Goal: Task Accomplishment & Management: Use online tool/utility

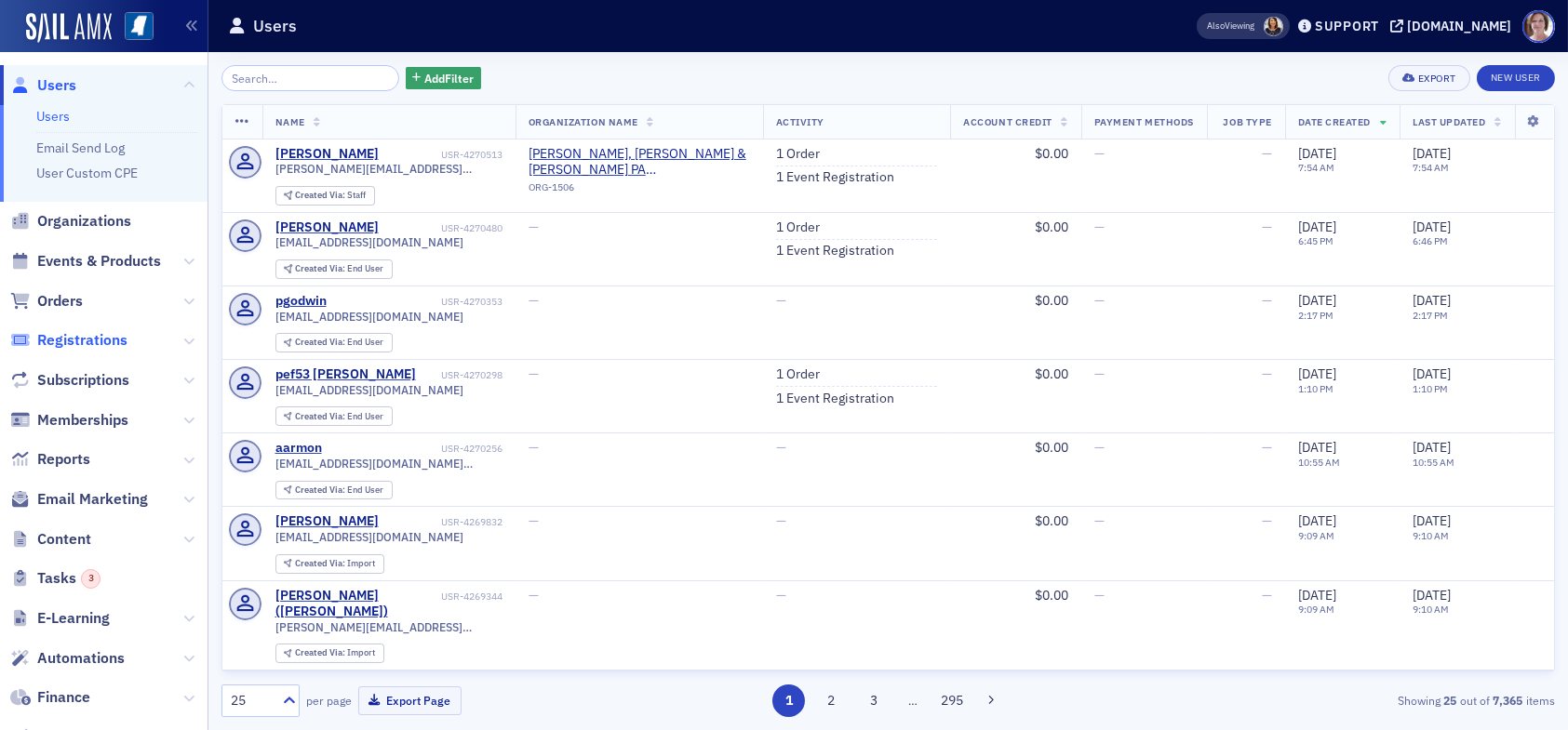
click at [82, 339] on span "Registrations" at bounding box center [82, 340] width 90 height 21
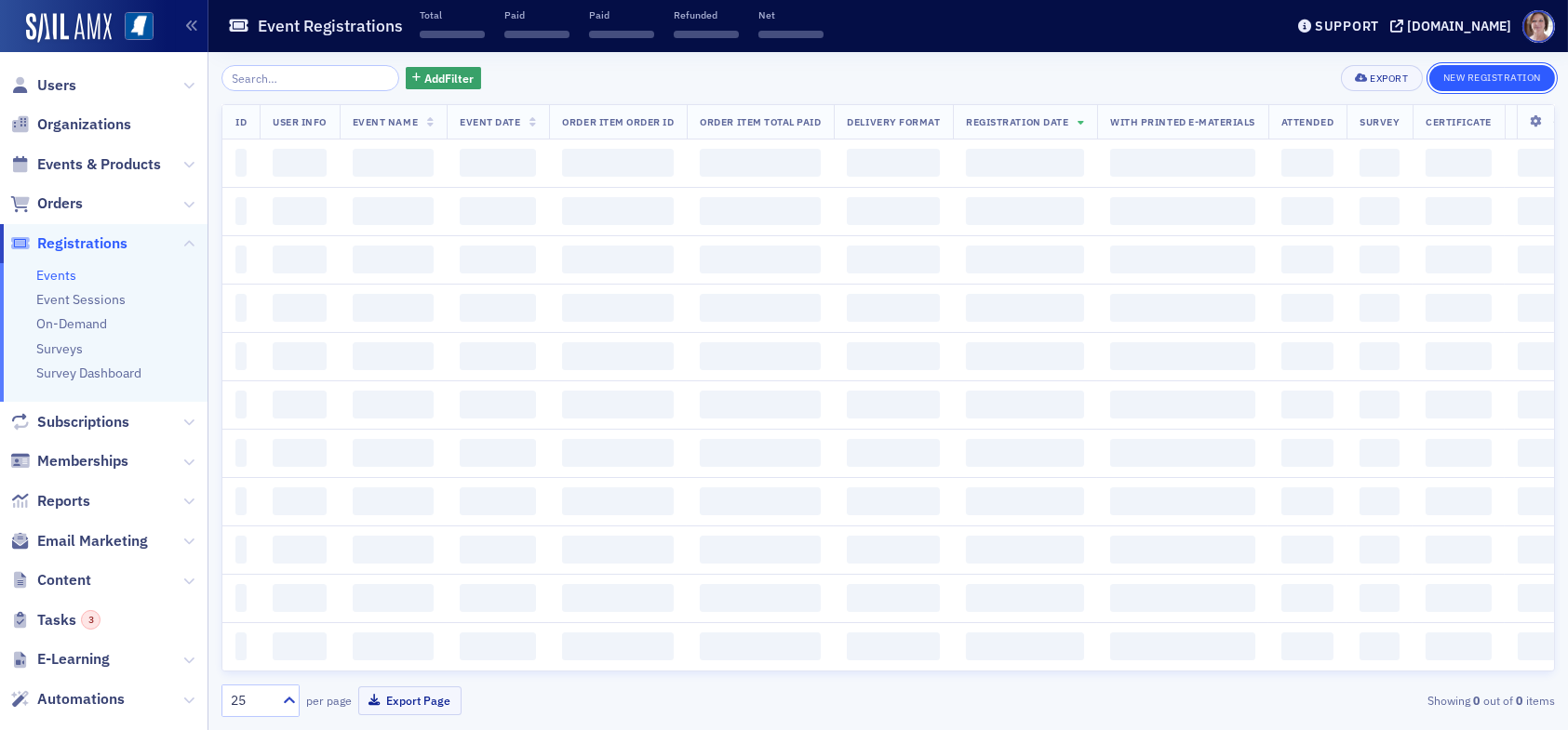
click at [1482, 72] on button "New Registration" at bounding box center [1492, 79] width 126 height 26
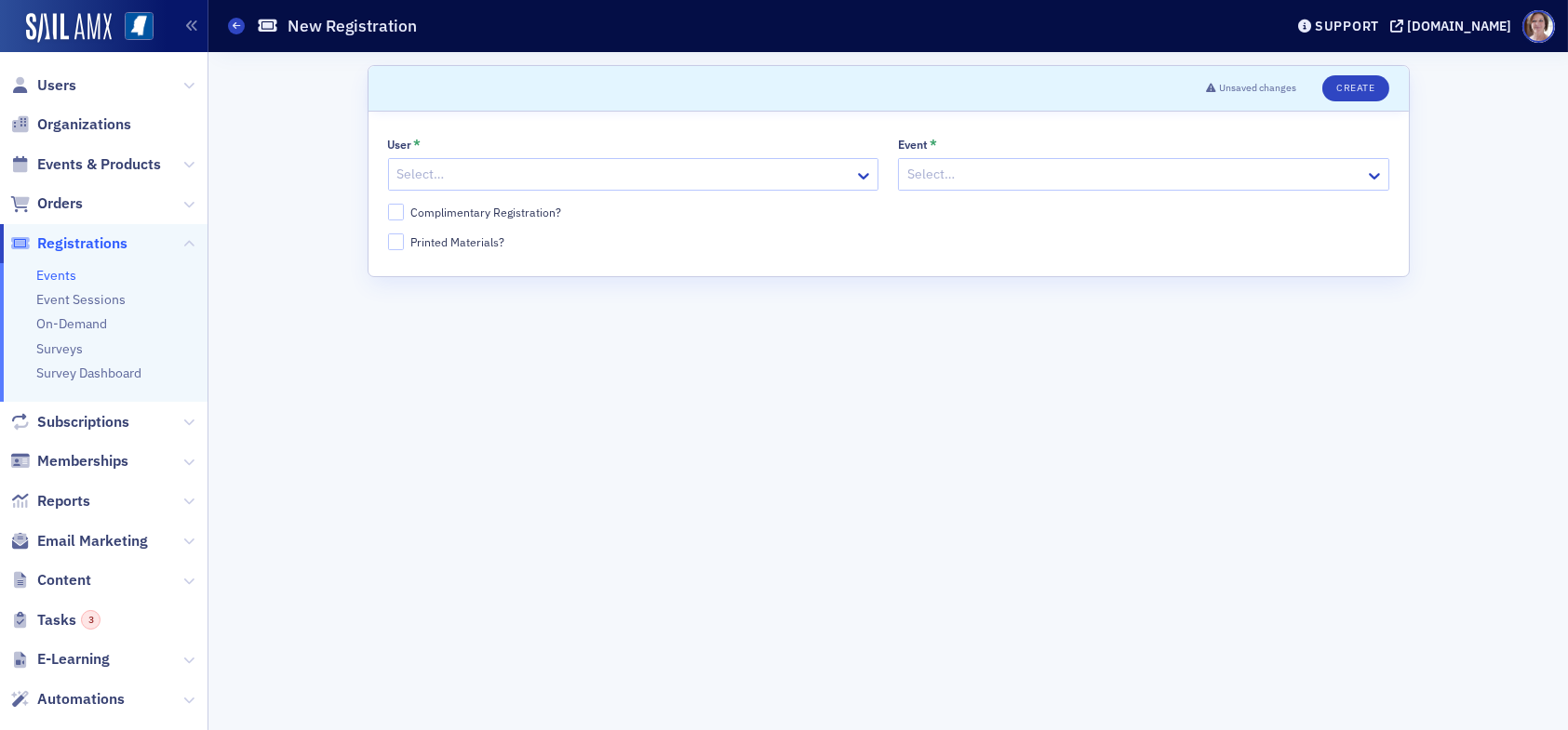
click at [442, 173] on div at bounding box center [624, 174] width 458 height 23
type input "karen"
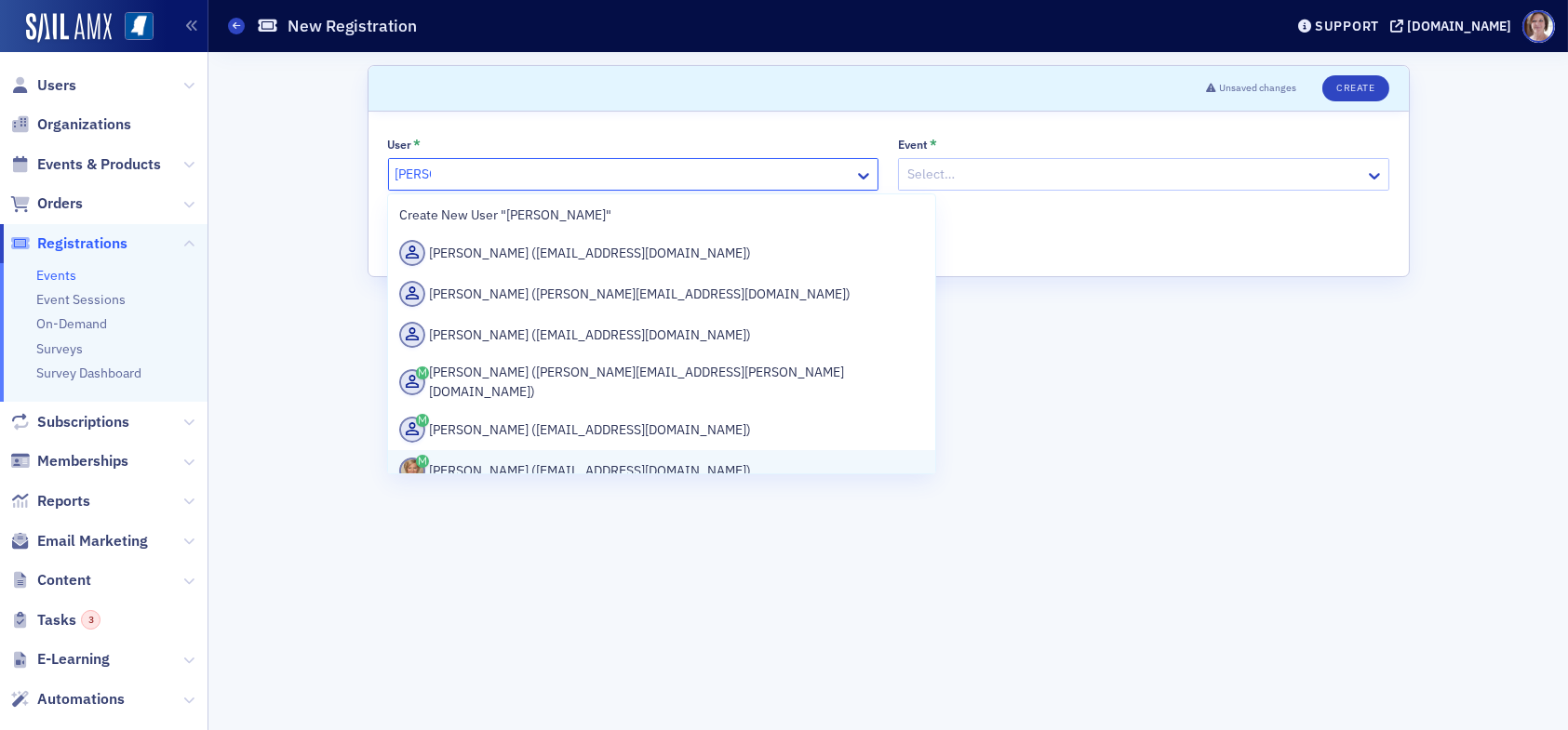
click at [603, 459] on div "Karen Moody (kmoody@ms-cpa.org)" at bounding box center [662, 471] width 525 height 26
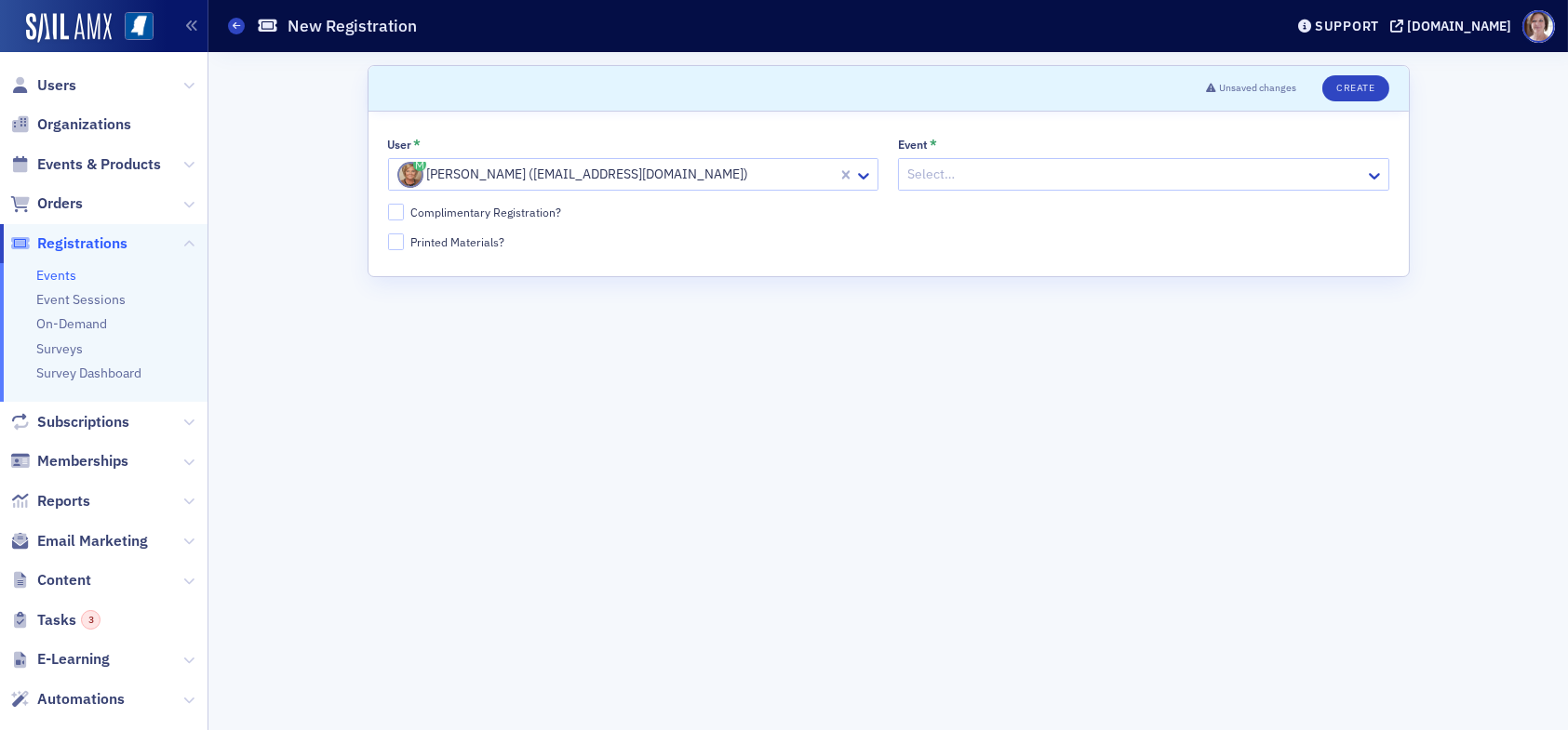
click at [355, 356] on div "Scroll to Unsaved changes Create User * Karen Moody (kmoody@ms-cpa.org) Event *…" at bounding box center [888, 392] width 1334 height 678
click at [952, 172] on div at bounding box center [1134, 174] width 458 height 23
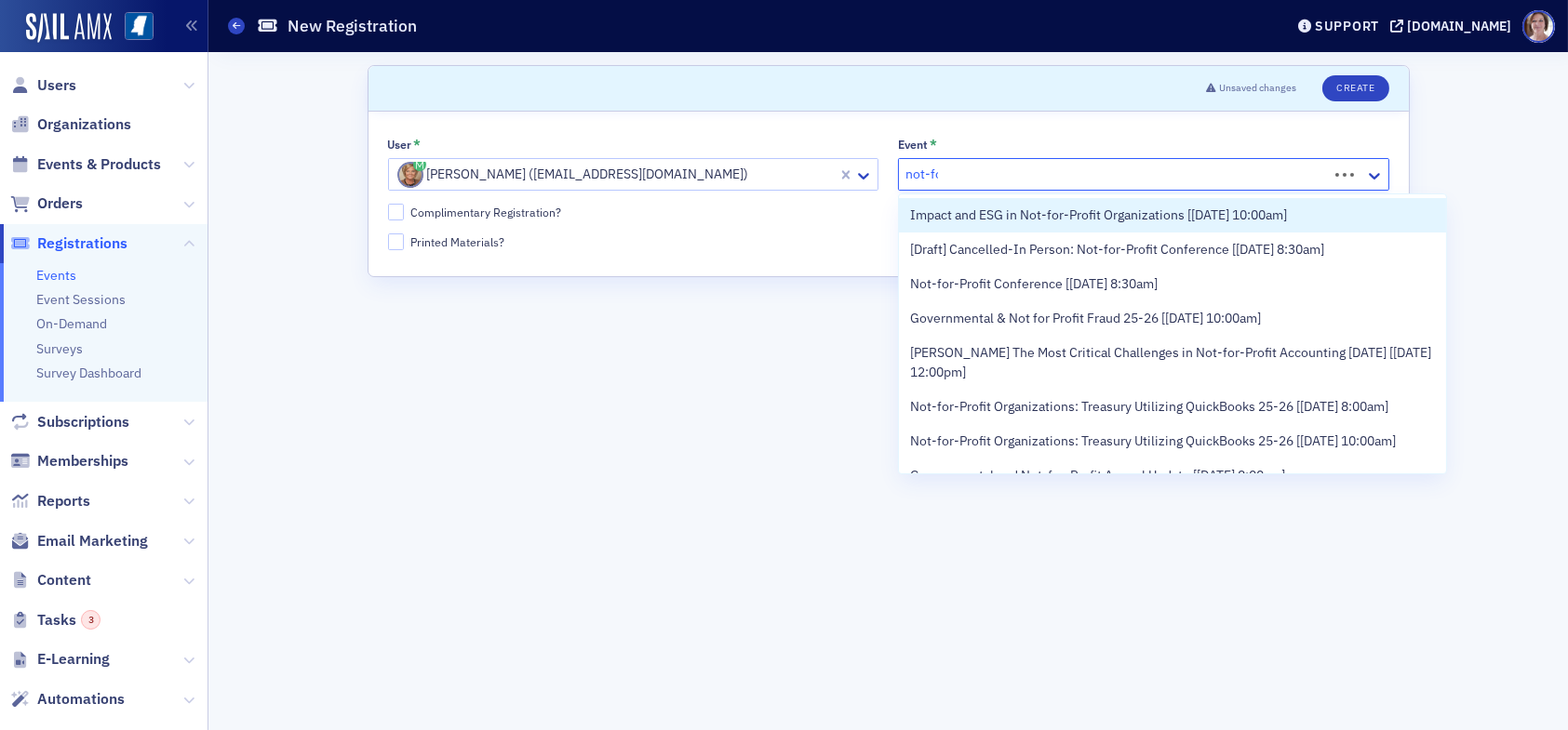
type input "not-for"
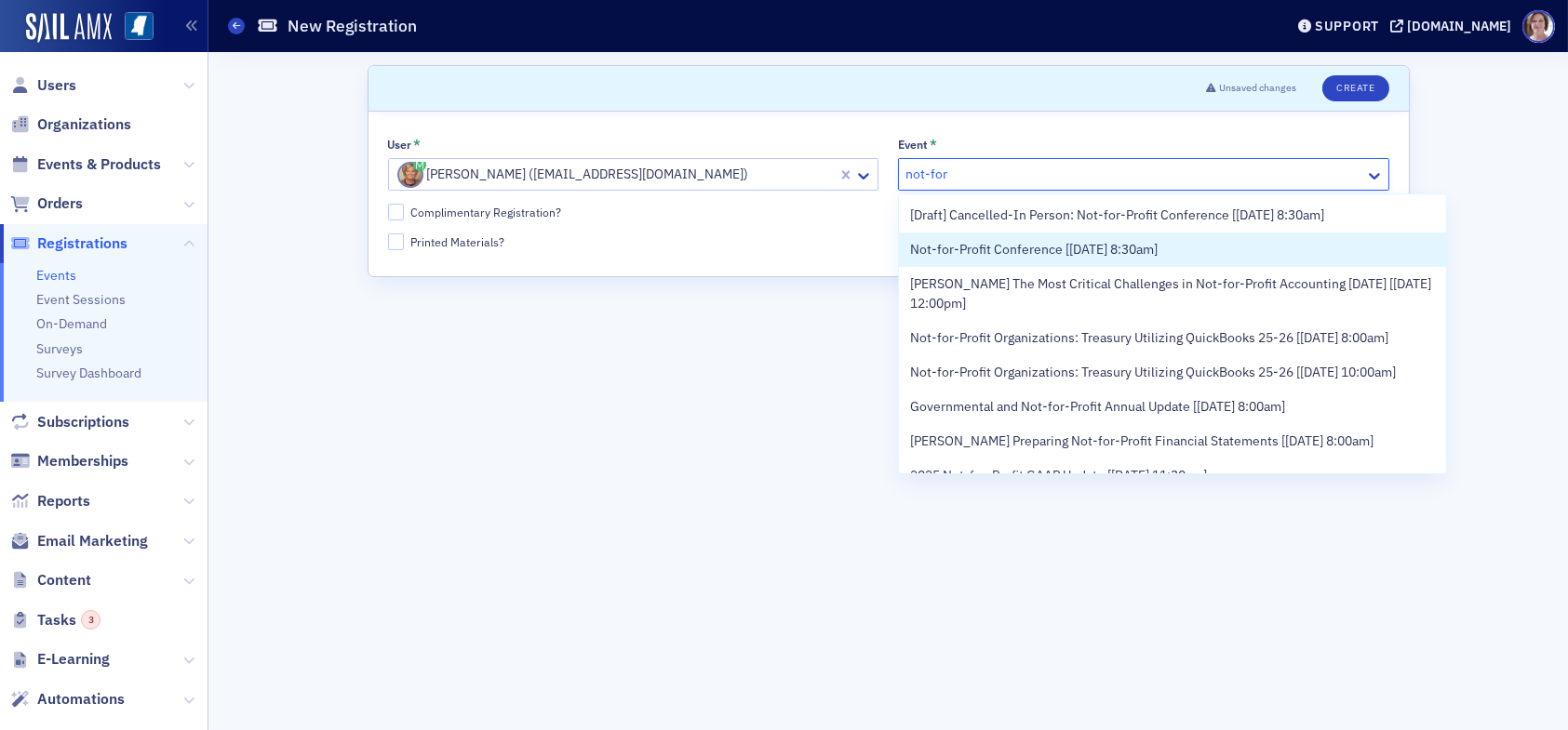
click at [968, 251] on span "Not-for-Profit Conference [[DATE] 8:30am]" at bounding box center [1034, 249] width 247 height 20
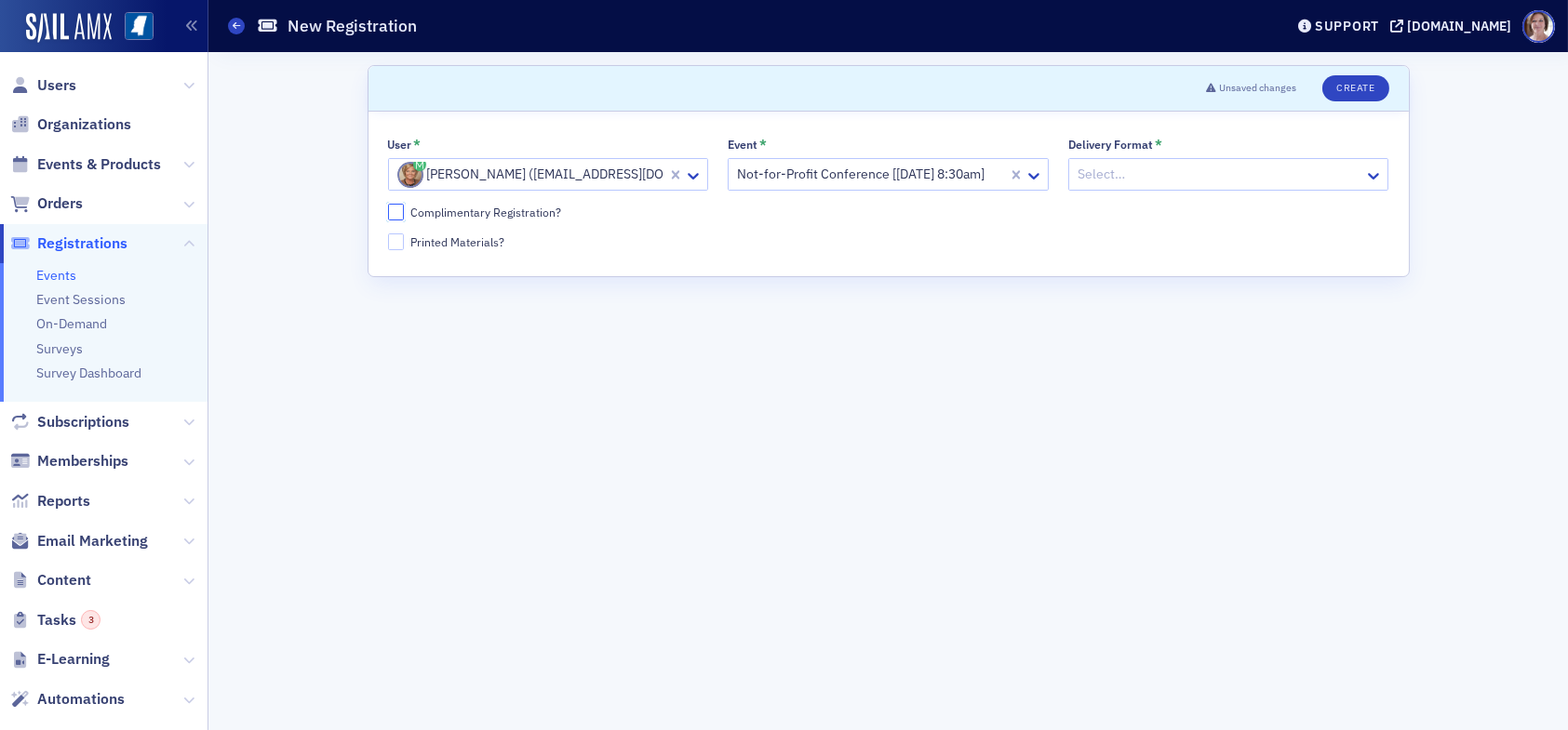
click at [398, 213] on input "Complimentary Registration?" at bounding box center [396, 212] width 17 height 17
checkbox input "true"
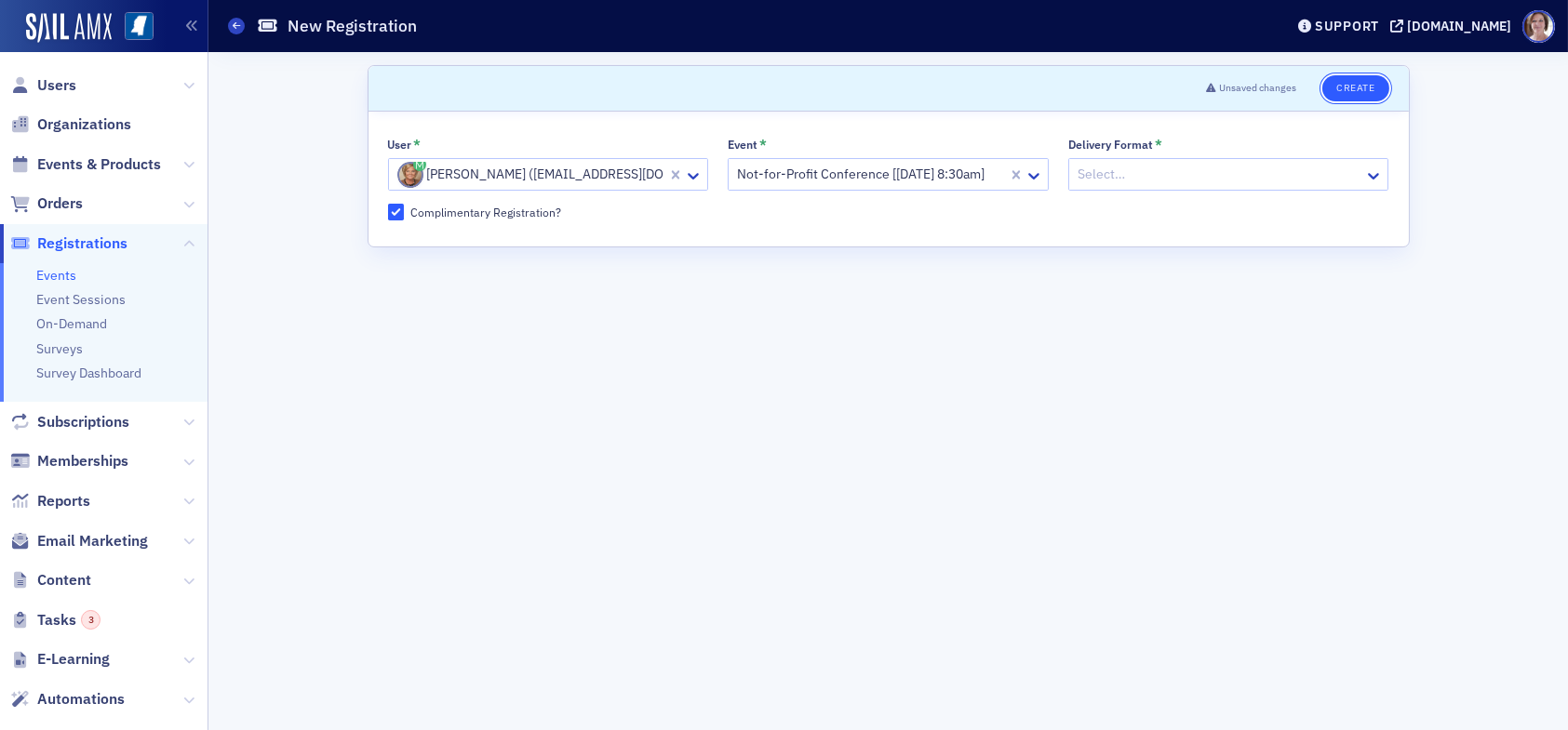
click at [1369, 89] on button "Create" at bounding box center [1355, 88] width 66 height 26
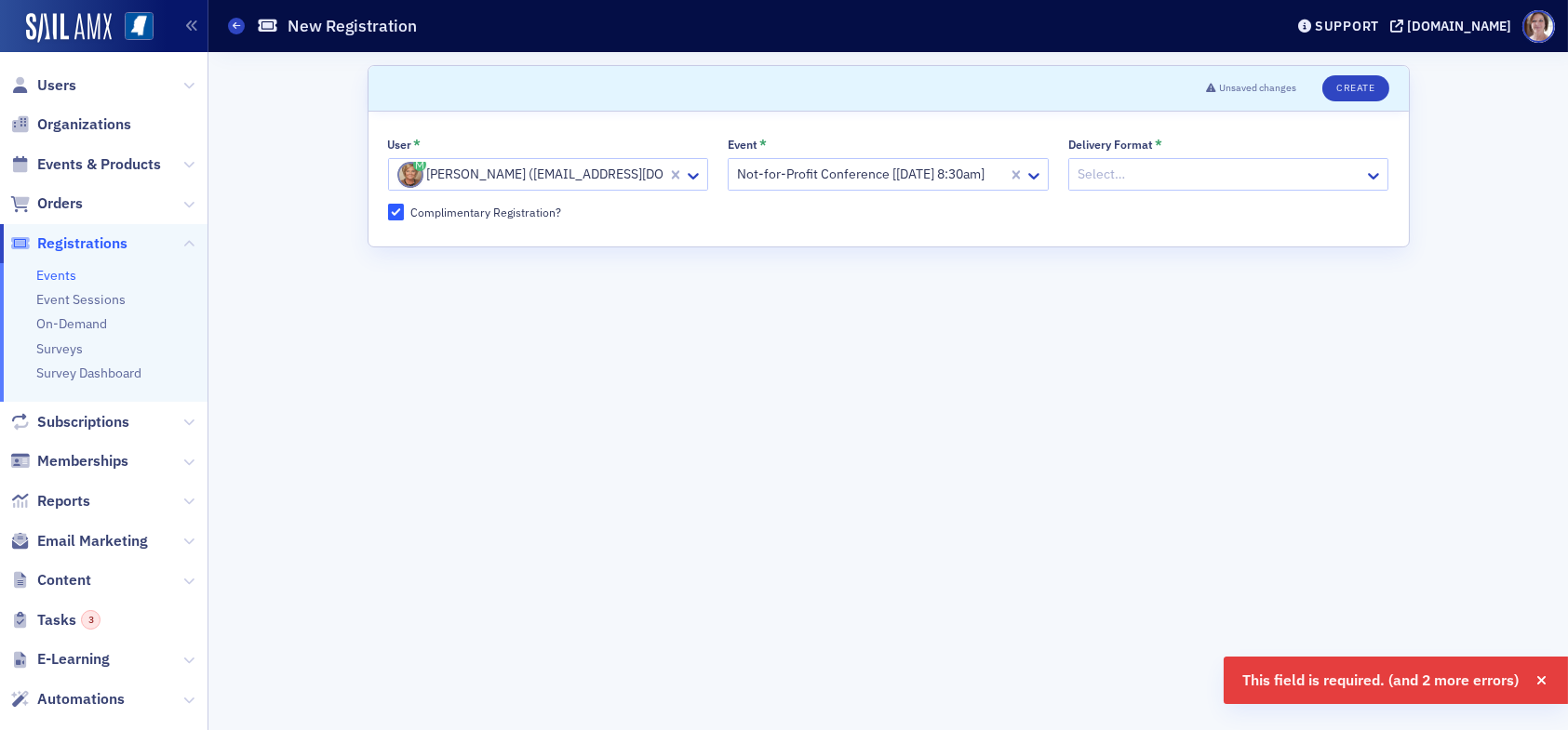
click at [1126, 182] on div at bounding box center [1219, 174] width 288 height 23
click at [1365, 90] on button "Create" at bounding box center [1355, 88] width 66 height 26
click at [1361, 86] on button "Create" at bounding box center [1355, 88] width 66 height 26
click at [1542, 632] on div "Scroll to Unsaved changes Create User * Karen Moody (kmoody@ms-cpa.org) Event *…" at bounding box center [888, 392] width 1334 height 678
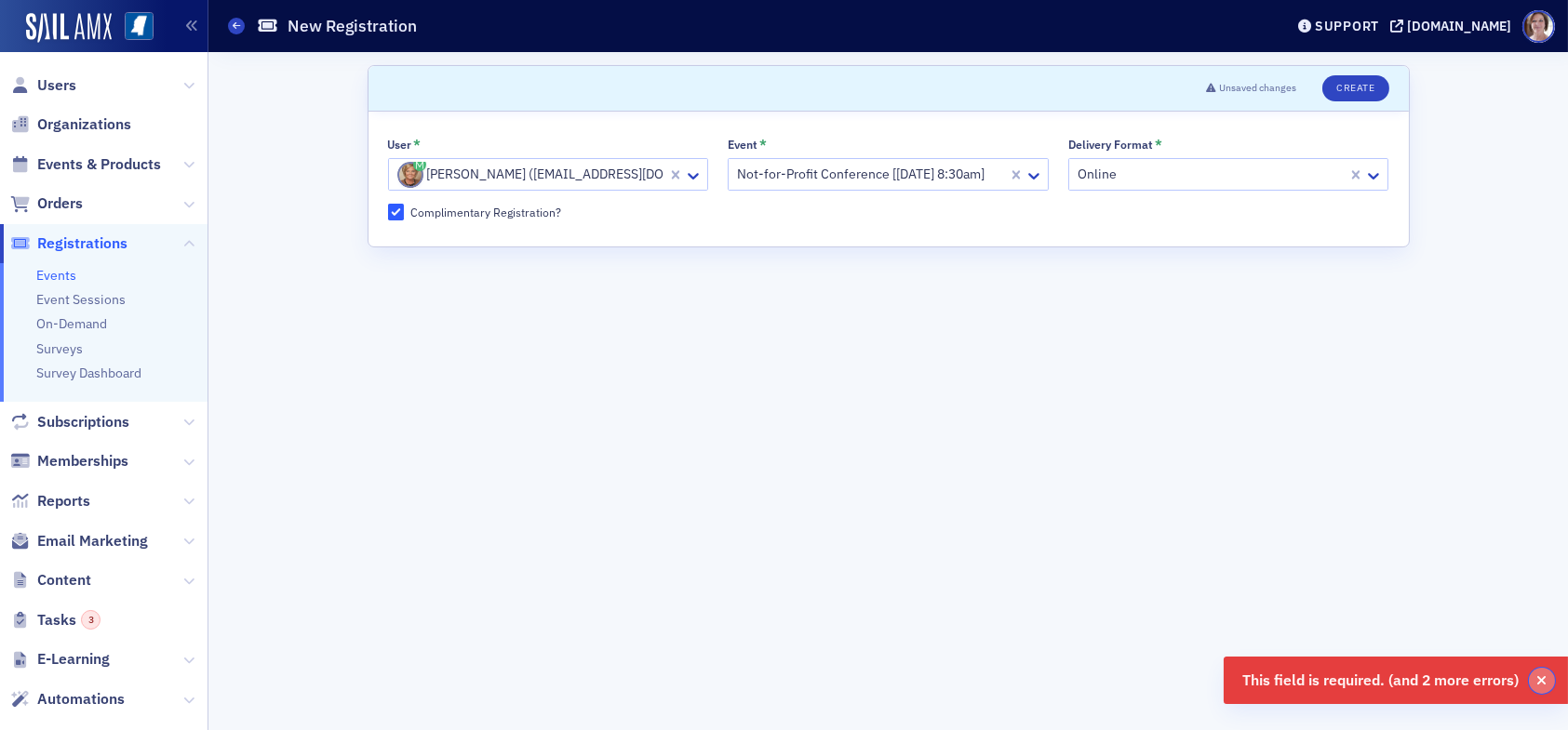
click at [1537, 677] on icon "button" at bounding box center [1542, 681] width 10 height 13
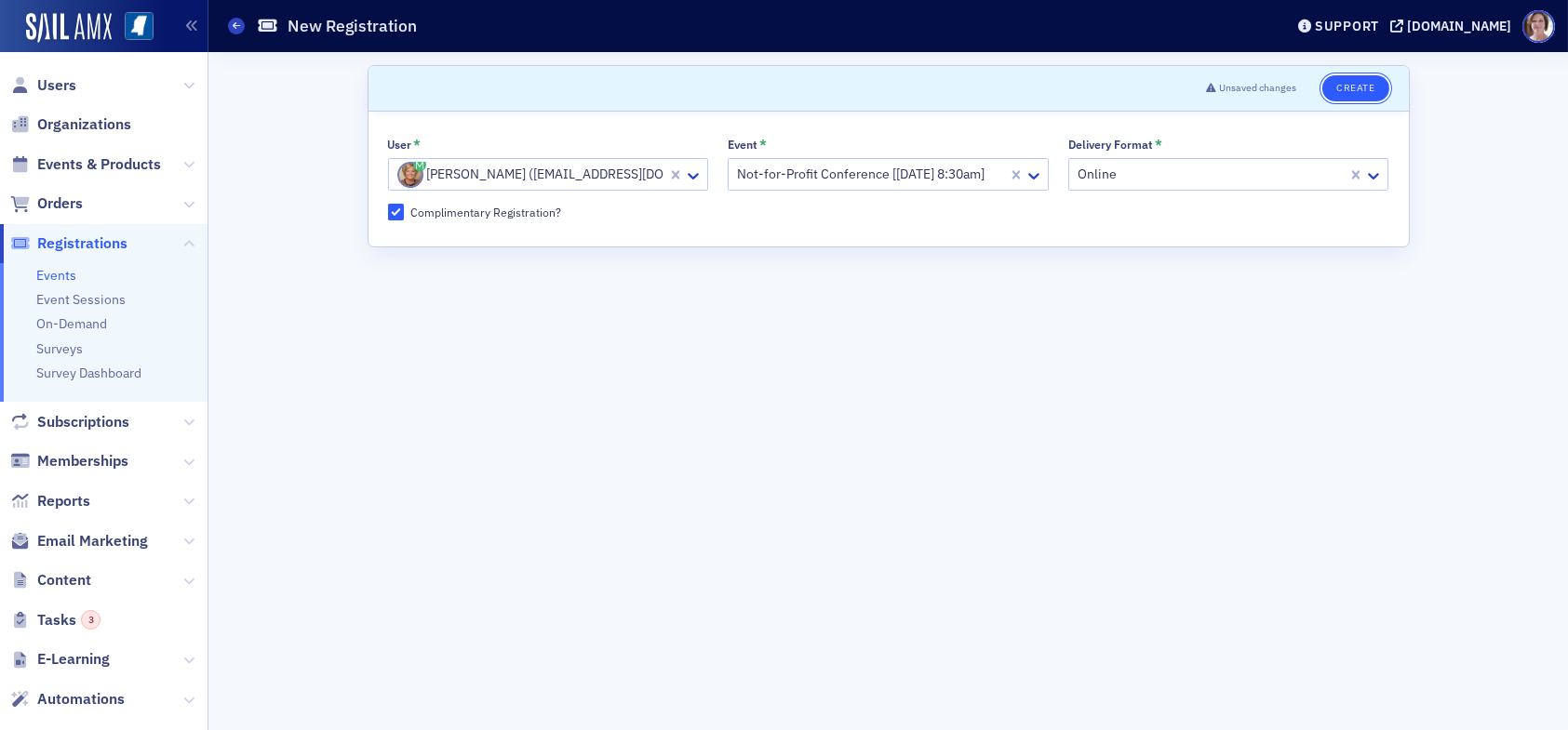
click at [1356, 89] on button "Create" at bounding box center [1355, 88] width 66 height 26
drag, startPoint x: 412, startPoint y: 384, endPoint x: 1073, endPoint y: 195, distance: 687.5
click at [419, 380] on form "Scroll to Unsaved changes Create User * Karen Moody (kmoody@ms-cpa.org) Event *…" at bounding box center [889, 392] width 1042 height 652
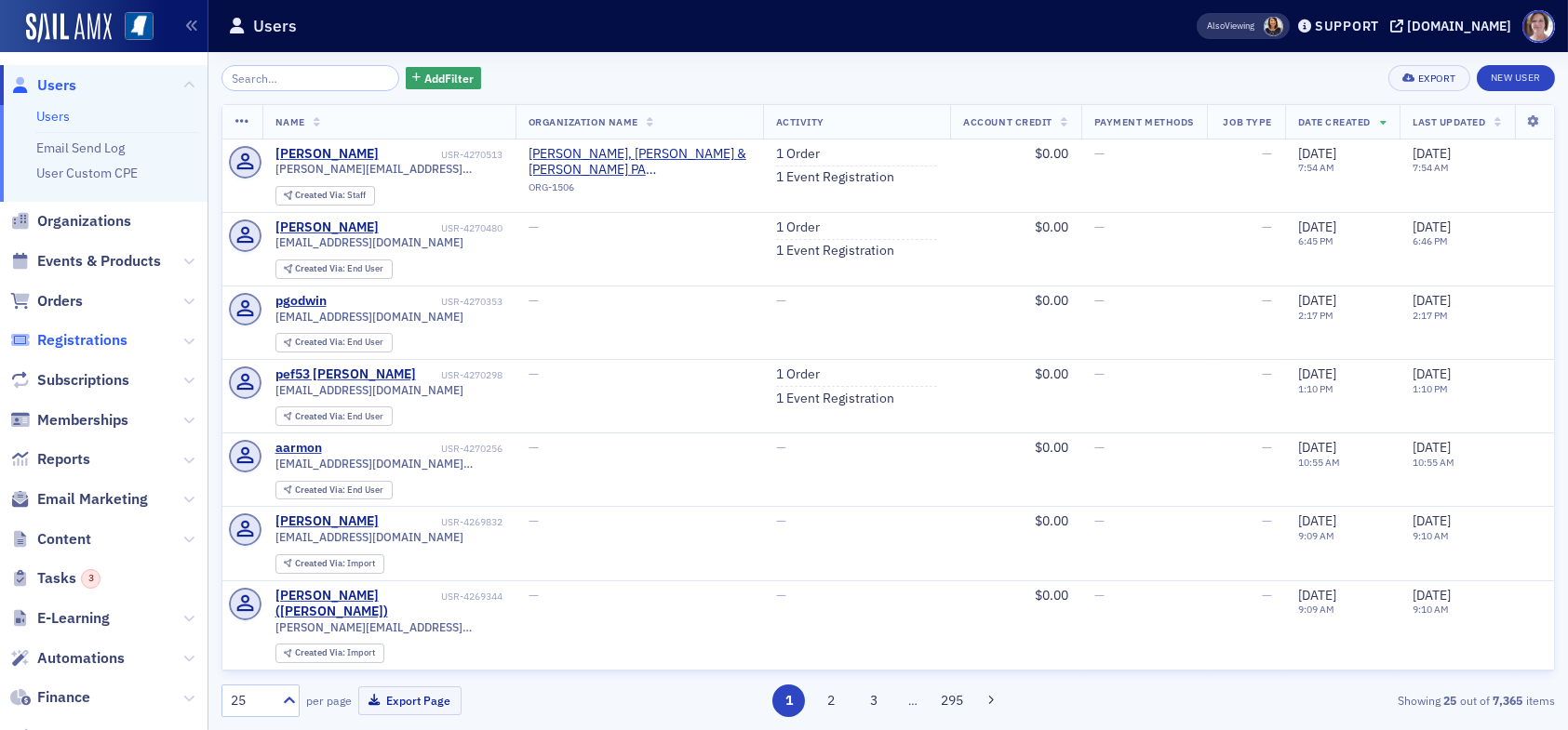
click at [82, 340] on span "Registrations" at bounding box center [82, 340] width 90 height 21
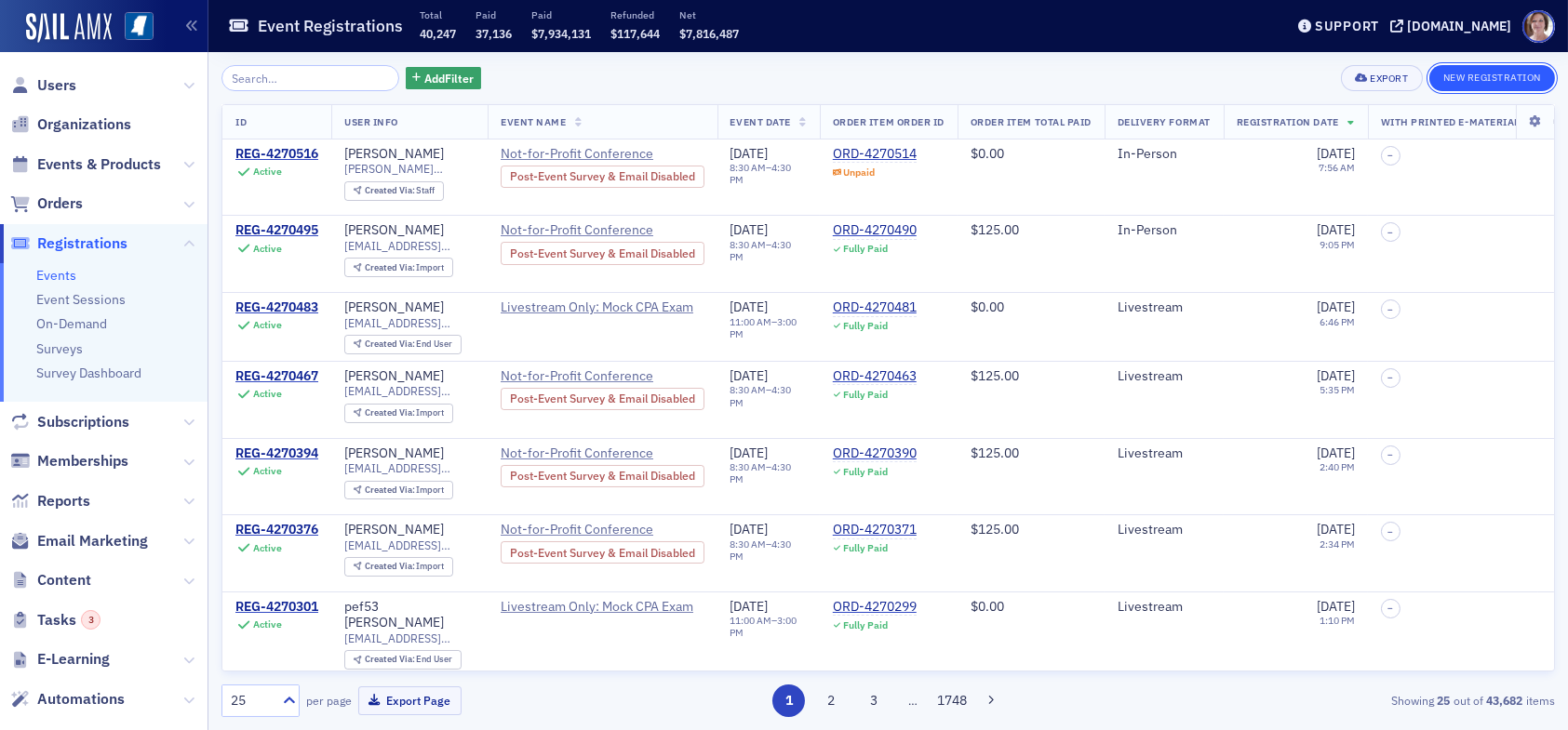
click at [1495, 75] on button "New Registration" at bounding box center [1492, 79] width 126 height 26
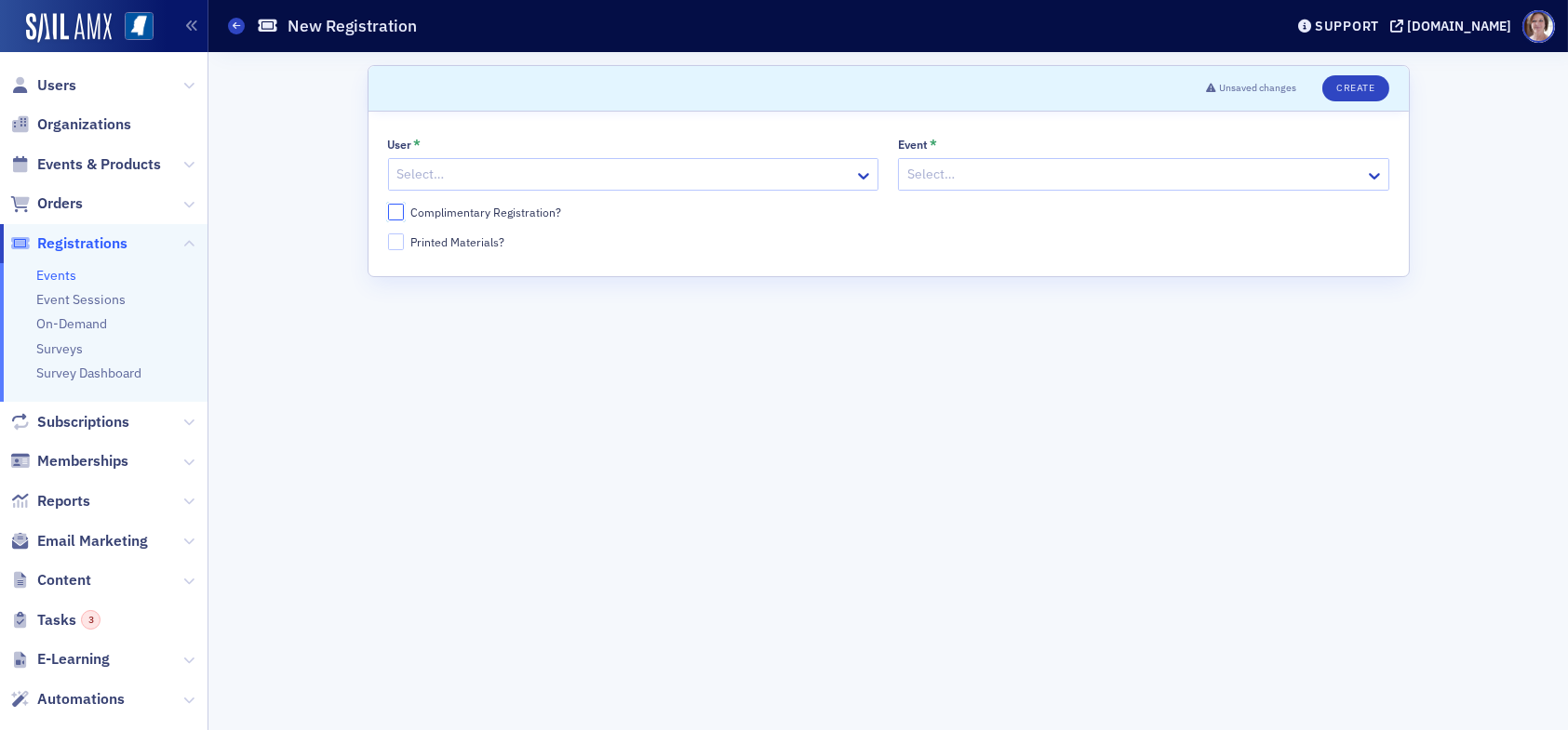
click at [394, 212] on input "Complimentary Registration?" at bounding box center [396, 212] width 17 height 17
checkbox input "true"
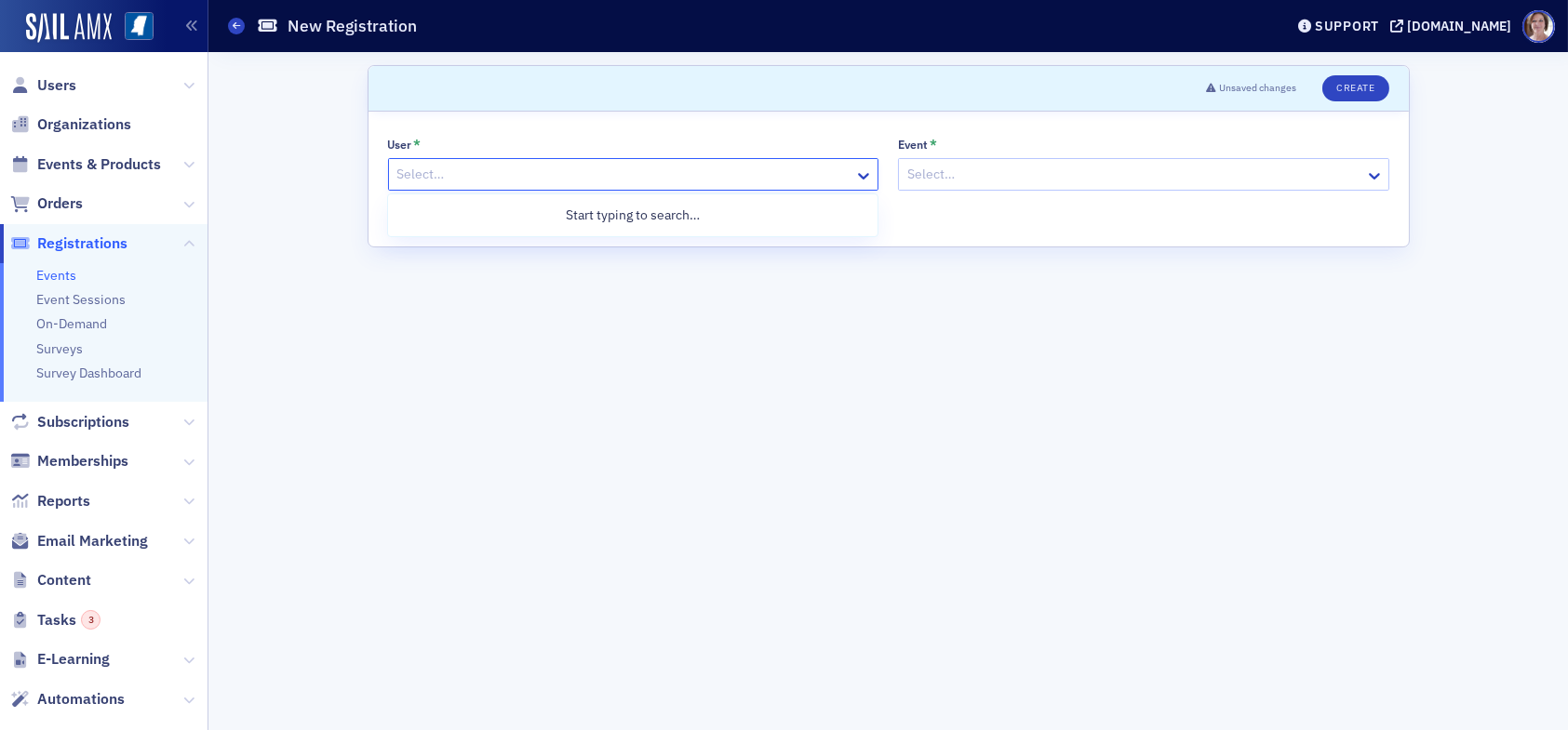
click at [447, 170] on div at bounding box center [624, 174] width 458 height 23
type input "karen moody"
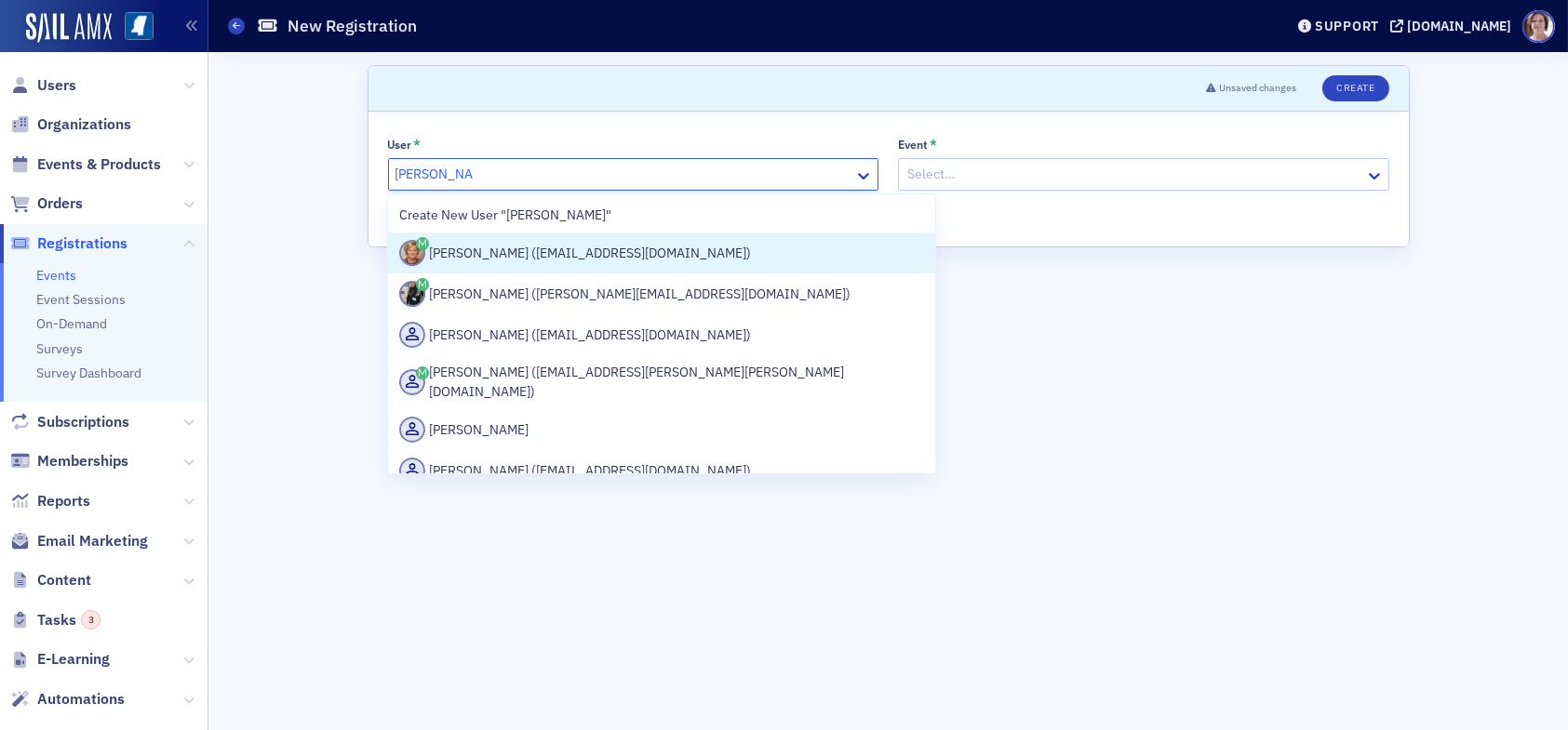
drag, startPoint x: 517, startPoint y: 252, endPoint x: 775, endPoint y: 248, distance: 258.0
click at [519, 252] on div "Karen Moody (kmoody@ms-cpa.org)" at bounding box center [662, 253] width 525 height 26
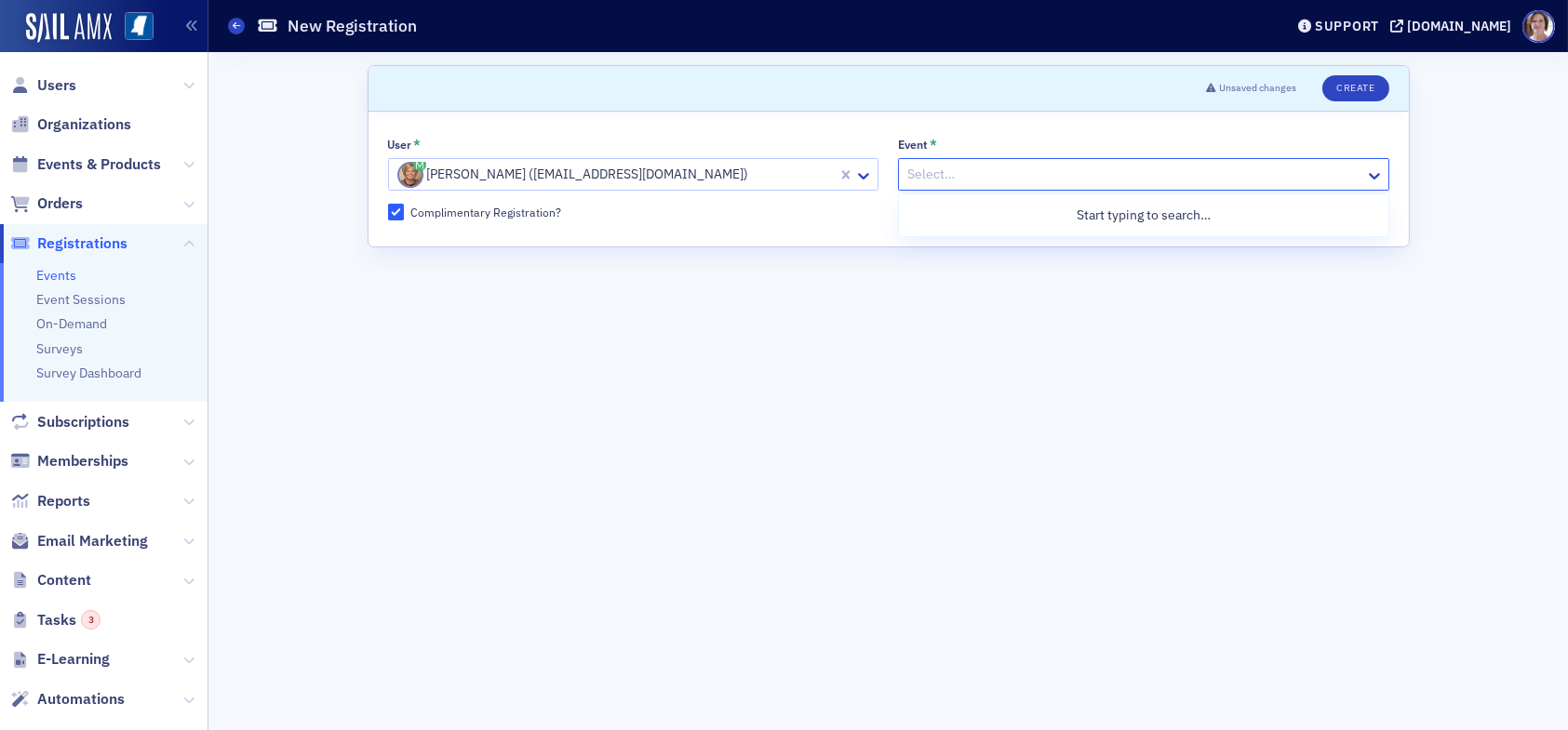
click at [972, 166] on div at bounding box center [1134, 174] width 458 height 23
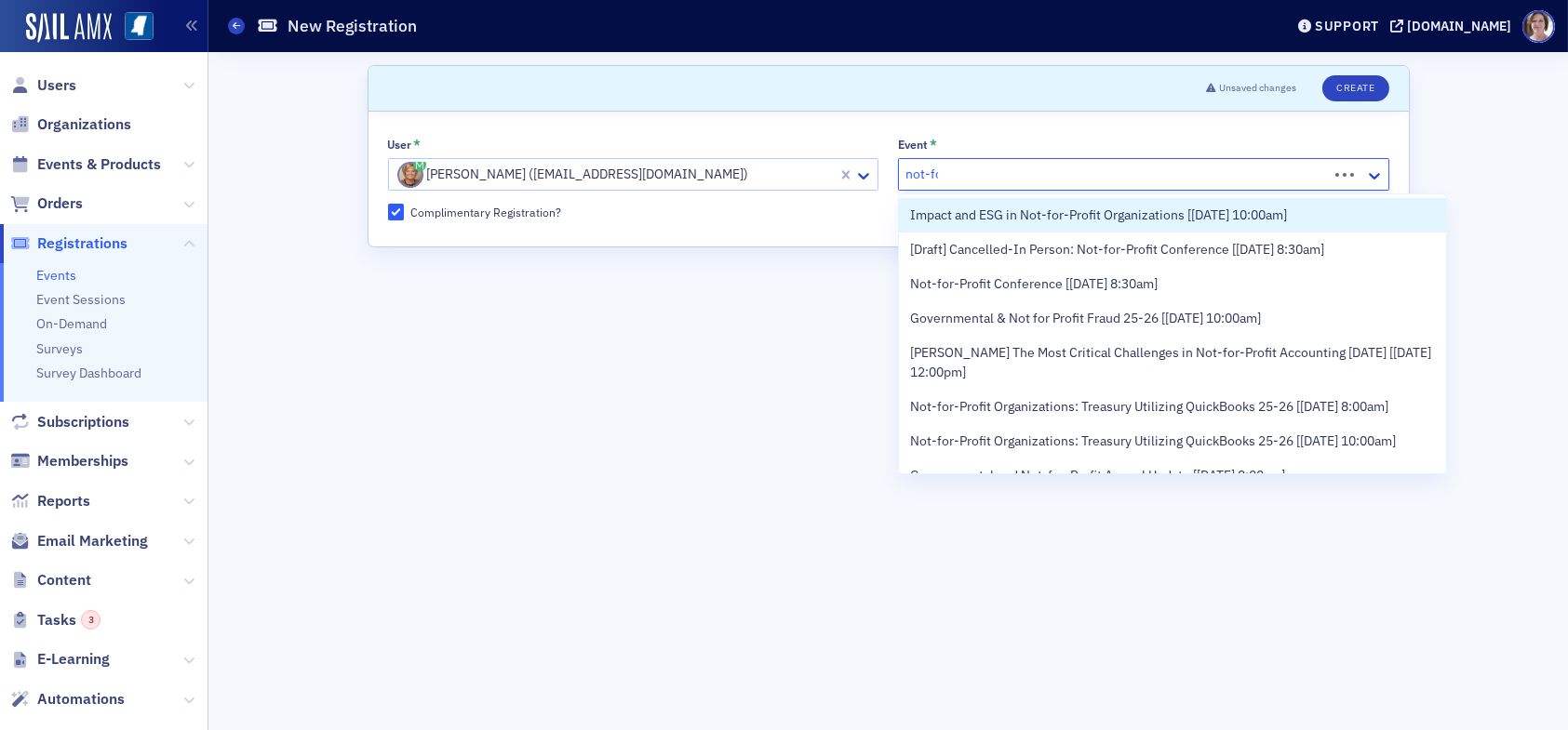
type input "not-for"
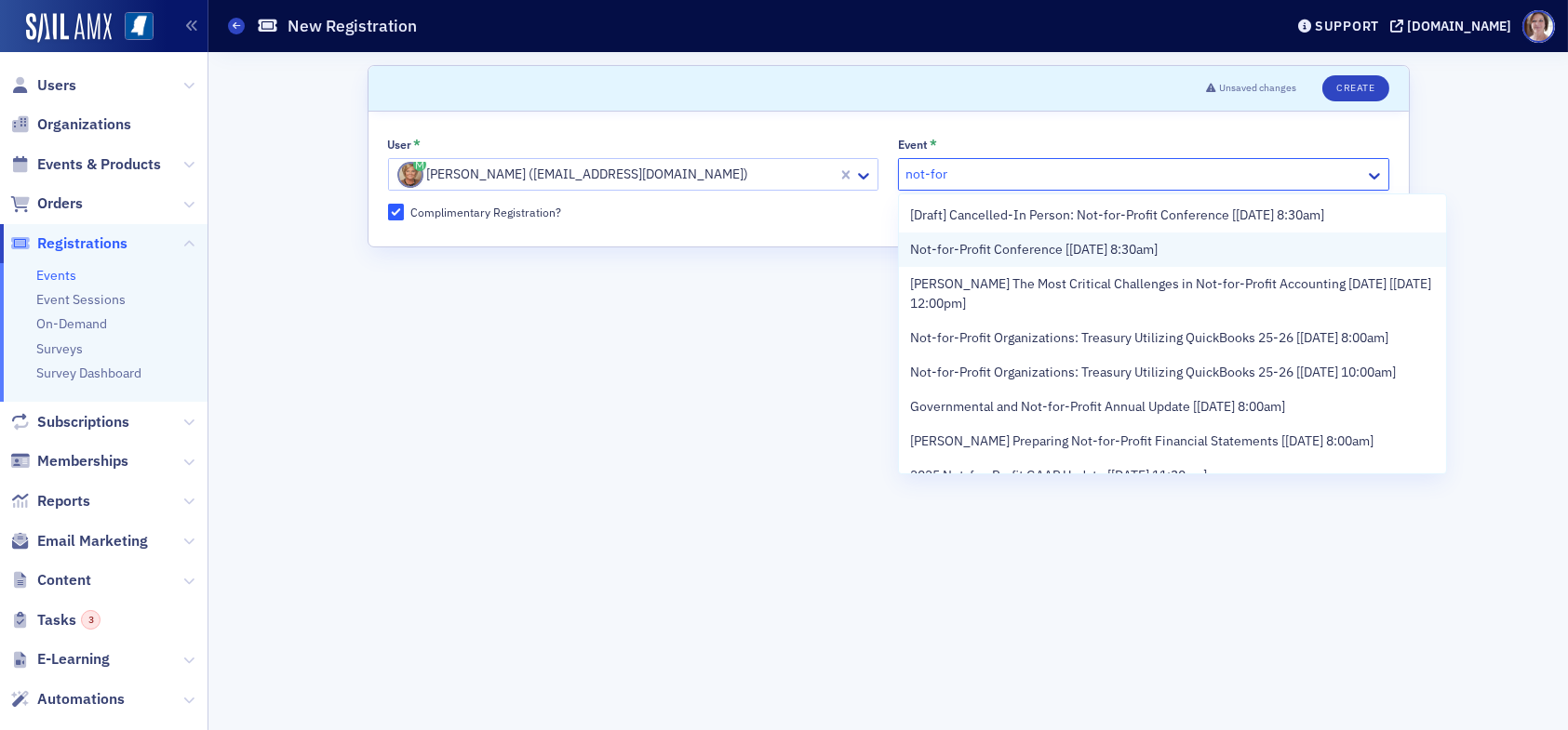
click at [991, 246] on span "Not-for-Profit Conference [9/25/2025 8:30am]" at bounding box center [1034, 249] width 247 height 20
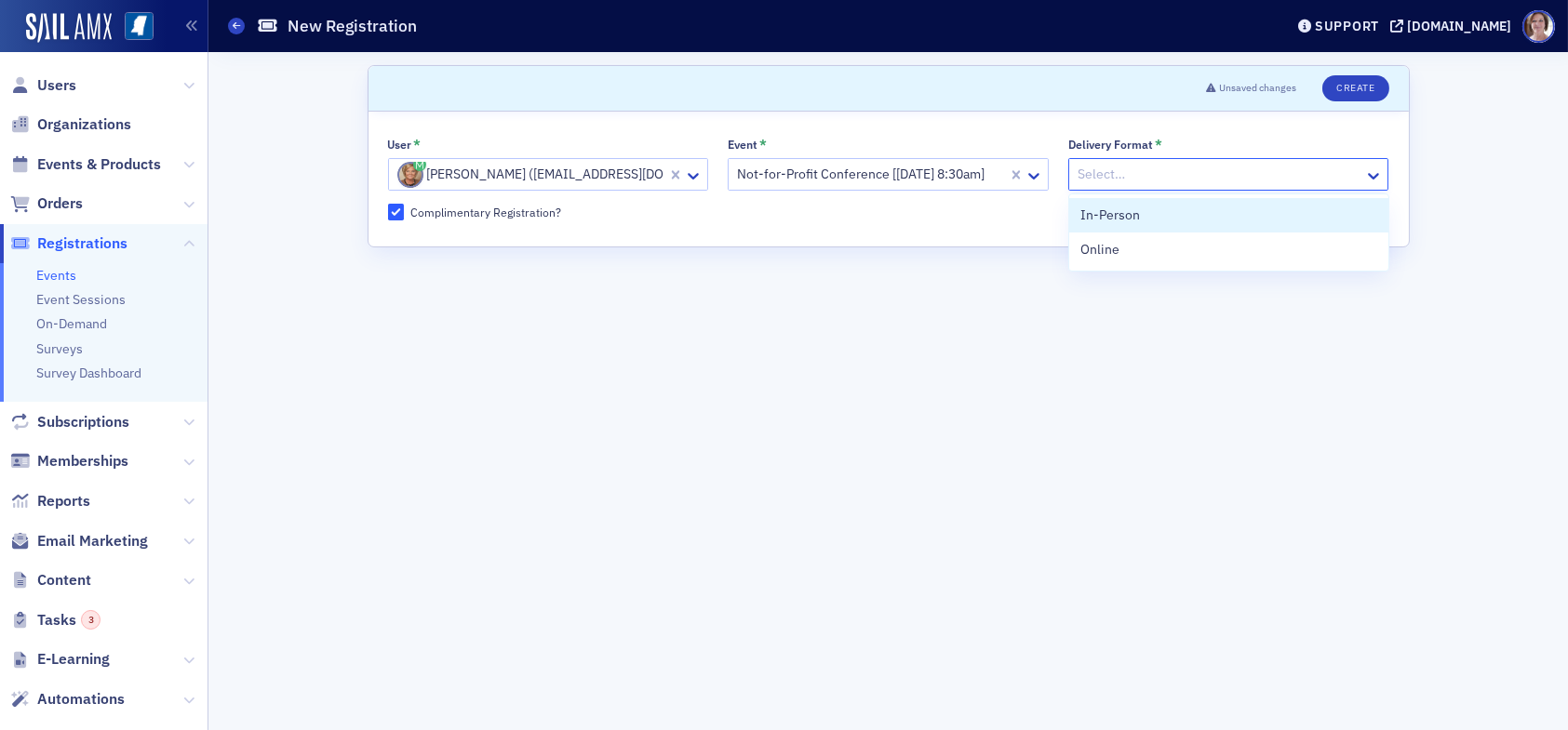
click at [1273, 174] on div at bounding box center [1219, 174] width 288 height 23
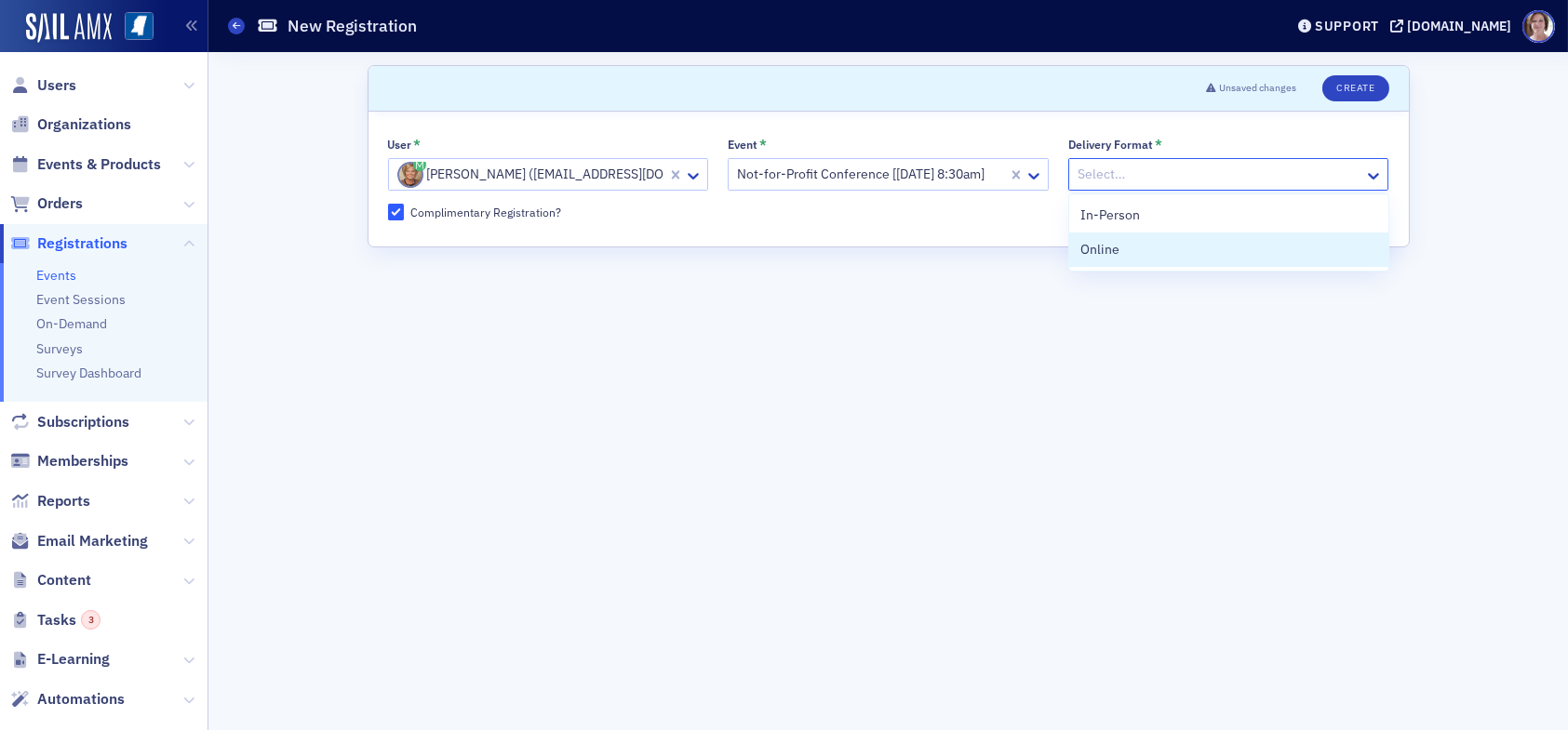
click at [1220, 259] on div "Online" at bounding box center [1229, 249] width 320 height 35
click at [1353, 86] on button "Create" at bounding box center [1355, 88] width 66 height 26
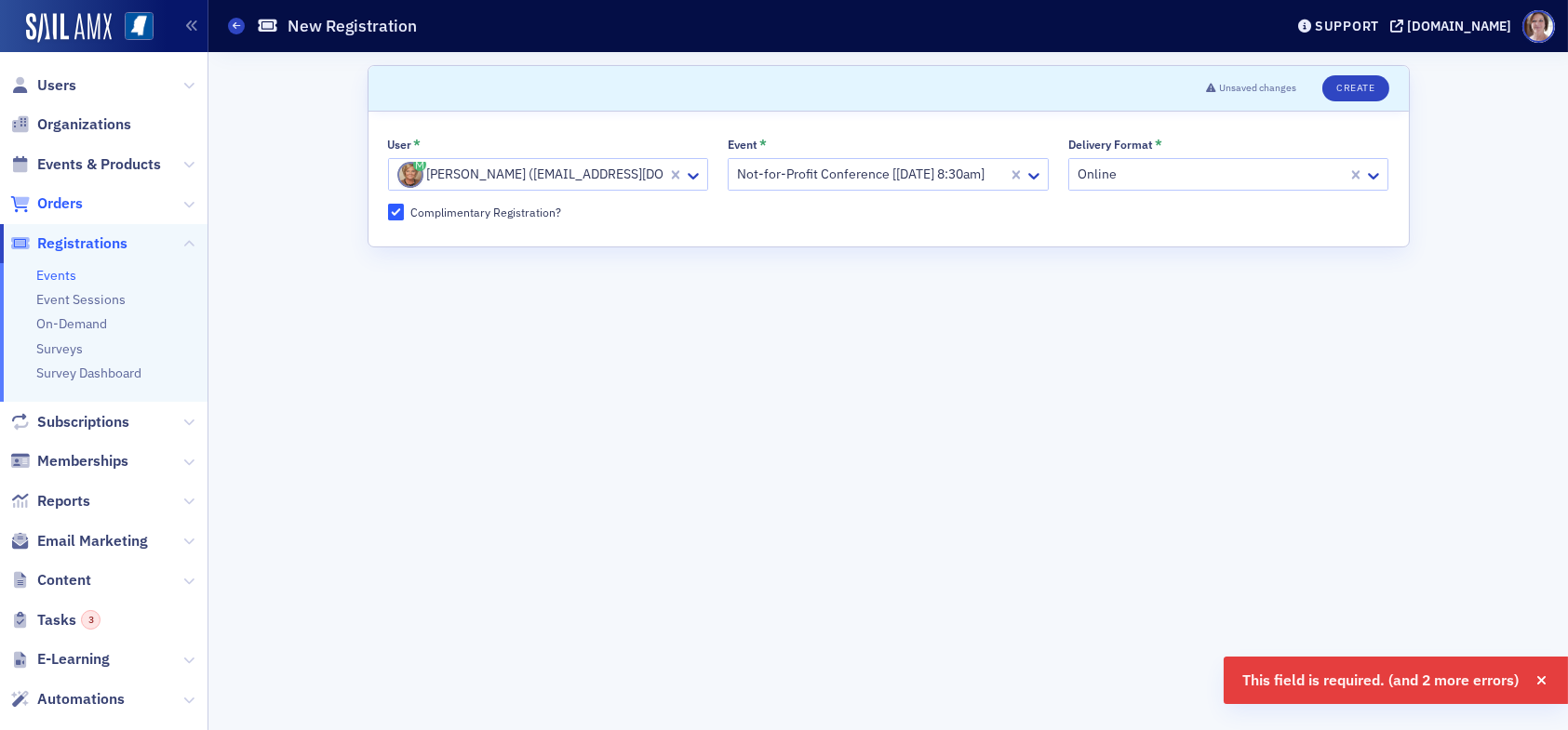
click at [60, 209] on span "Orders" at bounding box center [60, 204] width 46 height 21
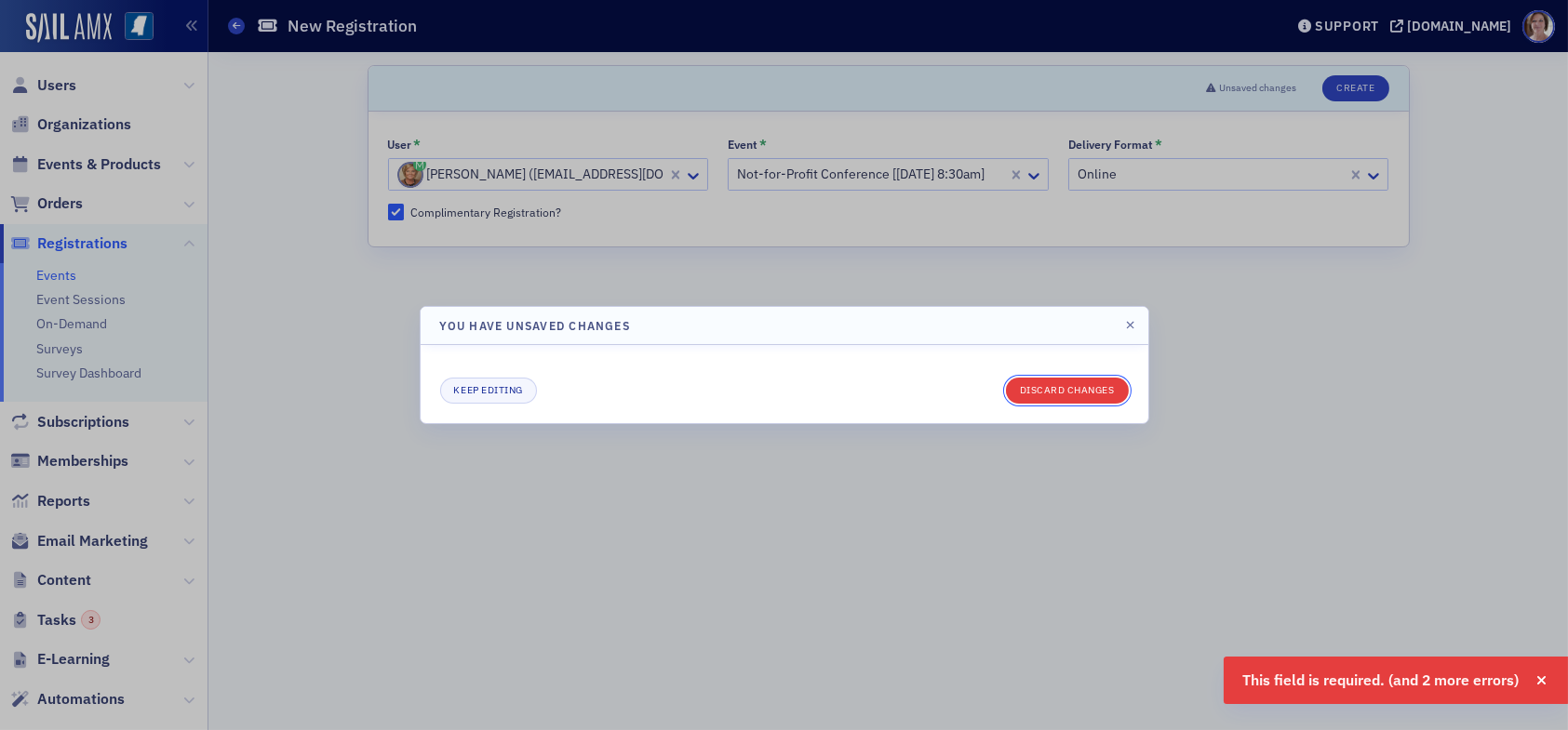
click at [1027, 387] on button "Discard changes" at bounding box center [1067, 391] width 123 height 26
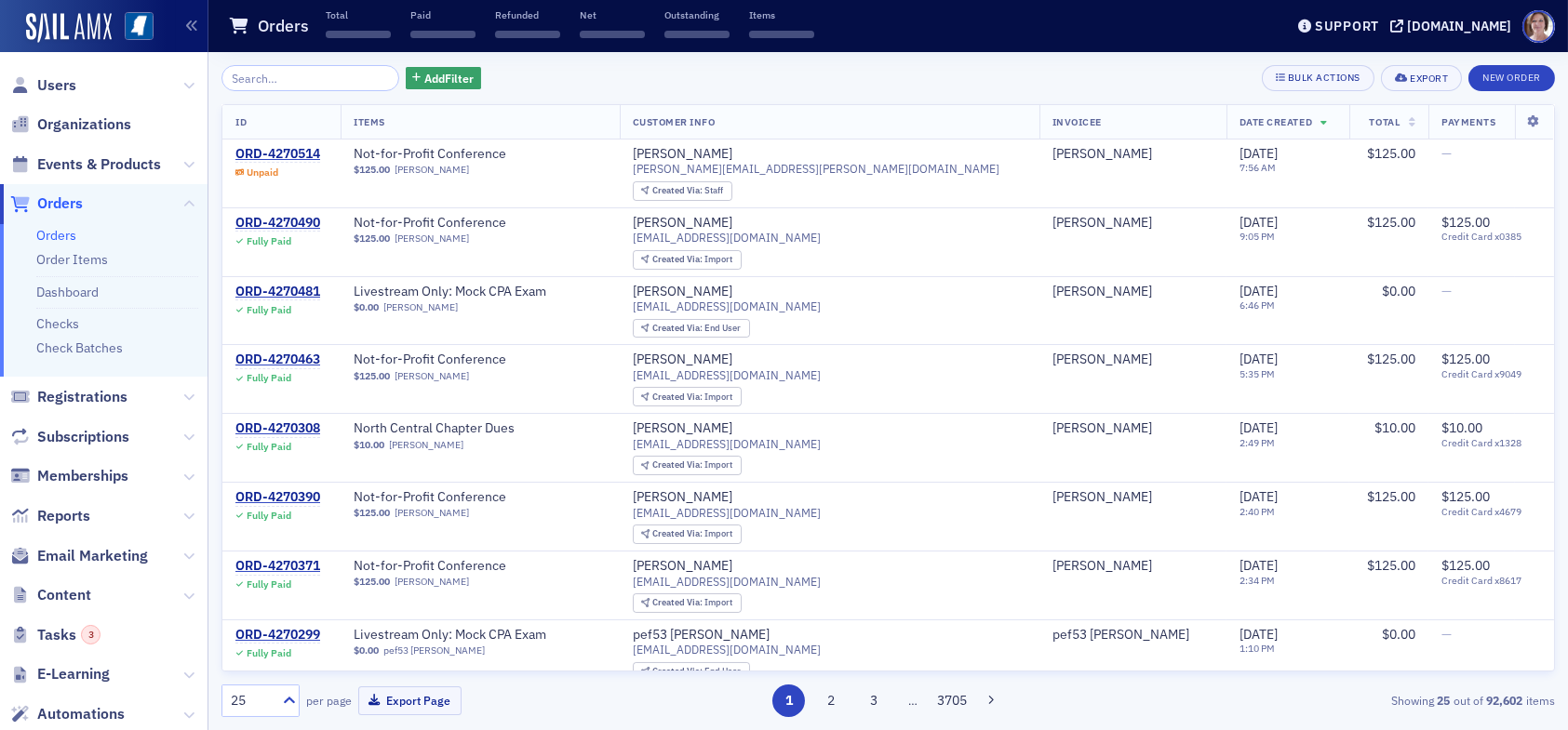
click at [63, 201] on span "Orders" at bounding box center [60, 204] width 46 height 21
click at [1508, 80] on button "New Order" at bounding box center [1512, 79] width 86 height 26
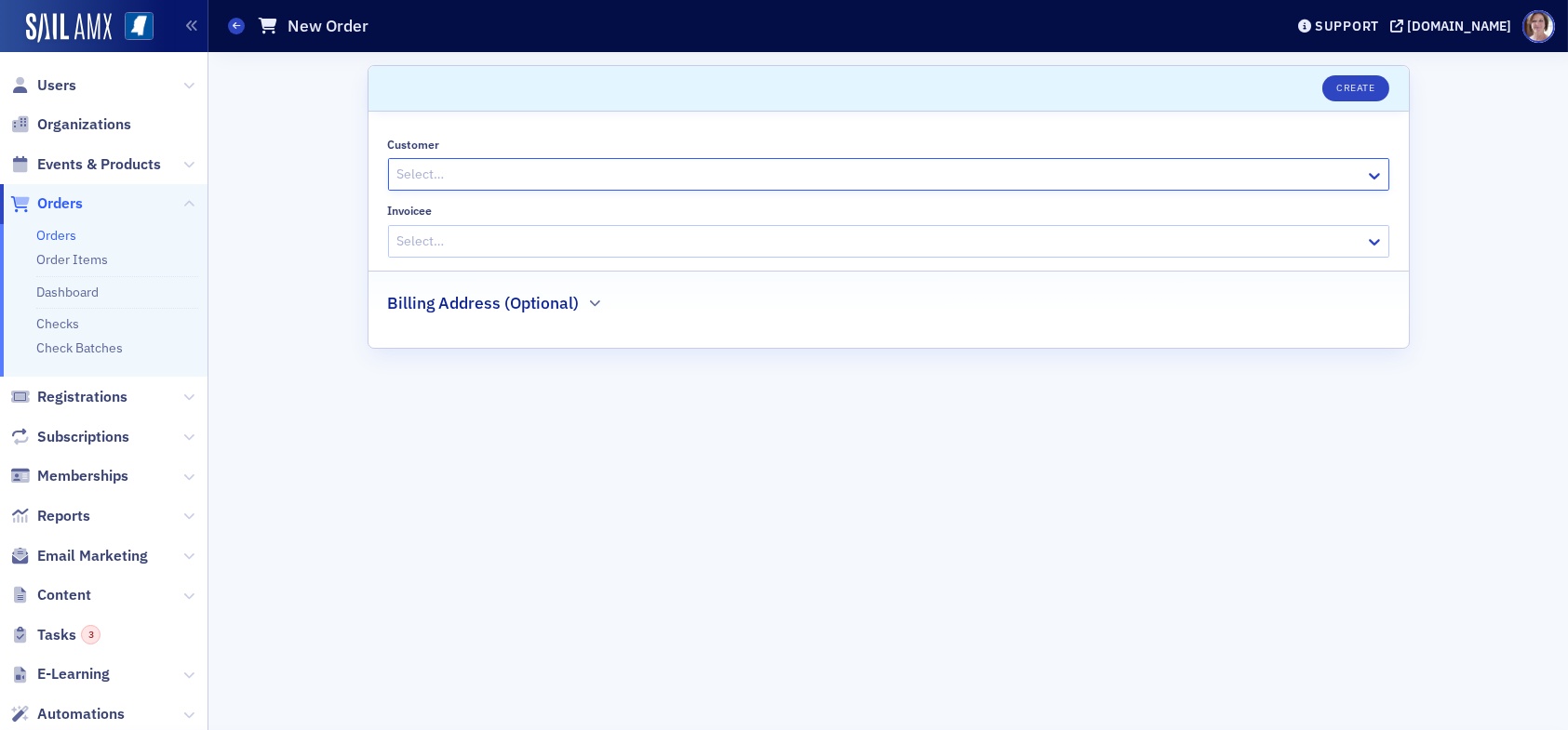
click at [463, 167] on div at bounding box center [879, 174] width 968 height 23
type input "karen moody"
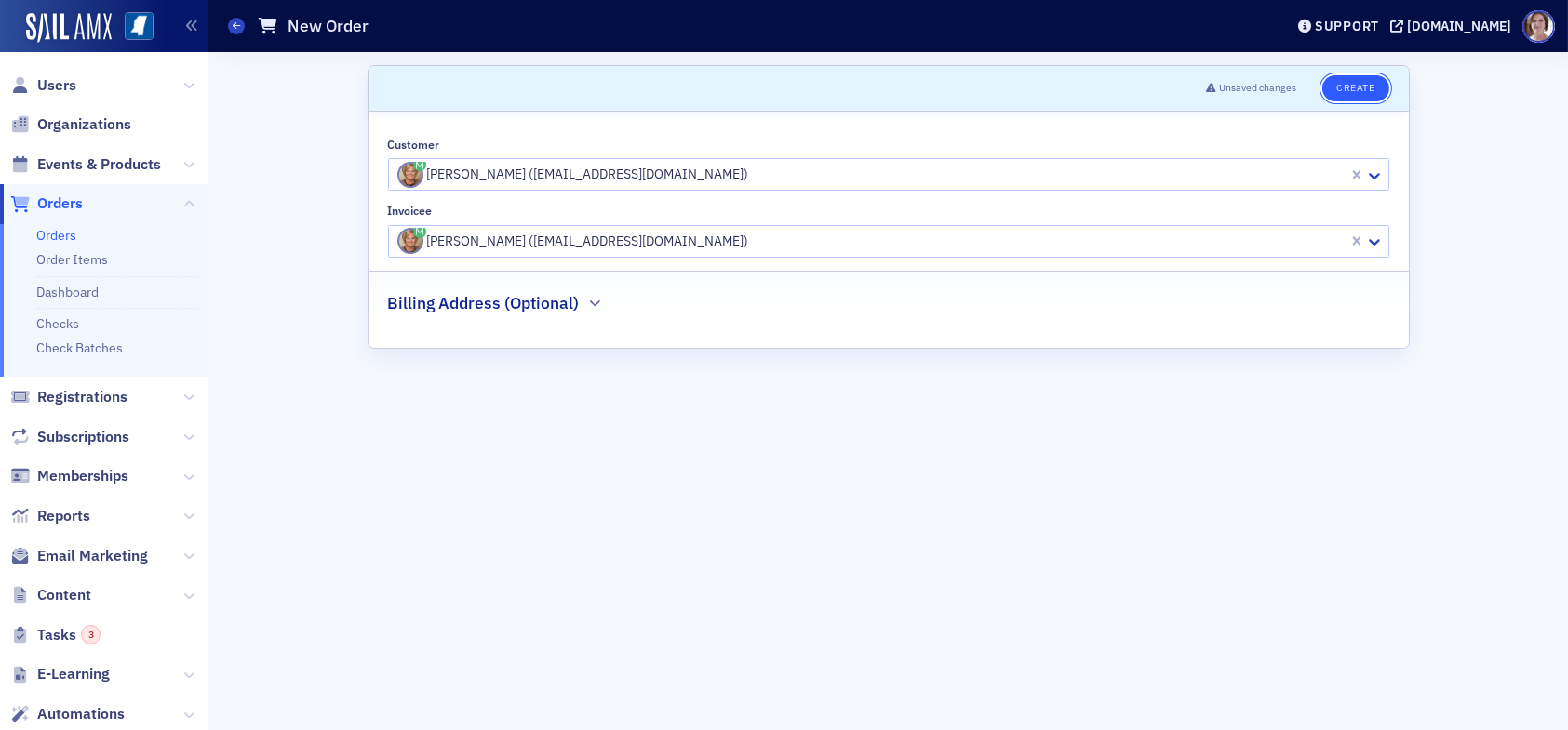
click at [1361, 88] on button "Create" at bounding box center [1355, 88] width 66 height 26
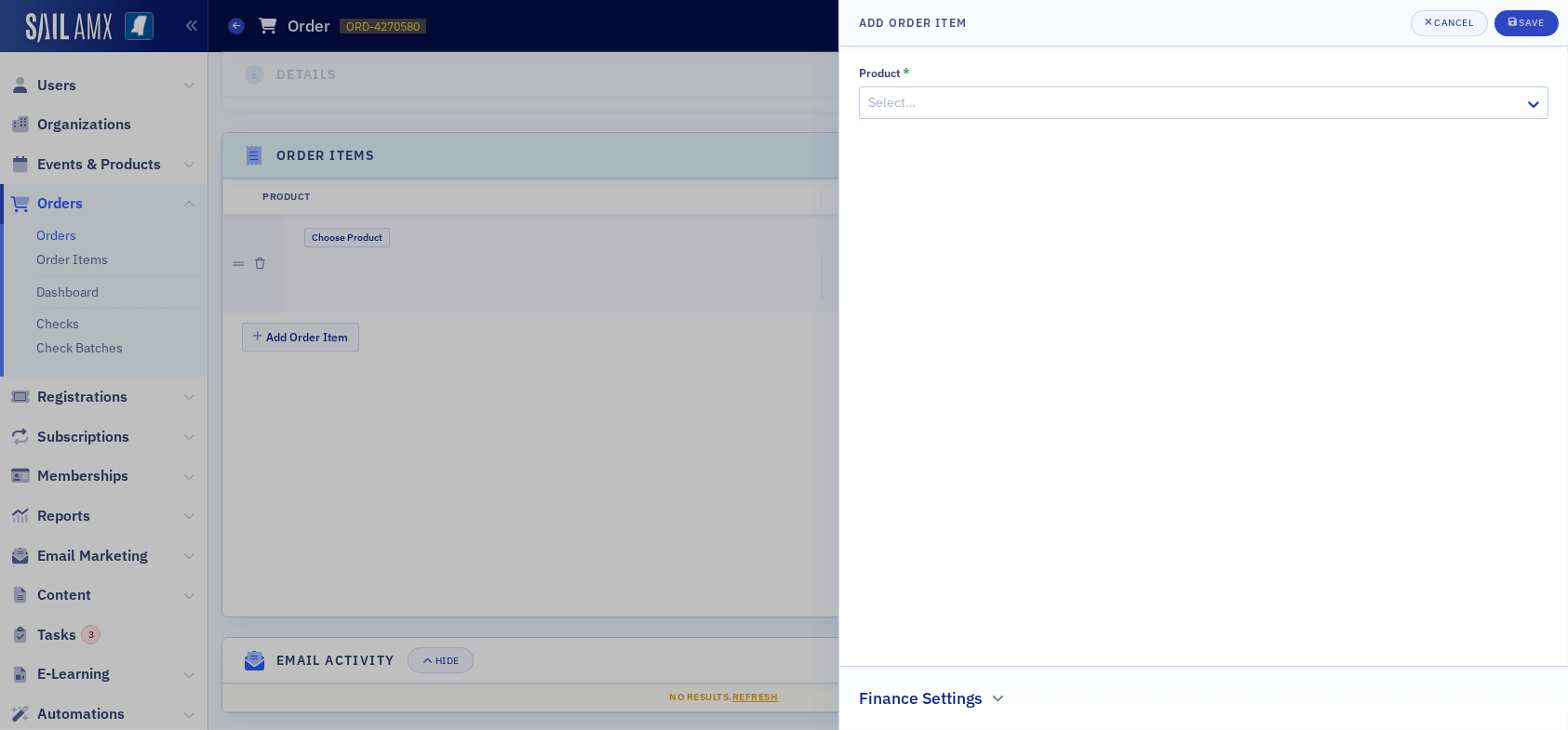
scroll to position [511, 0]
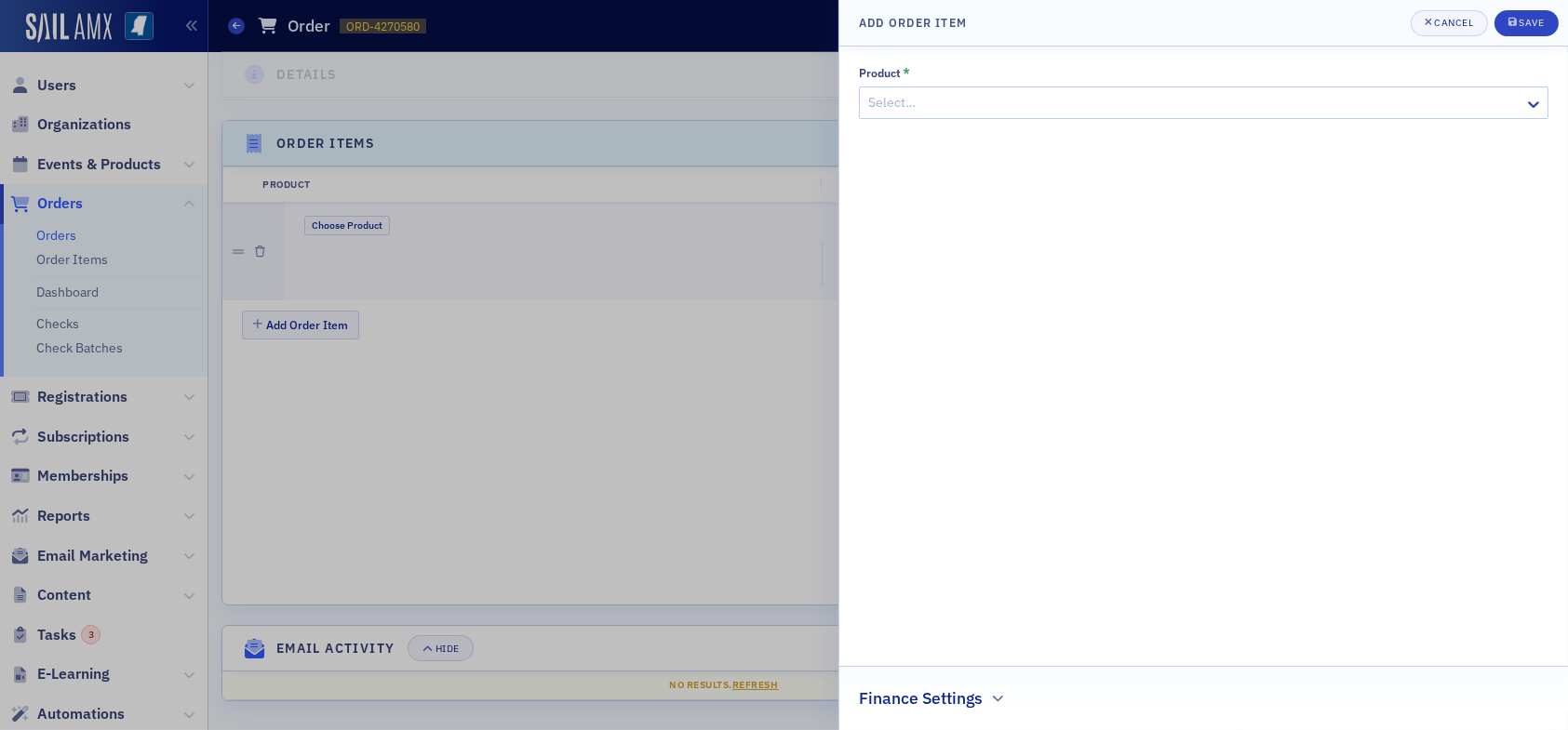
click at [968, 98] on div at bounding box center [1194, 102] width 656 height 23
type input "not-for-profit conference"
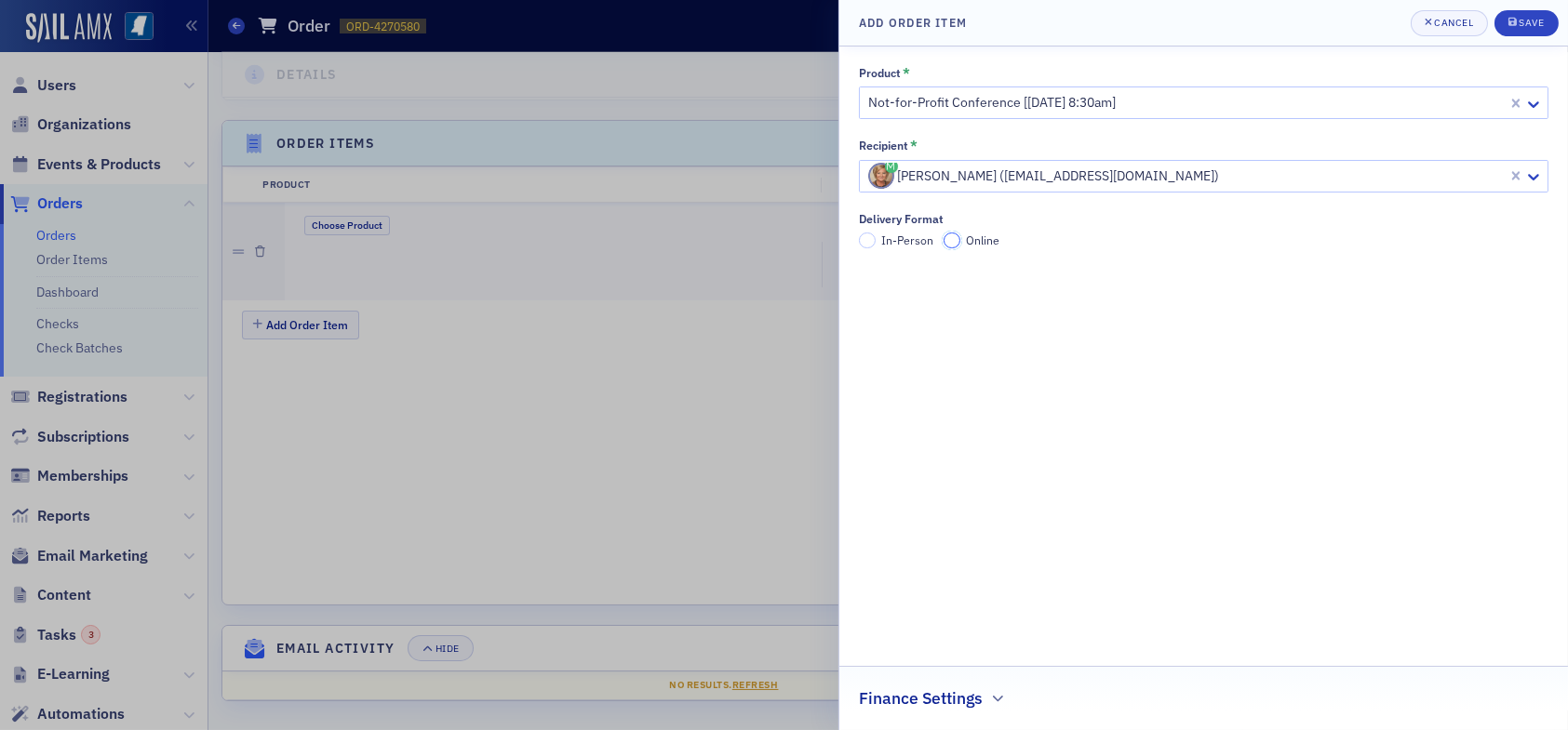
drag, startPoint x: 943, startPoint y: 237, endPoint x: 1020, endPoint y: 213, distance: 80.7
click at [944, 237] on input "Online" at bounding box center [952, 241] width 17 height 17
click at [1531, 22] on div "Save" at bounding box center [1531, 22] width 25 height 10
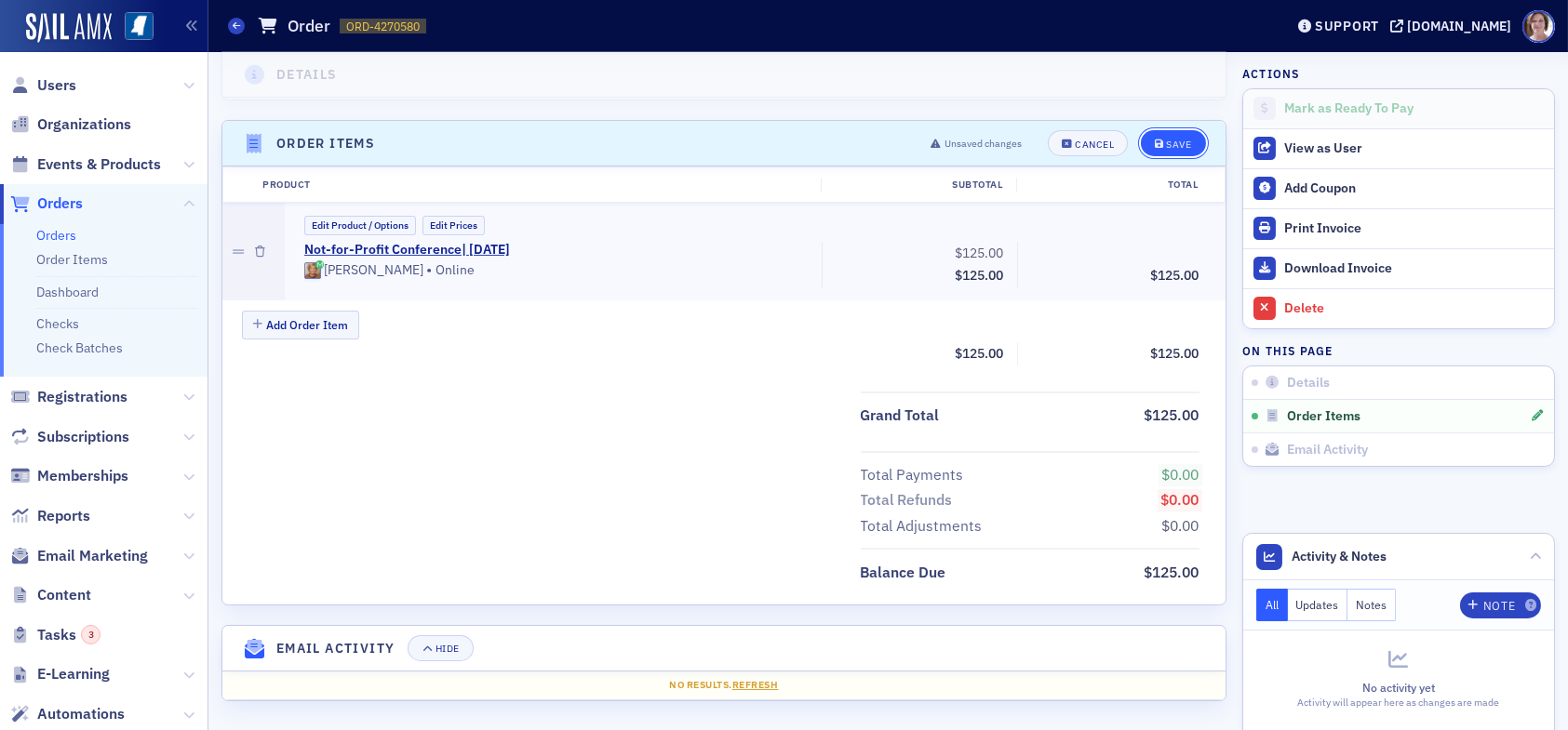
click at [1166, 141] on div "Save" at bounding box center [1178, 144] width 25 height 10
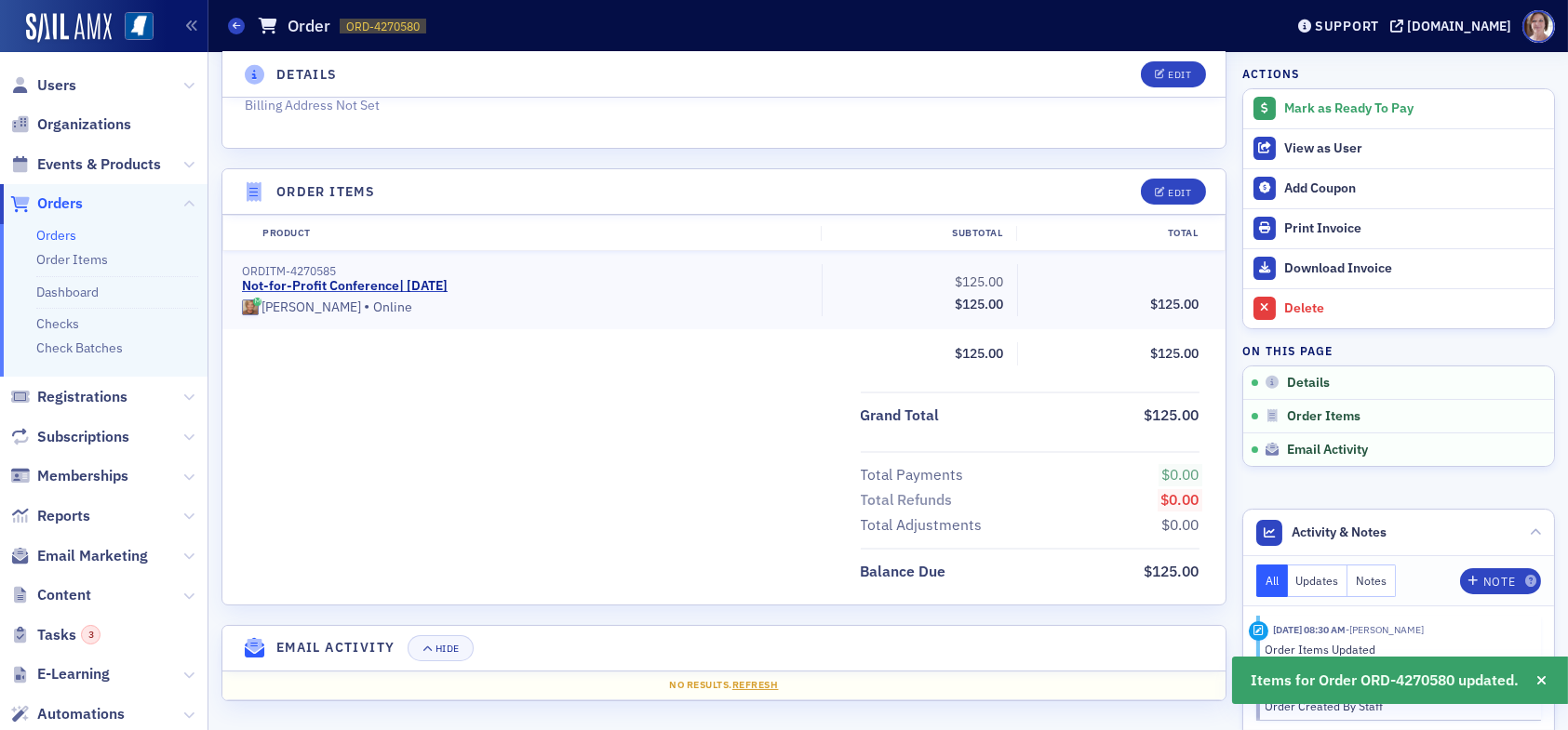
scroll to position [461, 0]
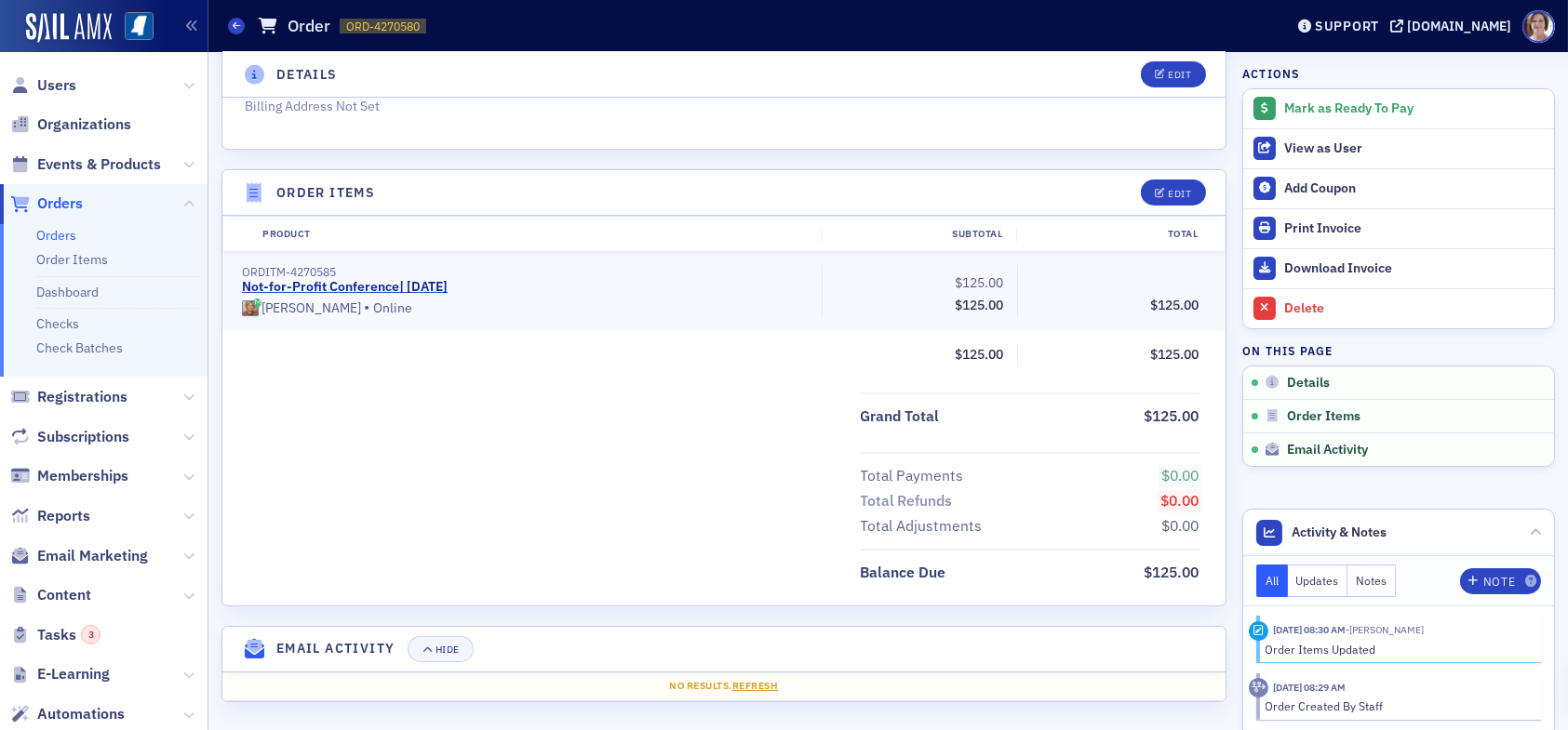
click at [347, 651] on h4 "Email Activity" at bounding box center [336, 648] width 119 height 20
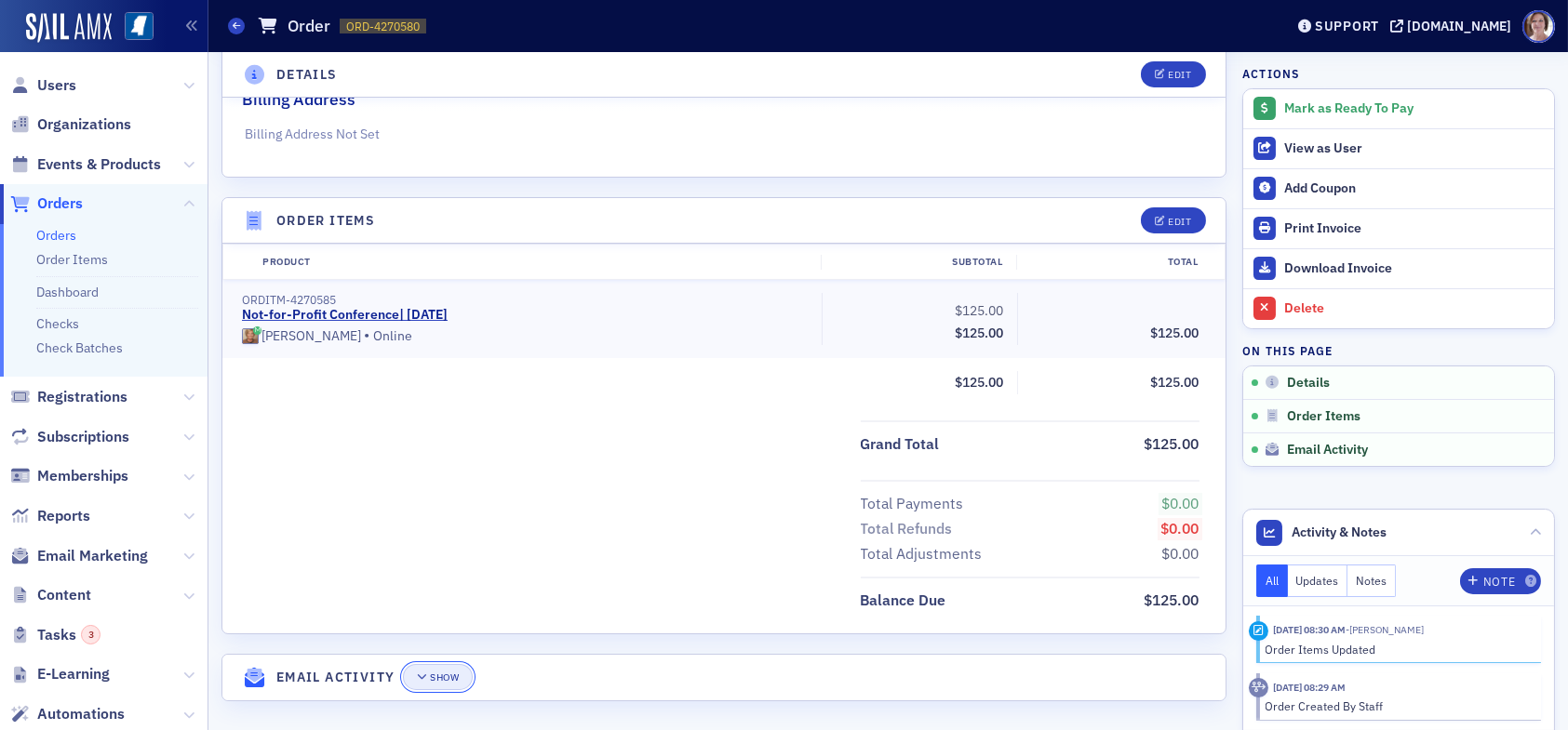
click at [439, 673] on div "Show" at bounding box center [444, 678] width 29 height 10
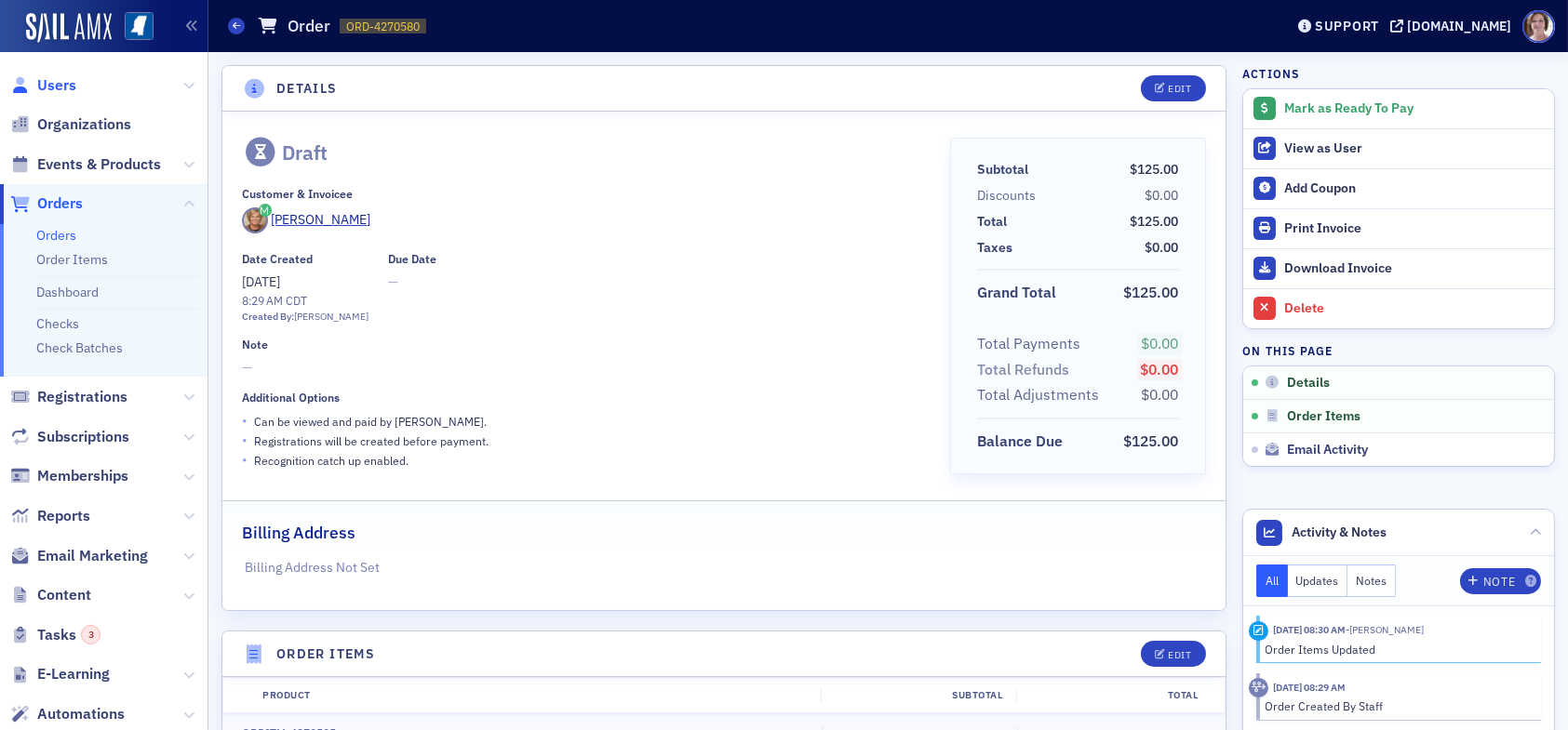
click at [62, 83] on span "Users" at bounding box center [57, 85] width 39 height 21
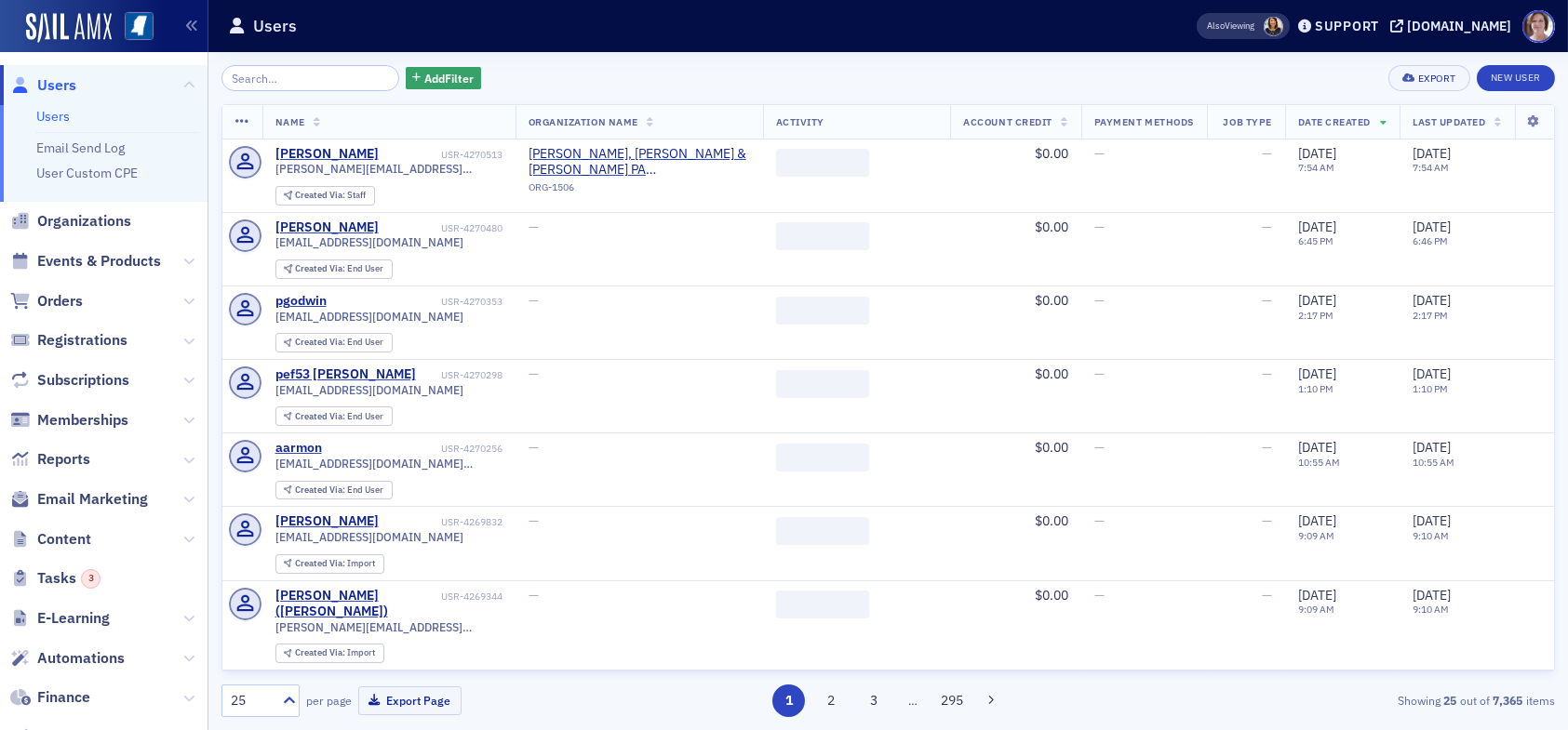
click at [292, 79] on input "search" at bounding box center [310, 79] width 178 height 26
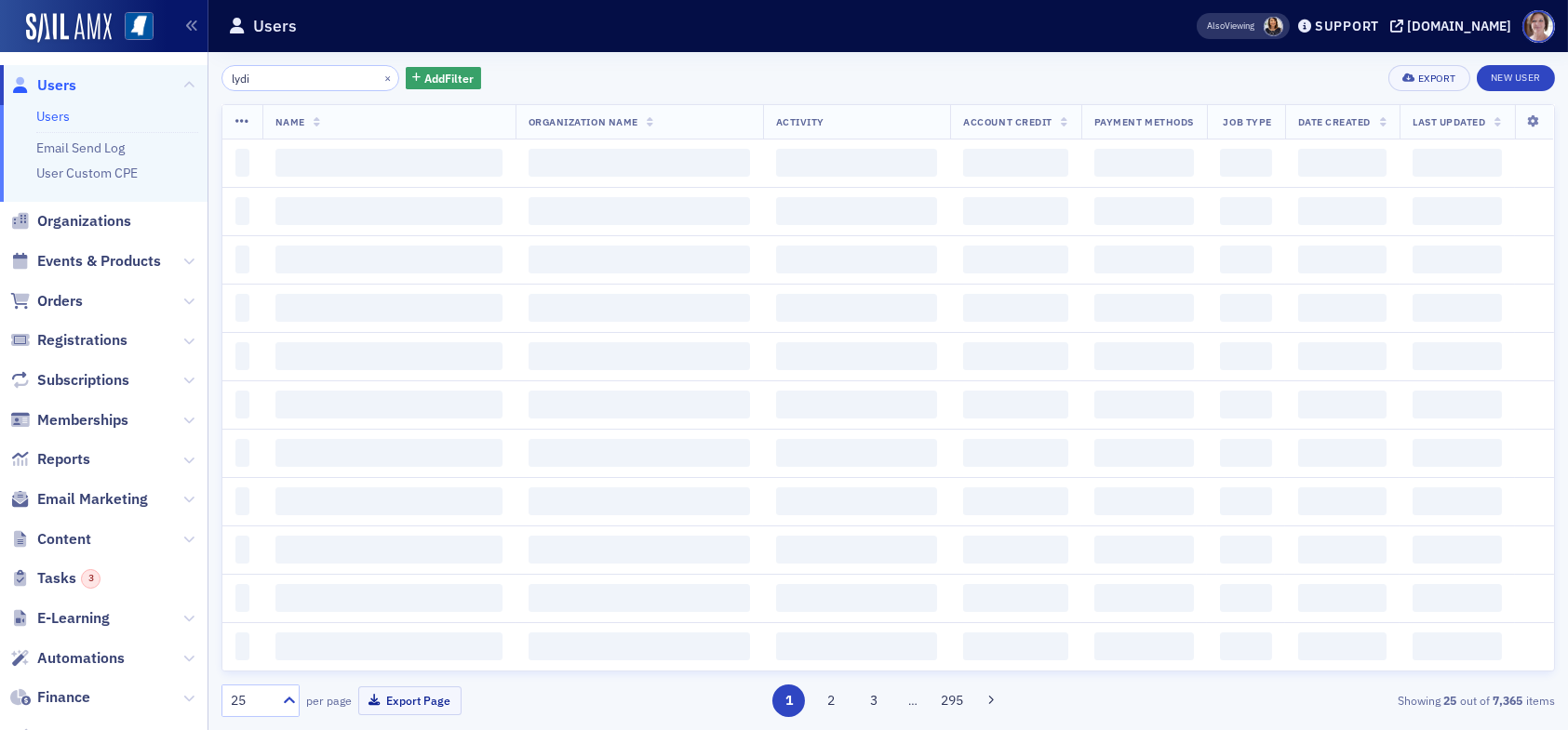
type input "lydia"
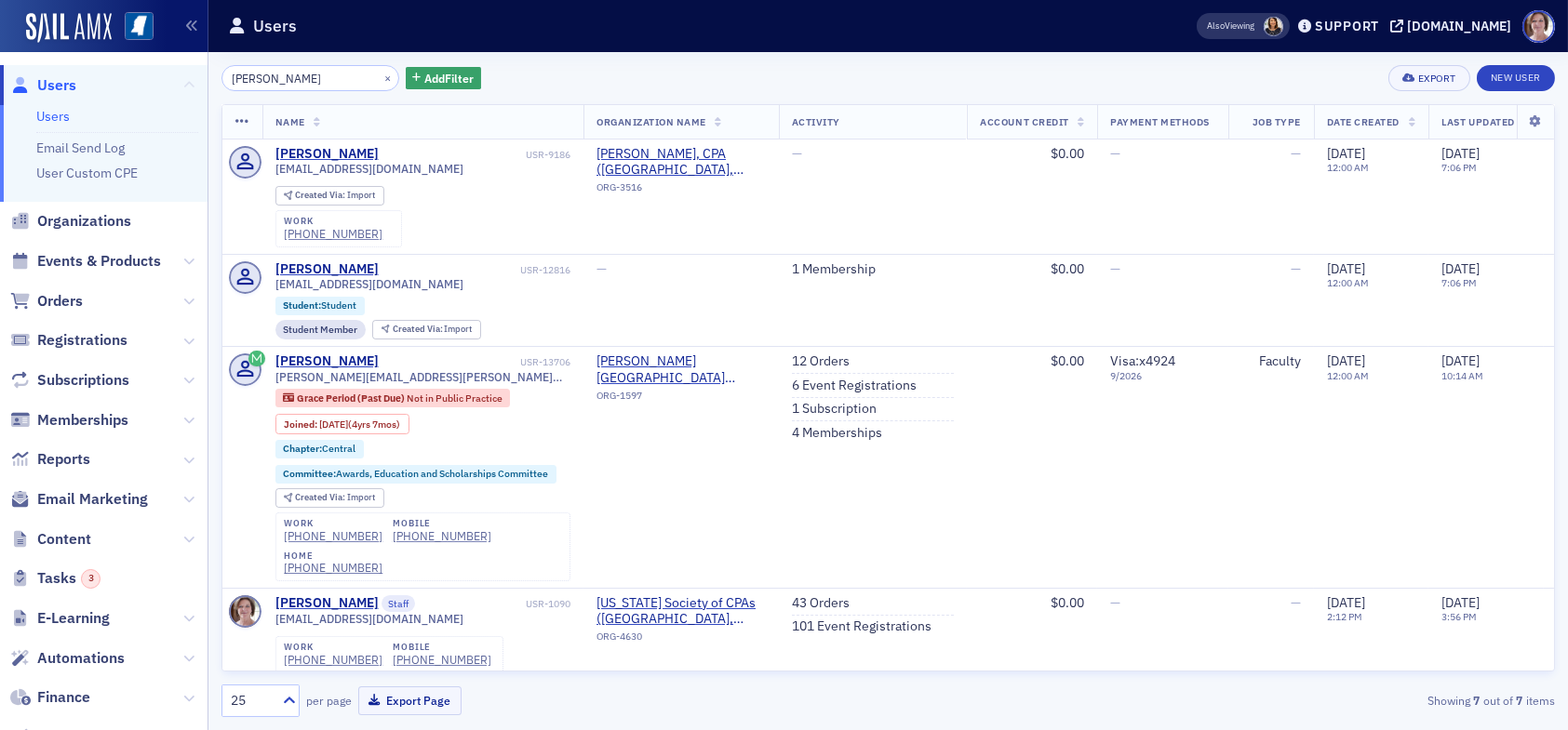
drag, startPoint x: 272, startPoint y: 82, endPoint x: 172, endPoint y: 82, distance: 100.0
click at [177, 82] on div "Users Users Email Send Log User Custom CPE Organizations Events & Products Orde…" at bounding box center [784, 365] width 1568 height 730
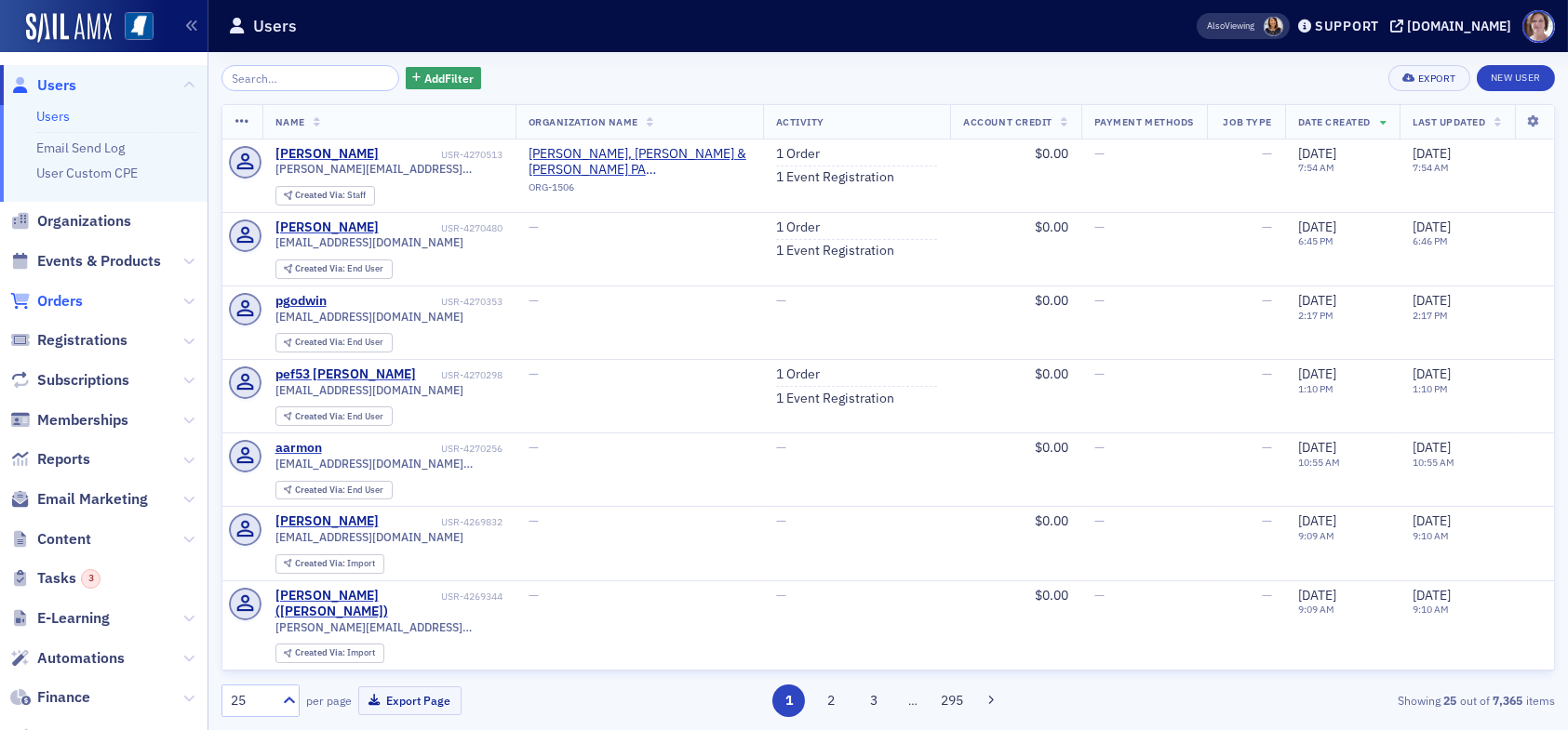
click at [56, 302] on span "Orders" at bounding box center [60, 302] width 46 height 21
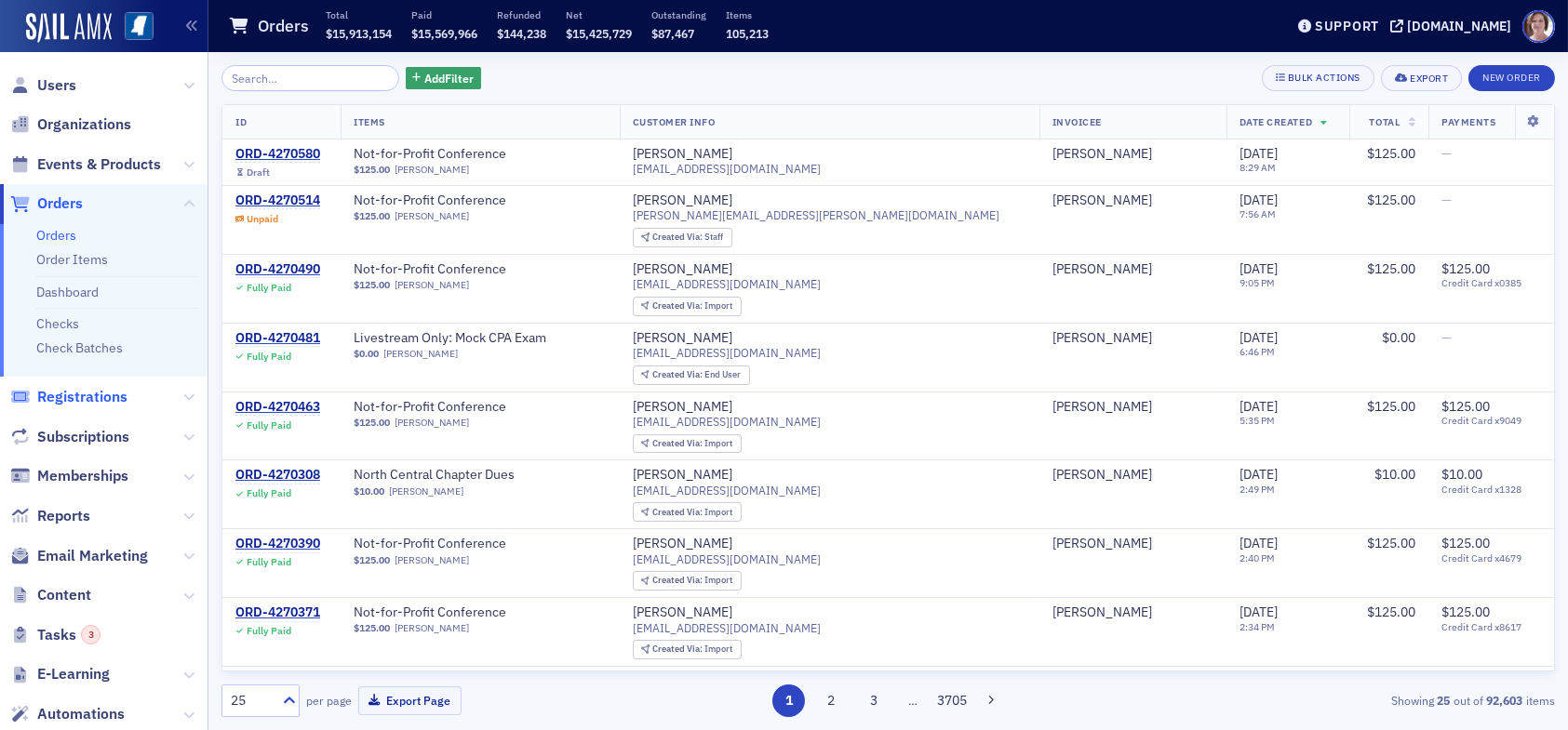
click at [71, 389] on span "Registrations" at bounding box center [82, 397] width 90 height 21
click at [75, 404] on span "Registrations" at bounding box center [82, 397] width 90 height 21
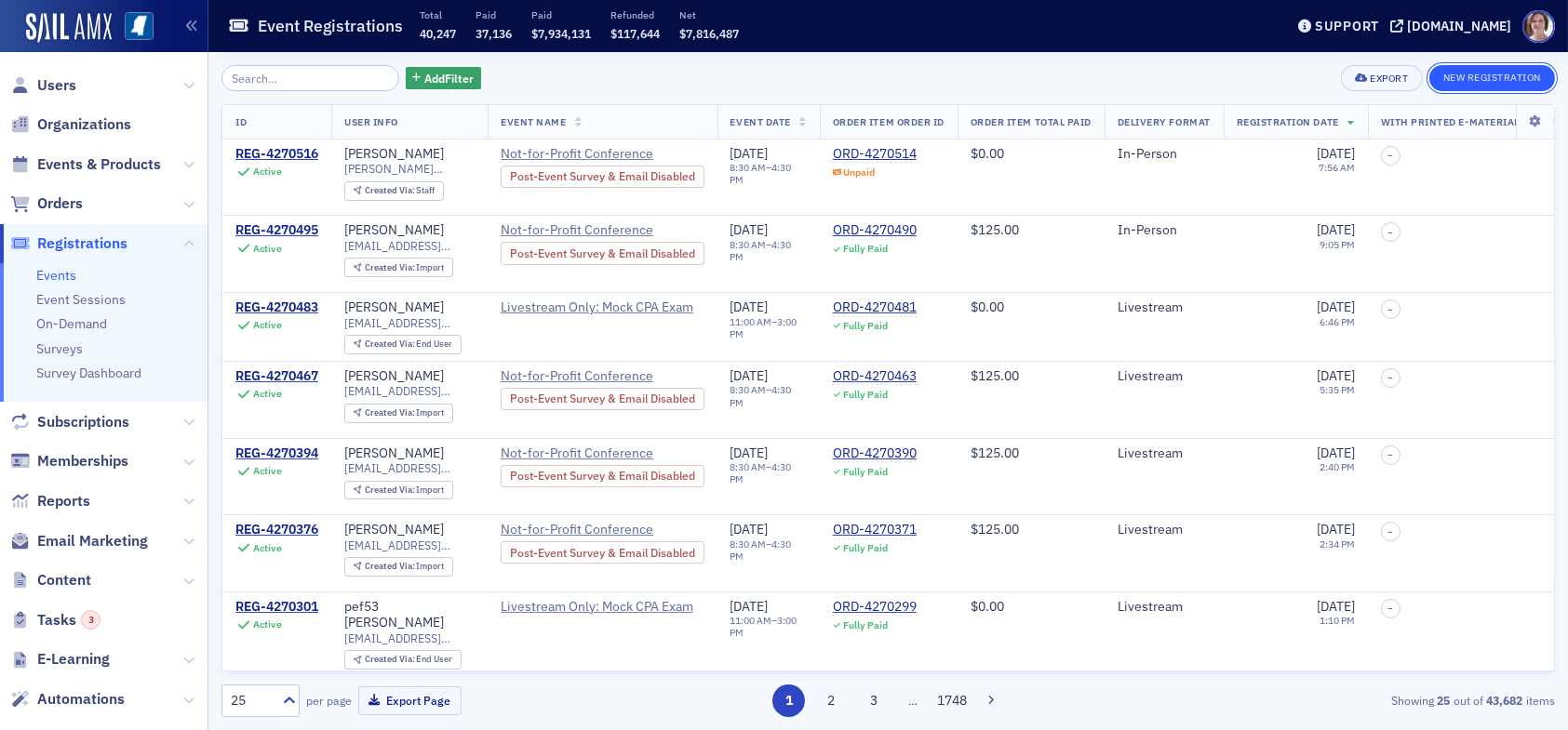
click at [1472, 80] on button "New Registration" at bounding box center [1492, 79] width 126 height 26
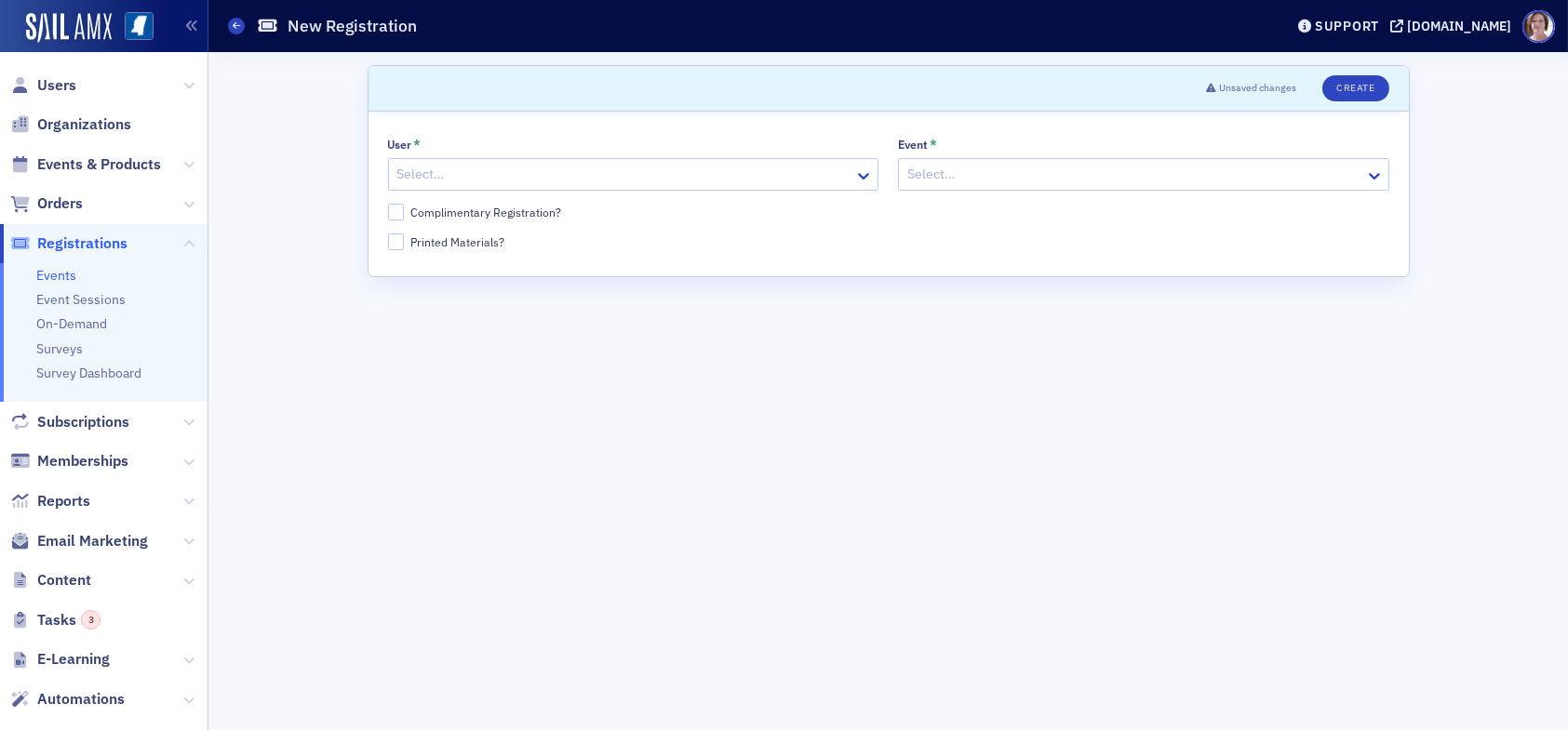
click at [471, 172] on div at bounding box center [624, 174] width 458 height 23
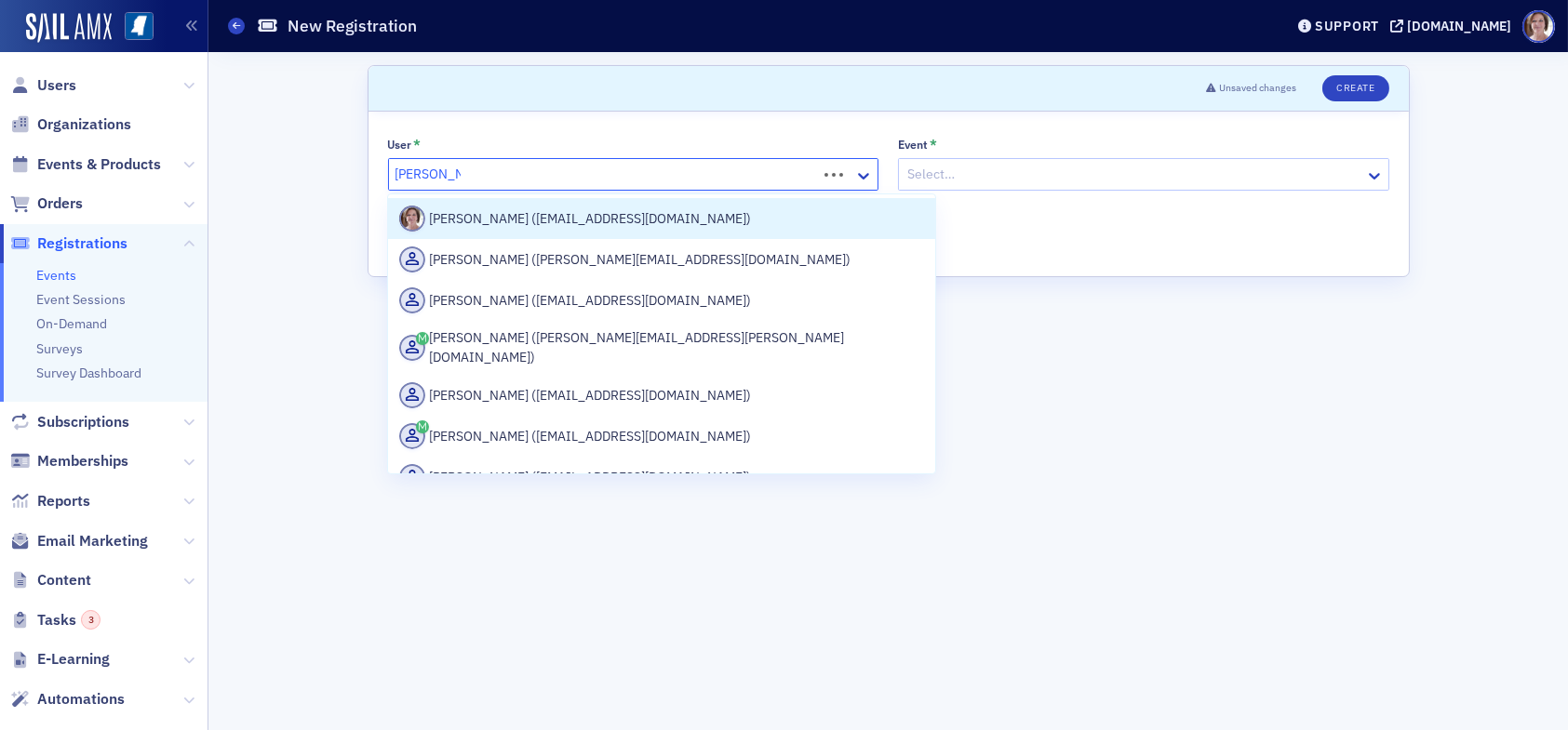
type input "lydia carlisle"
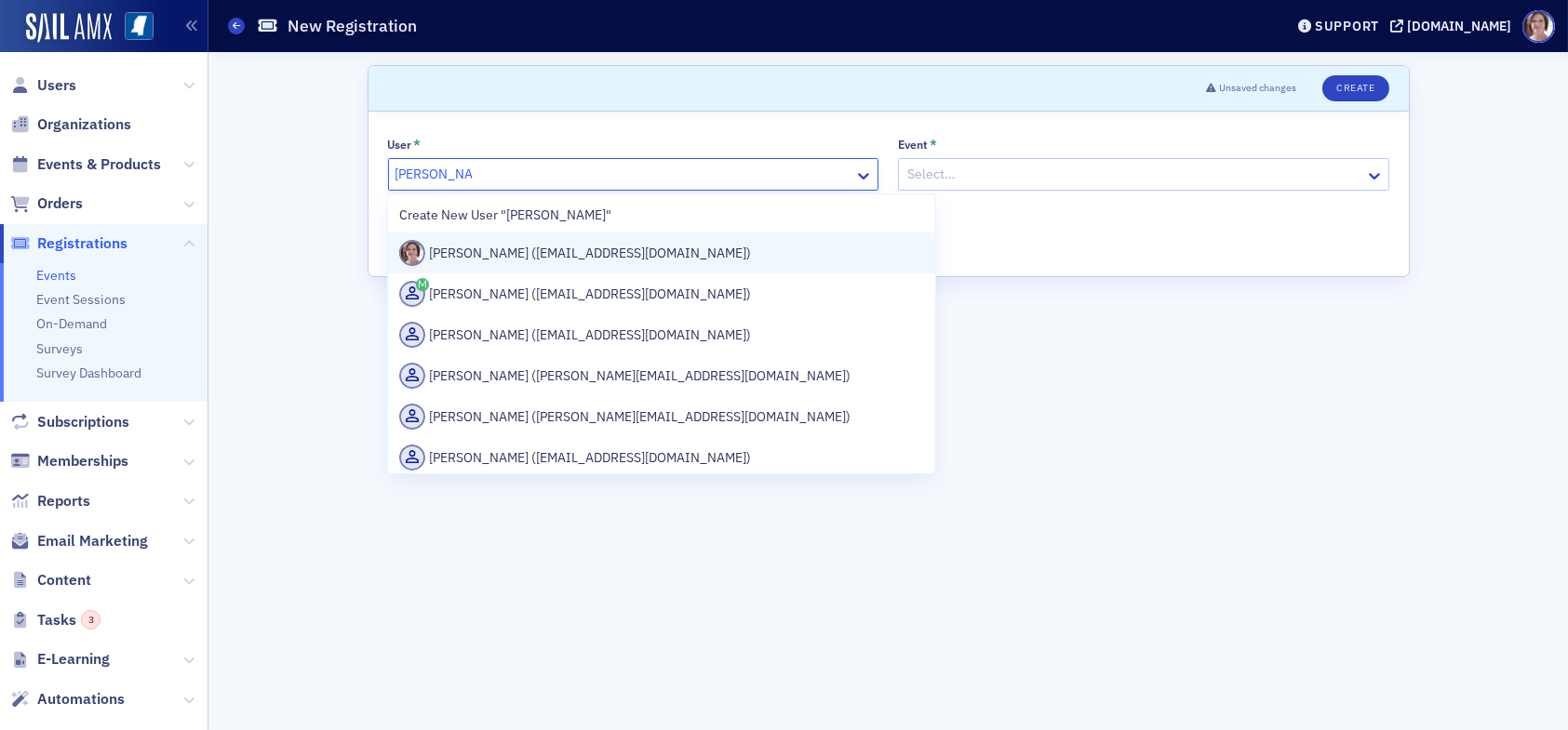
click at [570, 251] on div "Lydia Carlisle (lcarlisle@ms-cpa.org)" at bounding box center [662, 253] width 525 height 26
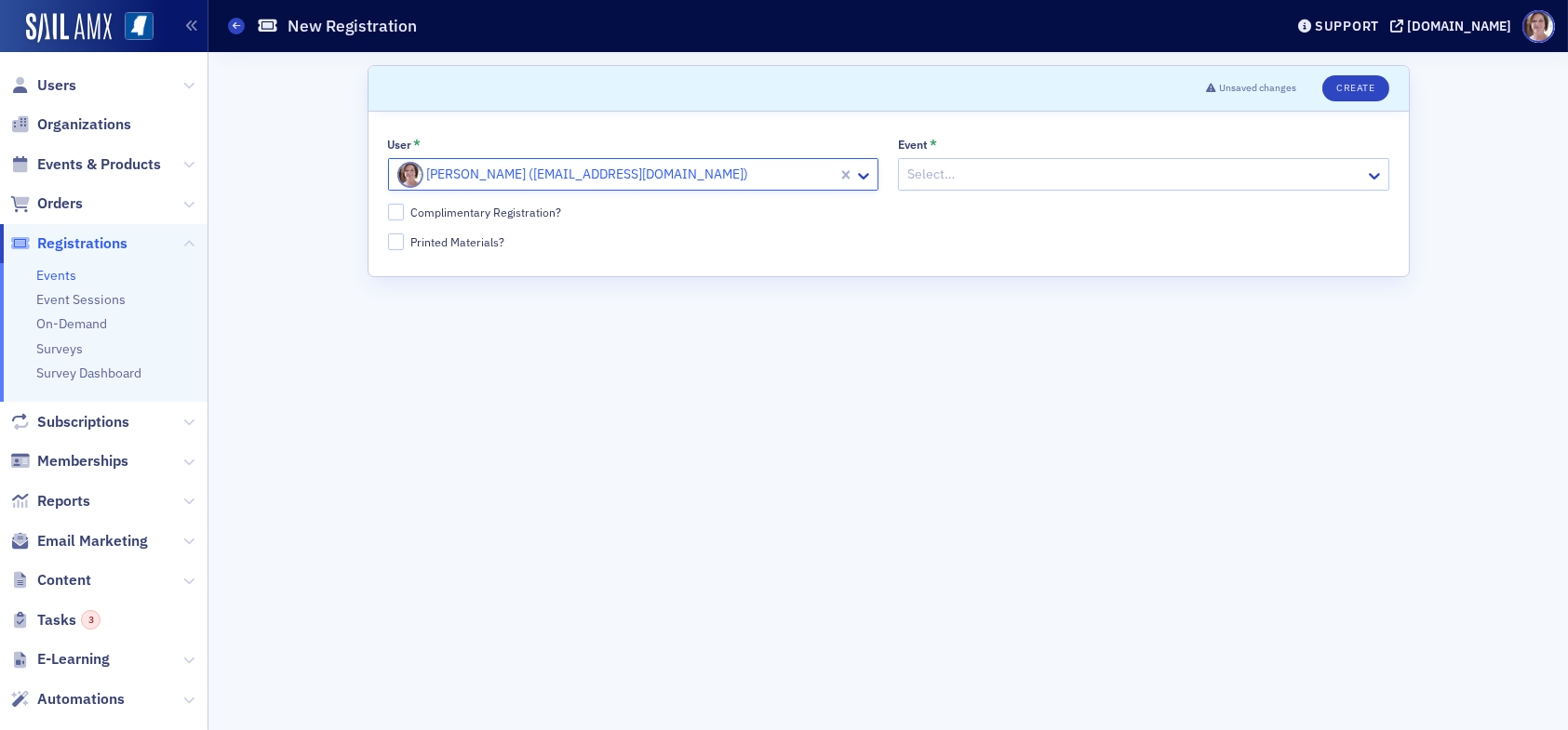
click at [1005, 182] on div at bounding box center [1134, 174] width 458 height 23
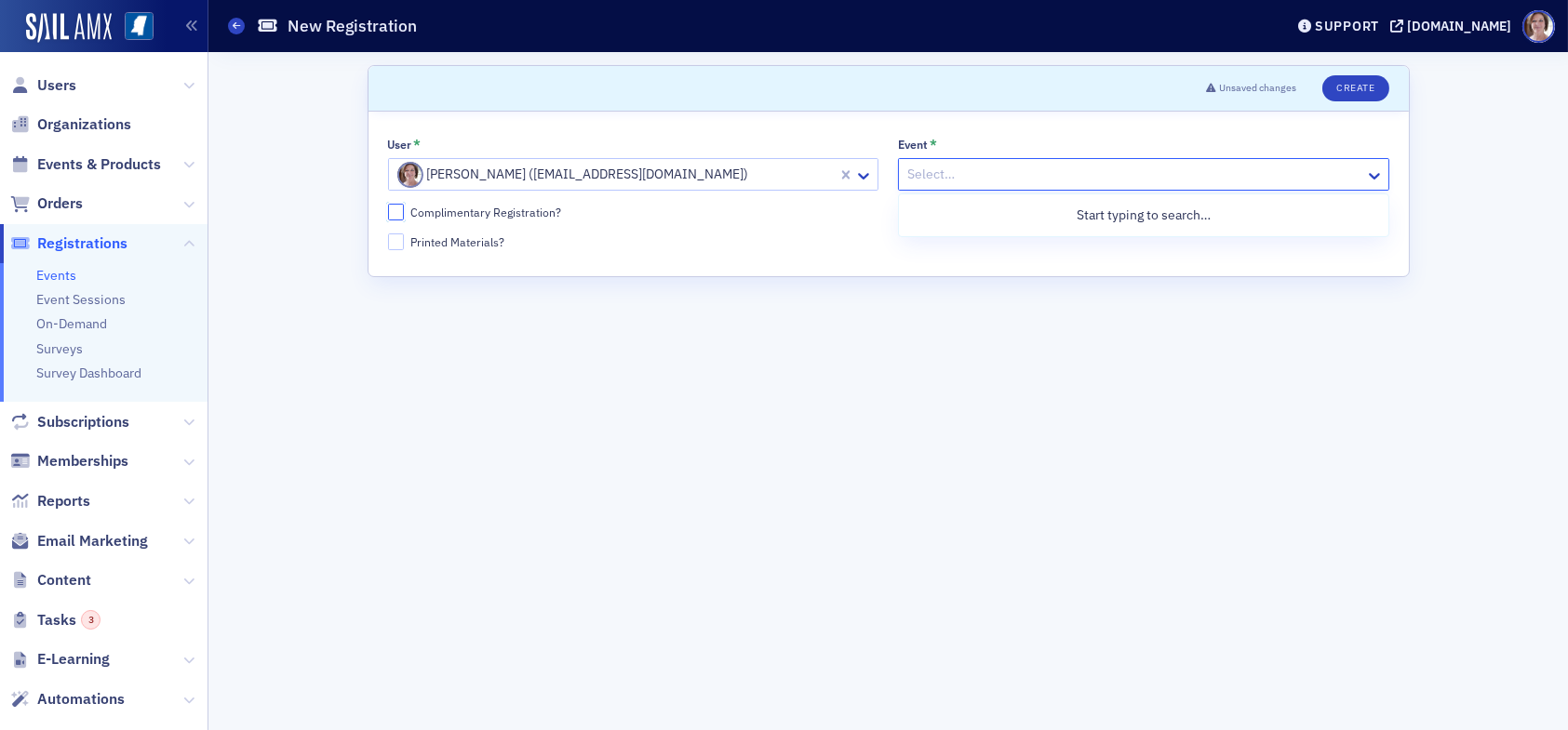
click at [392, 213] on input "Complimentary Registration?" at bounding box center [396, 212] width 17 height 17
checkbox input "true"
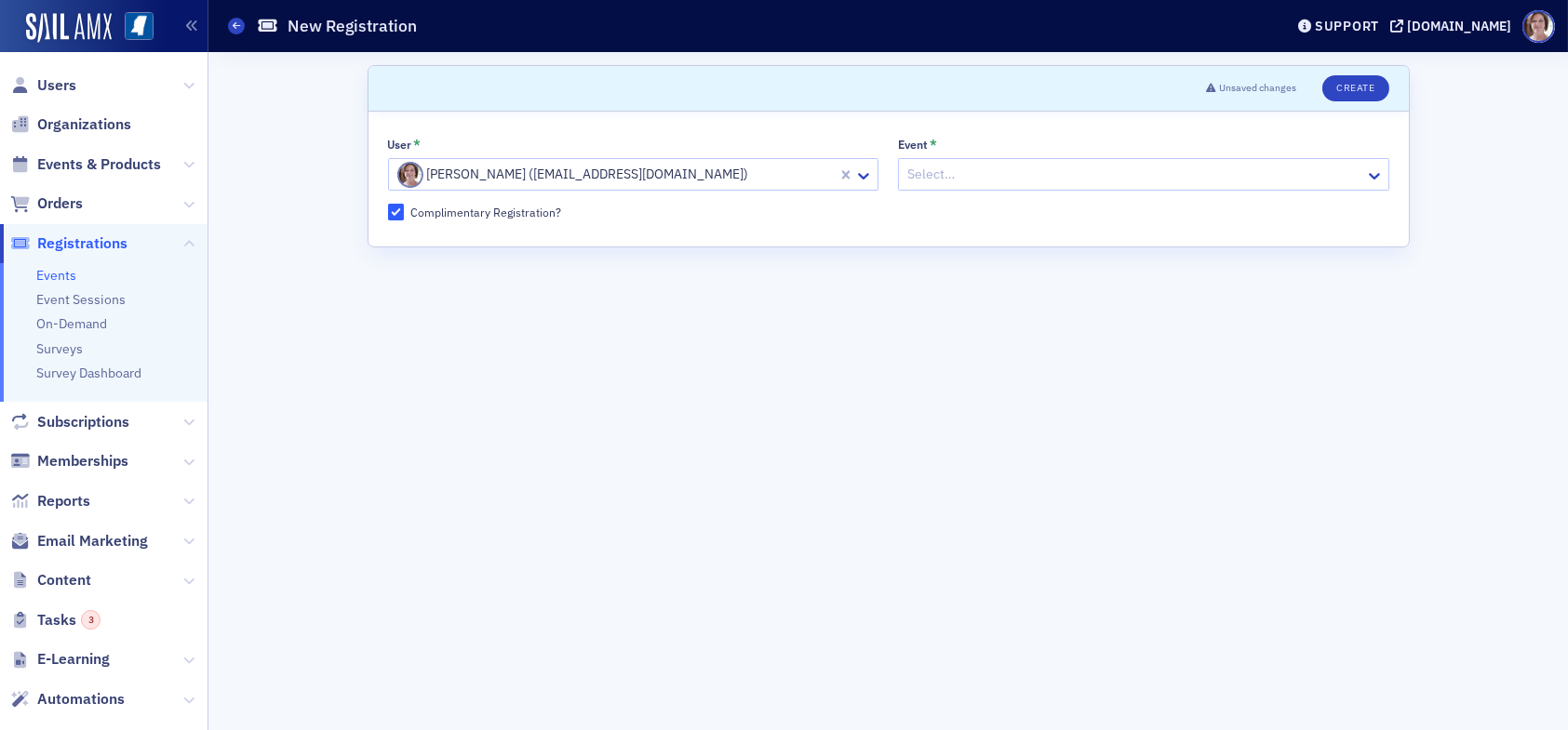
click at [977, 169] on div at bounding box center [1134, 174] width 458 height 23
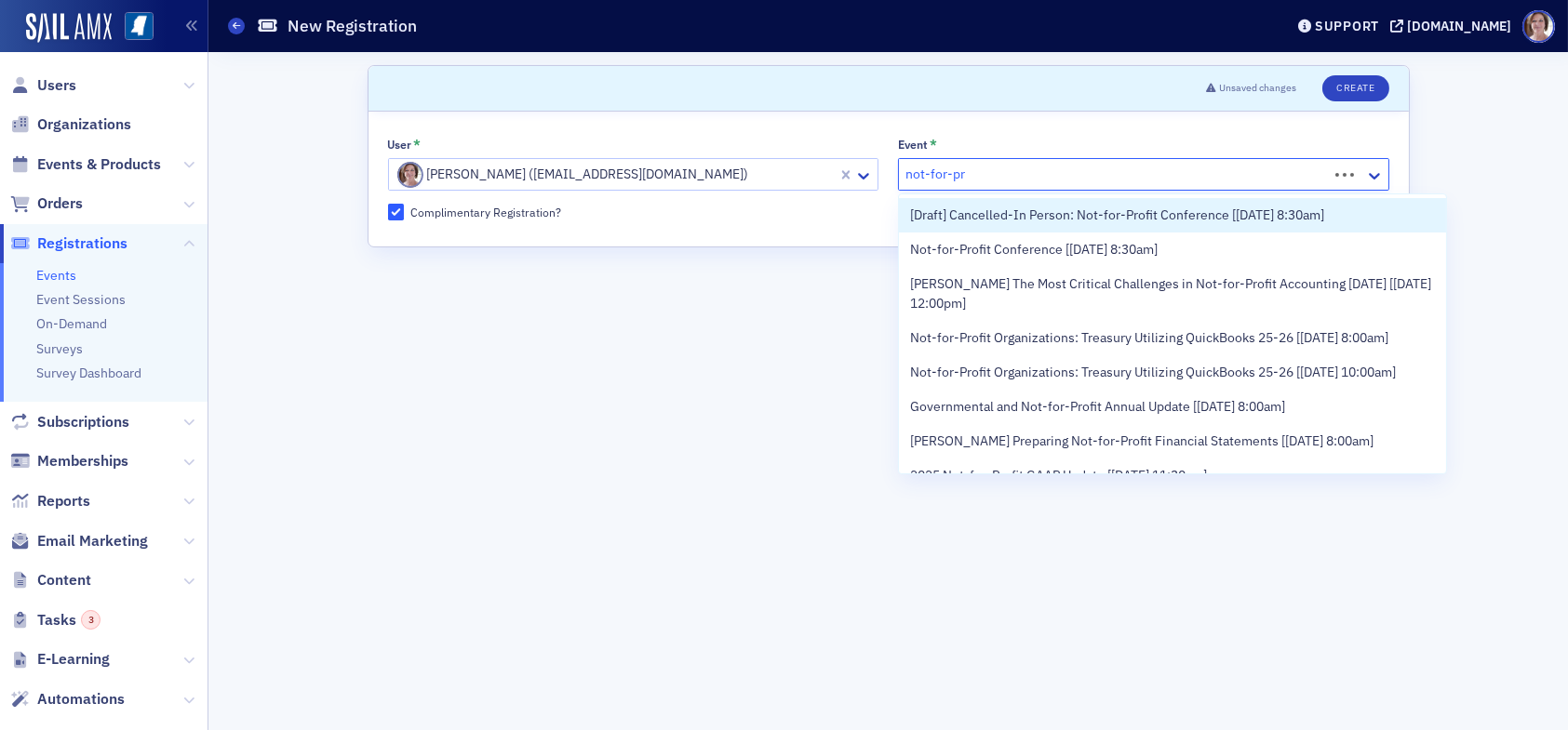
type input "not-for-pro"
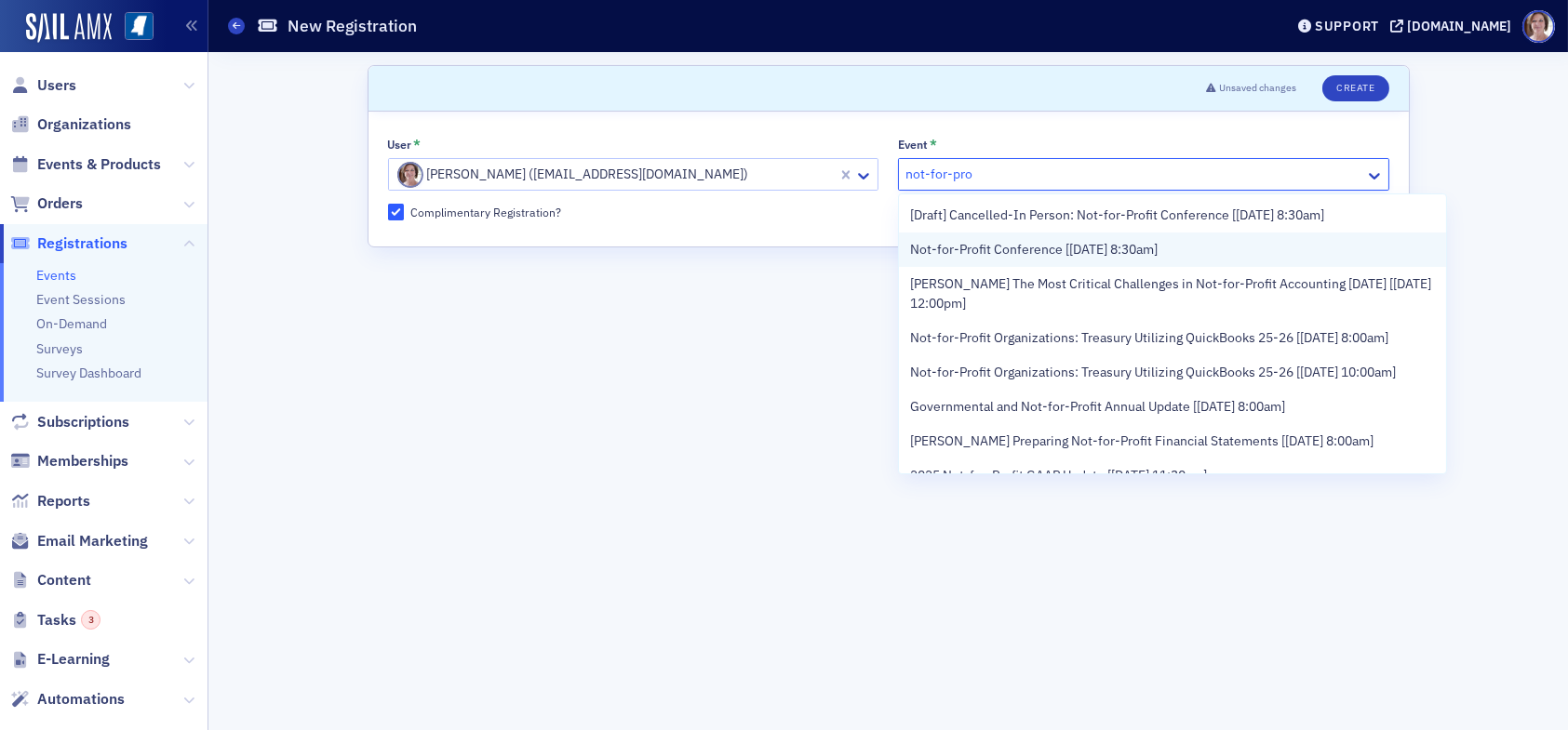
click at [1008, 256] on span "Not-for-Profit Conference [9/25/2025 8:30am]" at bounding box center [1034, 249] width 247 height 20
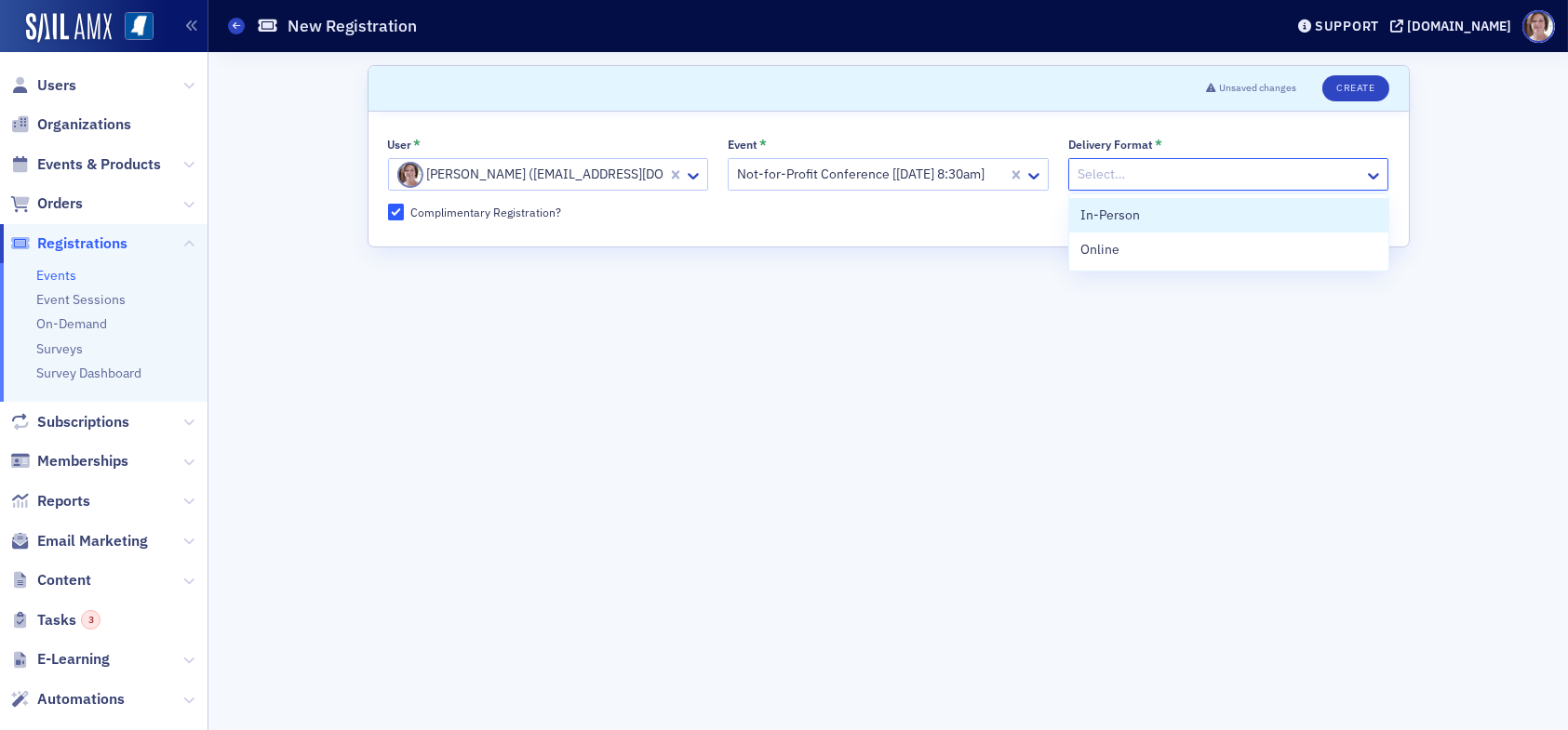
click at [1131, 173] on div at bounding box center [1219, 174] width 288 height 23
click at [1114, 253] on span "Online" at bounding box center [1100, 249] width 39 height 20
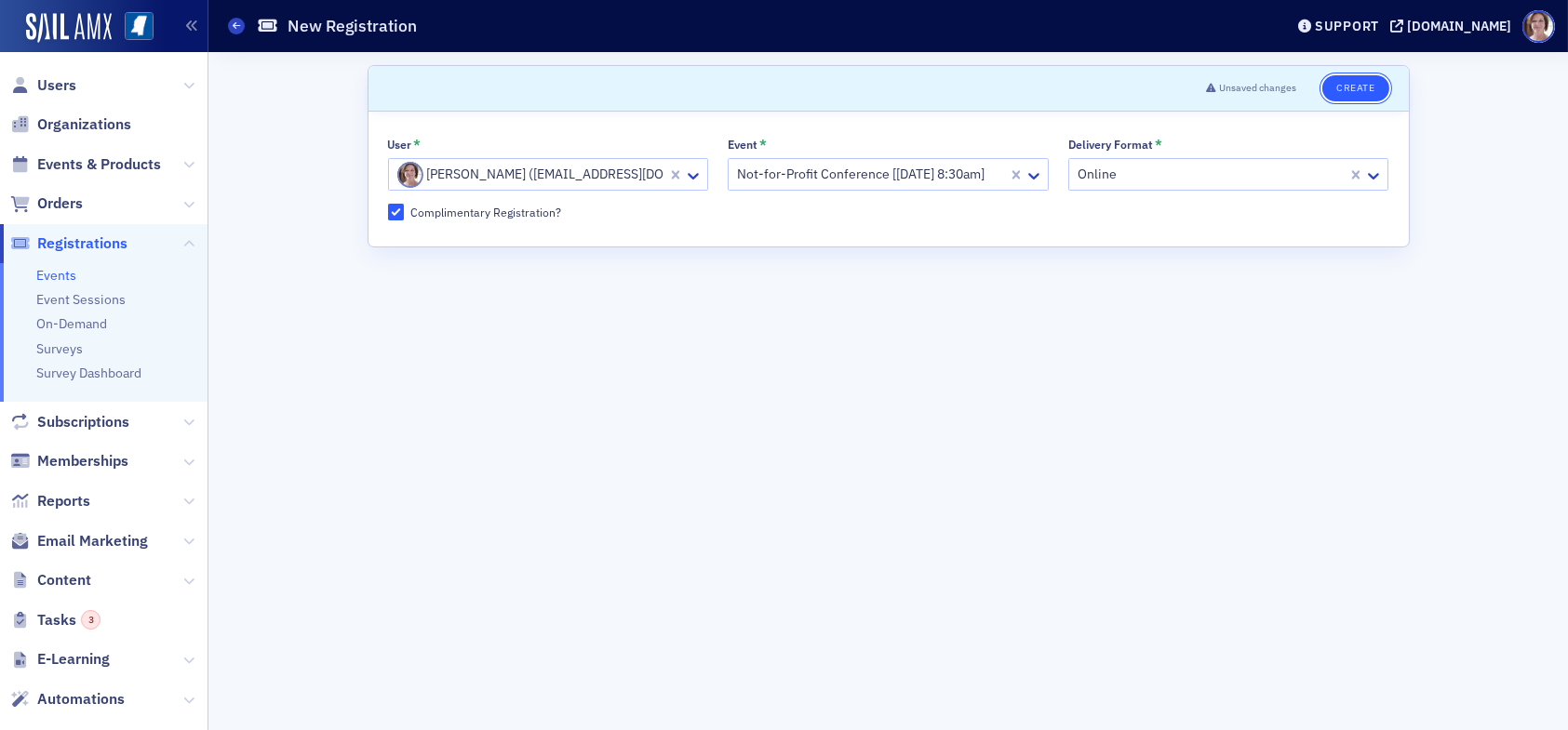
click at [1344, 80] on button "Create" at bounding box center [1355, 88] width 66 height 26
click at [67, 246] on span "Registrations" at bounding box center [82, 244] width 90 height 21
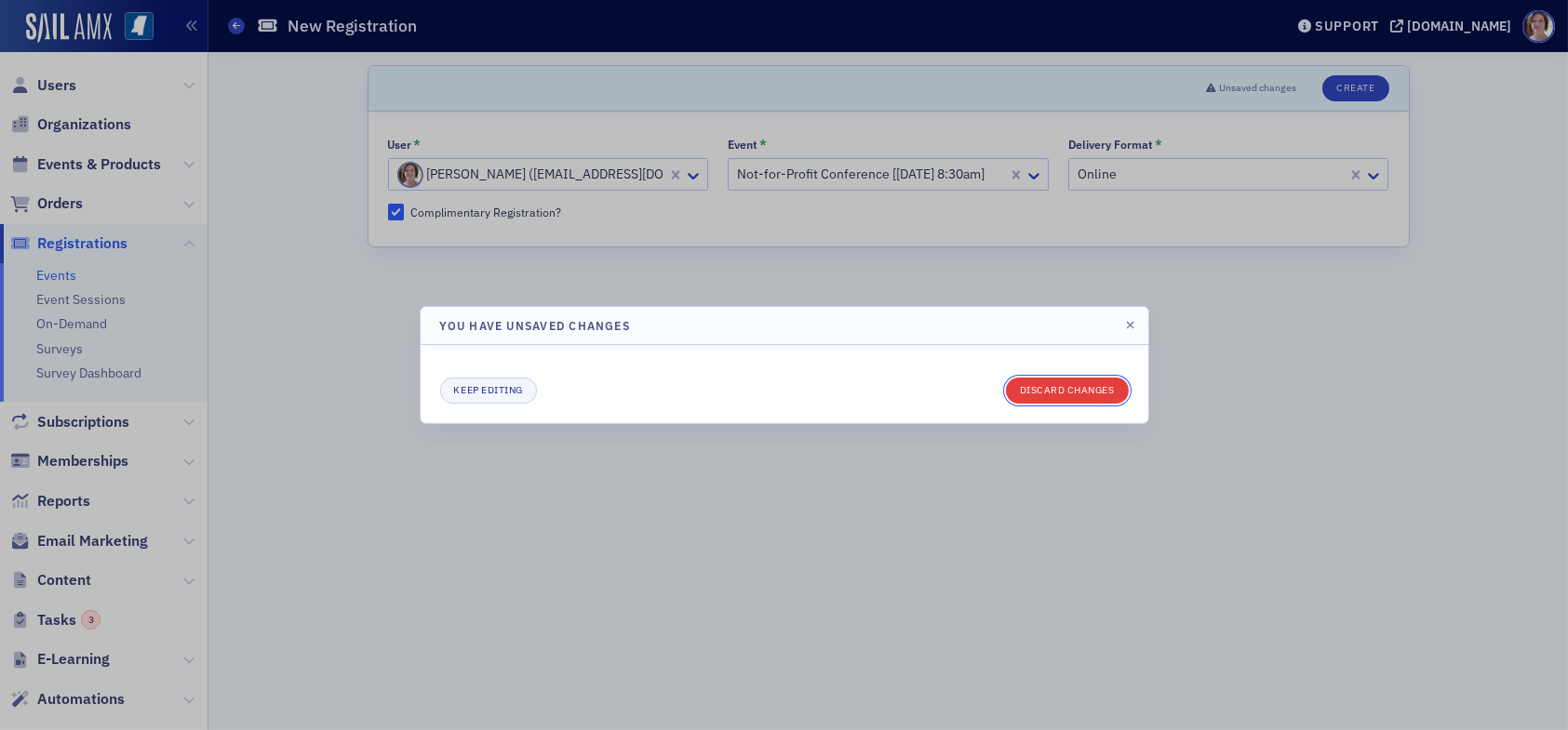
click at [1043, 392] on button "Discard changes" at bounding box center [1067, 391] width 123 height 26
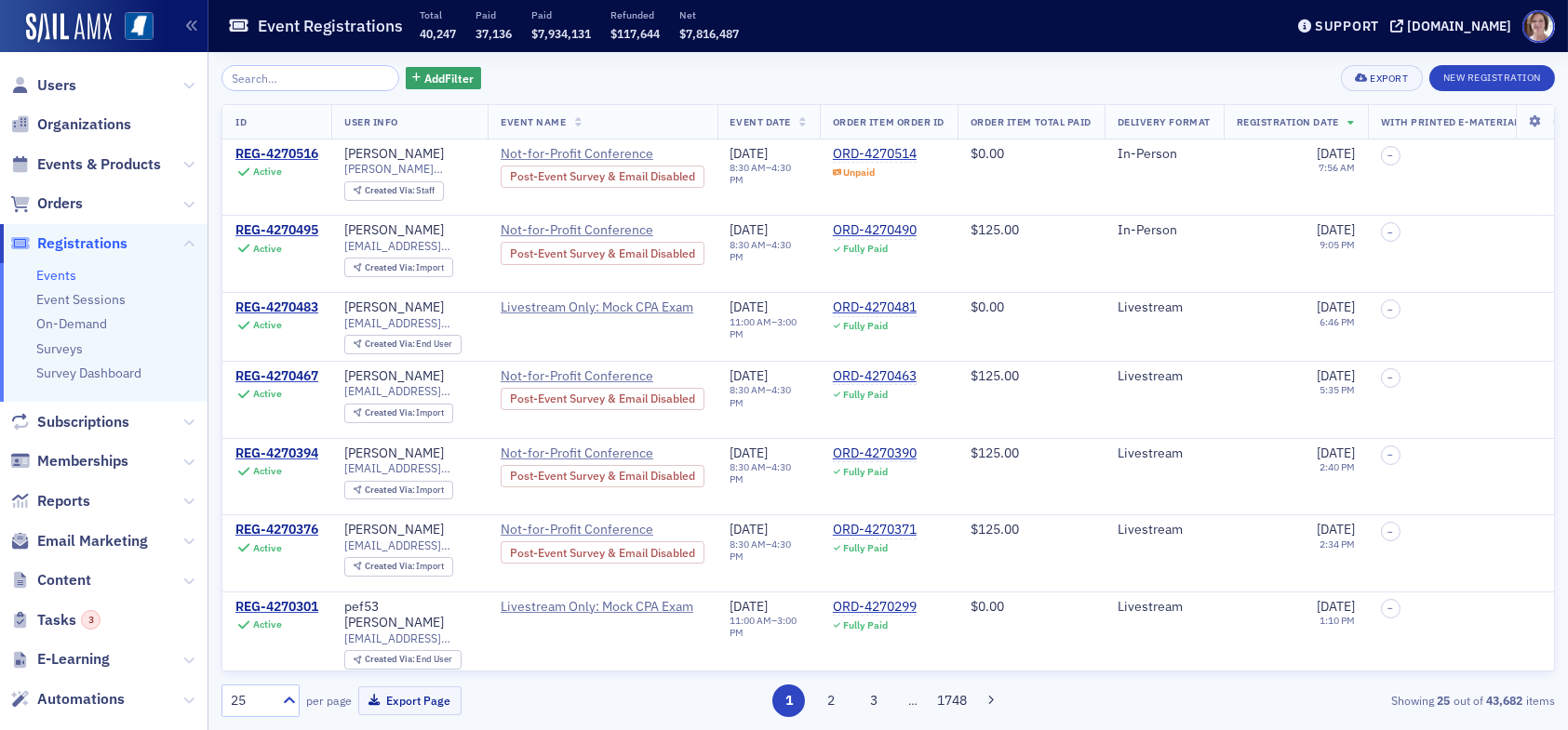
click at [82, 244] on span "Registrations" at bounding box center [82, 244] width 90 height 21
click at [1481, 78] on button "New Registration" at bounding box center [1492, 79] width 126 height 26
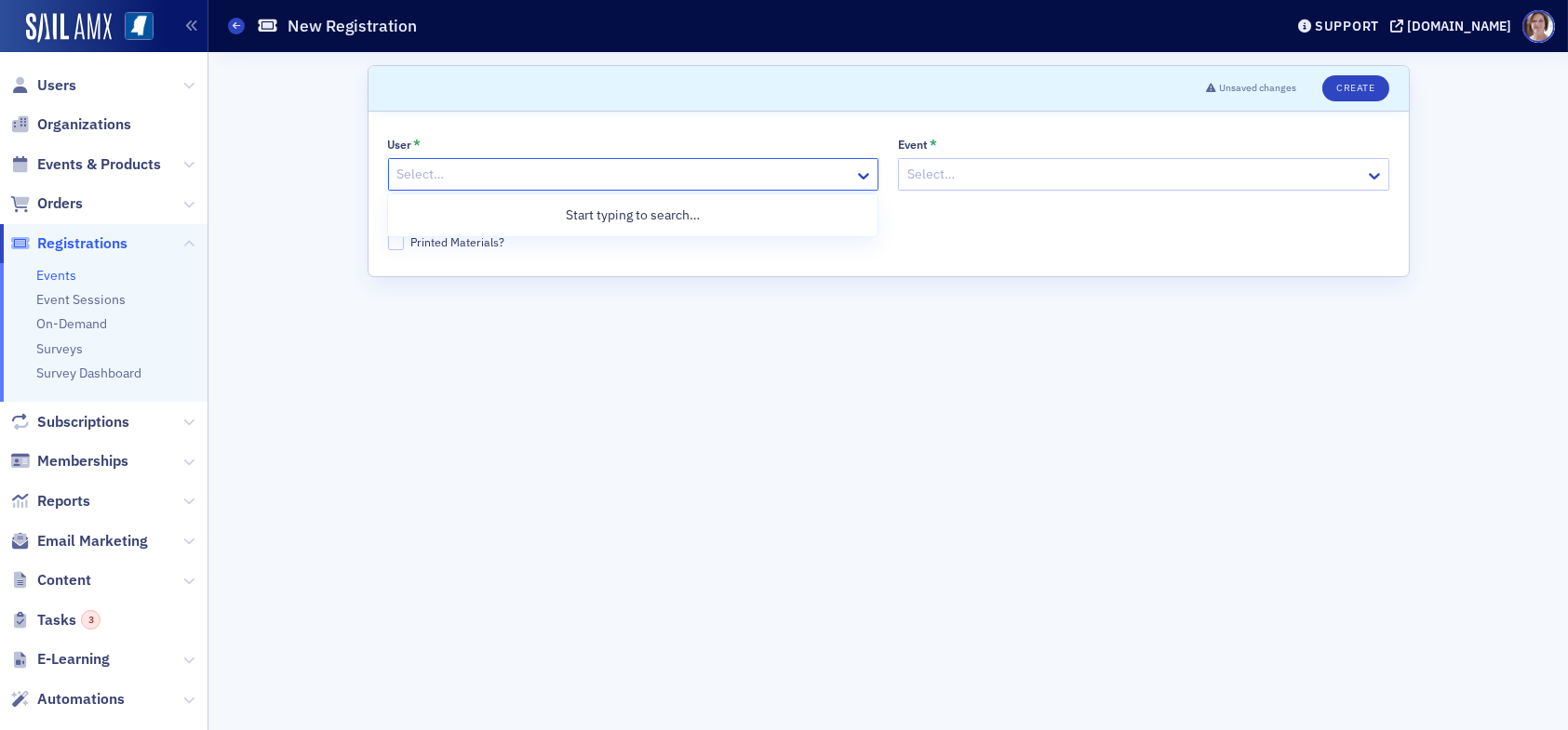
click at [601, 178] on div at bounding box center [624, 174] width 458 height 23
type input "lydia carlisle"
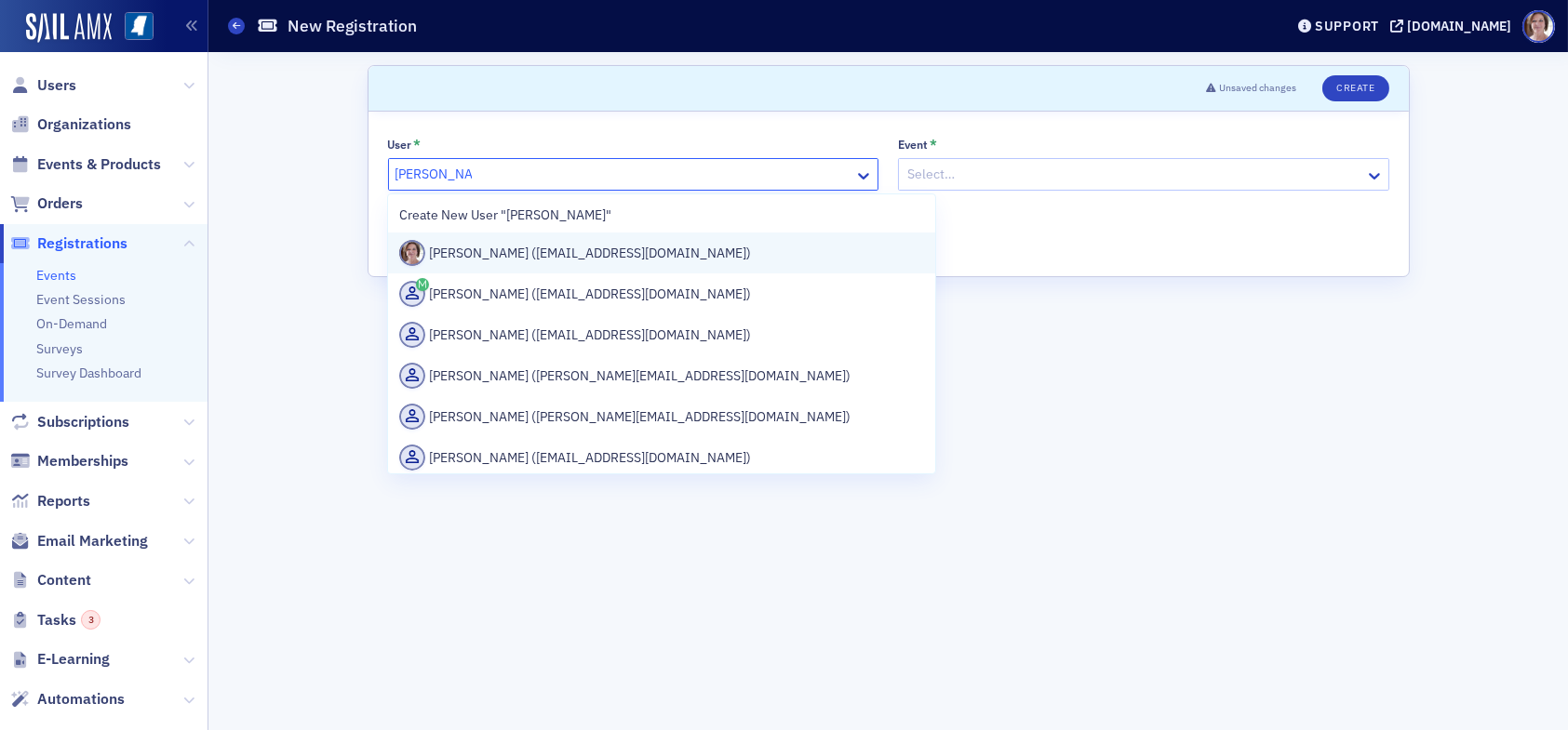
click at [500, 258] on div "Lydia Carlisle (lcarlisle@ms-cpa.org)" at bounding box center [662, 253] width 525 height 26
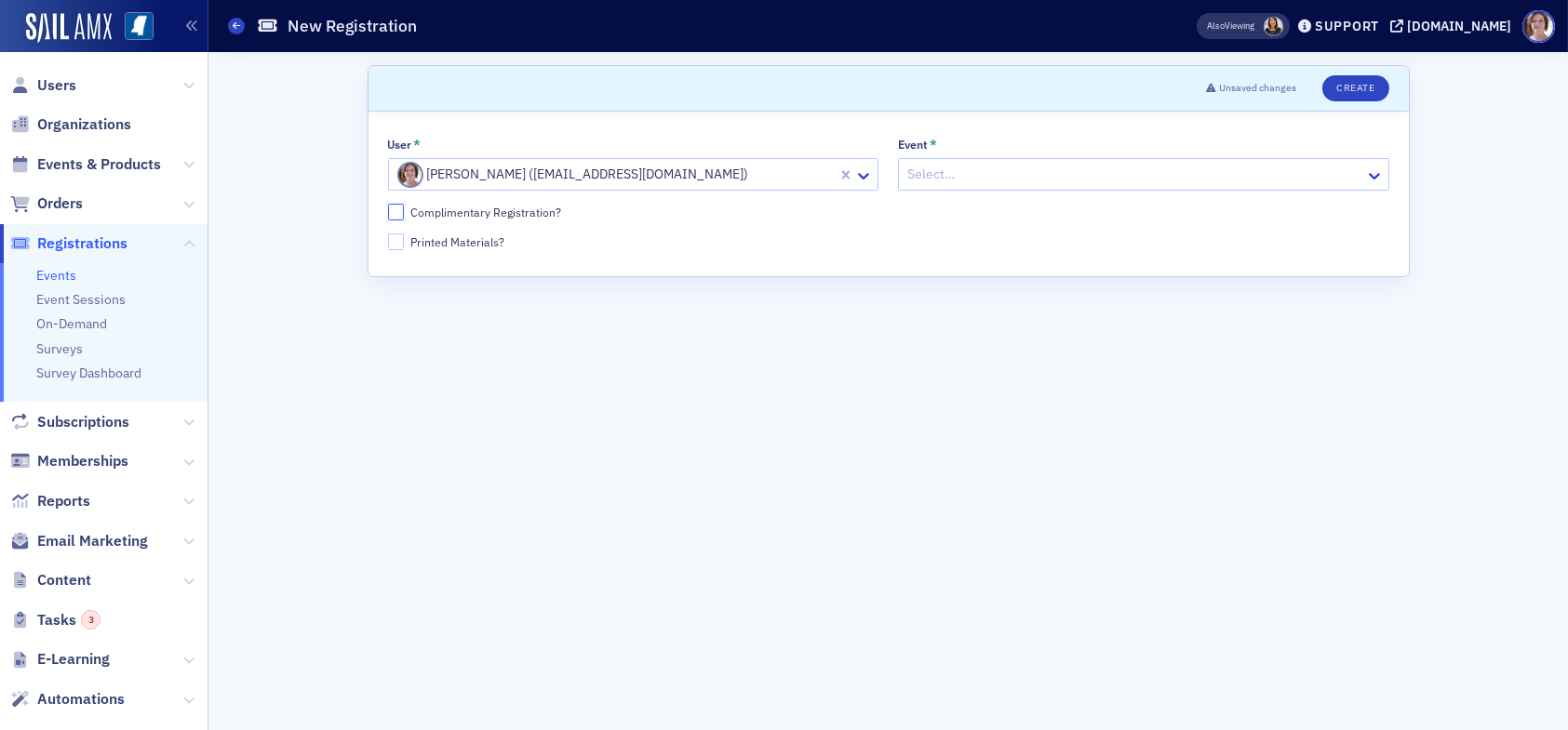
click at [392, 215] on input "Complimentary Registration?" at bounding box center [396, 212] width 17 height 17
checkbox input "true"
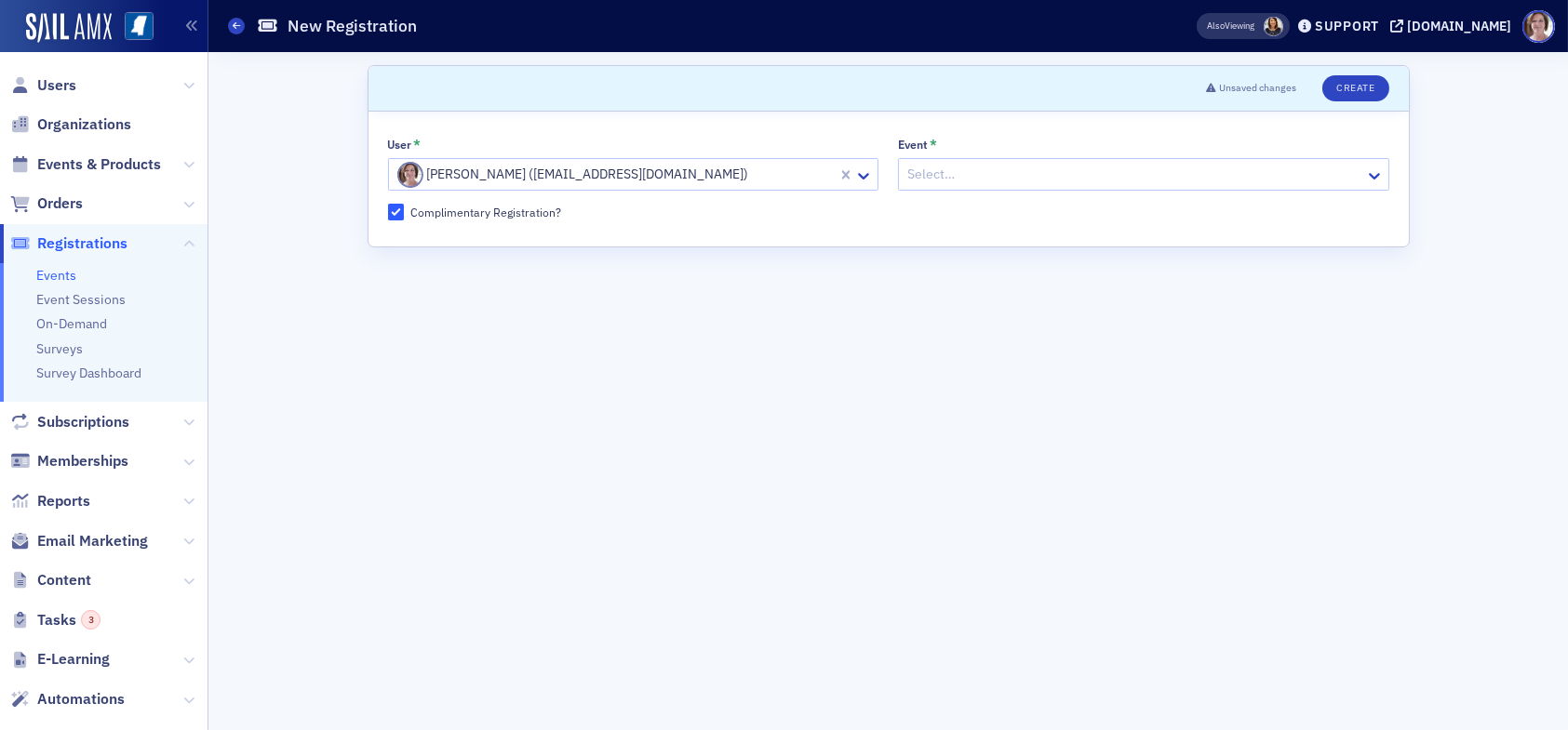
click at [955, 171] on div at bounding box center [1134, 174] width 458 height 23
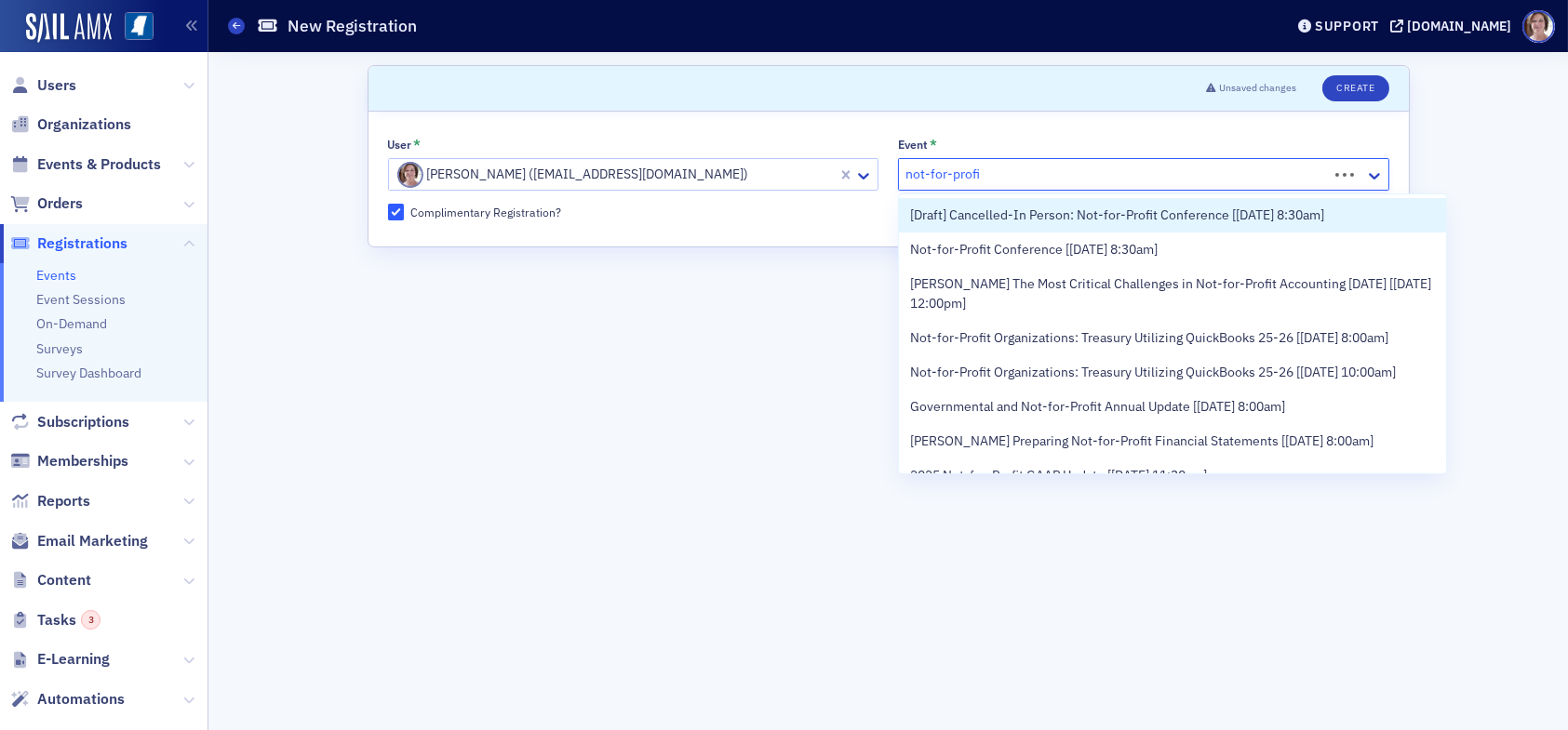
type input "not-for-profit"
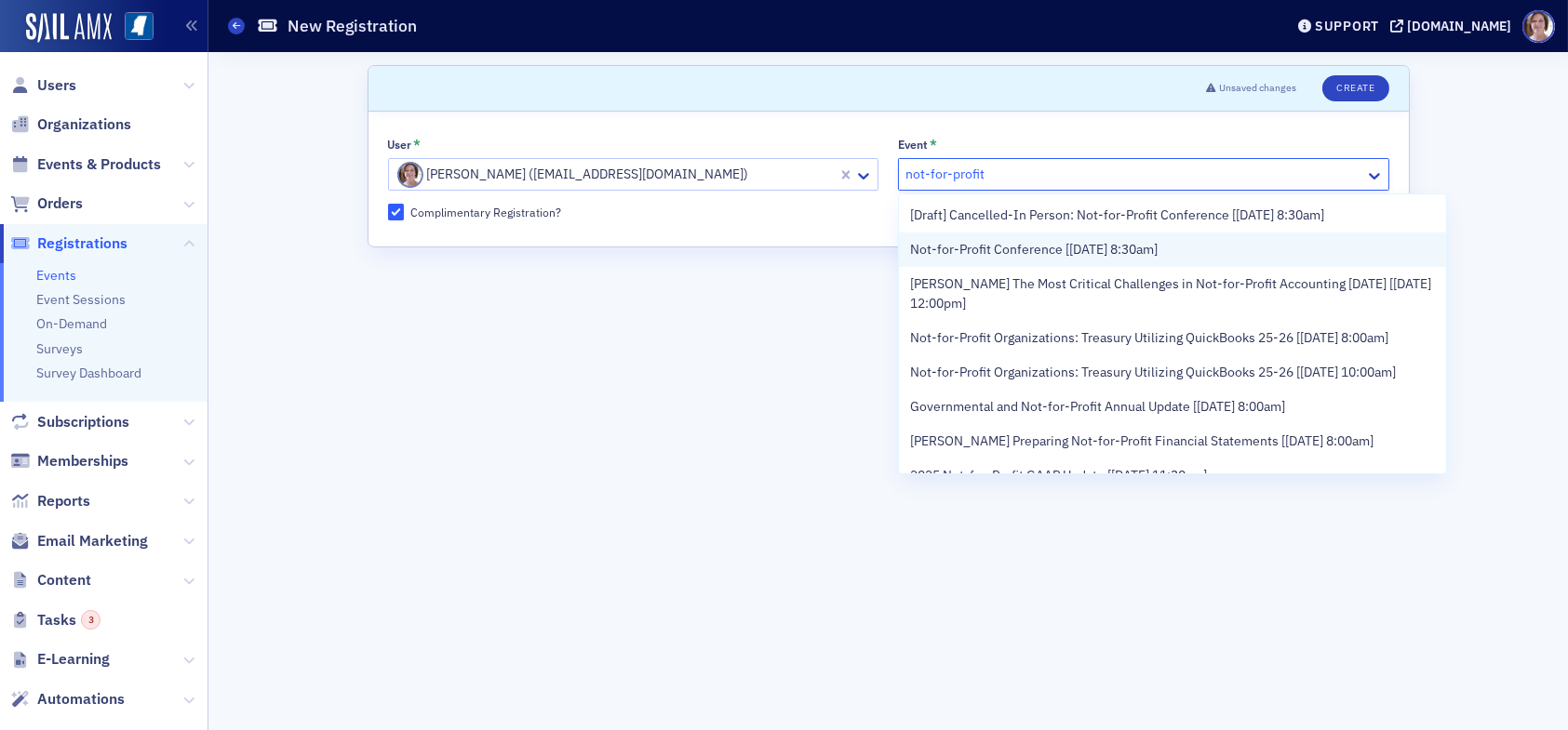
click at [1017, 241] on span "Not-for-Profit Conference [9/25/2025 8:30am]" at bounding box center [1034, 249] width 247 height 20
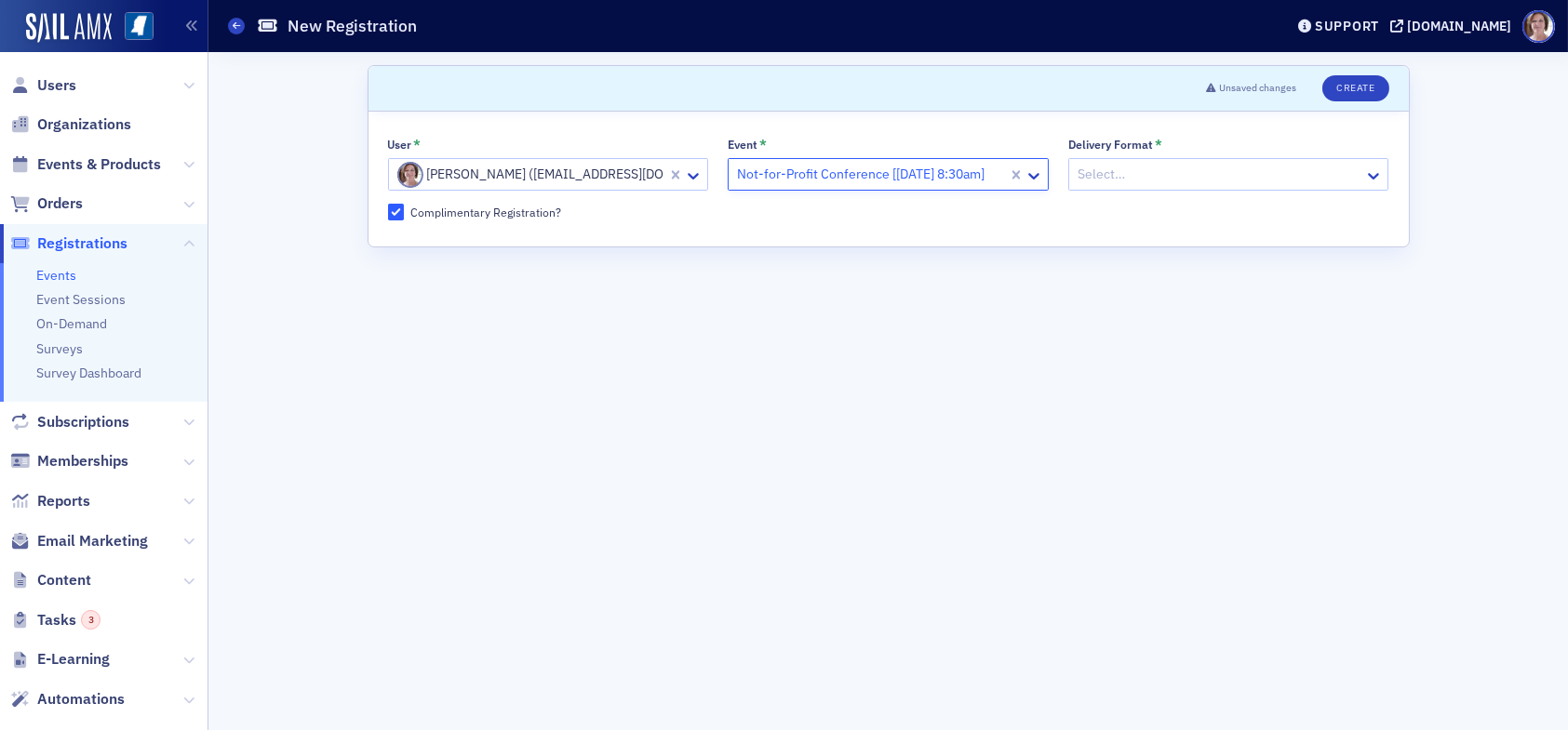
click at [1132, 175] on div at bounding box center [1219, 174] width 288 height 23
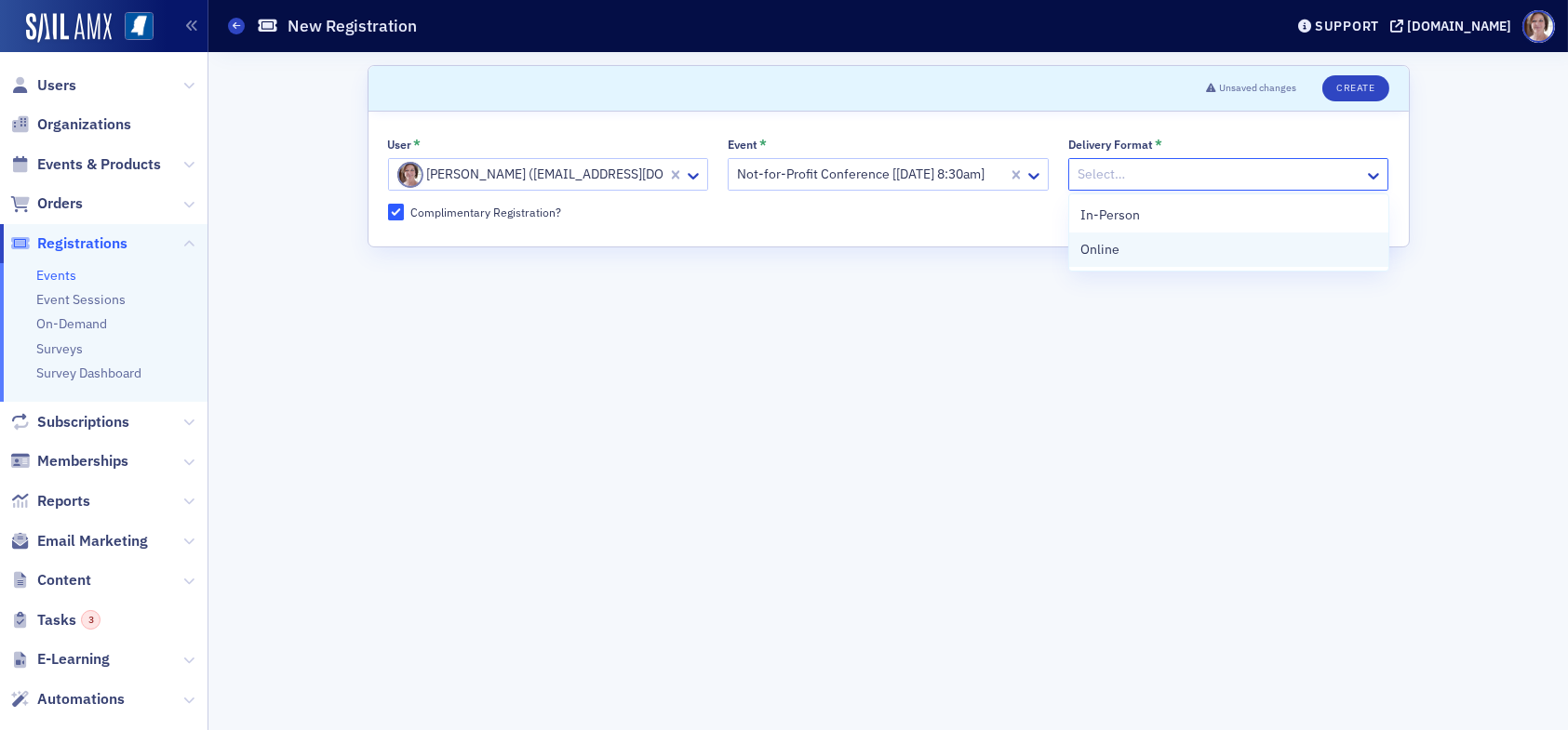
click at [1127, 249] on div "Online" at bounding box center [1229, 249] width 297 height 20
click at [1363, 83] on button "Create" at bounding box center [1355, 88] width 66 height 26
click at [66, 86] on span "Users" at bounding box center [57, 85] width 39 height 21
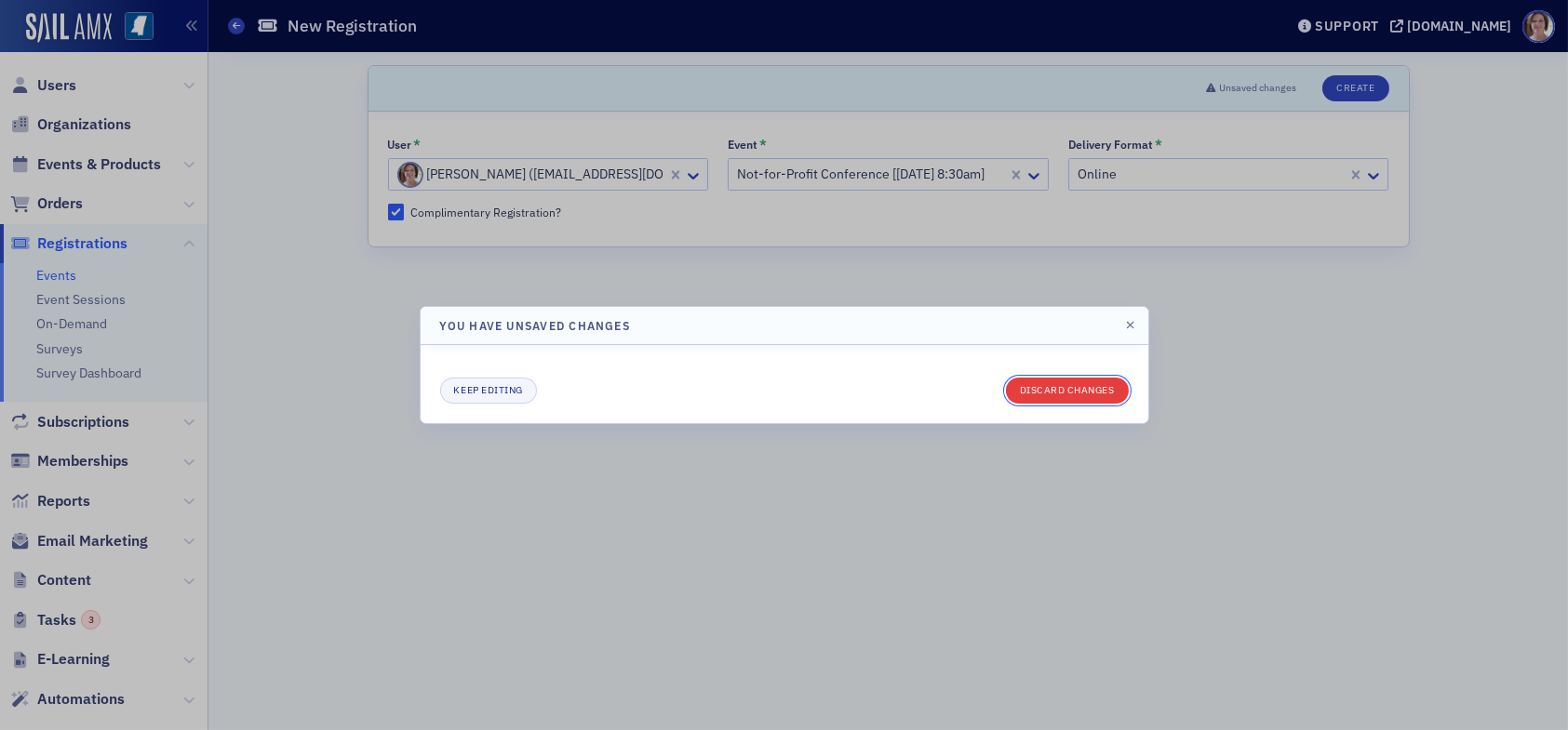
click at [1087, 392] on button "Discard changes" at bounding box center [1067, 391] width 123 height 26
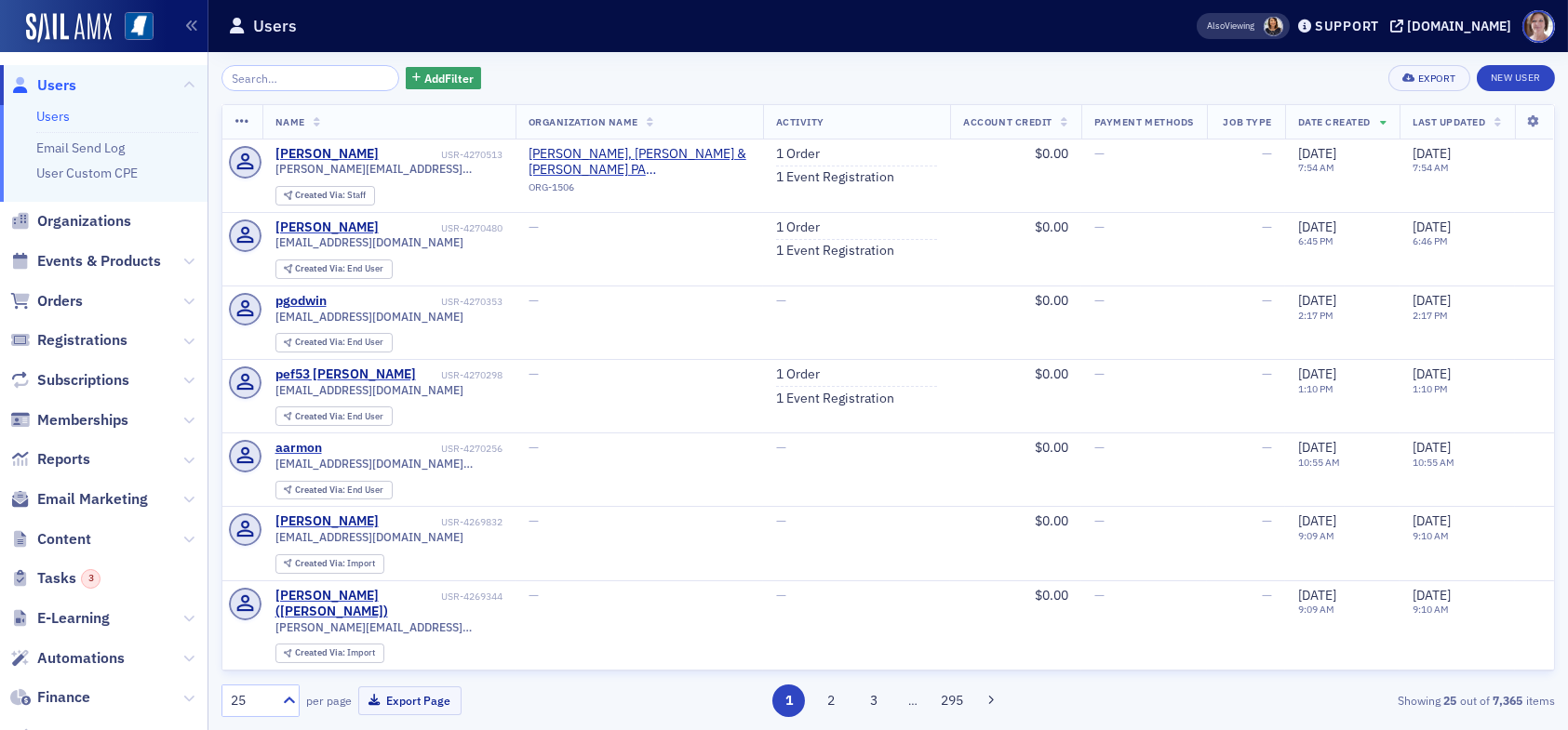
click at [57, 118] on link "Users" at bounding box center [53, 116] width 34 height 17
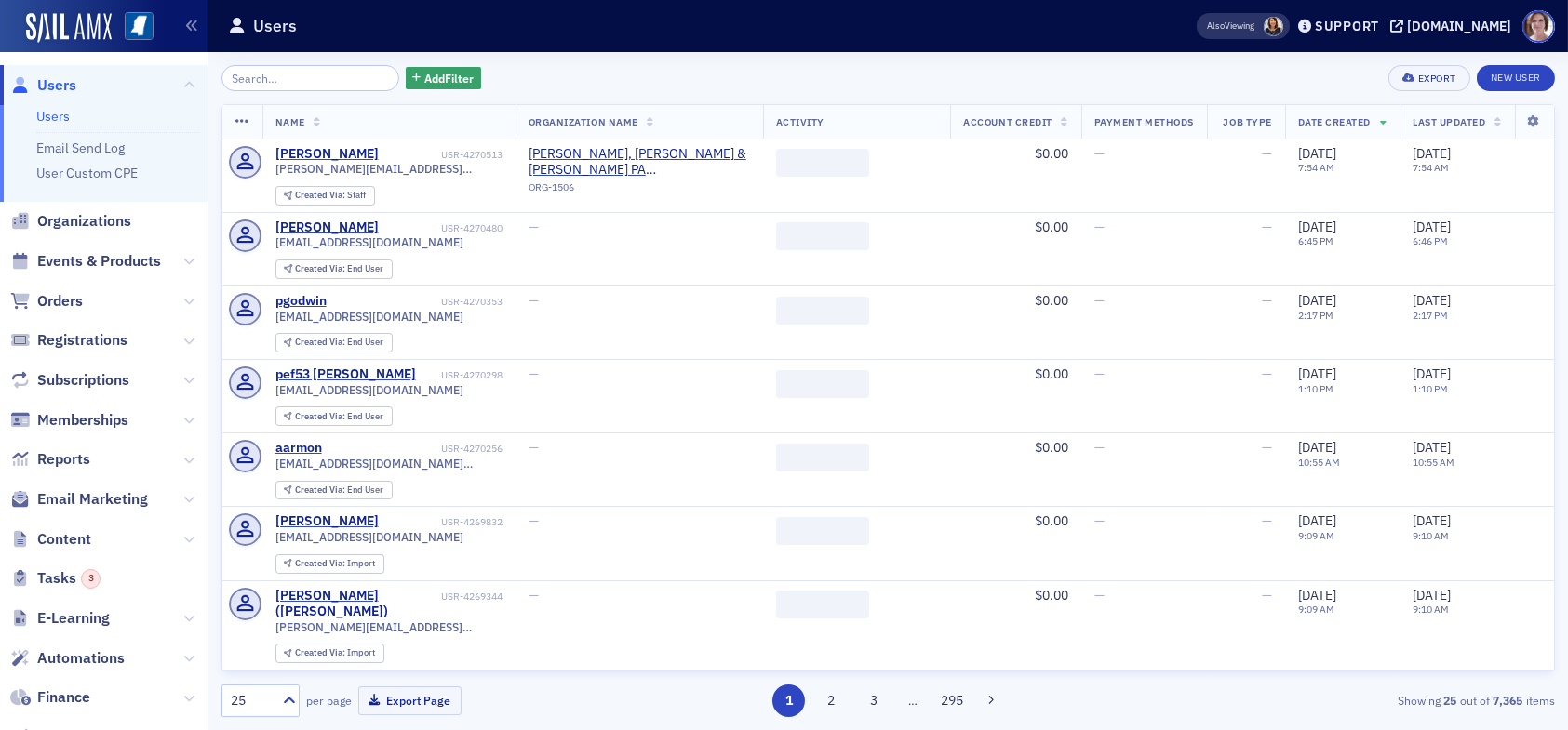
click at [281, 75] on input "search" at bounding box center [310, 79] width 178 height 26
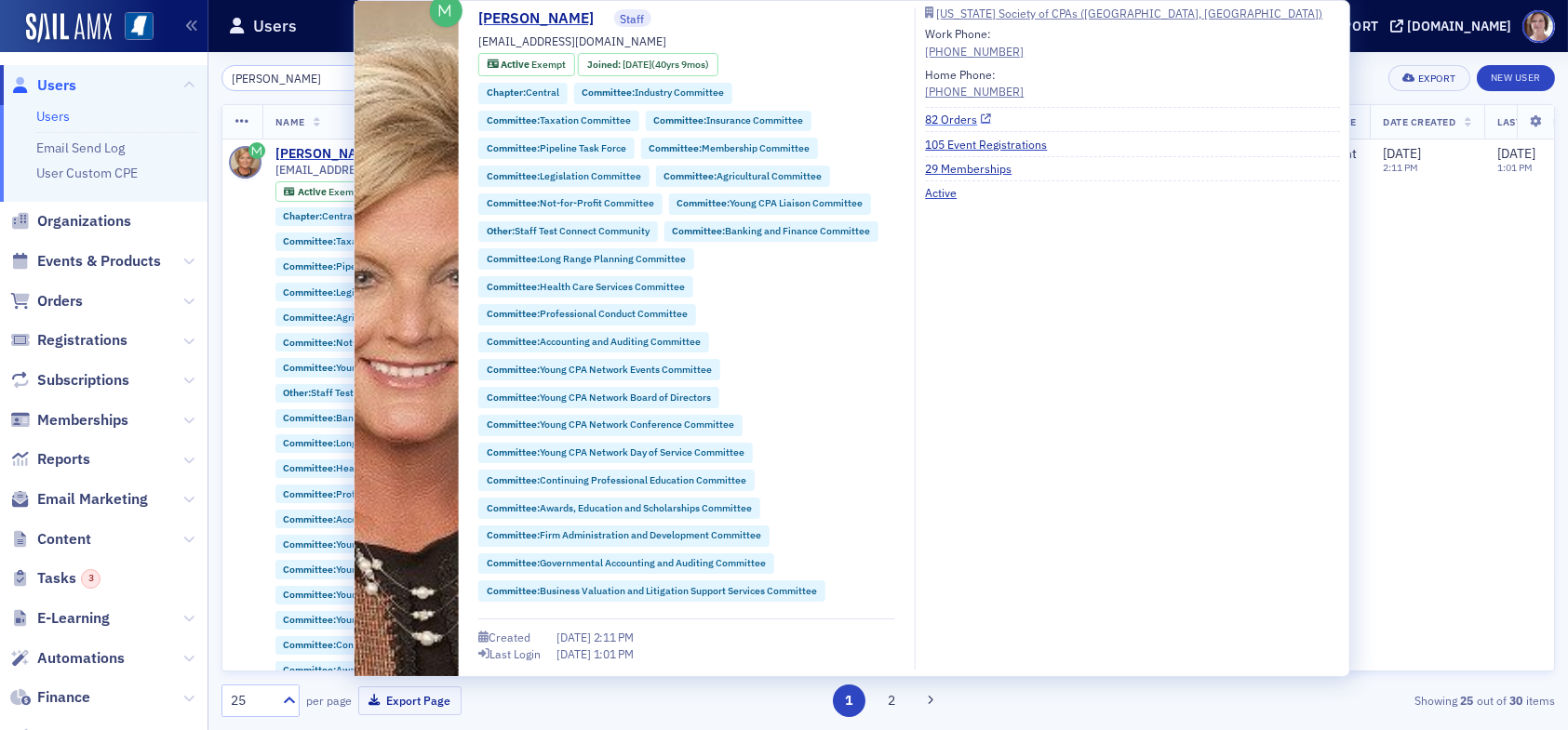
type input "karen moody"
click at [955, 115] on link "82 Orders" at bounding box center [958, 119] width 66 height 17
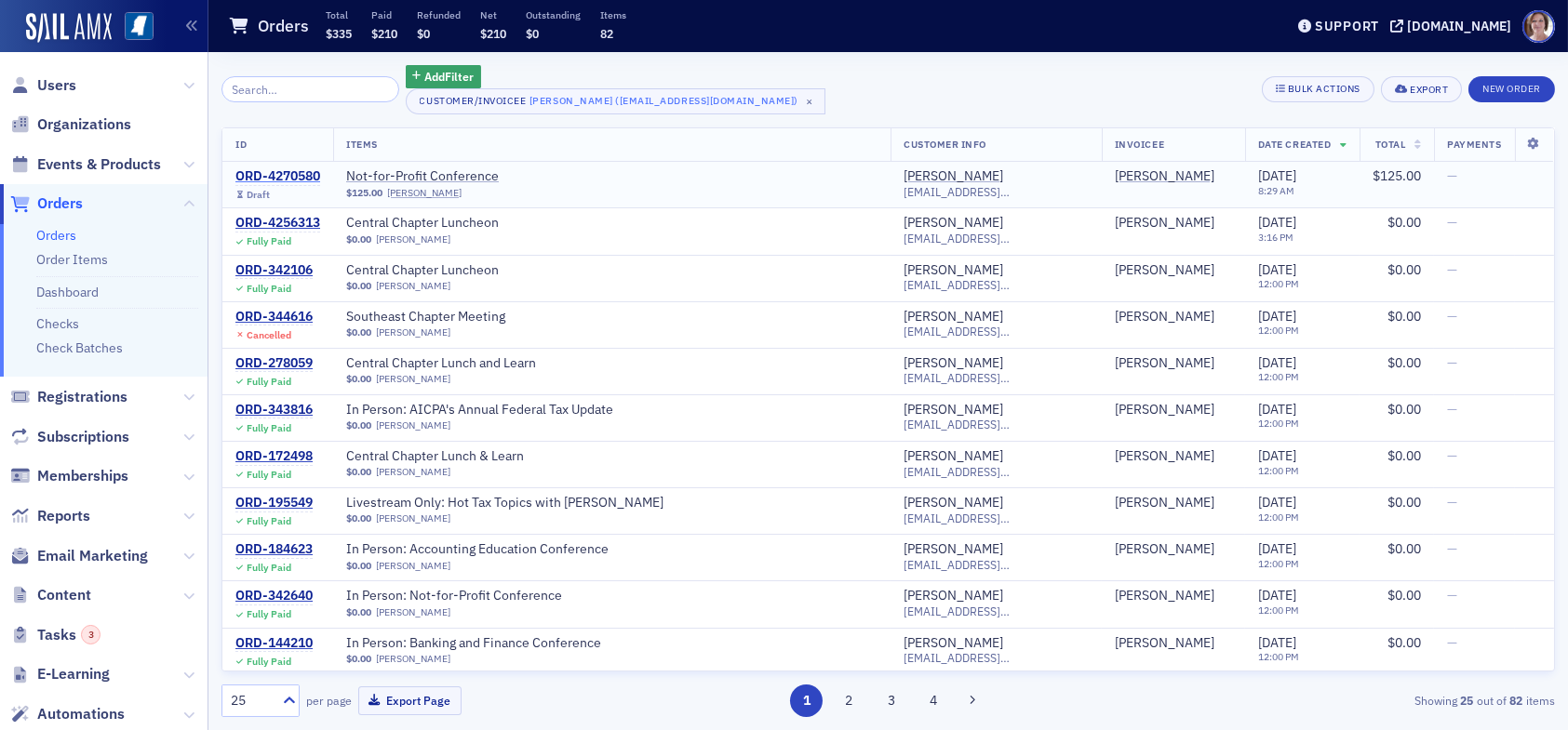
click at [286, 172] on div "ORD-4270580" at bounding box center [277, 177] width 84 height 17
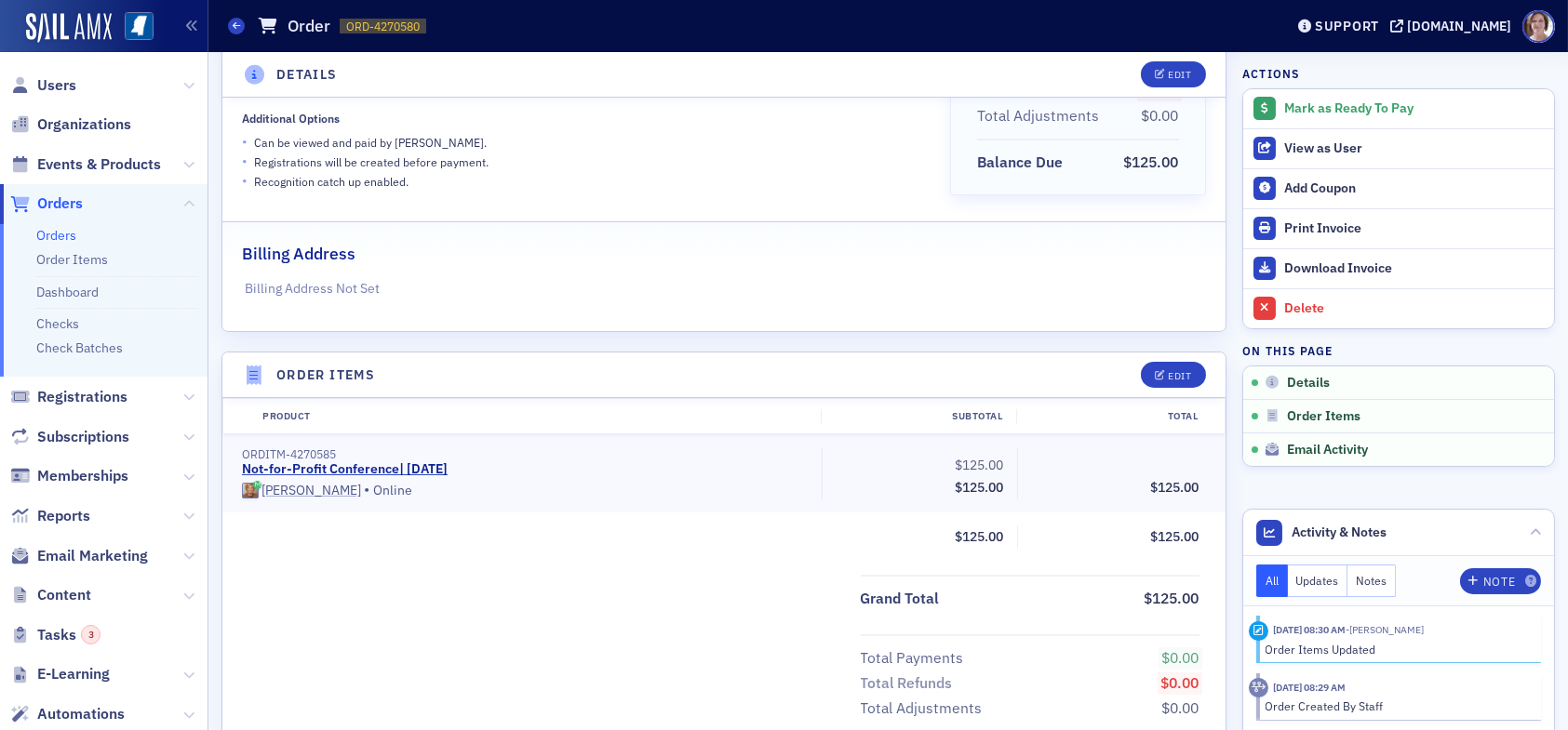
scroll to position [461, 0]
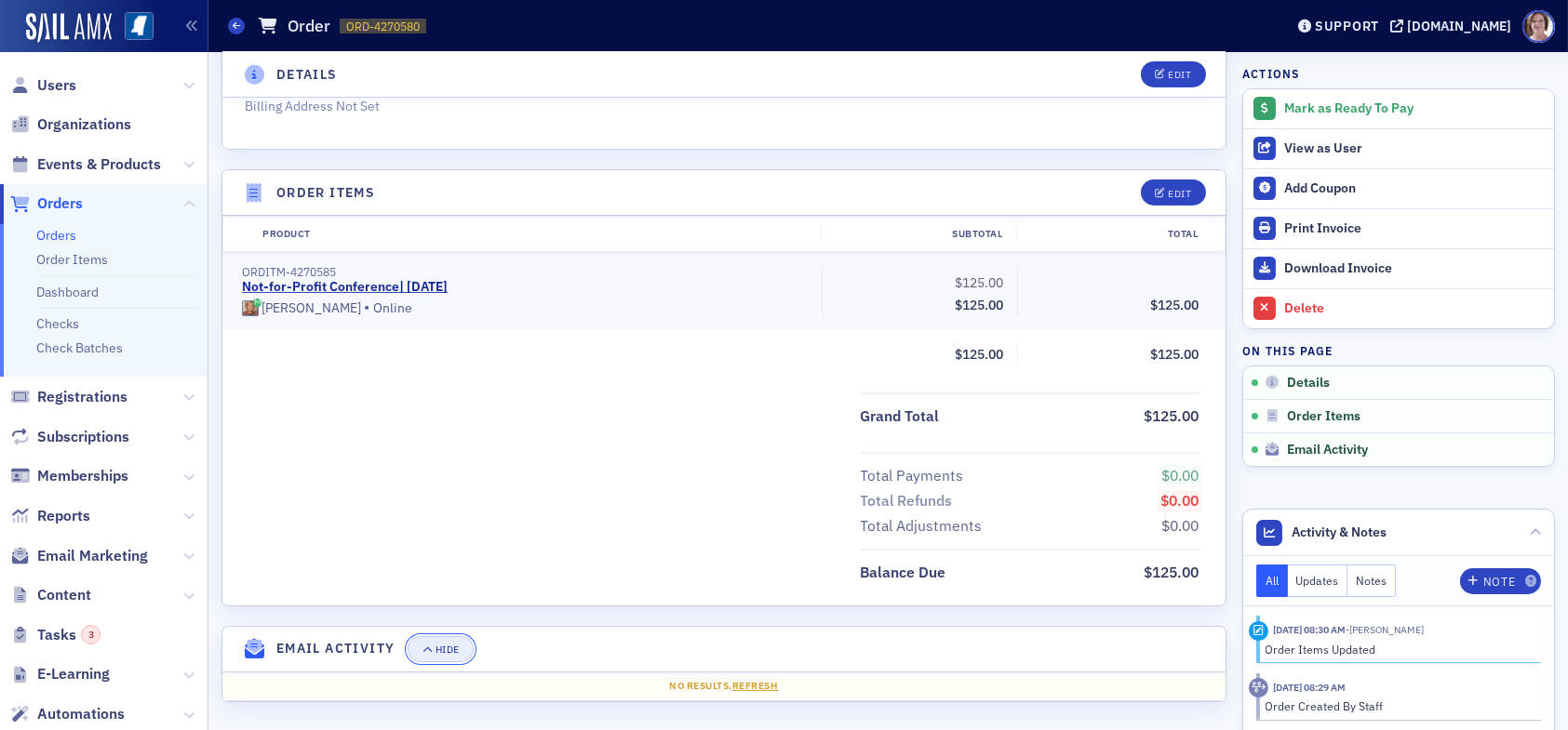
click at [450, 648] on div "Hide" at bounding box center [448, 649] width 24 height 10
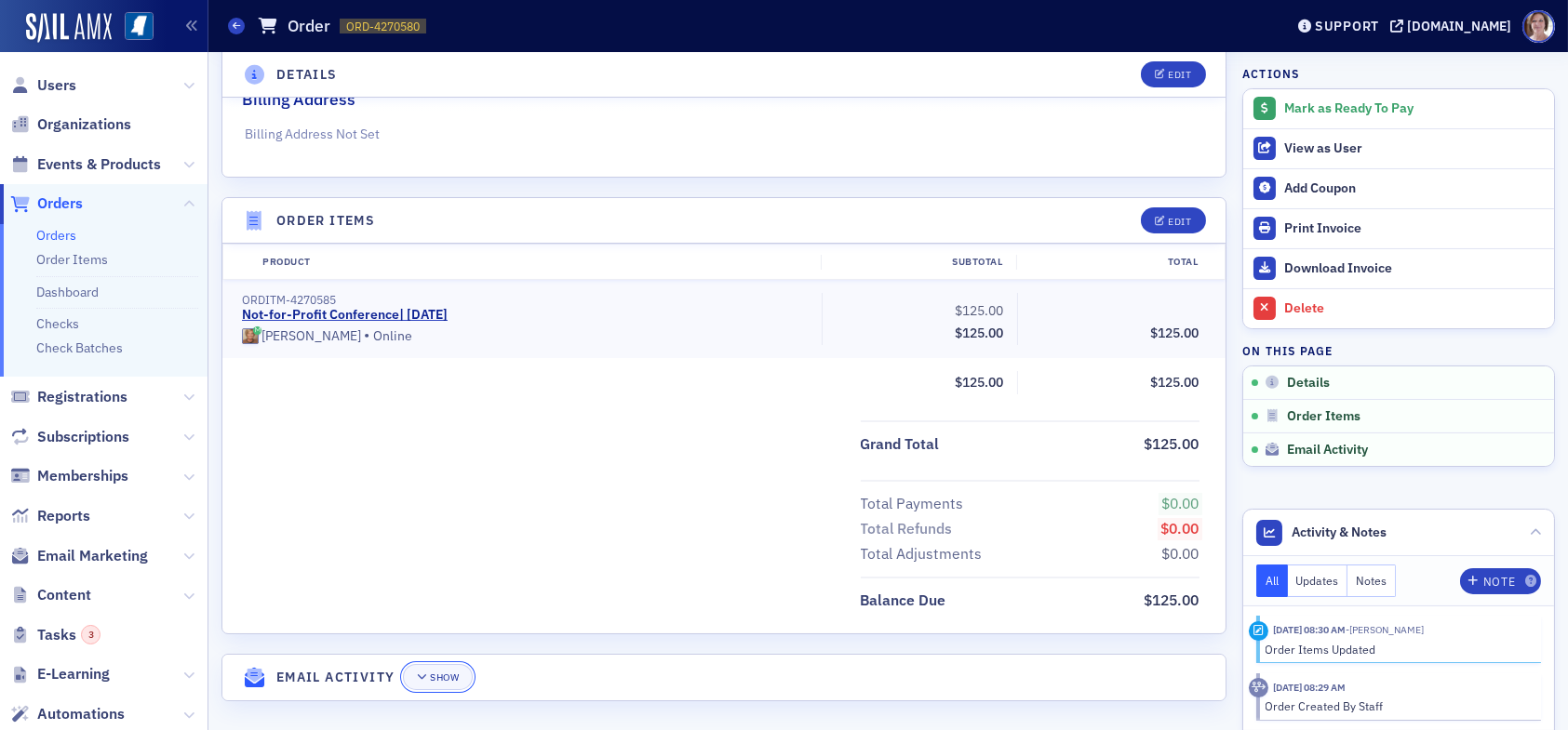
click at [444, 673] on div "Show" at bounding box center [444, 678] width 29 height 10
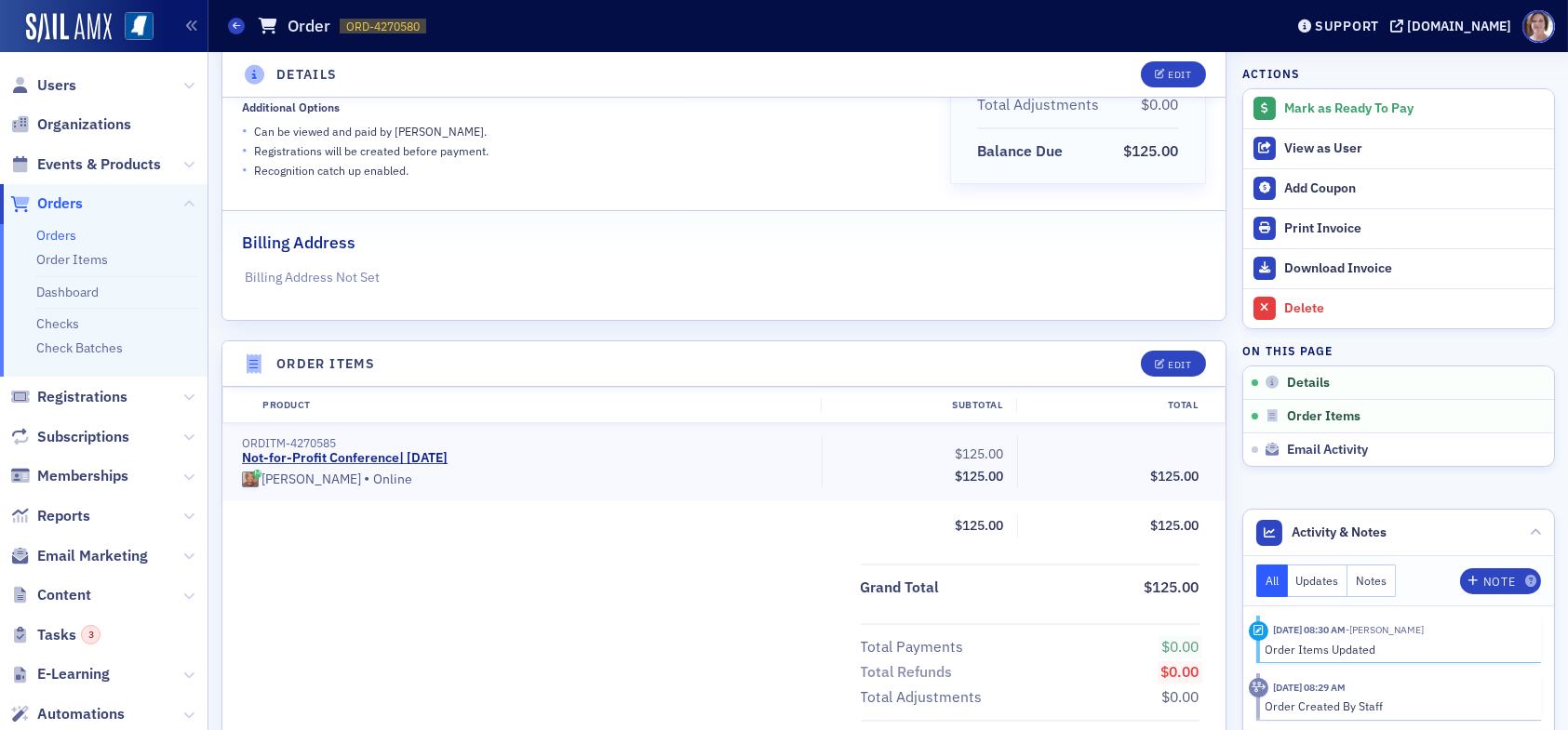
scroll to position [276, 0]
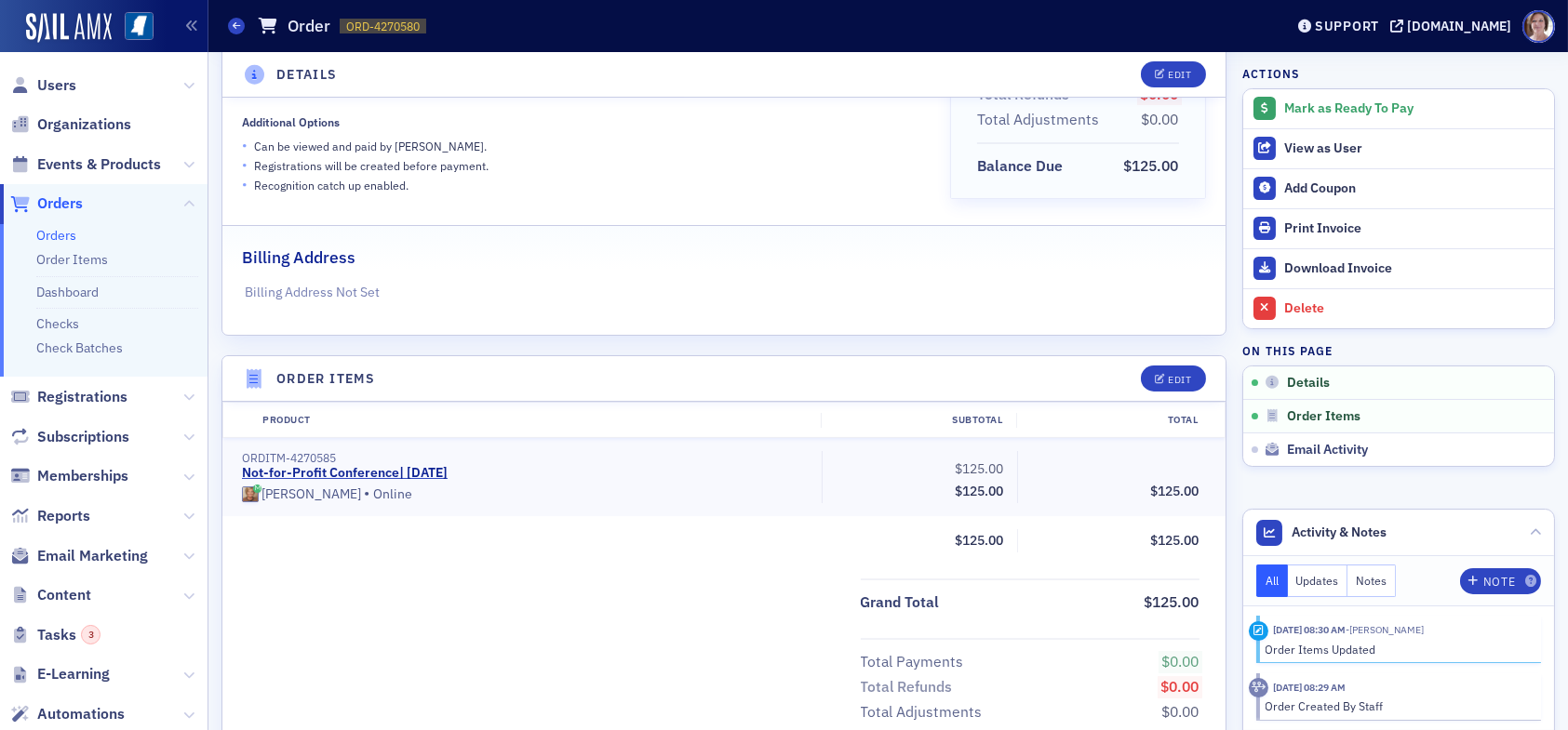
click at [60, 203] on span "Orders" at bounding box center [60, 204] width 46 height 21
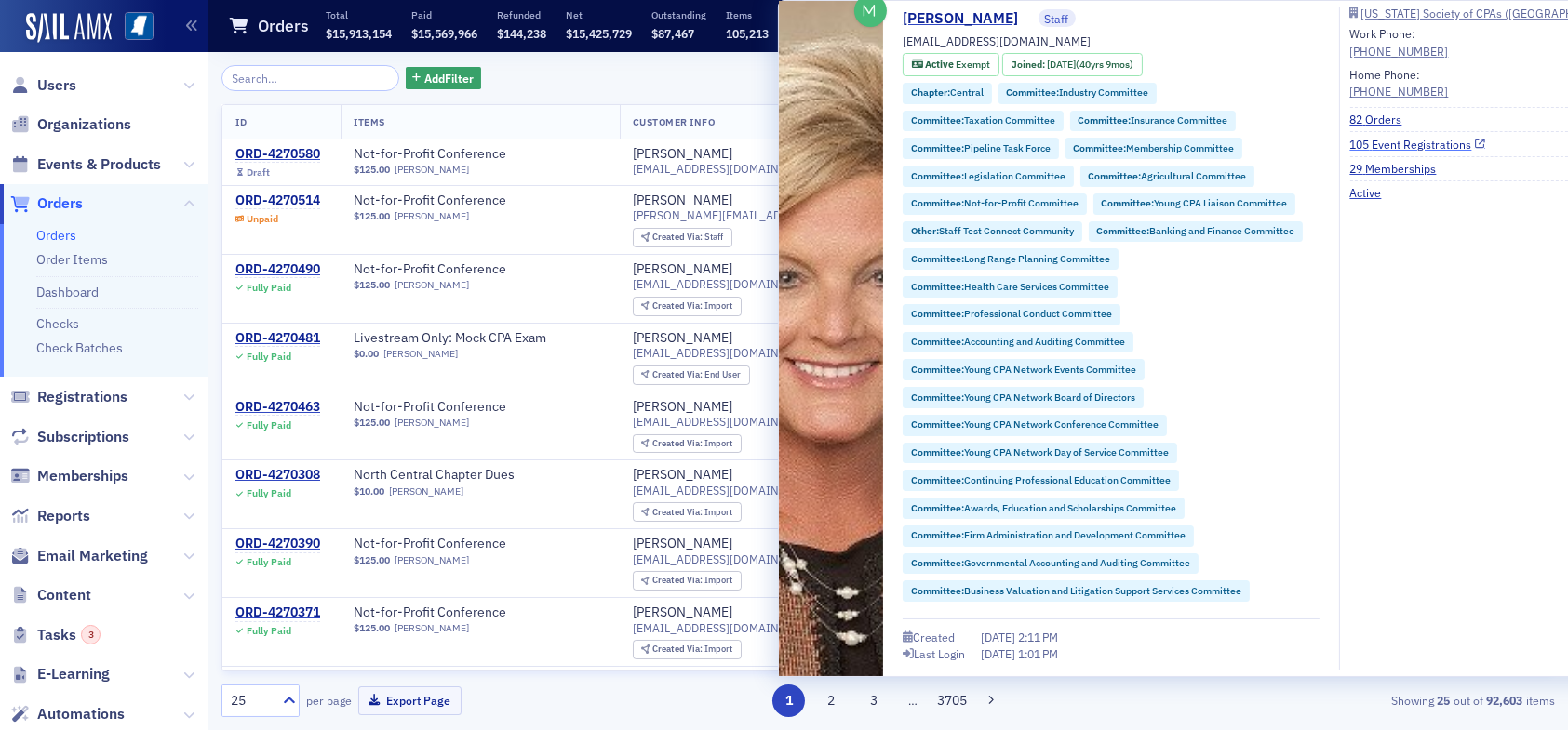
click at [1410, 144] on link "105 Event Registrations" at bounding box center [1417, 144] width 136 height 17
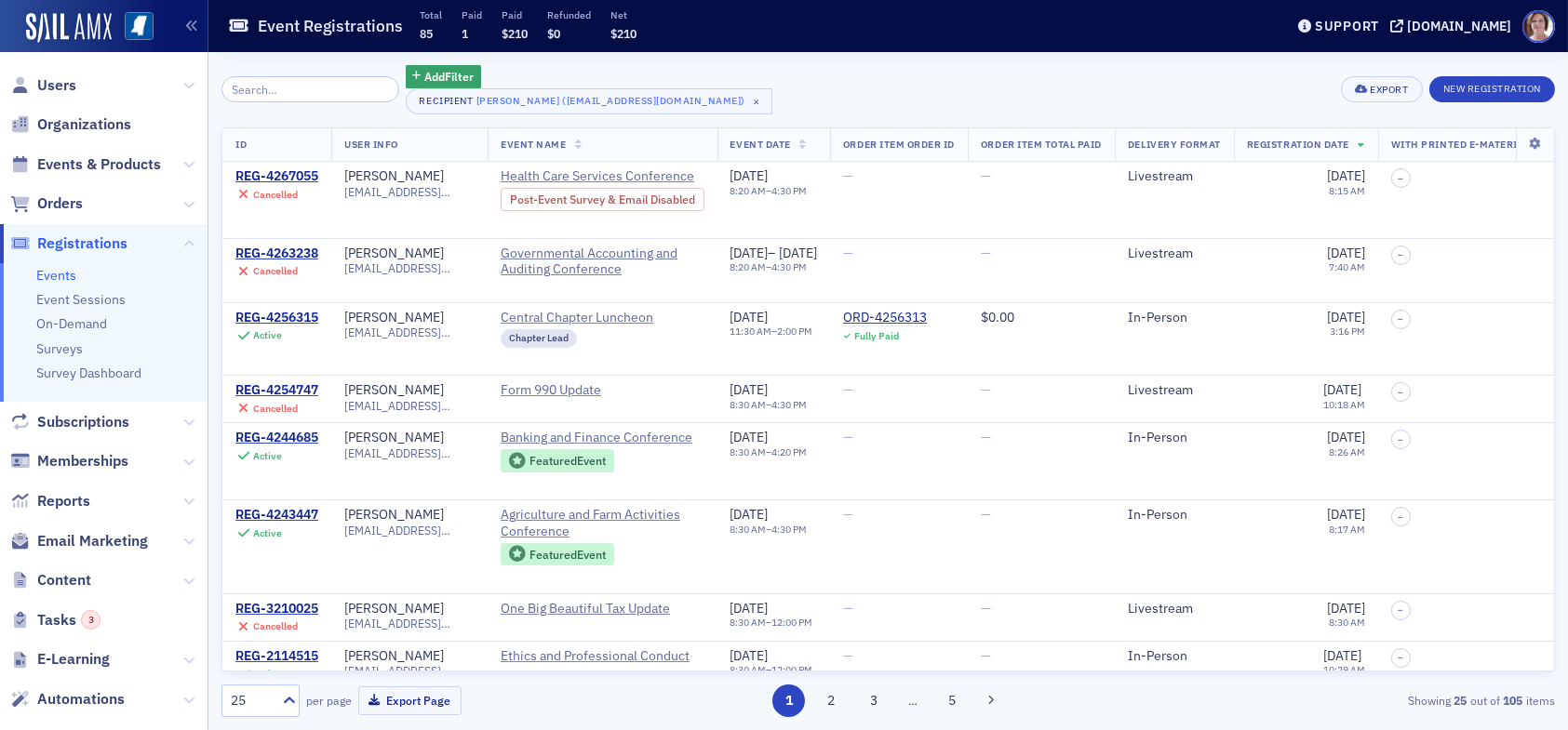
click at [91, 153] on span "Events & Products" at bounding box center [103, 164] width 207 height 40
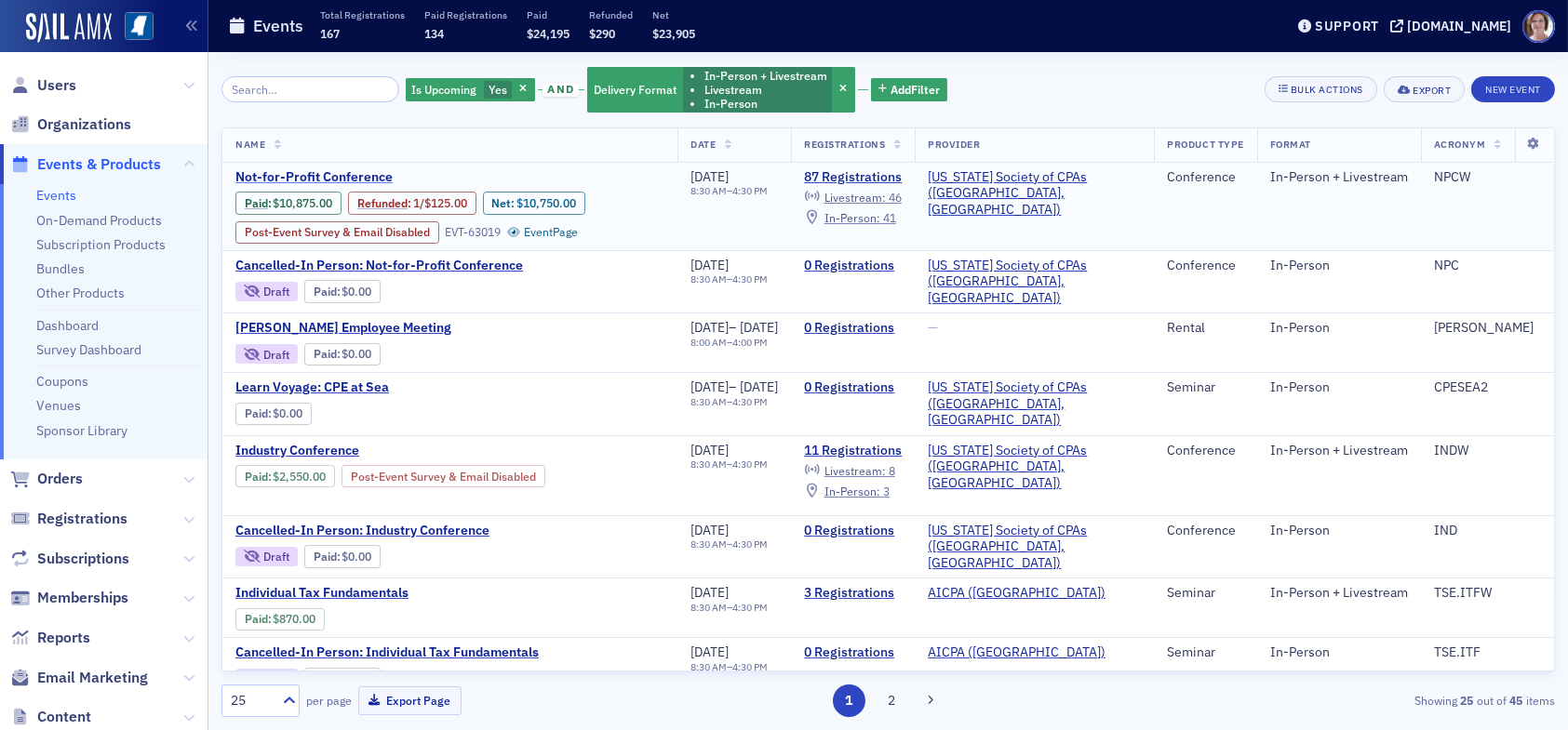
click at [351, 173] on span "Not-for-Profit Conference" at bounding box center [392, 178] width 313 height 17
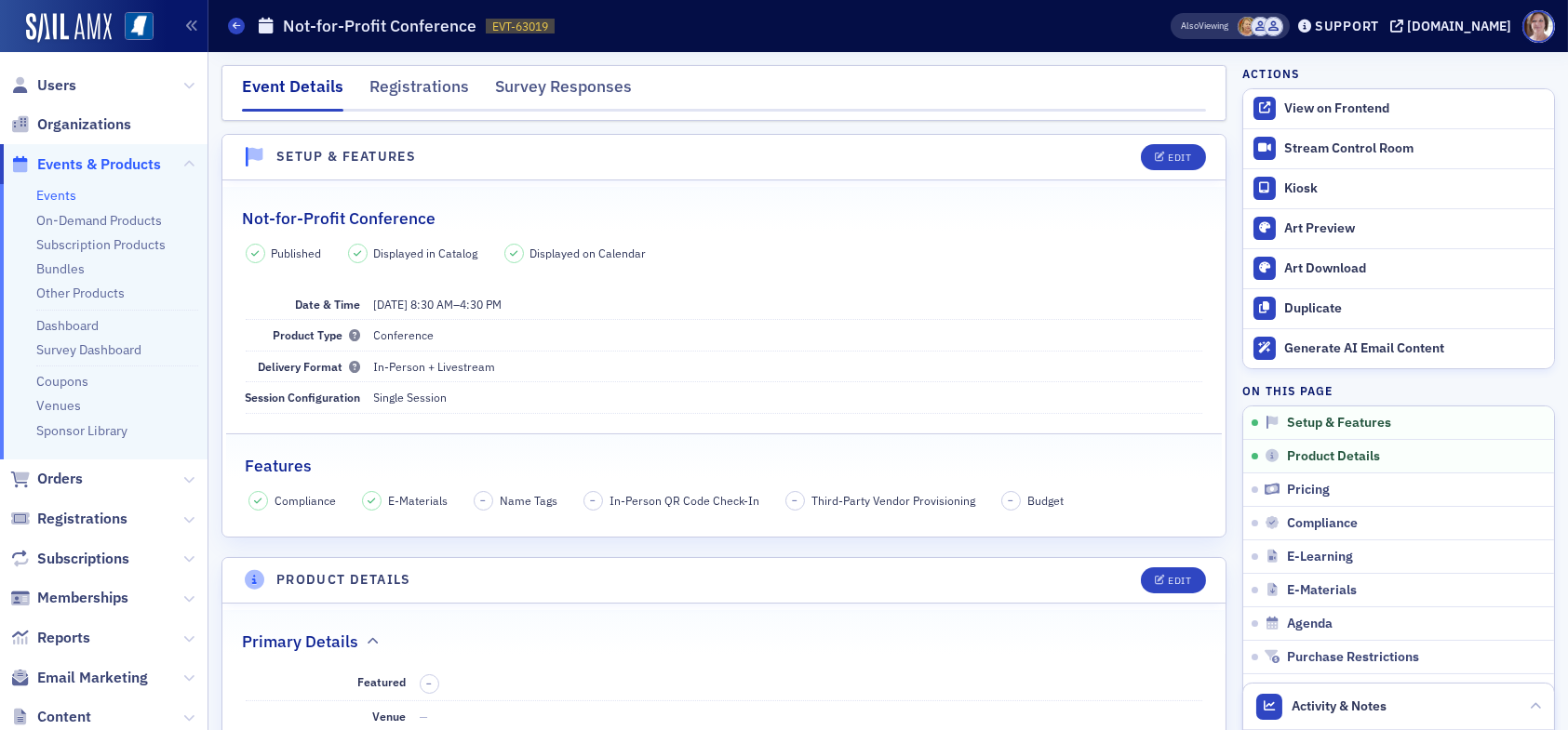
click at [107, 163] on span "Events & Products" at bounding box center [99, 165] width 124 height 21
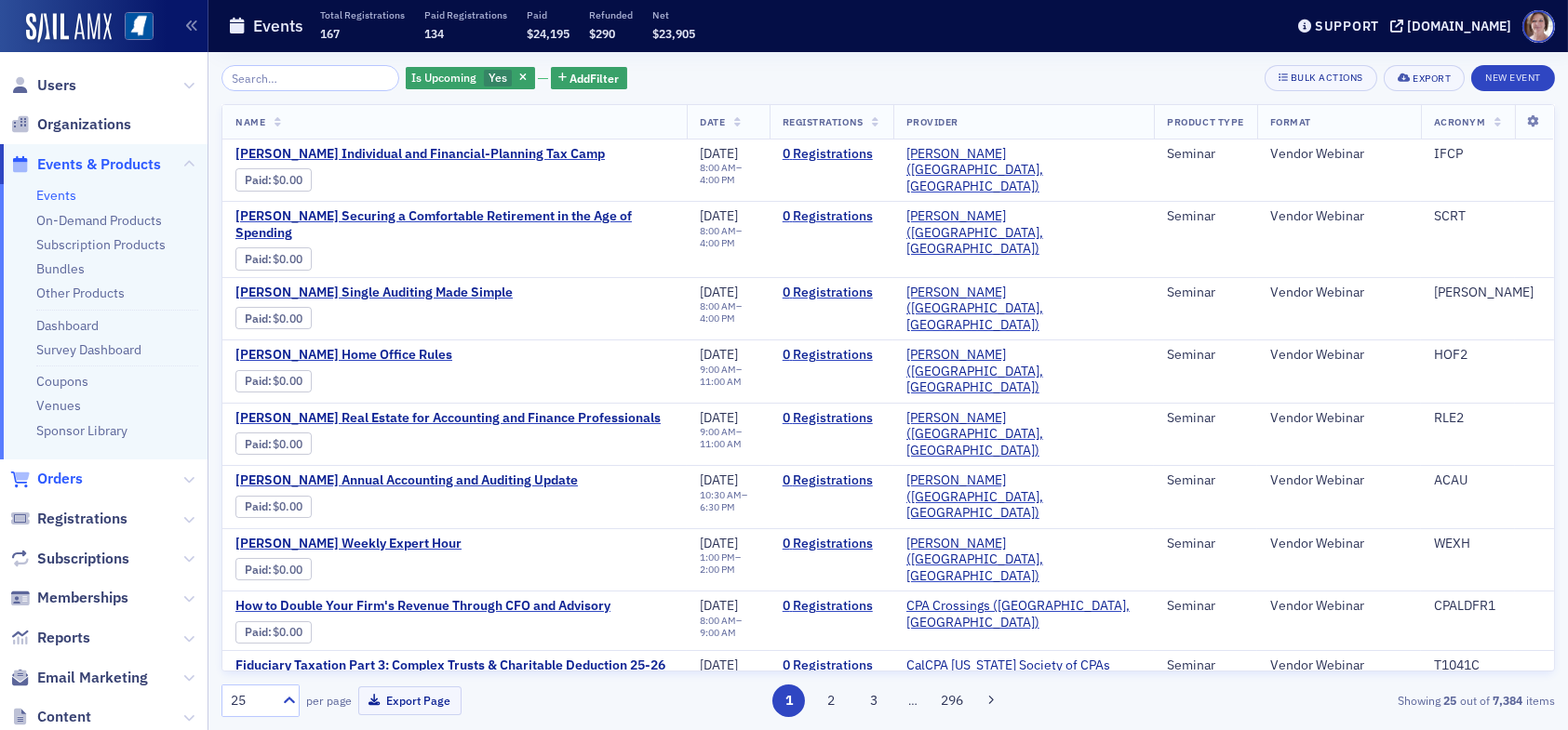
click at [67, 476] on span "Orders" at bounding box center [60, 479] width 46 height 21
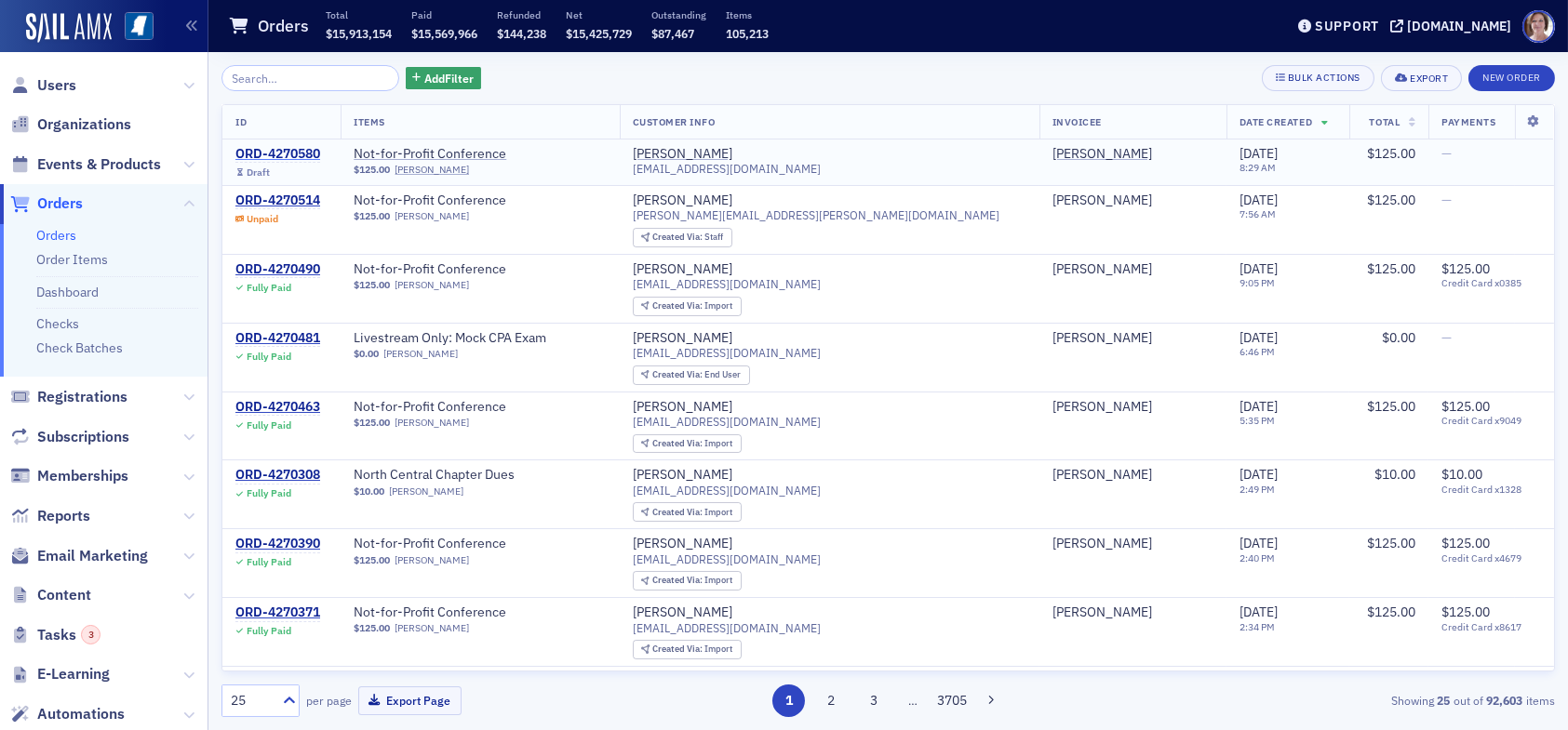
click at [283, 146] on div "ORD-4270580" at bounding box center [277, 155] width 84 height 17
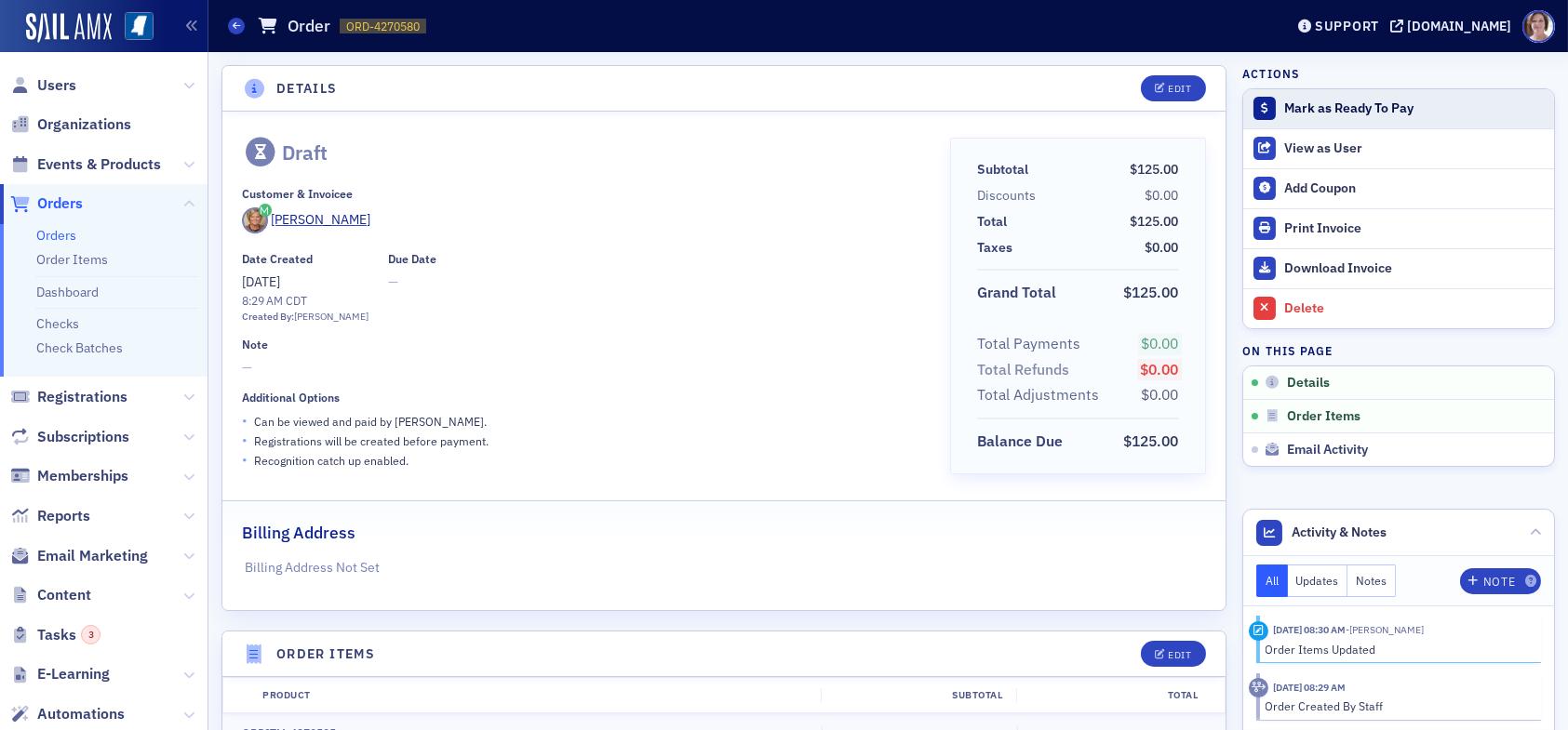
click at [1298, 106] on div "Mark as Ready To Pay" at bounding box center [1414, 109] width 261 height 17
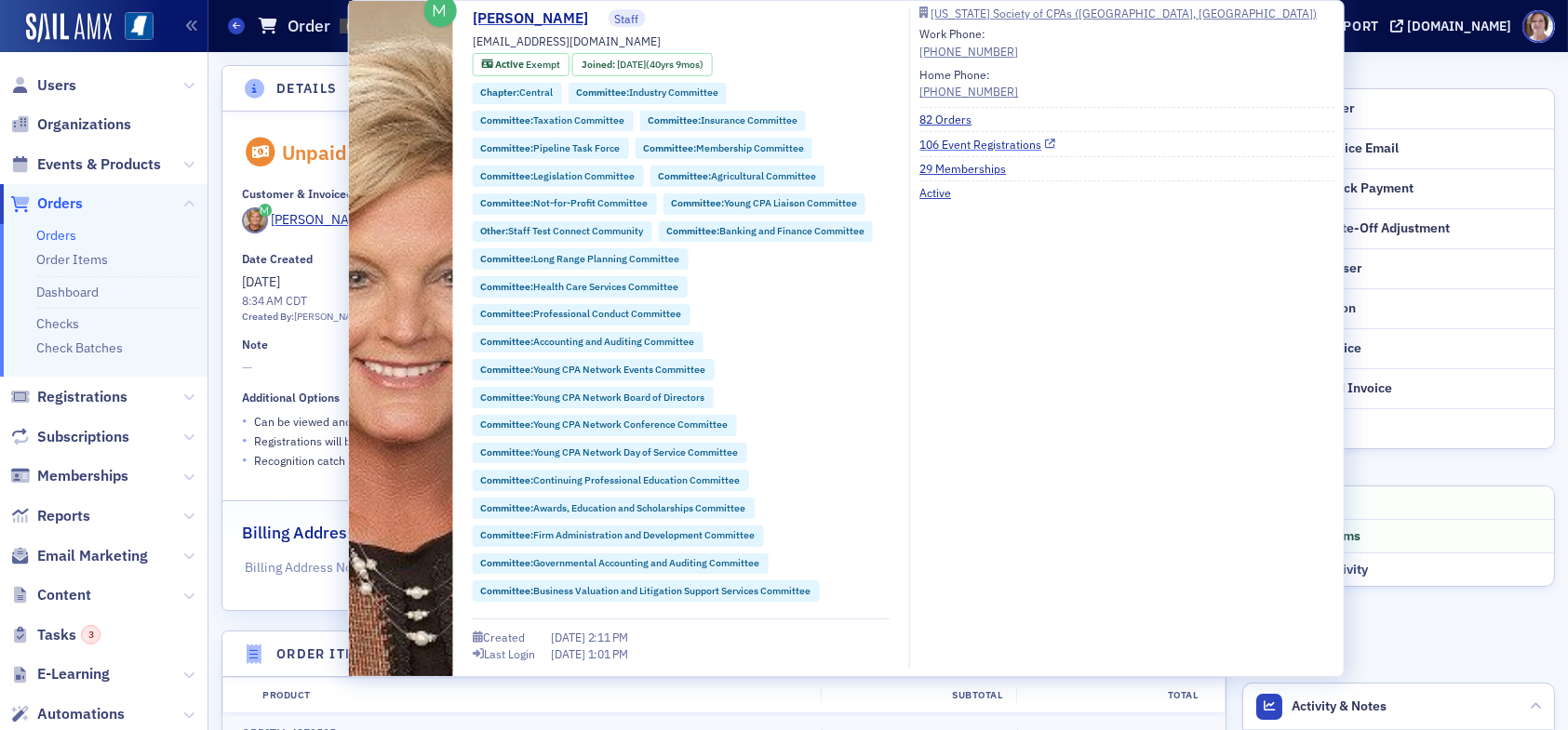
click at [977, 140] on link "106 Event Registrations" at bounding box center [987, 144] width 136 height 17
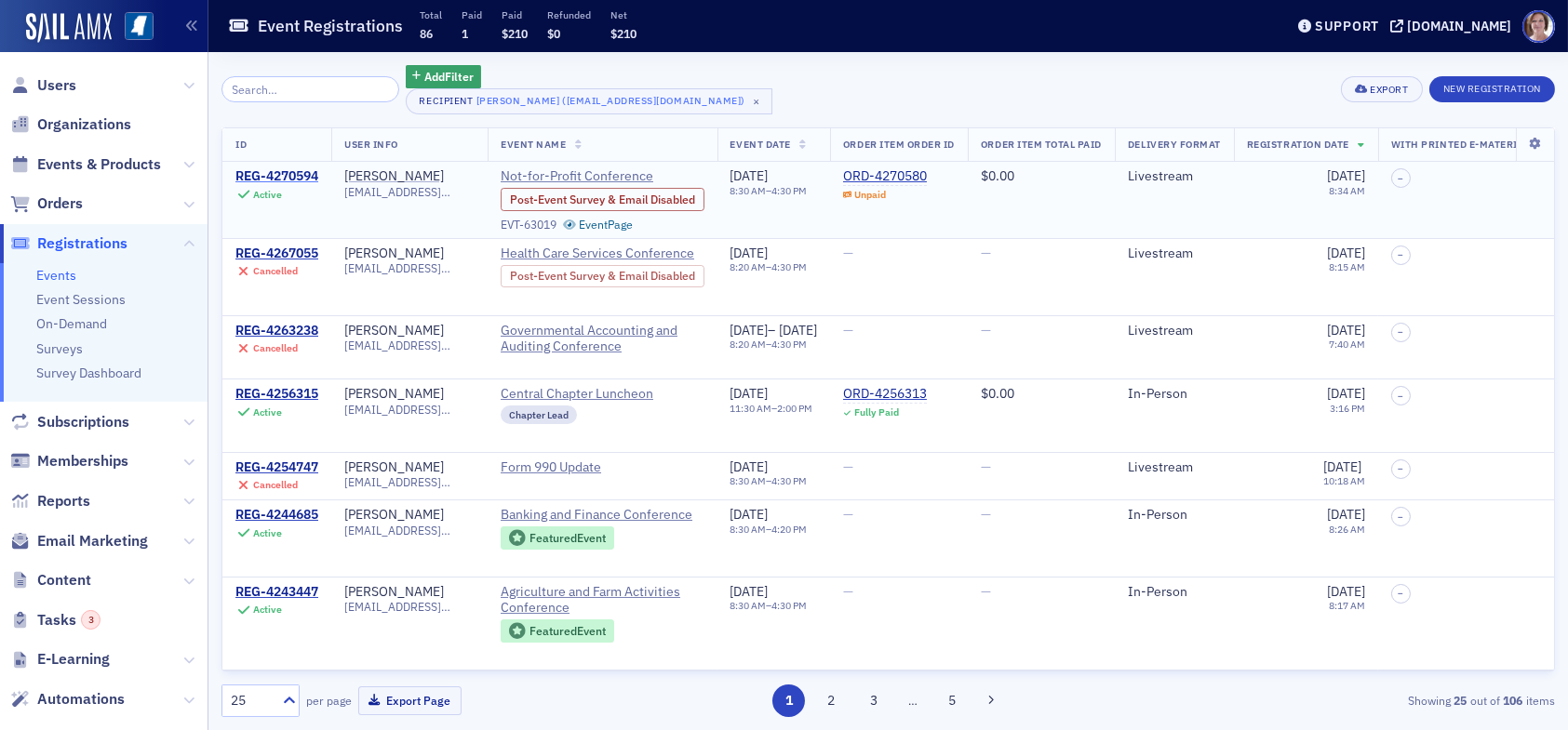
click at [302, 176] on div "REG-4270594" at bounding box center [276, 177] width 82 height 17
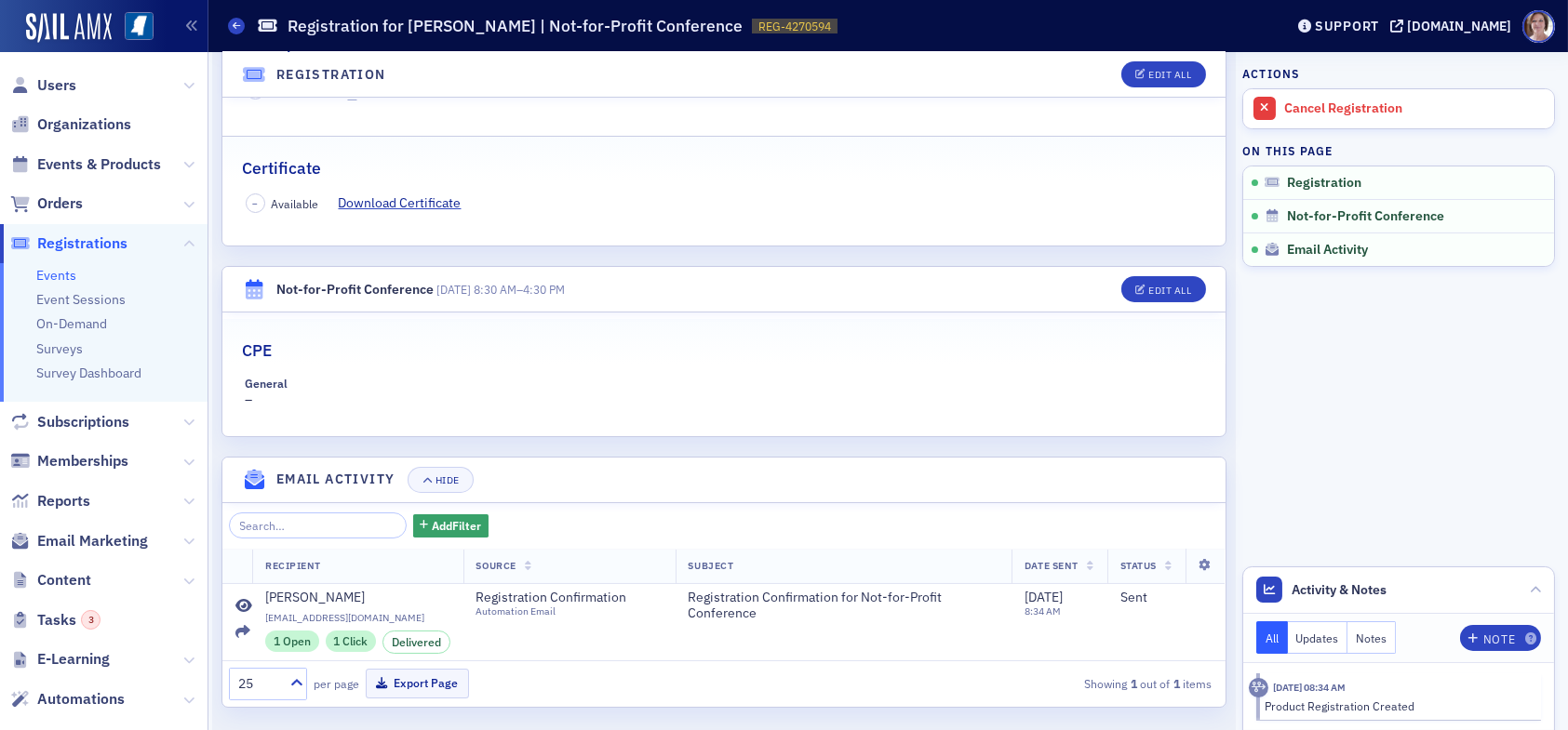
scroll to position [403, 0]
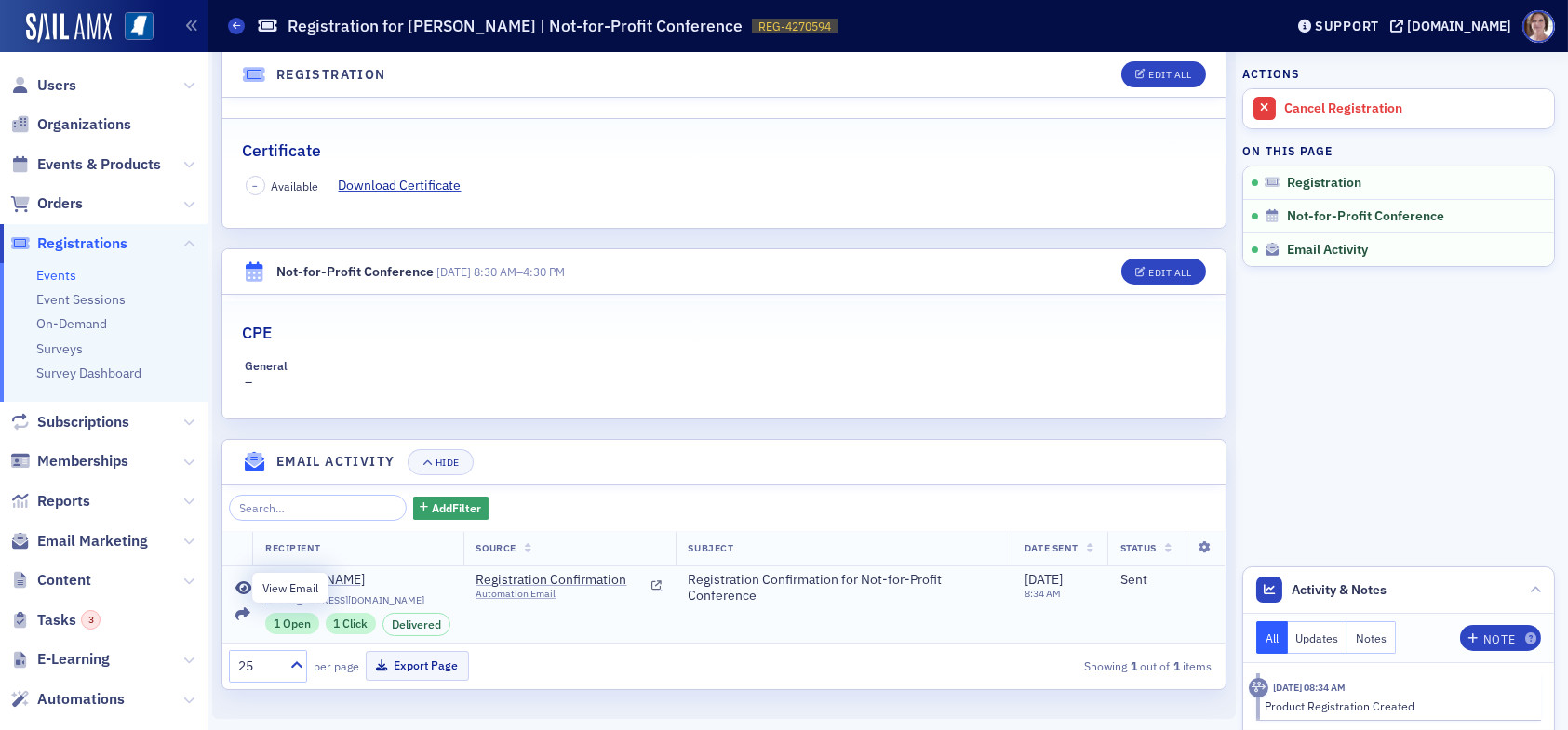
click at [241, 588] on icon at bounding box center [244, 589] width 17 height 15
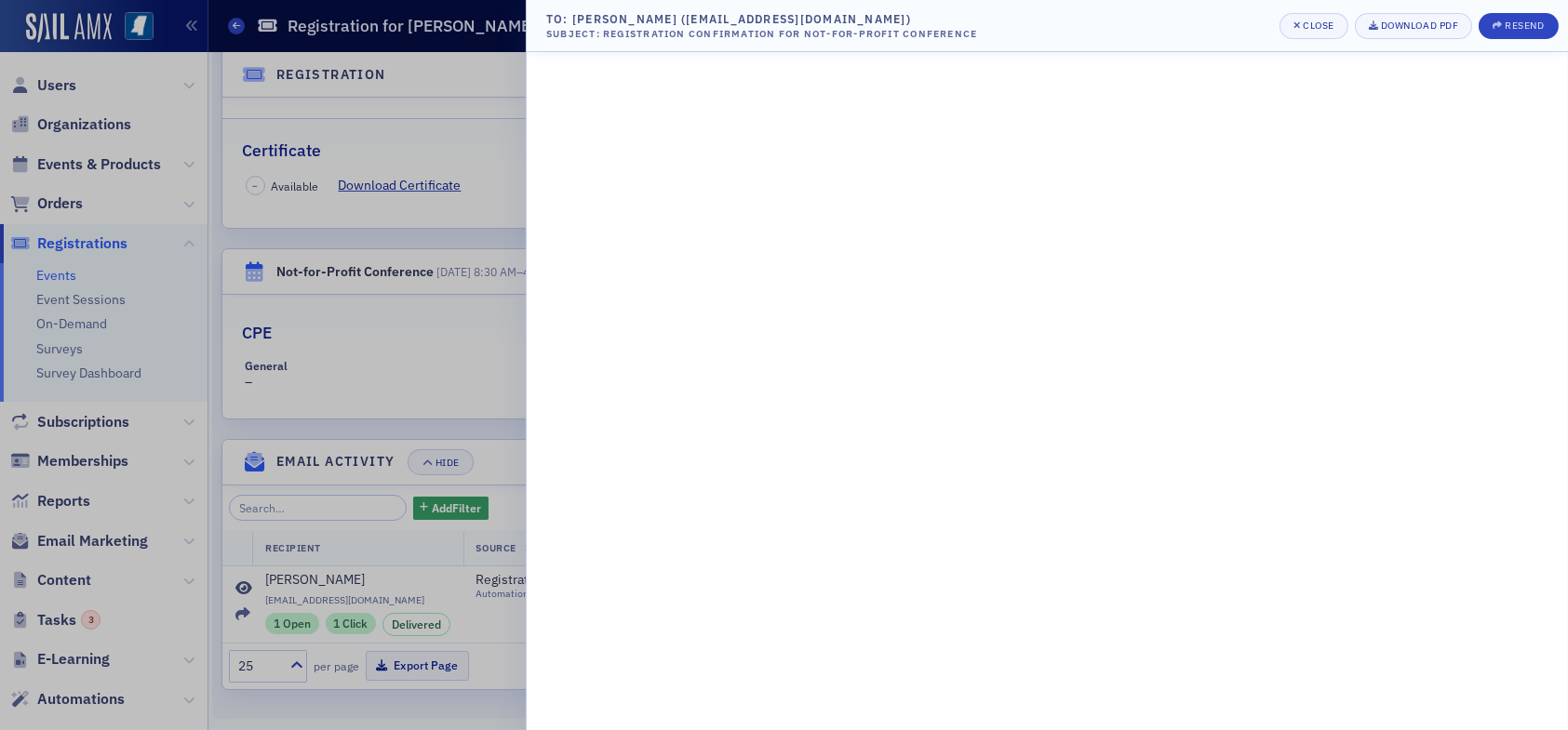
click at [365, 360] on div at bounding box center [784, 365] width 1568 height 730
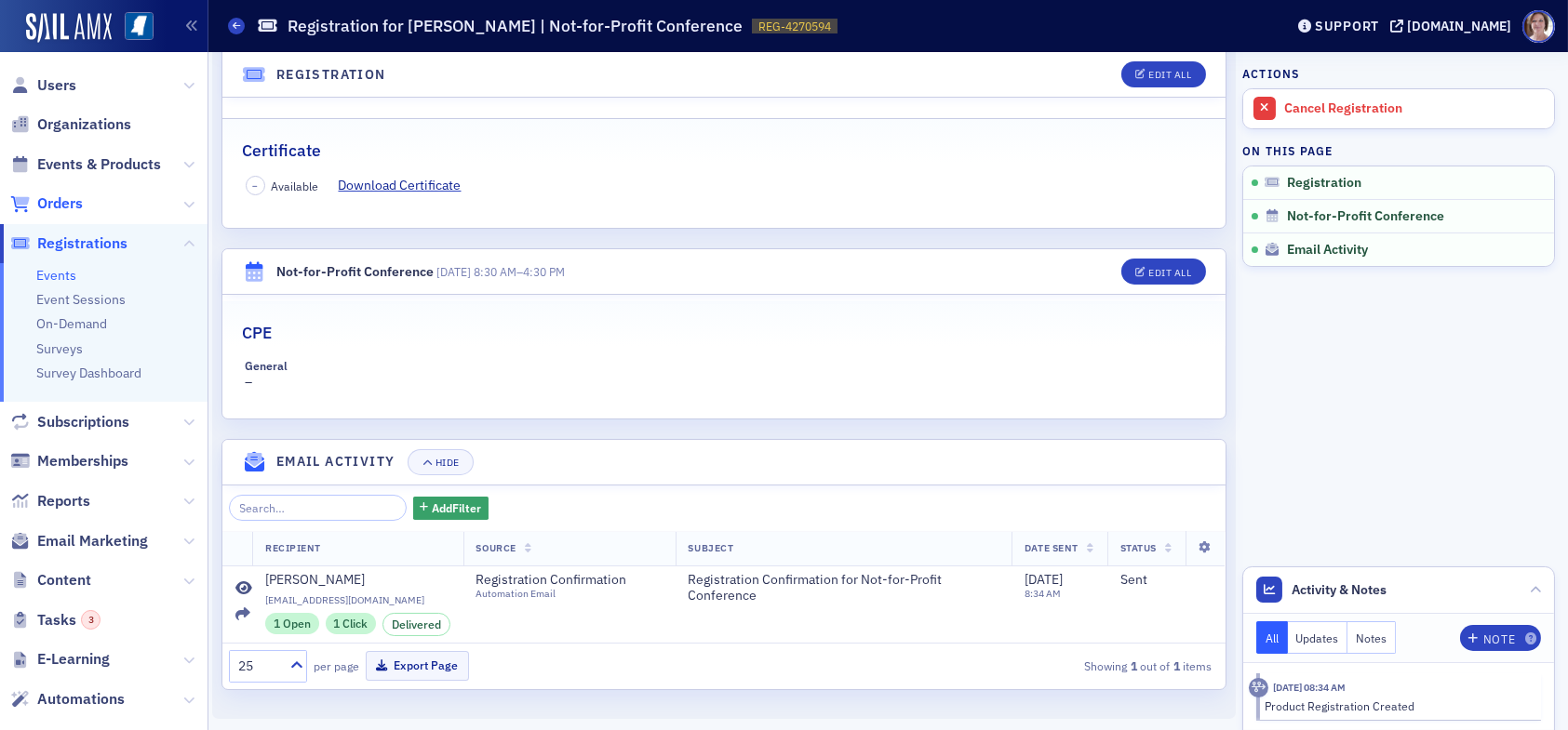
click at [56, 201] on span "Orders" at bounding box center [60, 204] width 46 height 21
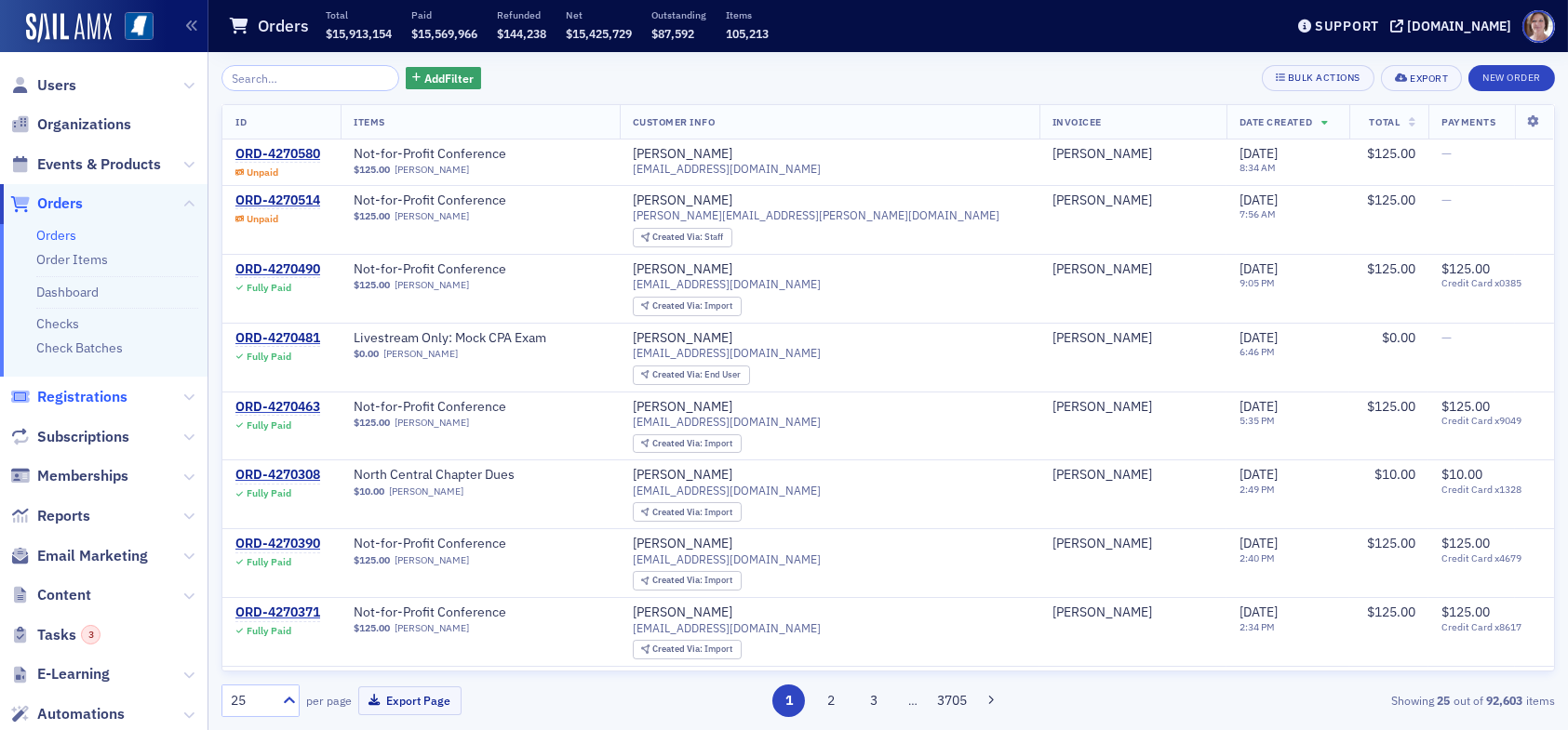
click at [99, 399] on span "Registrations" at bounding box center [82, 397] width 90 height 21
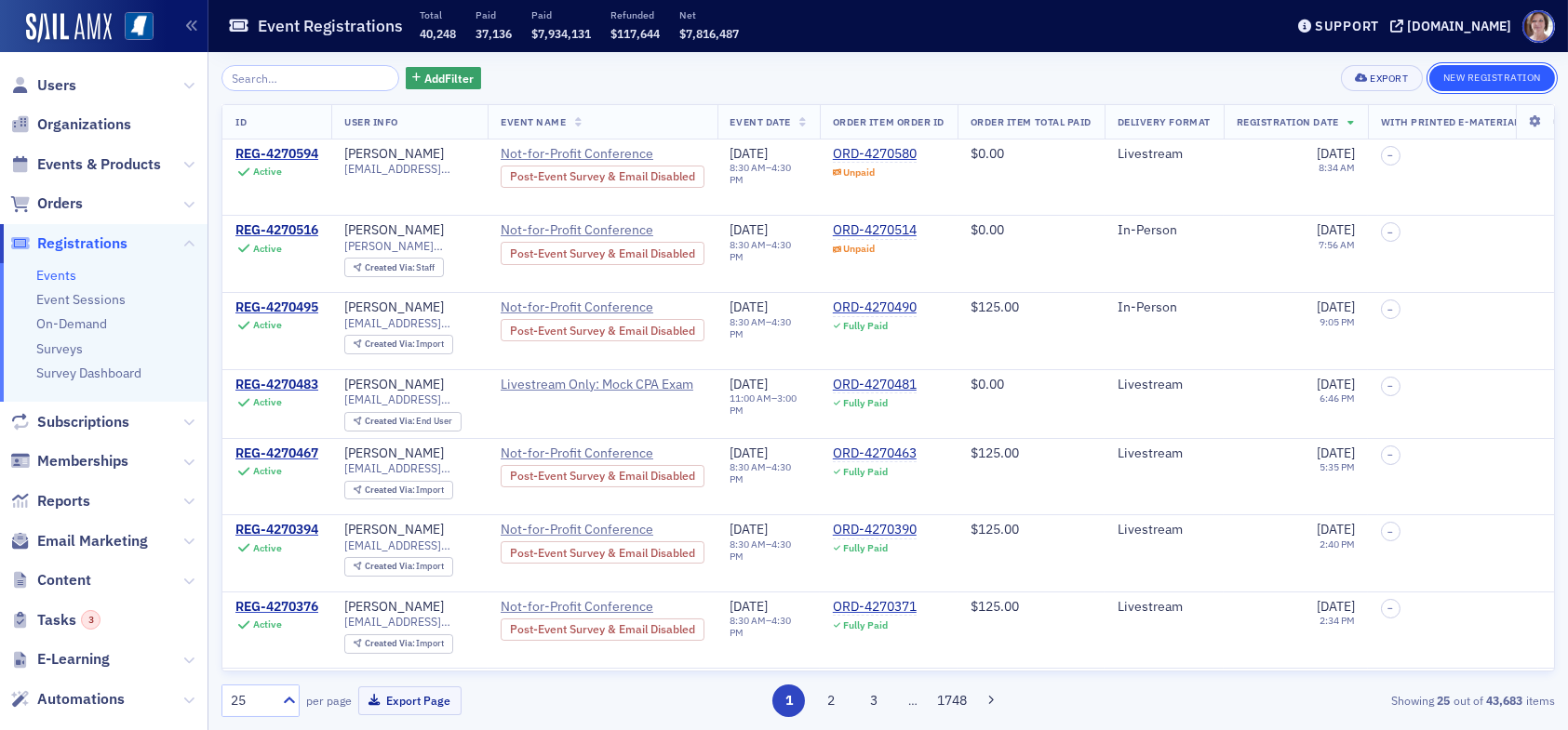
click at [1501, 79] on button "New Registration" at bounding box center [1492, 79] width 126 height 26
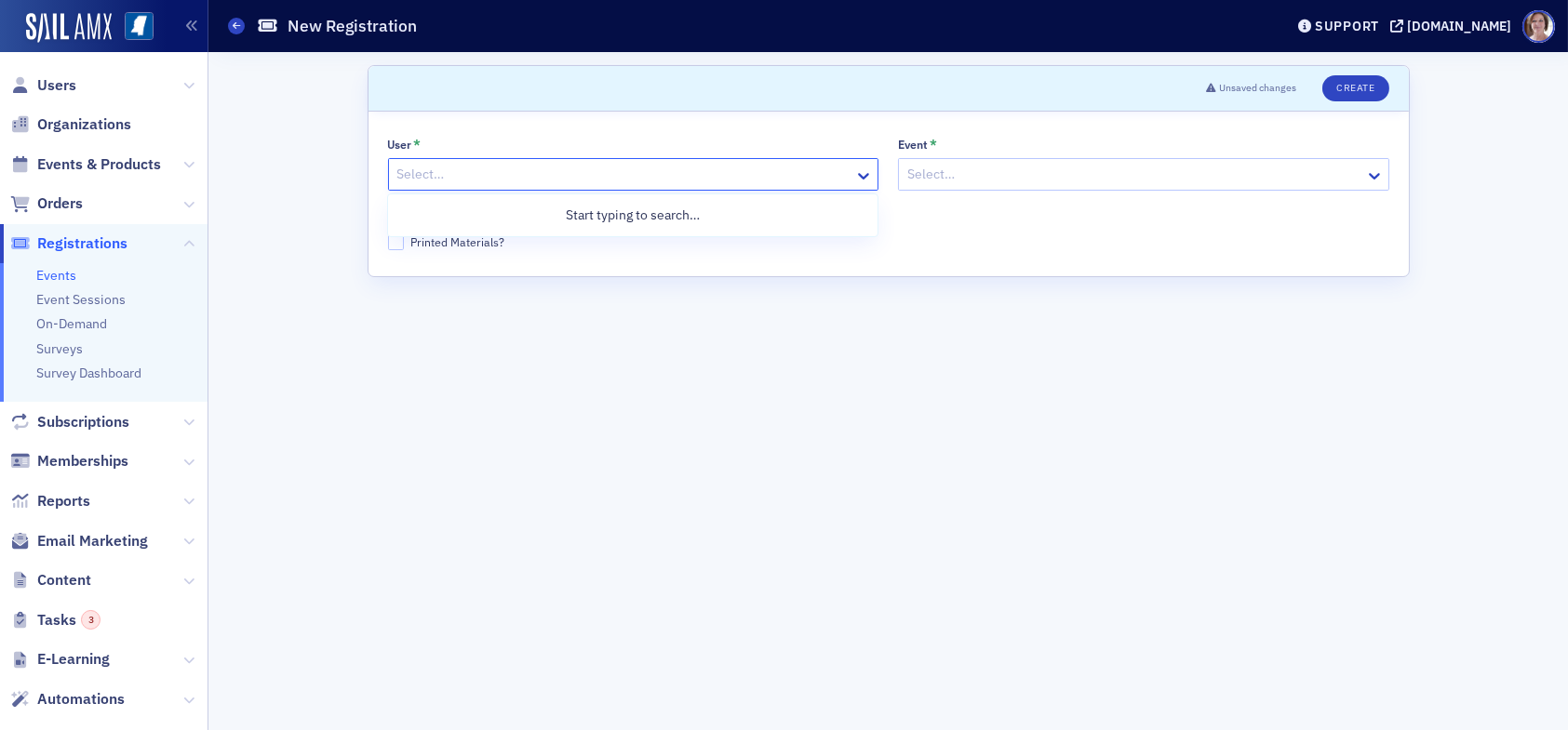
click at [821, 168] on div at bounding box center [624, 174] width 458 height 23
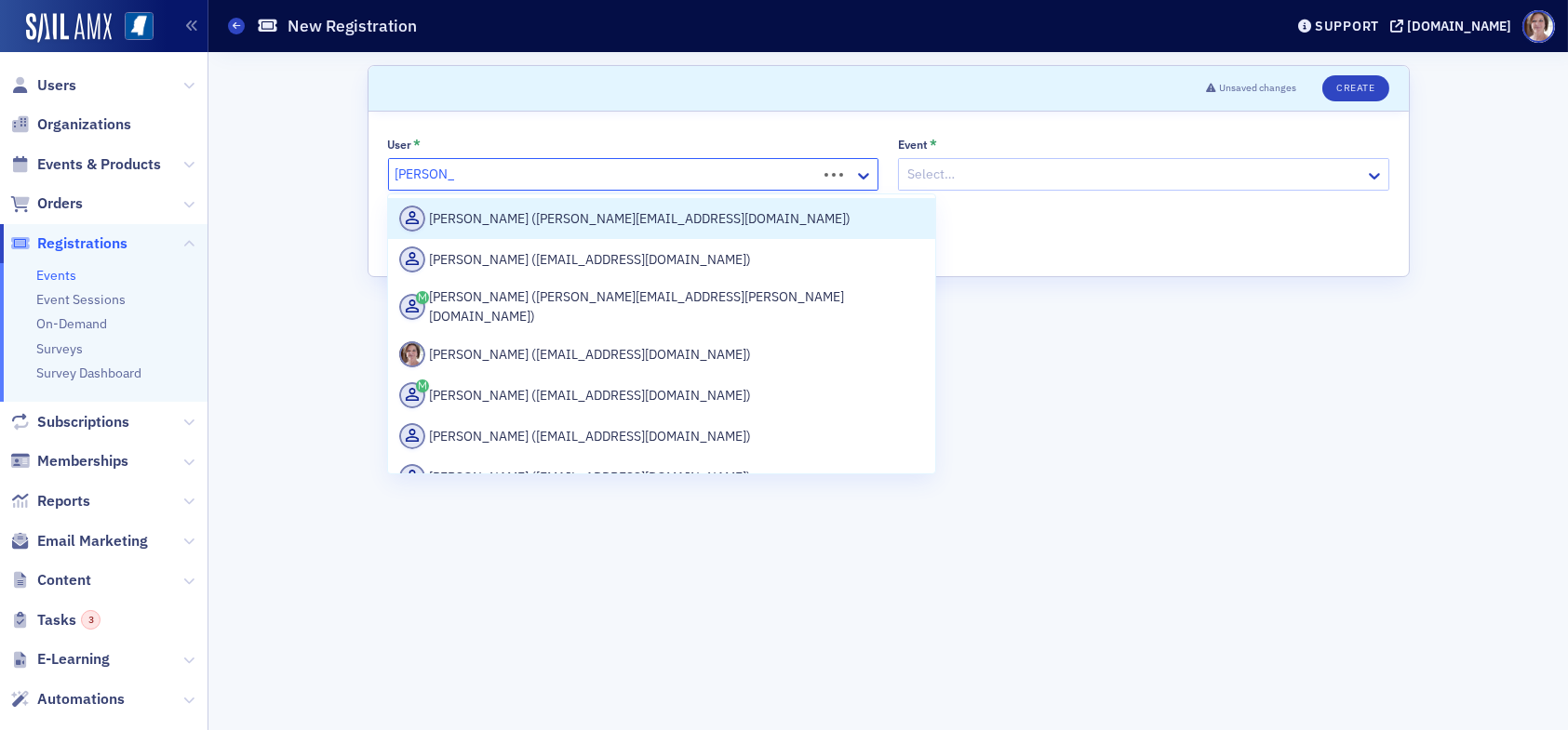
type input "lydia carlisle"
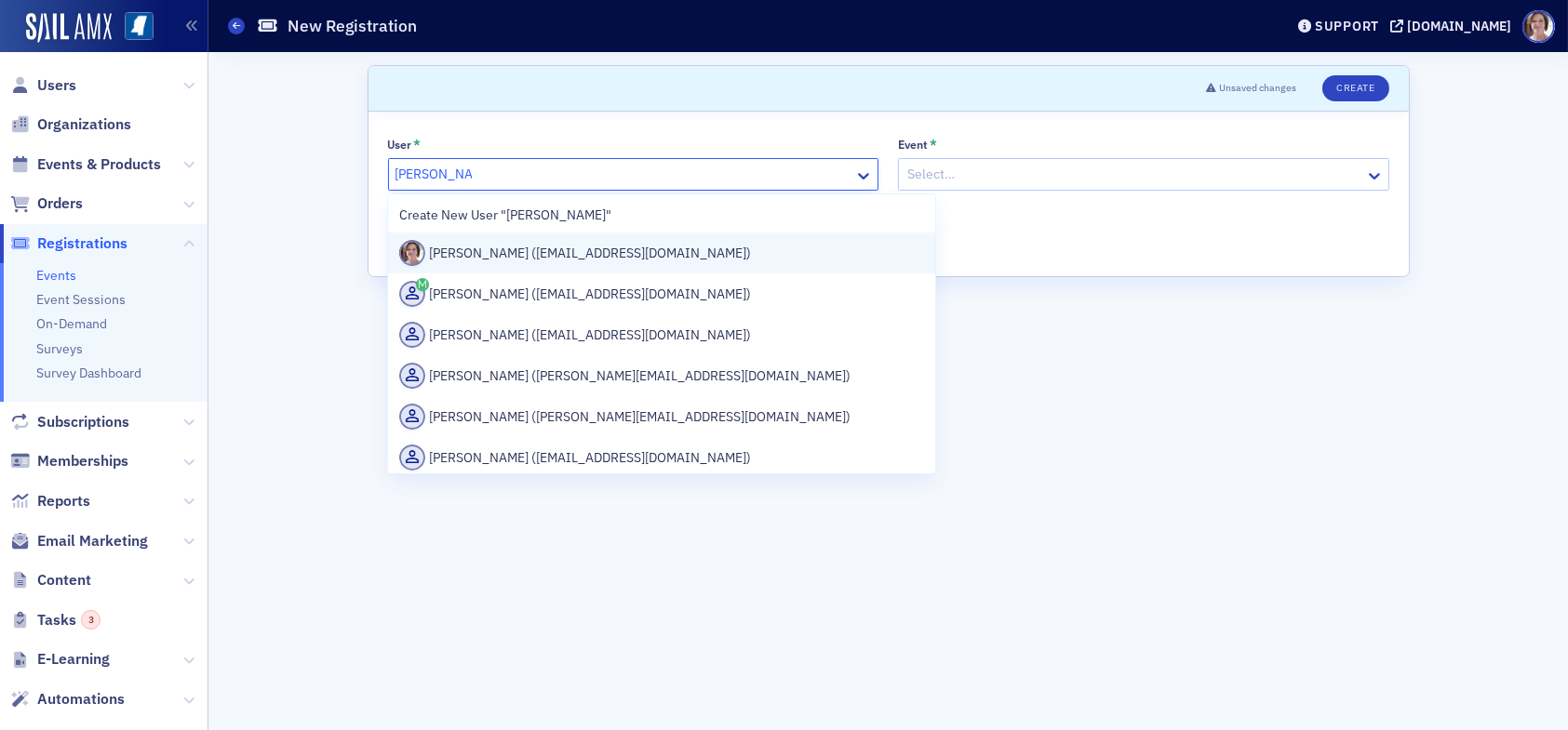
drag, startPoint x: 643, startPoint y: 255, endPoint x: 767, endPoint y: 222, distance: 128.3
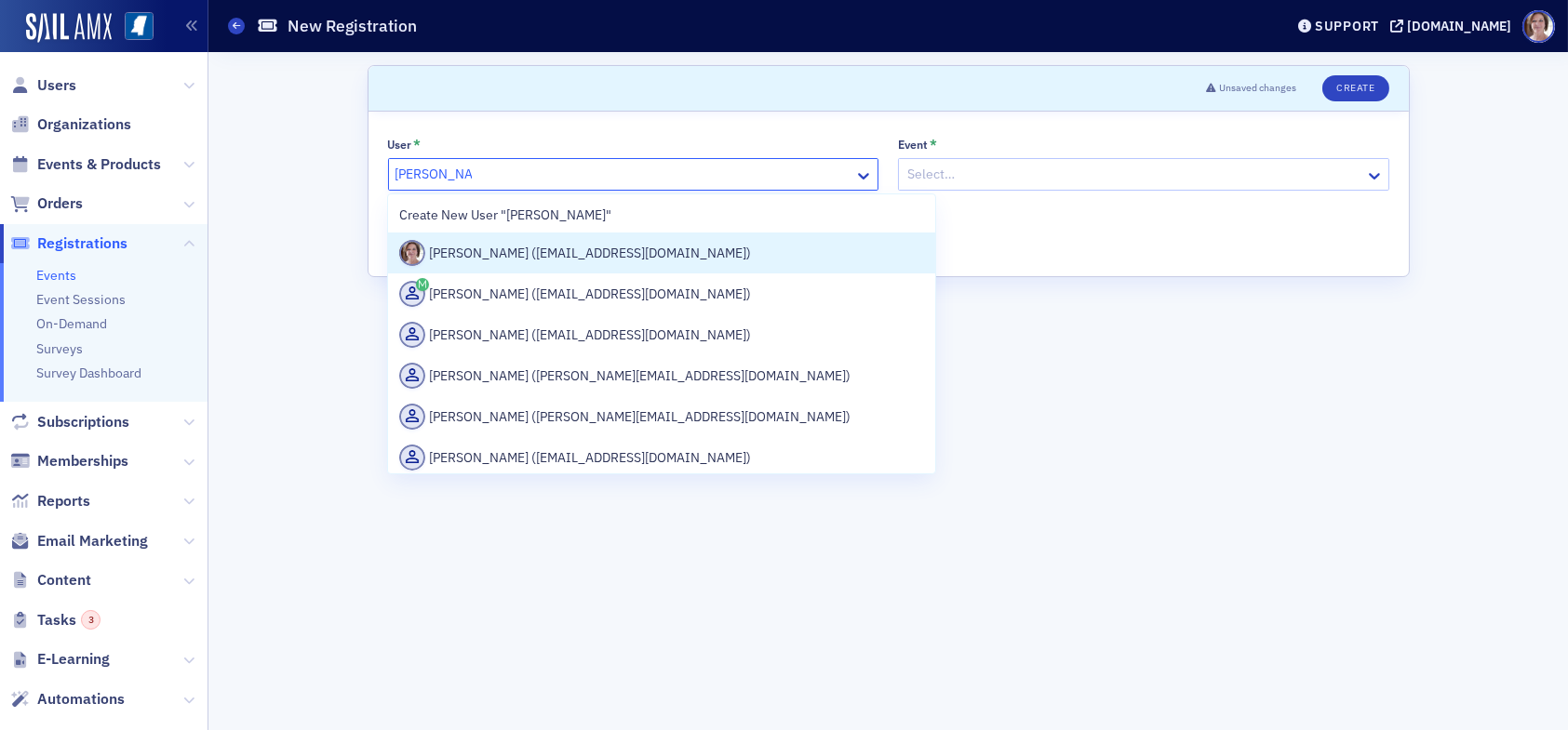
click at [643, 254] on div "Lydia Carlisle (lcarlisle@ms-cpa.org)" at bounding box center [662, 253] width 525 height 26
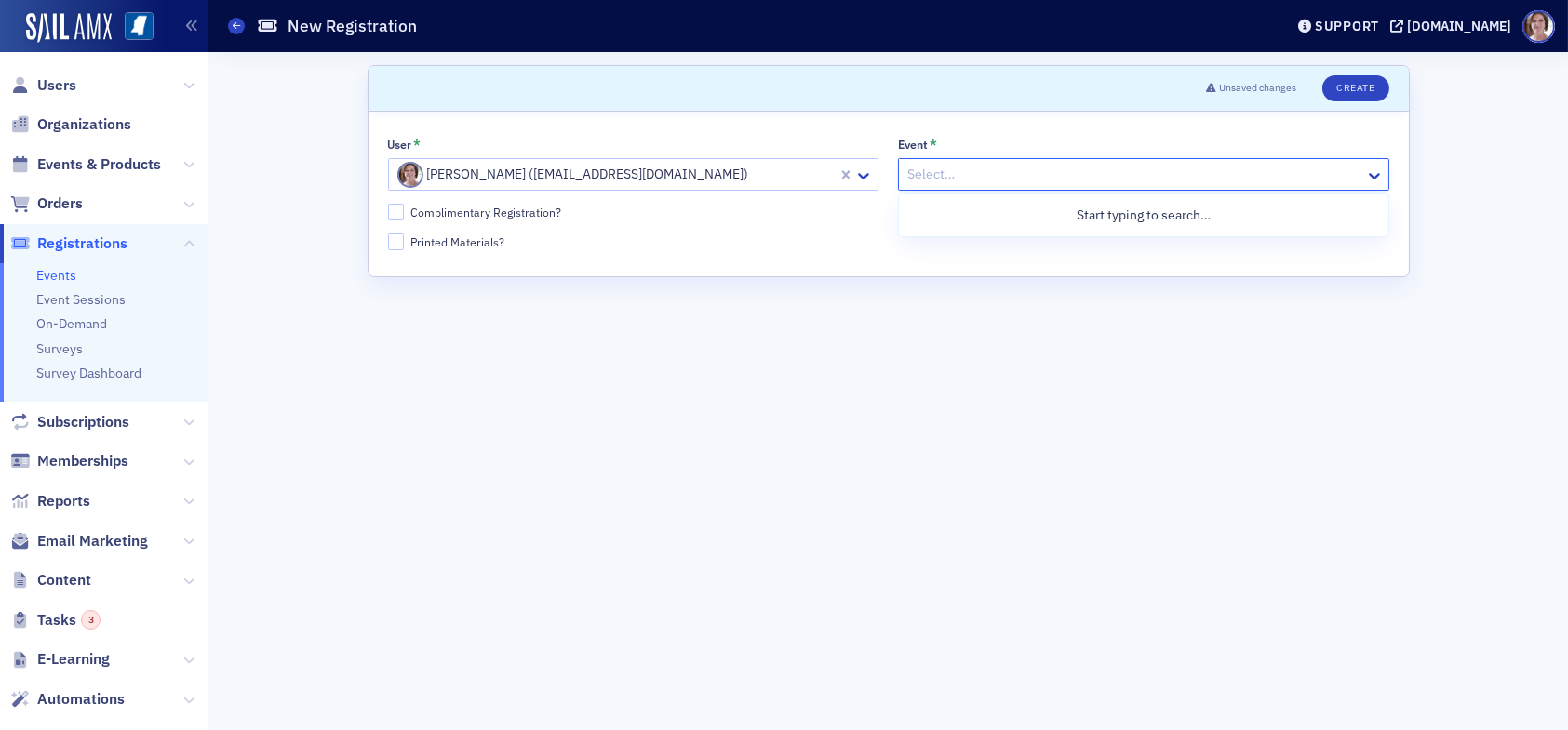
click at [920, 181] on div at bounding box center [1134, 174] width 458 height 23
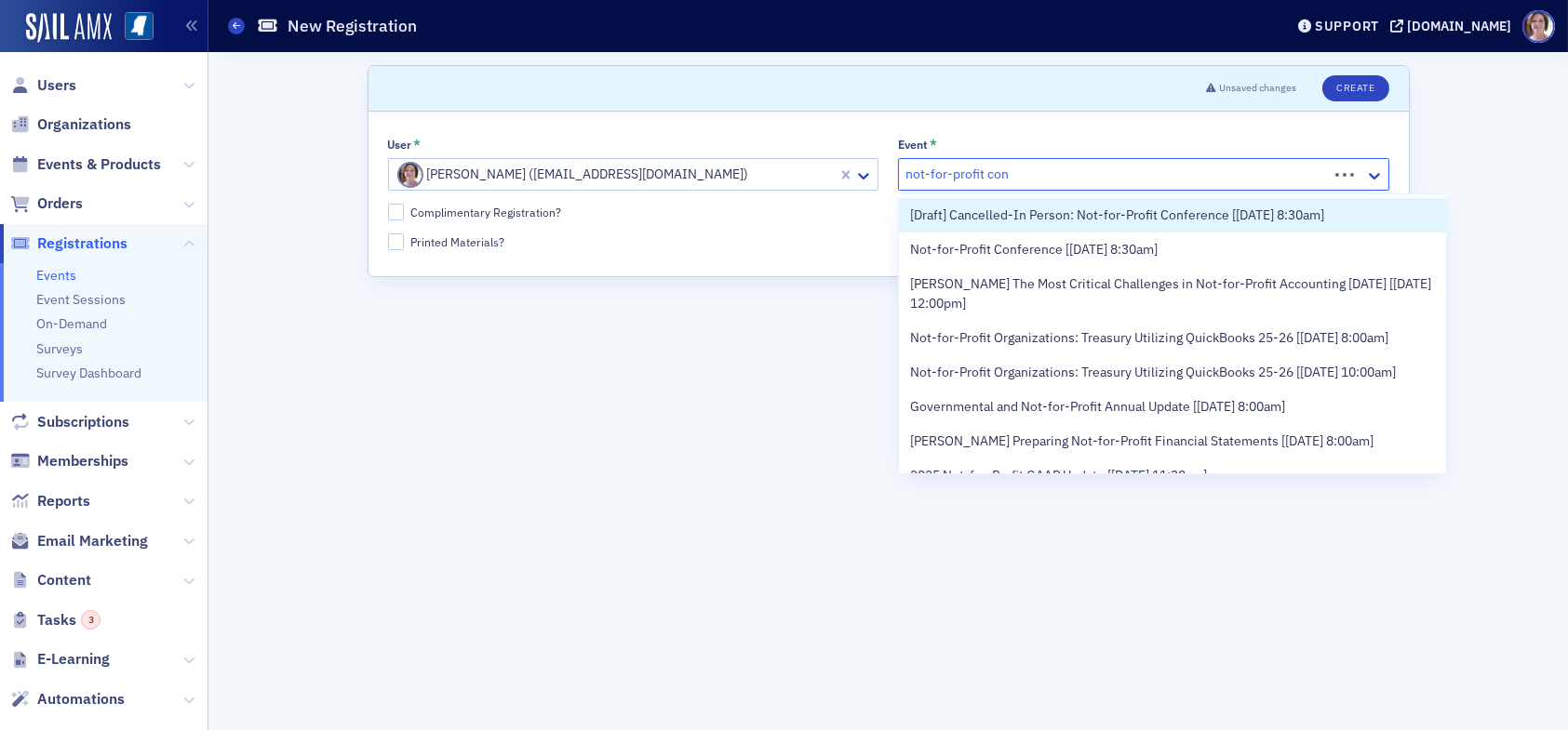
type input "not-for-profit conf"
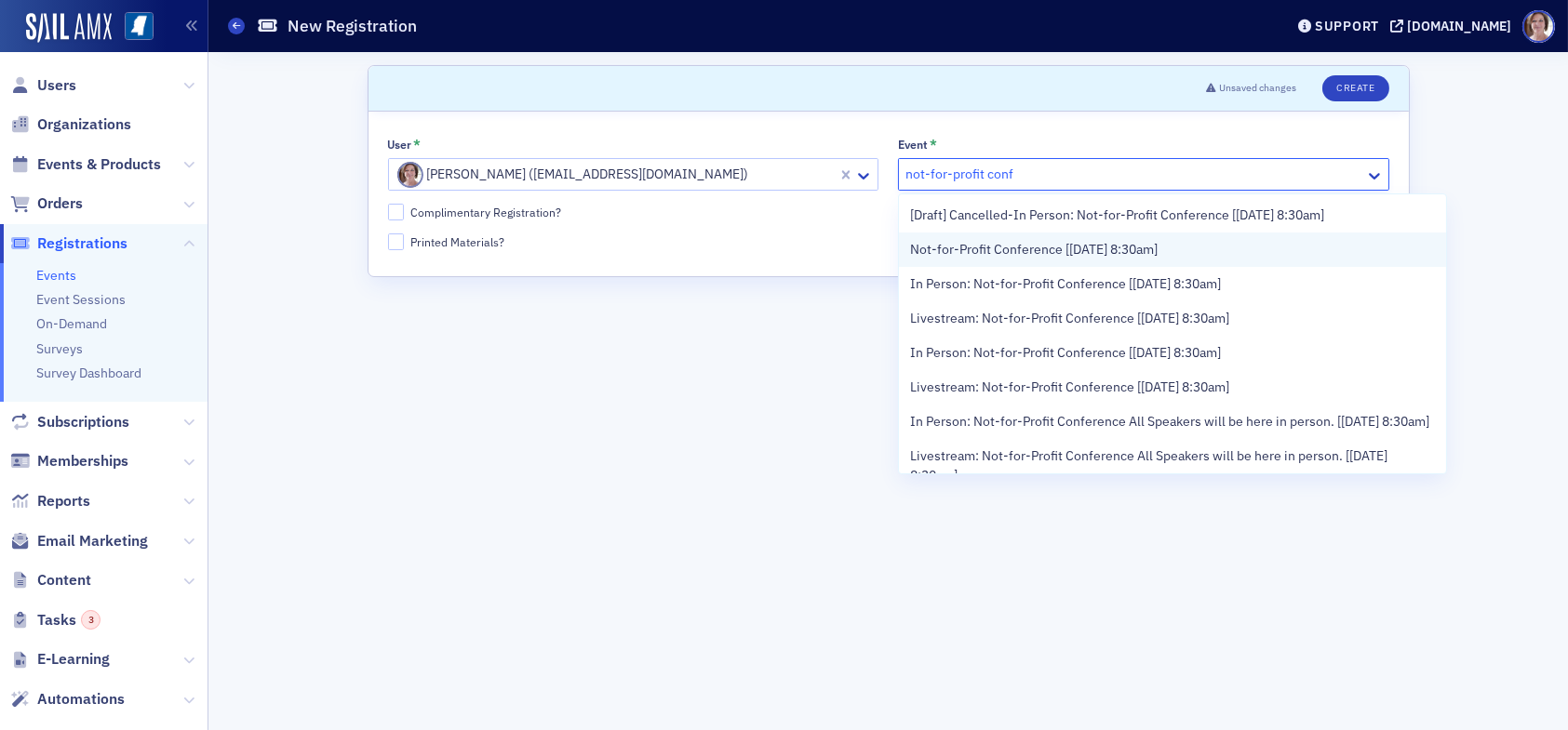
click at [1145, 246] on span "Not-for-Profit Conference [9/25/2025 8:30am]" at bounding box center [1034, 249] width 247 height 20
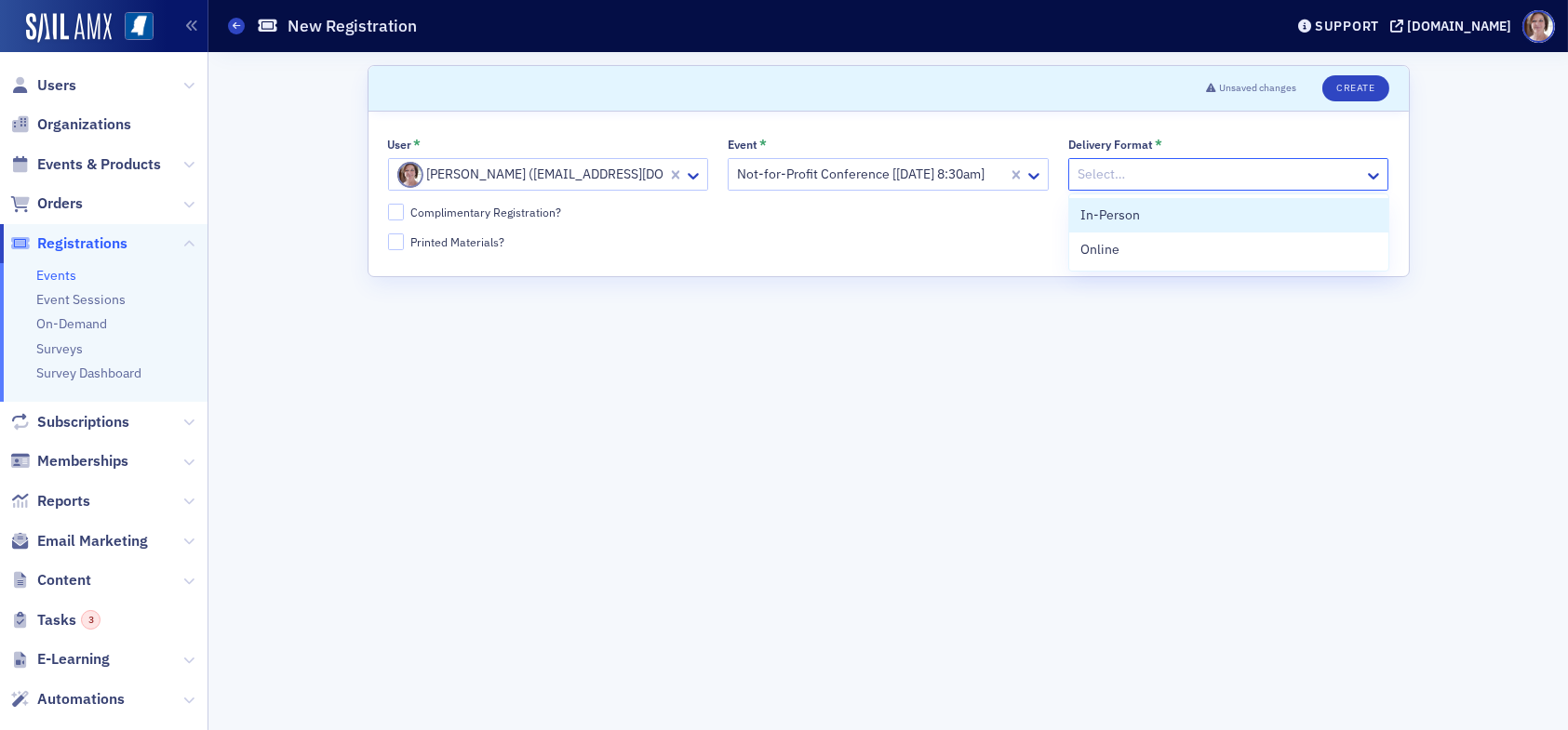
click at [1141, 166] on div at bounding box center [1219, 174] width 288 height 23
click at [1157, 247] on div "Online" at bounding box center [1229, 249] width 297 height 20
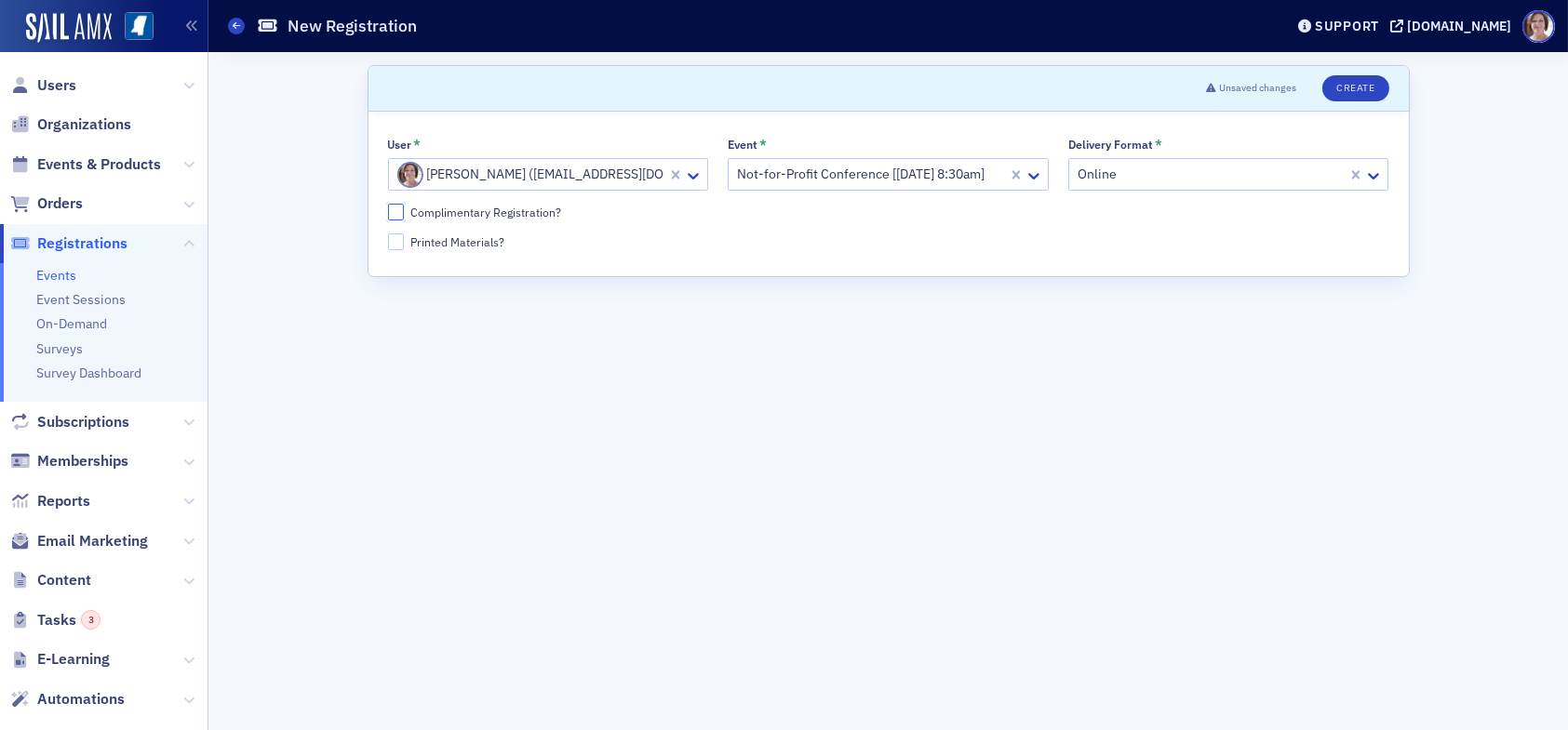
click at [397, 210] on input "Complimentary Registration?" at bounding box center [396, 212] width 17 height 17
checkbox input "true"
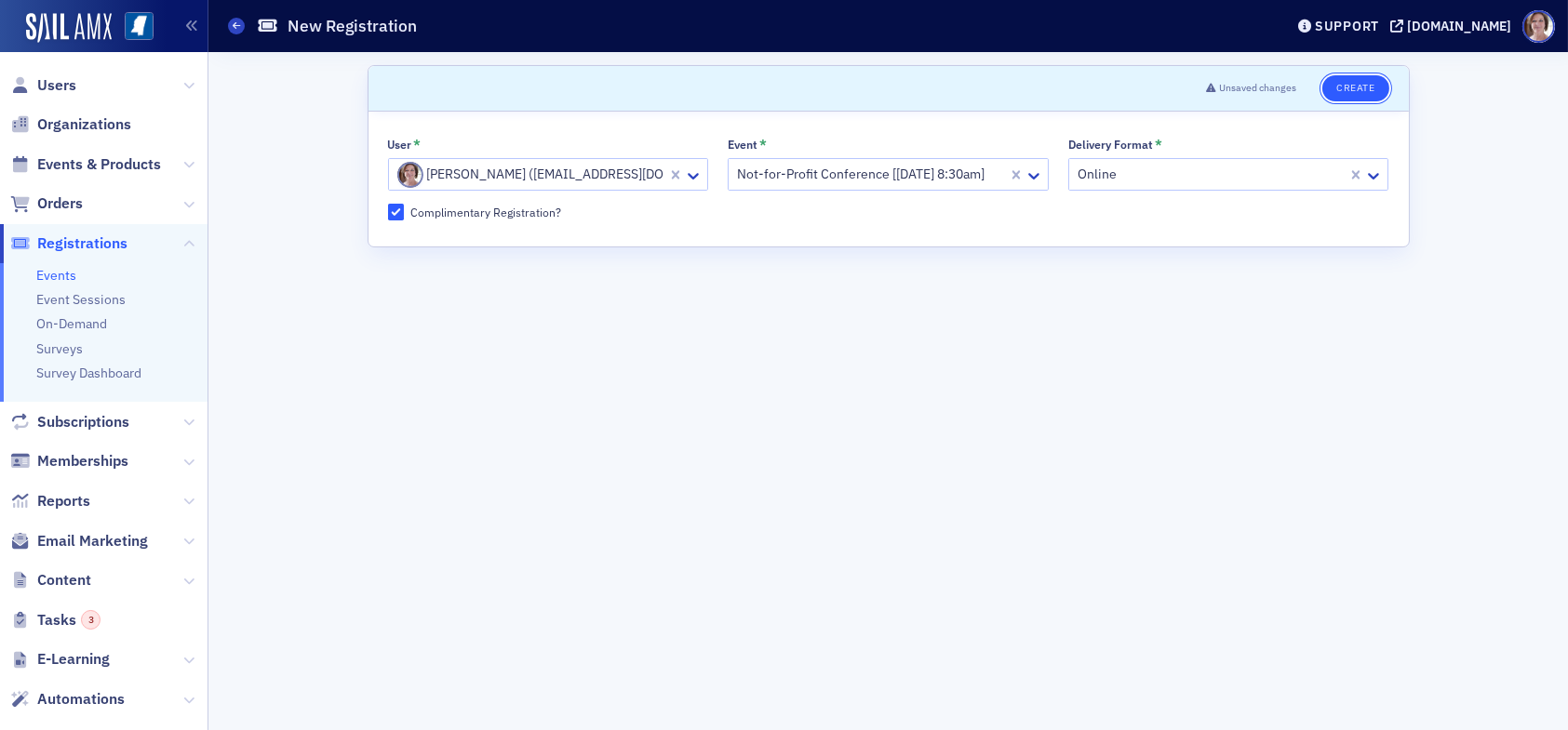
click at [1344, 84] on button "Create" at bounding box center [1355, 88] width 66 height 26
click at [50, 81] on span "Users" at bounding box center [57, 85] width 39 height 21
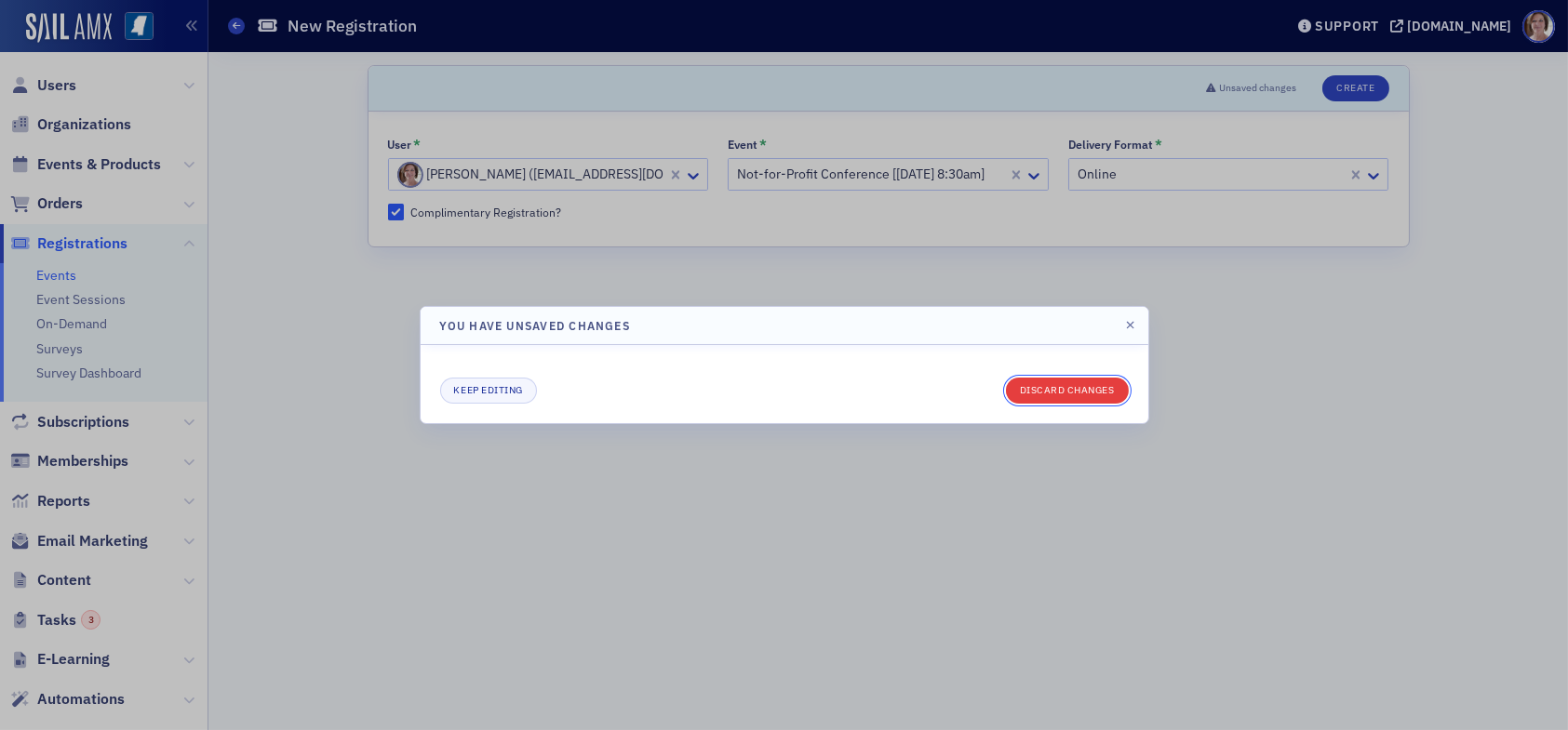
click at [1045, 386] on button "Discard changes" at bounding box center [1067, 391] width 123 height 26
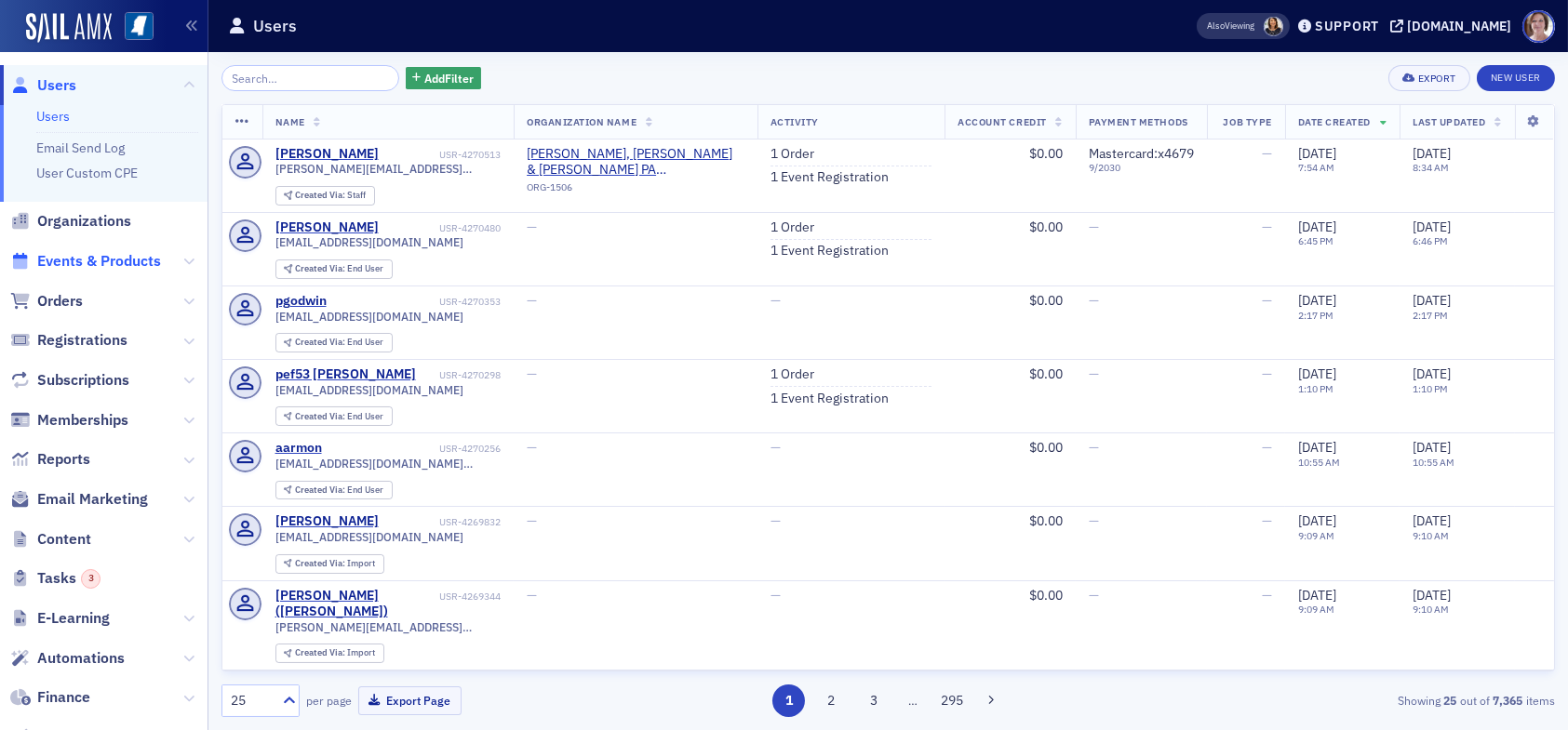
click at [97, 256] on span "Events & Products" at bounding box center [99, 261] width 124 height 21
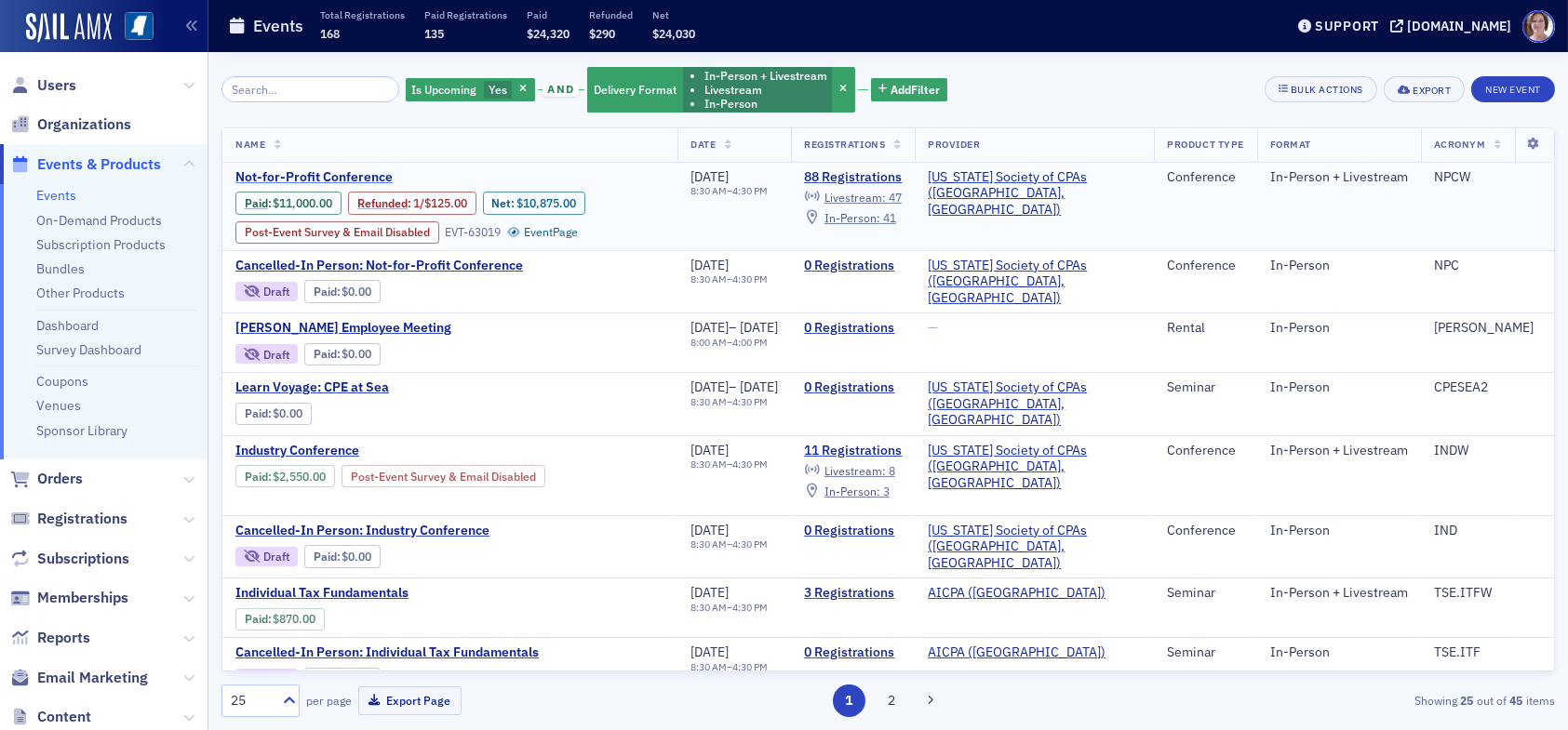
click at [324, 173] on span "Not-for-Profit Conference" at bounding box center [392, 178] width 313 height 17
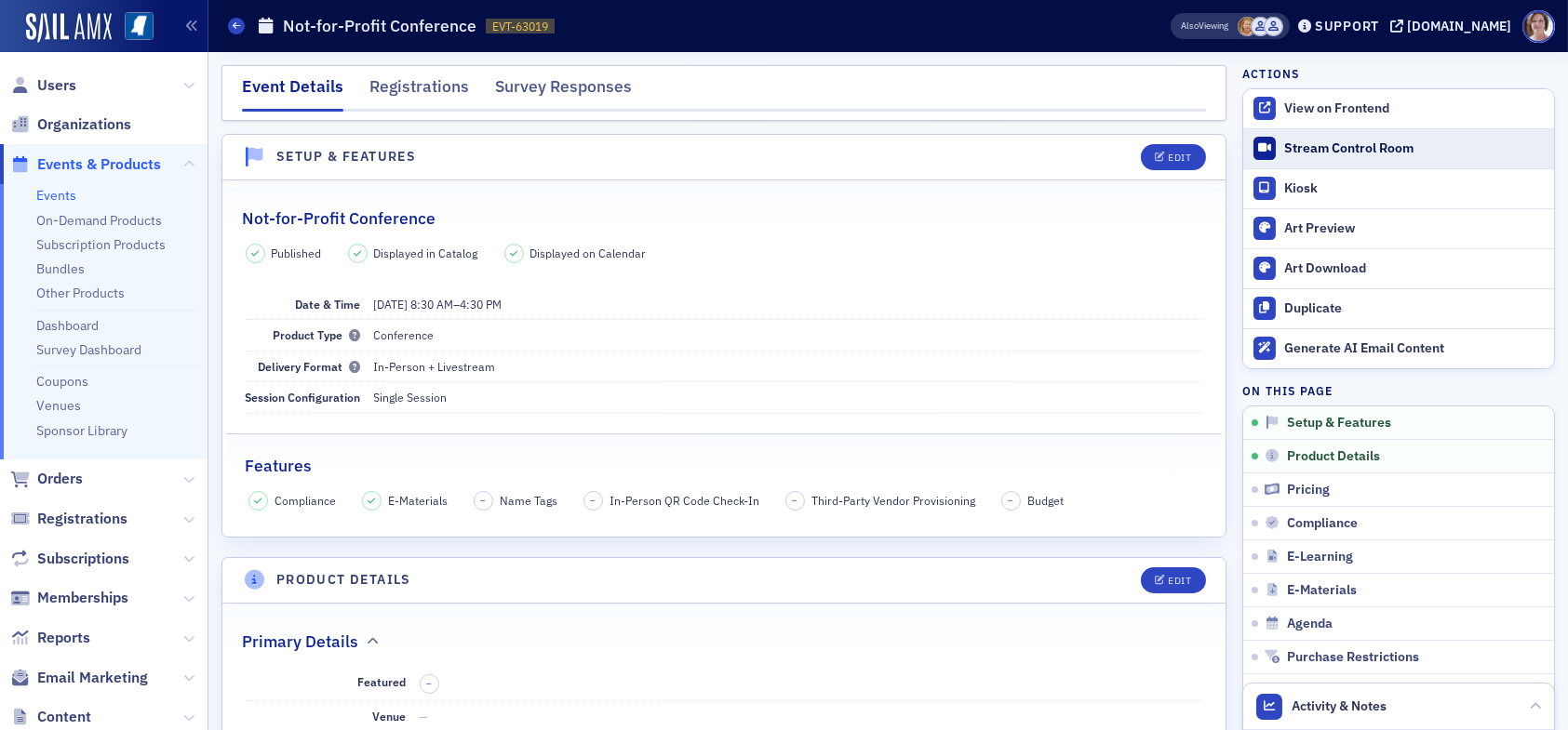
click at [1346, 146] on div "Stream Control Room" at bounding box center [1414, 149] width 261 height 17
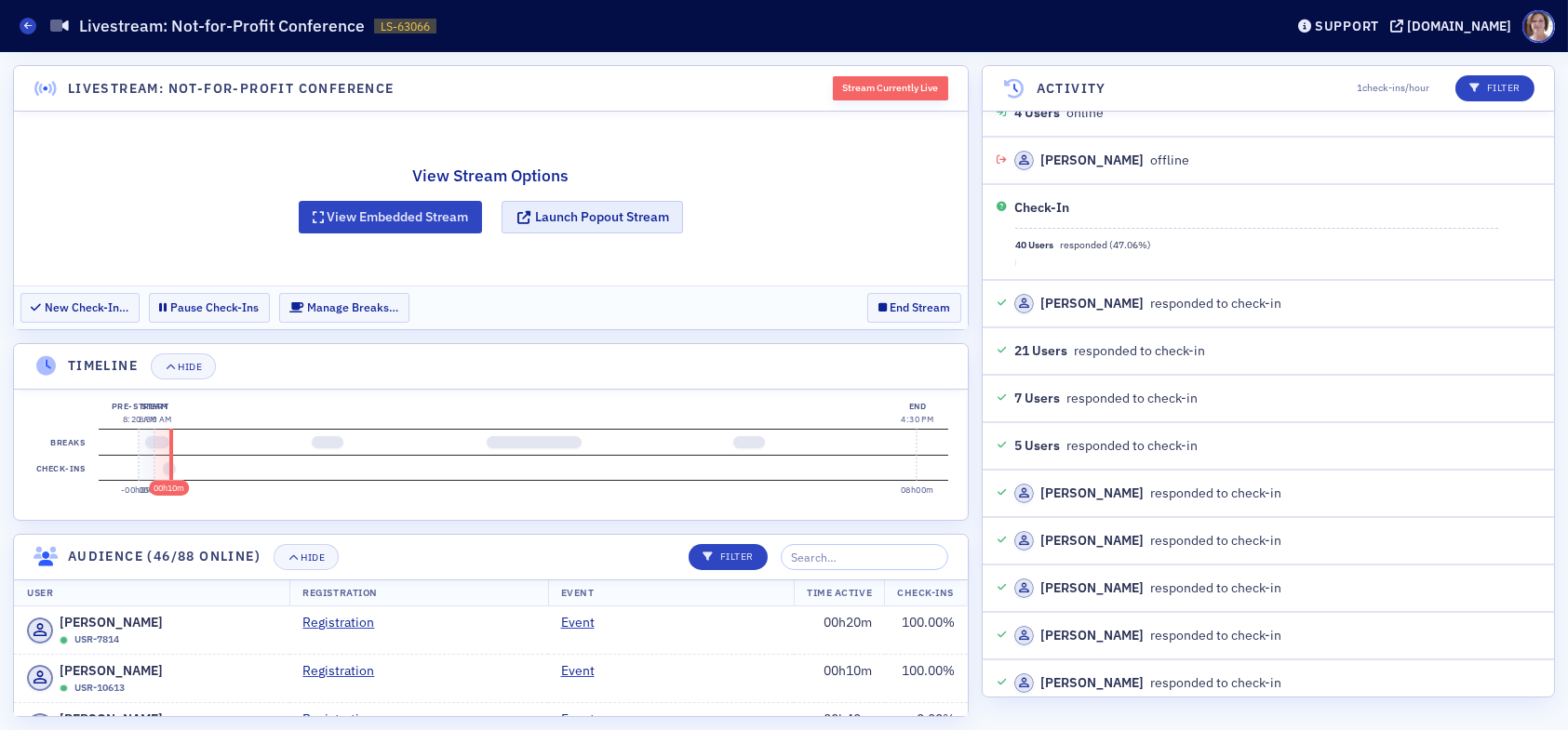
scroll to position [1635, 0]
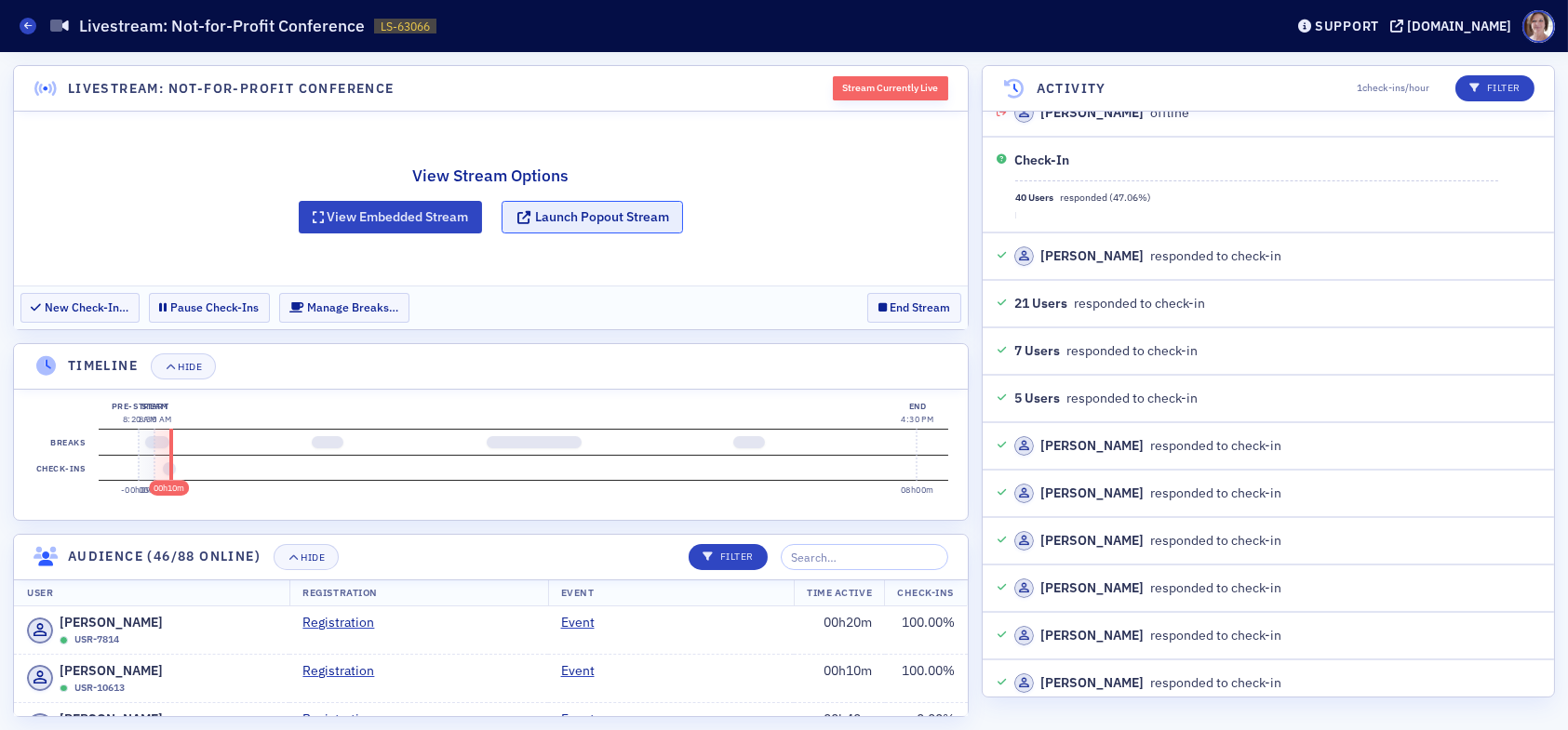
click at [628, 220] on button "Launch Popout Stream" at bounding box center [592, 216] width 182 height 33
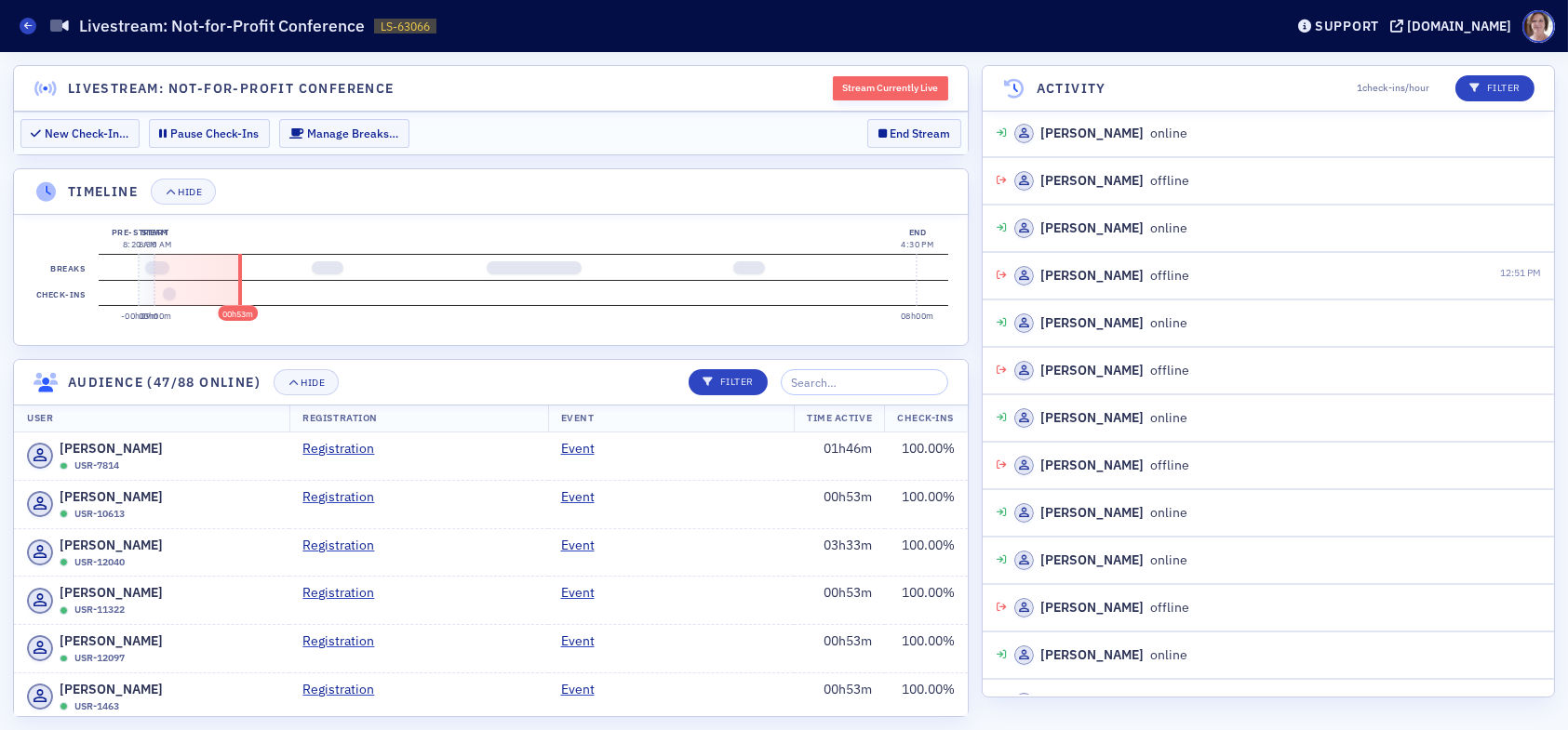
scroll to position [0, 0]
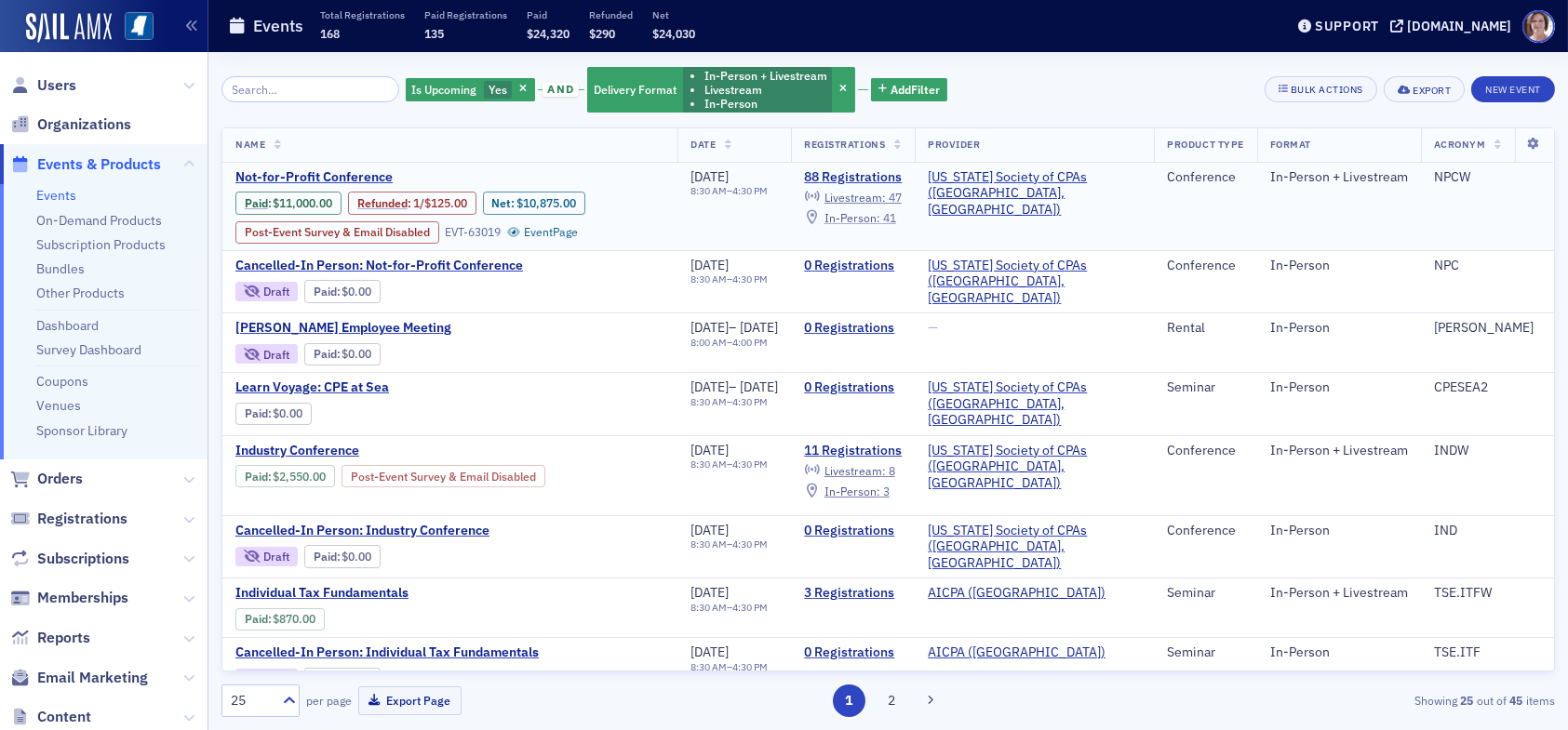
click at [896, 218] on div "In-Person : 41" at bounding box center [860, 217] width 71 height 10
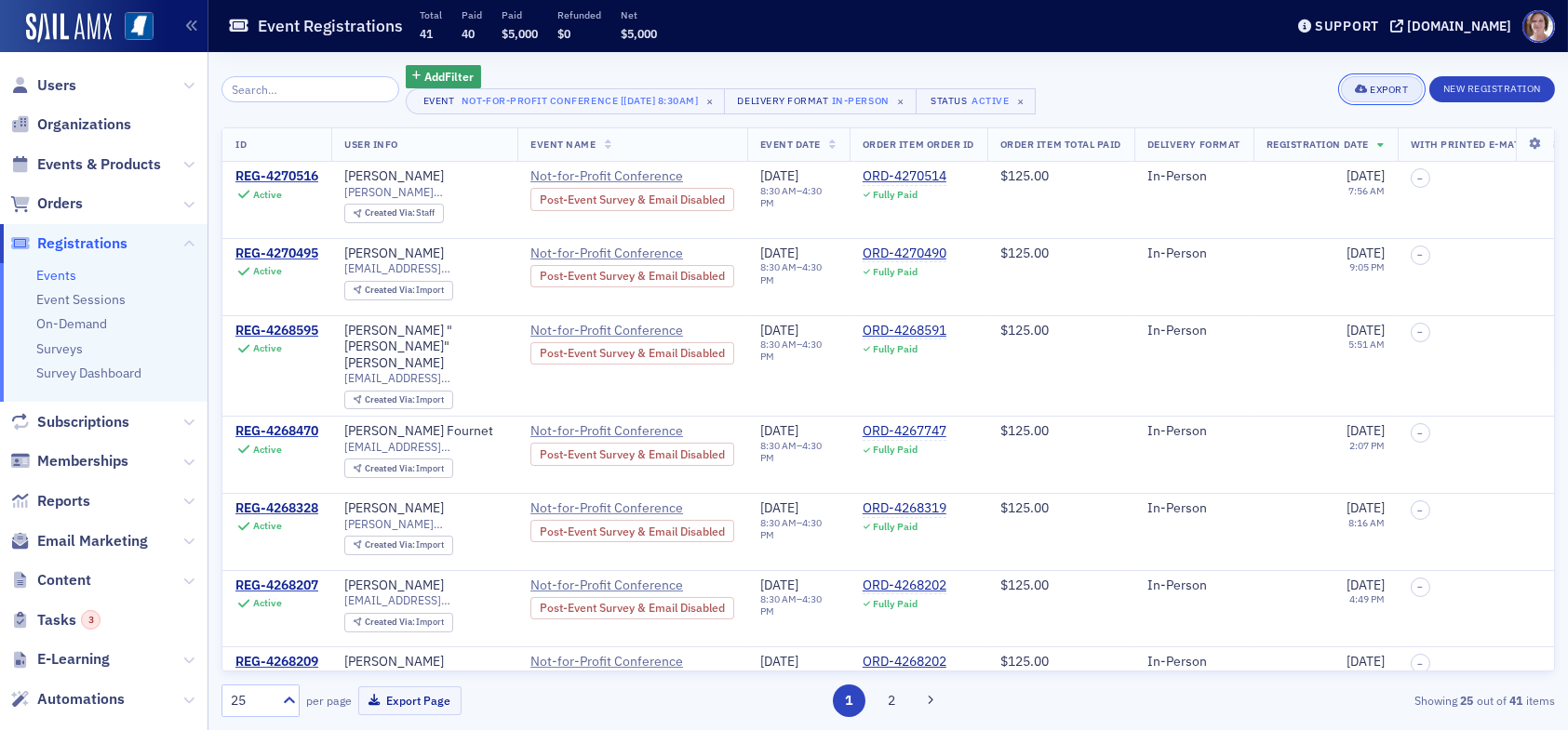
click at [1383, 87] on div "Export" at bounding box center [1389, 89] width 38 height 10
click at [1276, 157] on button "Export All ( 41 Event Registrations )" at bounding box center [1319, 153] width 201 height 30
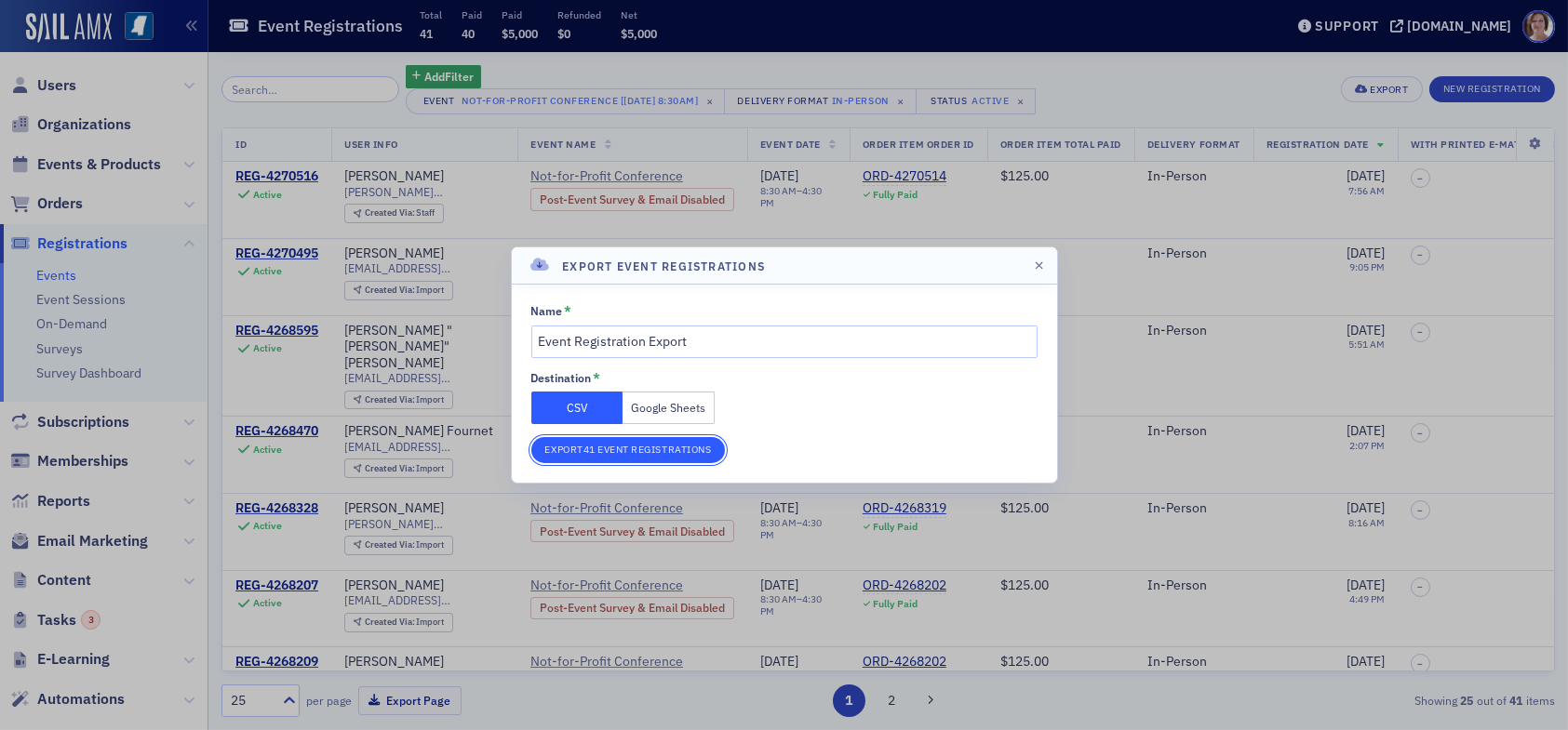
click at [595, 446] on button "Export 41 Event Registrations" at bounding box center [629, 451] width 195 height 26
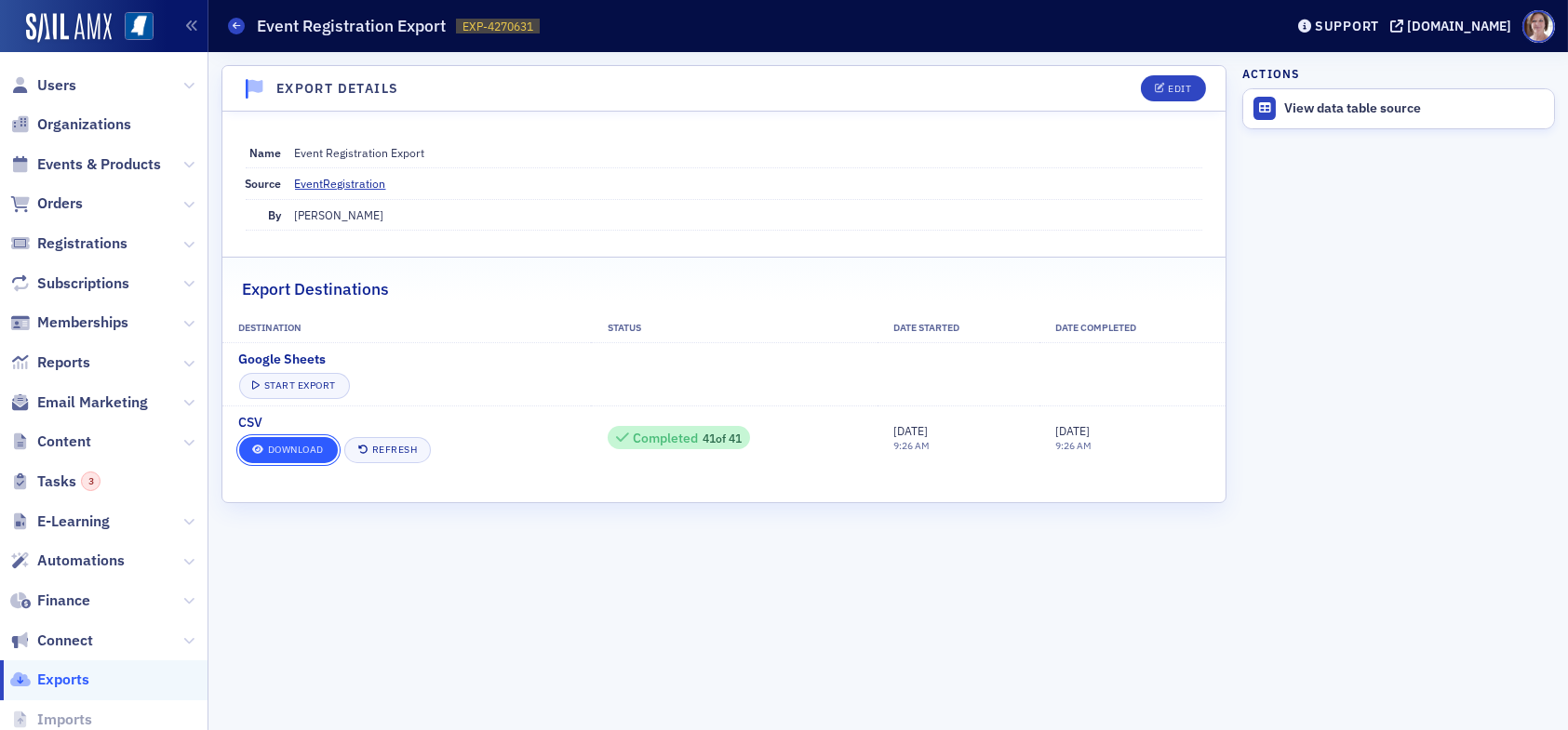
click at [302, 444] on link "Download" at bounding box center [288, 451] width 98 height 26
drag, startPoint x: 1521, startPoint y: 270, endPoint x: 1479, endPoint y: 173, distance: 105.7
click at [1521, 268] on aside "Actions View data table source" at bounding box center [1399, 392] width 313 height 678
click at [66, 86] on span "Users" at bounding box center [57, 85] width 39 height 21
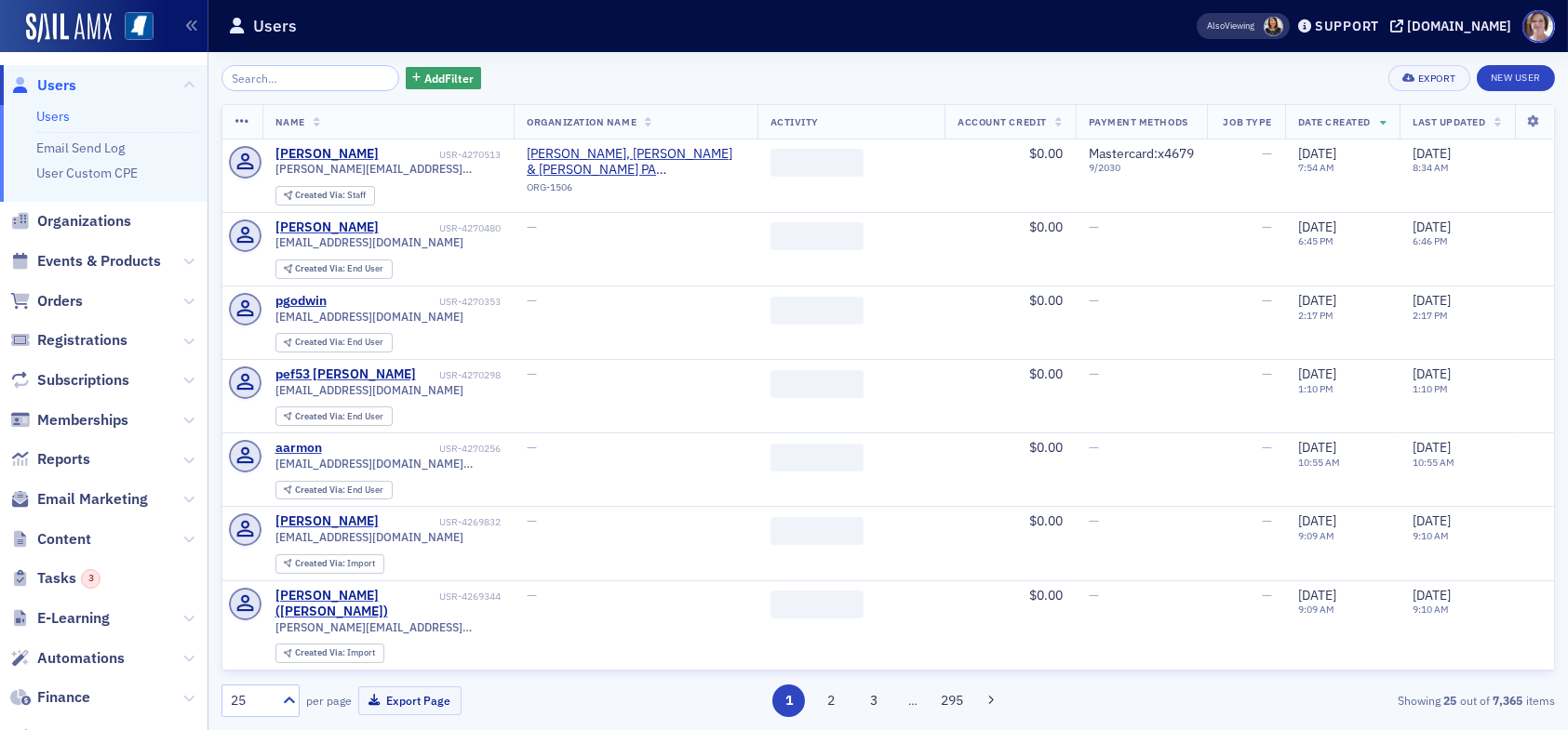
click at [329, 82] on input "search" at bounding box center [310, 79] width 178 height 26
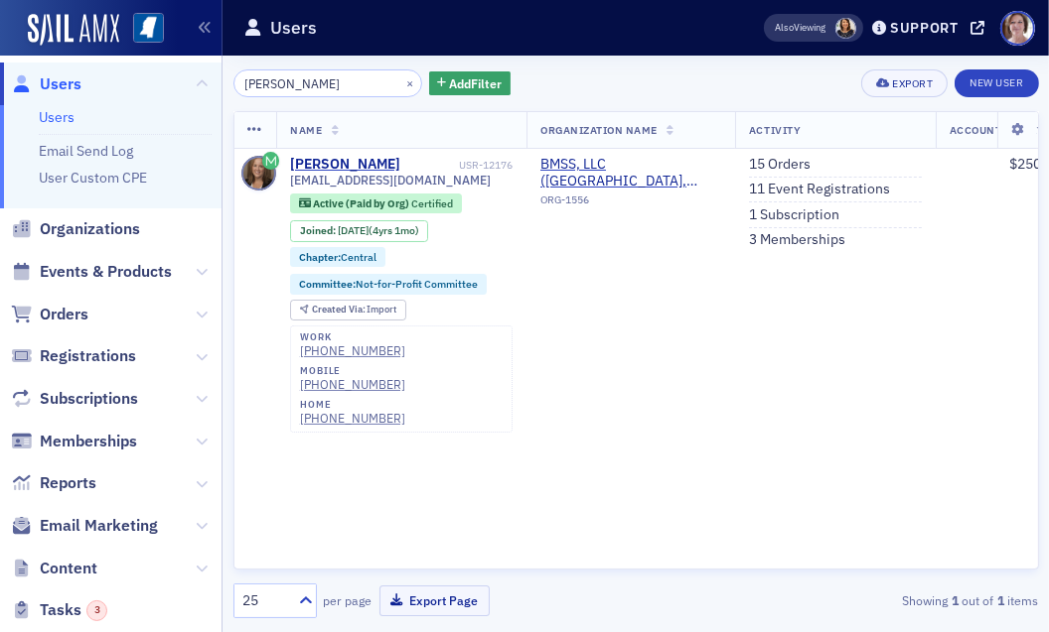
type input "[PERSON_NAME]"
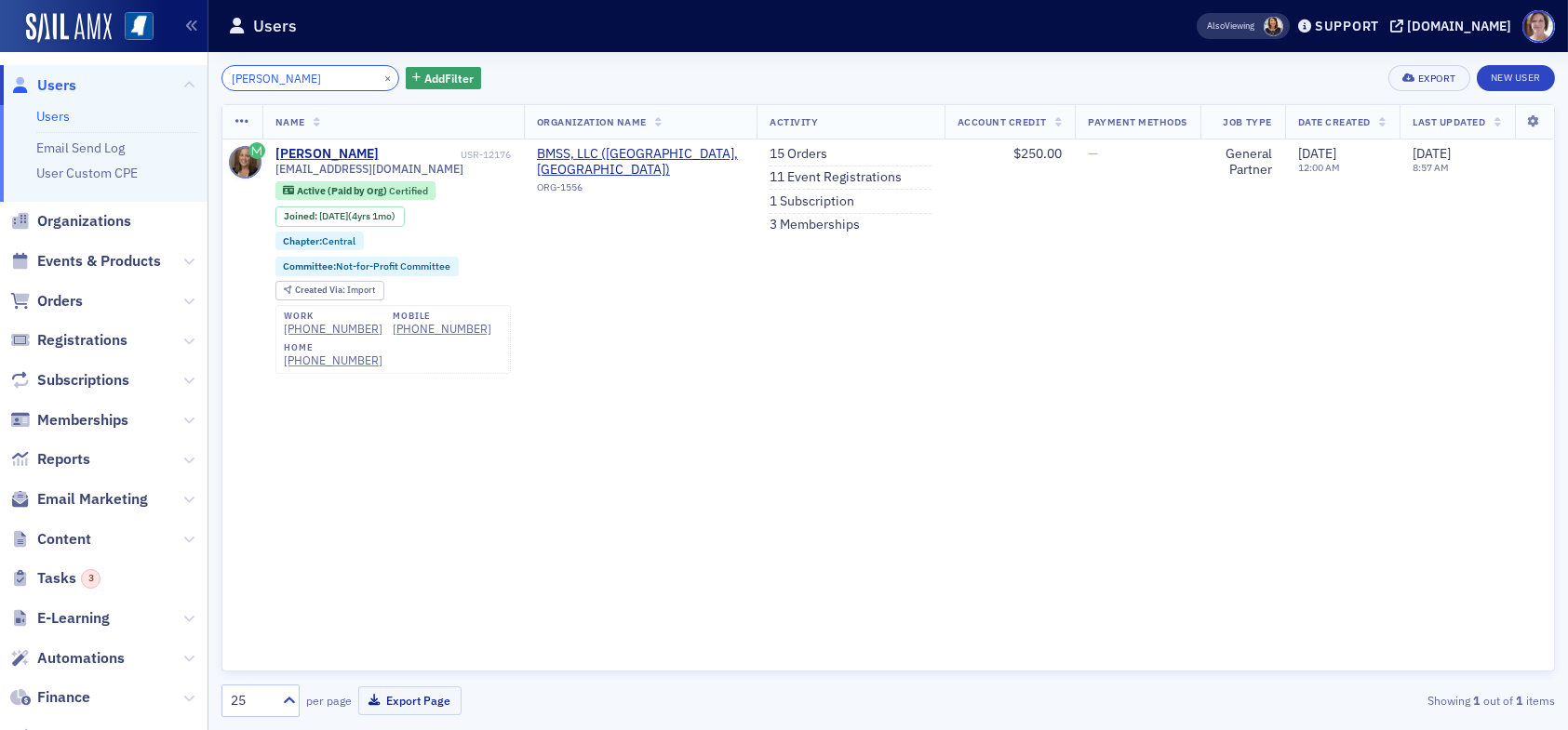
drag, startPoint x: 279, startPoint y: 76, endPoint x: 79, endPoint y: 60, distance: 200.6
click at [102, 71] on div "Users Users Email Send Log User Custom CPE Organizations Events & Products Orde…" at bounding box center [784, 365] width 1568 height 730
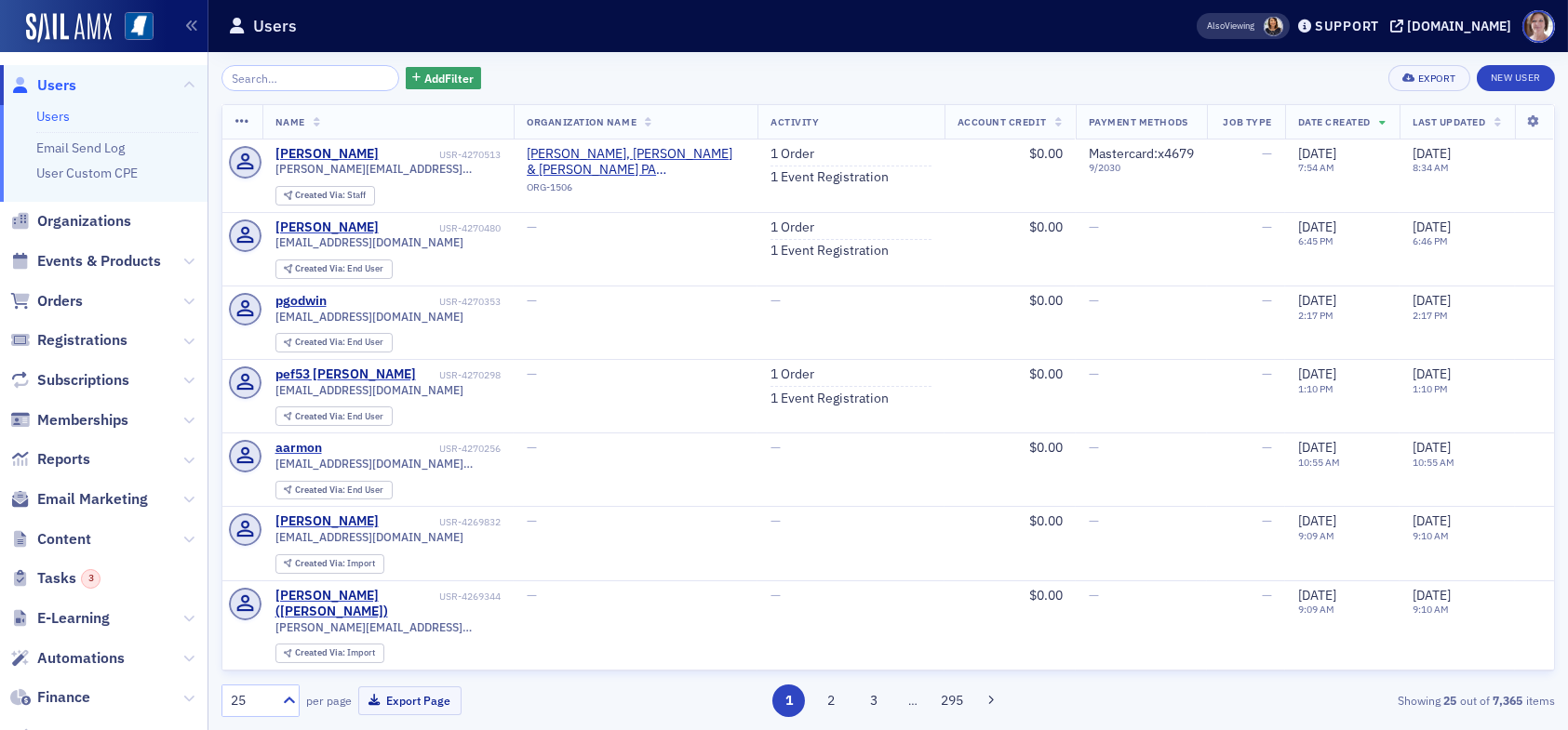
click at [66, 83] on span "Users" at bounding box center [57, 85] width 39 height 21
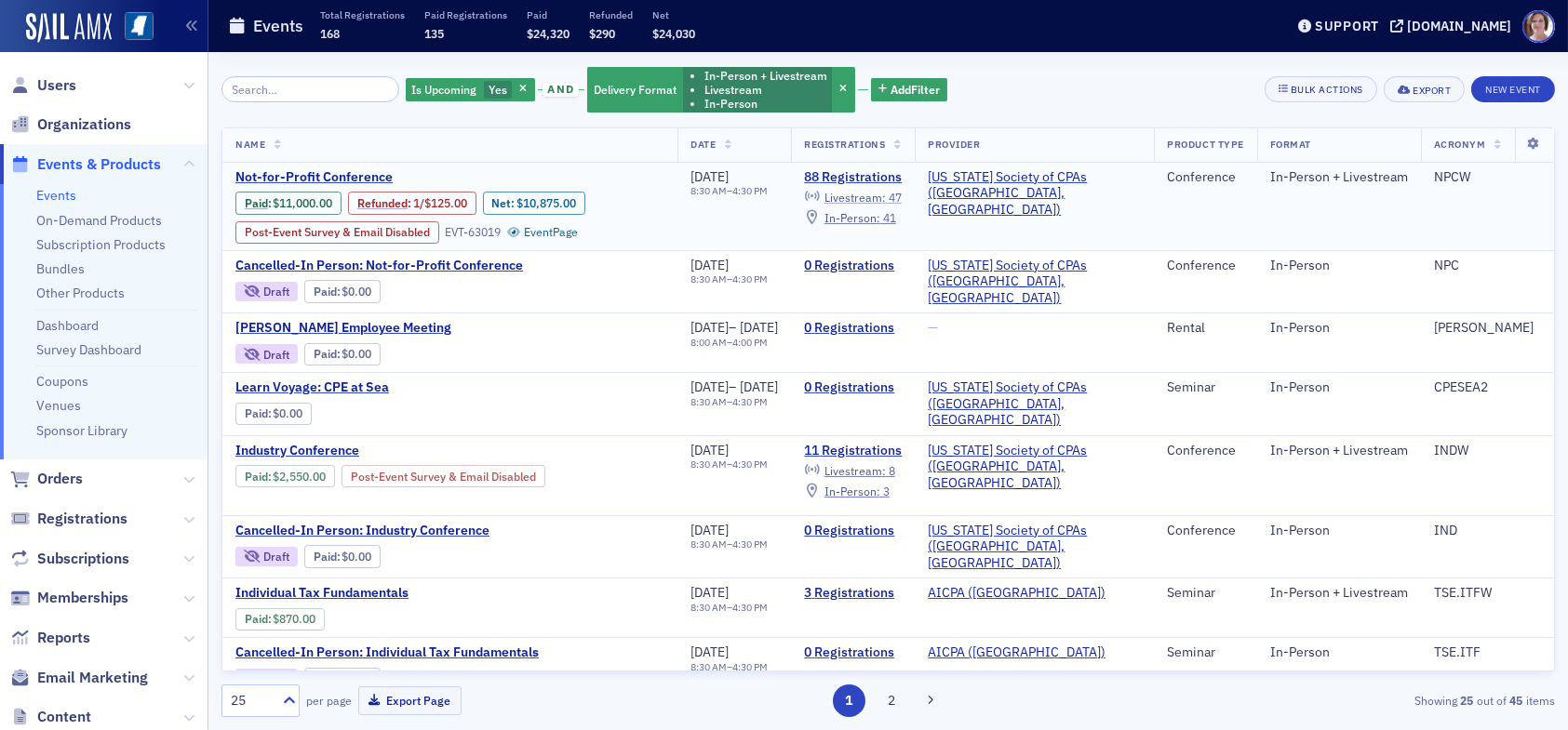
click at [886, 200] on span "Livestream :" at bounding box center [856, 198] width 62 height 15
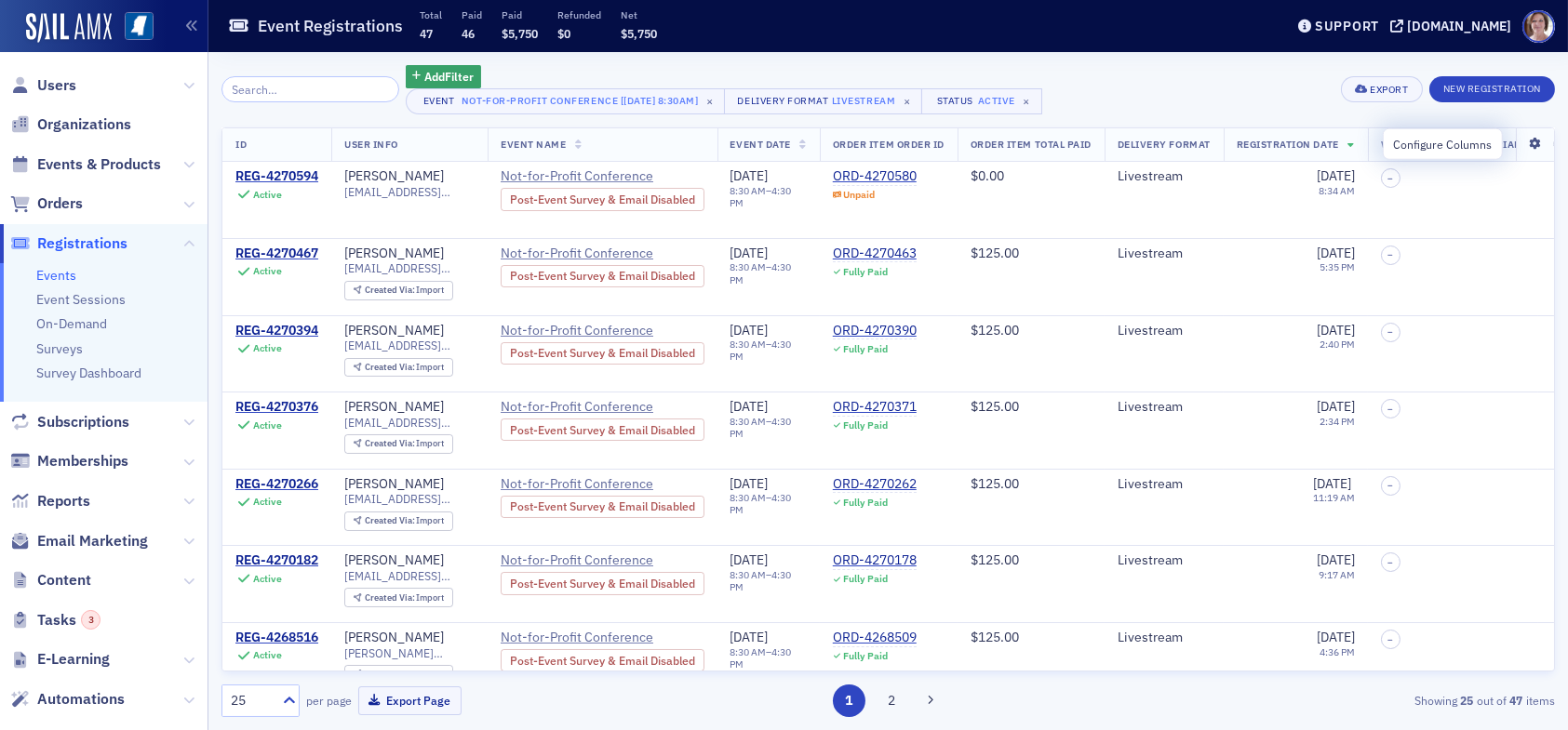
click at [1525, 144] on icon at bounding box center [1534, 144] width 38 height 11
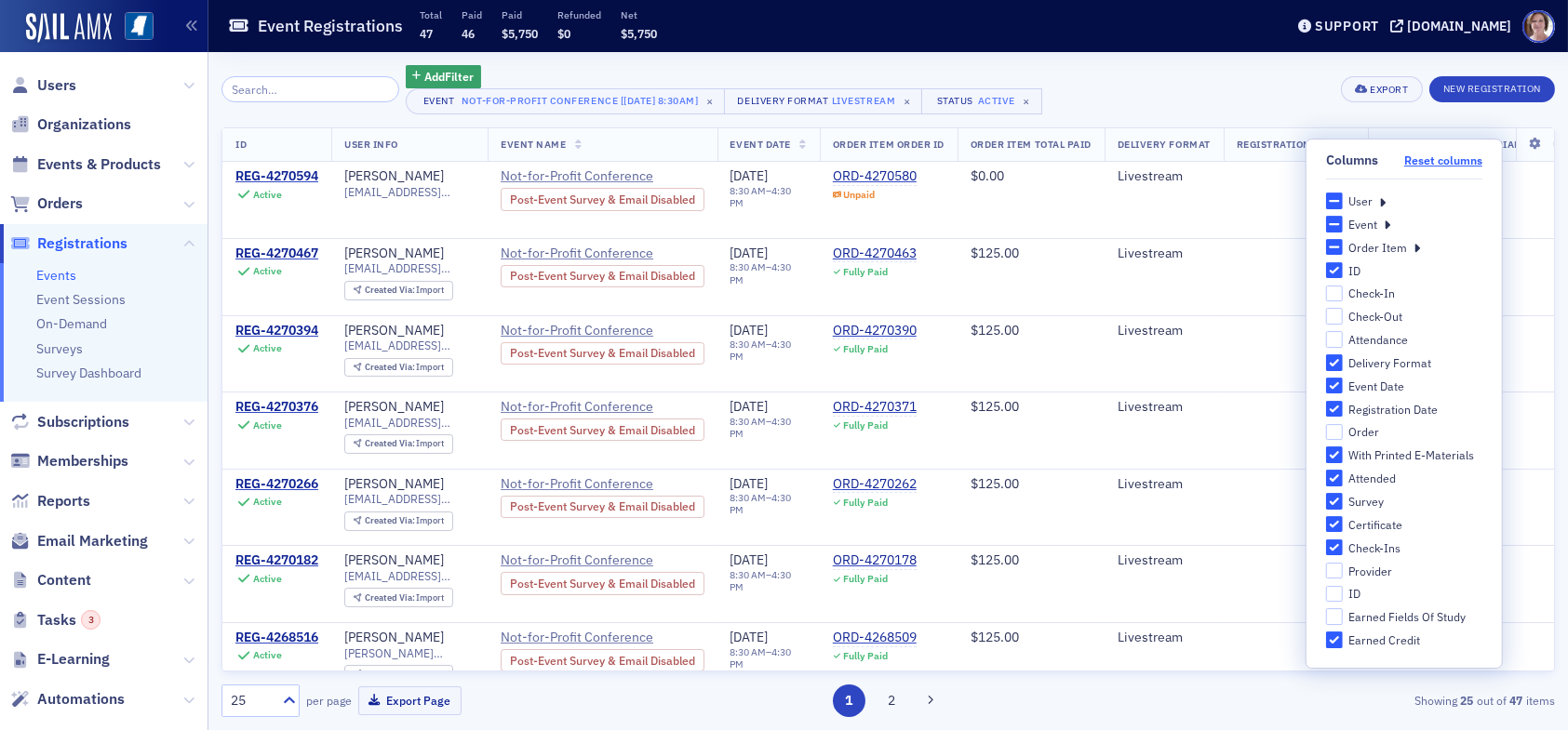
click at [1423, 159] on button "Reset columns" at bounding box center [1442, 160] width 78 height 14
click at [1386, 86] on div "Export" at bounding box center [1389, 89] width 38 height 10
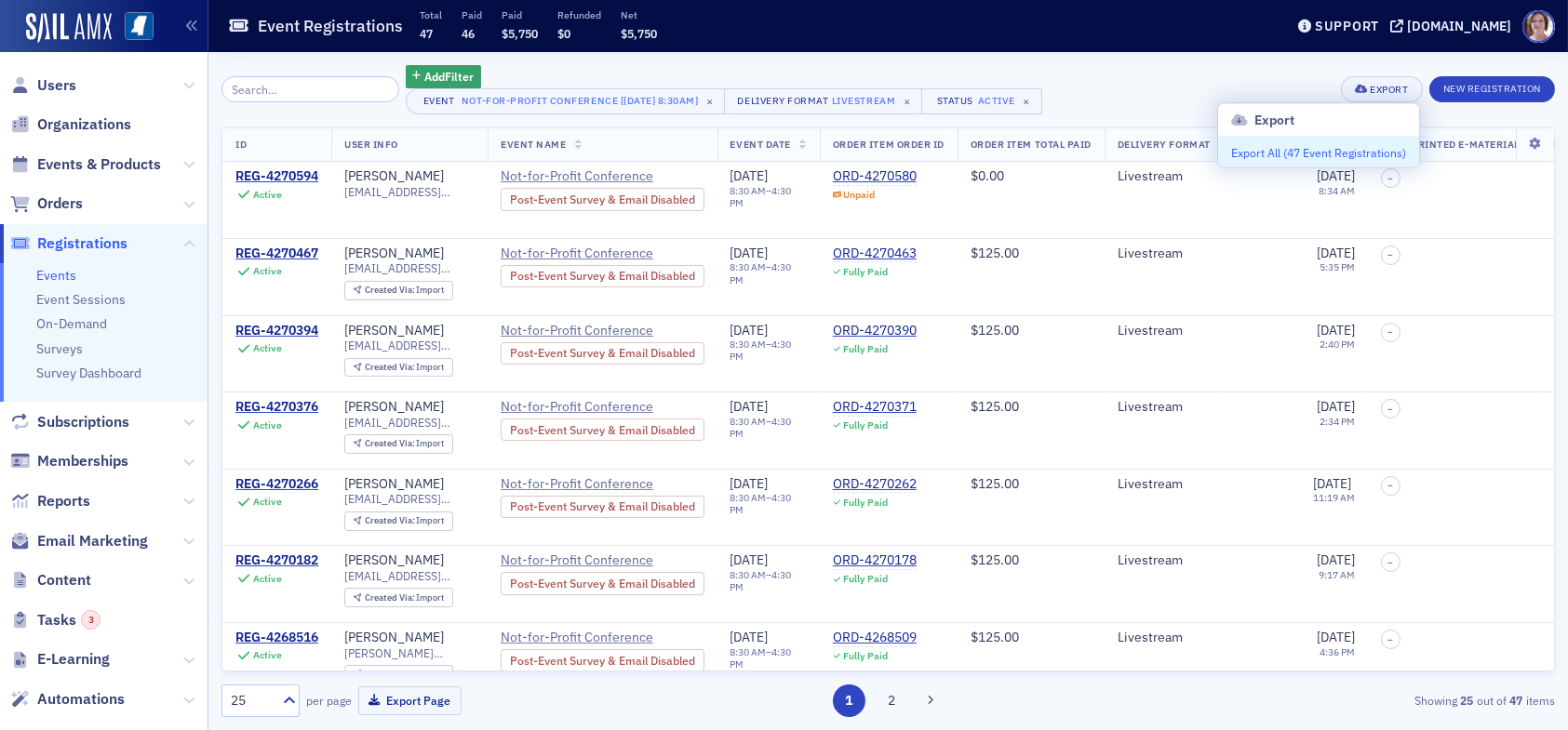
click at [1289, 153] on button "Export All ( 47 Event Registrations )" at bounding box center [1319, 153] width 201 height 30
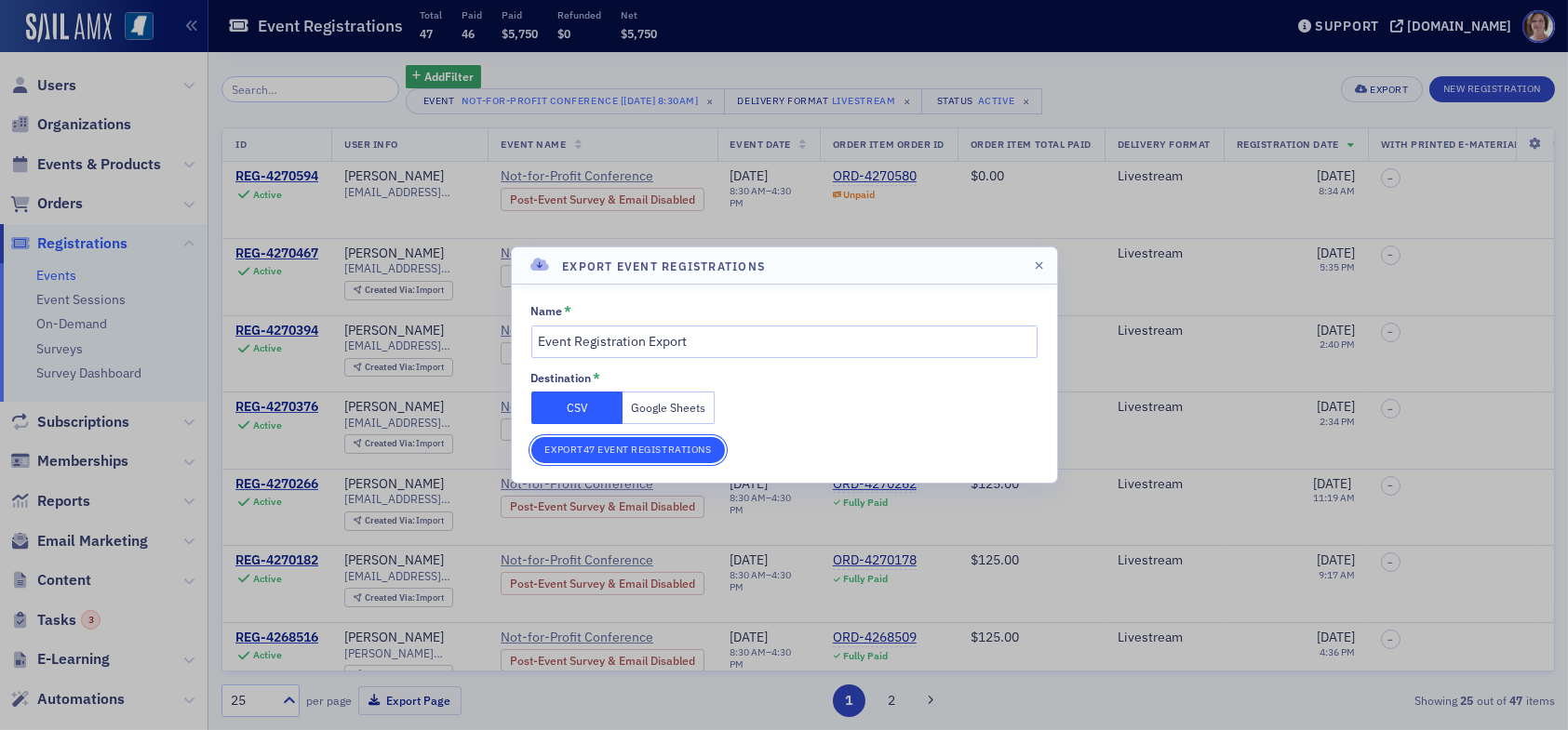
click at [633, 448] on button "Export 47 Event Registrations" at bounding box center [629, 451] width 195 height 26
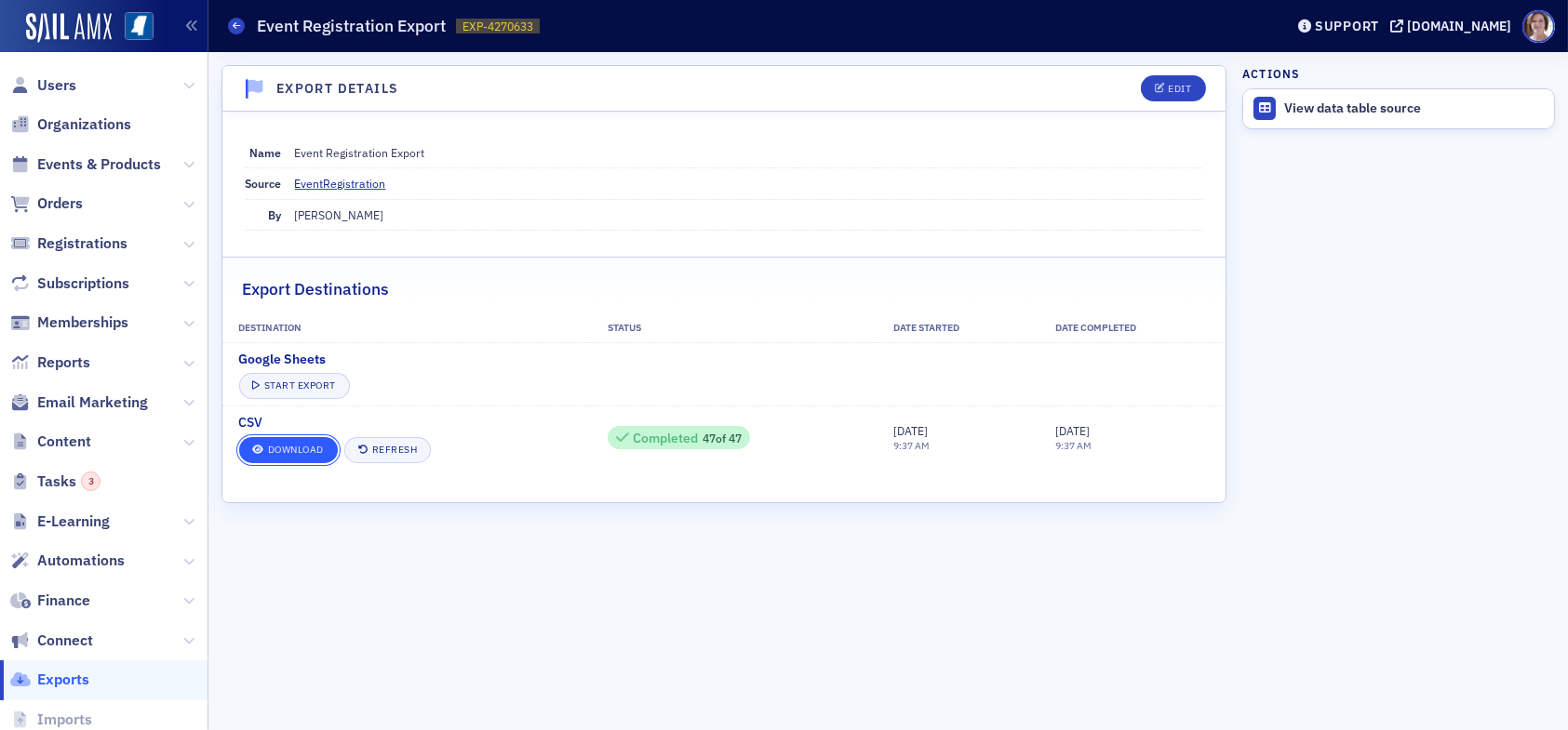
click at [298, 453] on link "Download" at bounding box center [288, 451] width 98 height 26
click at [67, 201] on span "Orders" at bounding box center [60, 204] width 46 height 21
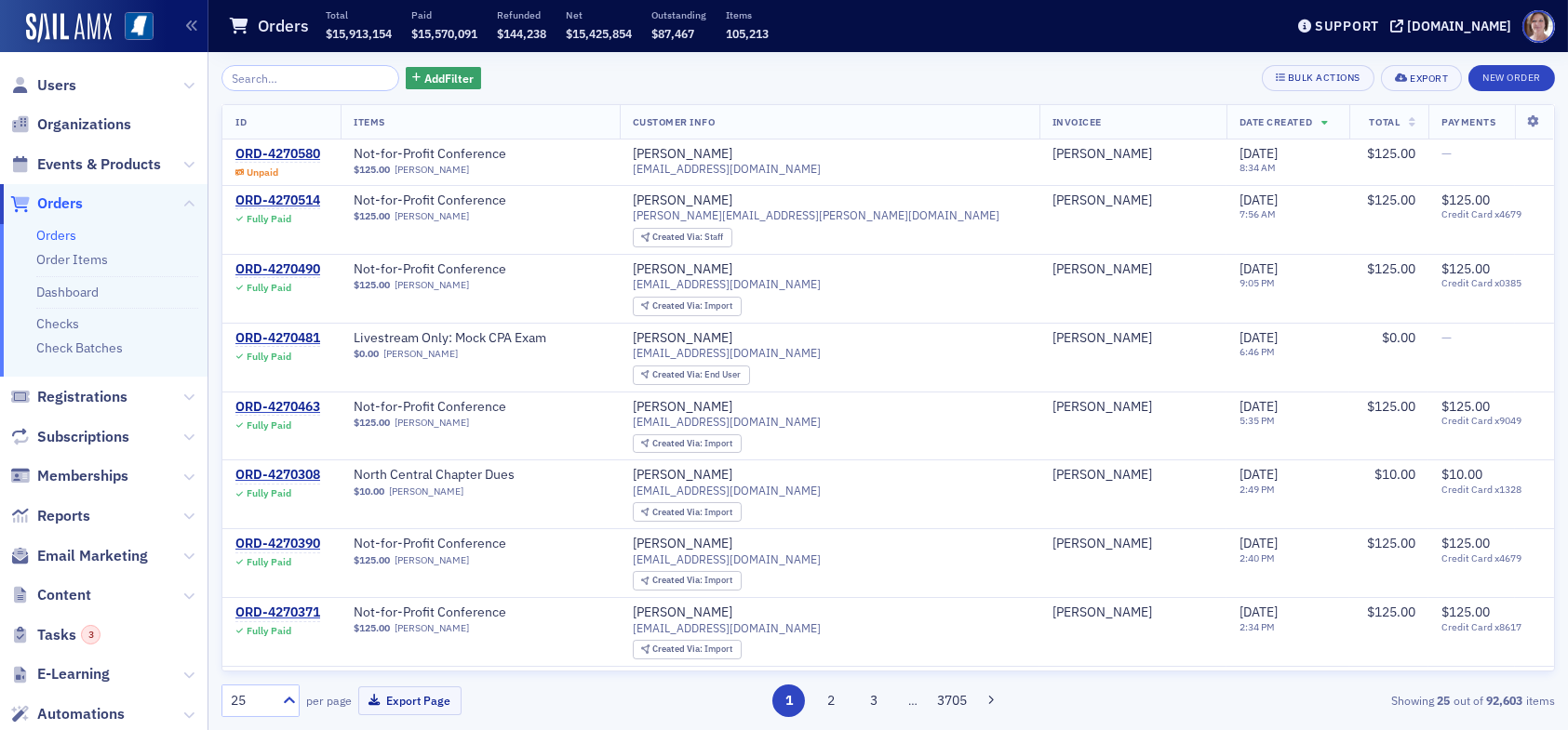
click at [336, 75] on input "search" at bounding box center [310, 79] width 178 height 26
click at [474, 156] on span "Not-for-Profit Conference" at bounding box center [470, 155] width 234 height 17
click at [107, 120] on span "Organizations" at bounding box center [84, 125] width 94 height 21
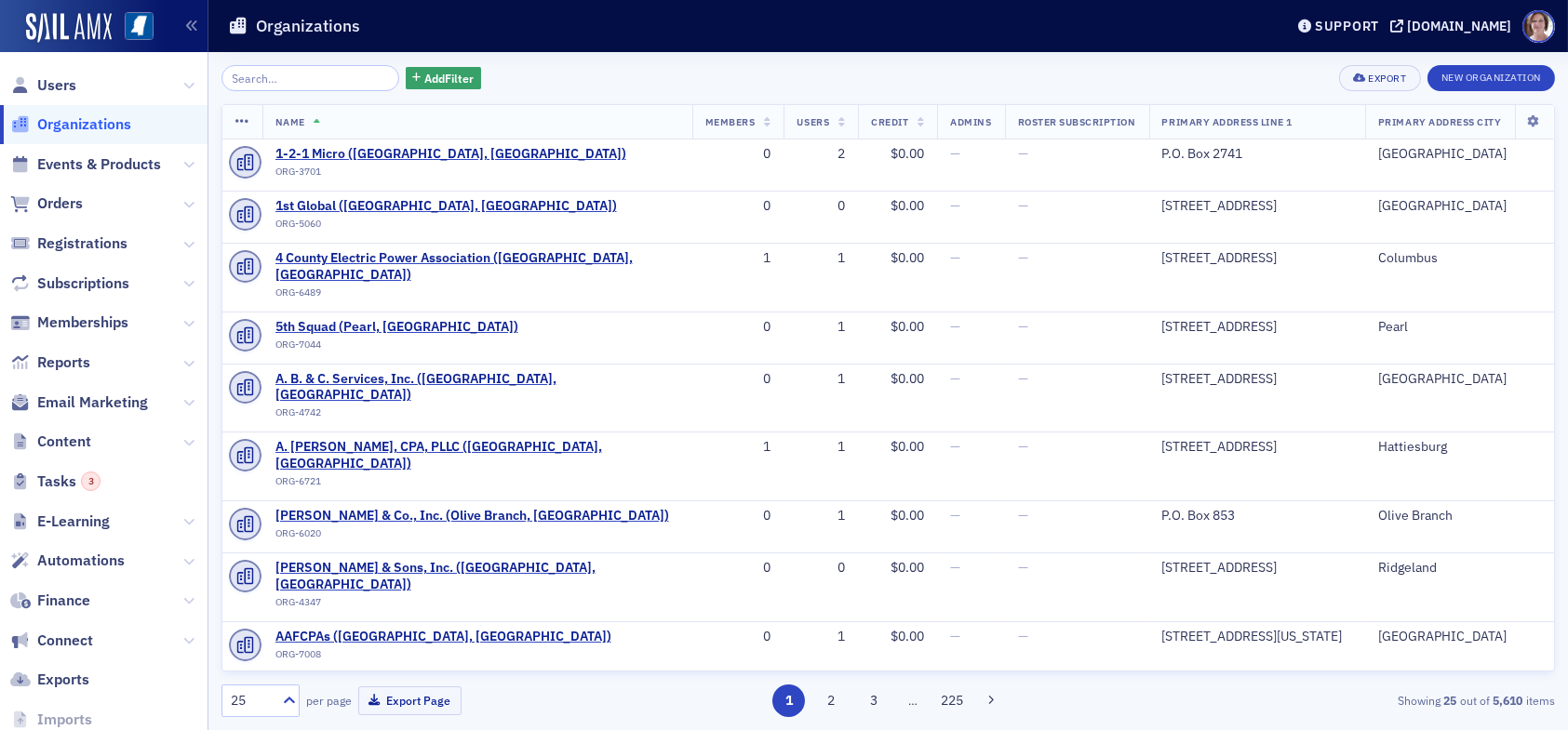
click at [278, 78] on input "search" at bounding box center [310, 79] width 178 height 26
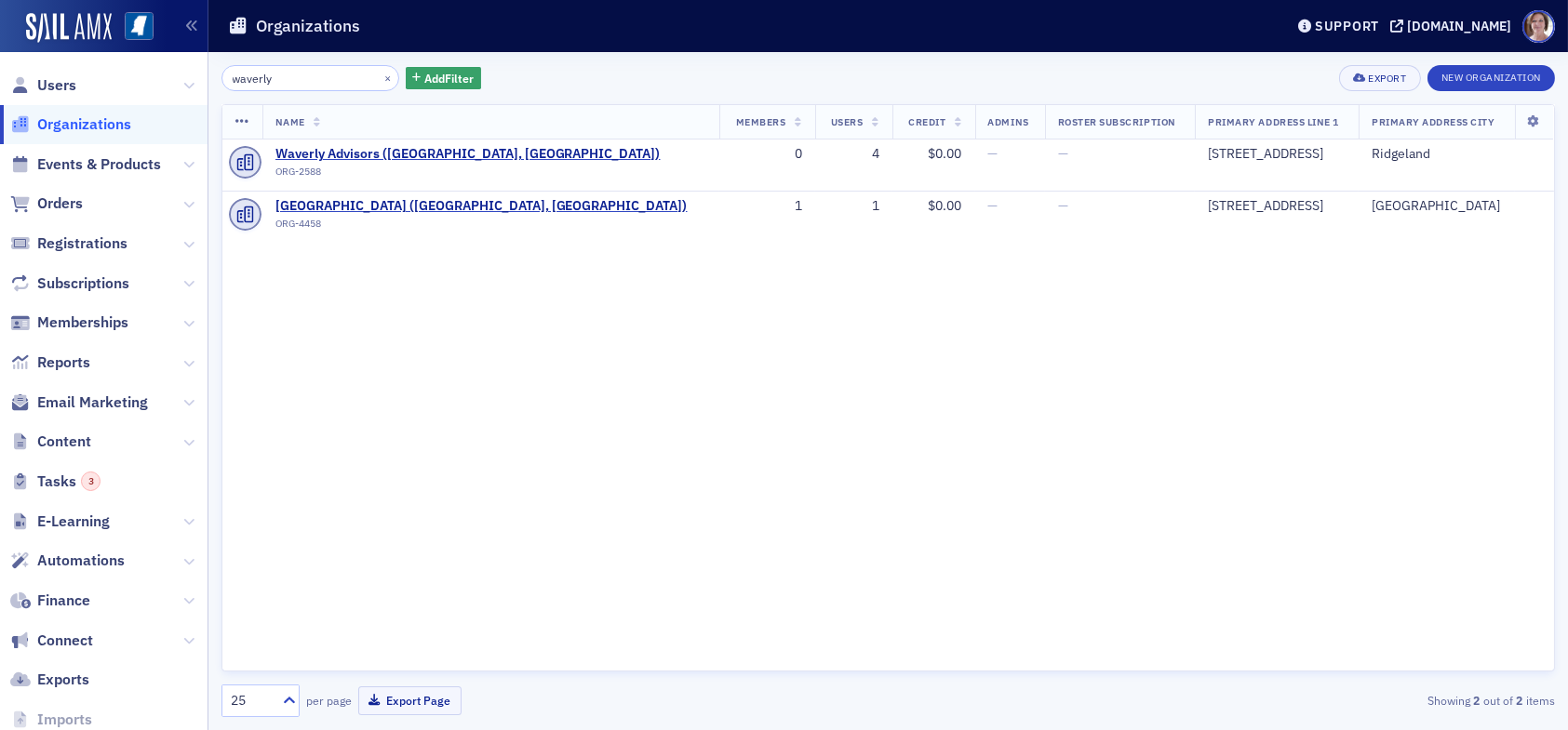
type input "waverly"
click at [366, 153] on span "Waverly Advisors (Ridgeland, MS)" at bounding box center [468, 155] width 385 height 17
select select "US"
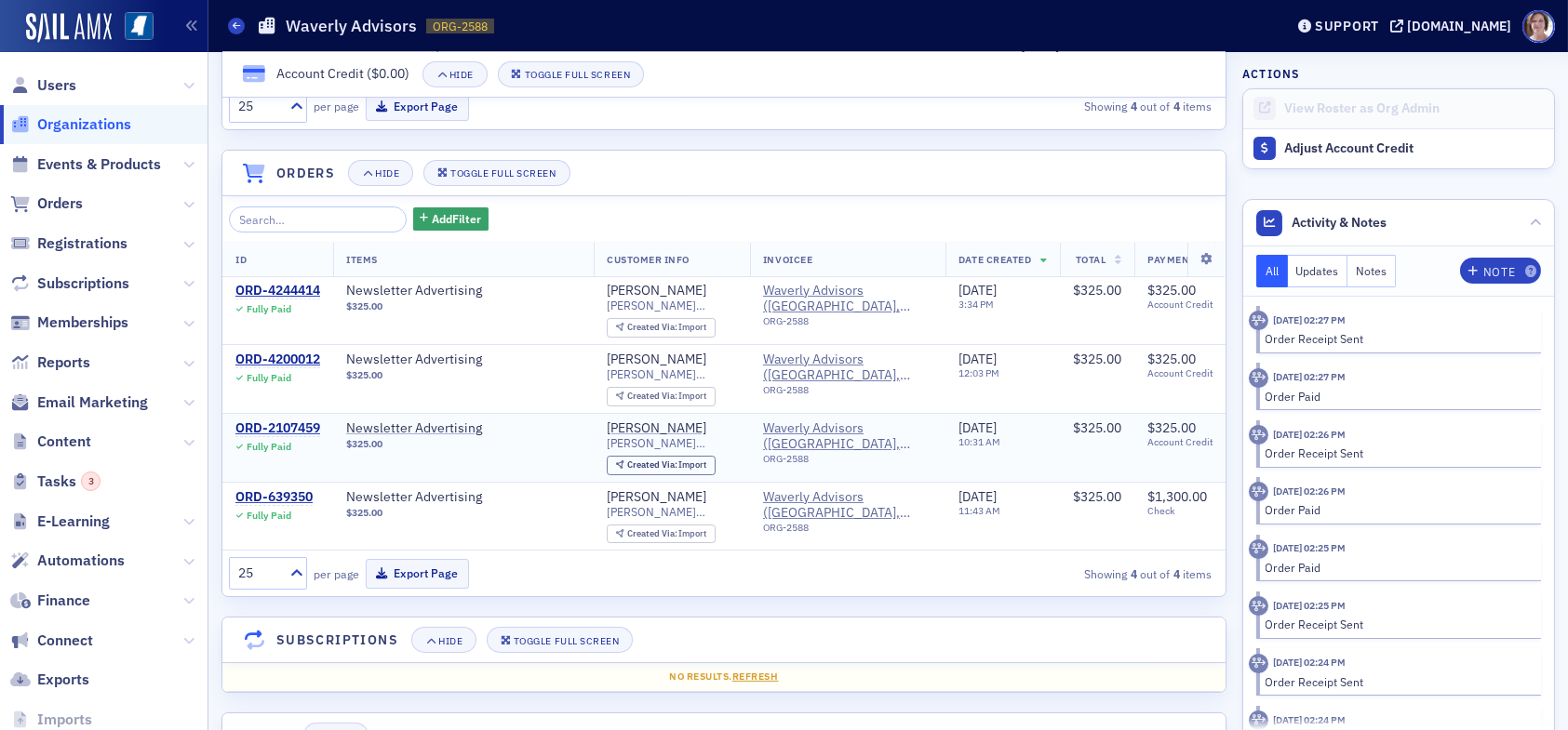
scroll to position [1489, 0]
click at [66, 83] on span "Users" at bounding box center [57, 85] width 39 height 21
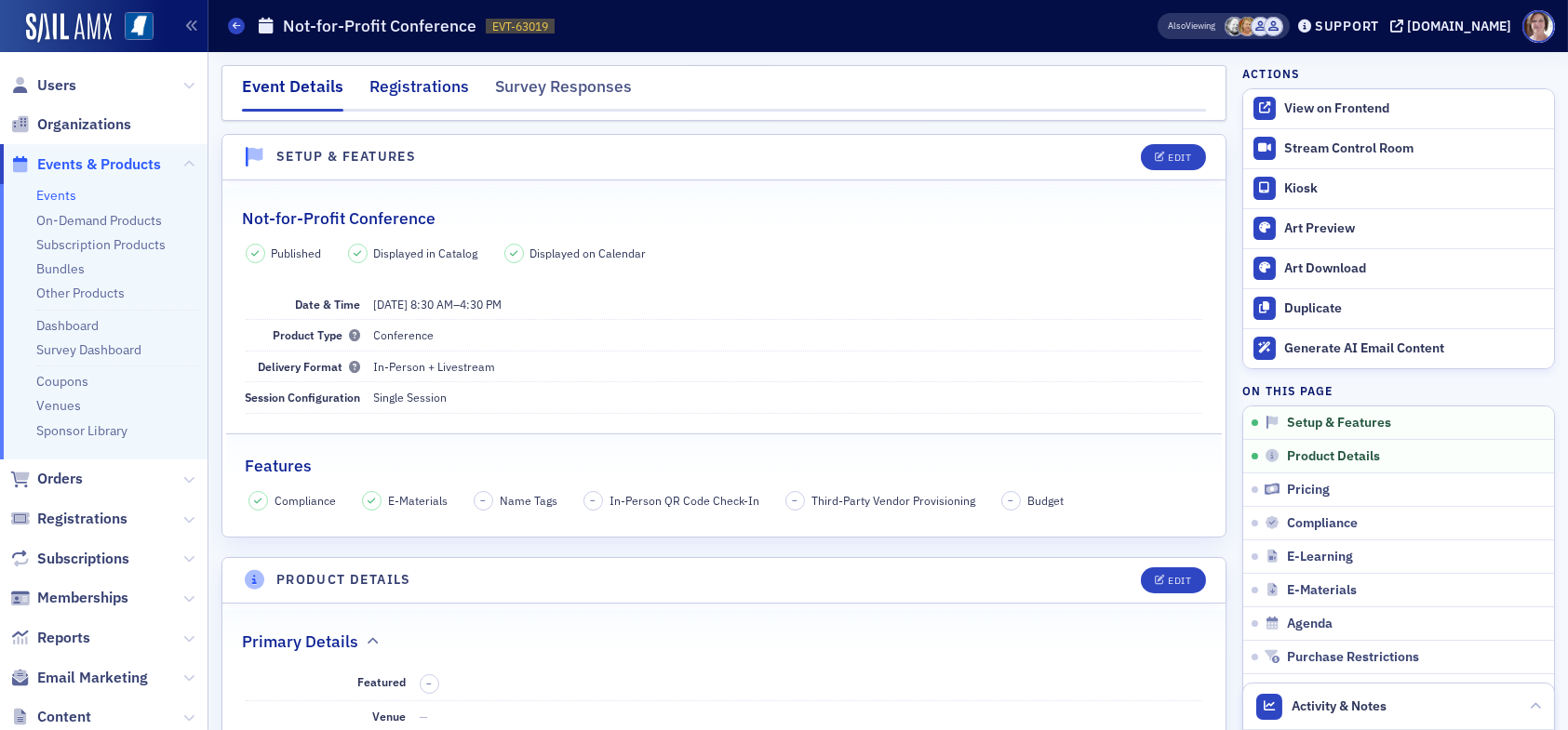
click at [409, 84] on div "Registrations" at bounding box center [419, 91] width 99 height 35
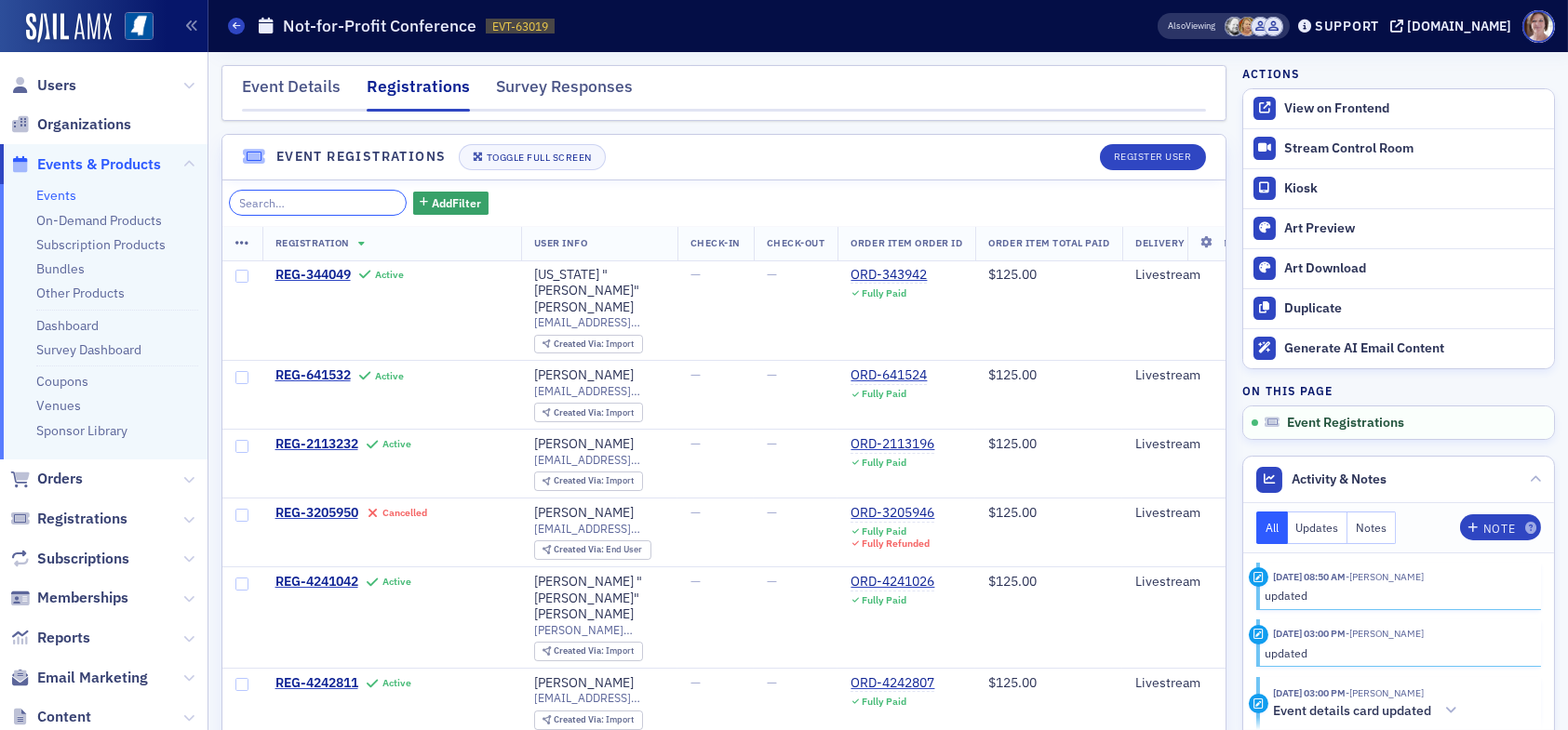
click at [347, 201] on input "search" at bounding box center [318, 203] width 178 height 26
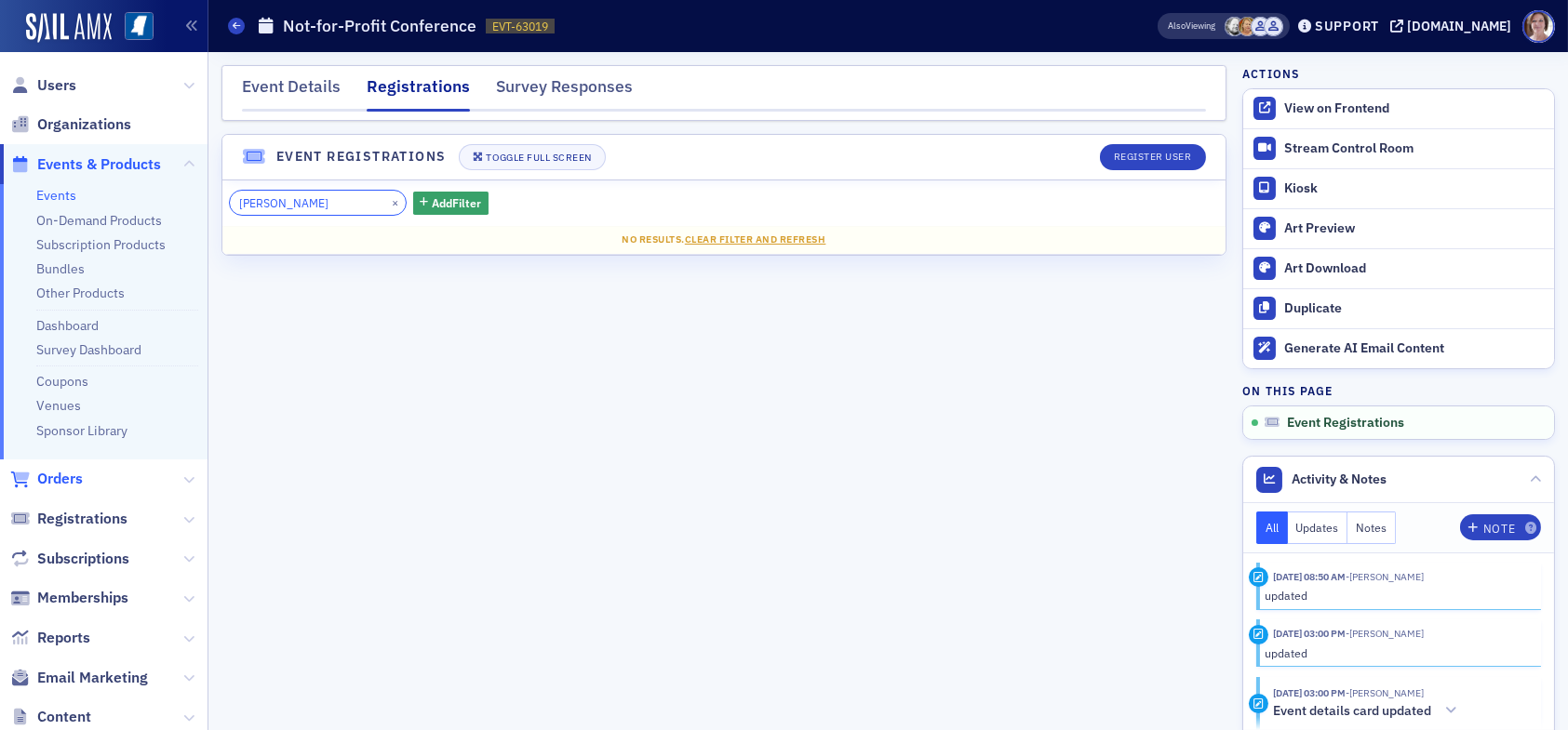
type input "[PERSON_NAME]"
click at [66, 476] on span "Orders" at bounding box center [60, 479] width 46 height 21
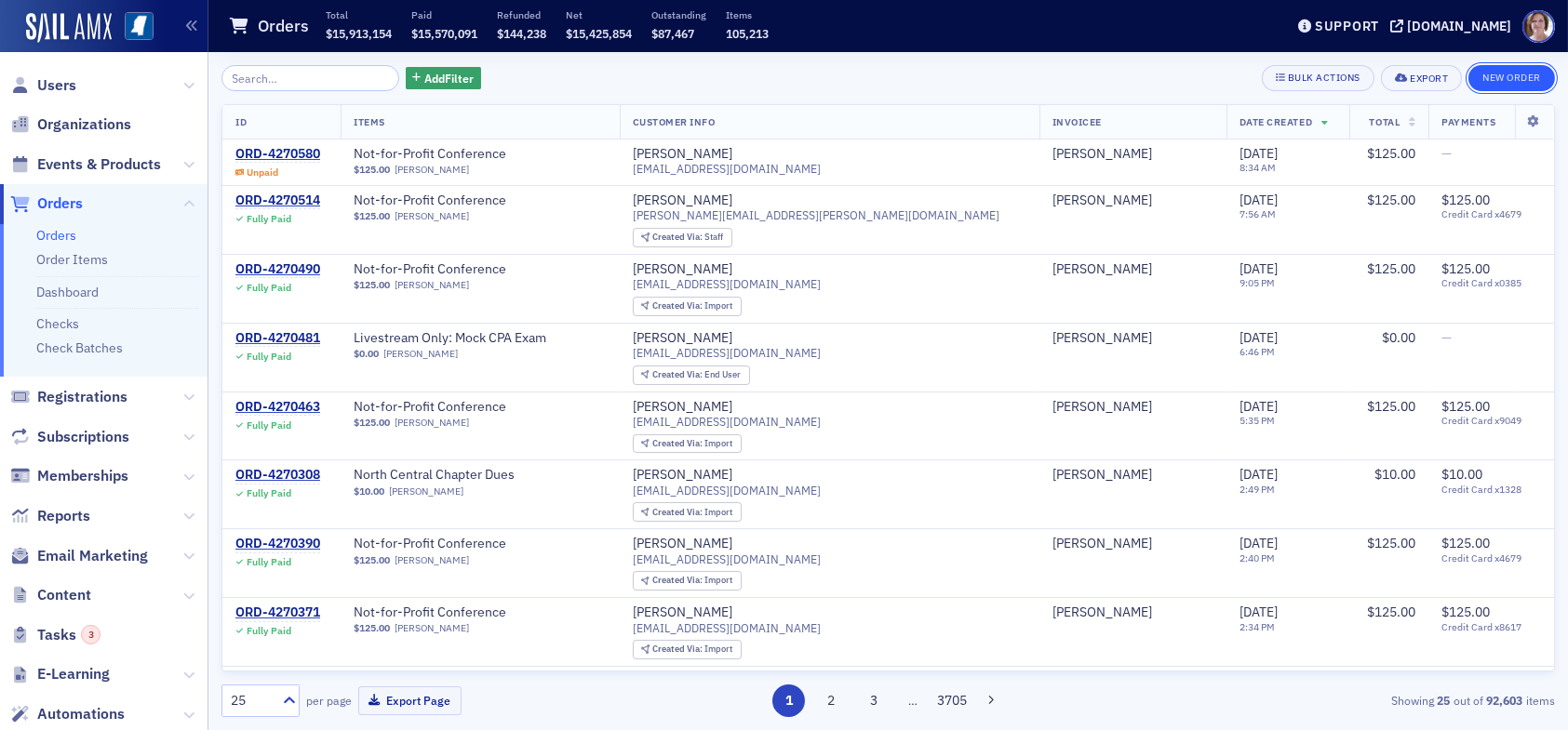
click at [1502, 80] on button "New Order" at bounding box center [1512, 79] width 86 height 26
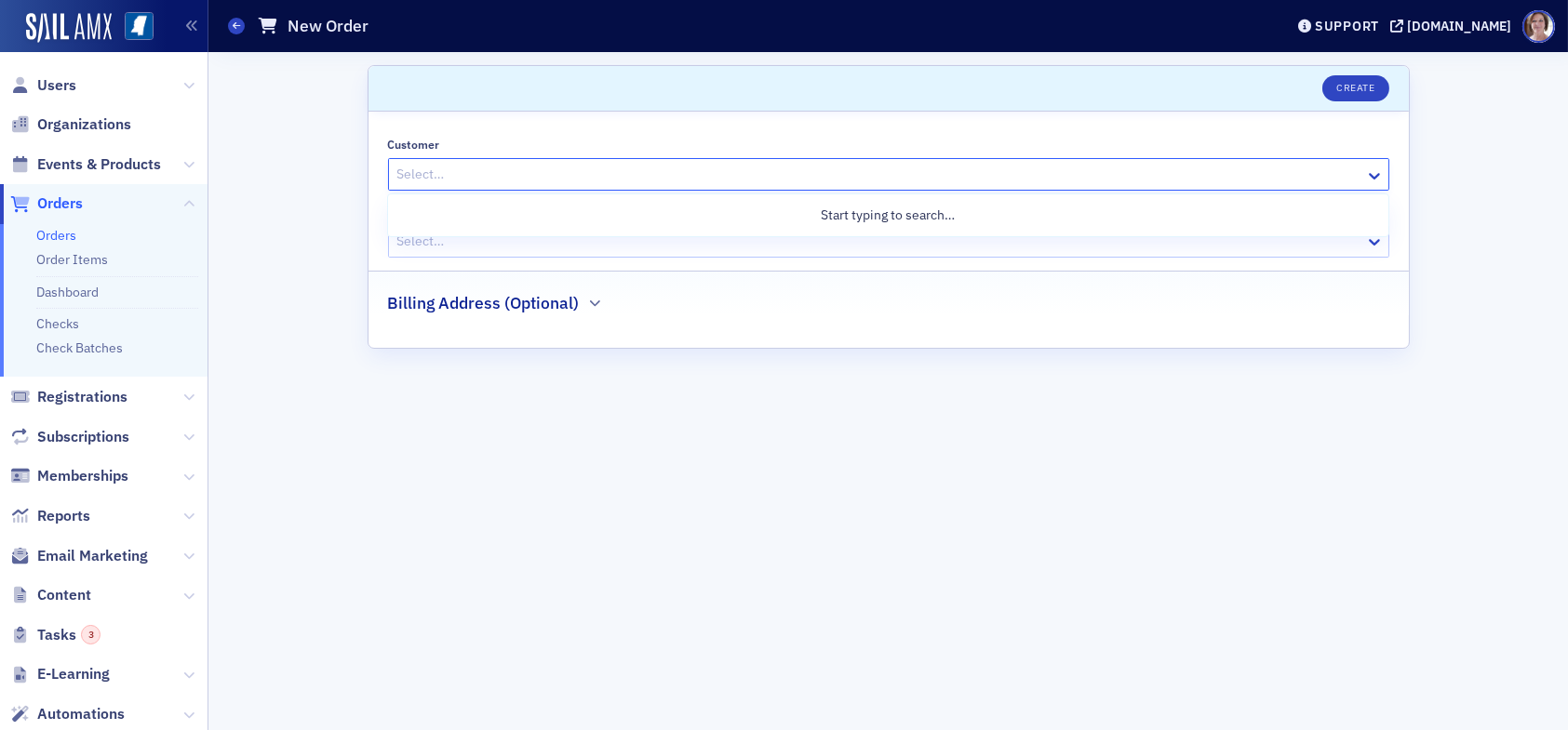
click at [514, 172] on div at bounding box center [879, 174] width 968 height 23
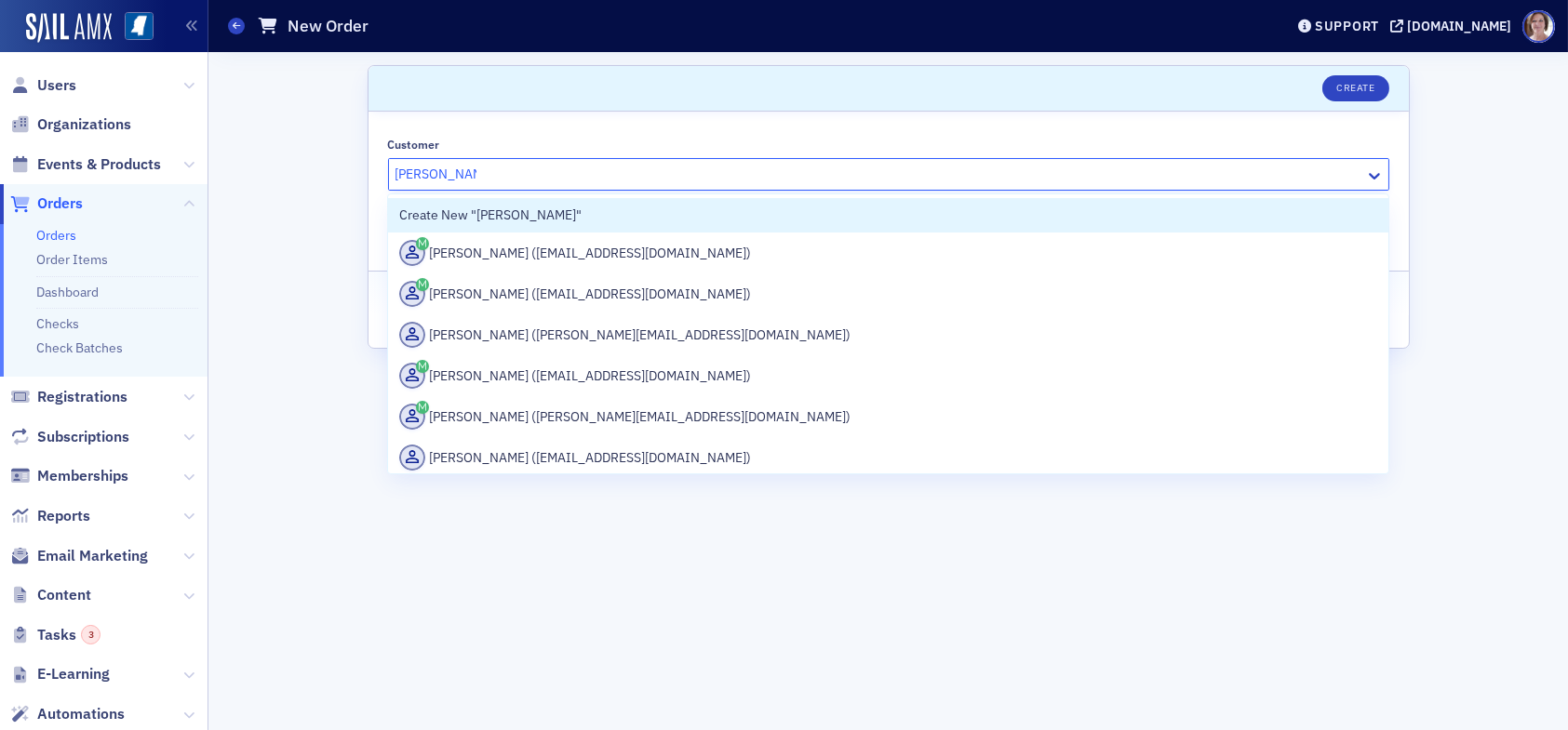
type input "nancy Thomps"
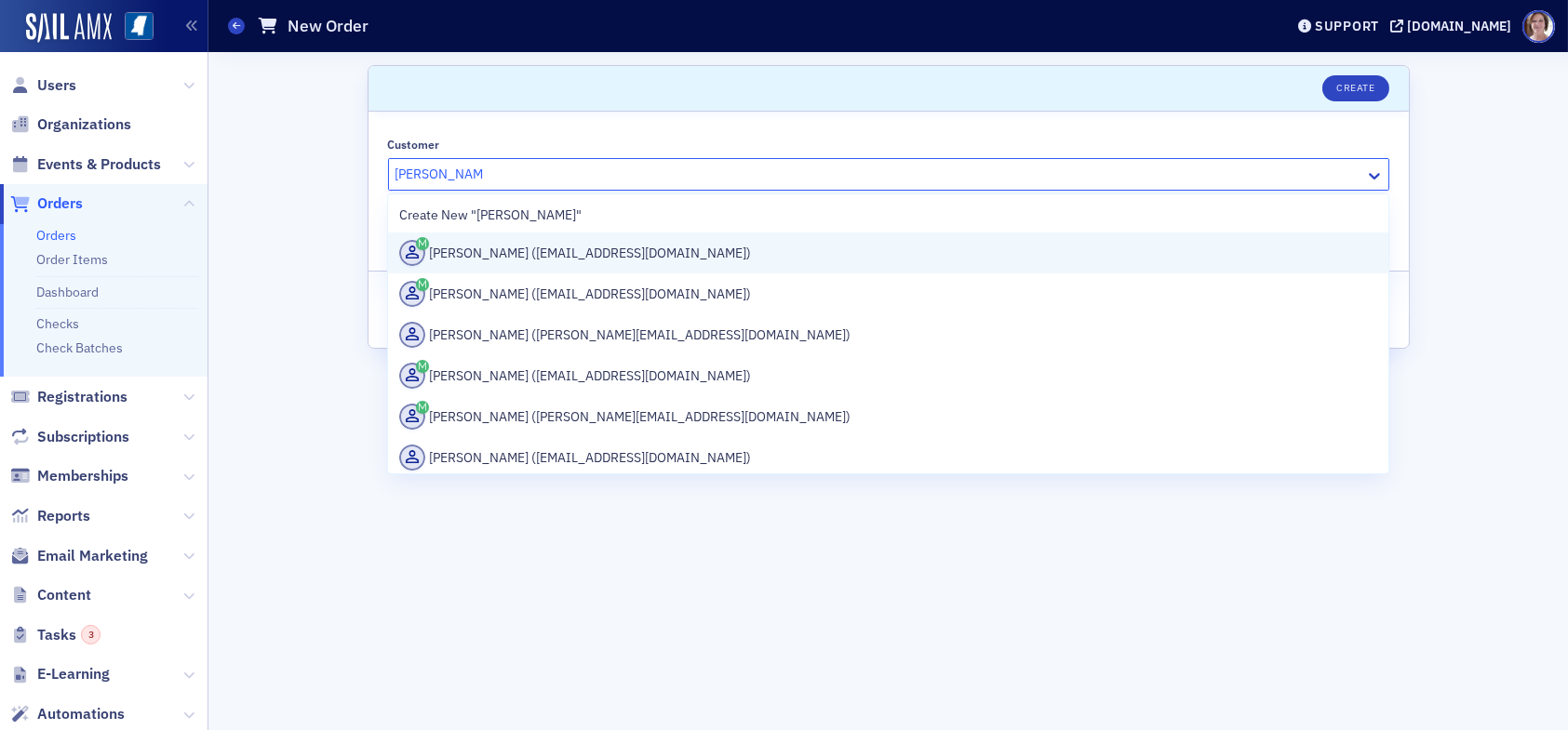
click at [558, 253] on div "Nancy Thompson (nickthompsonmgc@comcast.net)" at bounding box center [888, 253] width 978 height 26
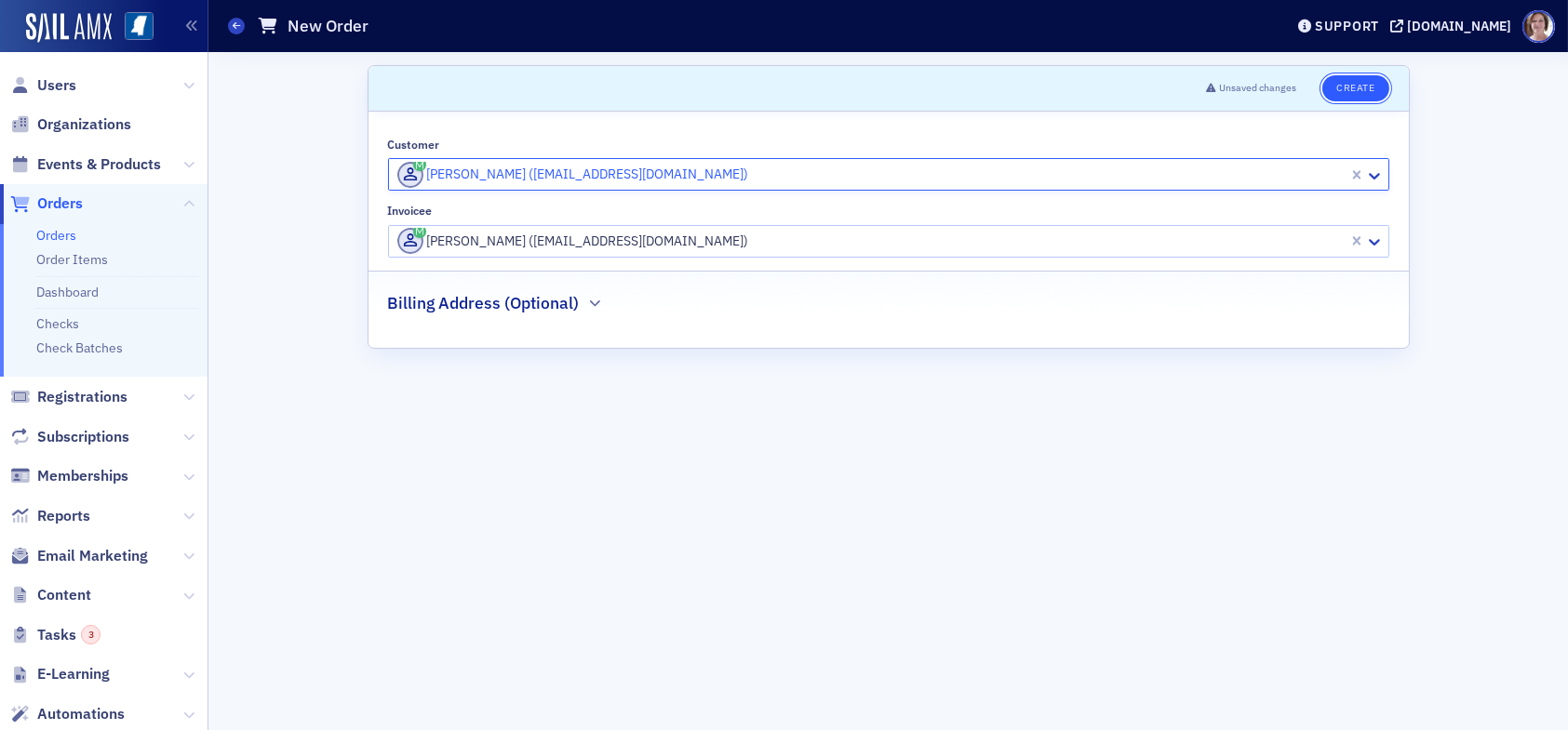
click at [1366, 85] on button "Create" at bounding box center [1355, 88] width 66 height 26
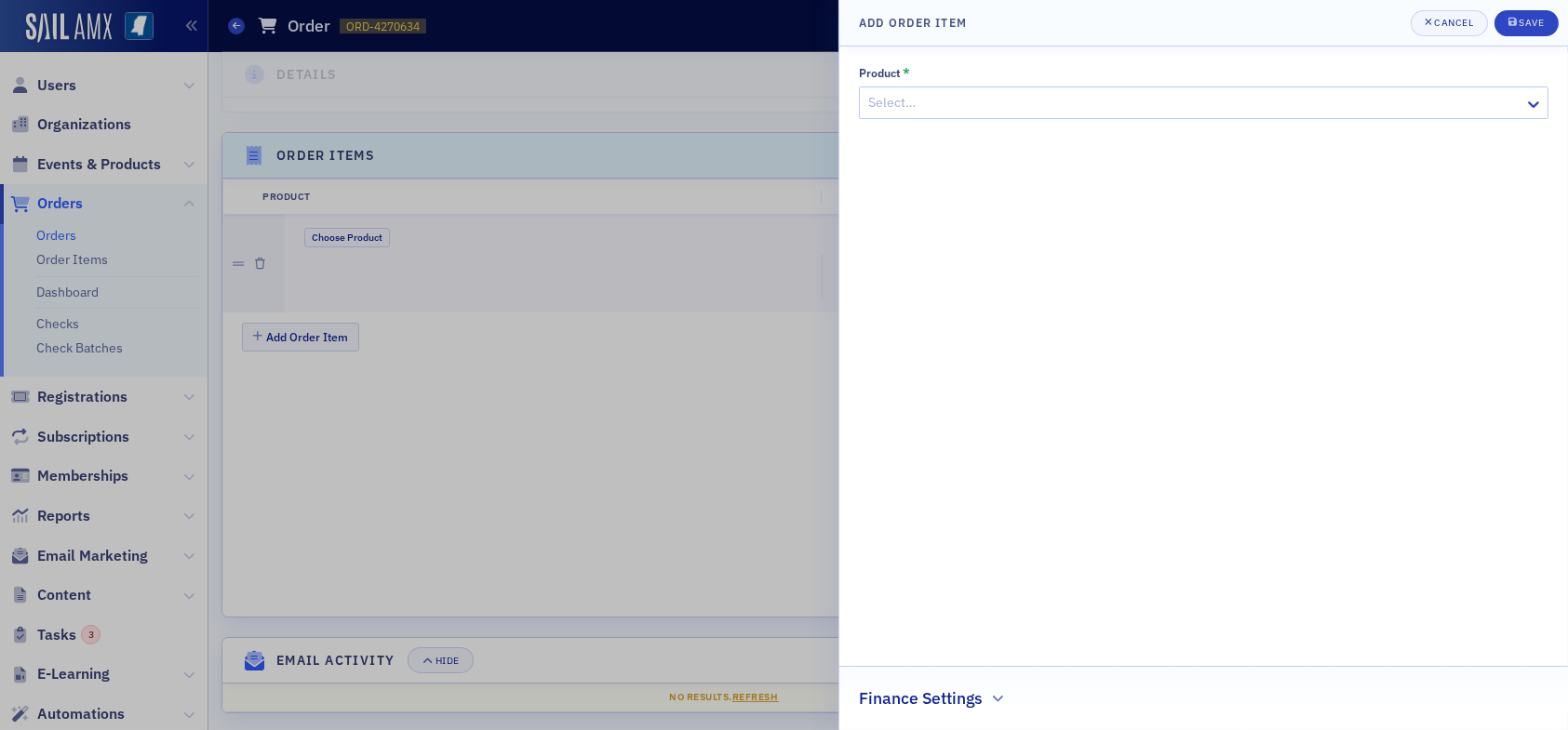
scroll to position [511, 0]
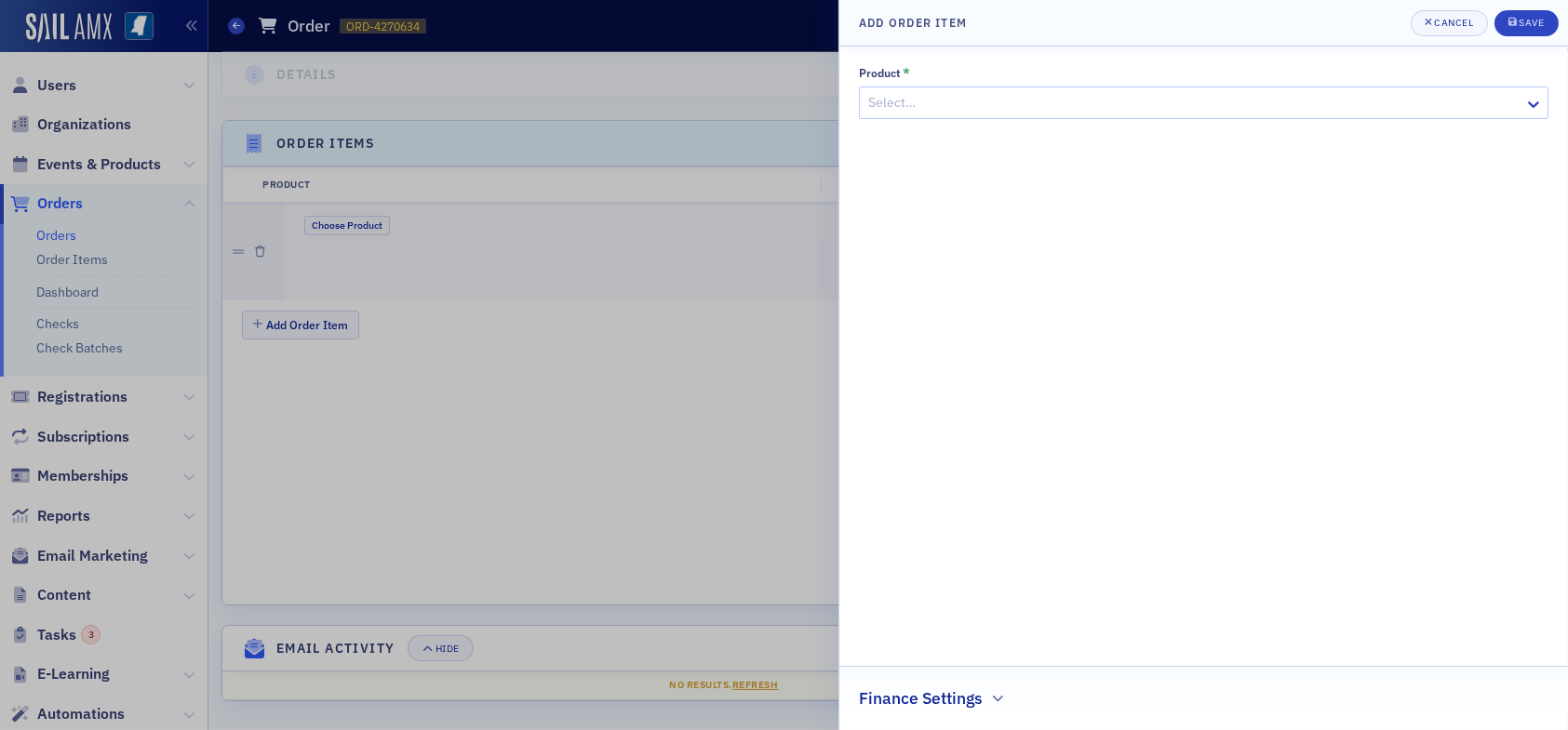
click at [918, 104] on div at bounding box center [1194, 102] width 656 height 23
type input "not-for-profit conference"
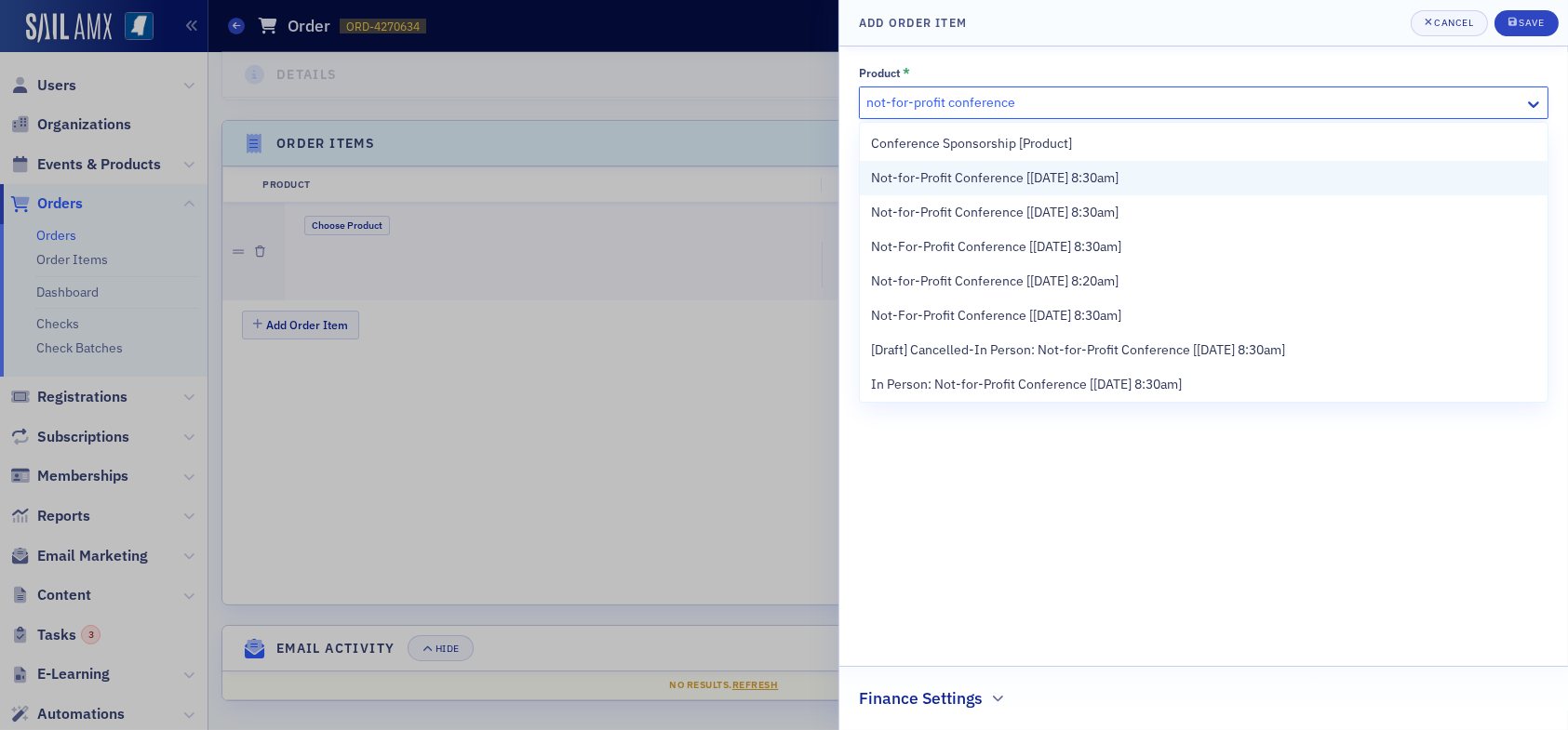
click at [1069, 183] on span "Not-for-Profit Conference [9/25/2025 8:30am]" at bounding box center [994, 178] width 247 height 20
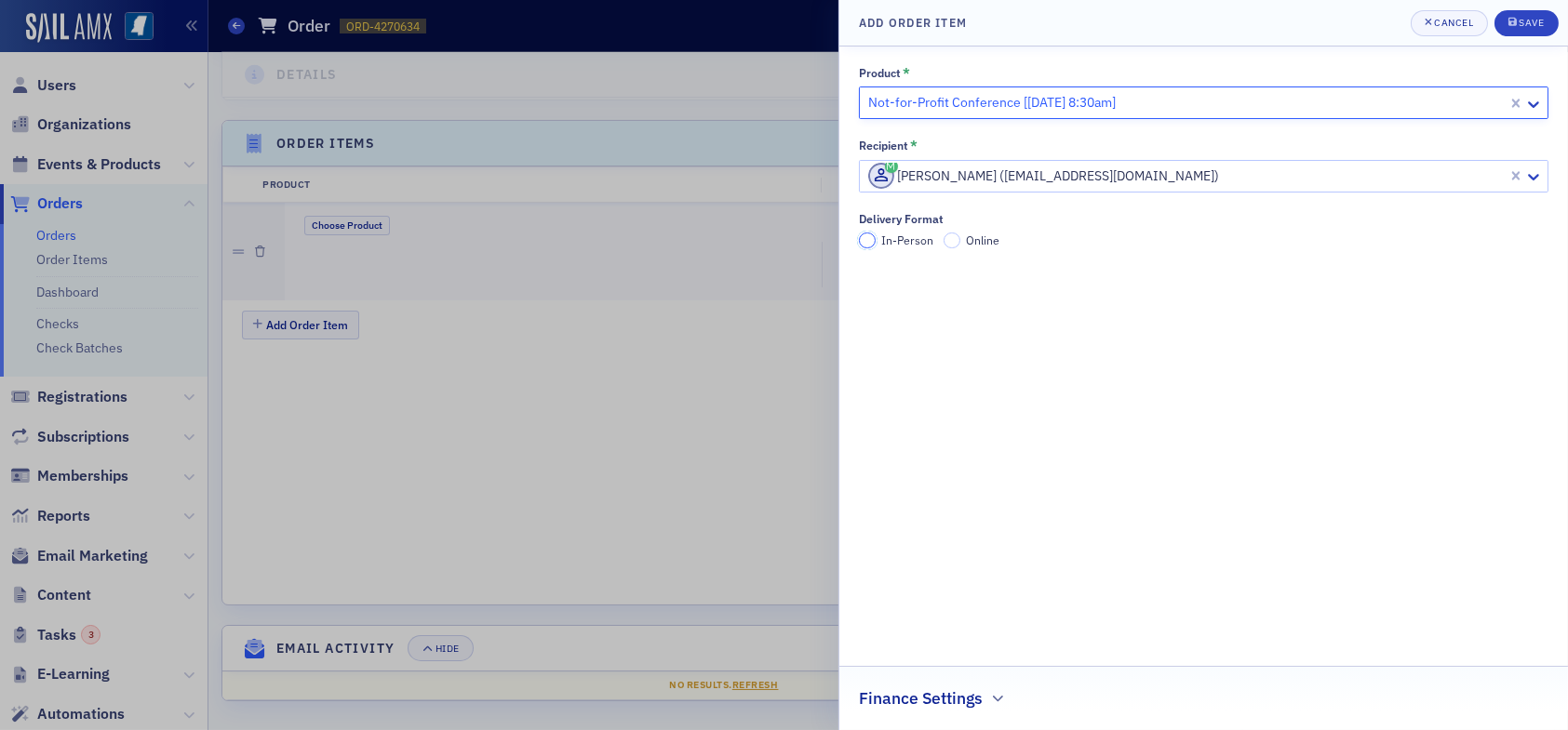
click at [860, 239] on input "In-Person" at bounding box center [867, 241] width 17 height 17
click at [1532, 20] on div "Save" at bounding box center [1531, 22] width 25 height 10
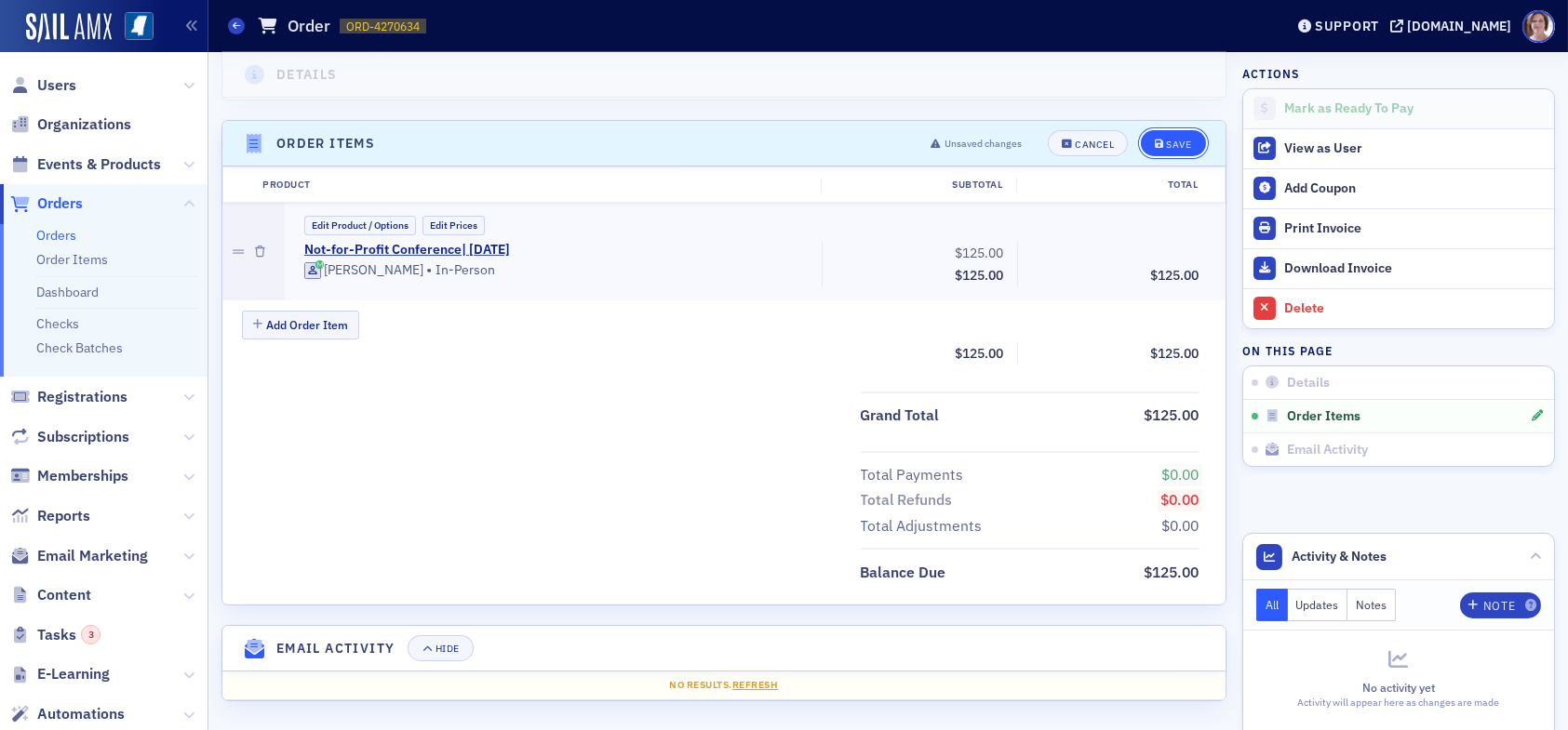
click at [1166, 140] on div "Save" at bounding box center [1178, 144] width 25 height 10
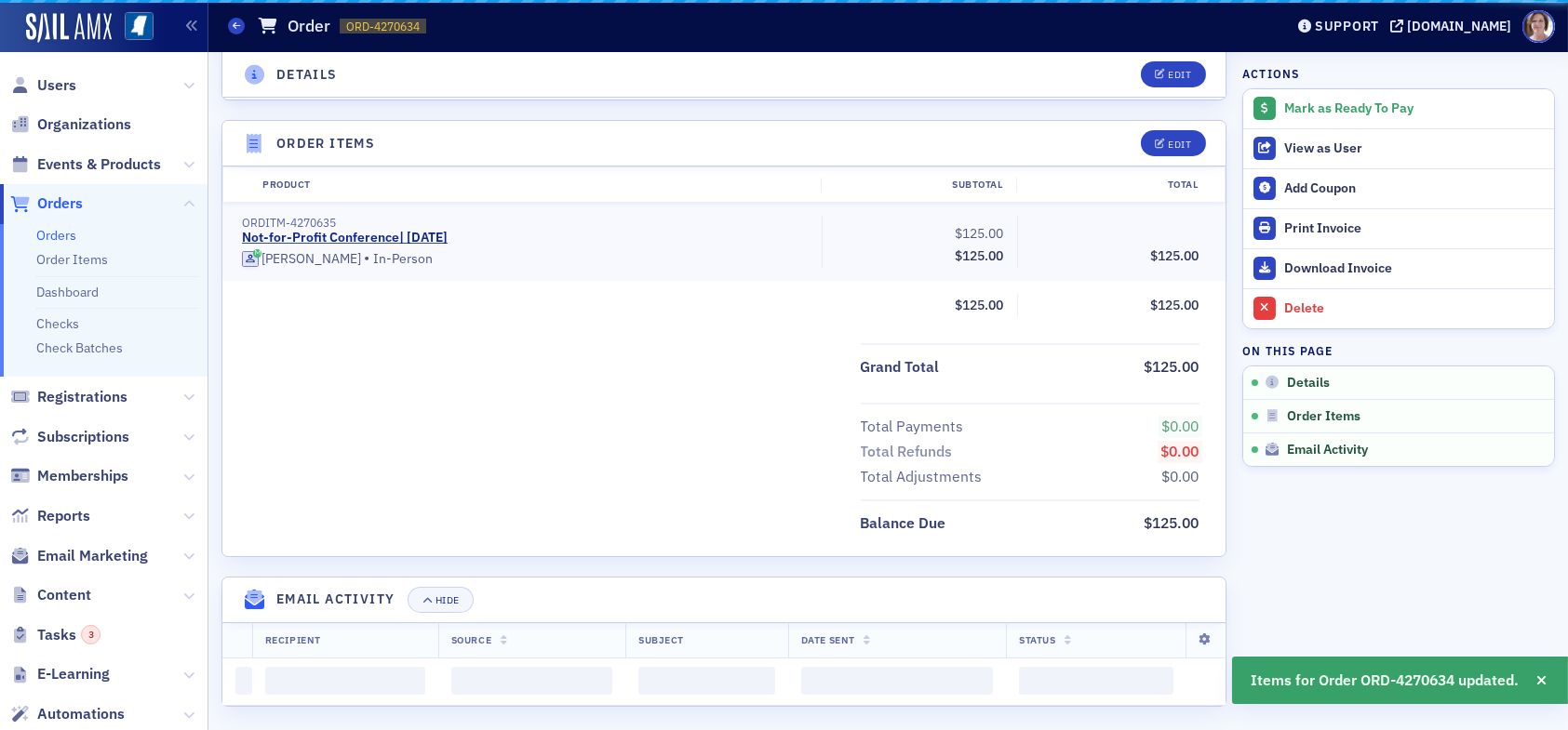
scroll to position [462, 0]
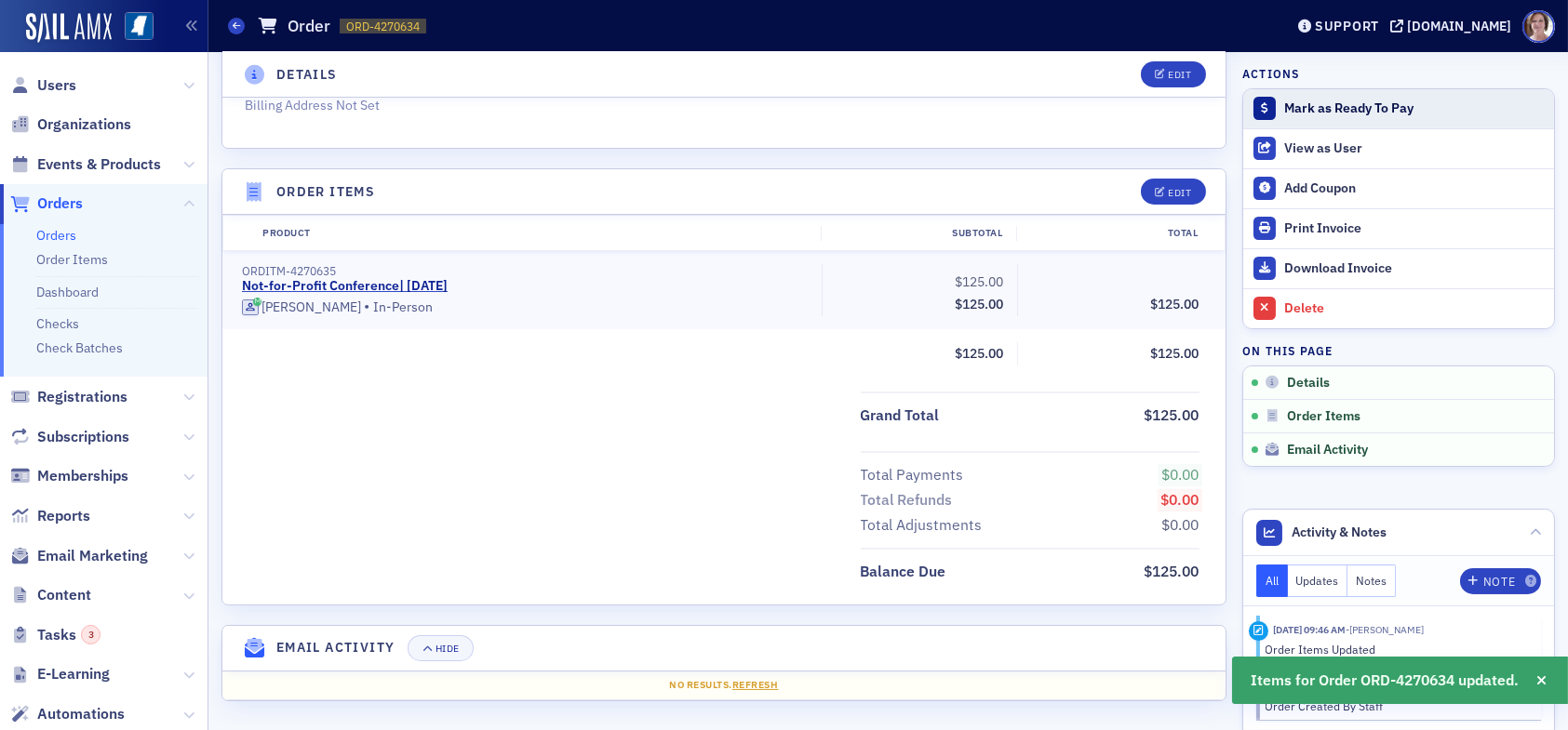
click at [1322, 104] on div "Mark as Ready To Pay" at bounding box center [1414, 109] width 261 height 17
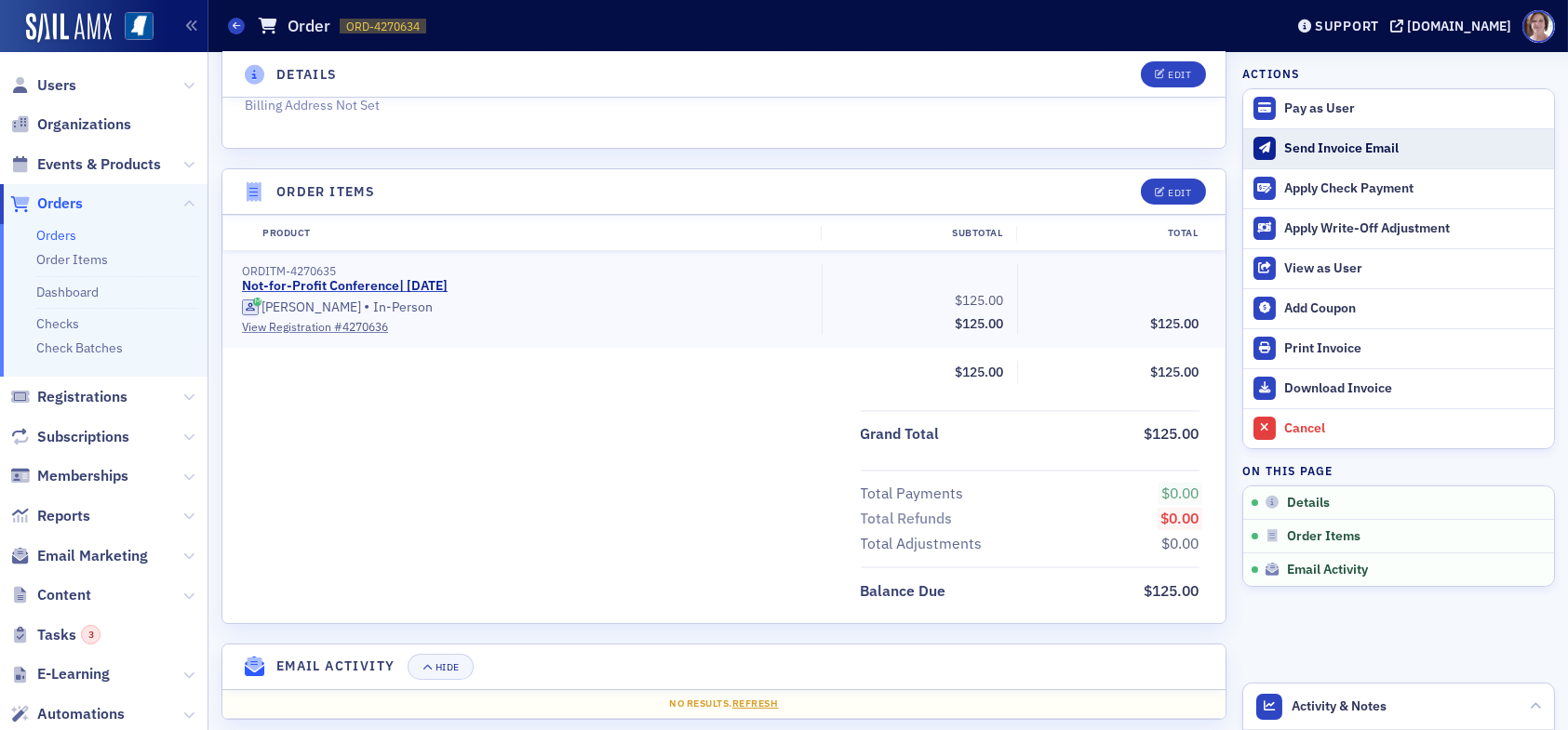
click at [1326, 151] on div "Send Invoice Email" at bounding box center [1414, 149] width 261 height 17
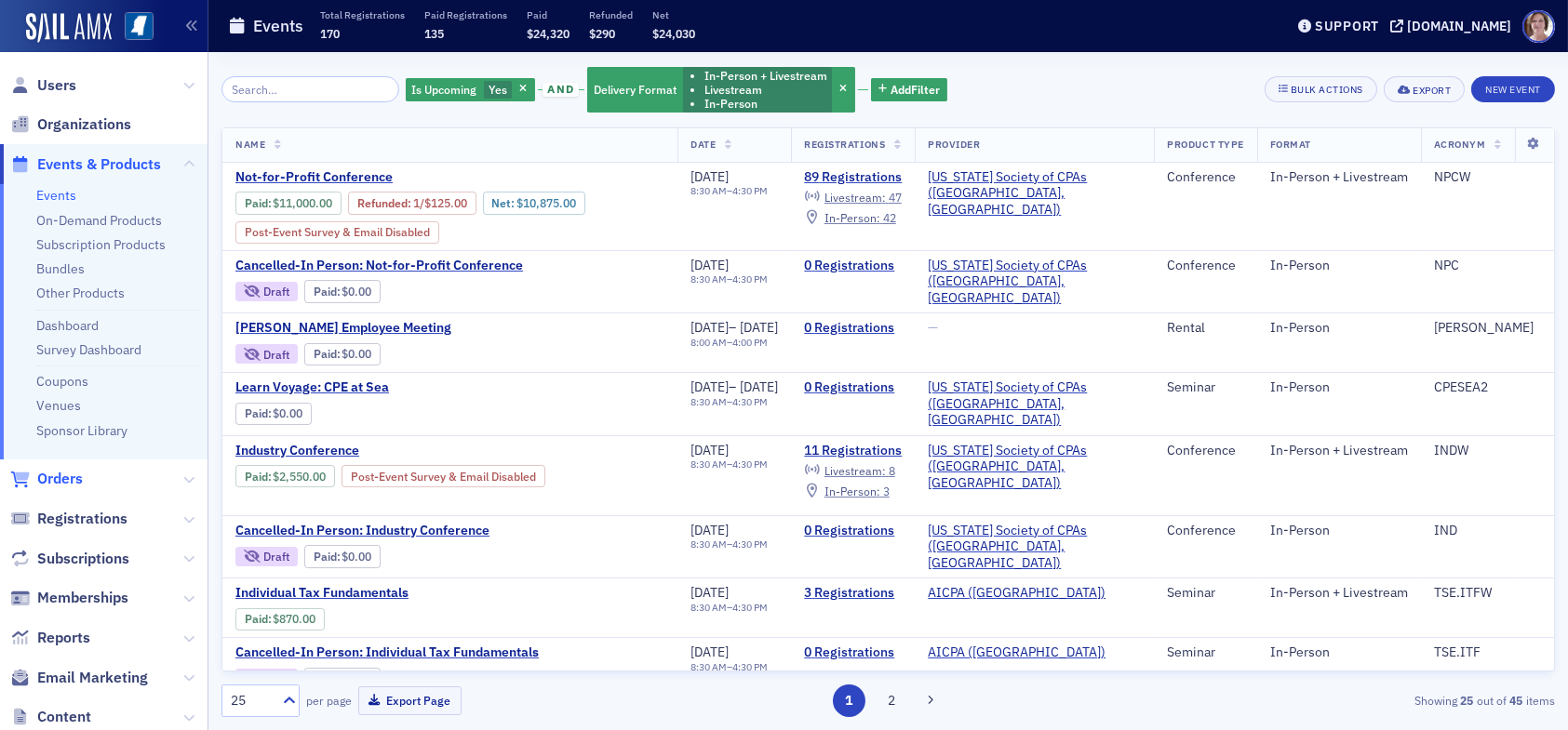
click at [78, 478] on span "Orders" at bounding box center [60, 479] width 46 height 21
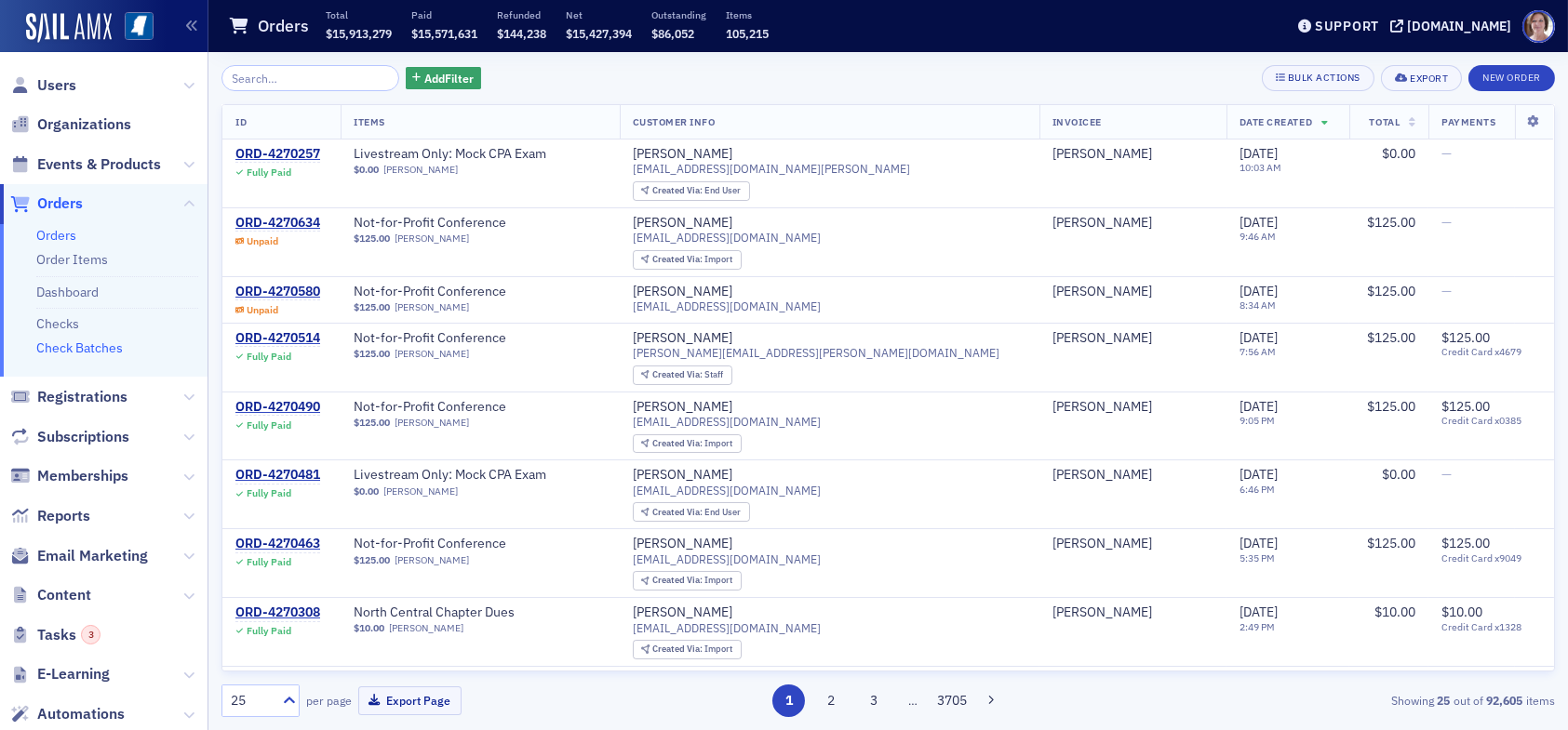
click at [97, 350] on link "Check Batches" at bounding box center [80, 348] width 86 height 17
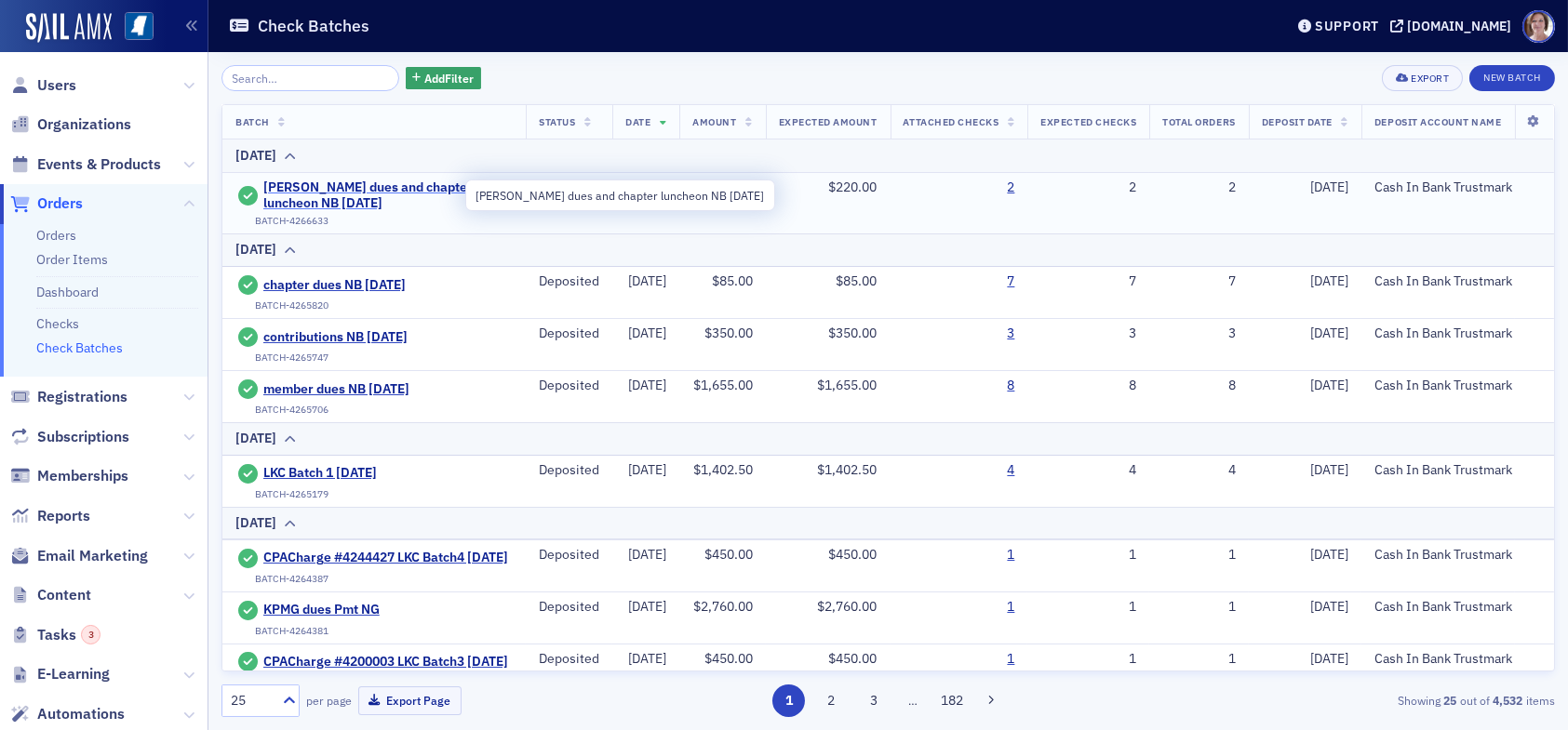
click at [372, 203] on span "[PERSON_NAME] dues and chapter luncheon NB [DATE]" at bounding box center [388, 196] width 249 height 33
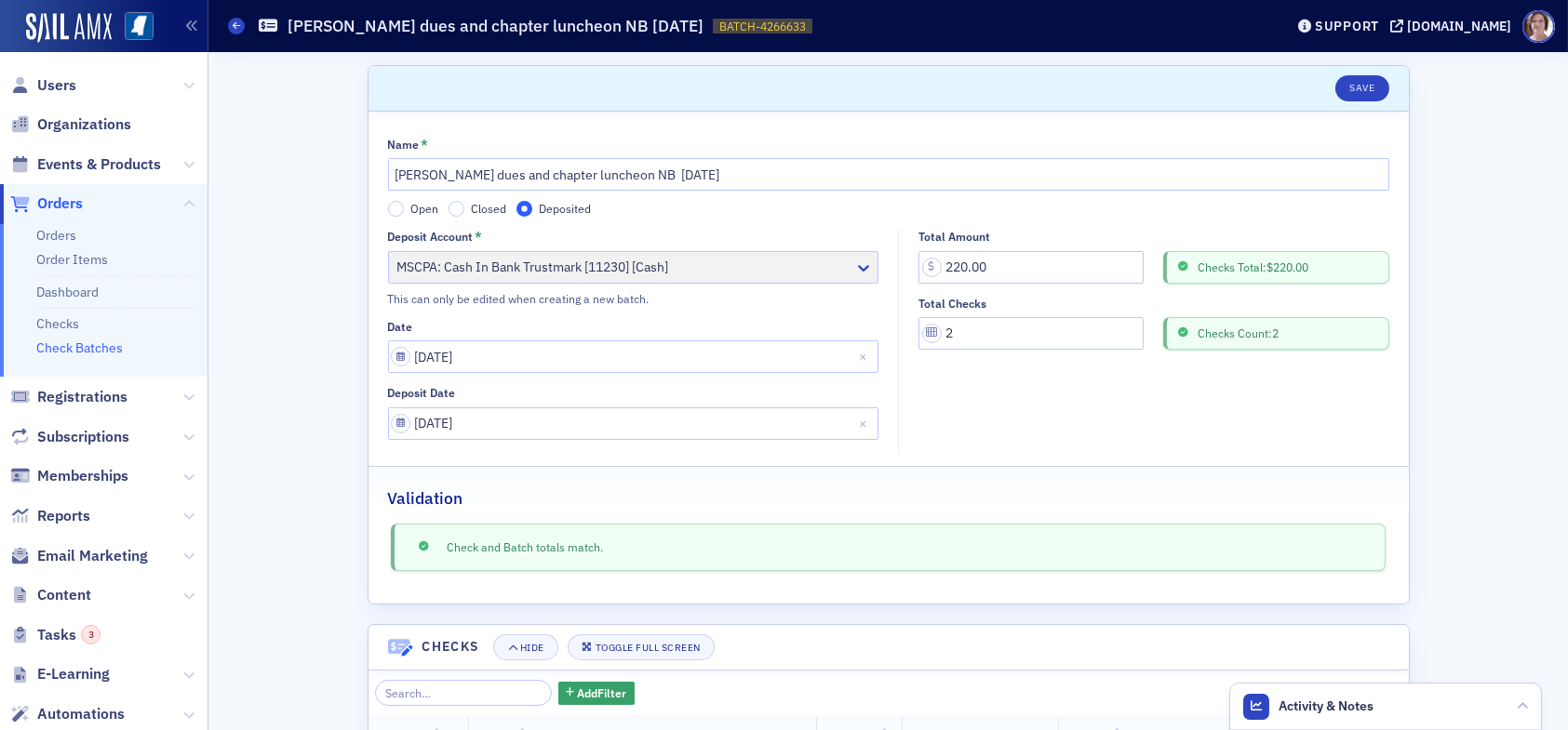
click at [90, 350] on link "Check Batches" at bounding box center [80, 348] width 86 height 17
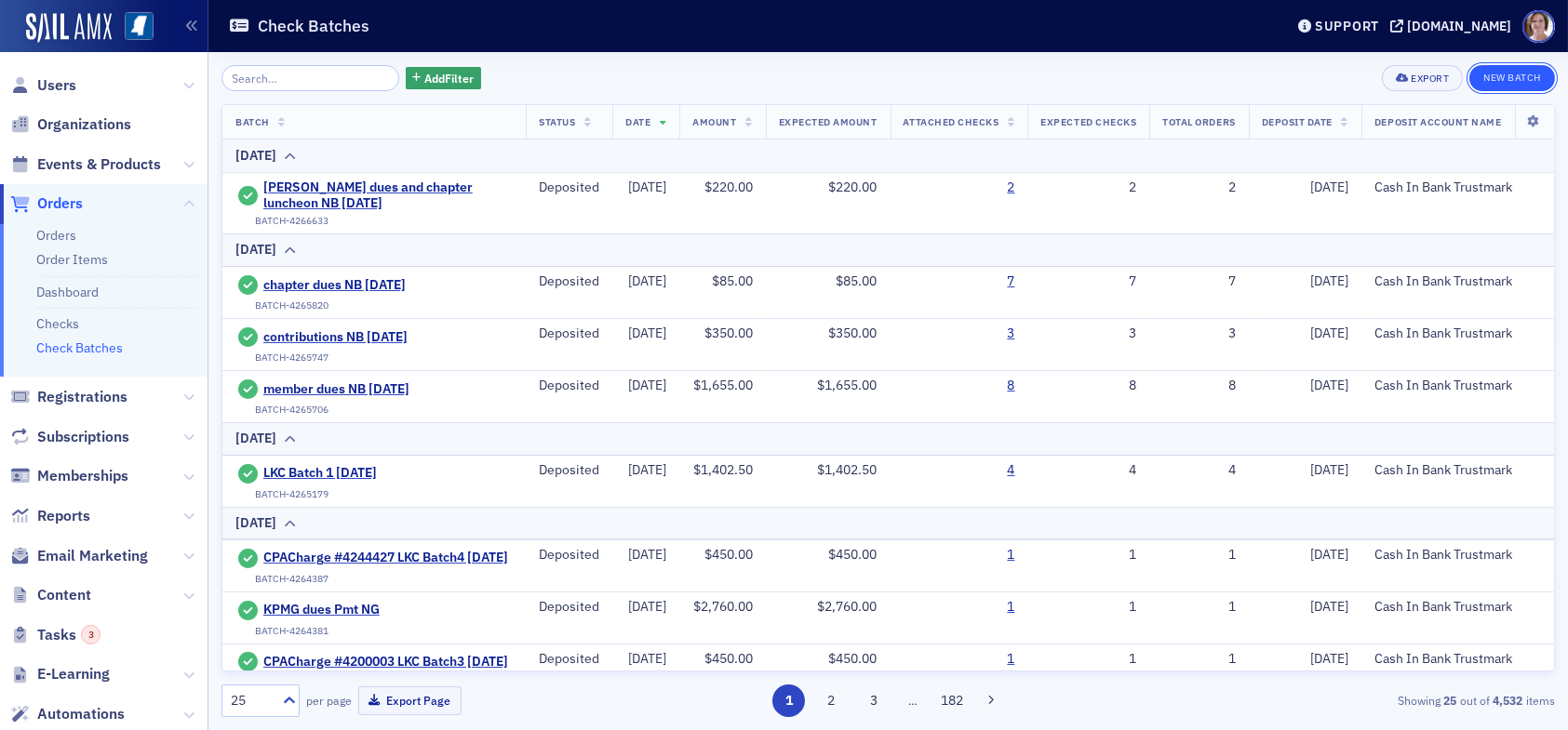
click at [1529, 73] on button "New Batch" at bounding box center [1512, 79] width 85 height 26
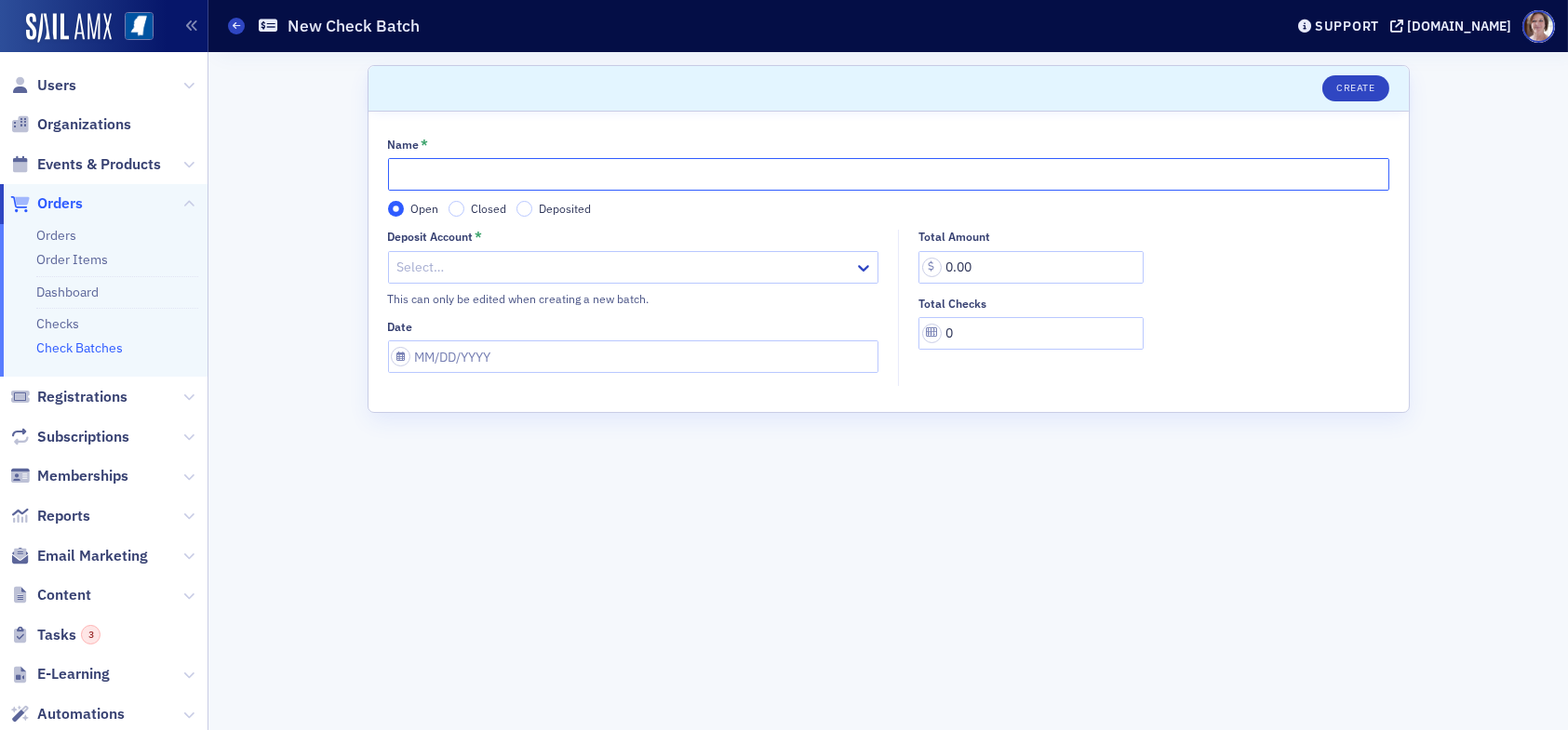
click at [528, 175] on input "Name *" at bounding box center [889, 174] width 1001 height 33
type input "Novum GAAC Reg Pmt LKC 09.25.25"
click at [475, 262] on div at bounding box center [624, 267] width 458 height 23
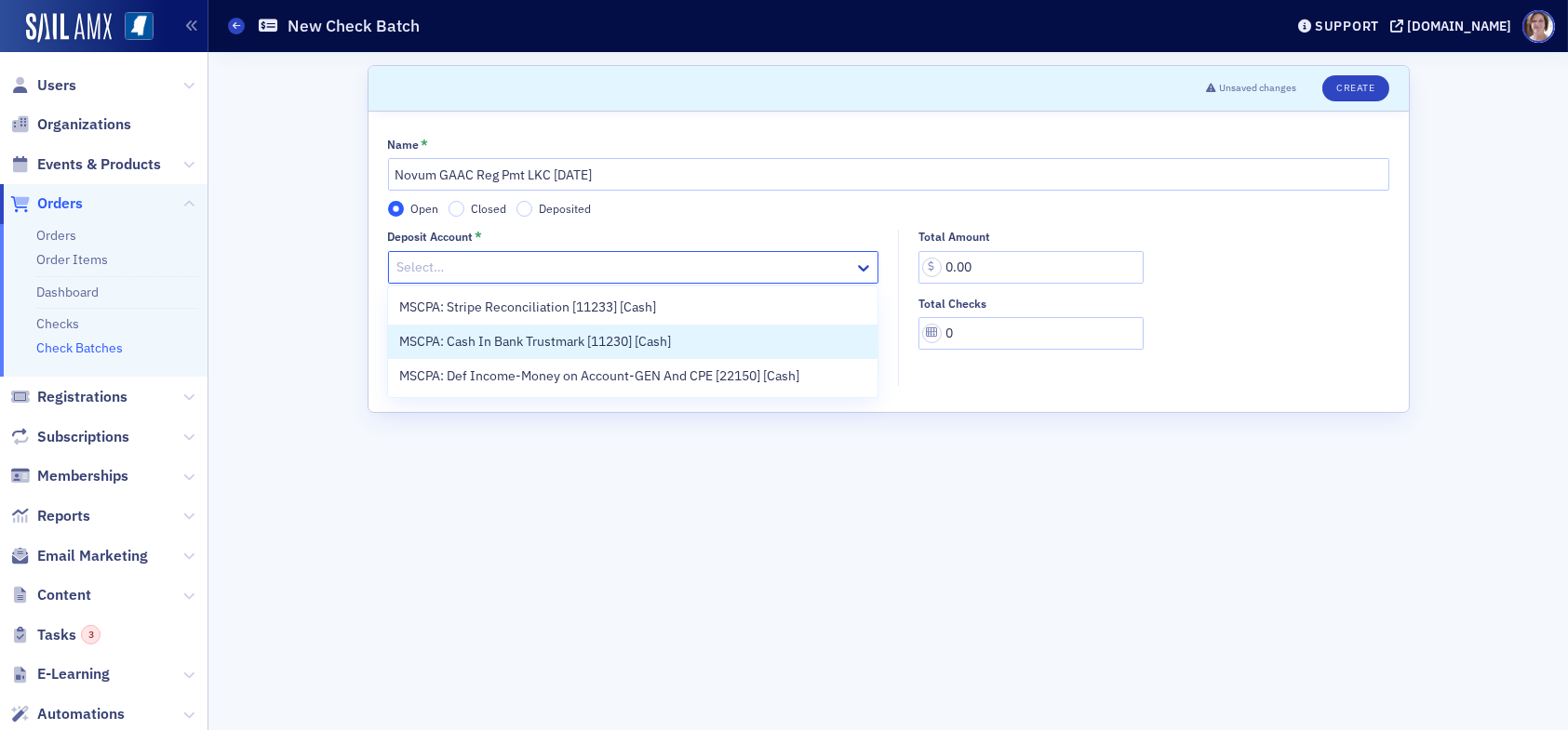
click at [497, 350] on span "MSCPA: Cash In Bank Trustmark [11230] [Cash]" at bounding box center [535, 341] width 272 height 20
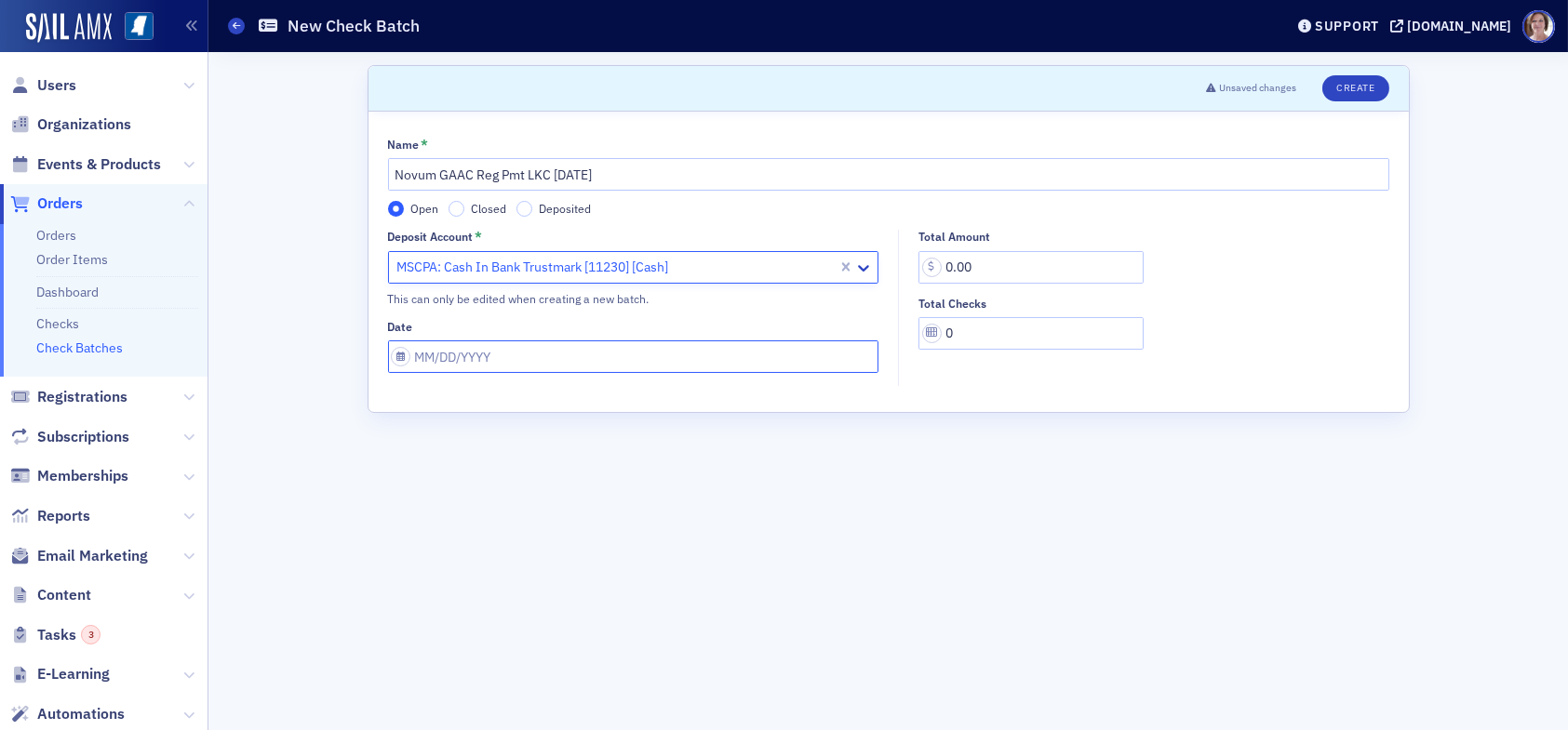
select select "8"
select select "2025"
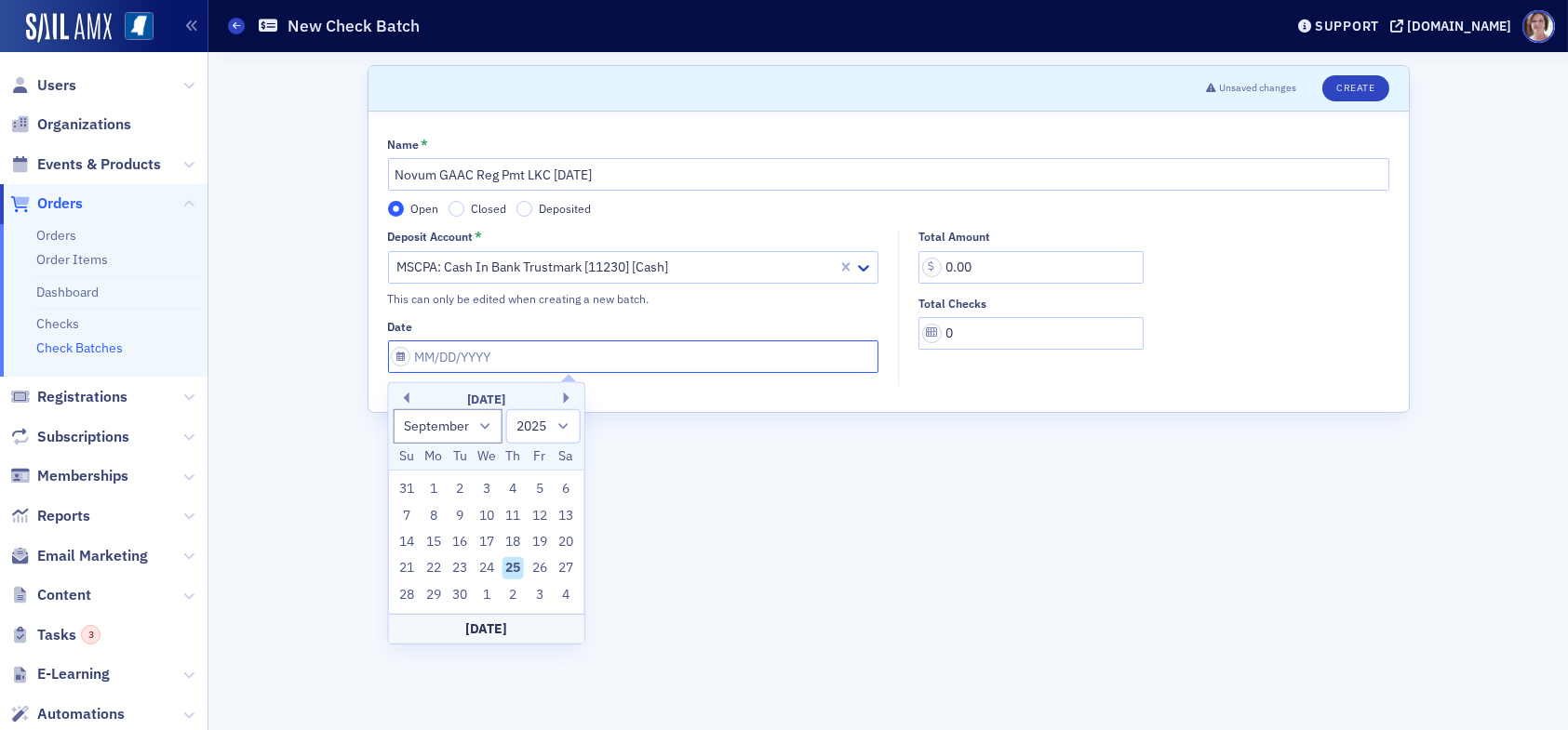
click at [520, 359] on input "Date" at bounding box center [634, 356] width 491 height 33
click at [505, 568] on div "25" at bounding box center [513, 569] width 22 height 22
type input "09/25/2025"
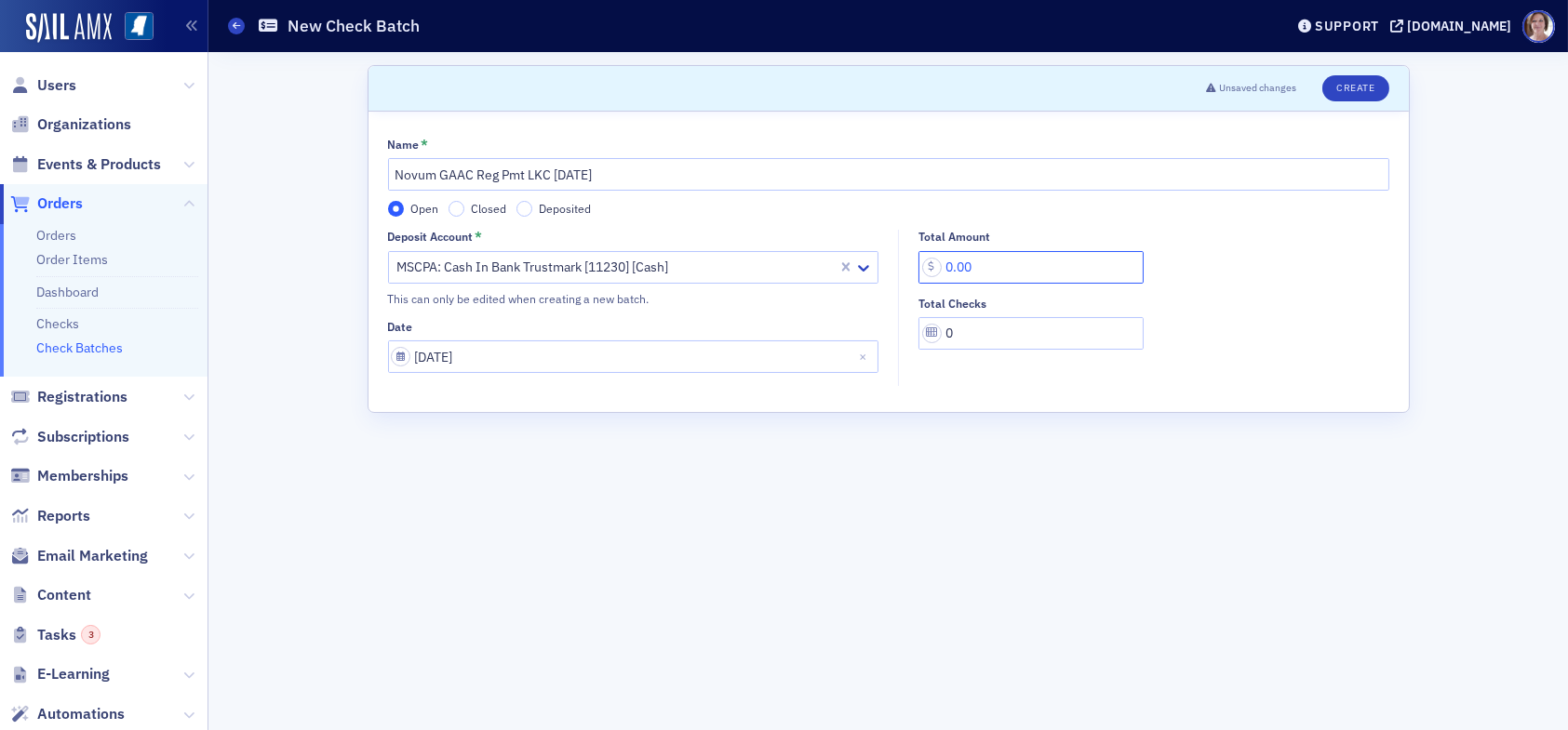
drag, startPoint x: 994, startPoint y: 267, endPoint x: 904, endPoint y: 271, distance: 90.1
click at [904, 271] on div "Total Amount 0.00 Total Checks 0" at bounding box center [1148, 290] width 500 height 120
type input "2,135.00"
click at [972, 337] on input "0" at bounding box center [1031, 334] width 225 height 33
type input "0"
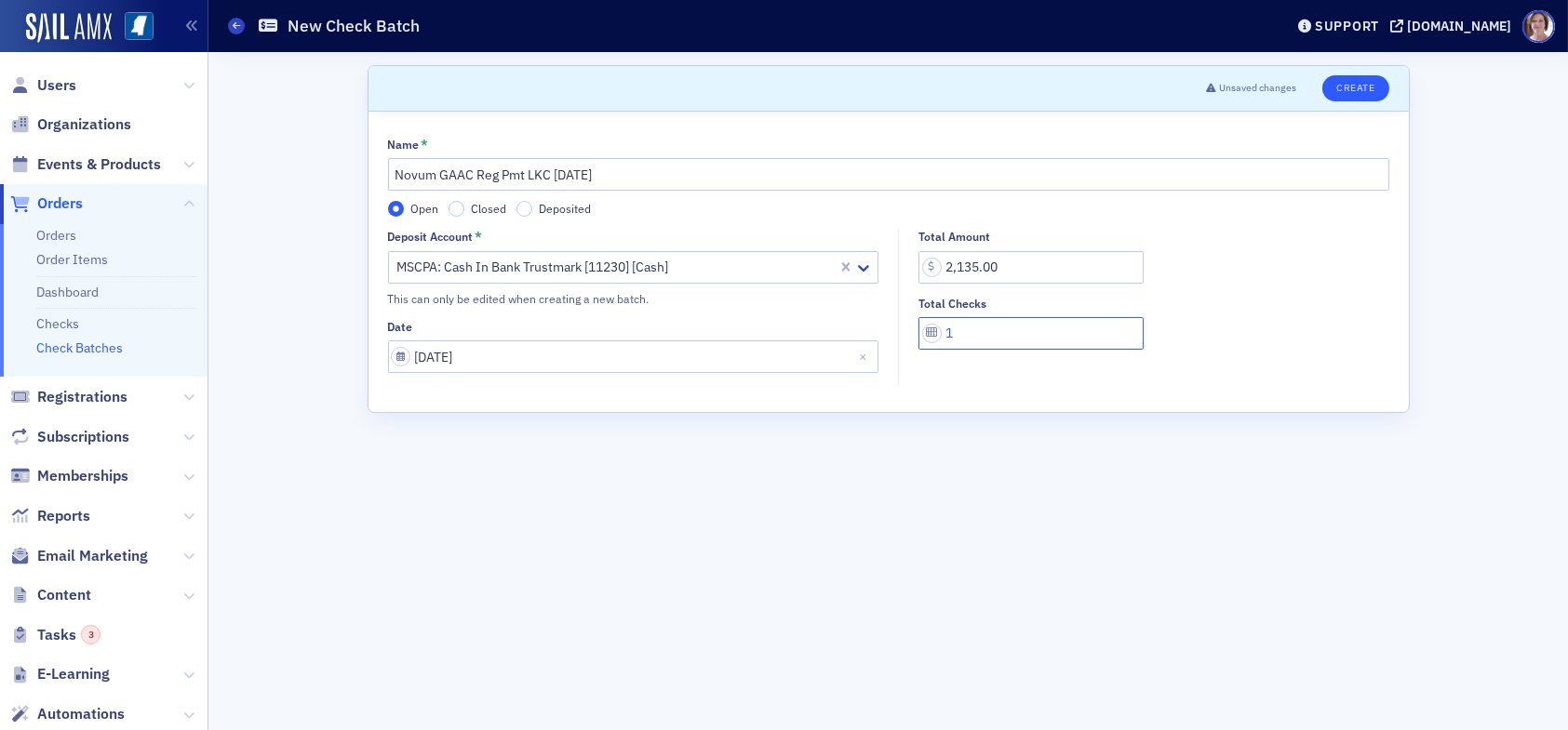
type input "1"
click at [1363, 82] on button "Create" at bounding box center [1355, 88] width 66 height 26
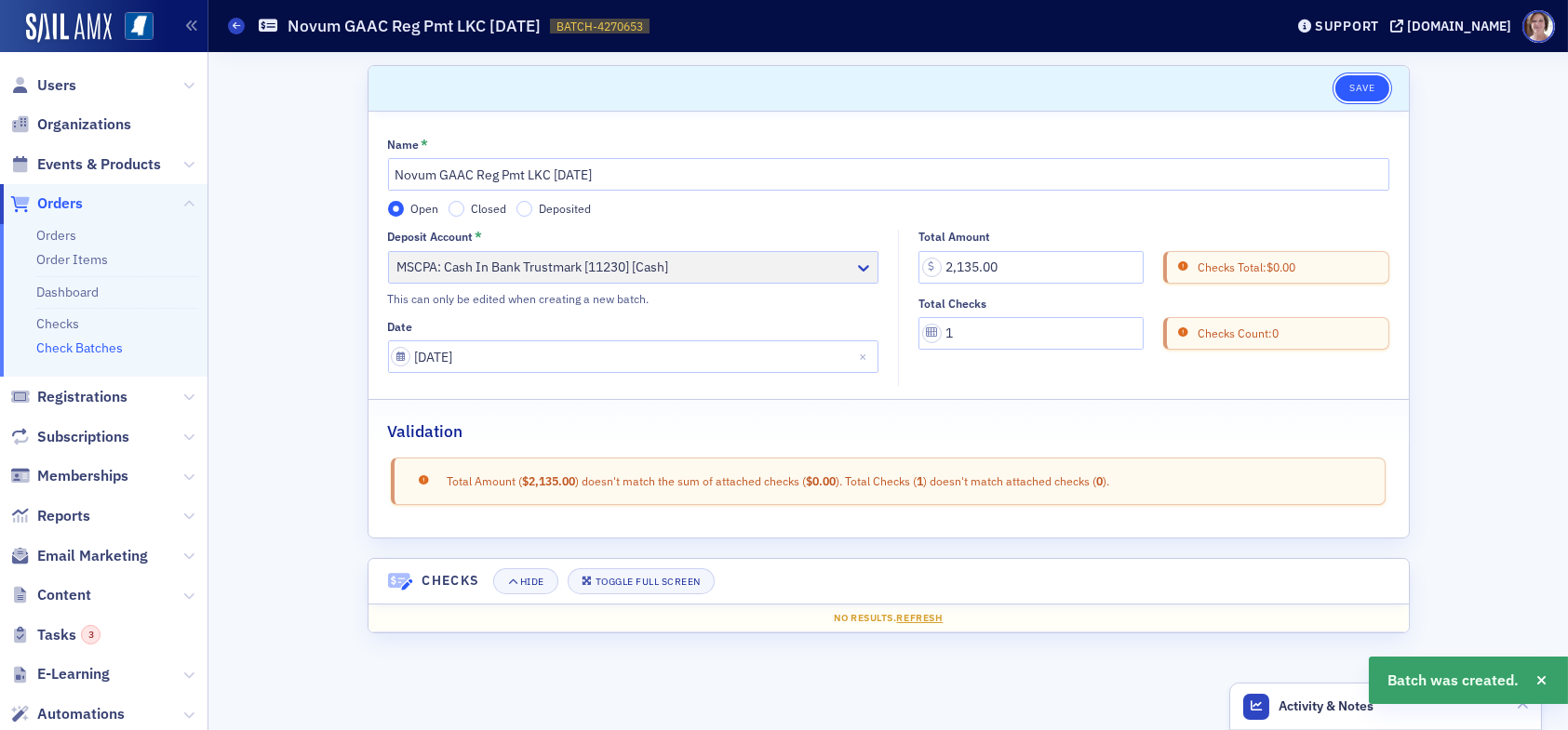
click at [1361, 82] on button "Save" at bounding box center [1362, 88] width 53 height 26
click at [65, 320] on link "Checks" at bounding box center [58, 324] width 43 height 17
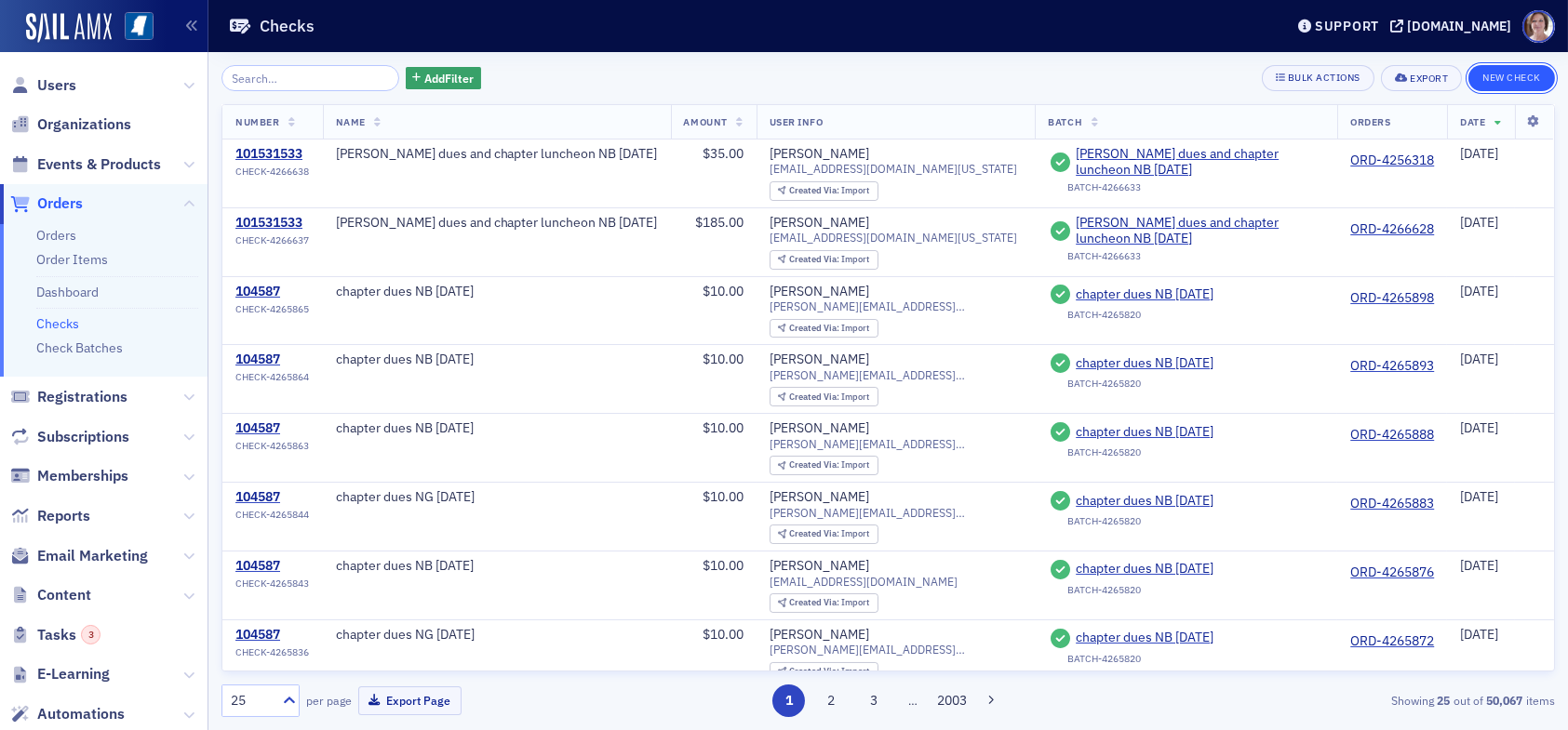
click at [1496, 73] on button "New Check" at bounding box center [1512, 79] width 86 height 26
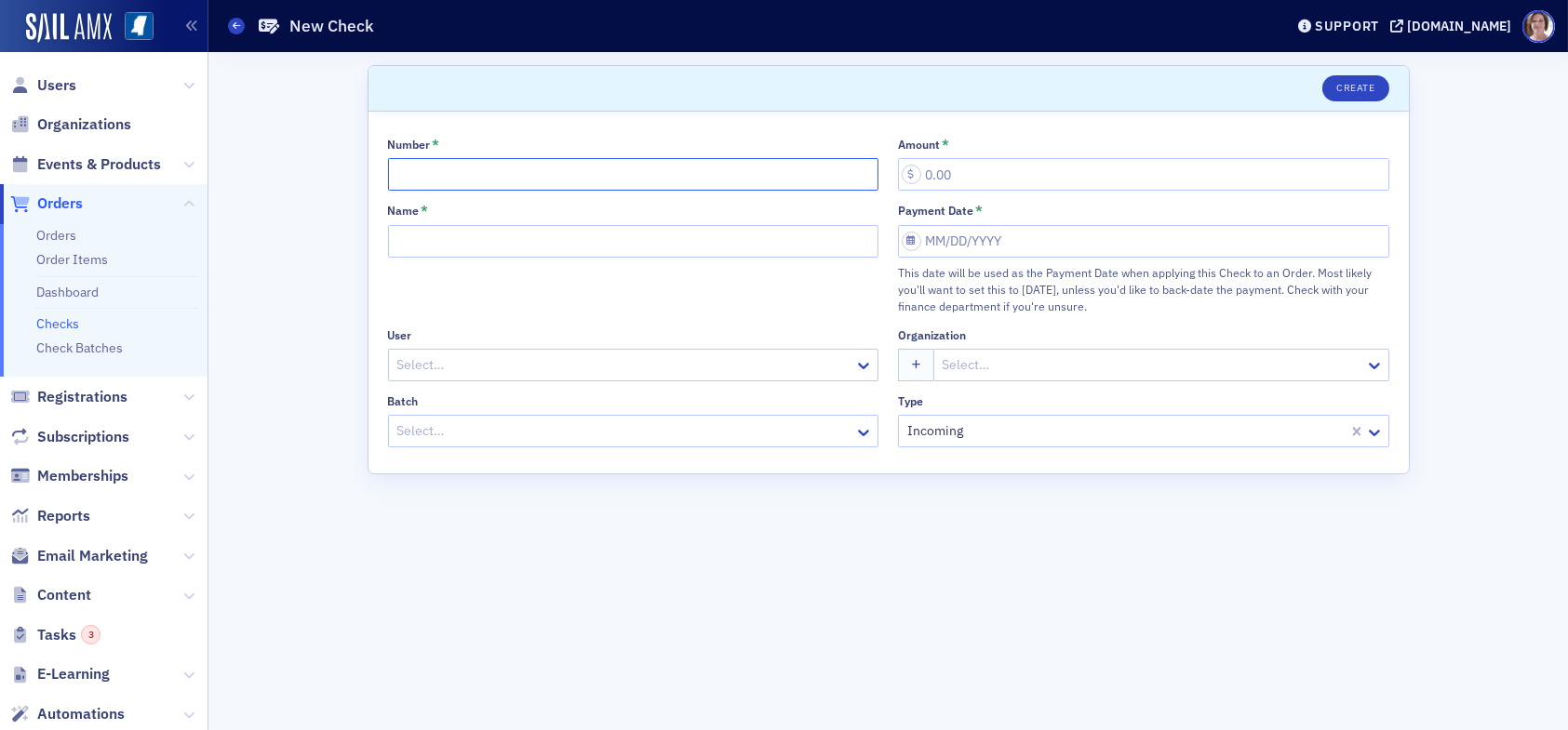
click at [636, 171] on input "Number *" at bounding box center [634, 174] width 491 height 33
type input "10186"
type input "2,135.00"
select select "8"
select select "2025"
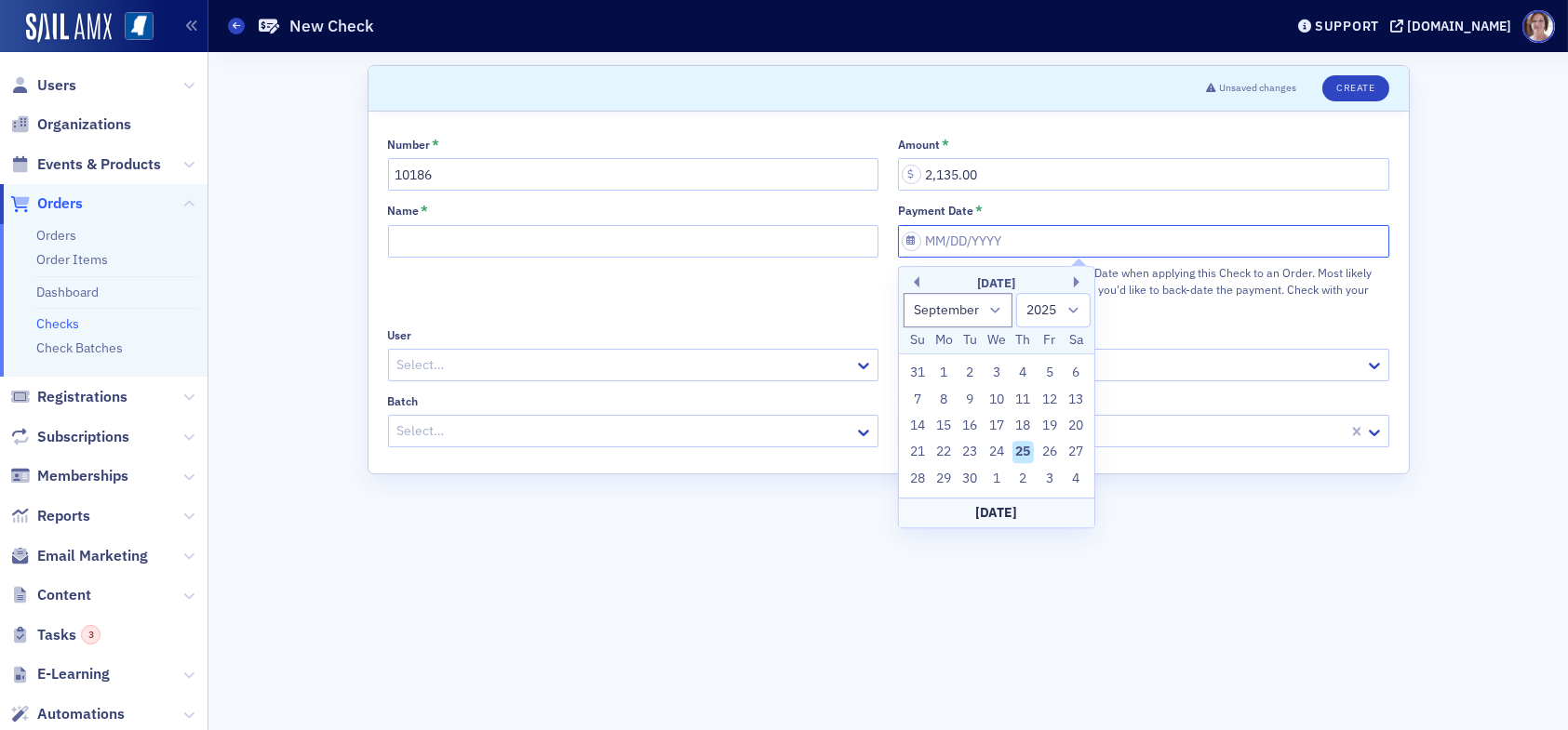
click at [1023, 250] on input "Payment Date *" at bounding box center [1143, 241] width 491 height 33
click at [1025, 446] on div "25" at bounding box center [1023, 454] width 22 height 22
type input "09/25/2025"
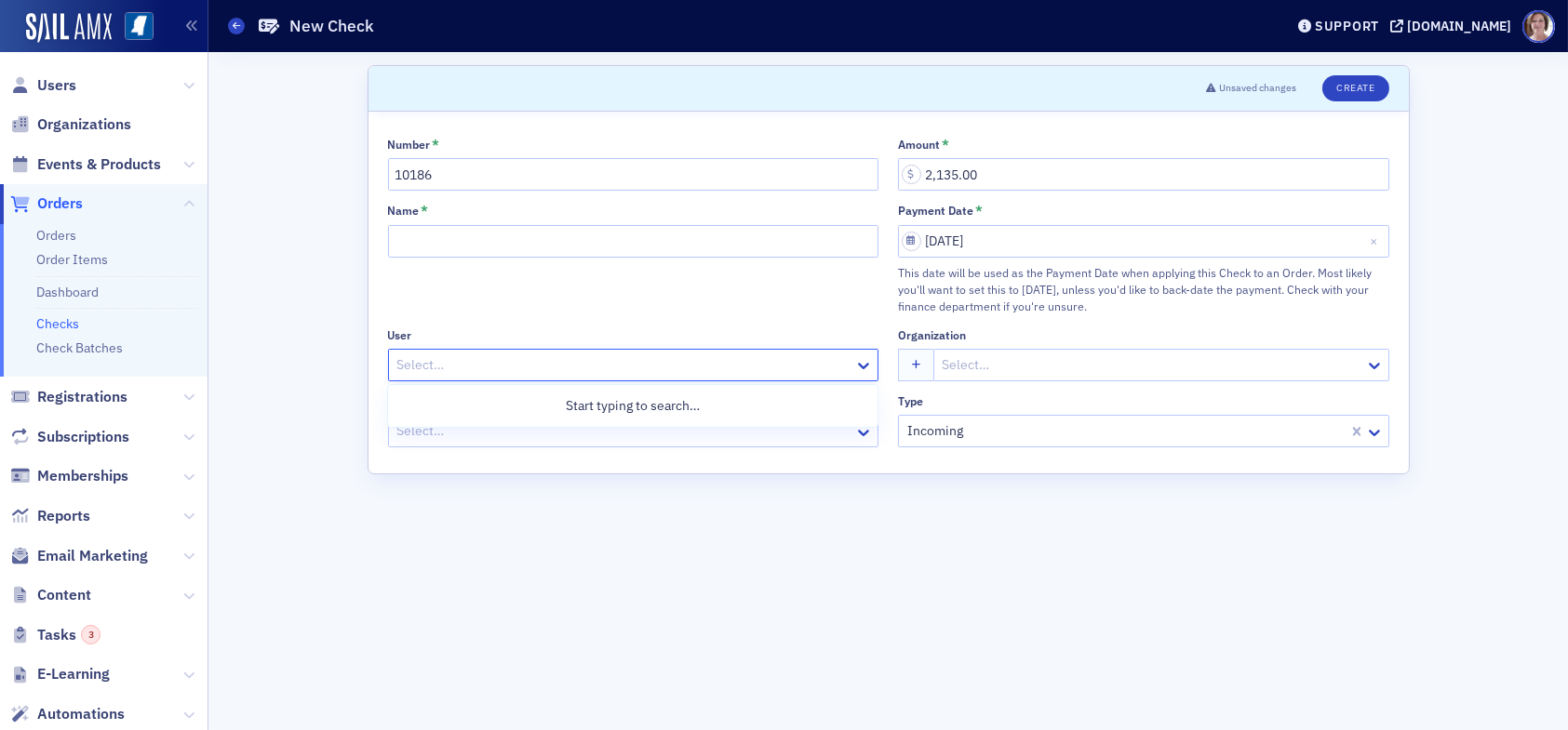
click at [526, 360] on div at bounding box center [624, 365] width 458 height 23
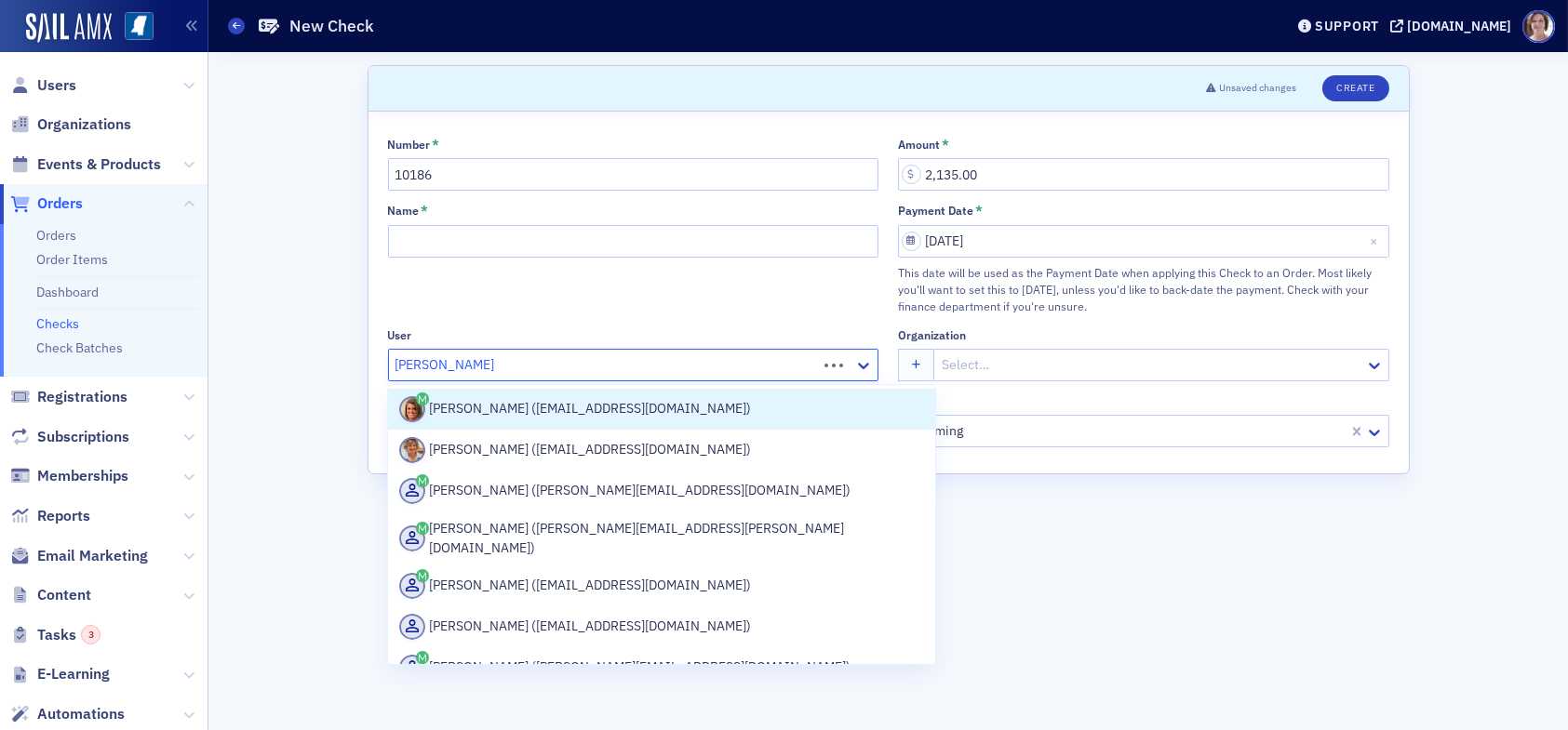
type input "[PERSON_NAME]"
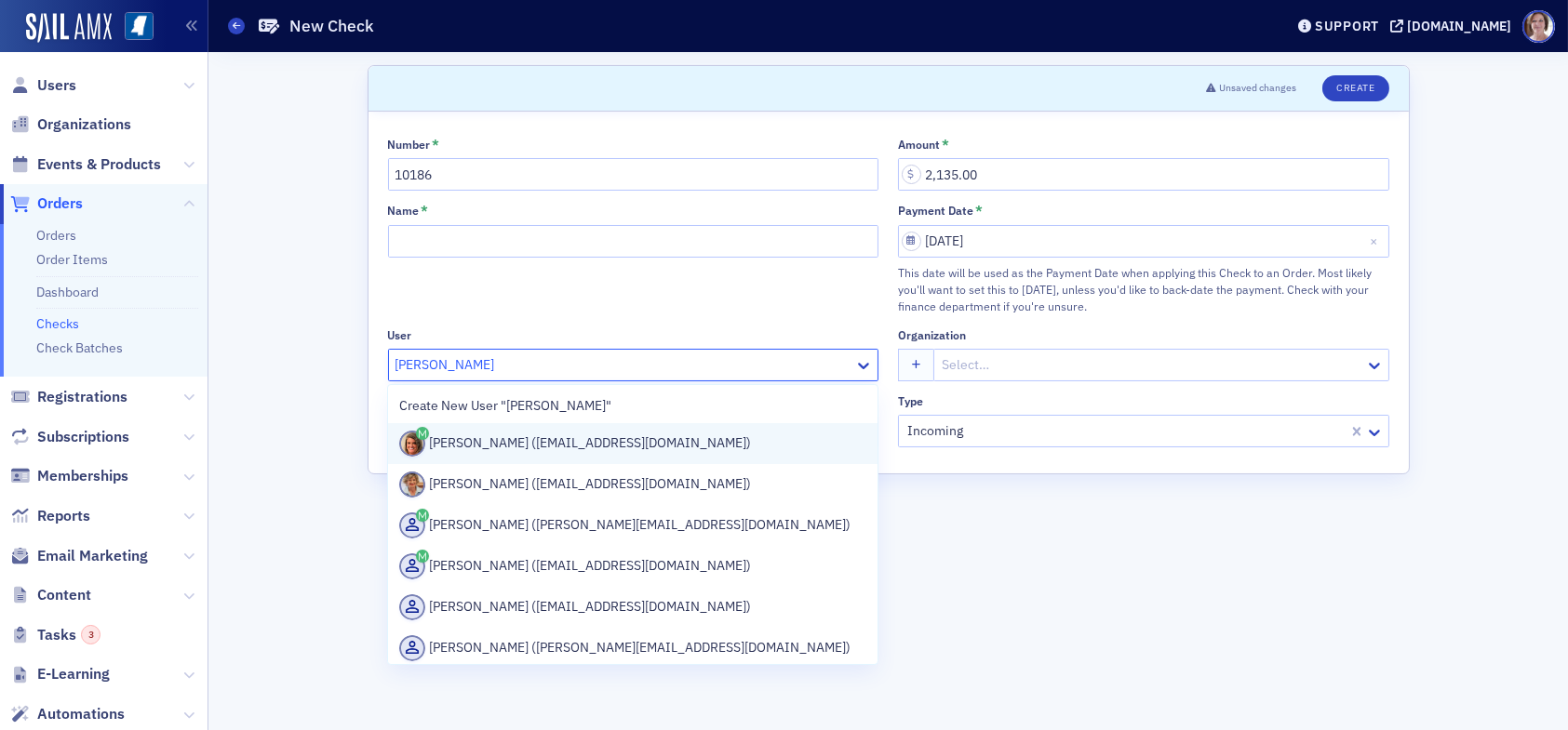
click at [671, 445] on div "Stephanie Palmertree (spalmertree@gmail.com)" at bounding box center [633, 444] width 467 height 26
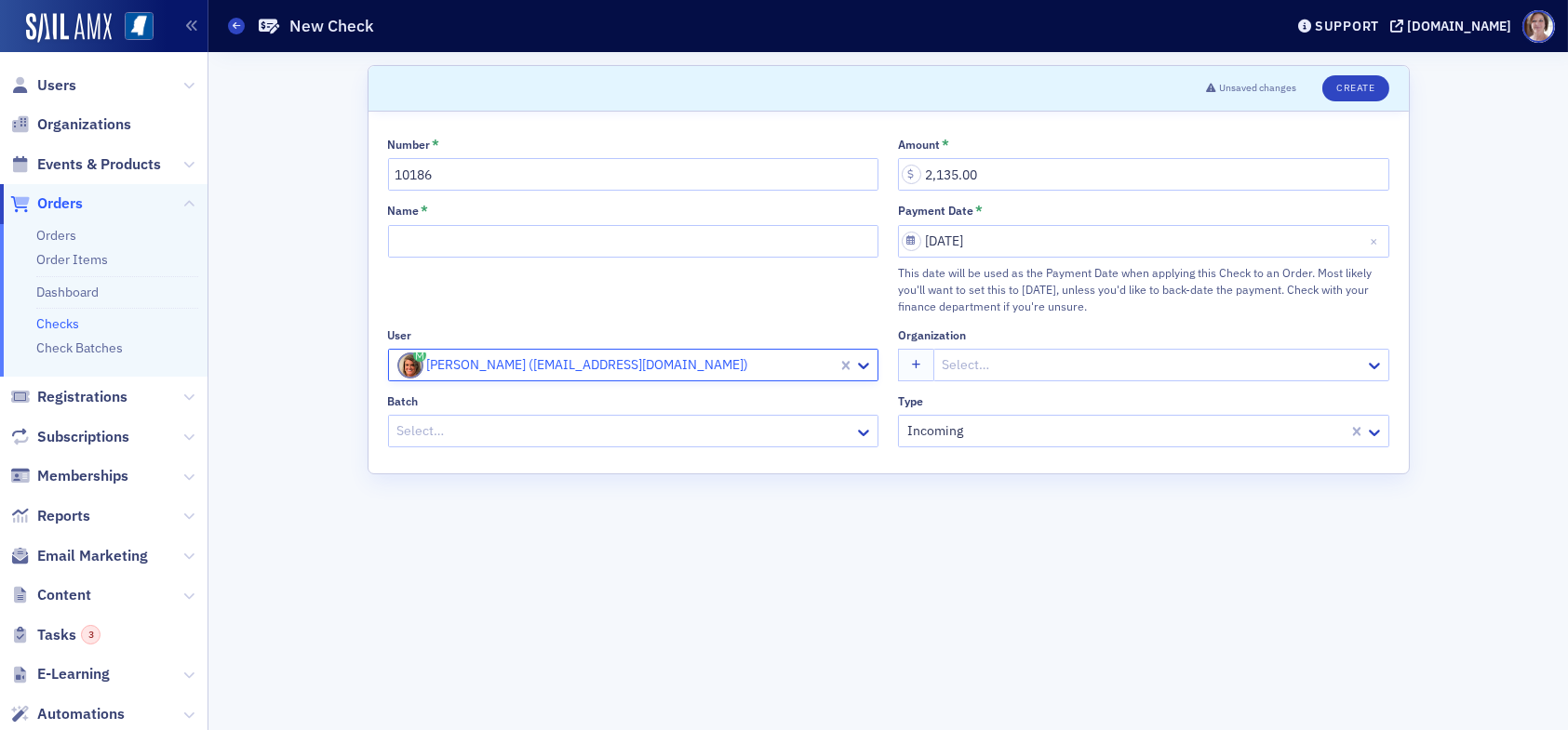
click at [1052, 359] on div at bounding box center [1152, 365] width 423 height 23
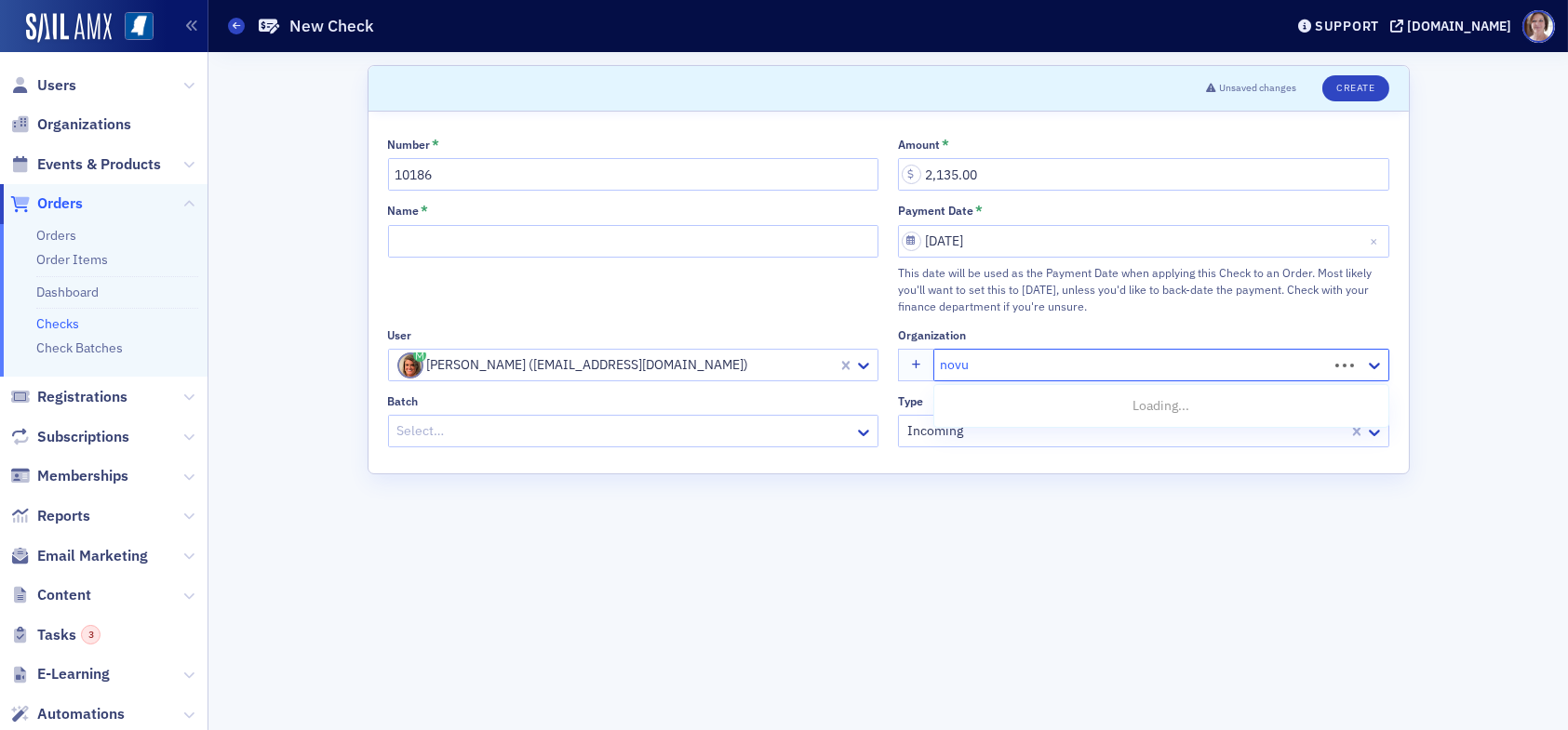
type input "novum"
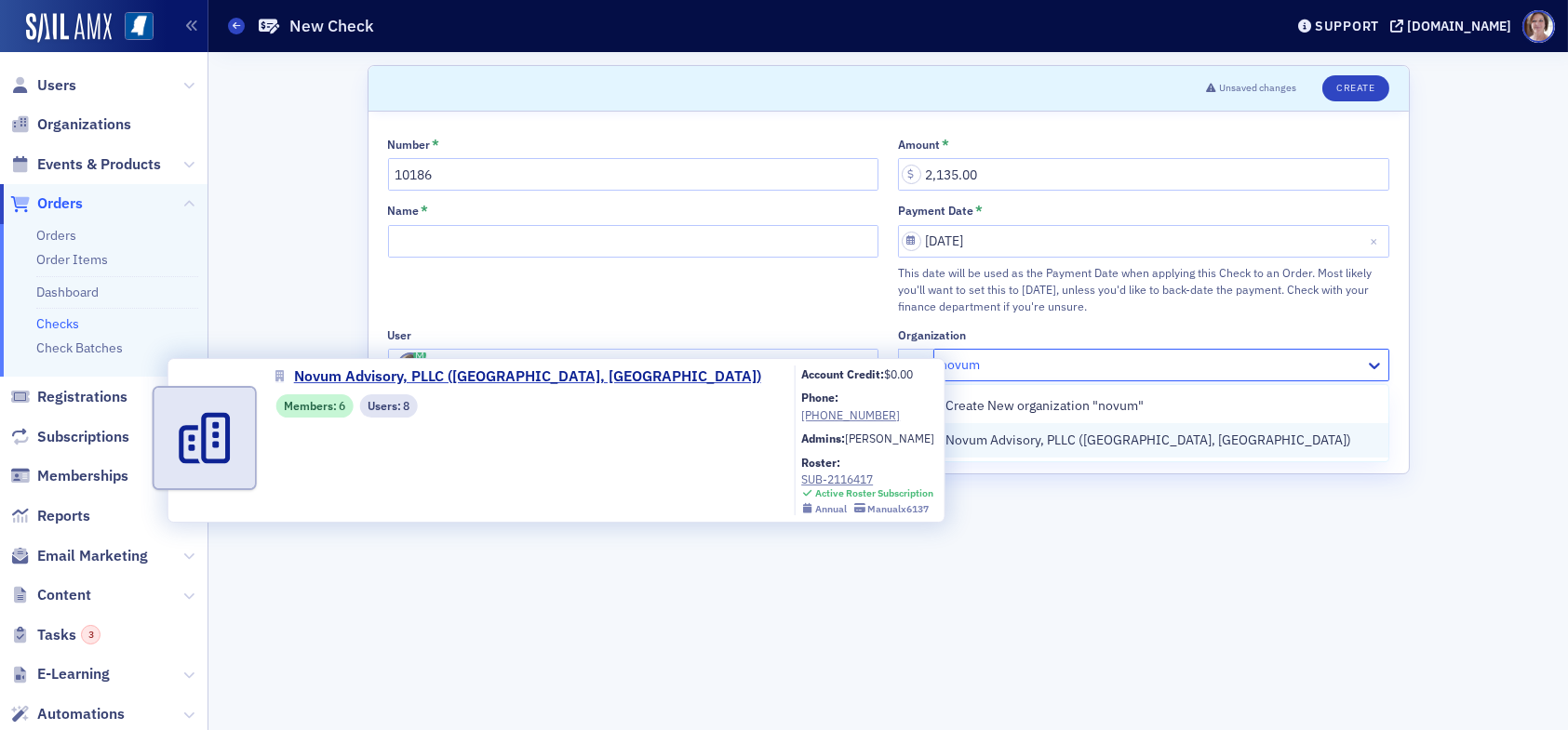
click at [1054, 439] on span "Novum Advisory, PLLC ([GEOGRAPHIC_DATA], [GEOGRAPHIC_DATA])" at bounding box center [1148, 440] width 406 height 20
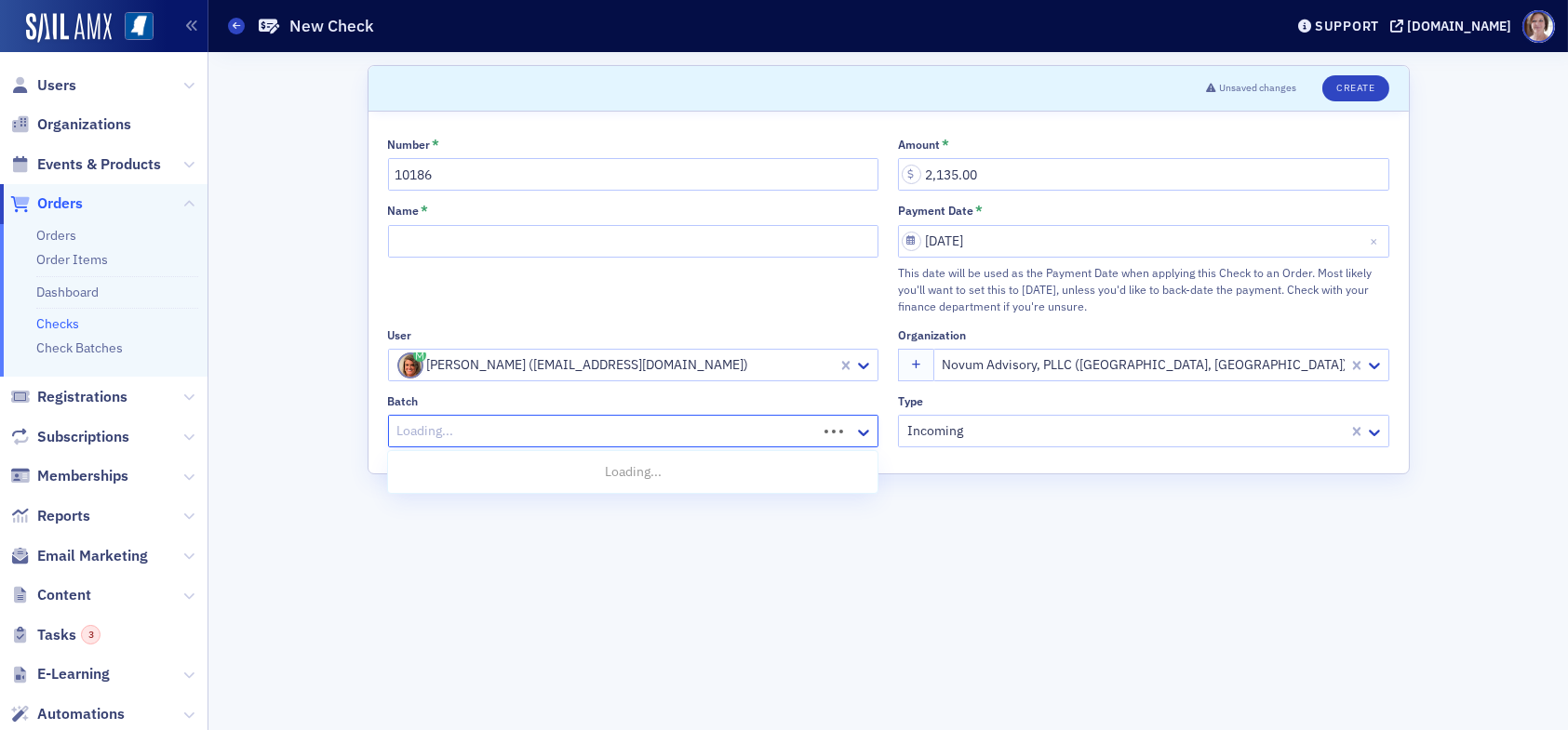
click at [711, 432] on div at bounding box center [605, 431] width 421 height 23
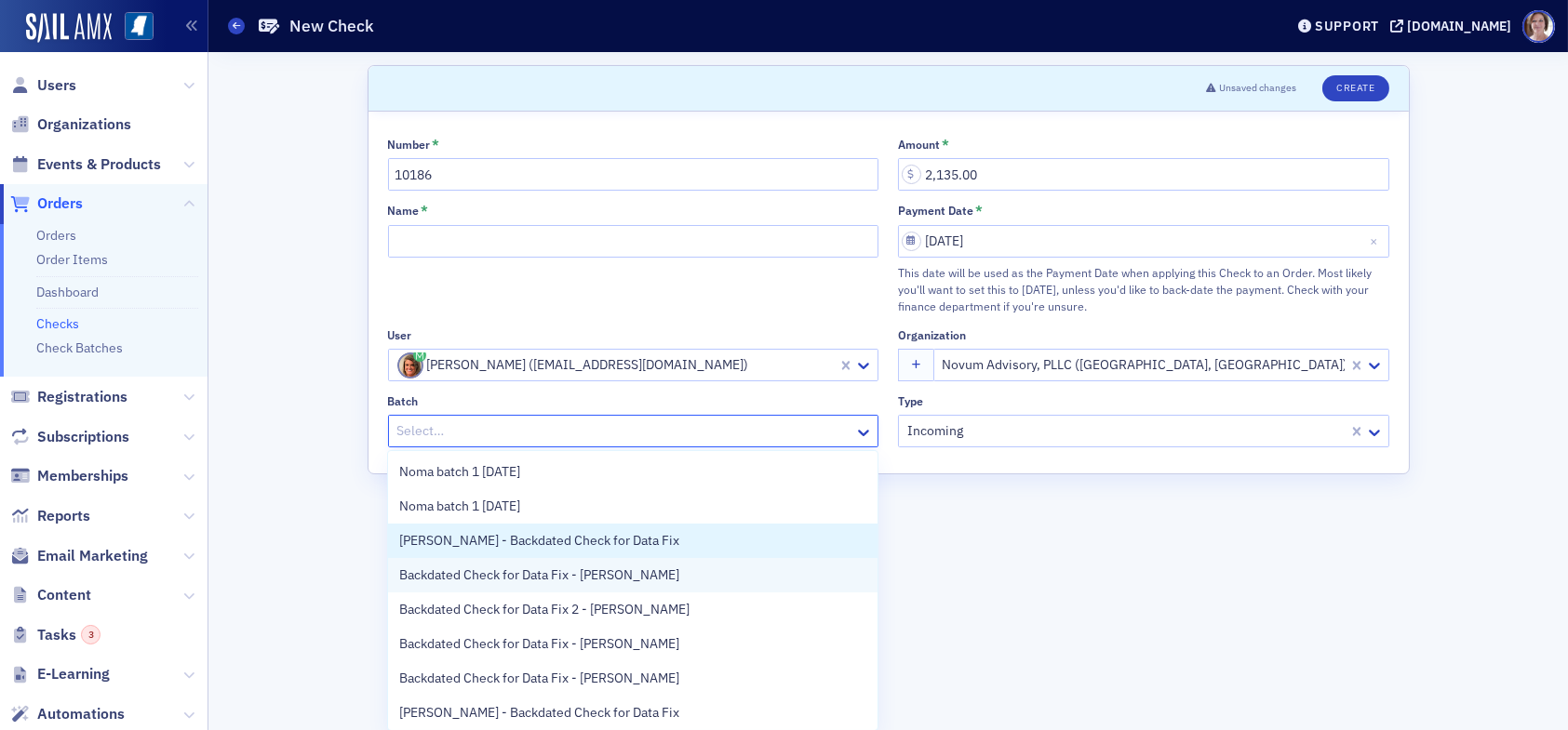
scroll to position [37, 0]
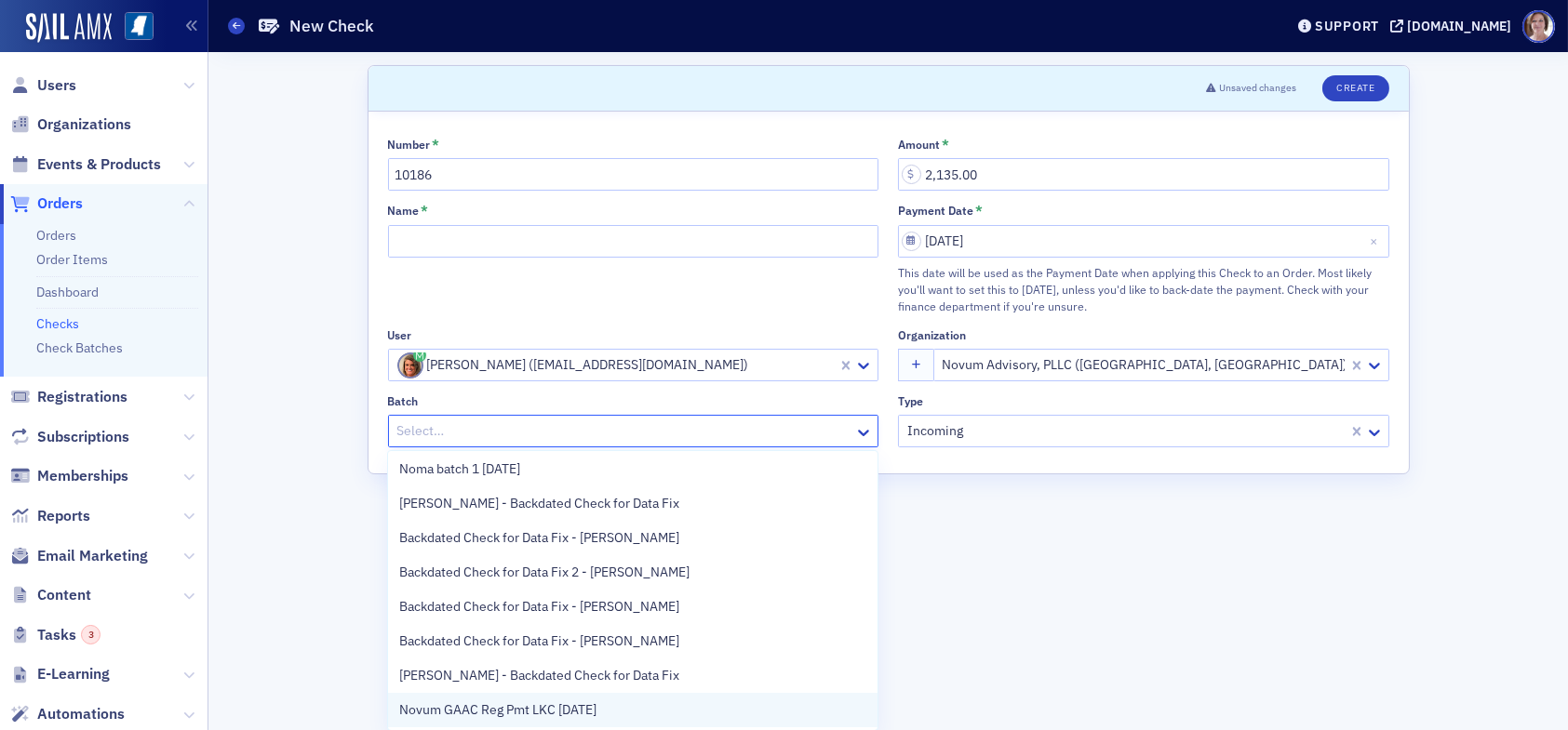
click at [554, 711] on span "Novum GAAC Reg Pmt LKC 09.25.25" at bounding box center [498, 710] width 197 height 20
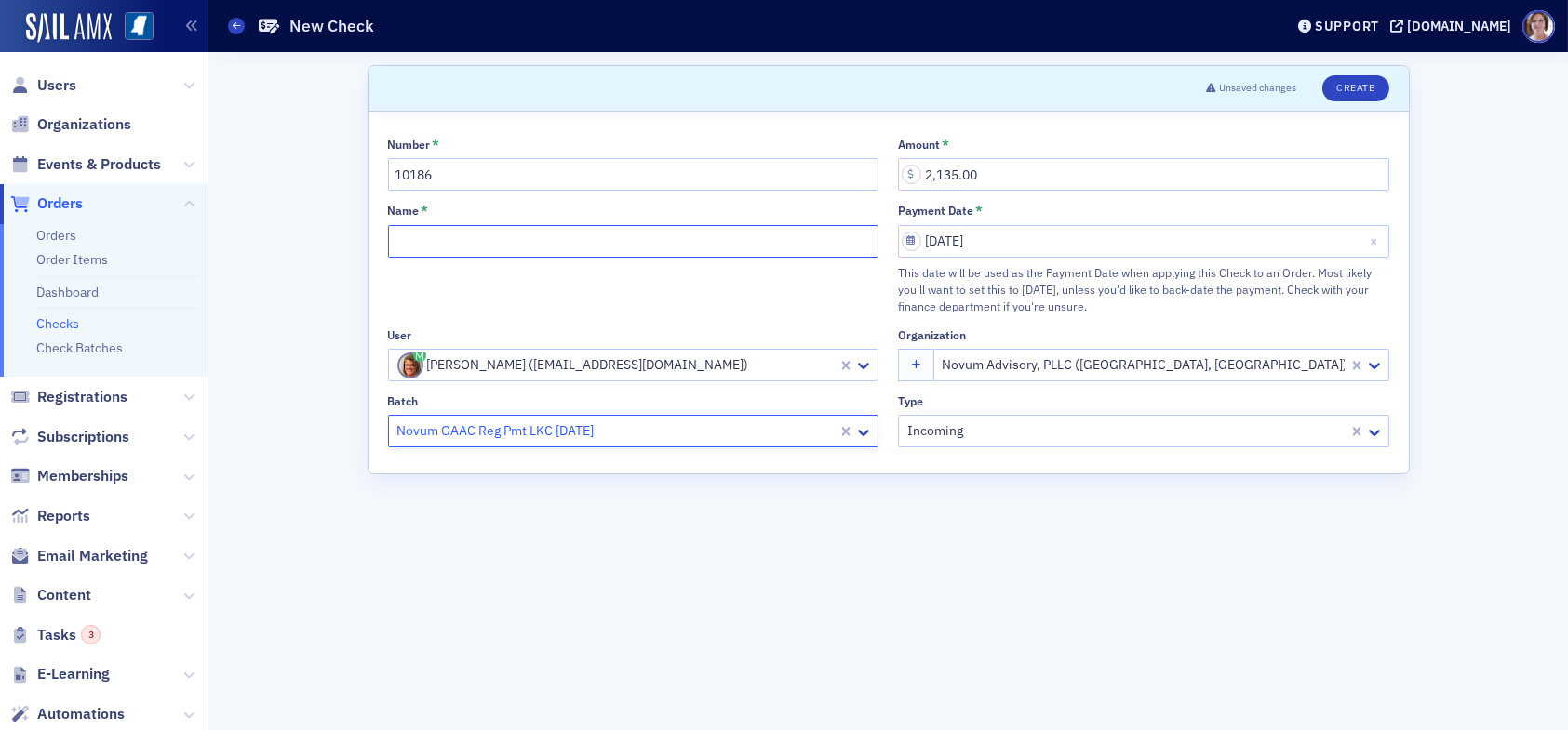
click at [478, 240] on input "Name *" at bounding box center [634, 241] width 491 height 33
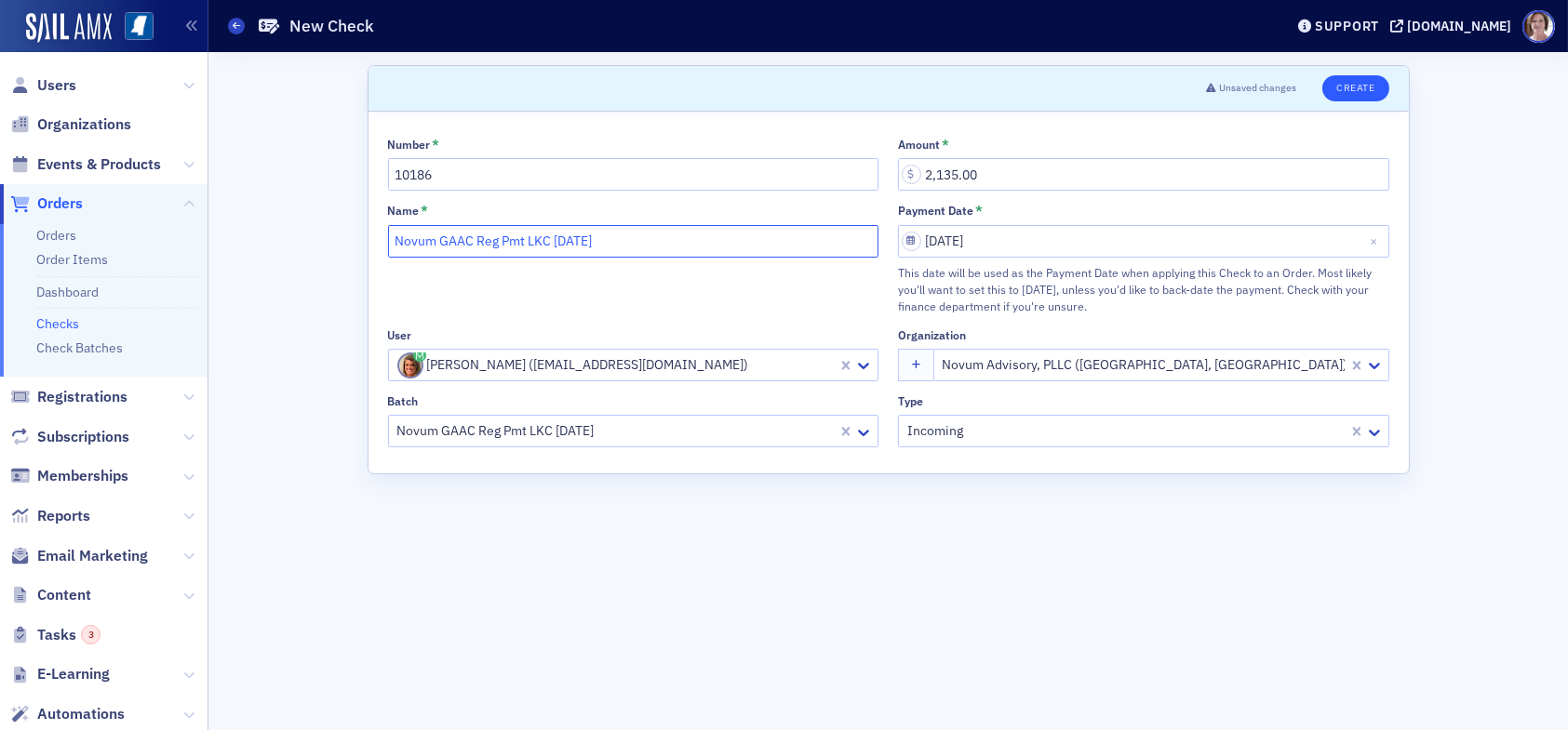
type input "Novum GAAC Reg Pmt LKC 09.25.25"
click at [1358, 82] on button "Create" at bounding box center [1355, 88] width 66 height 26
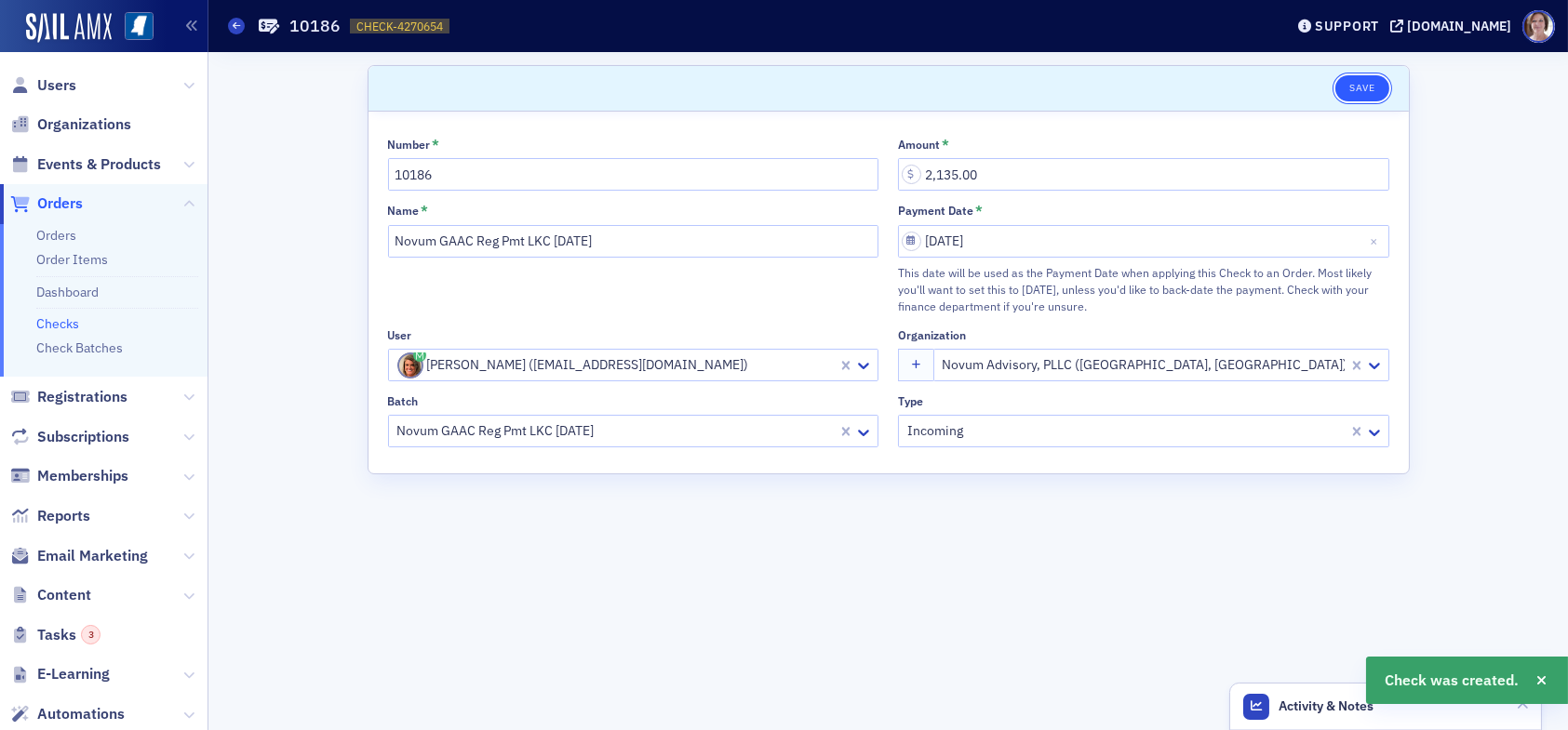
click at [1363, 94] on button "Save" at bounding box center [1362, 88] width 53 height 26
click at [66, 200] on span "Orders" at bounding box center [60, 204] width 46 height 21
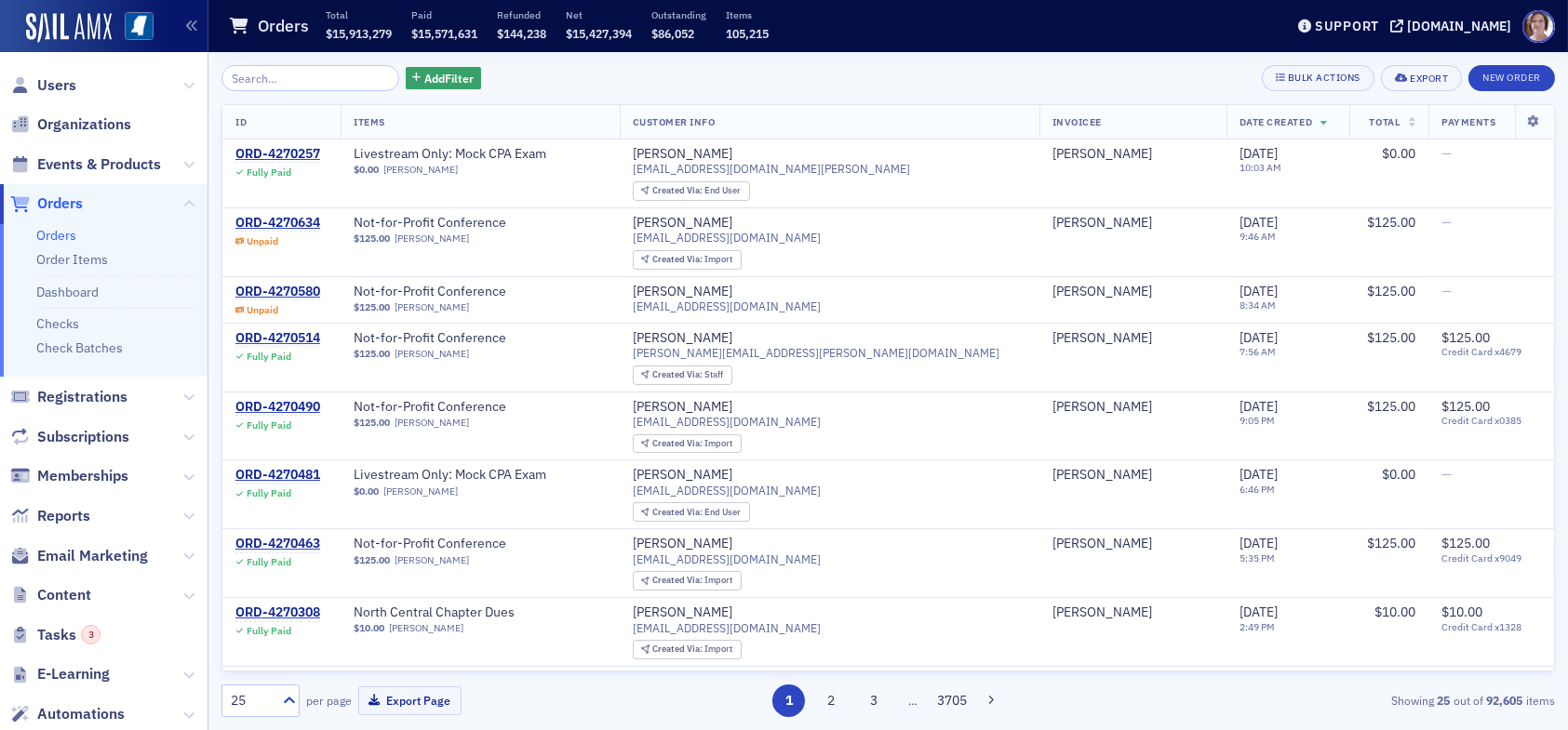
click at [304, 77] on input "search" at bounding box center [310, 79] width 178 height 26
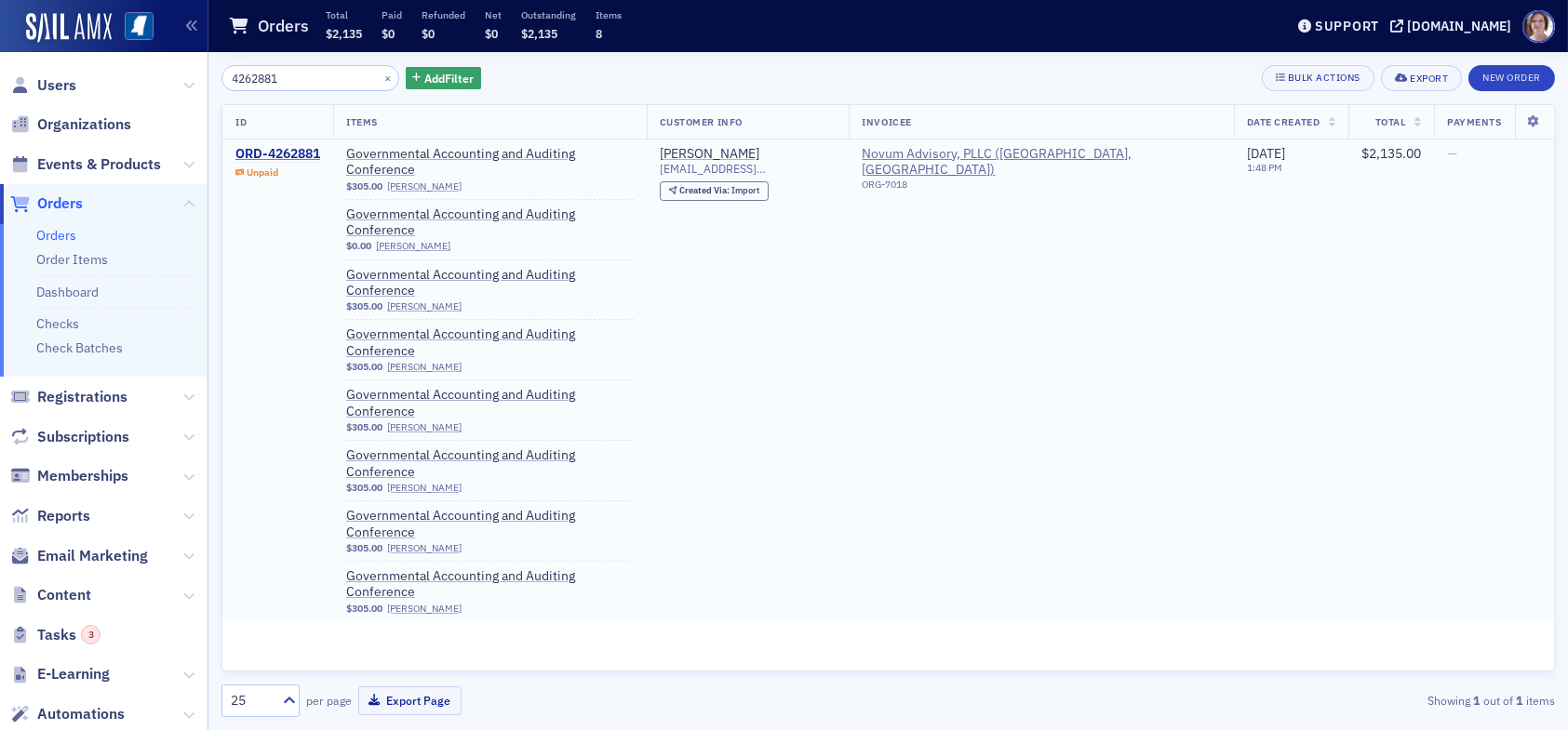
type input "4262881"
click at [295, 152] on div "ORD-4262881" at bounding box center [277, 155] width 84 height 17
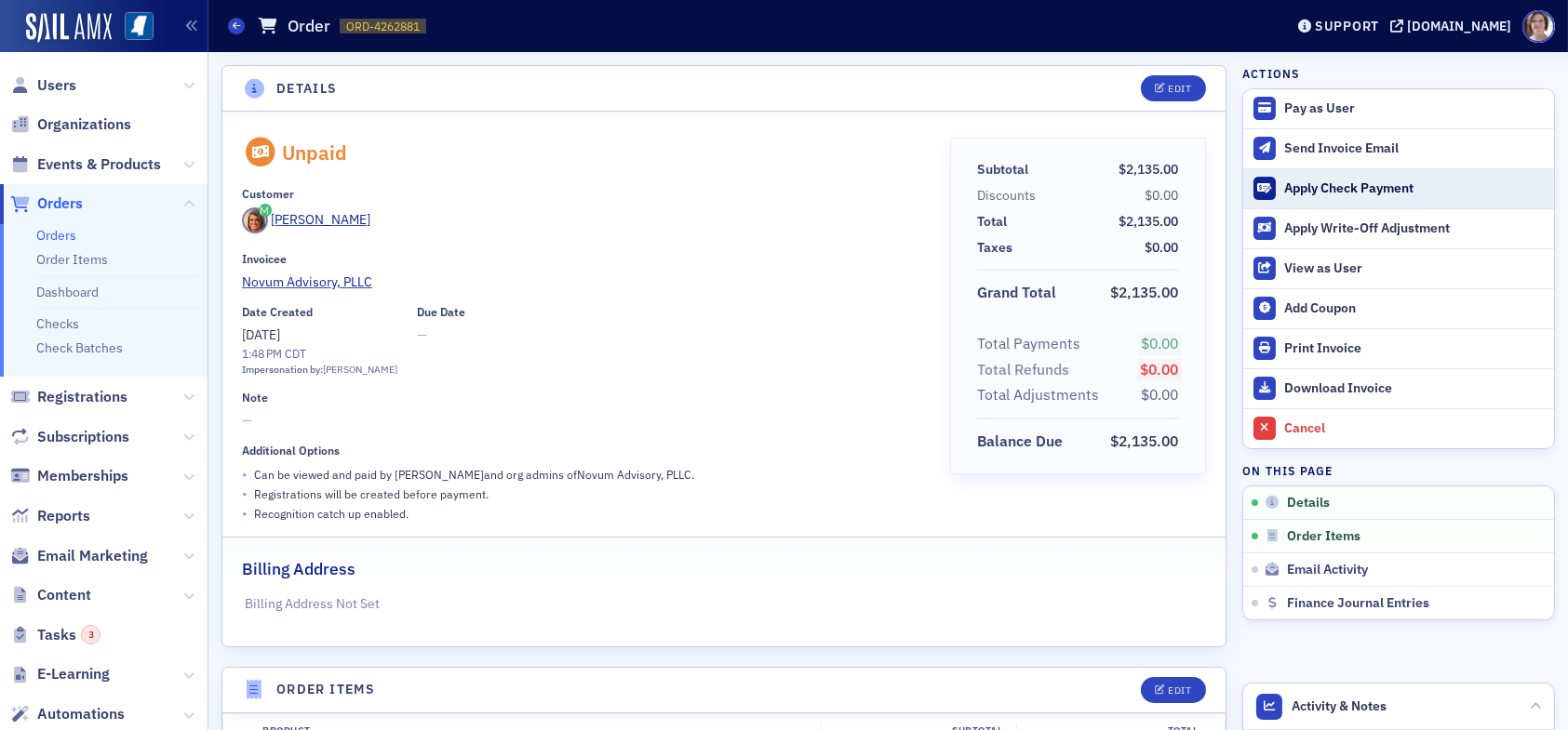
click at [1330, 189] on div "Apply Check Payment" at bounding box center [1414, 189] width 261 height 17
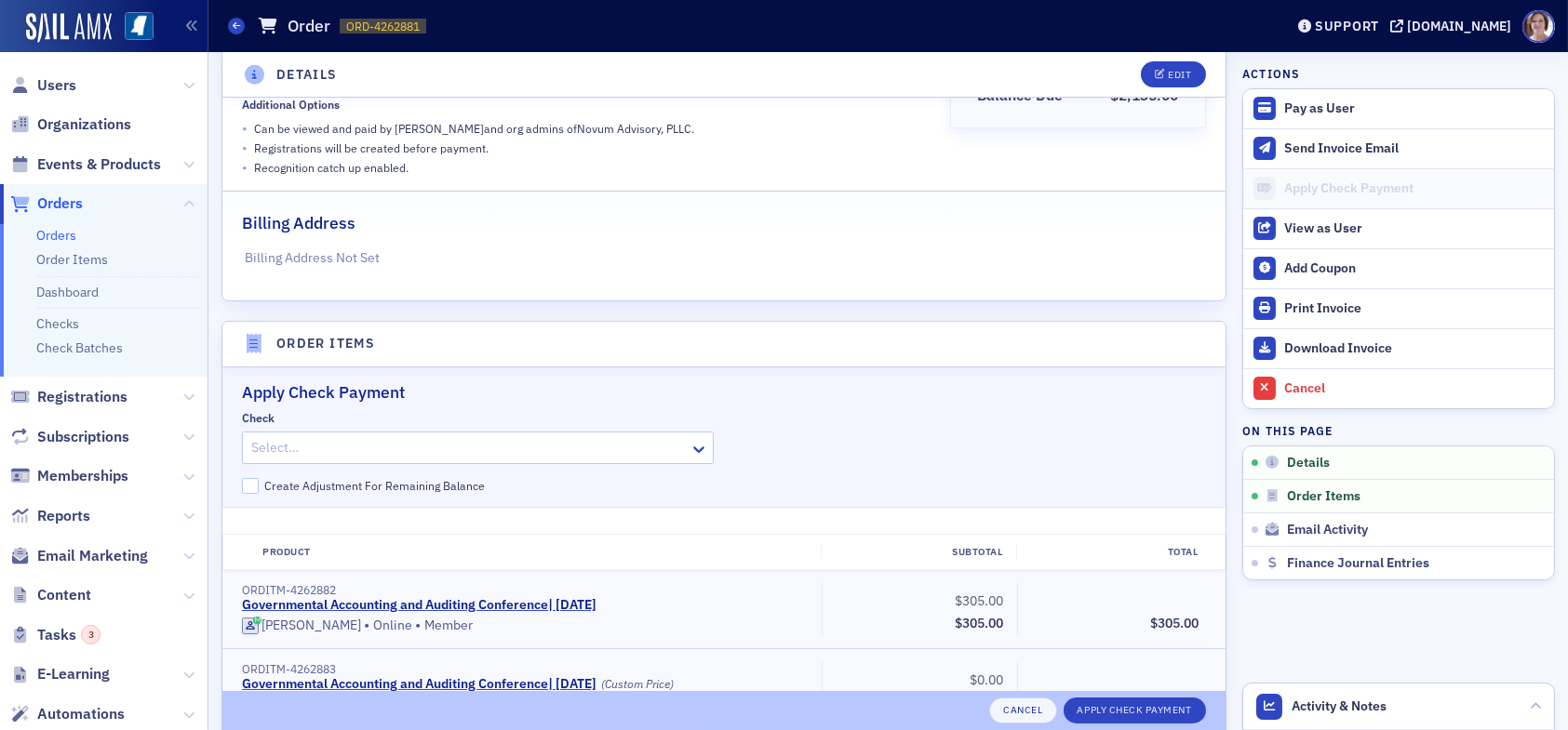
scroll to position [372, 0]
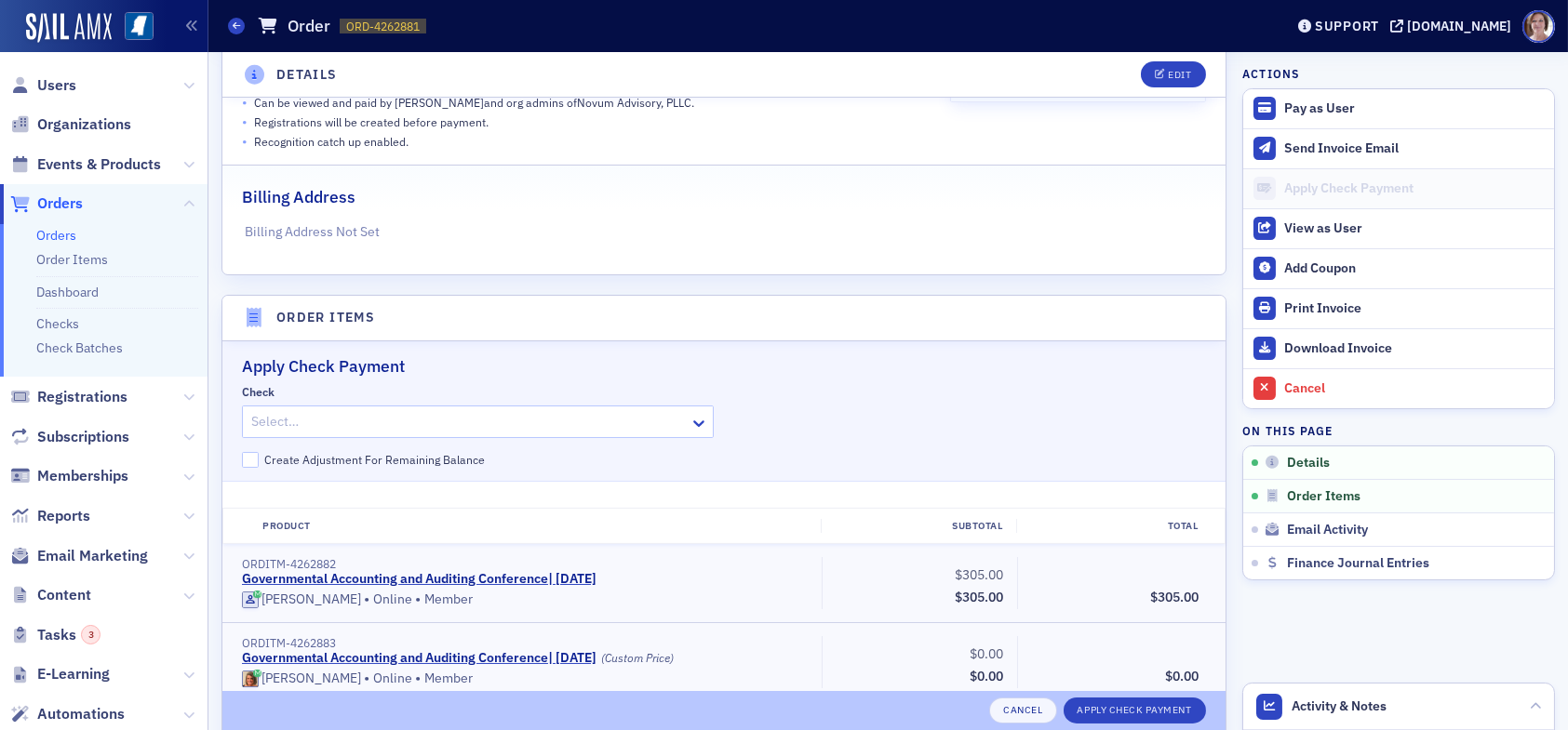
click at [618, 425] on div at bounding box center [469, 422] width 439 height 23
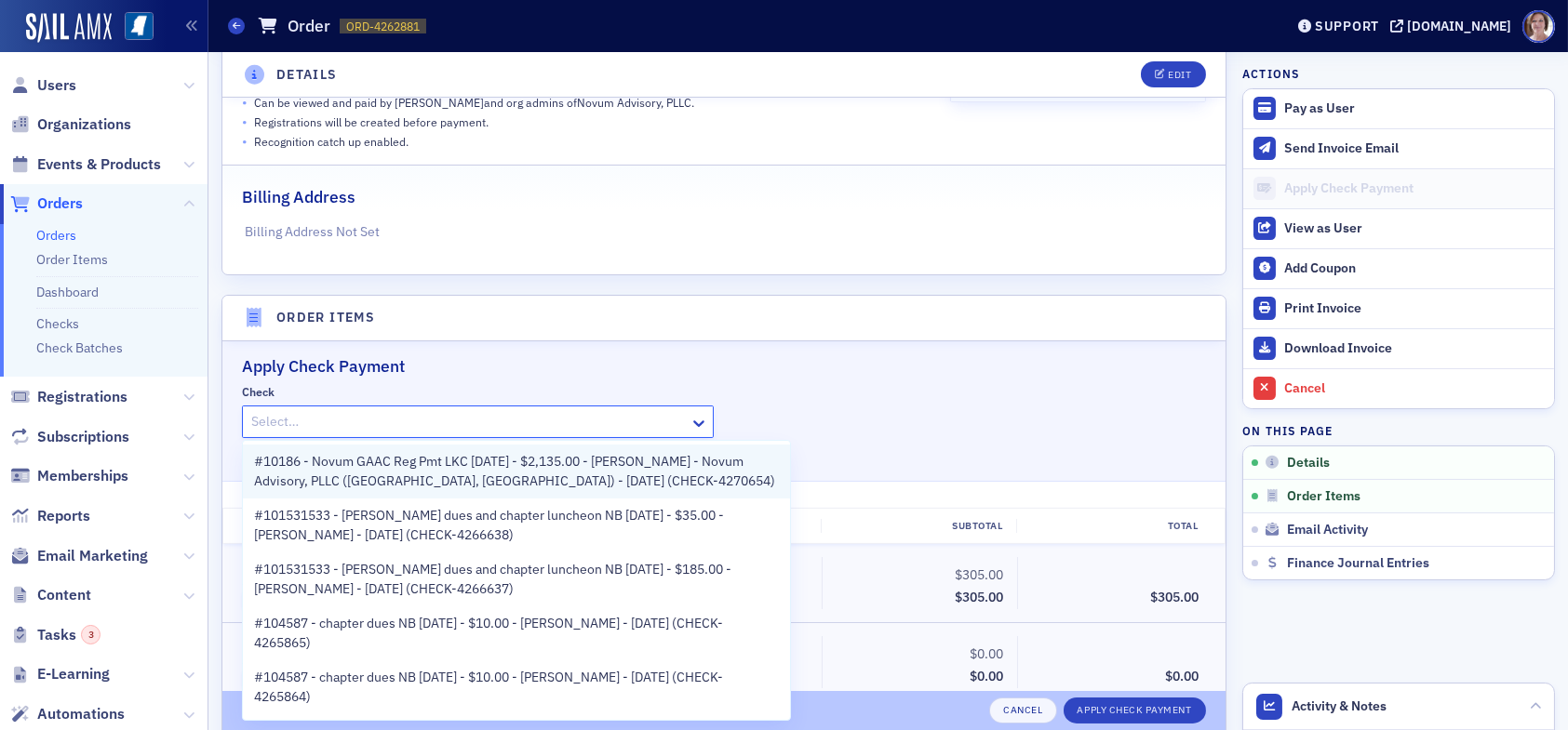
click at [497, 471] on span "#10186 - Novum GAAC Reg Pmt LKC 09.25.25 - $2,135.00 - Stephanie Palmertree - N…" at bounding box center [516, 472] width 525 height 39
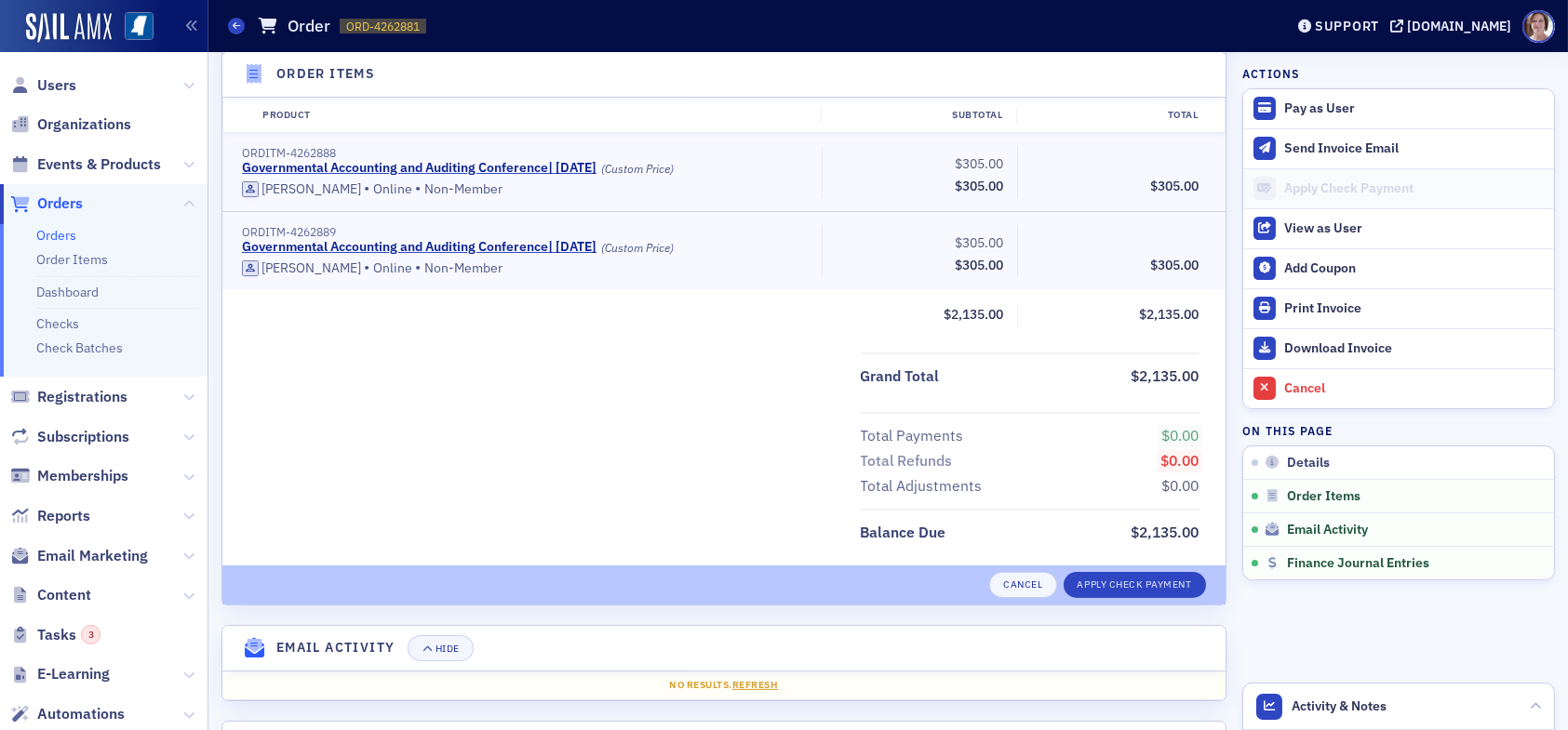
scroll to position [1354, 0]
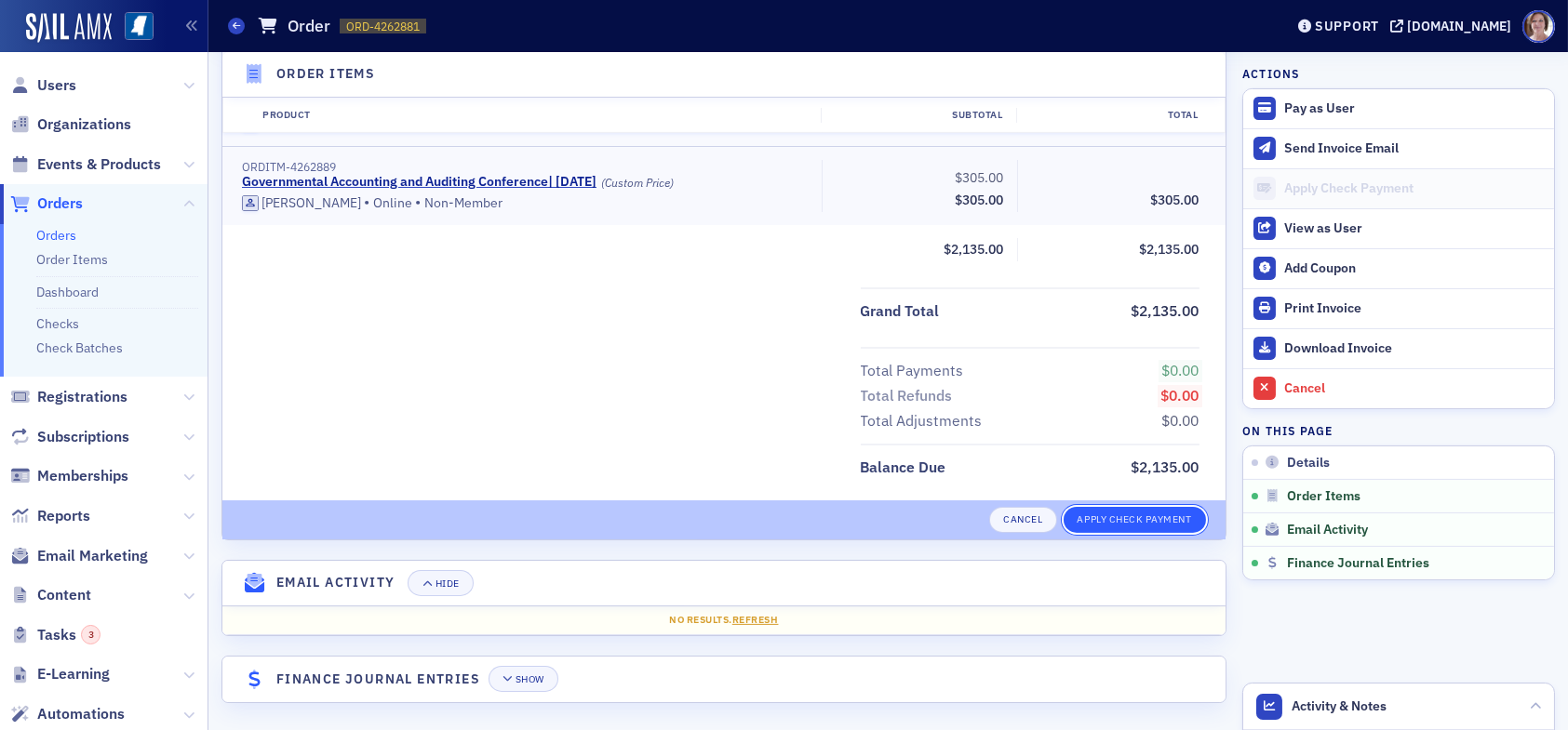
click at [1103, 514] on button "Apply Check Payment" at bounding box center [1135, 520] width 142 height 26
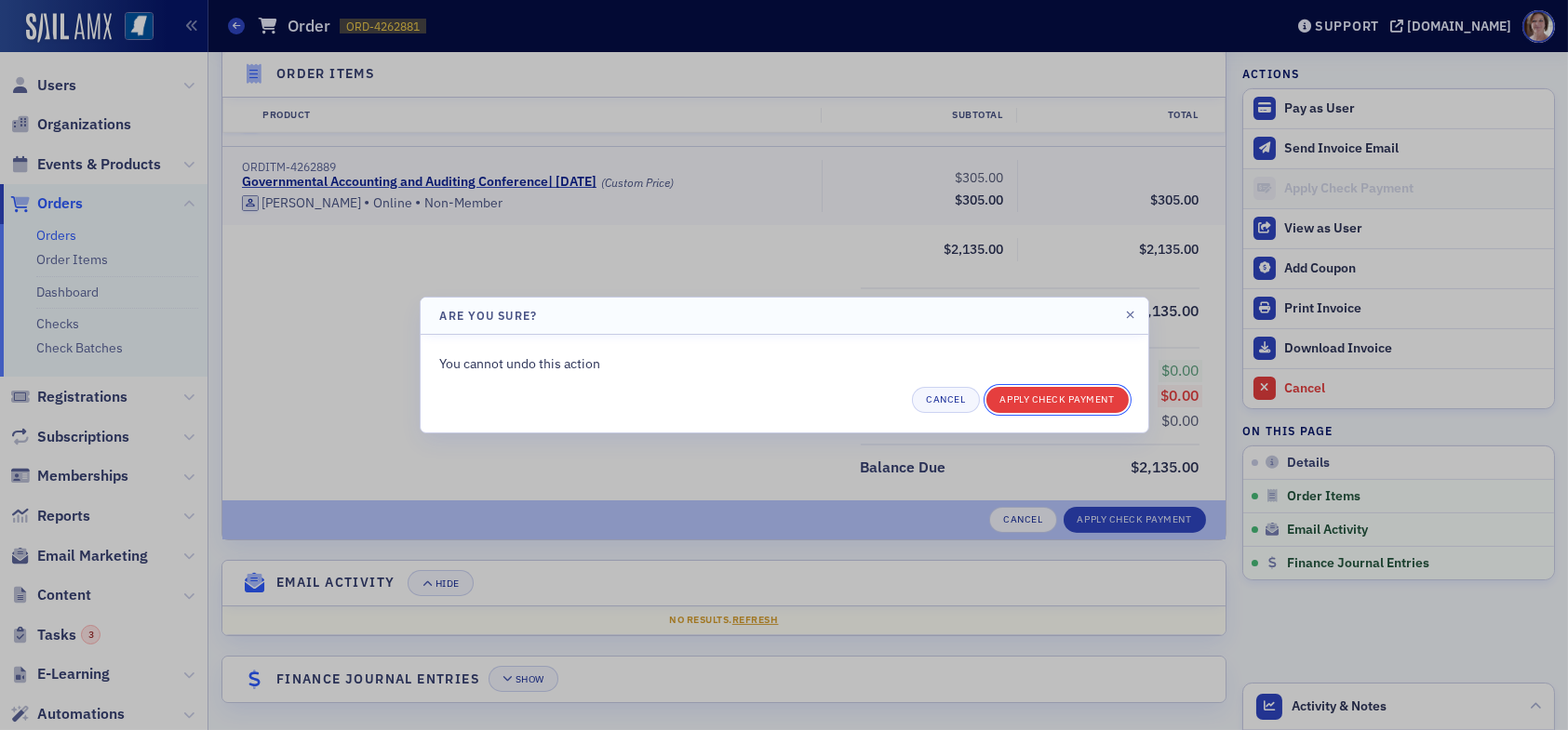
click at [1070, 395] on button "Apply Check Payment" at bounding box center [1057, 400] width 142 height 26
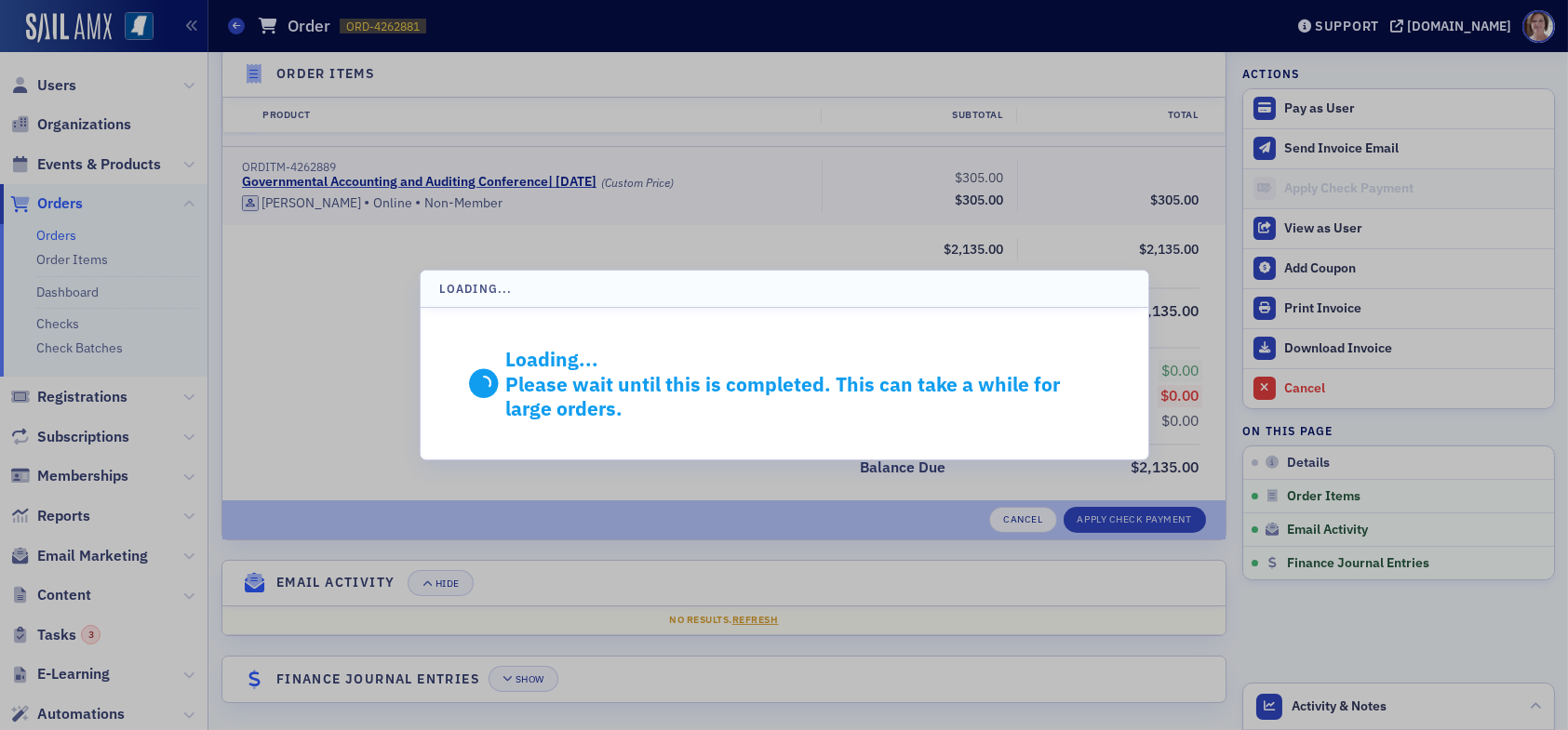
scroll to position [1117, 0]
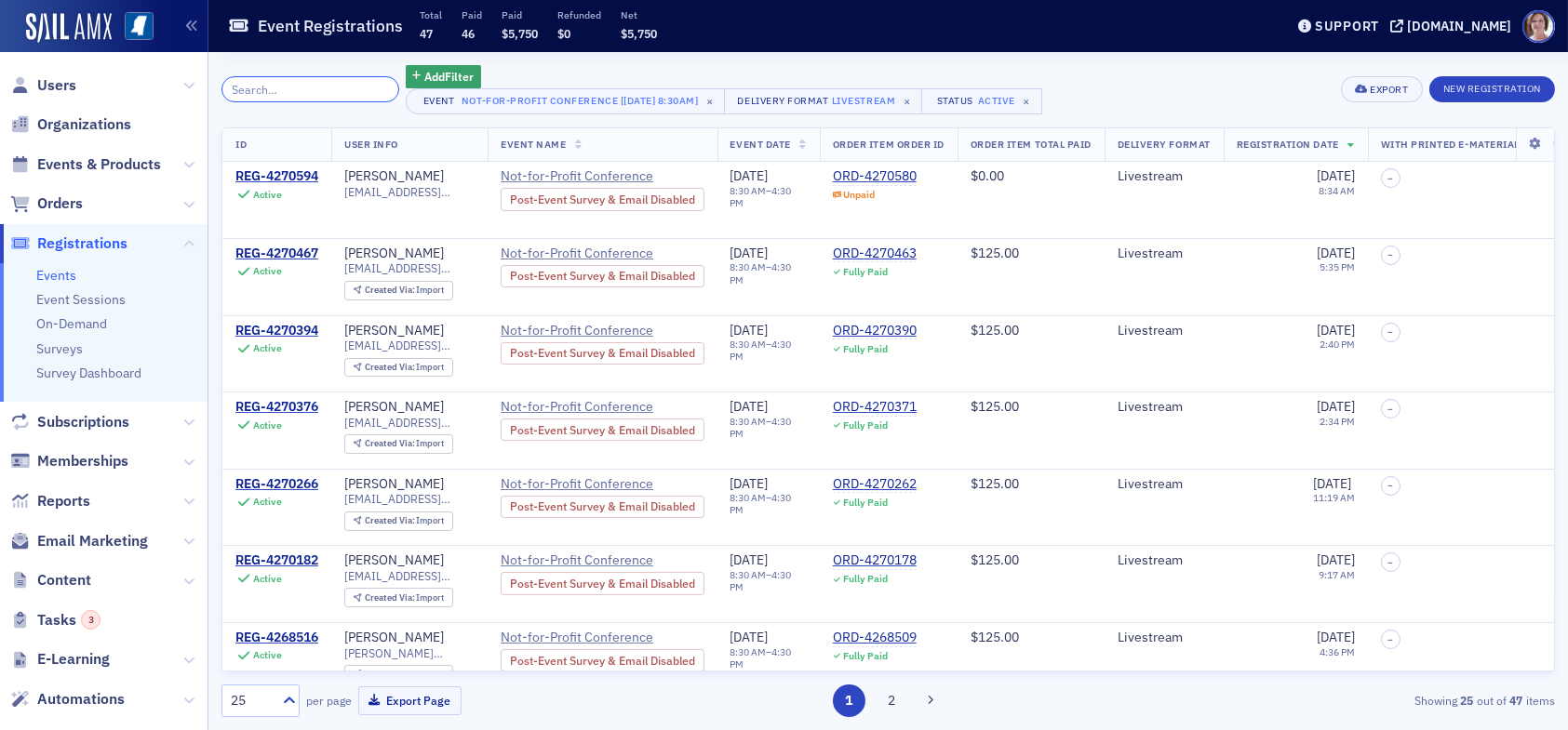
click at [291, 91] on input "search" at bounding box center [310, 89] width 178 height 26
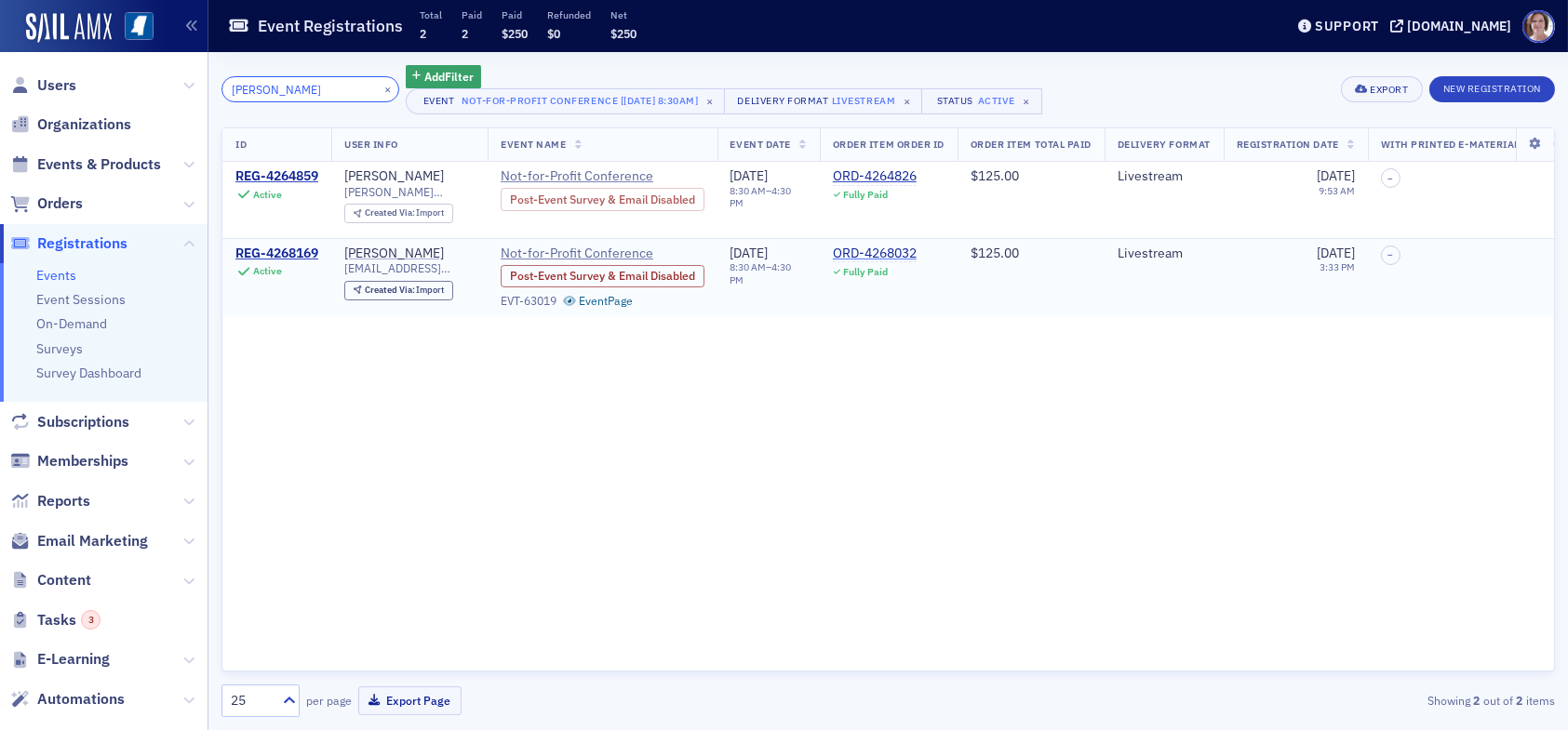
type input "jason ashley"
click at [897, 252] on div "ORD-4268032" at bounding box center [874, 254] width 83 height 17
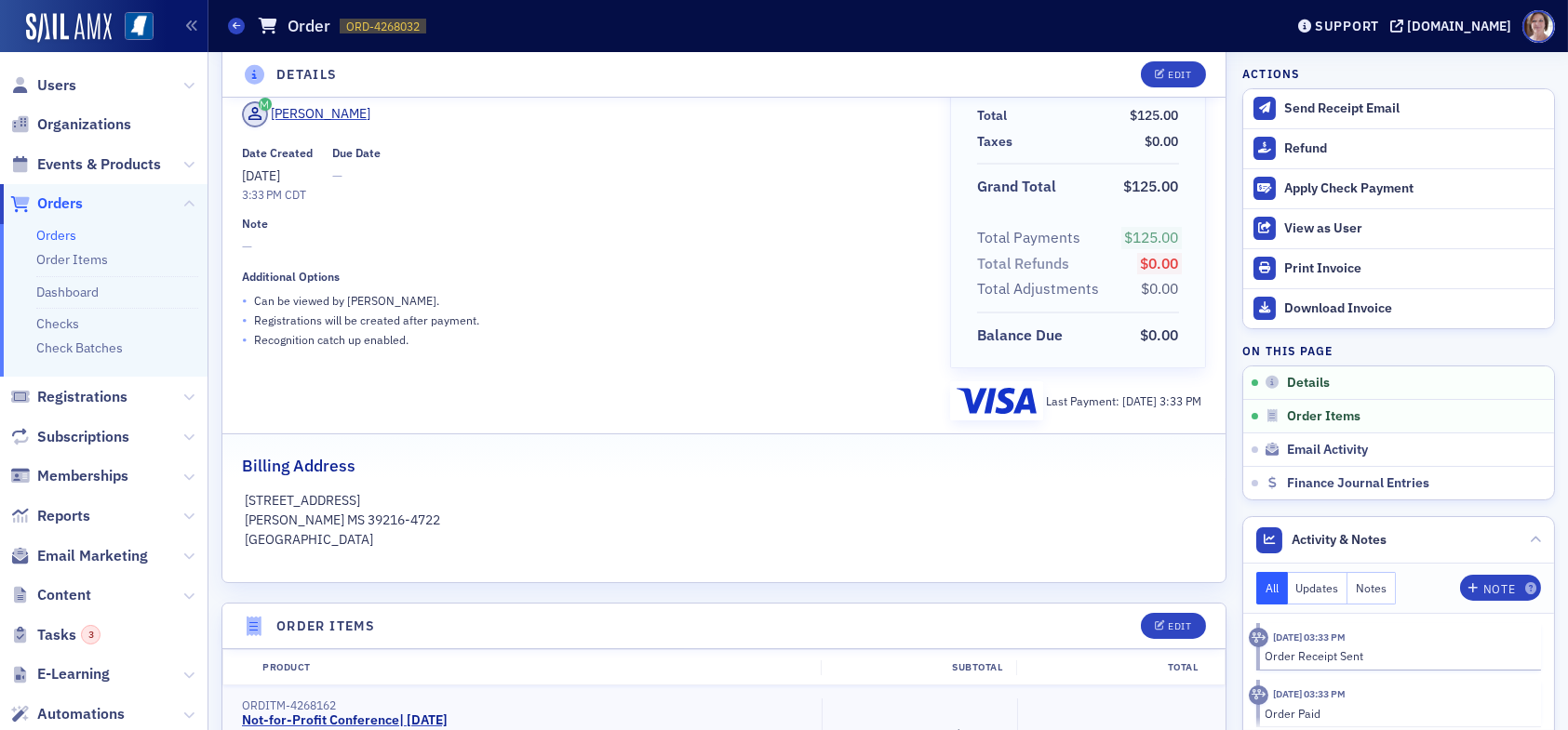
scroll to position [93, 0]
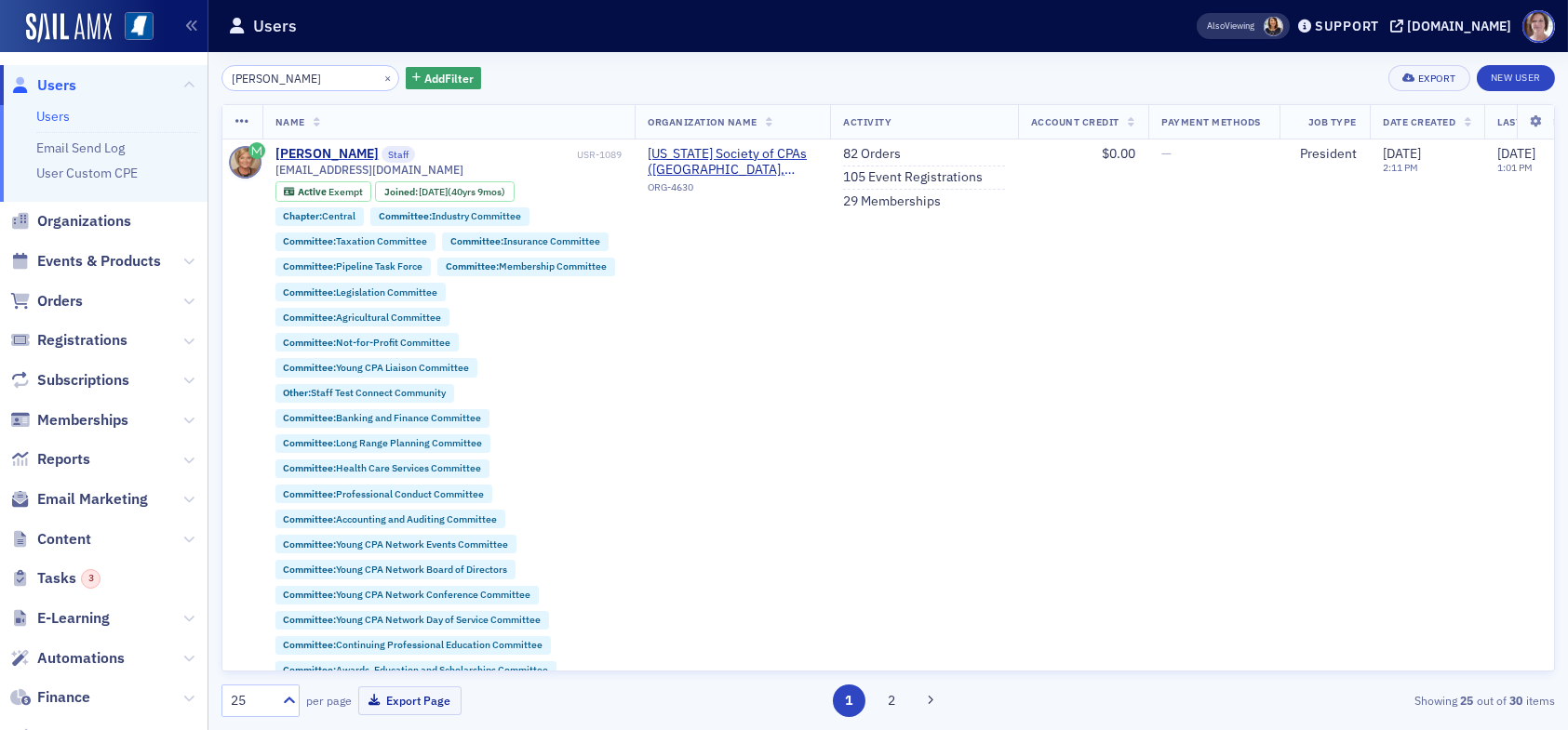
drag, startPoint x: 67, startPoint y: 76, endPoint x: 90, endPoint y: 74, distance: 23.1
click at [70, 75] on span "Users" at bounding box center [57, 85] width 39 height 21
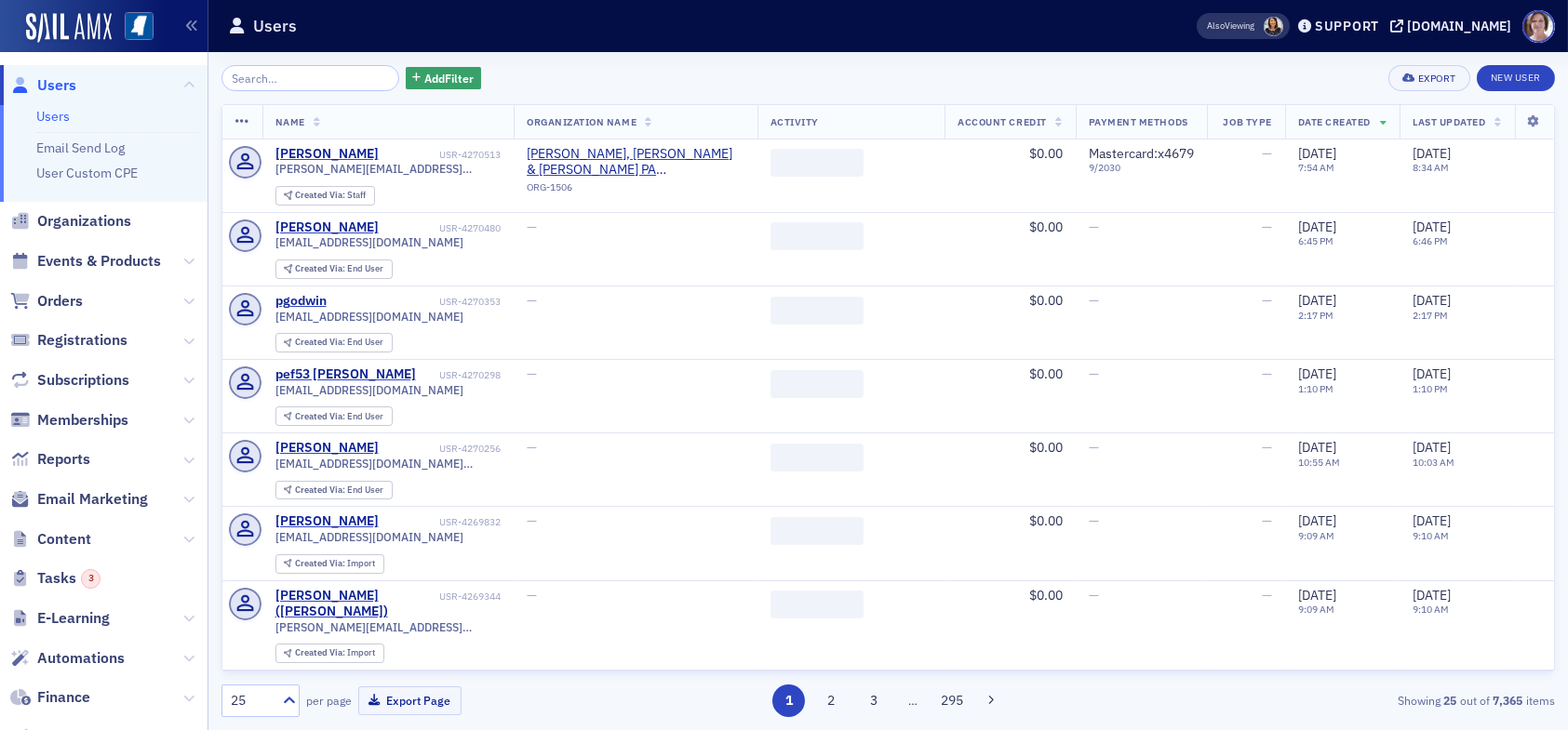
click at [328, 77] on input "search" at bounding box center [310, 79] width 178 height 26
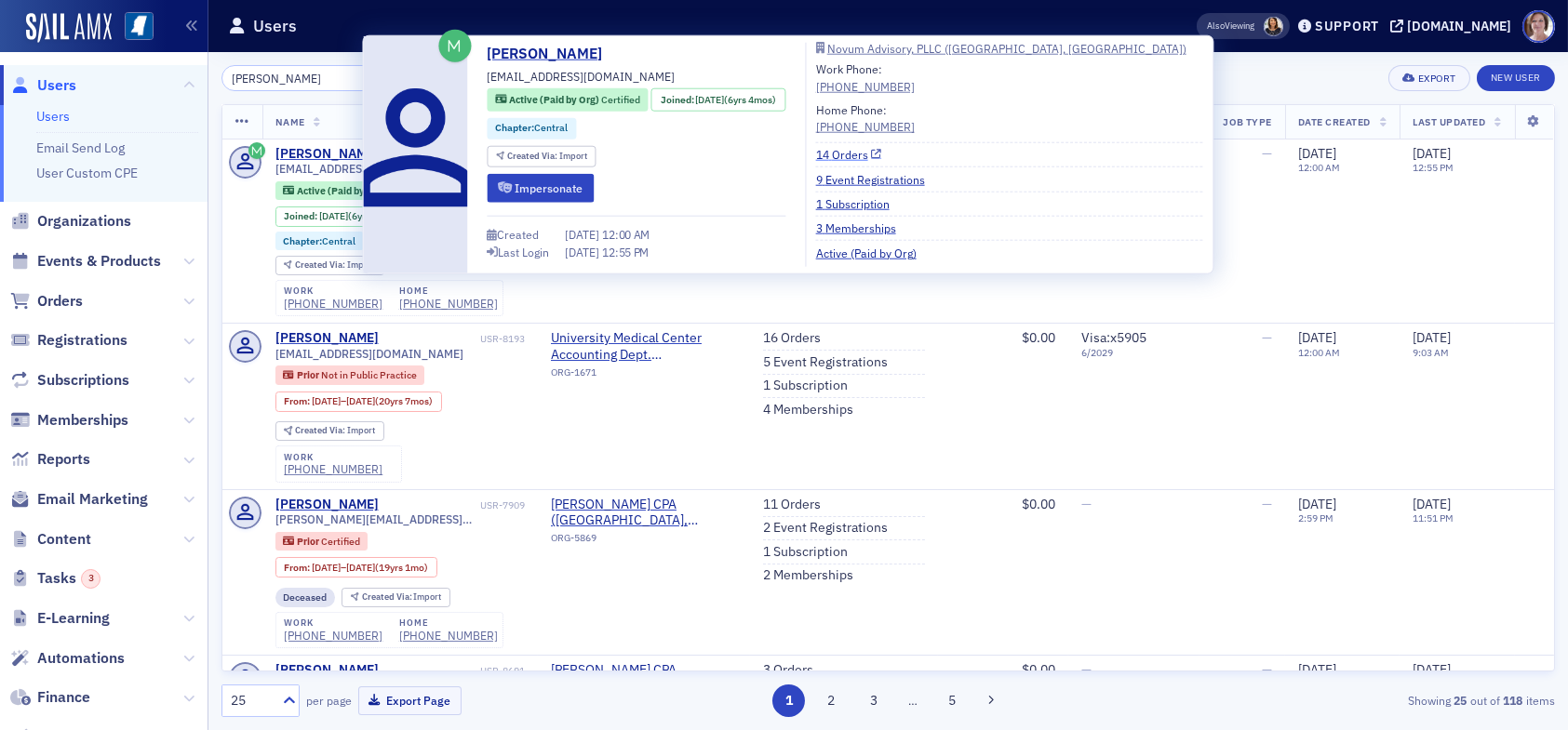
type input "[PERSON_NAME]"
click at [868, 153] on link "14 Orders" at bounding box center [849, 155] width 66 height 17
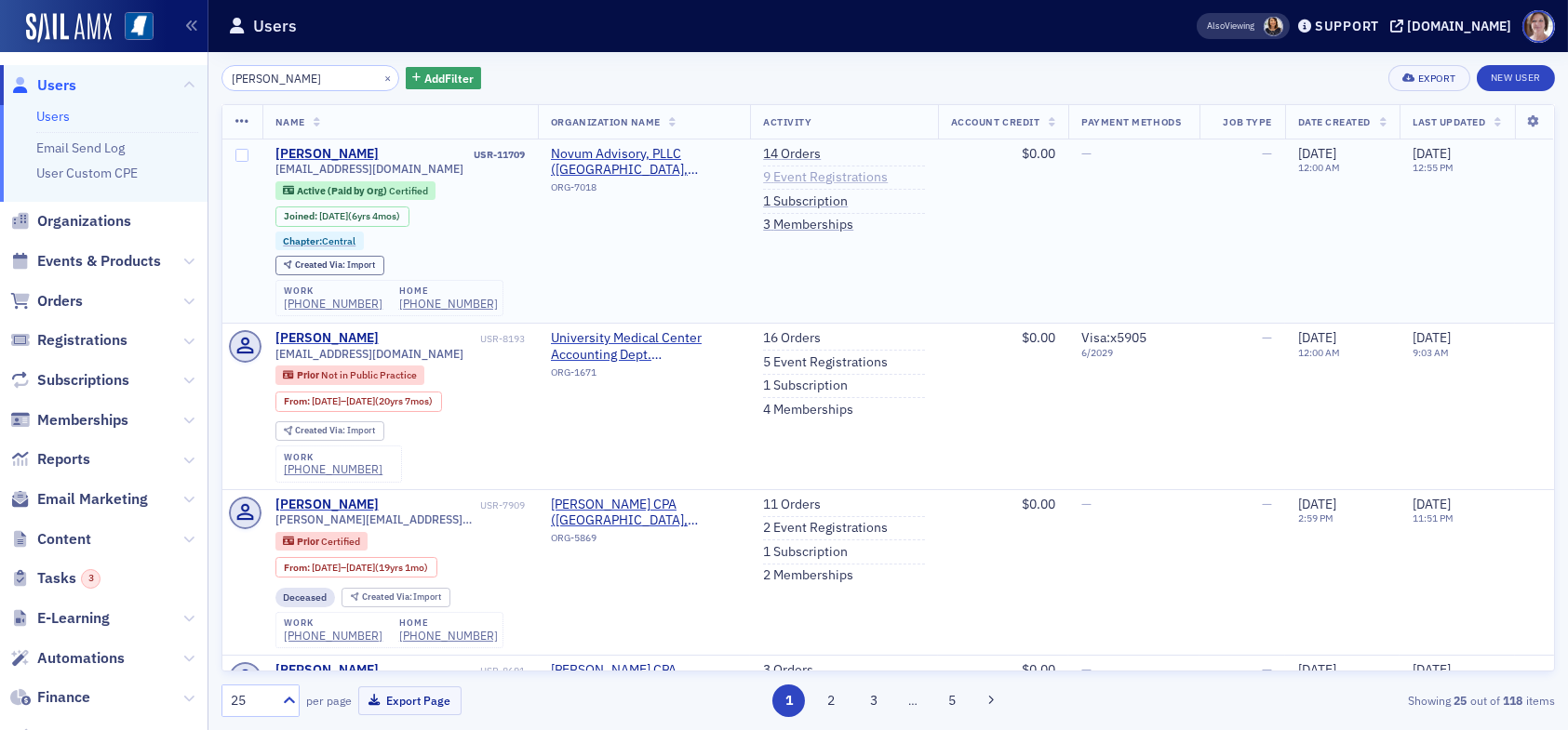
click at [804, 178] on link "9 Event Registrations" at bounding box center [825, 178] width 125 height 17
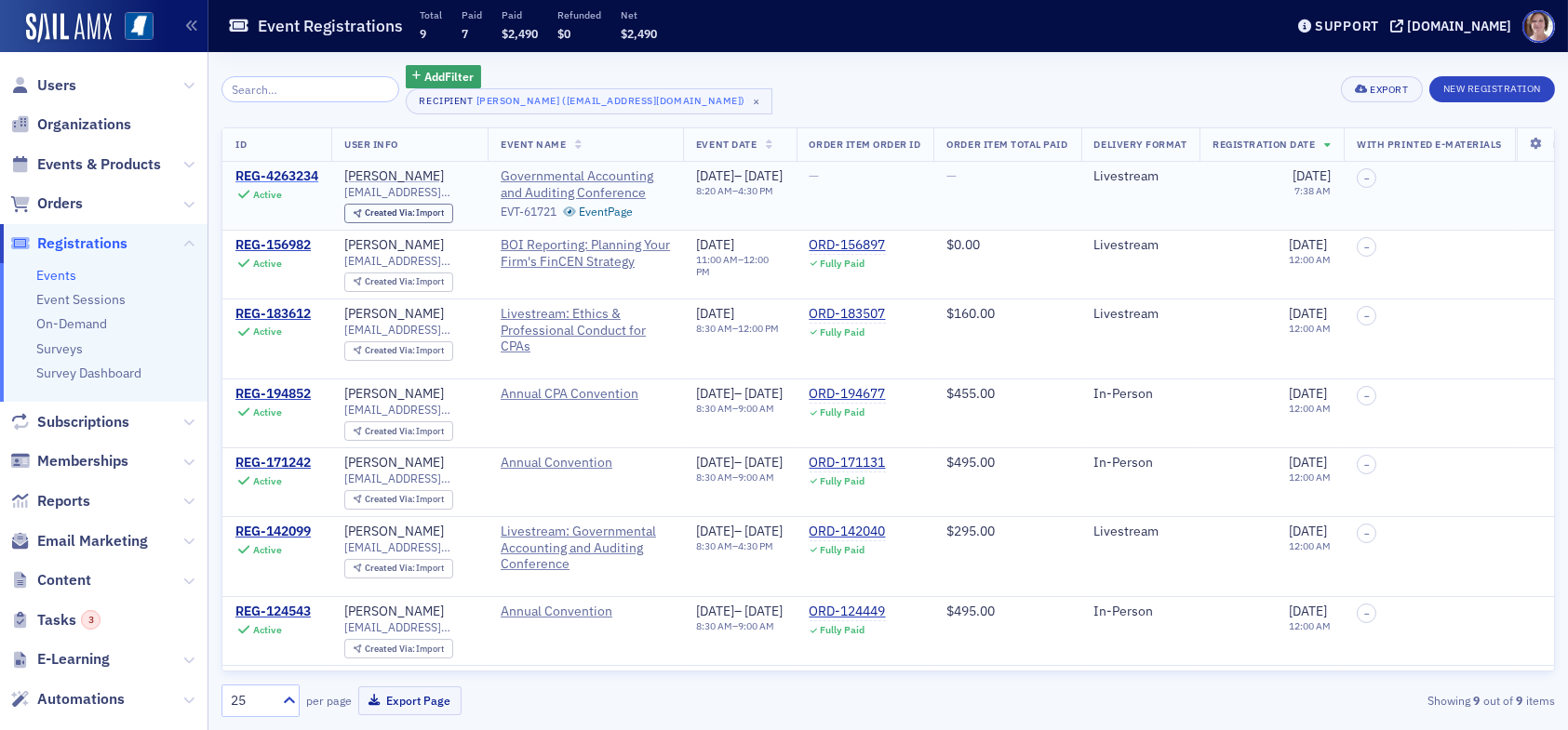
click at [300, 174] on div "REG-4263234" at bounding box center [276, 177] width 82 height 17
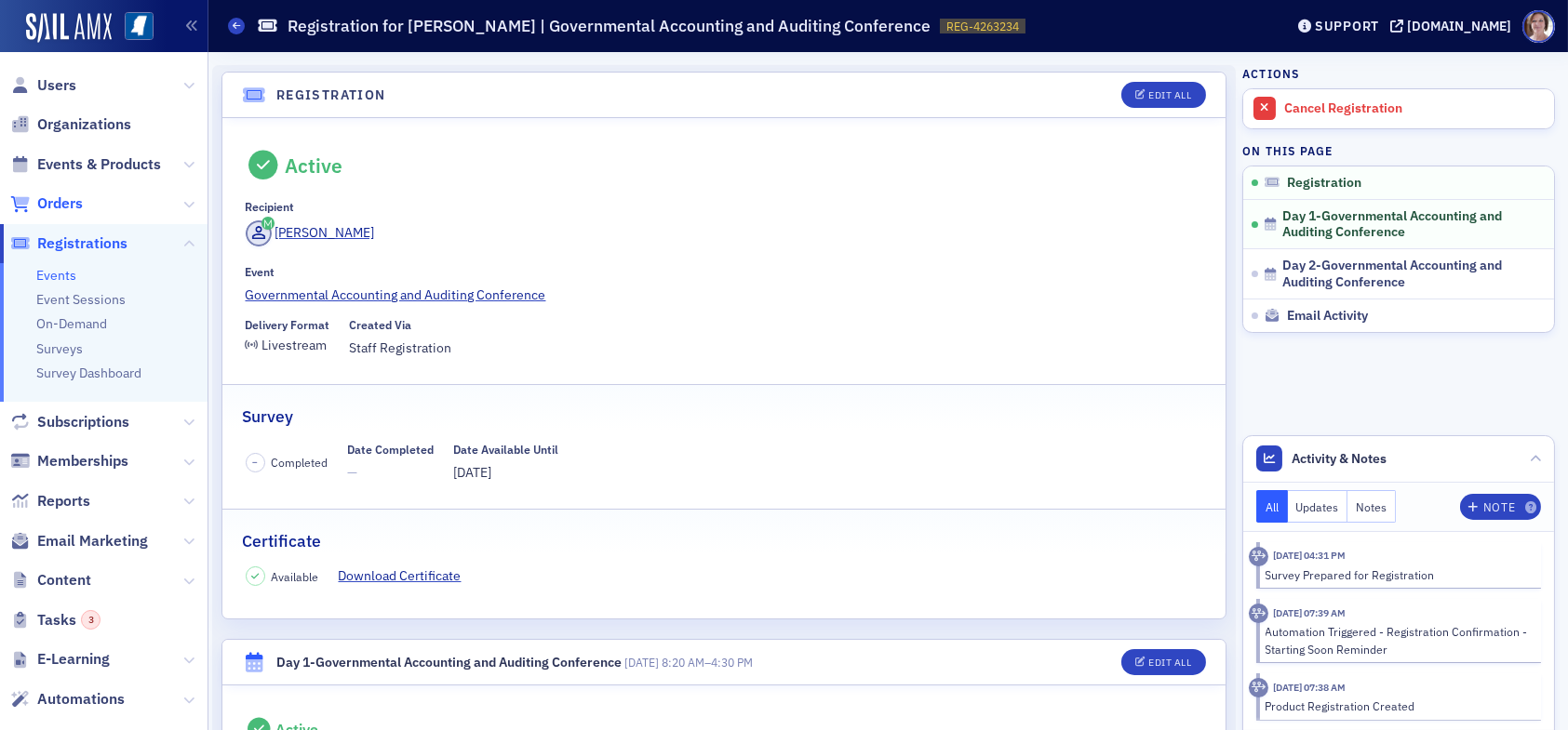
click at [66, 203] on span "Orders" at bounding box center [60, 204] width 46 height 21
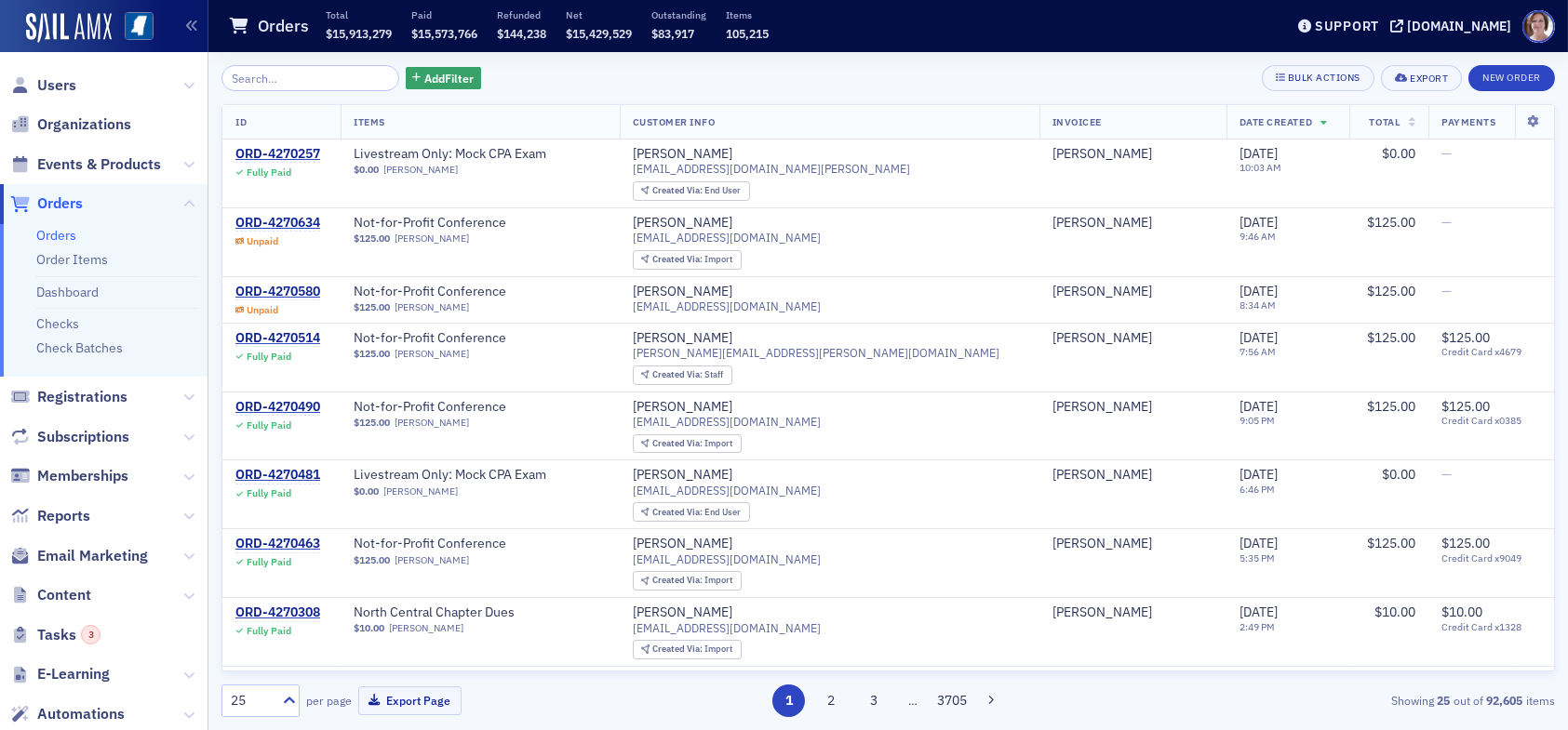
click at [304, 86] on input "search" at bounding box center [310, 79] width 178 height 26
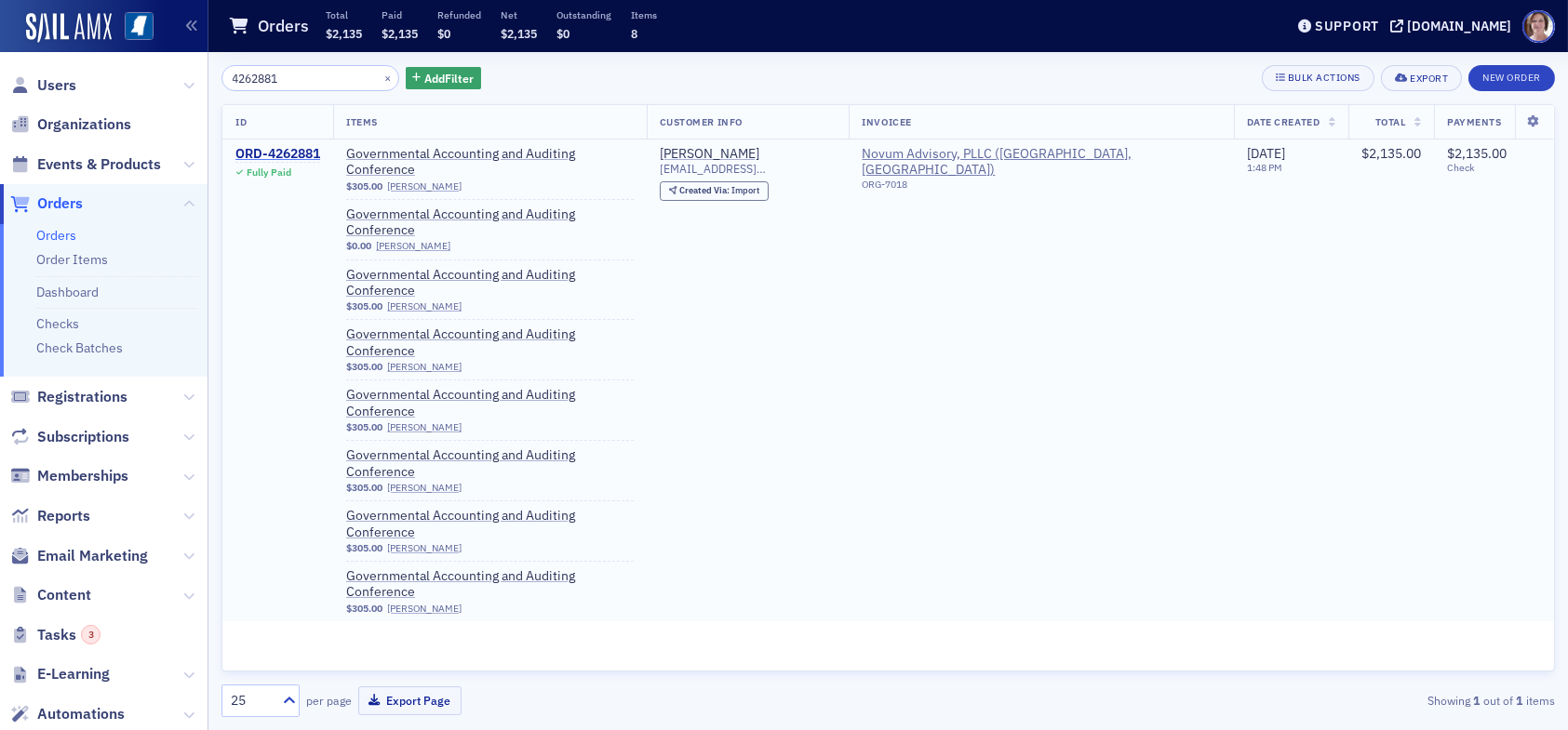
type input "4262881"
click at [279, 155] on div "ORD-4262881" at bounding box center [277, 155] width 84 height 17
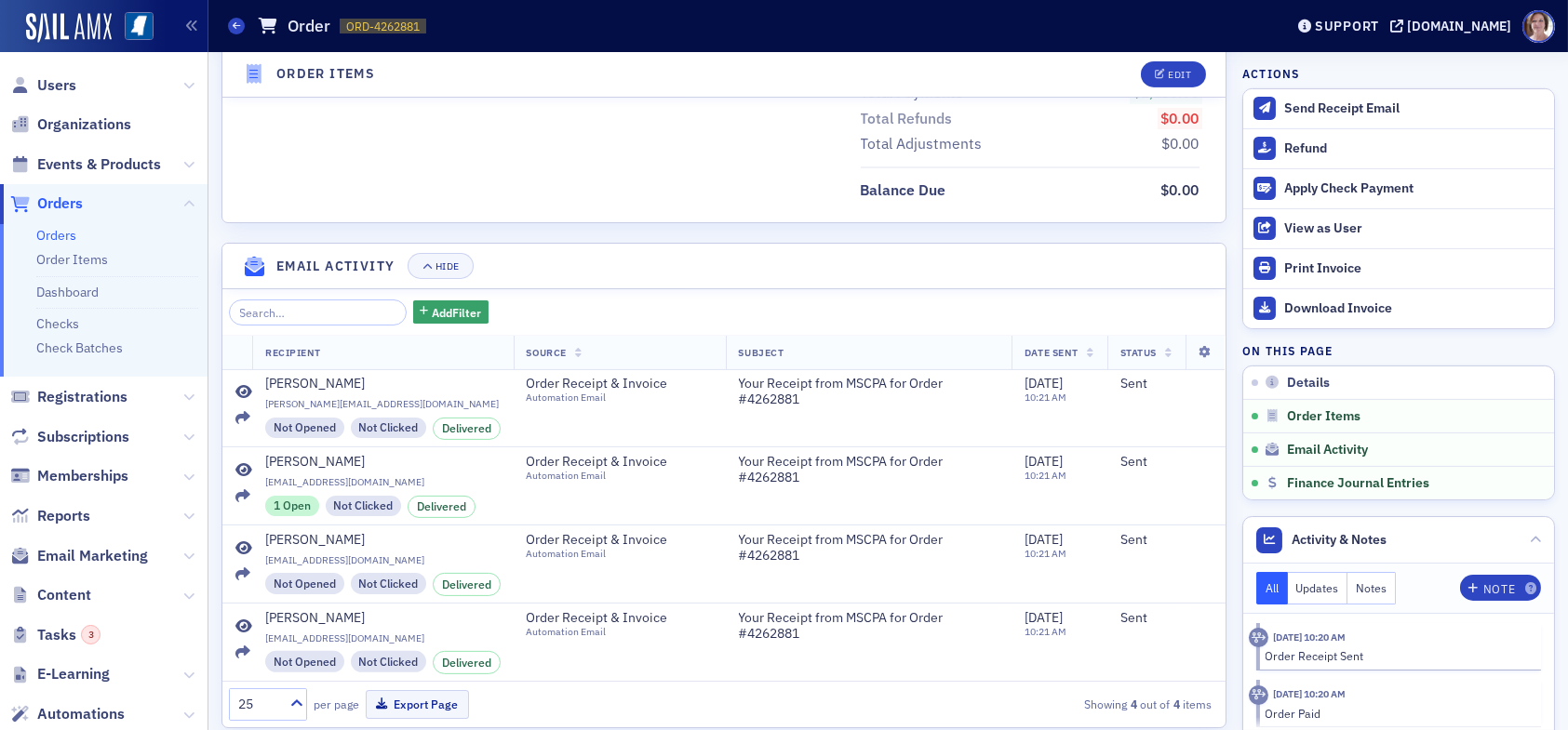
scroll to position [1766, 0]
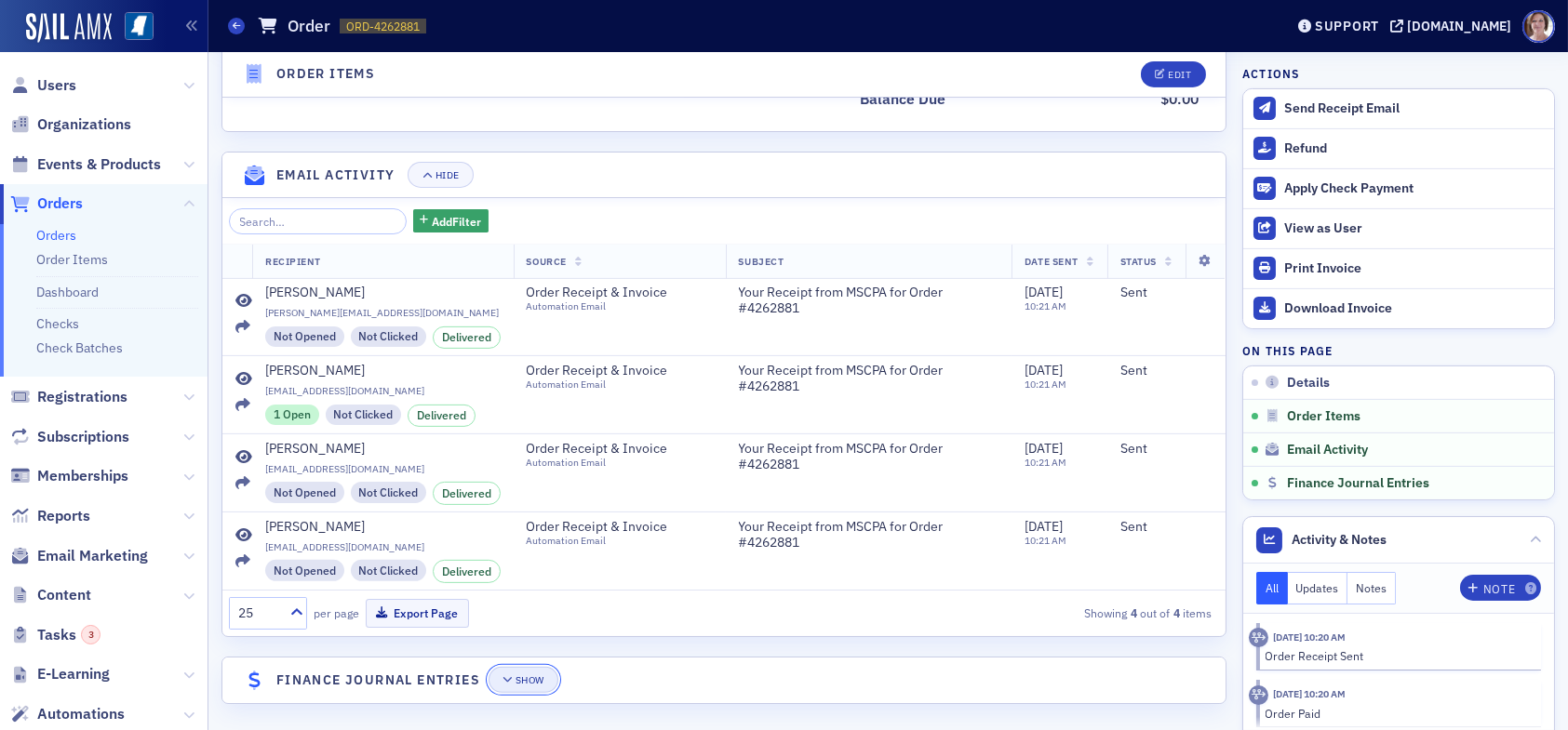
click at [516, 667] on button "Show" at bounding box center [523, 680] width 69 height 26
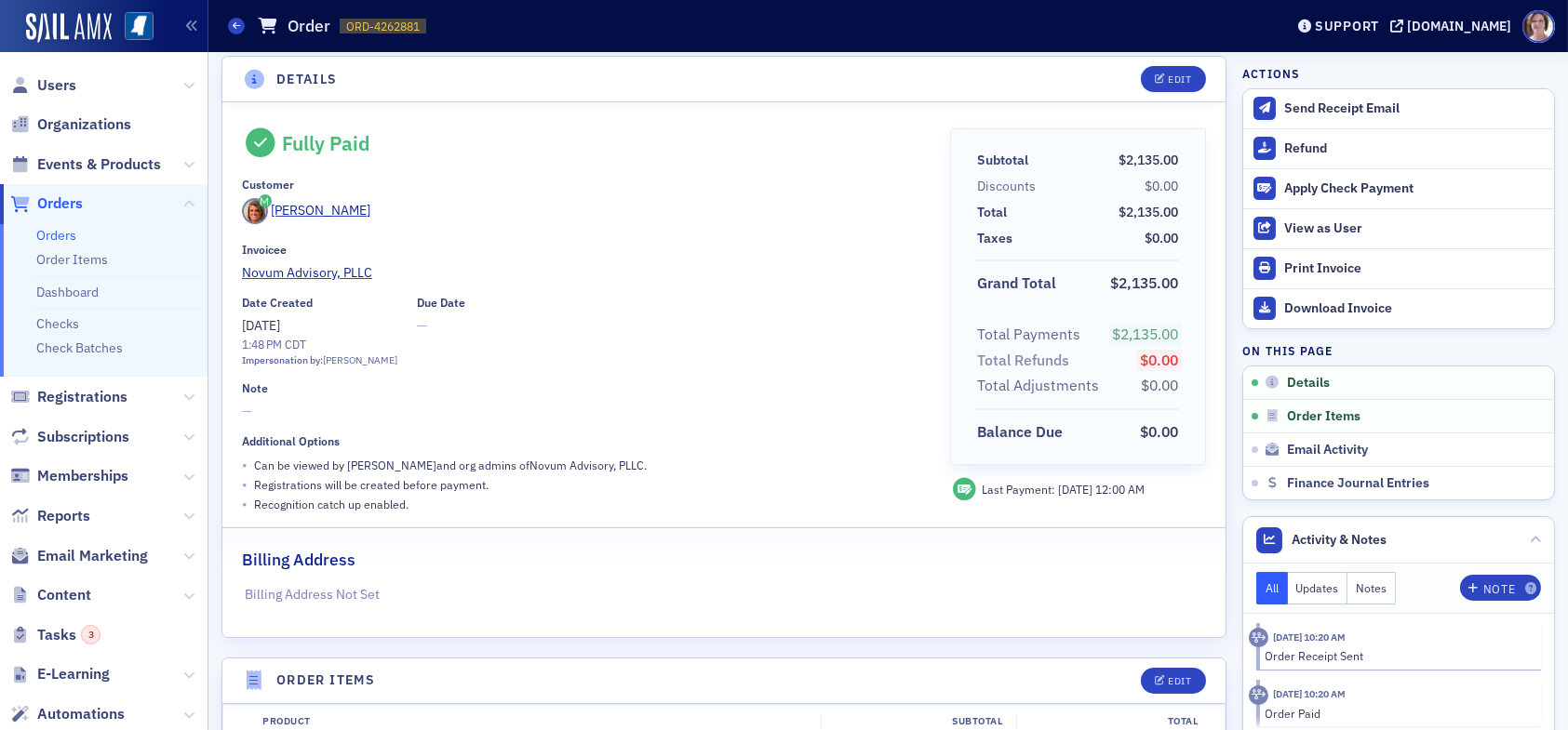
scroll to position [0, 0]
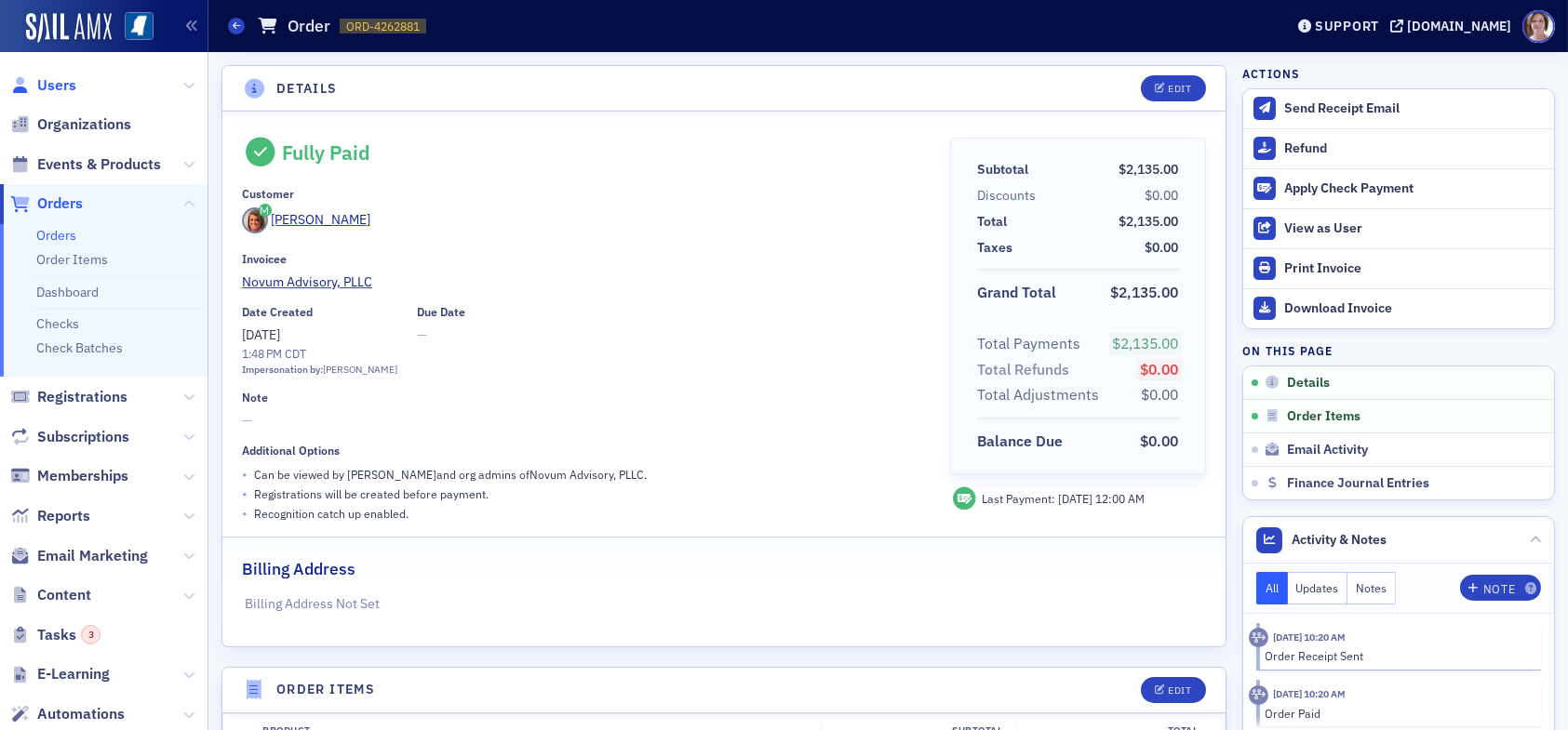
click at [66, 76] on span "Users" at bounding box center [57, 85] width 39 height 21
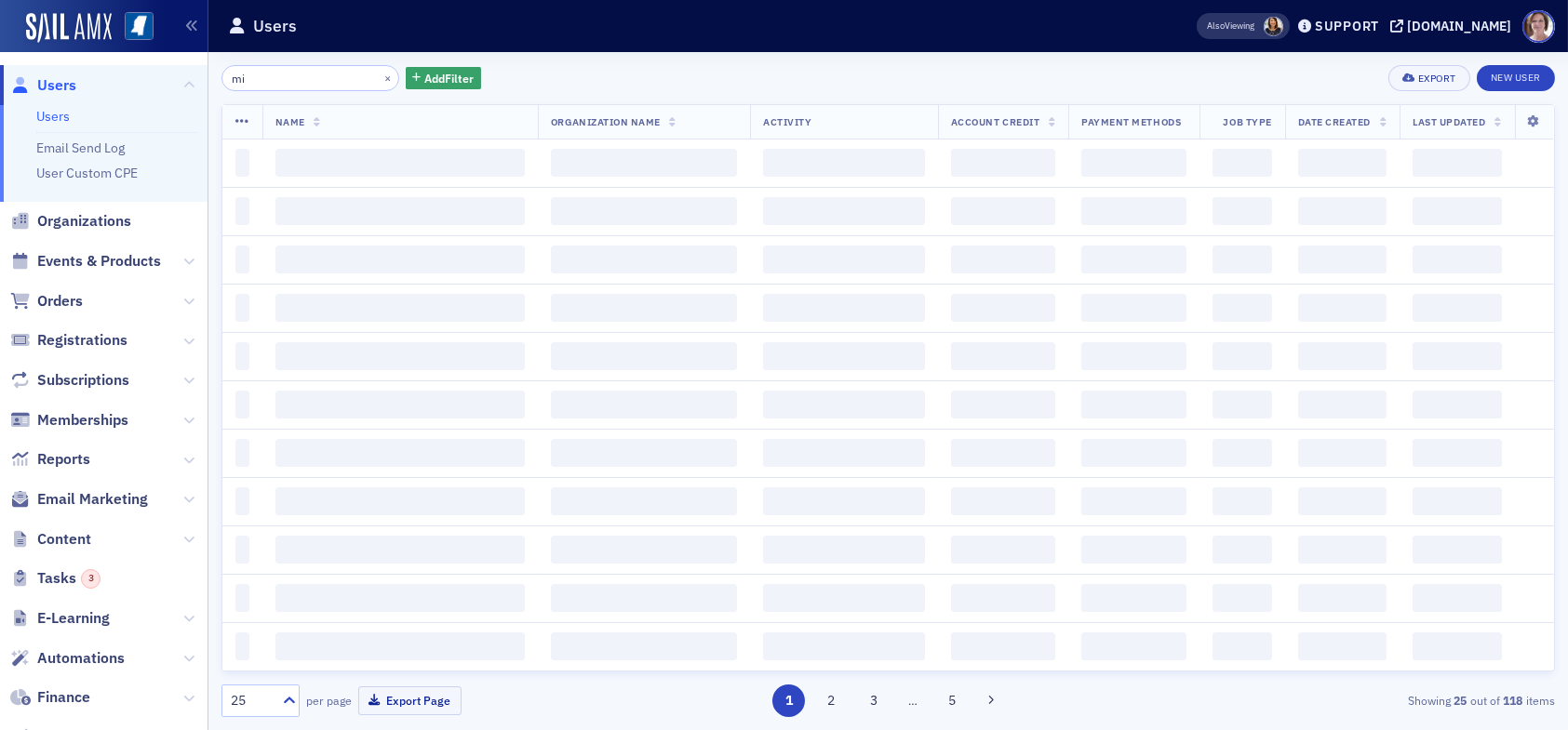
type input "m"
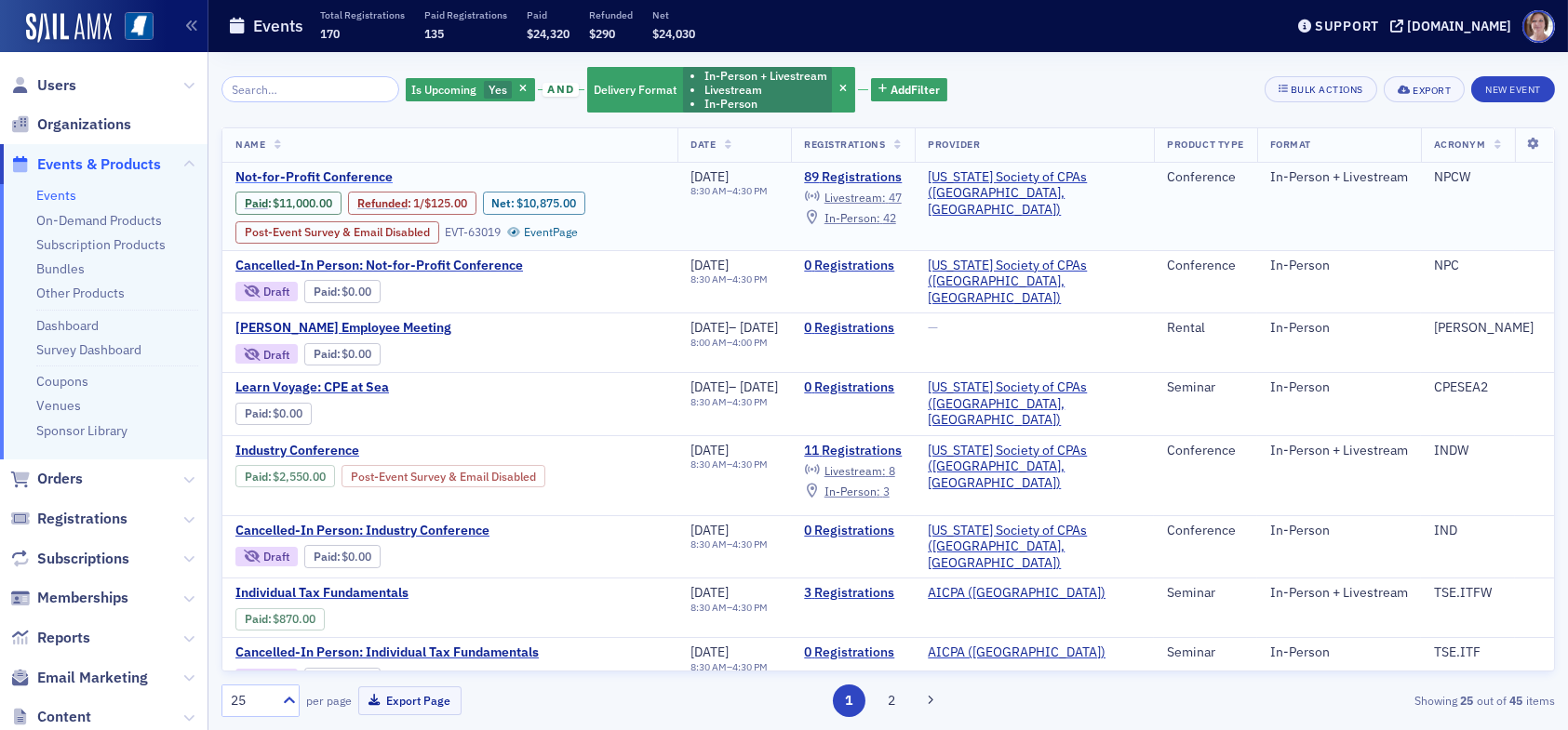
click at [354, 175] on span "Not-for-Profit Conference" at bounding box center [392, 178] width 313 height 17
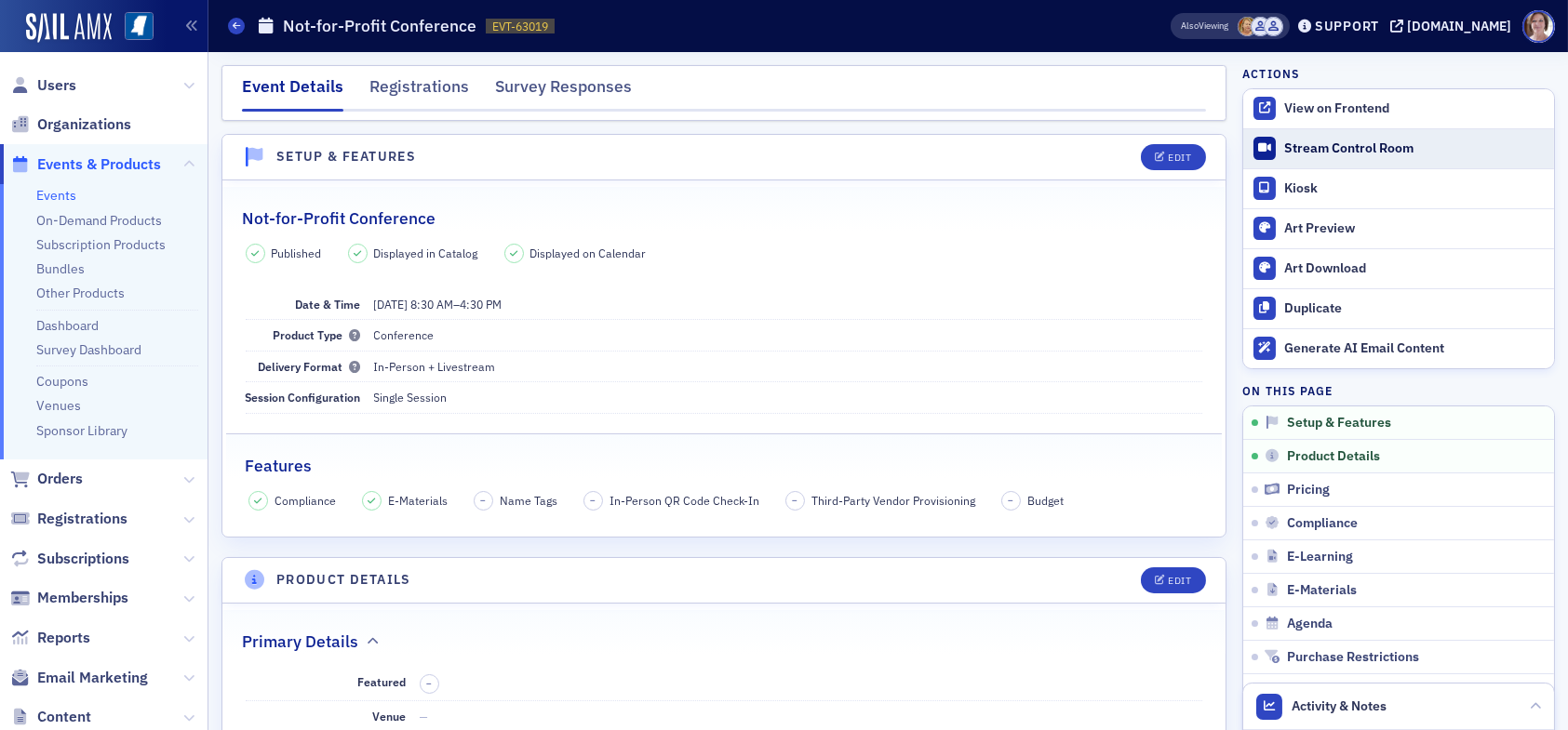
click at [1309, 148] on div "Stream Control Room" at bounding box center [1414, 149] width 261 height 17
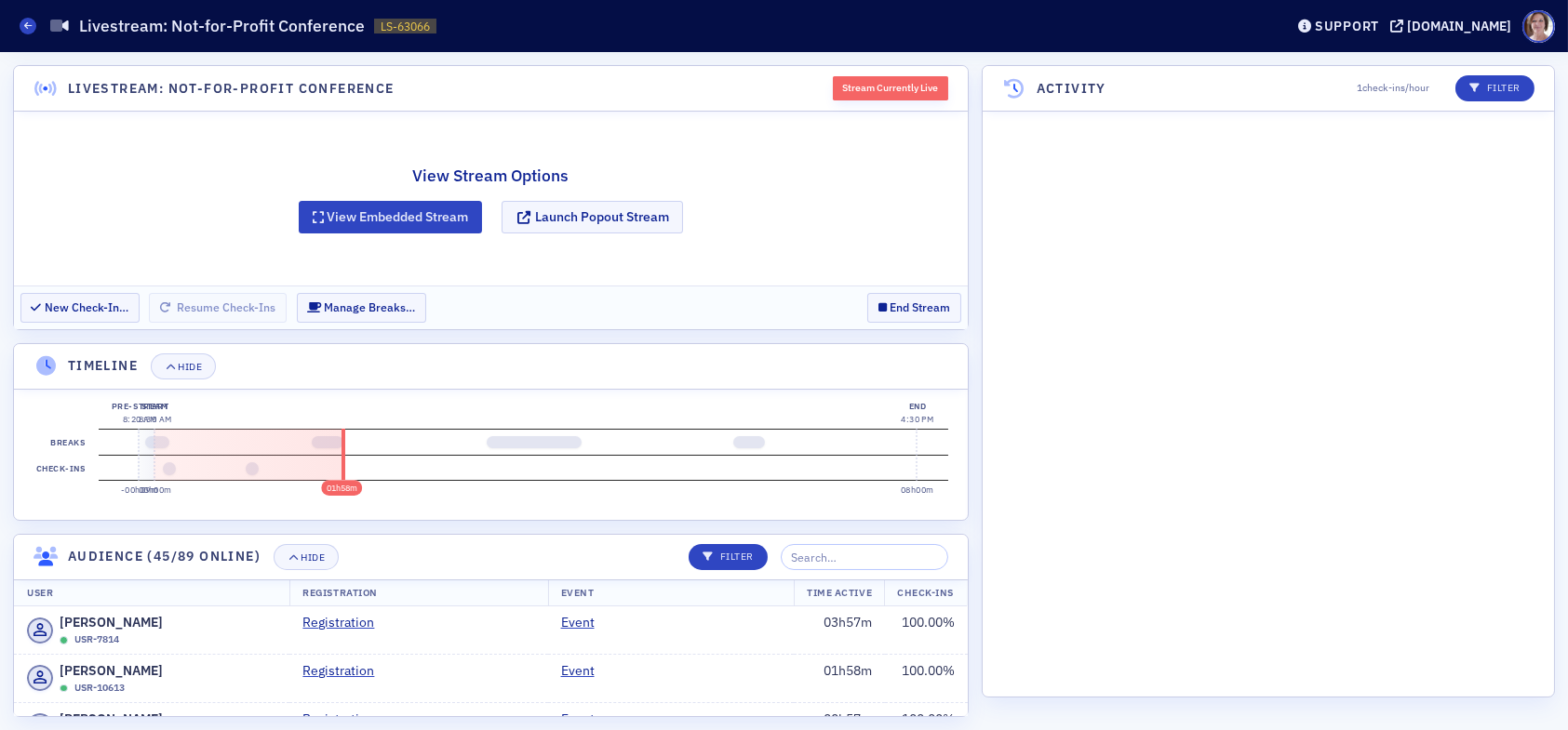
scroll to position [2160, 0]
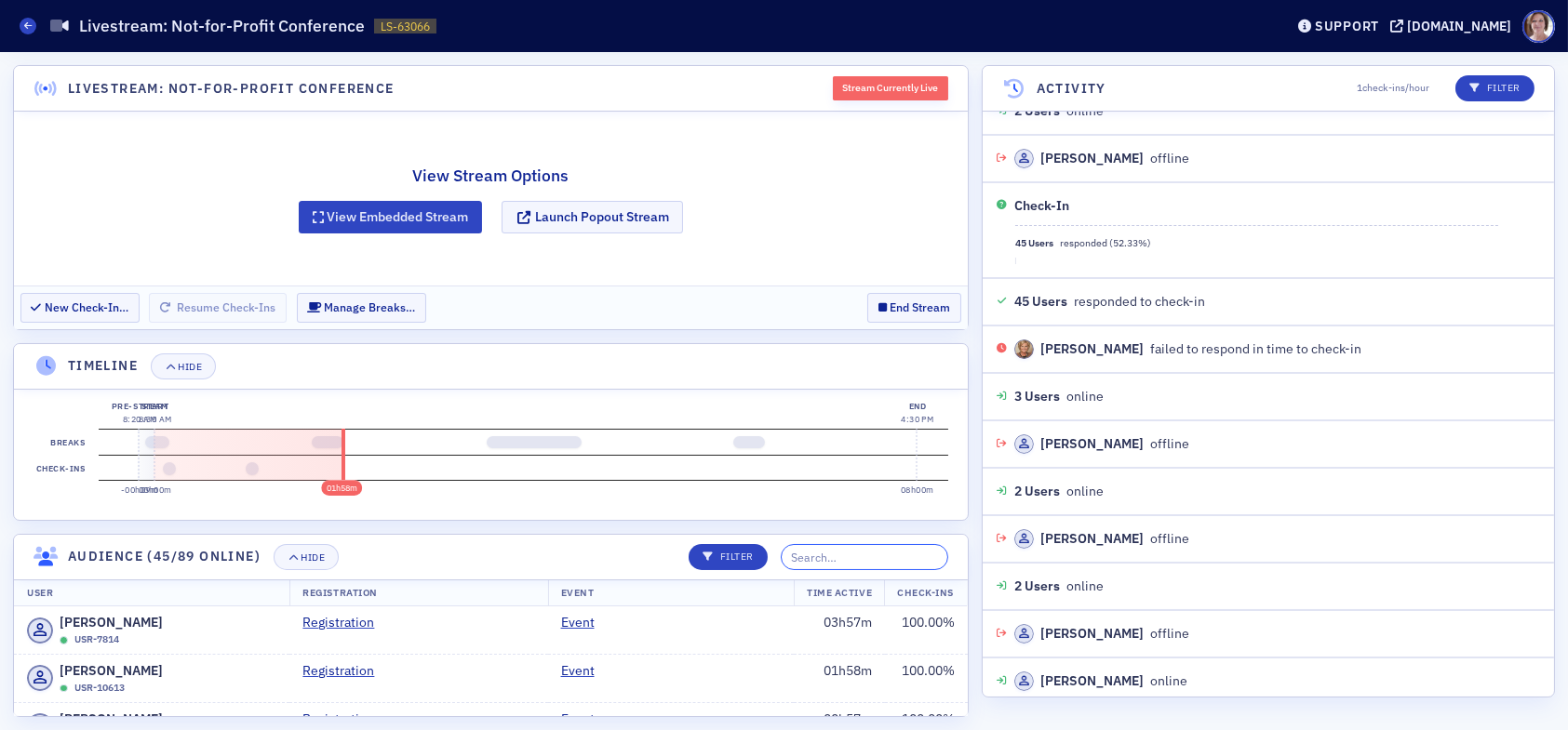
click at [890, 559] on input "search" at bounding box center [864, 558] width 168 height 26
type input "l"
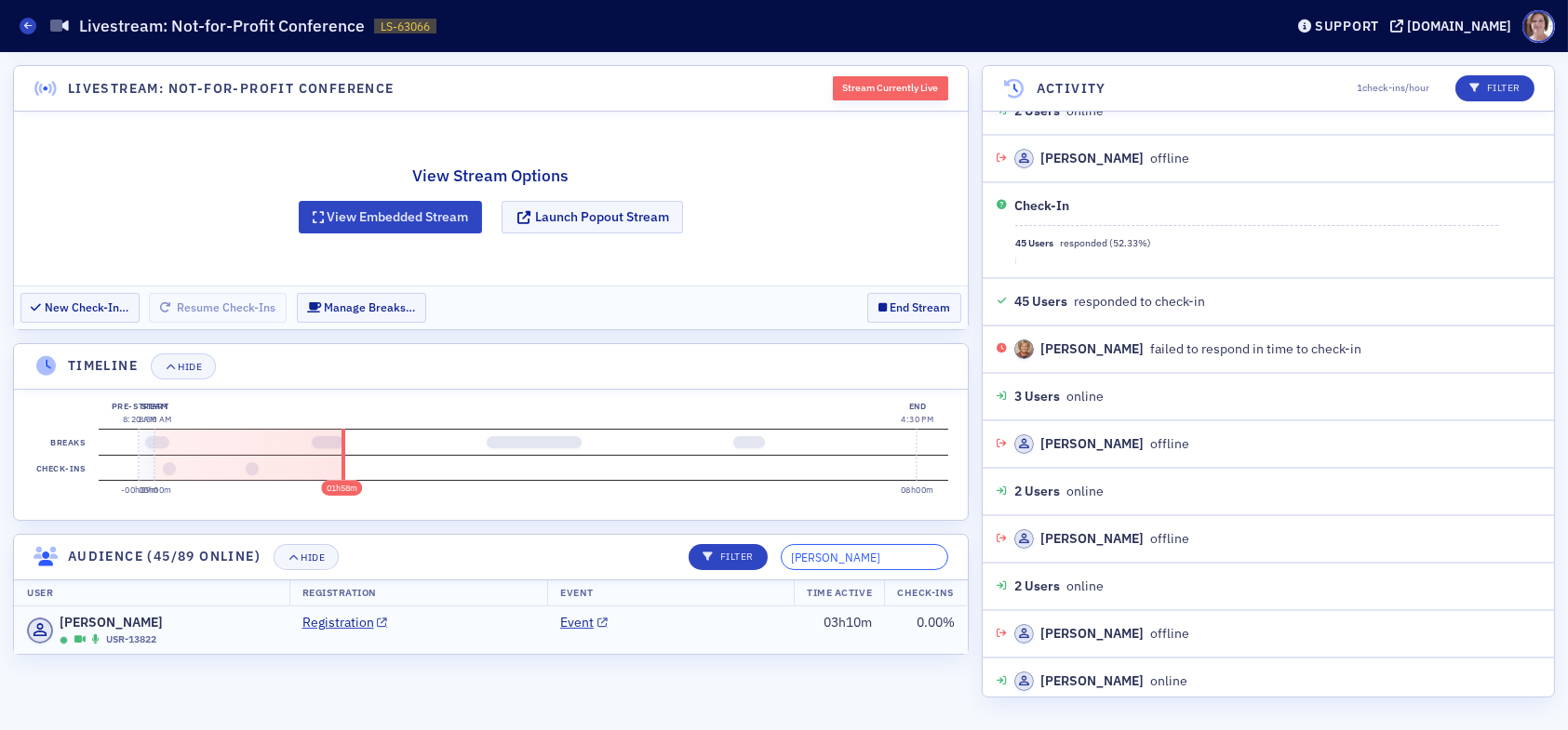
type input "macey"
click at [684, 633] on td "Event" at bounding box center [670, 630] width 246 height 48
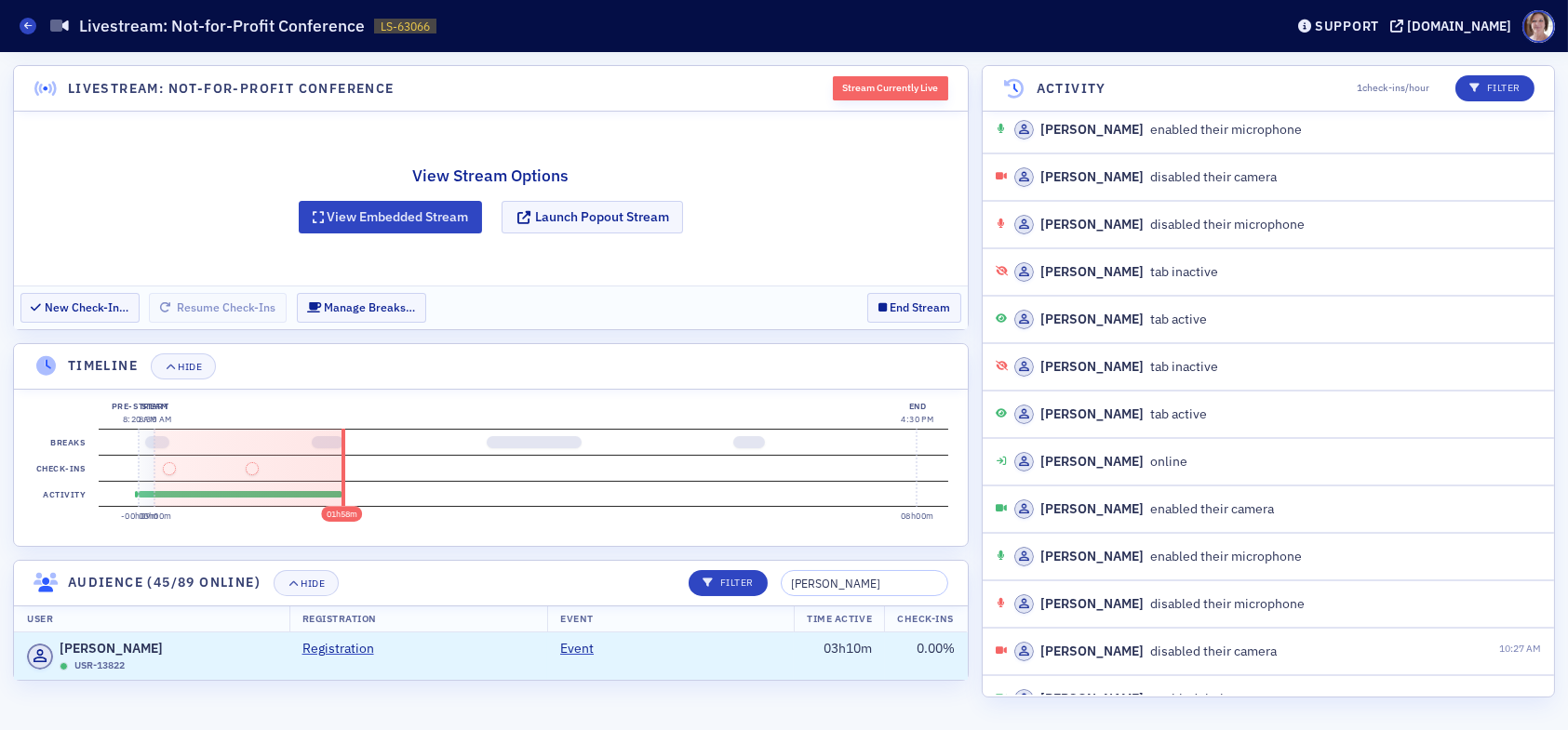
scroll to position [1692, 0]
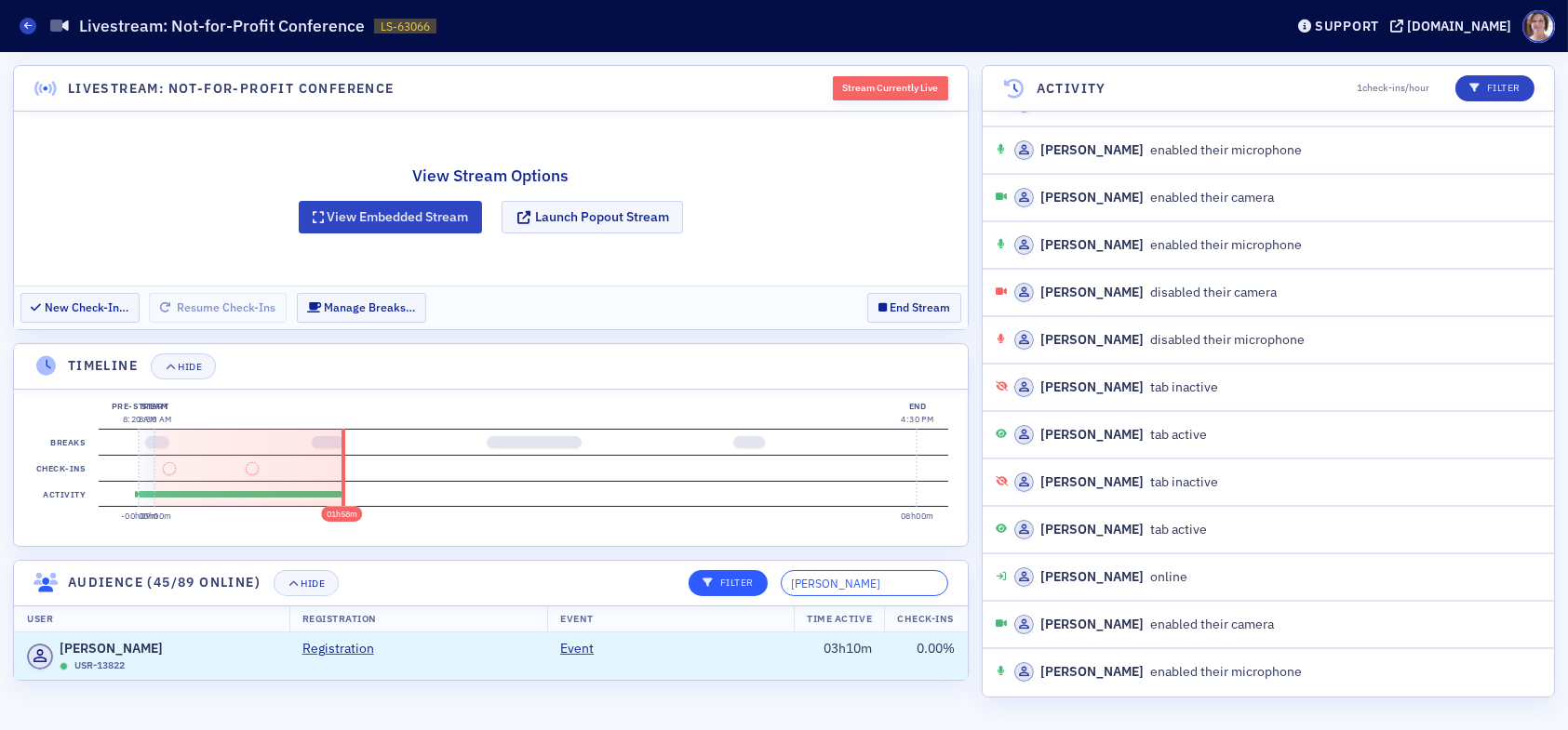
drag, startPoint x: 863, startPoint y: 578, endPoint x: 754, endPoint y: 571, distance: 109.2
click at [760, 581] on div "Filter macey" at bounding box center [812, 584] width 273 height 26
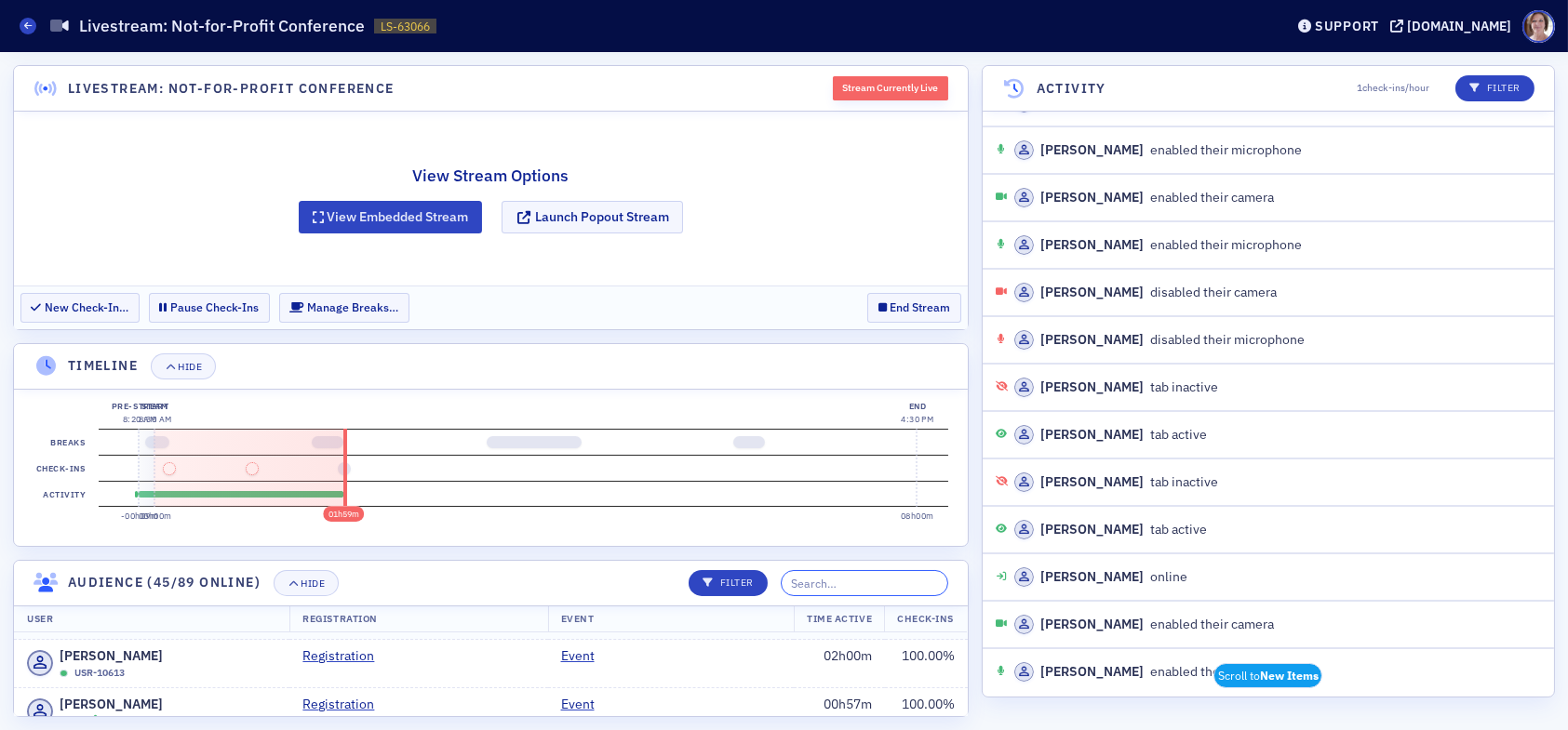
scroll to position [0, 0]
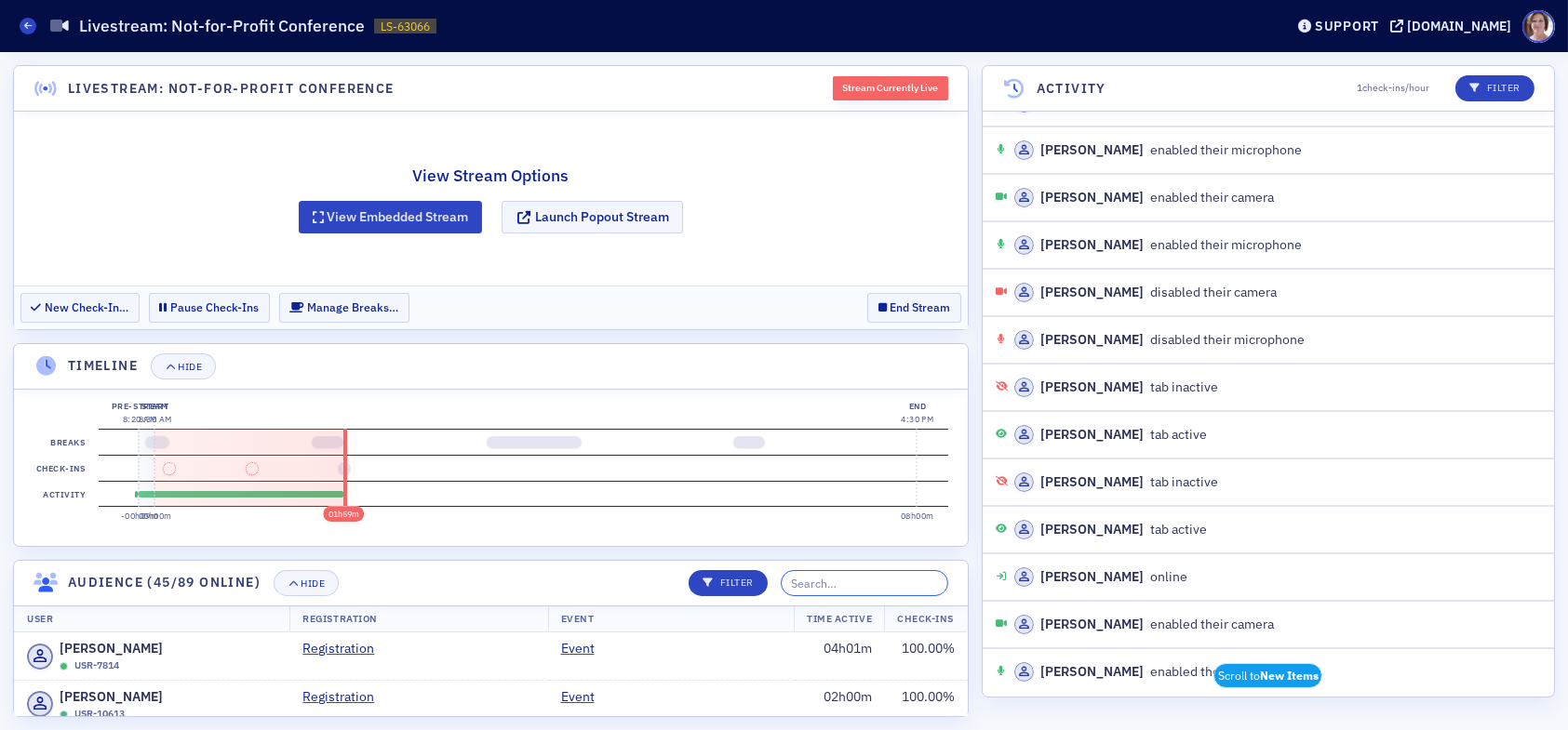
click at [857, 580] on input "search" at bounding box center [864, 584] width 168 height 26
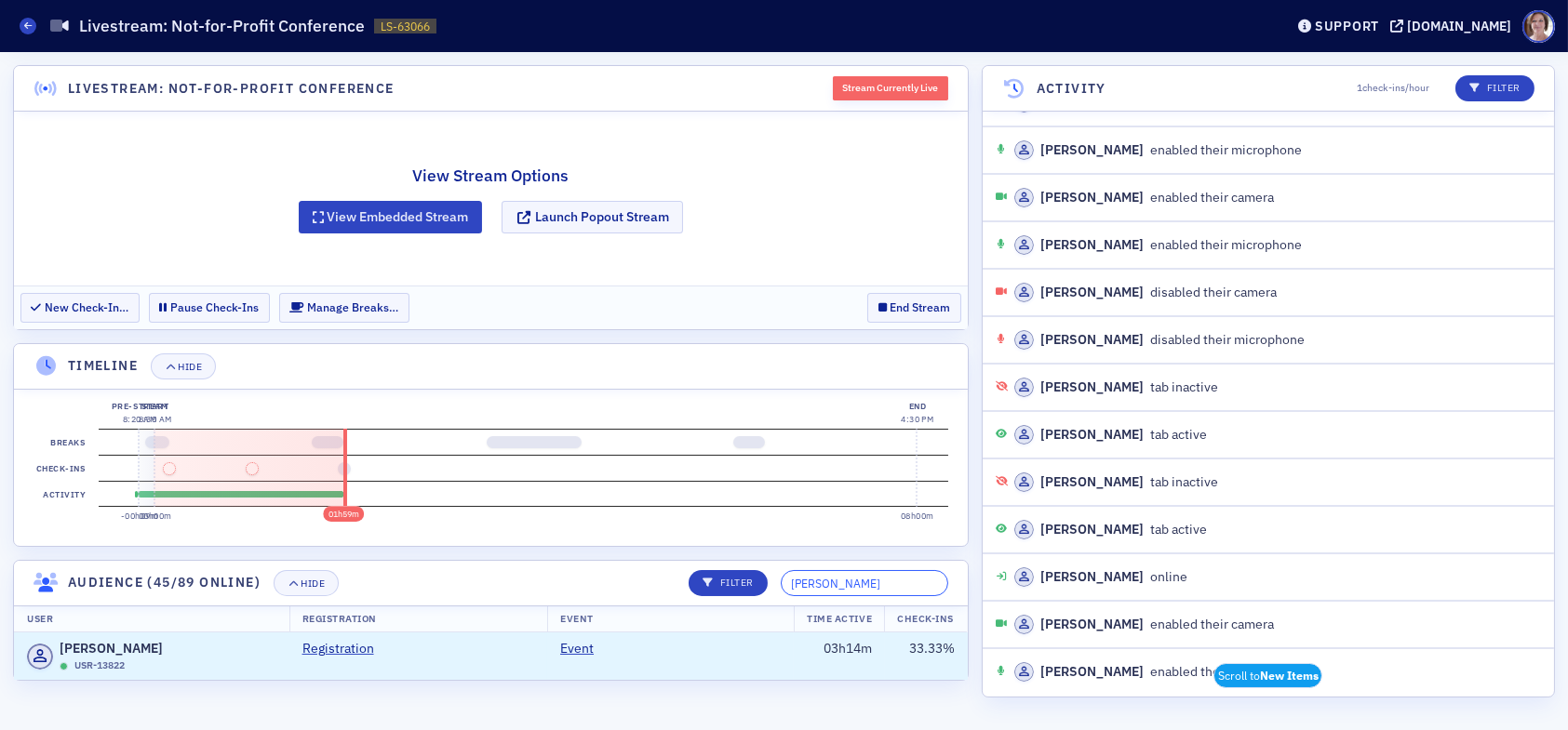
type input "macey"
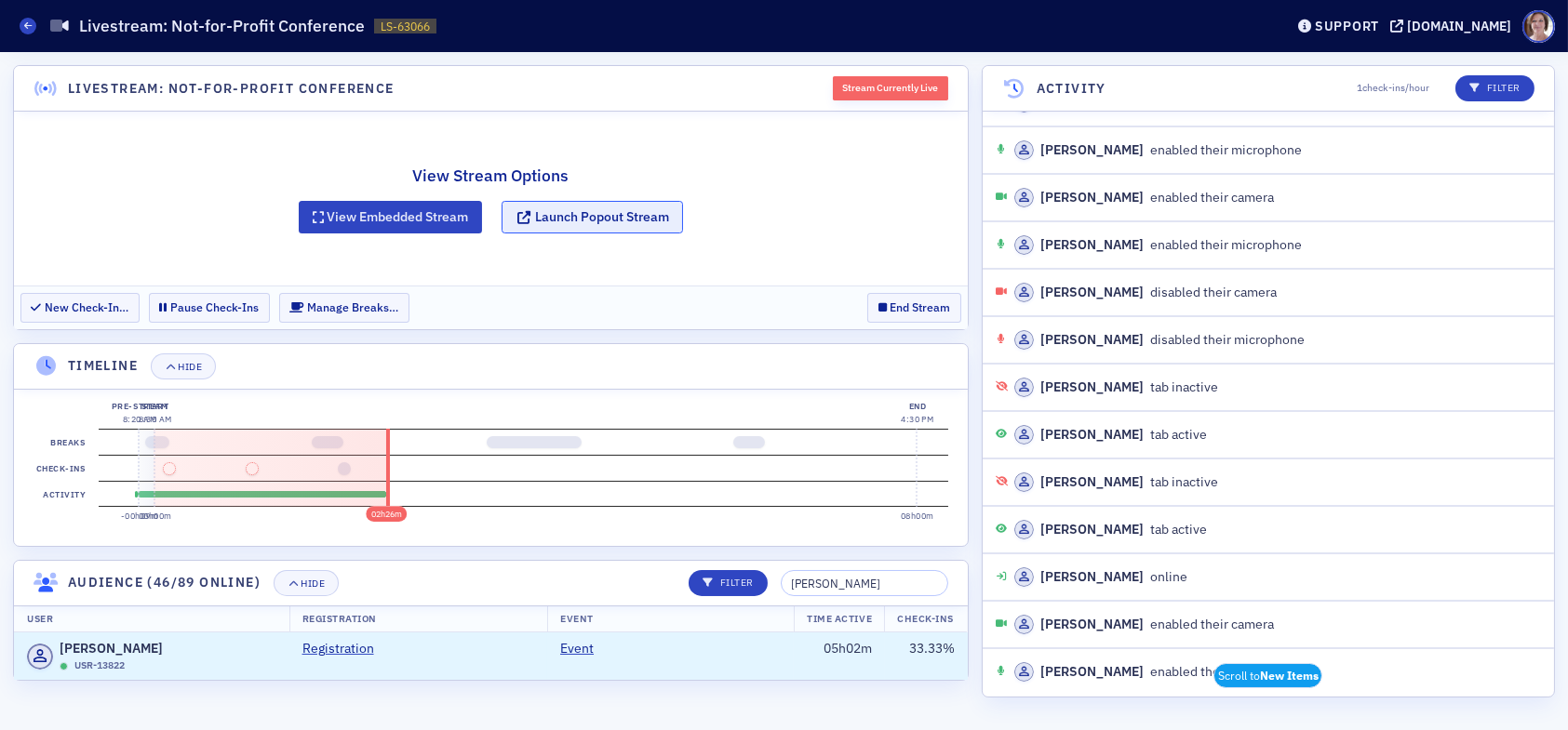
click at [622, 217] on button "Launch Popout Stream" at bounding box center [592, 216] width 182 height 33
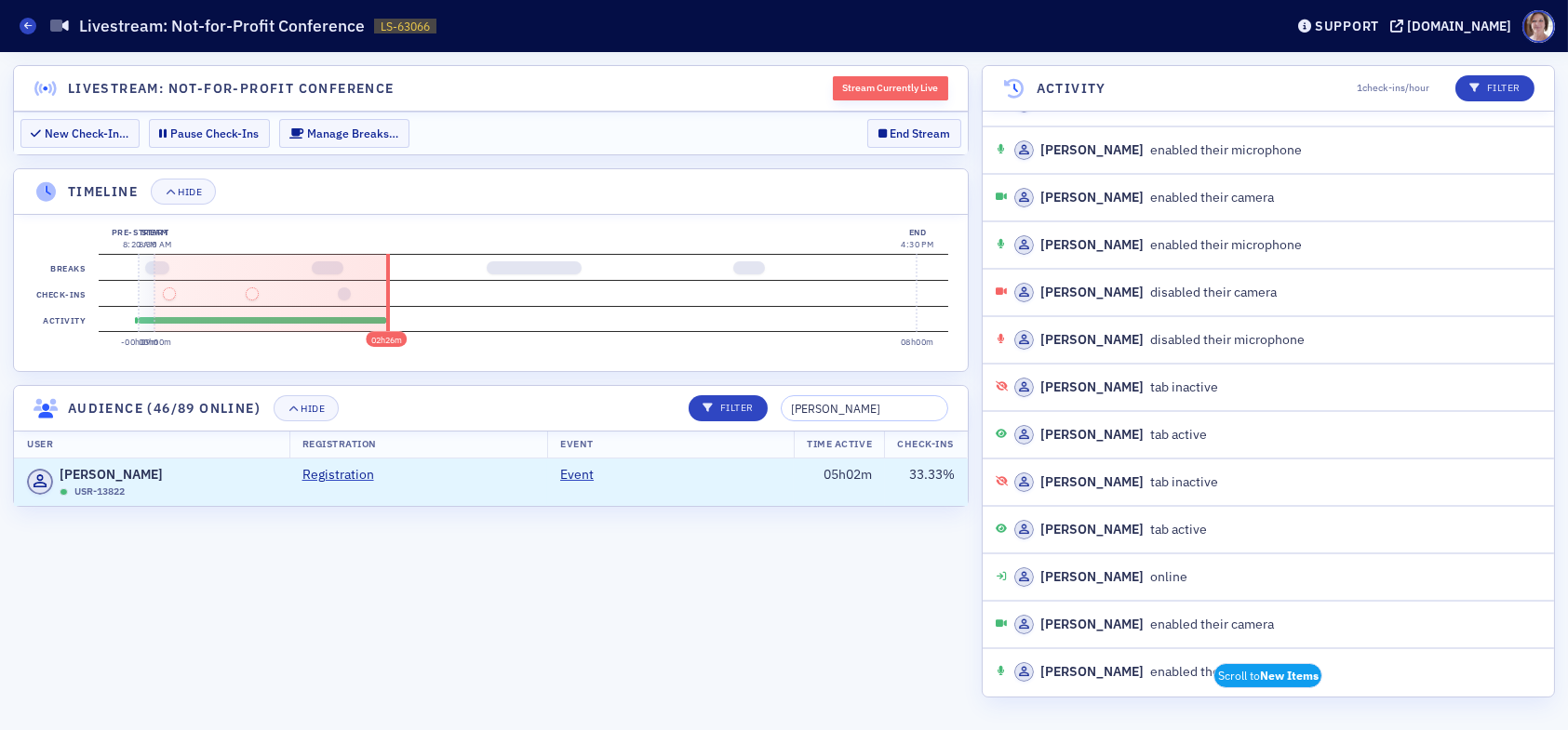
click at [1290, 86] on header "Activity 1 check-ins/hour Filter" at bounding box center [1269, 88] width 572 height 46
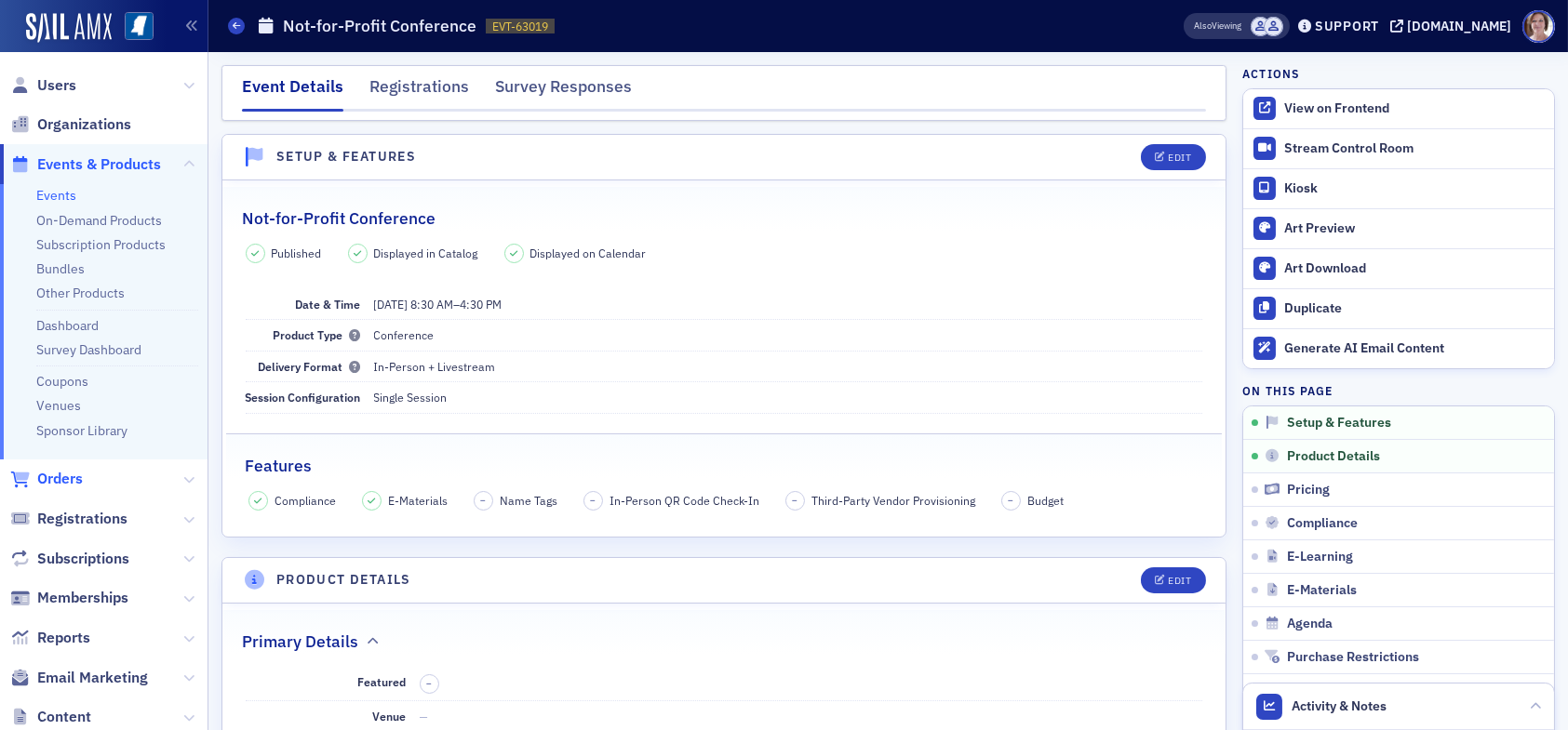
click at [63, 479] on span "Orders" at bounding box center [60, 479] width 46 height 21
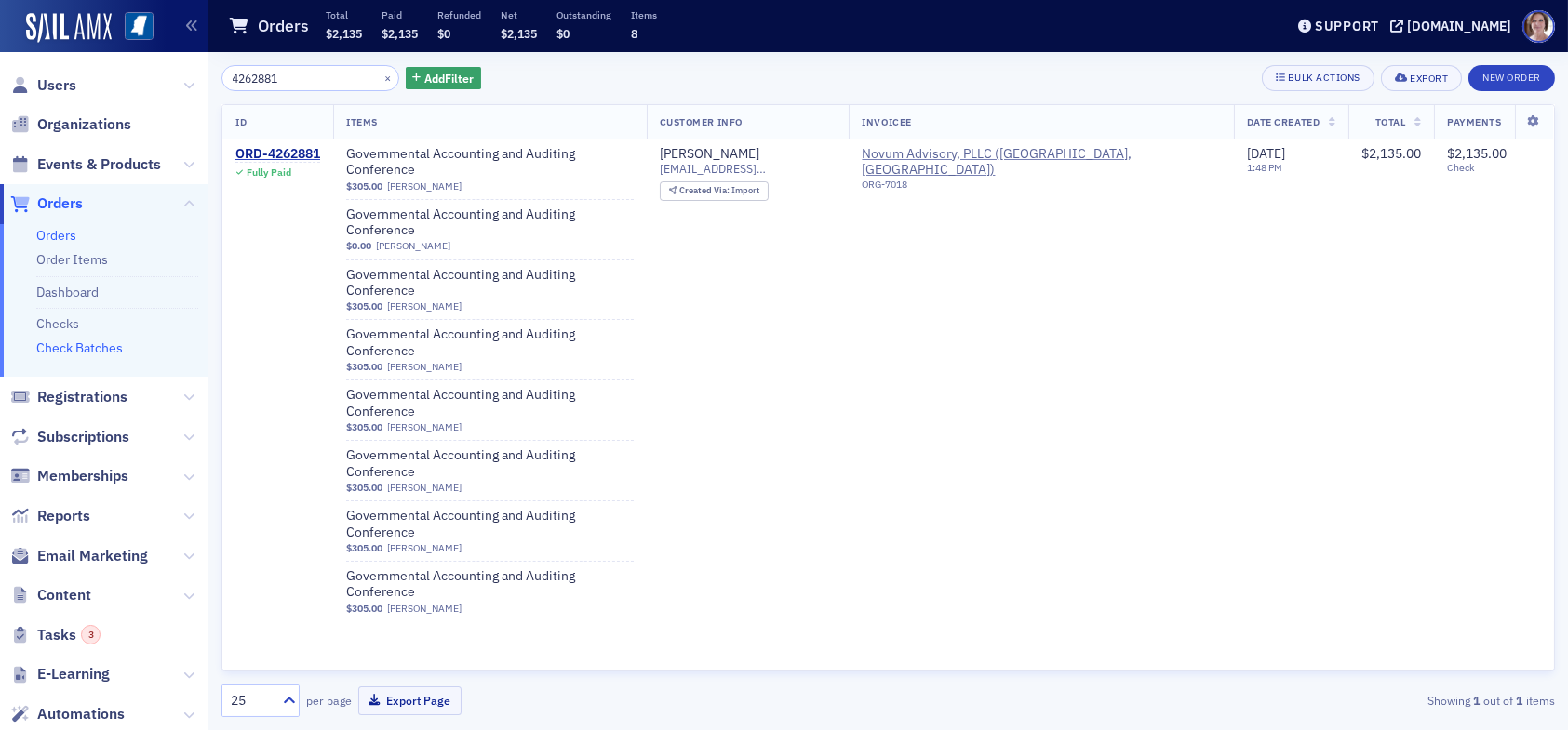
click at [90, 349] on link "Check Batches" at bounding box center [80, 348] width 86 height 17
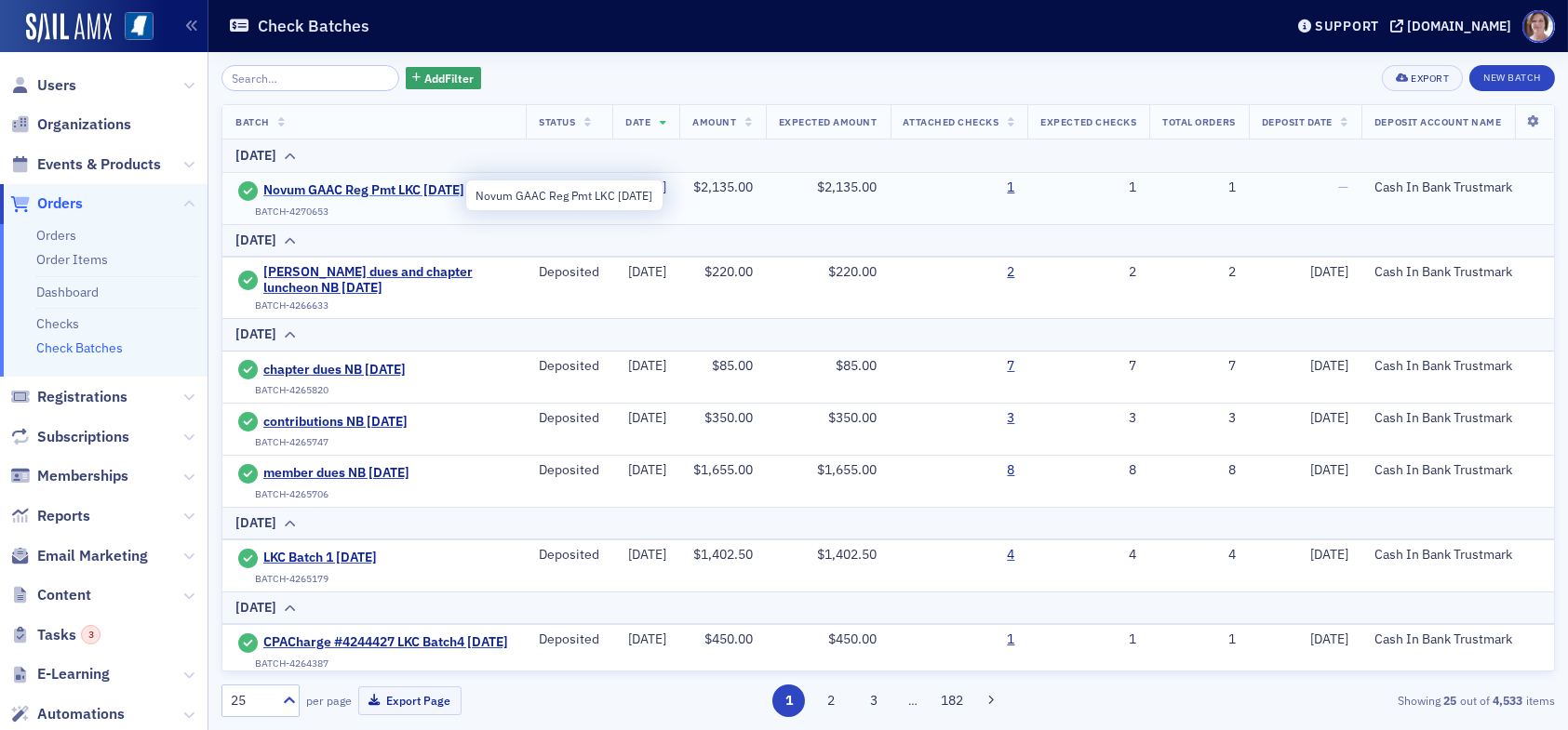
click at [356, 186] on span "Novum GAAC Reg Pmt LKC 09.25.25" at bounding box center [364, 191] width 201 height 17
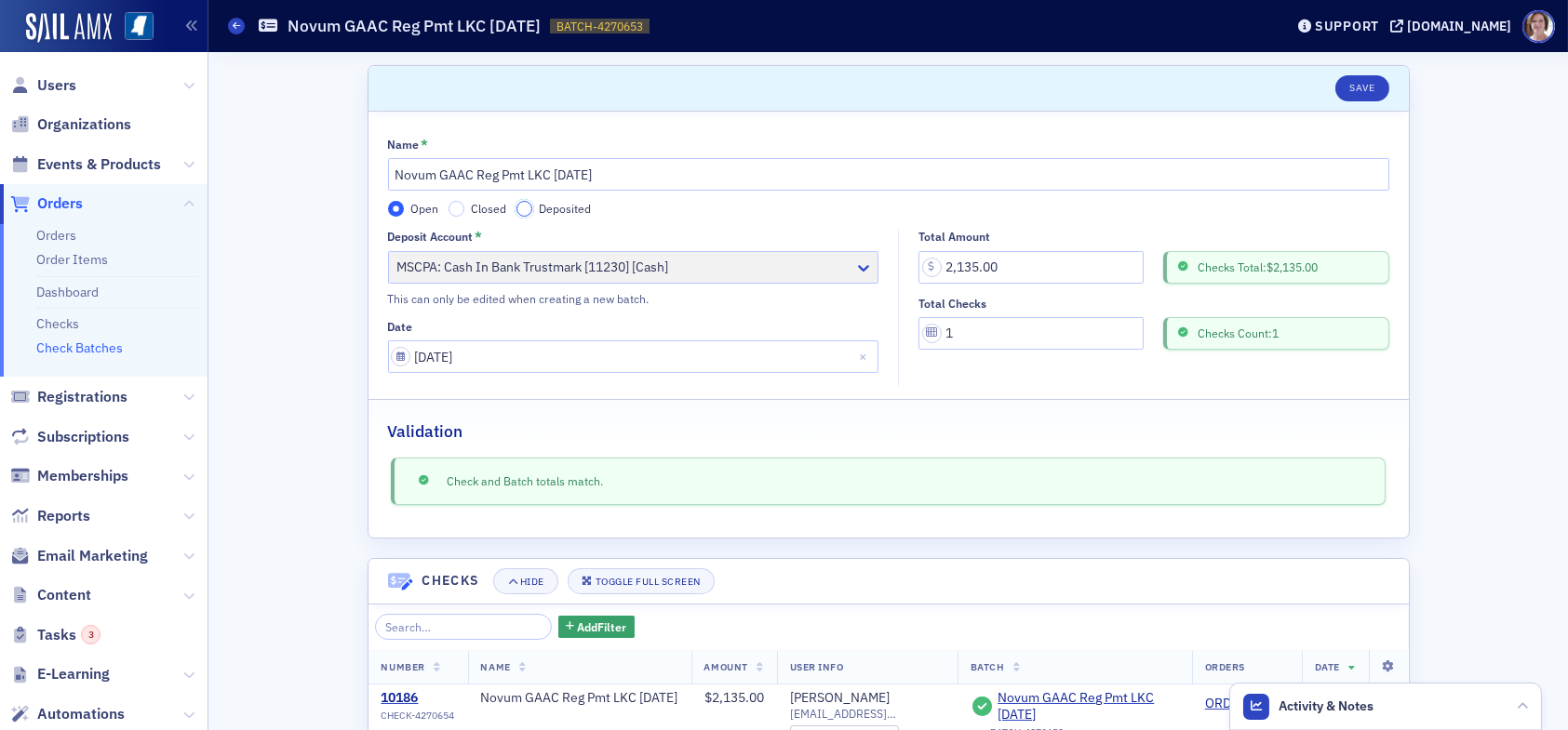
click at [518, 207] on input "Deposited" at bounding box center [525, 209] width 17 height 17
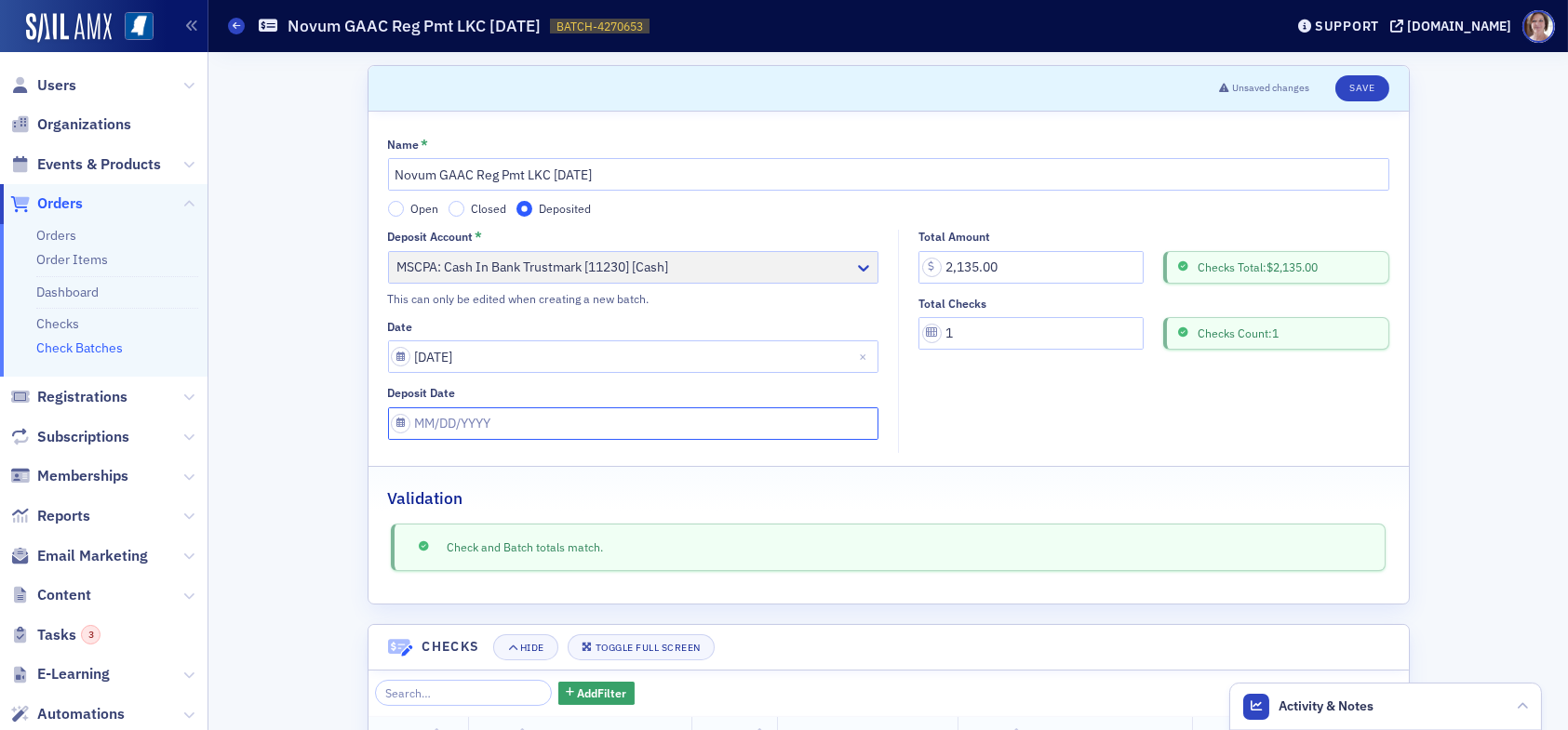
click at [456, 419] on input "Deposit Date" at bounding box center [634, 424] width 491 height 33
select select "8"
select select "2025"
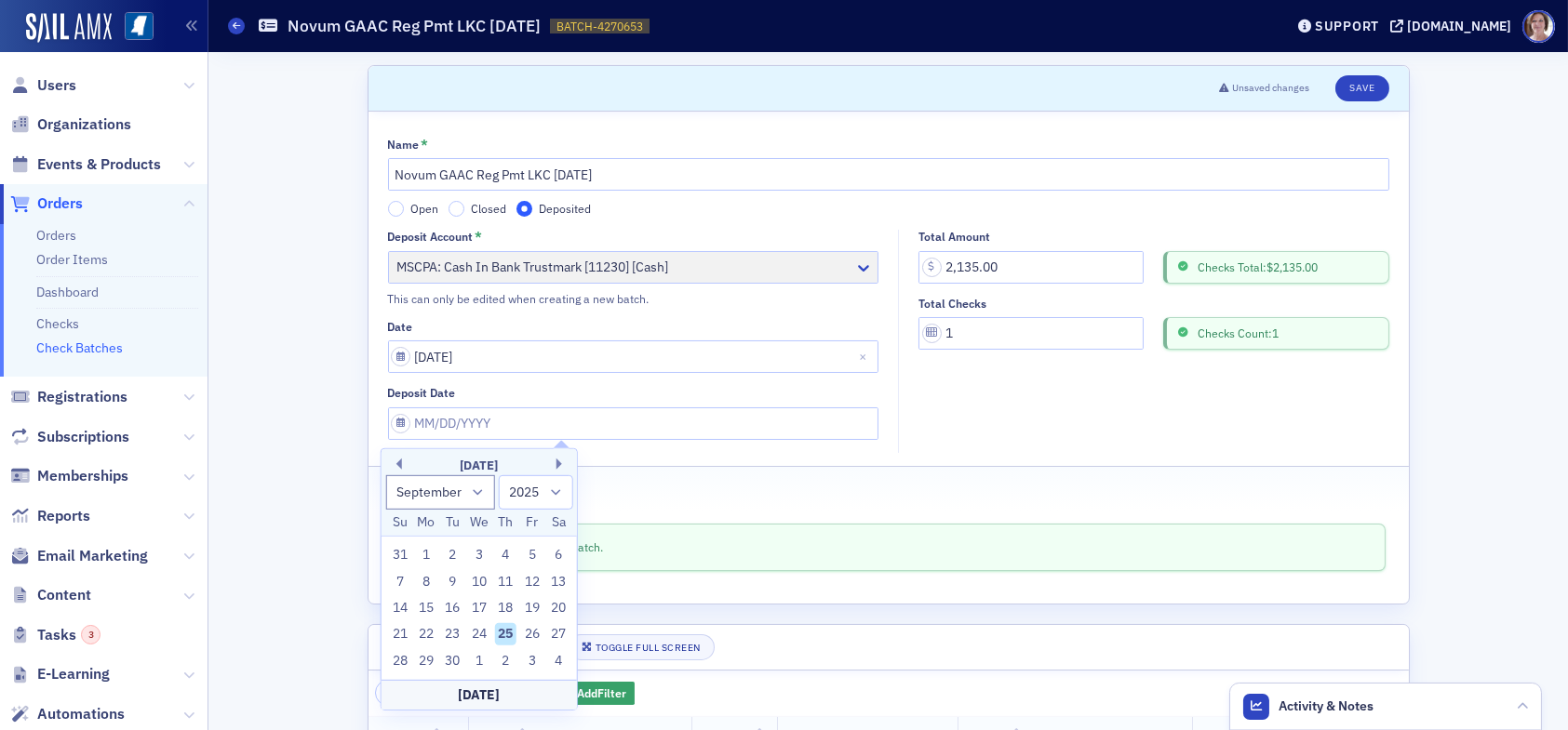
click at [512, 631] on div "25" at bounding box center [505, 634] width 22 height 22
type input "09/25/2025"
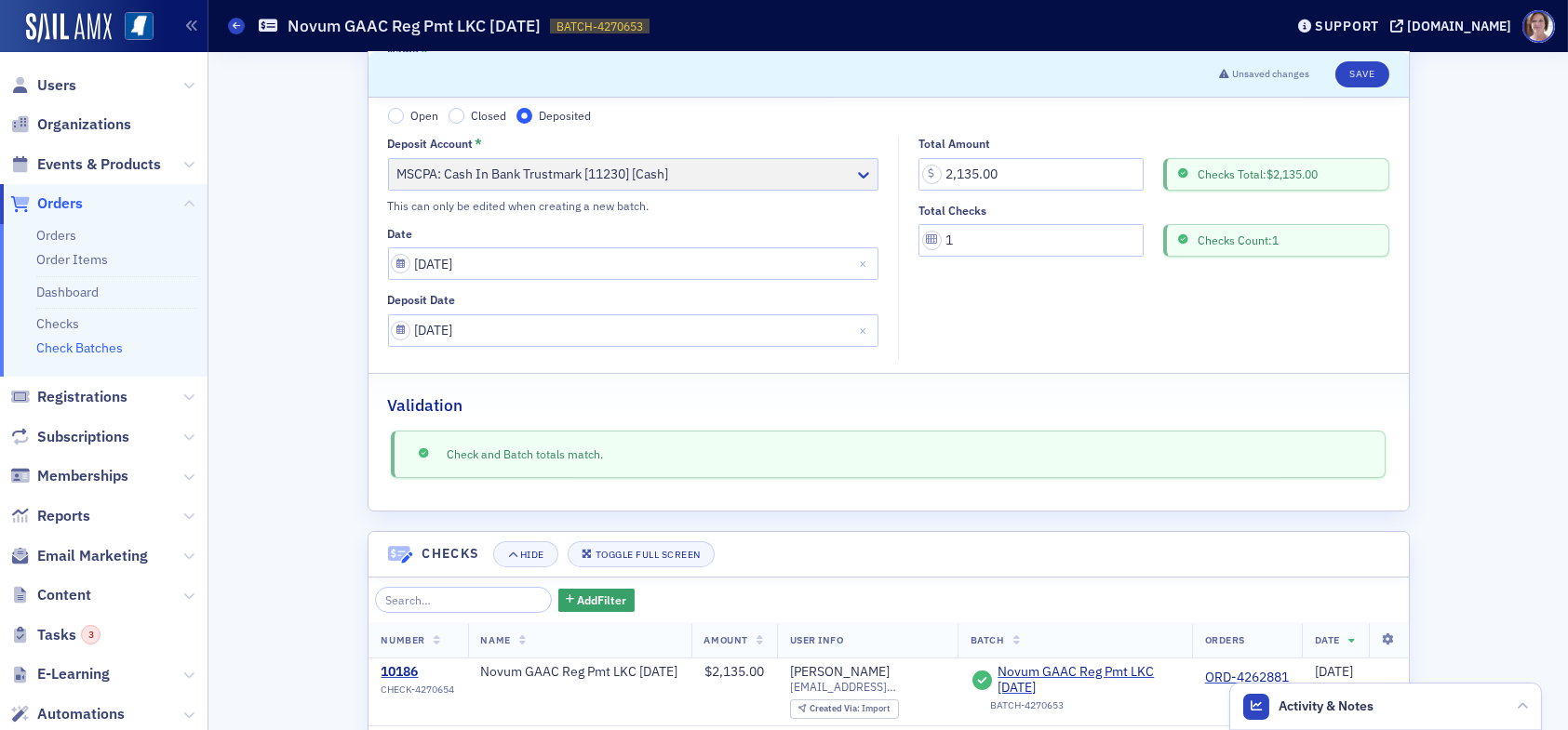
scroll to position [166, 0]
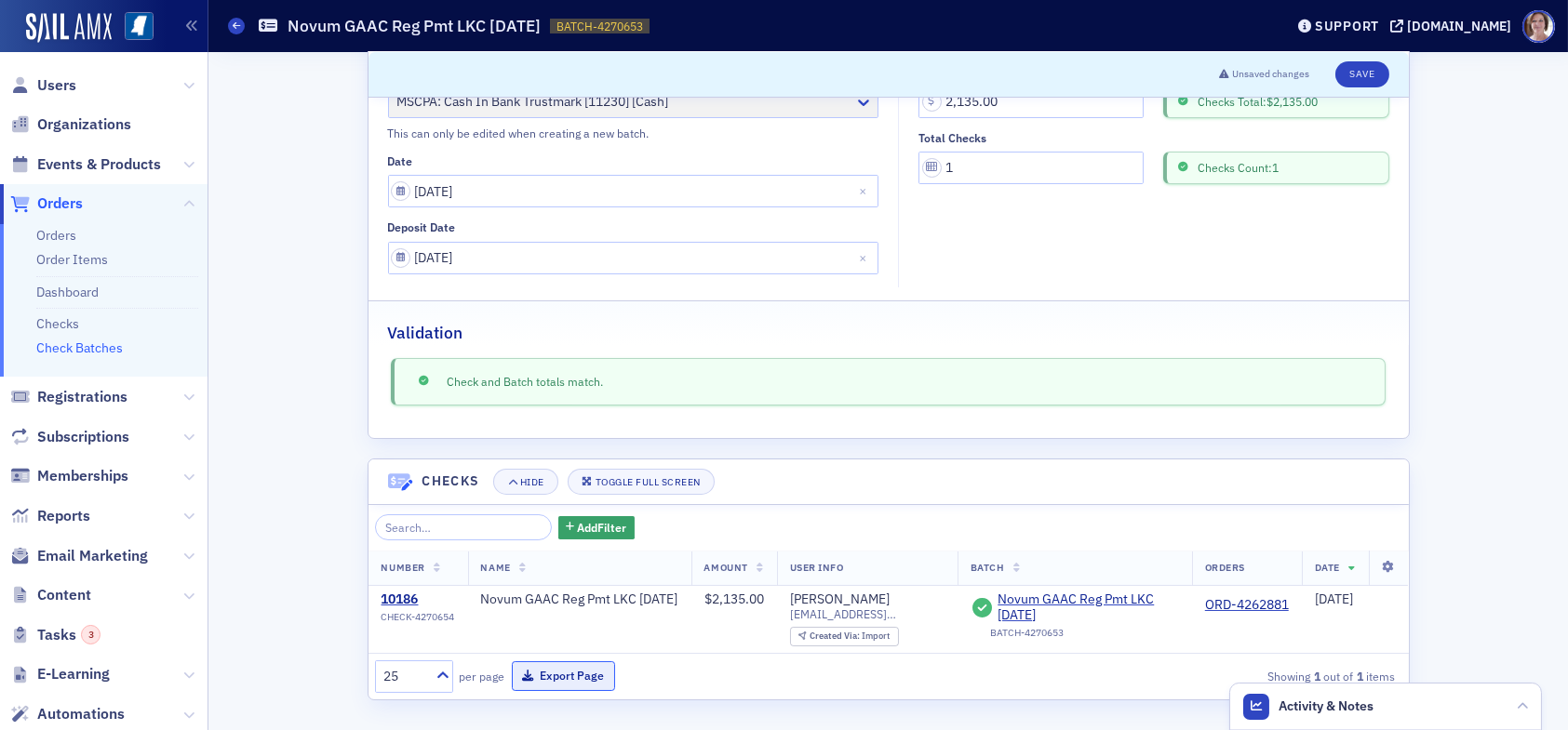
click at [582, 677] on button "Export Page" at bounding box center [563, 676] width 103 height 29
click at [66, 82] on span "Users" at bounding box center [57, 85] width 39 height 21
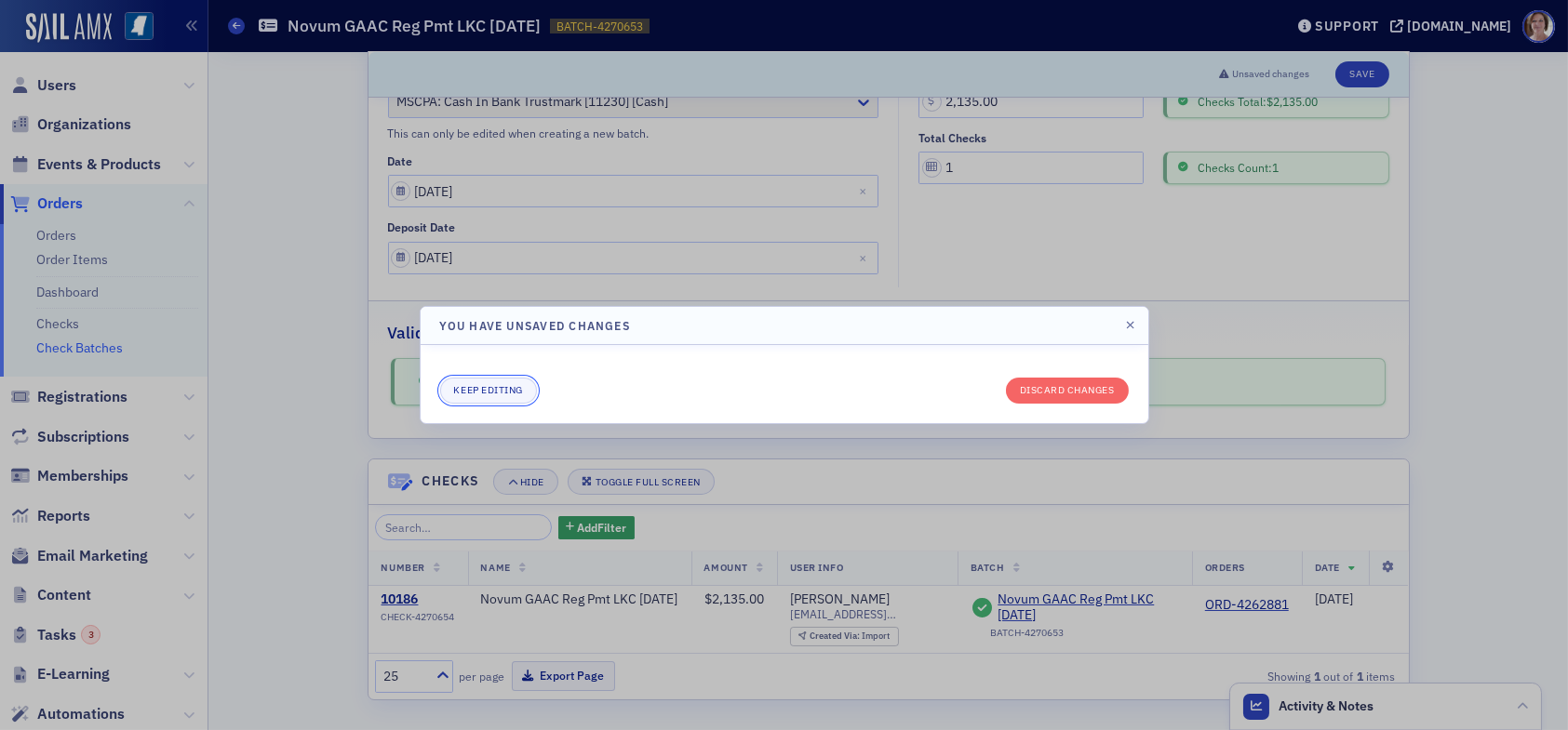
drag, startPoint x: 500, startPoint y: 384, endPoint x: 582, endPoint y: 381, distance: 82.1
click at [501, 384] on button "Keep editing" at bounding box center [488, 391] width 97 height 26
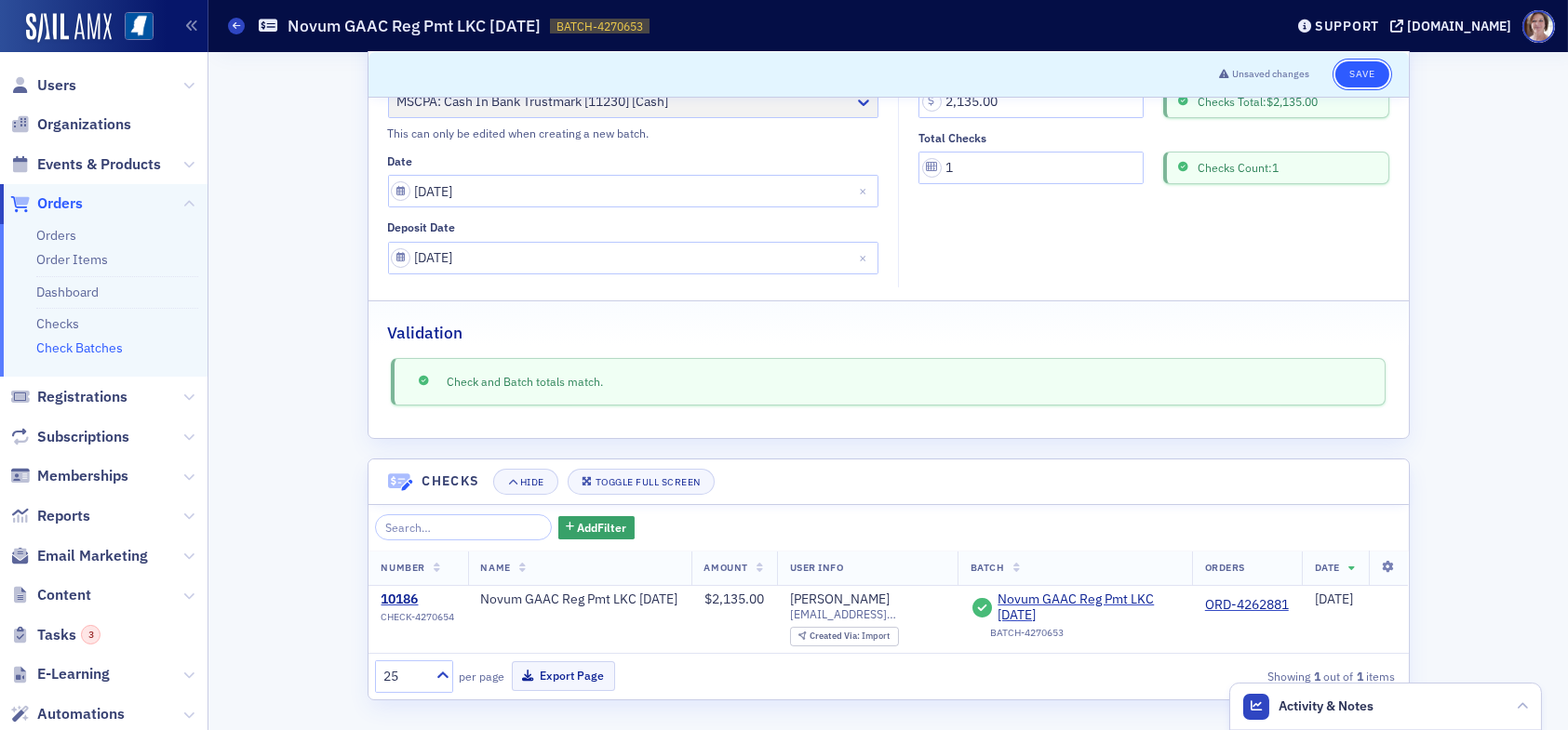
click at [1353, 72] on button "Save" at bounding box center [1362, 75] width 53 height 26
click at [1425, 364] on div "Scroll to Save Name * Novum GAAC Reg Pmt LKC 09.25.25 Open Closed Deposited Dep…" at bounding box center [888, 310] width 1334 height 847
click at [69, 200] on span "Orders" at bounding box center [60, 204] width 46 height 21
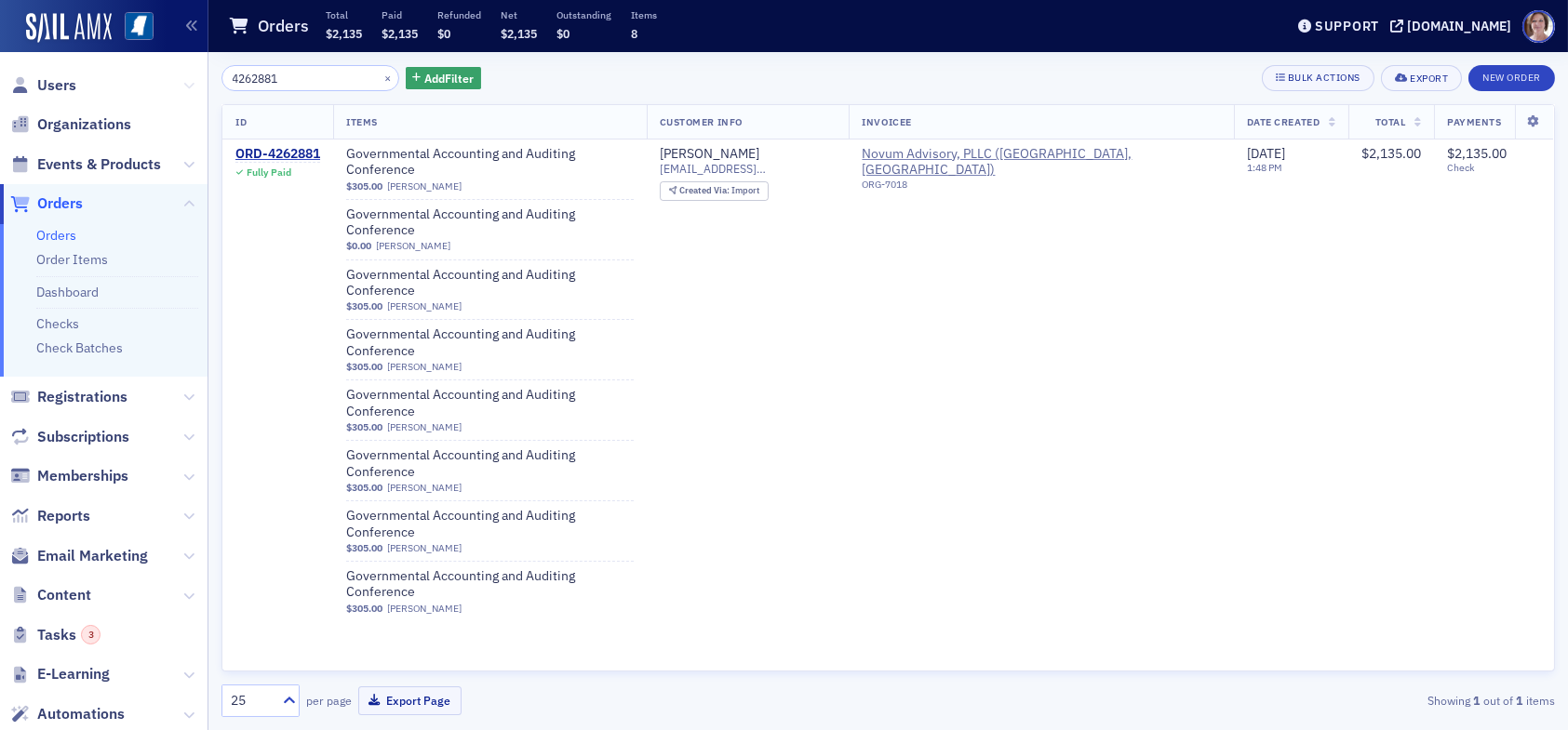
drag, startPoint x: 293, startPoint y: 73, endPoint x: 172, endPoint y: 76, distance: 121.0
click at [172, 76] on div "Users Organizations Events & Products Orders Orders Order Items Dashboard Check…" at bounding box center [784, 365] width 1568 height 730
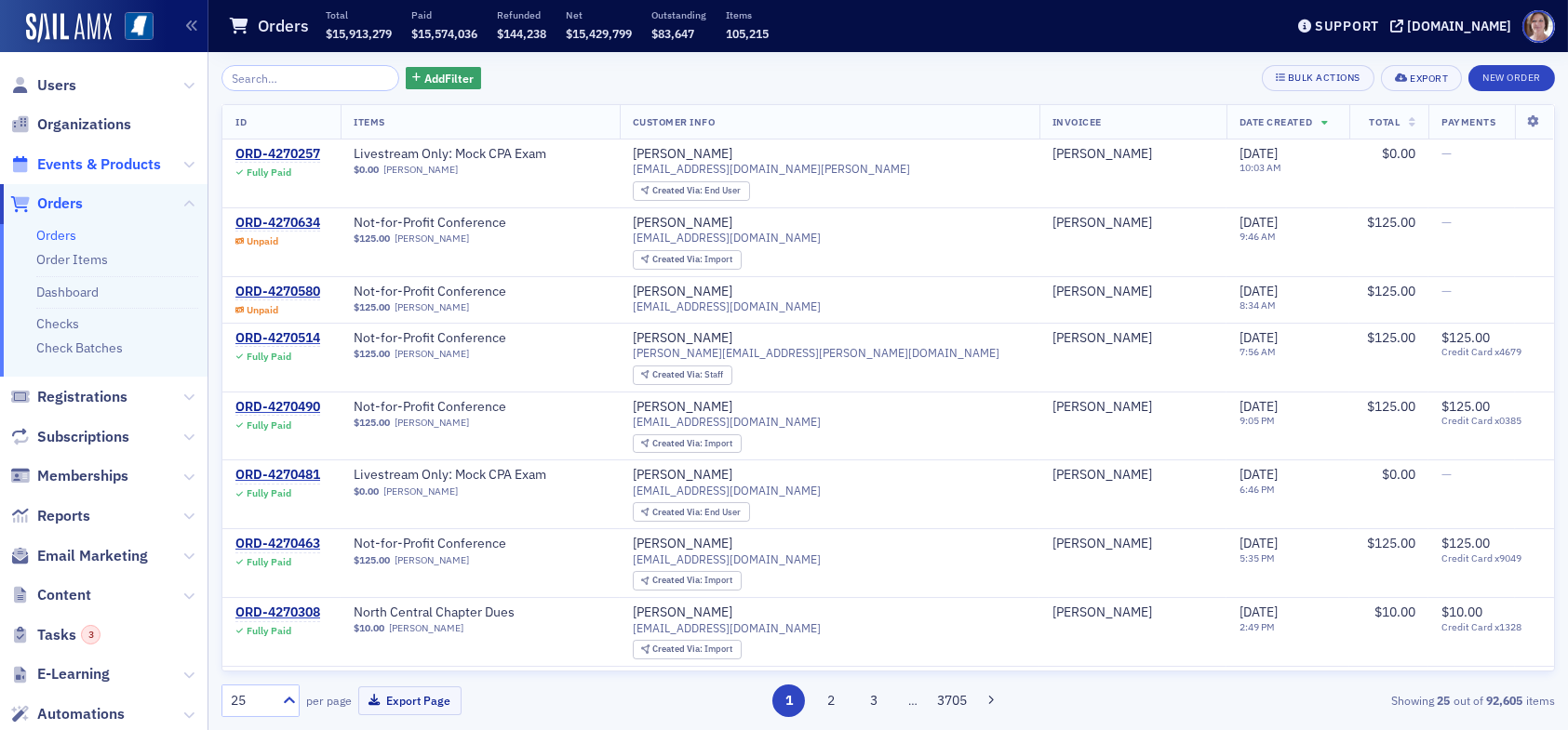
click at [122, 164] on span "Events & Products" at bounding box center [99, 165] width 124 height 21
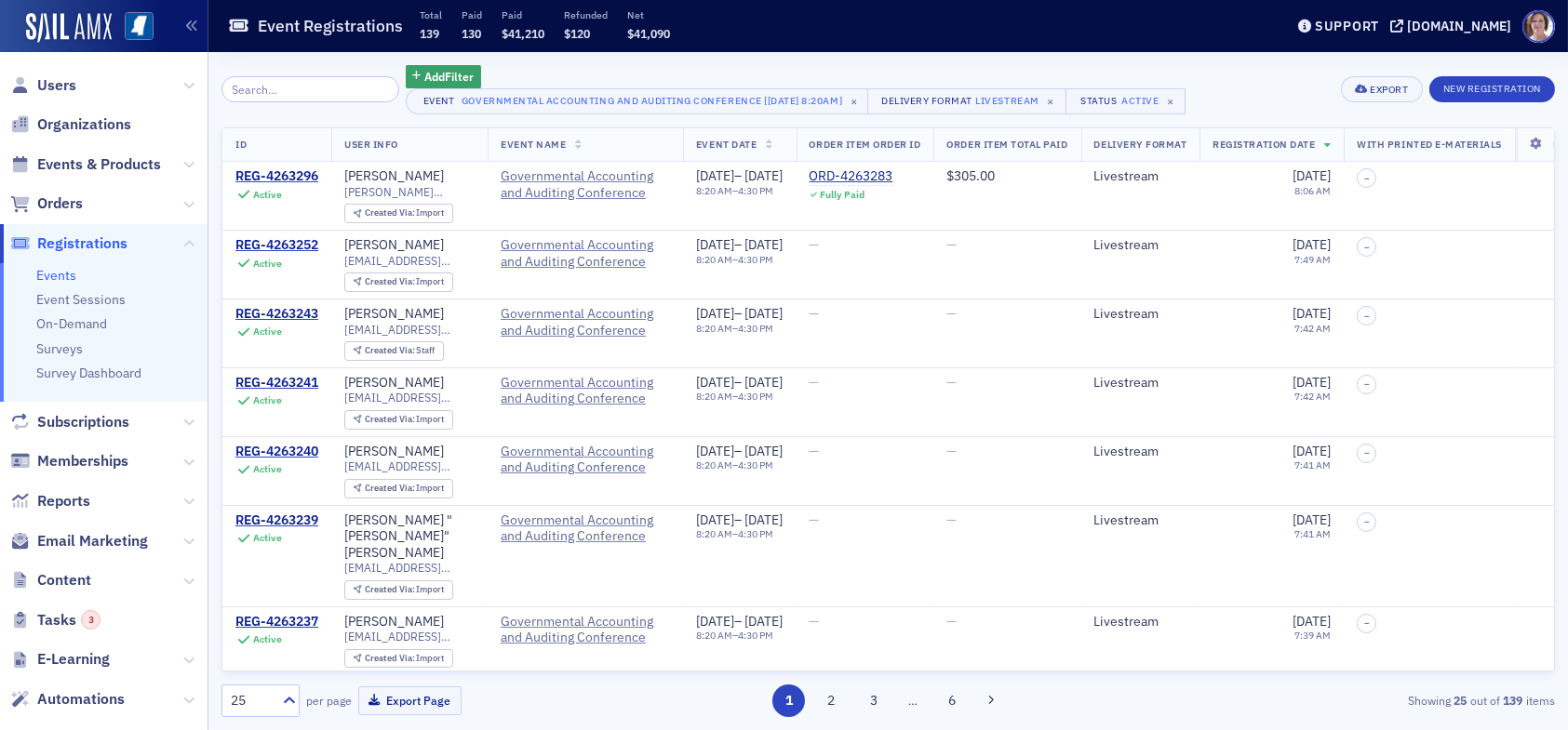
click at [328, 92] on input "search" at bounding box center [310, 89] width 178 height 26
click at [295, 246] on div "REG-4263252" at bounding box center [276, 246] width 82 height 17
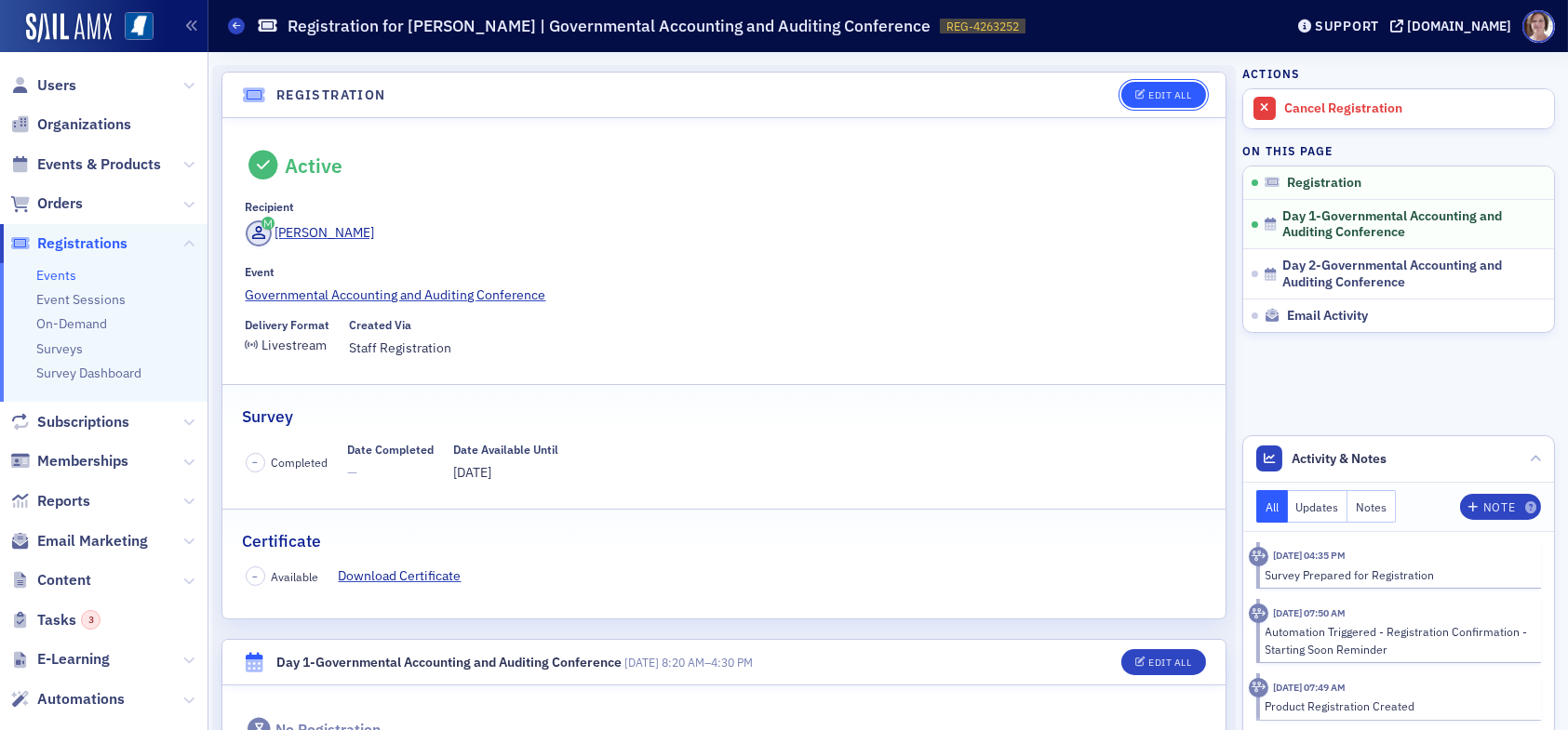
click at [1155, 96] on div "Edit All" at bounding box center [1170, 95] width 43 height 10
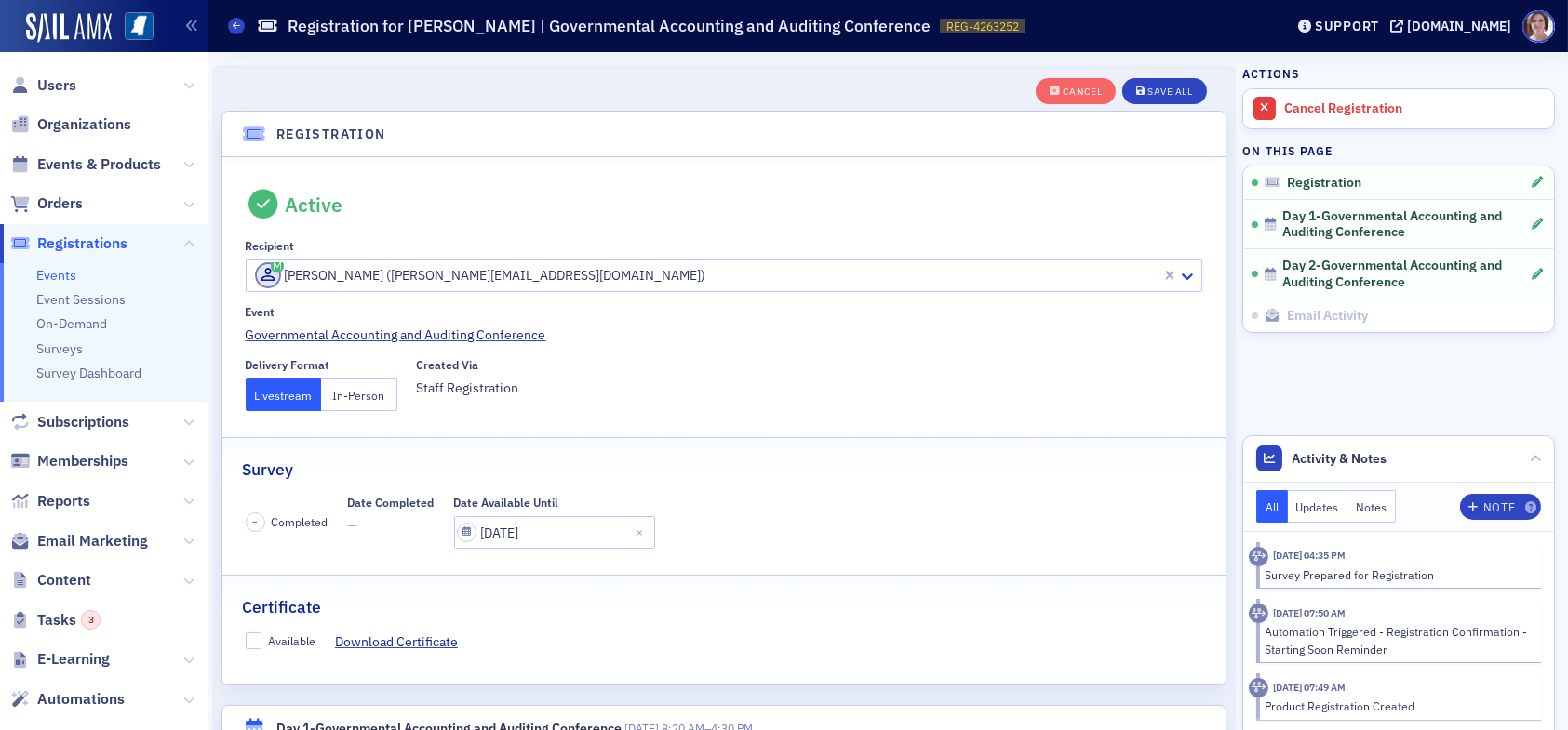
scroll to position [49, 0]
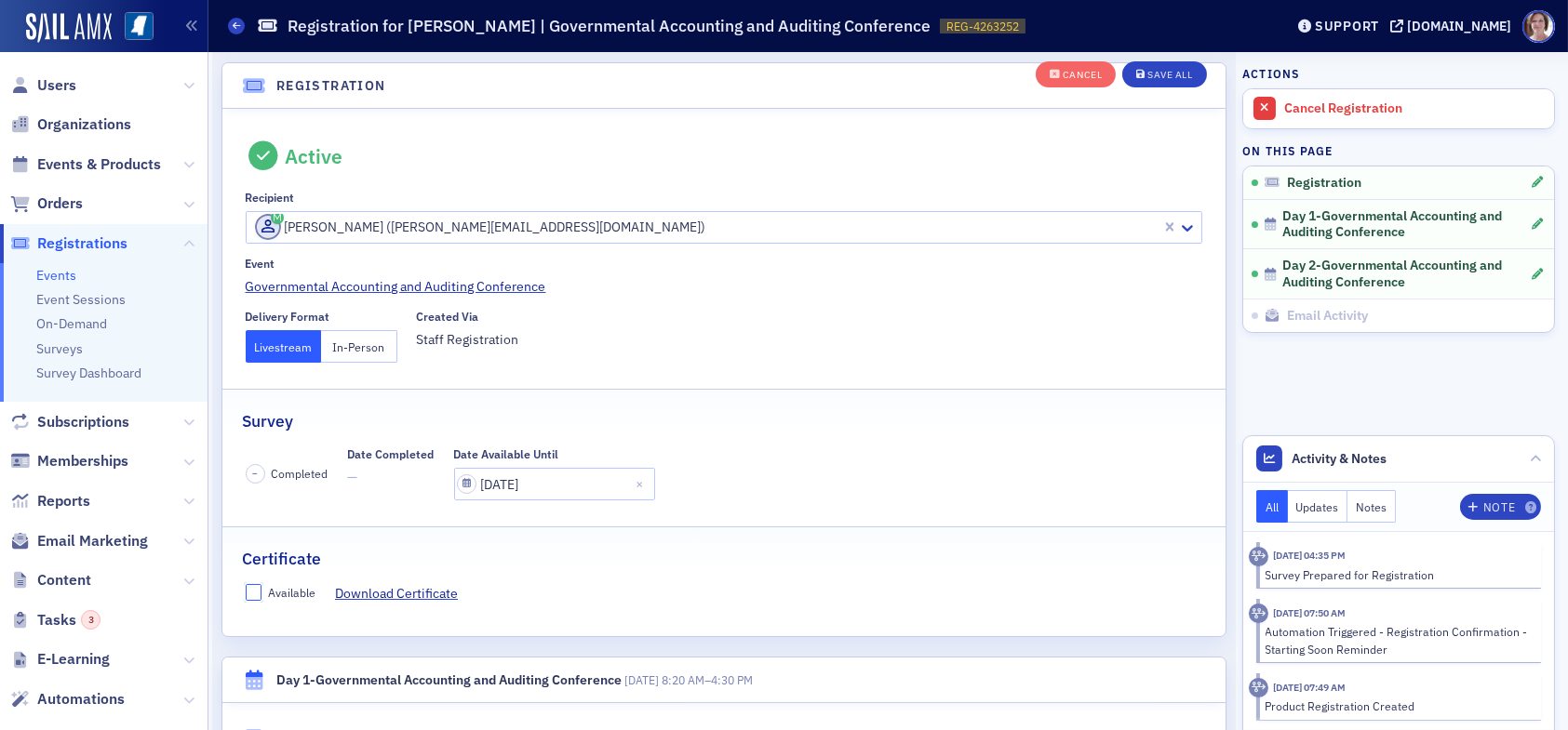
click at [256, 589] on input "Available" at bounding box center [254, 593] width 17 height 17
checkbox input "true"
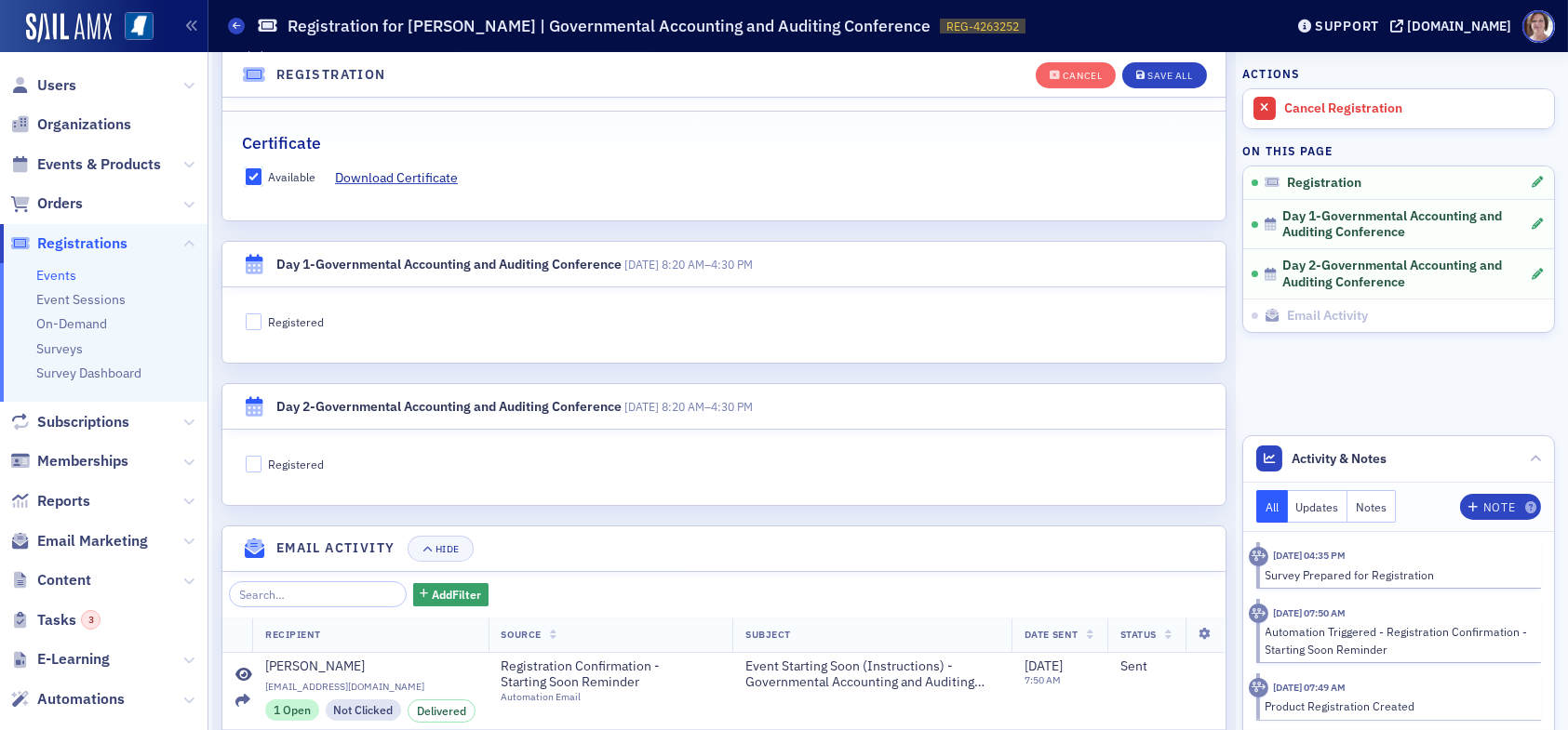
scroll to position [514, 0]
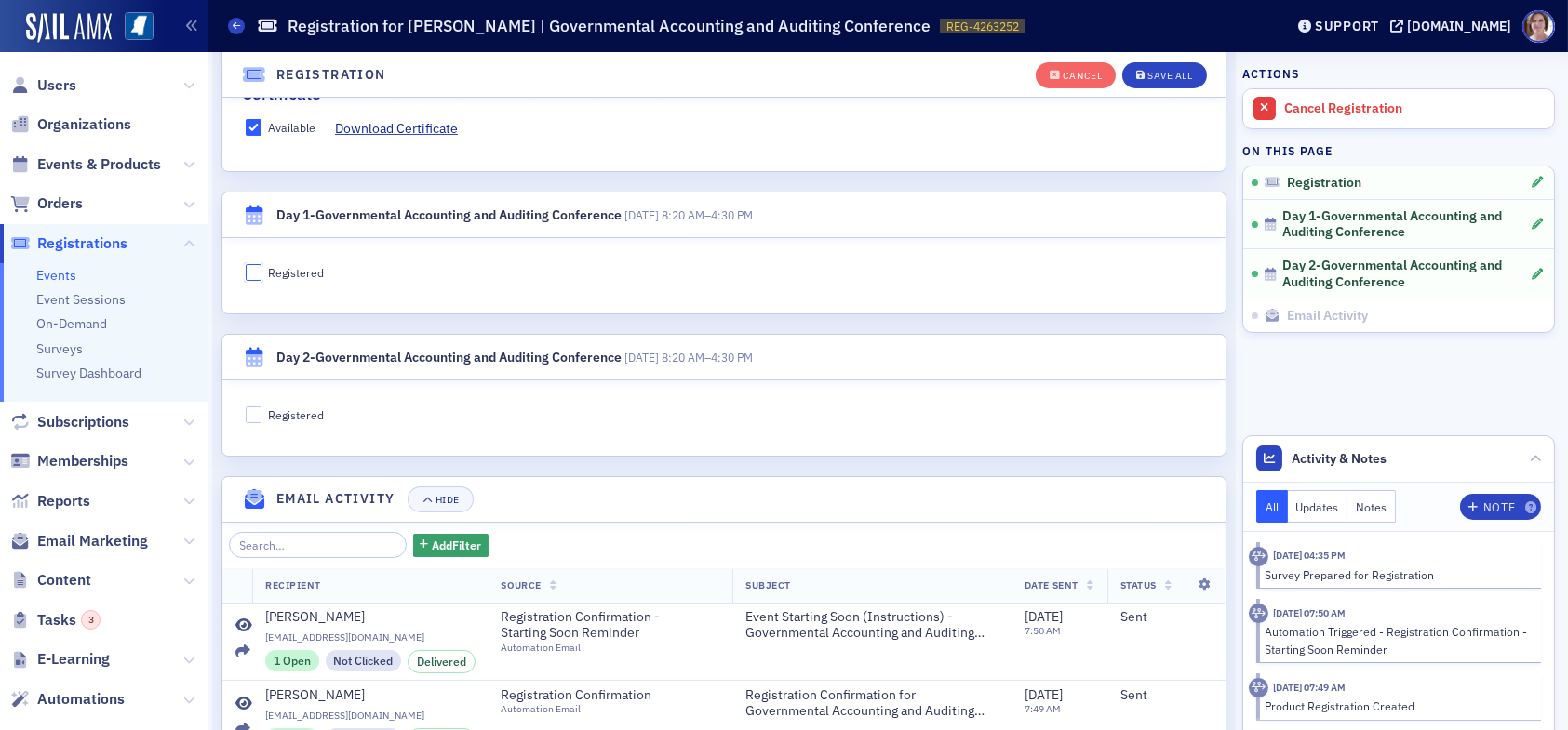
click at [253, 272] on input "Registered" at bounding box center [254, 273] width 17 height 17
checkbox input "true"
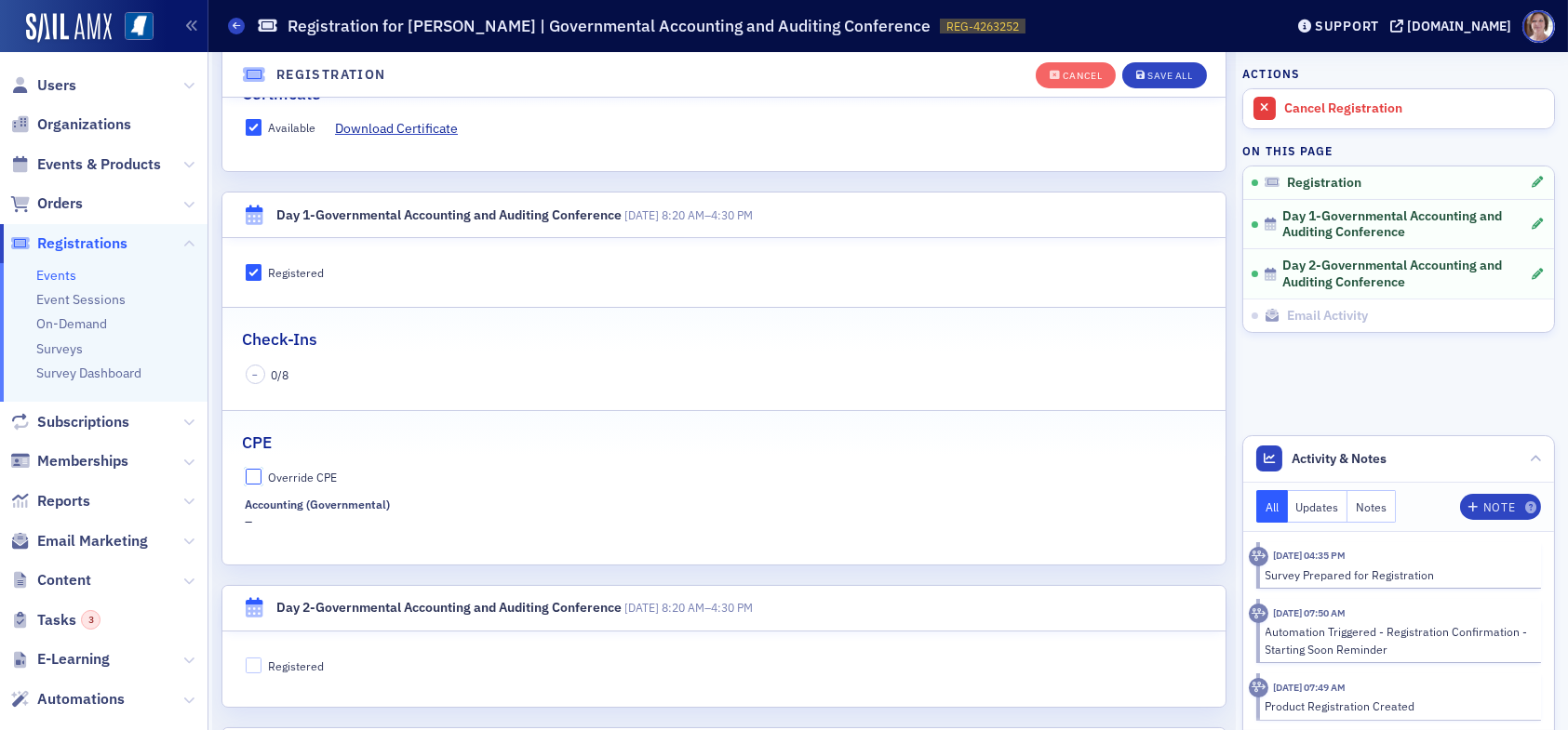
click at [249, 474] on input "Override CPE" at bounding box center [254, 477] width 17 height 17
checkbox input "true"
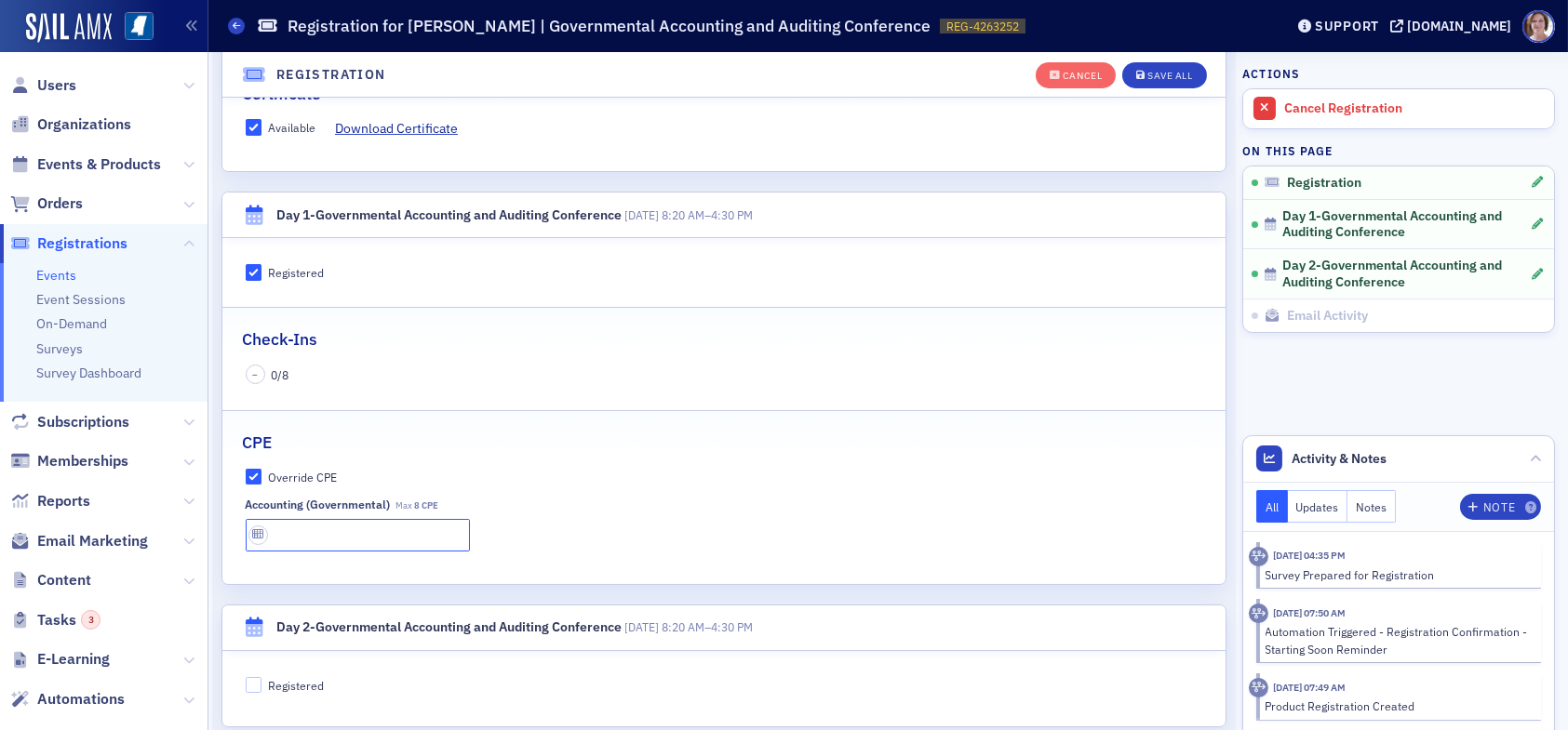
click at [366, 531] on input "text" at bounding box center [357, 535] width 224 height 33
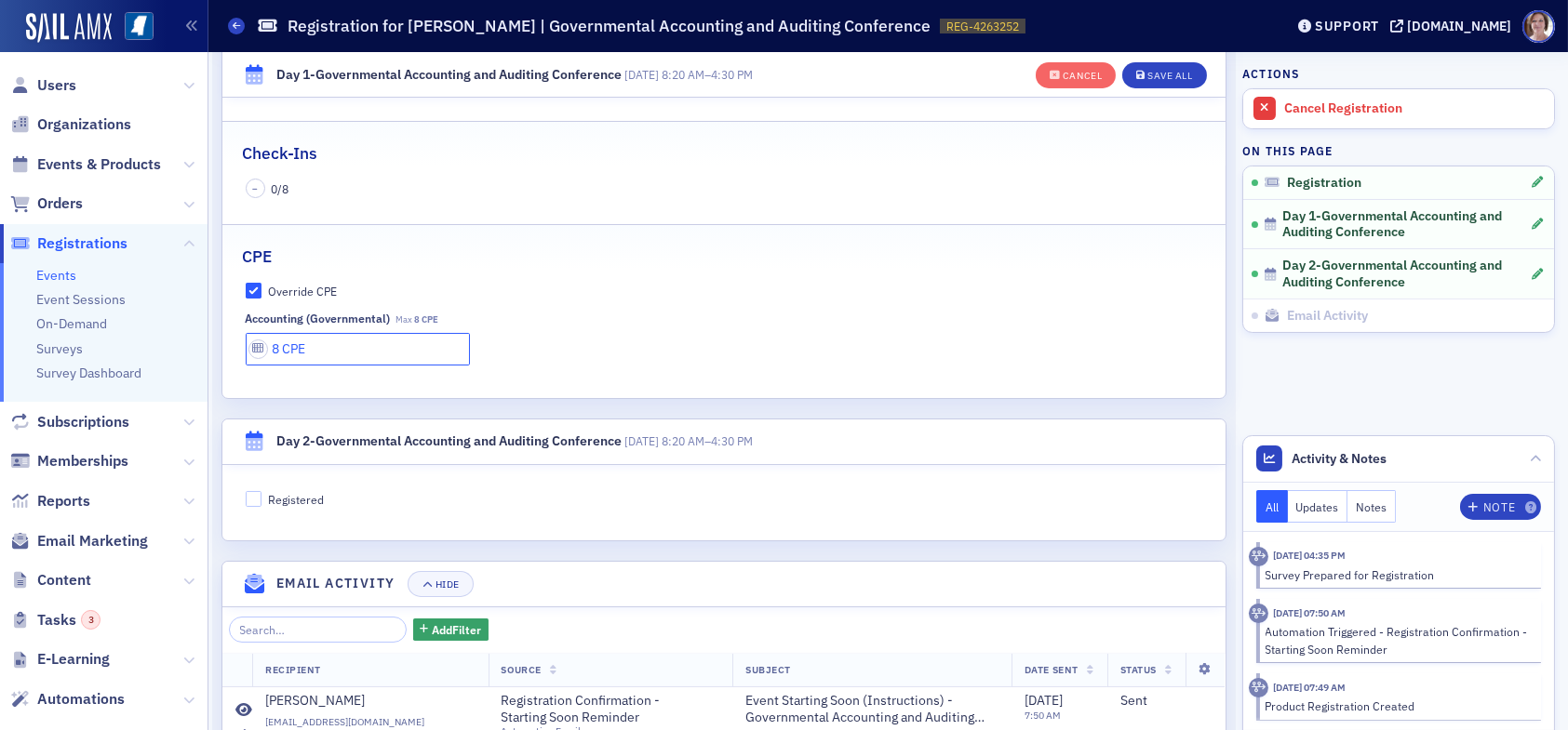
scroll to position [793, 0]
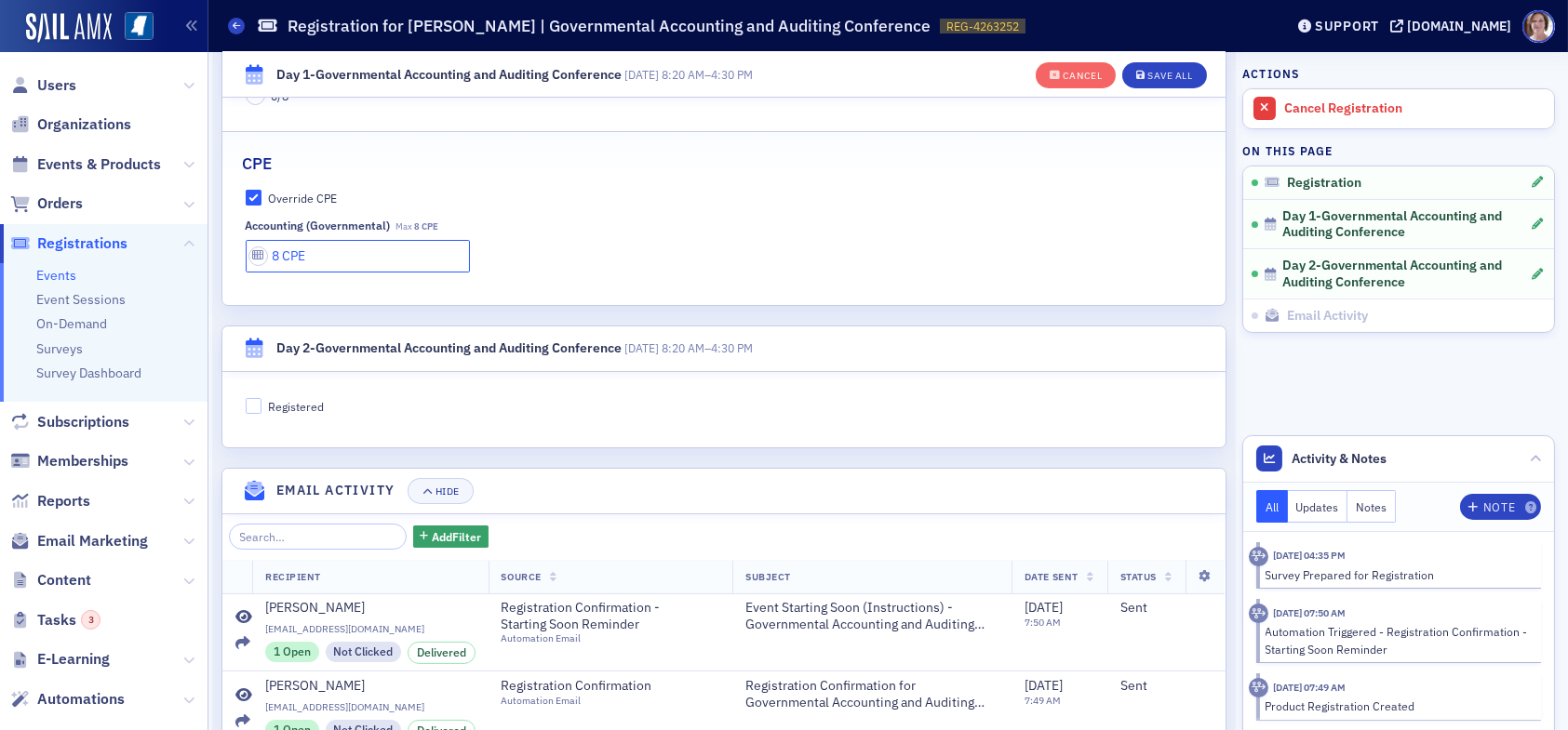
type input "8 CPE"
click at [250, 407] on input "Registered" at bounding box center [254, 407] width 17 height 17
checkbox input "true"
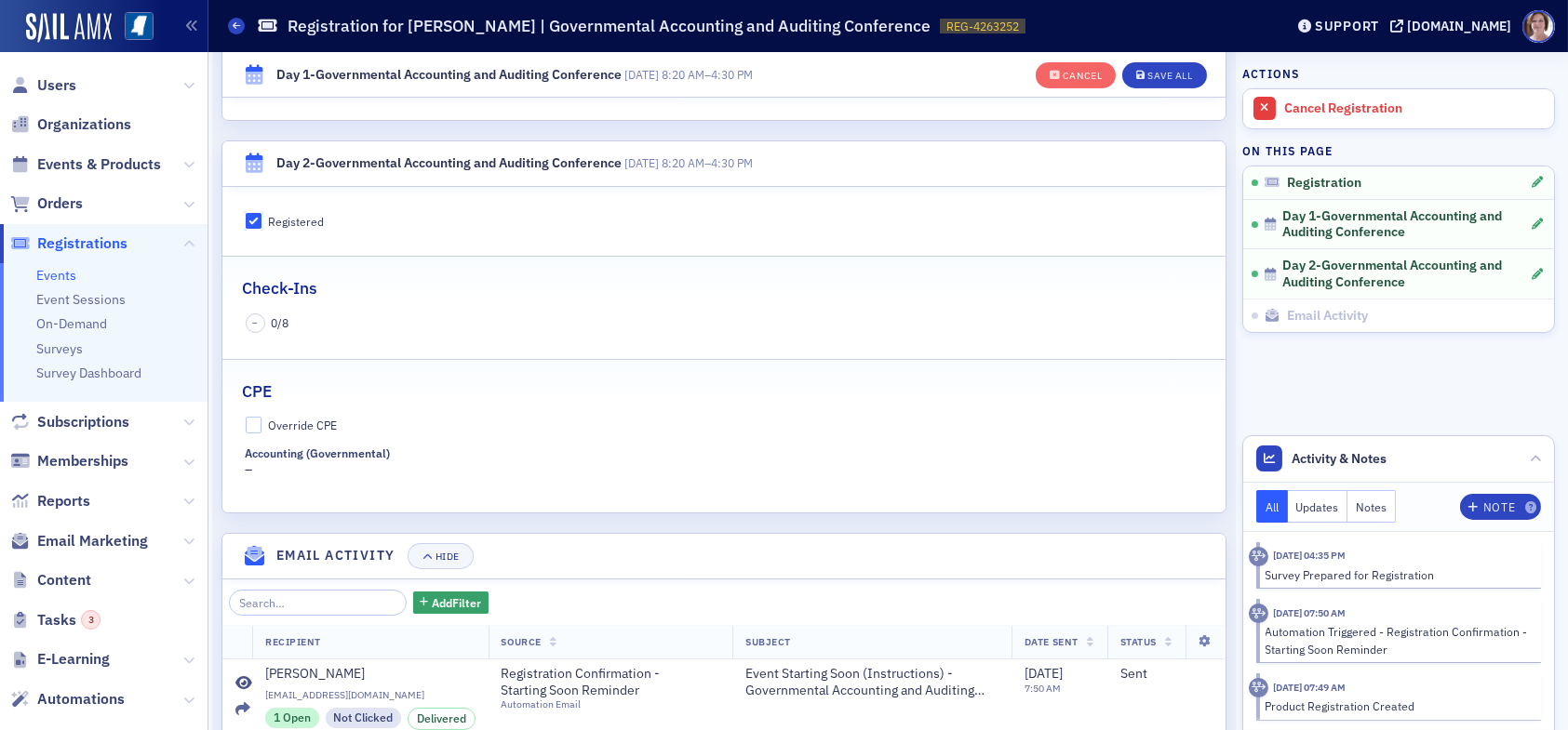
scroll to position [979, 0]
click at [261, 423] on label "Override CPE" at bounding box center [724, 425] width 958 height 17
click at [261, 423] on input "Override CPE" at bounding box center [254, 425] width 17 height 17
checkbox input "true"
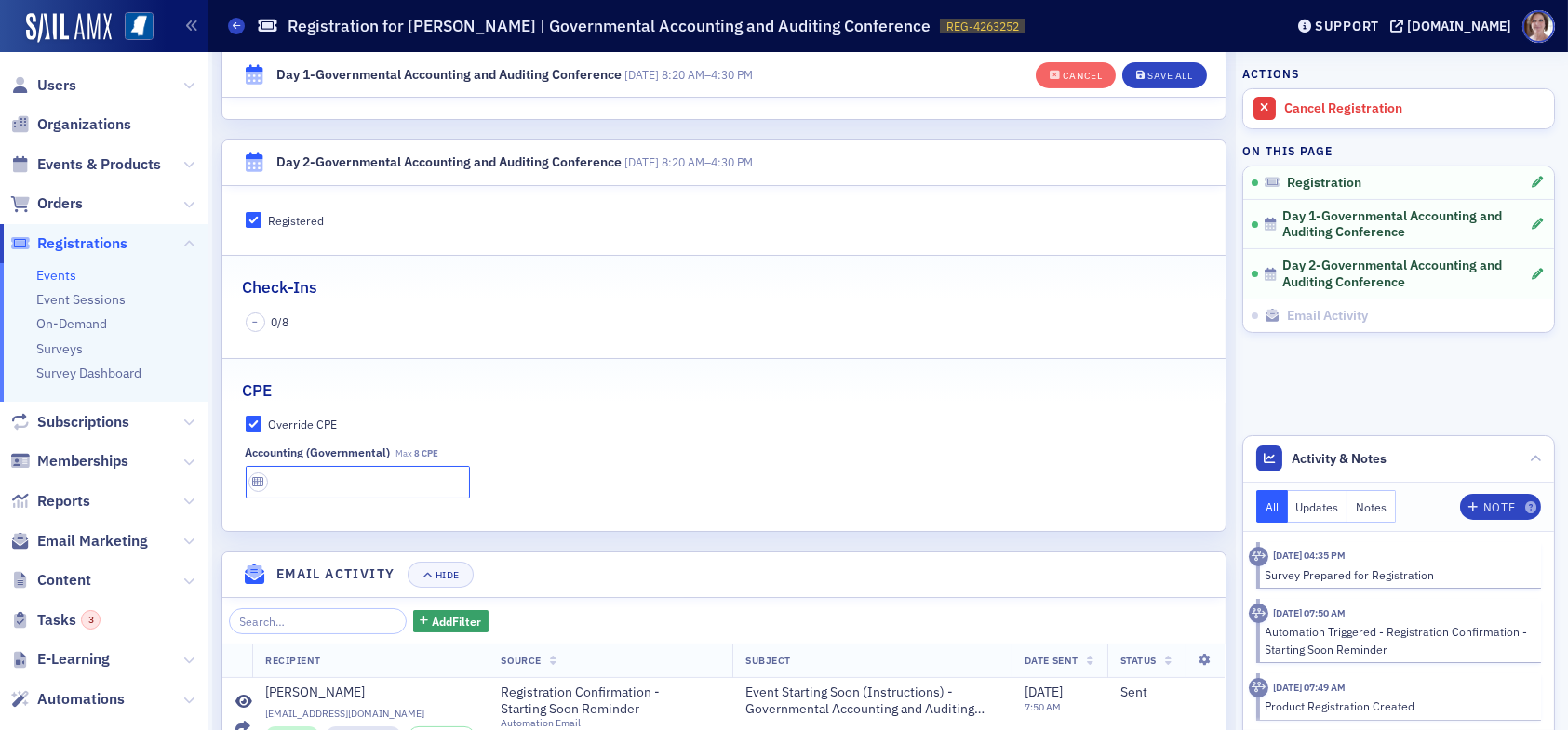
click at [328, 479] on input "text" at bounding box center [357, 482] width 224 height 33
type input "8 CPE"
click at [1162, 73] on div "Save All" at bounding box center [1170, 75] width 45 height 10
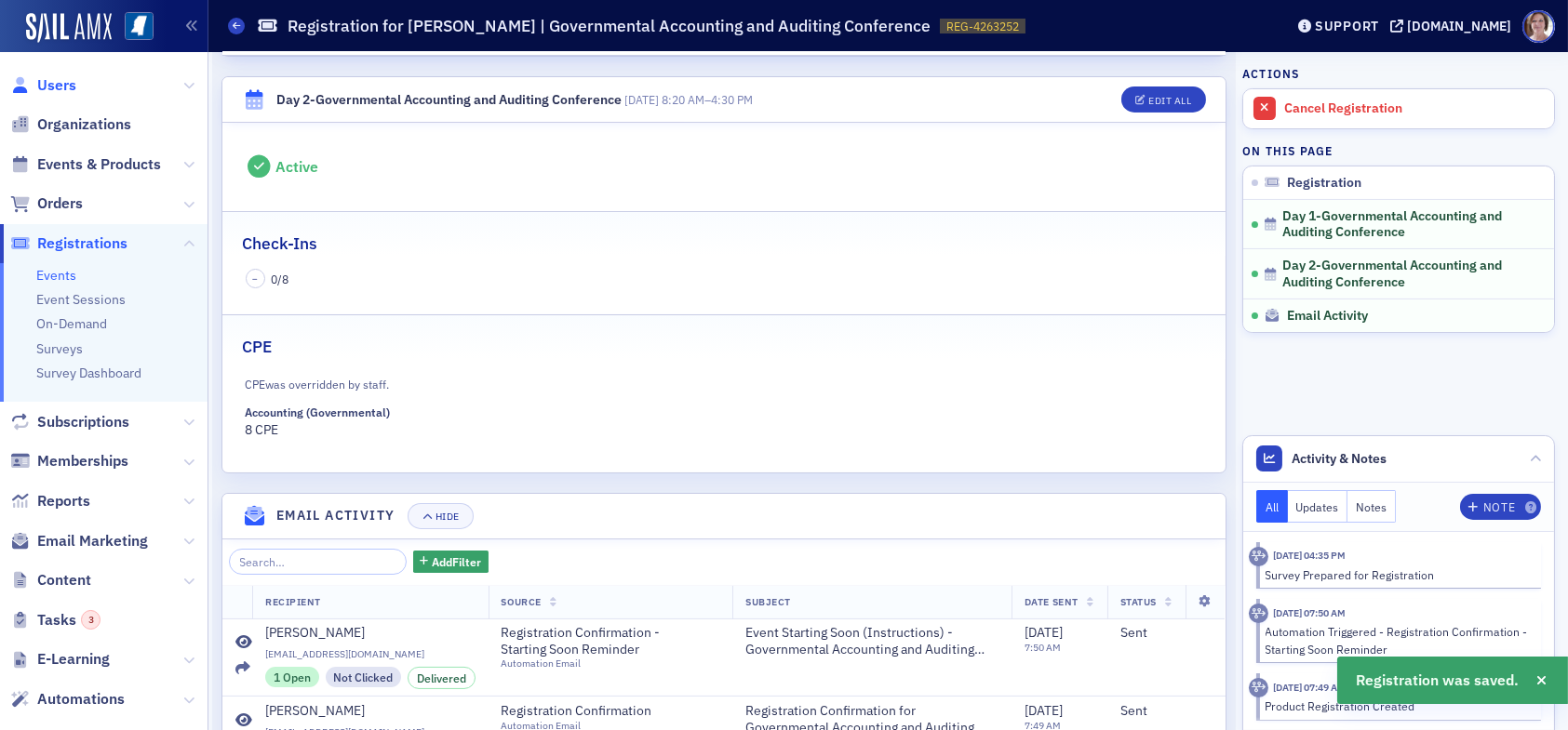
click at [63, 85] on span "Users" at bounding box center [57, 85] width 39 height 21
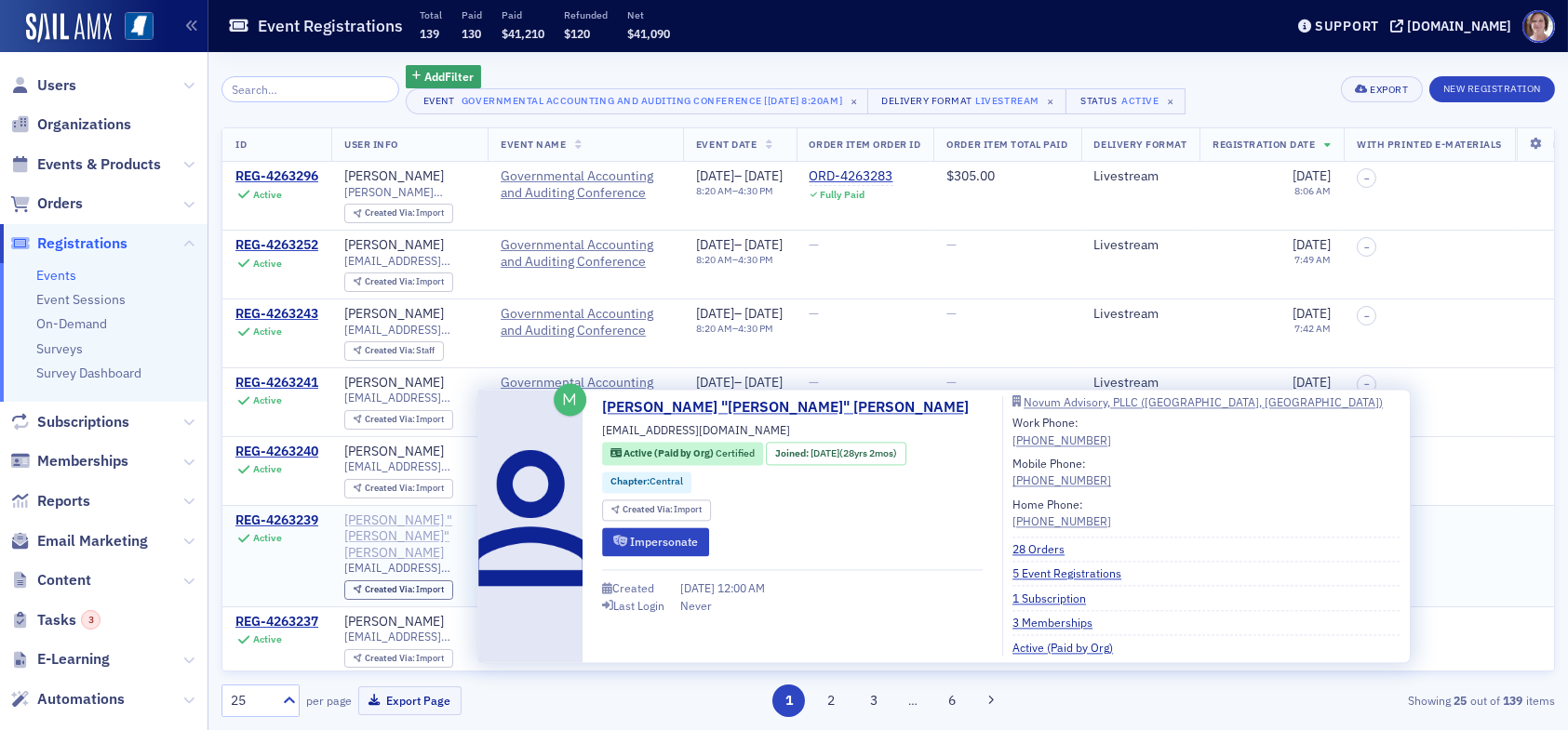
click at [384, 516] on div "[PERSON_NAME] "[PERSON_NAME]" [PERSON_NAME]" at bounding box center [409, 537] width 130 height 50
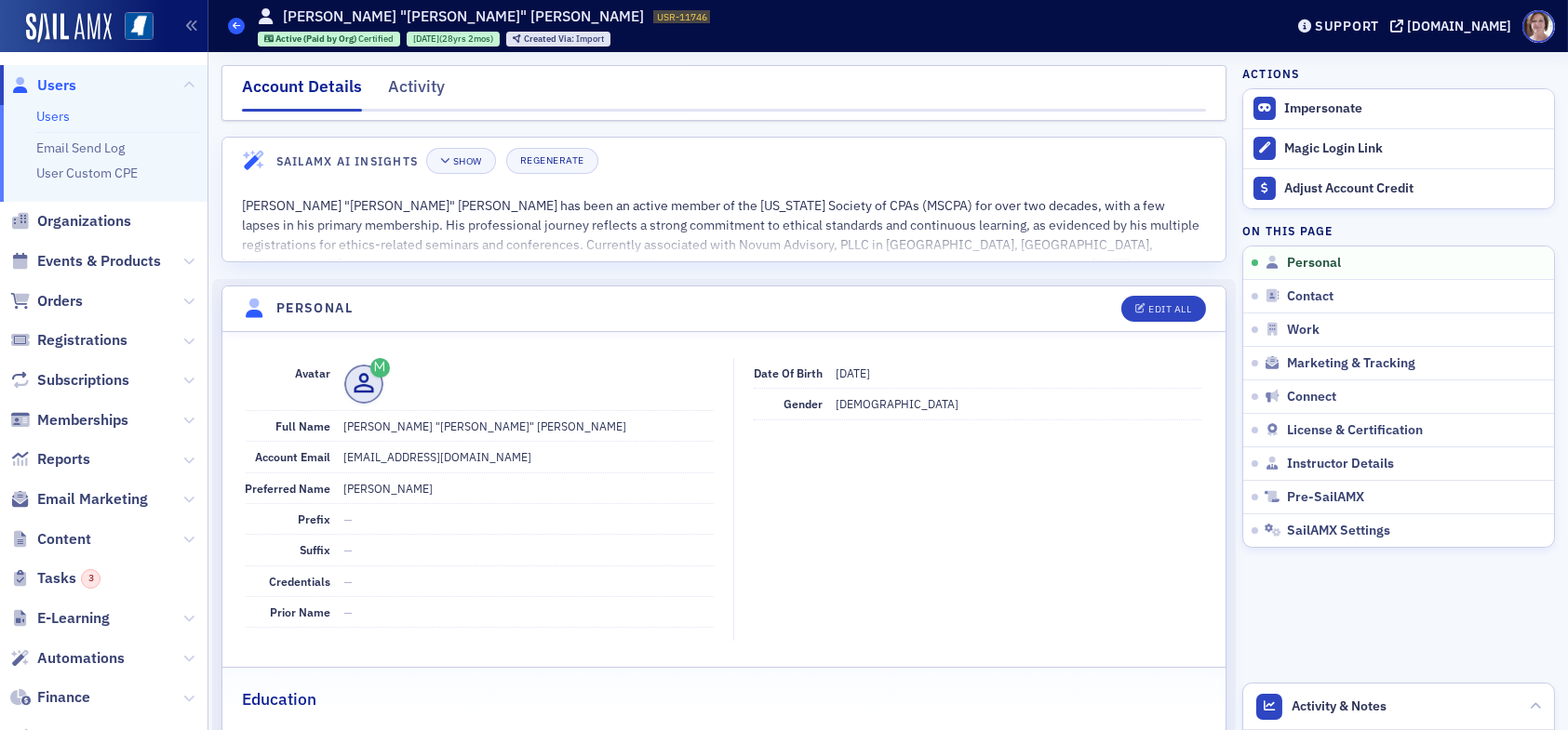
click at [238, 22] on icon at bounding box center [236, 25] width 7 height 8
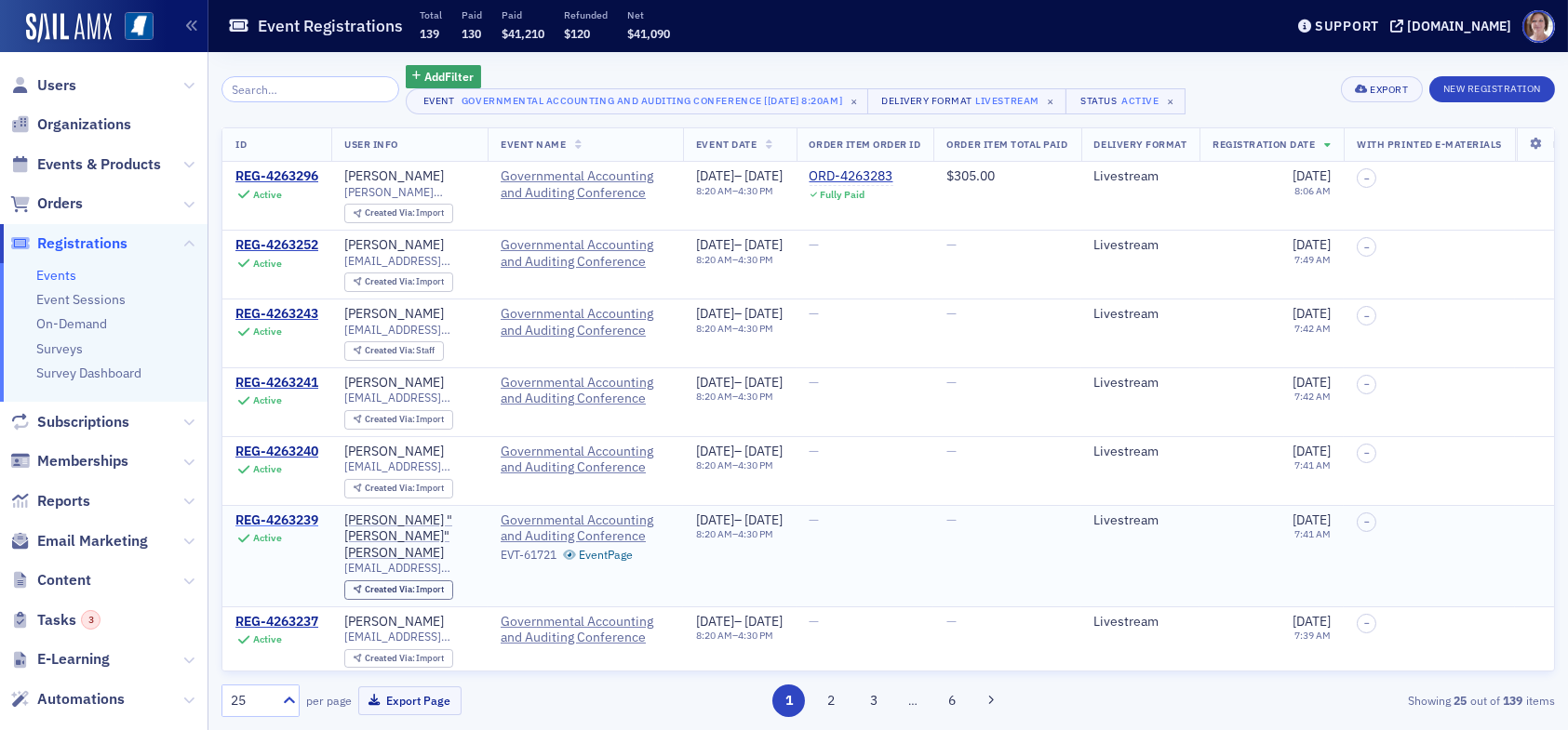
click at [299, 517] on div "REG-4263239" at bounding box center [276, 521] width 82 height 17
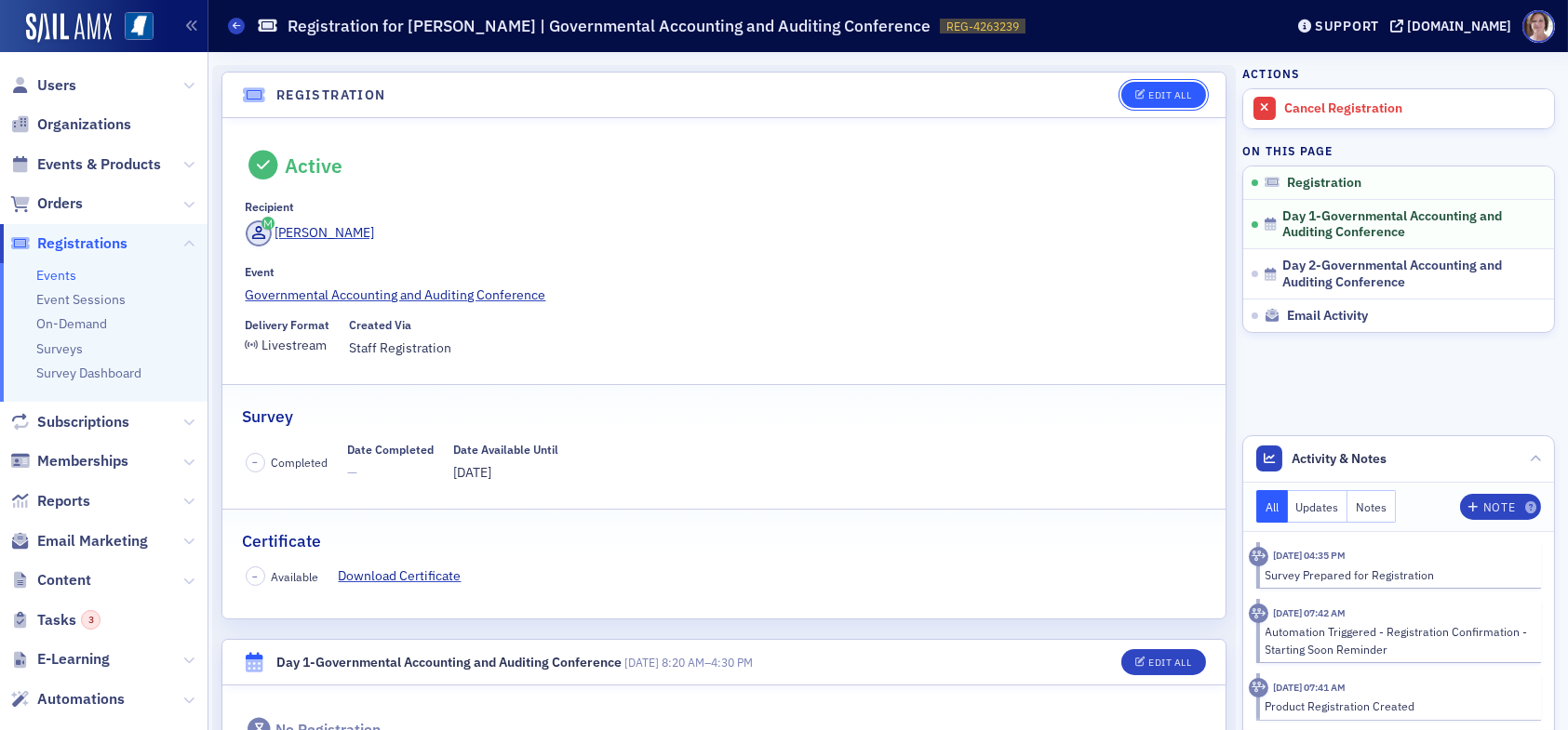
click at [1166, 100] on button "Edit All" at bounding box center [1162, 95] width 83 height 26
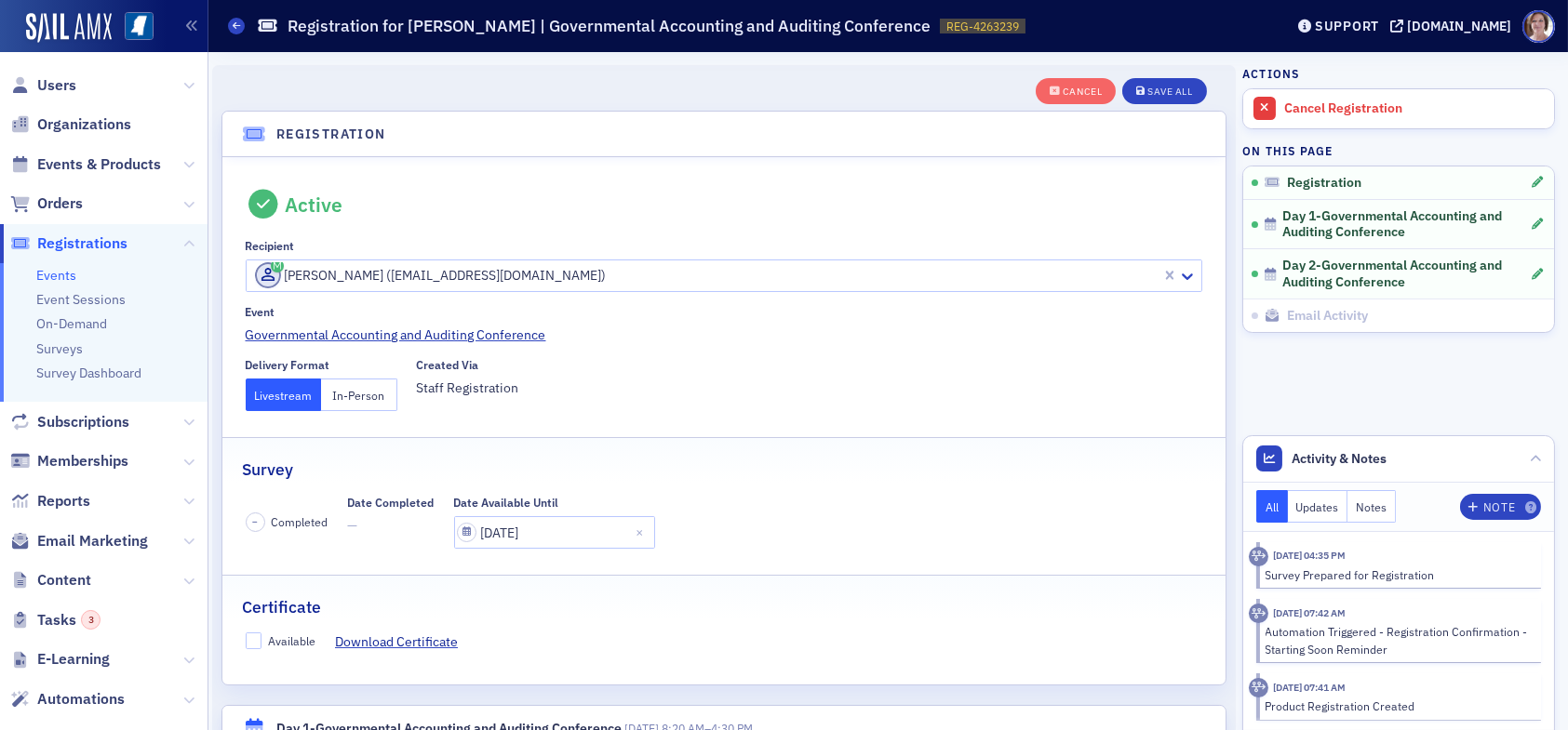
scroll to position [49, 0]
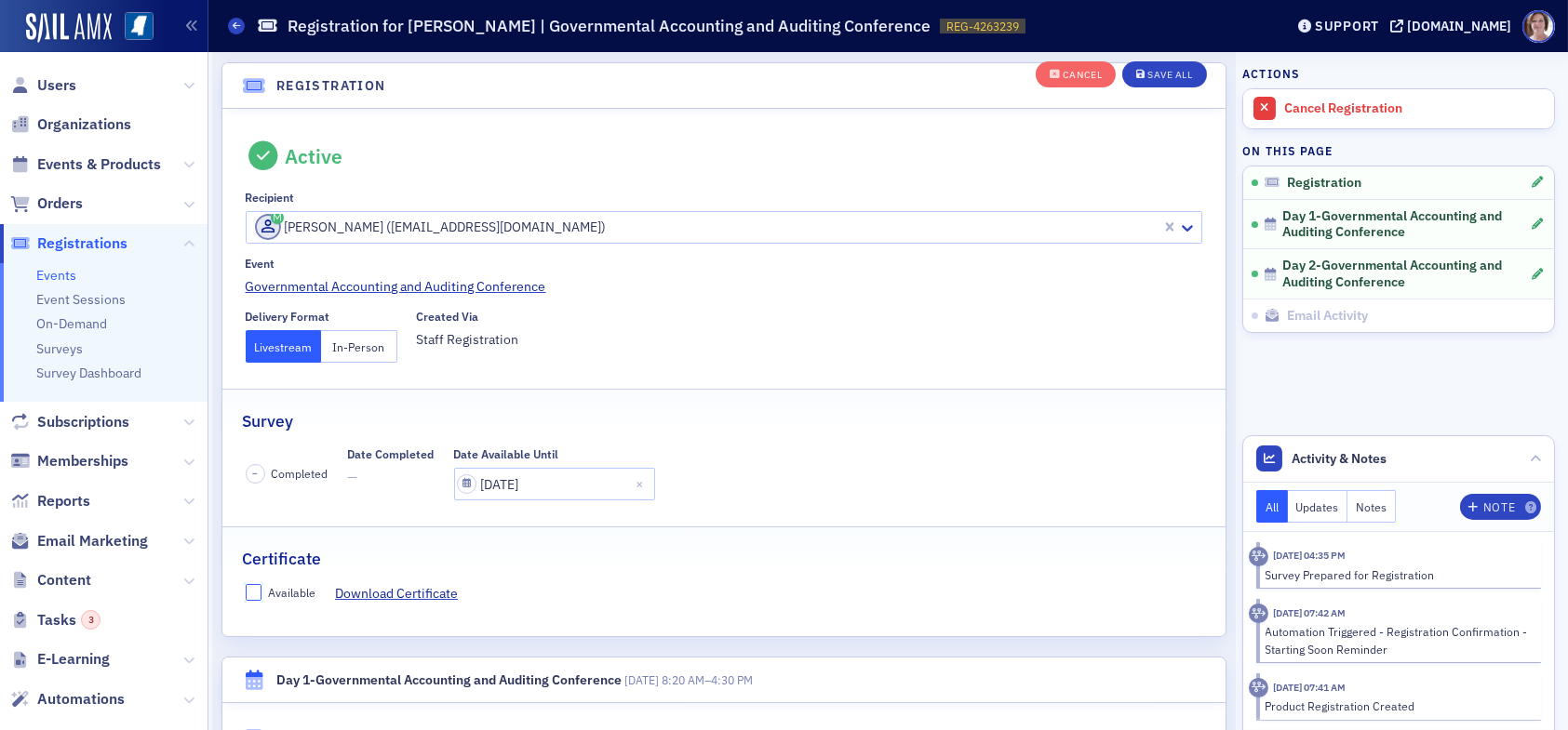
drag, startPoint x: 248, startPoint y: 586, endPoint x: 279, endPoint y: 577, distance: 32.3
click at [249, 586] on input "Available" at bounding box center [254, 593] width 17 height 17
checkbox input "true"
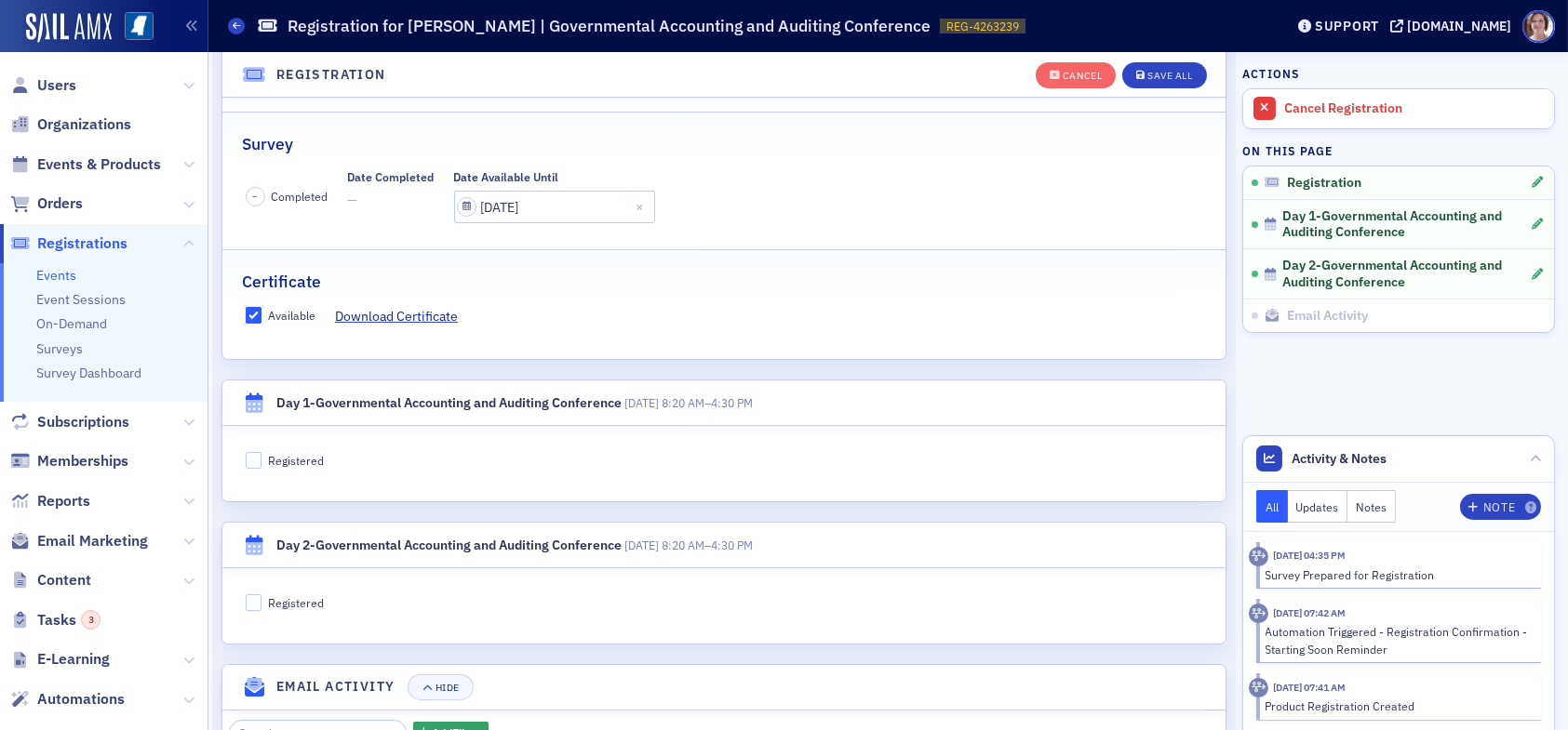
scroll to position [328, 0]
click at [246, 453] on input "Registered" at bounding box center [254, 459] width 17 height 17
checkbox input "true"
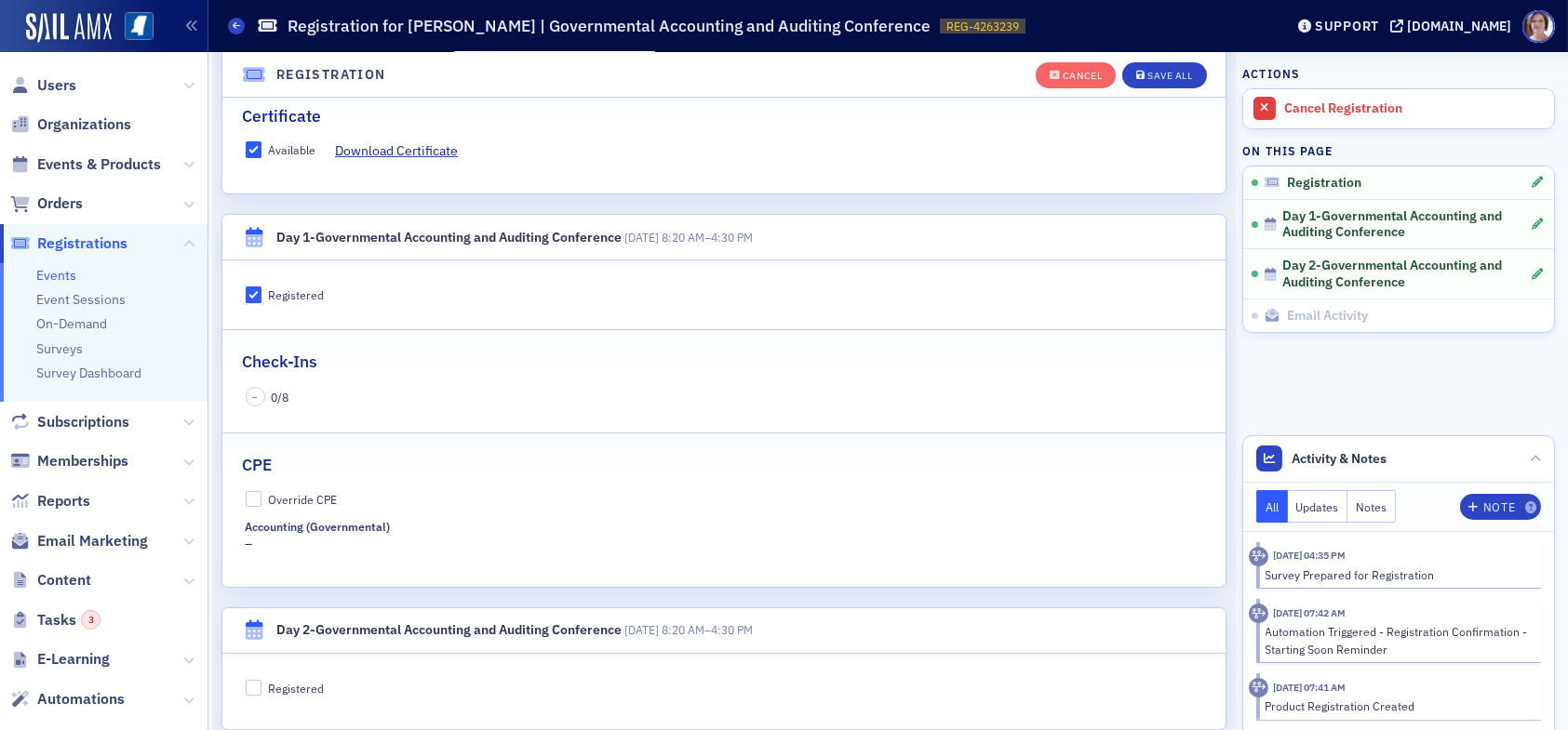
scroll to position [514, 0]
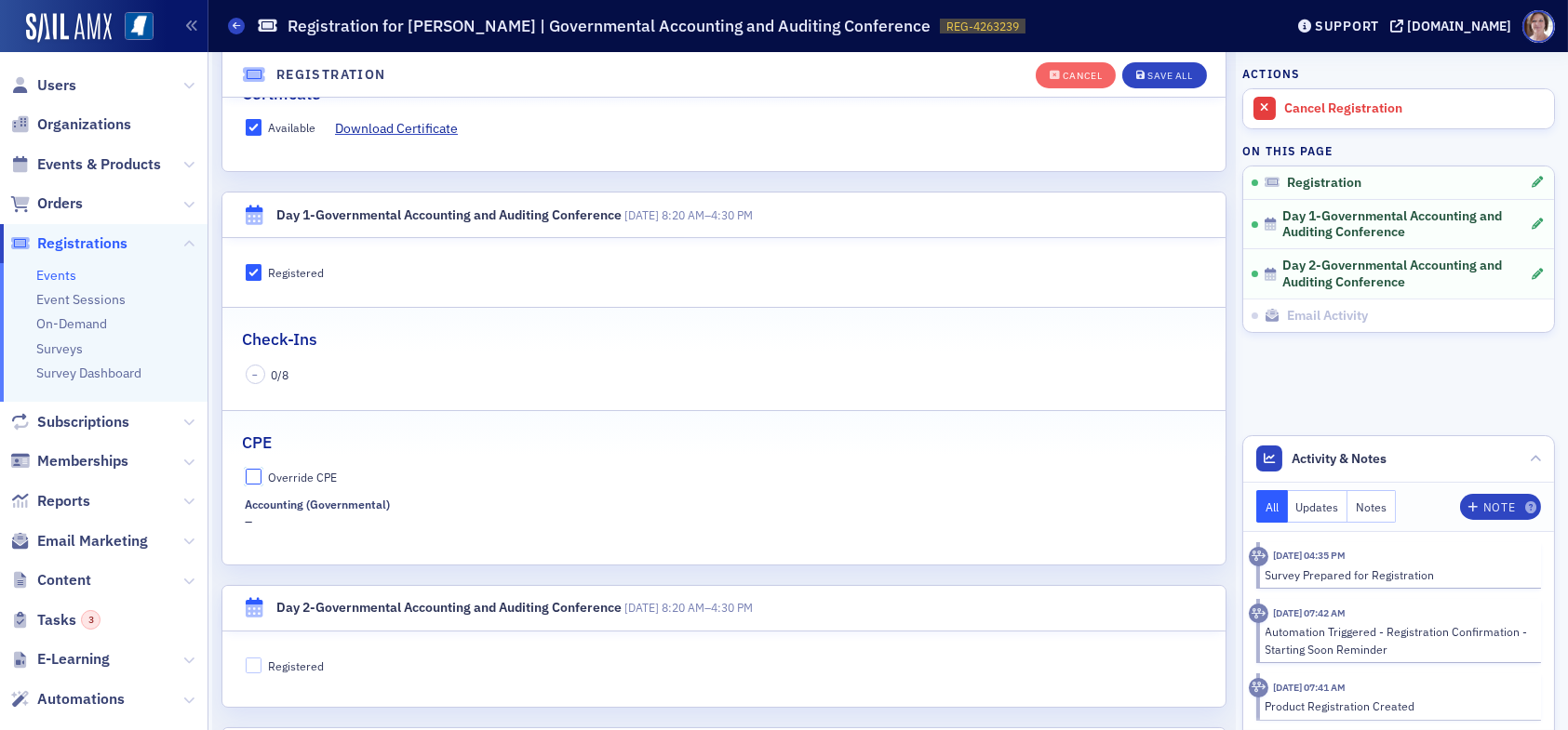
drag, startPoint x: 260, startPoint y: 471, endPoint x: 273, endPoint y: 481, distance: 16.4
click at [260, 470] on input "Override CPE" at bounding box center [254, 477] width 17 height 17
checkbox input "true"
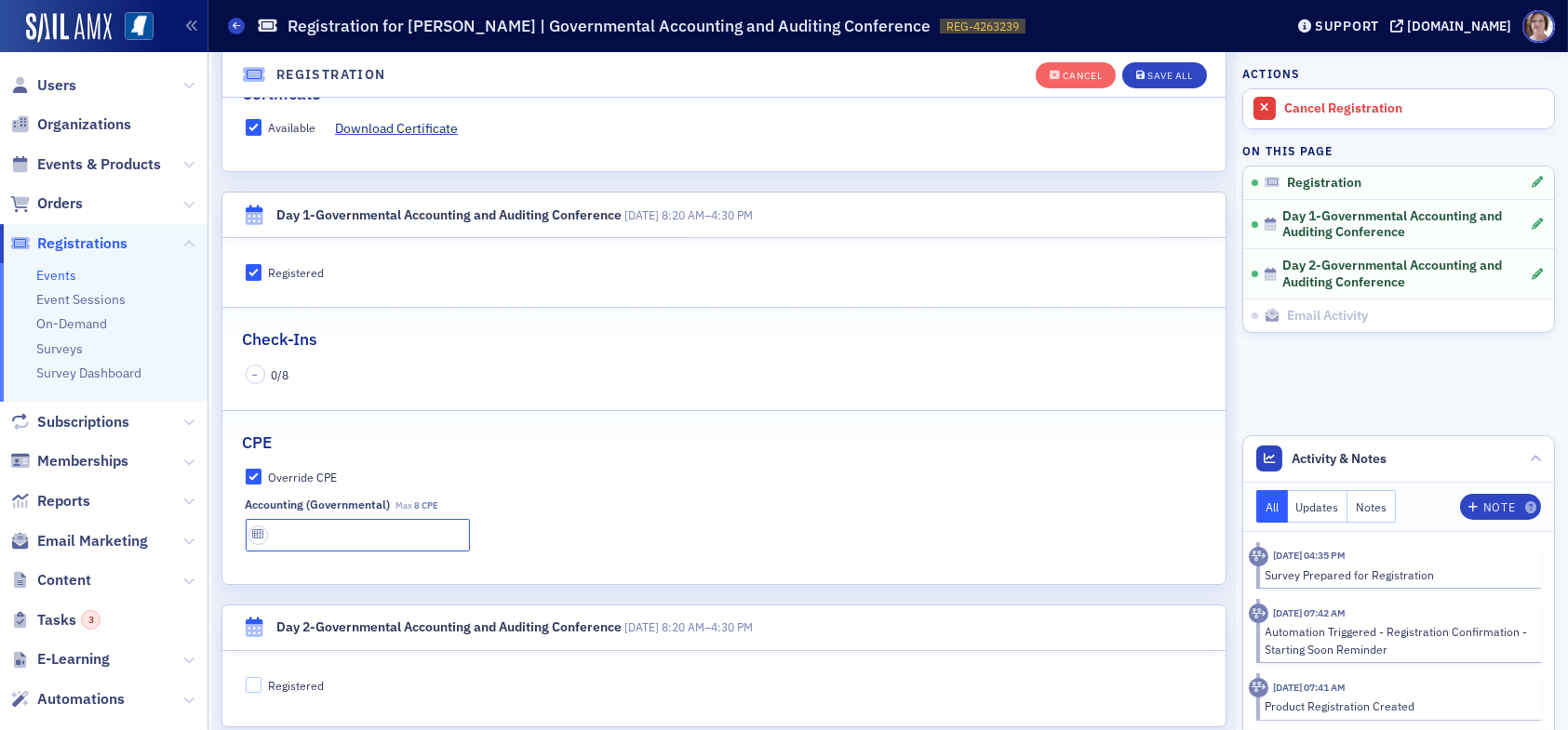
click at [319, 537] on input "text" at bounding box center [357, 535] width 224 height 33
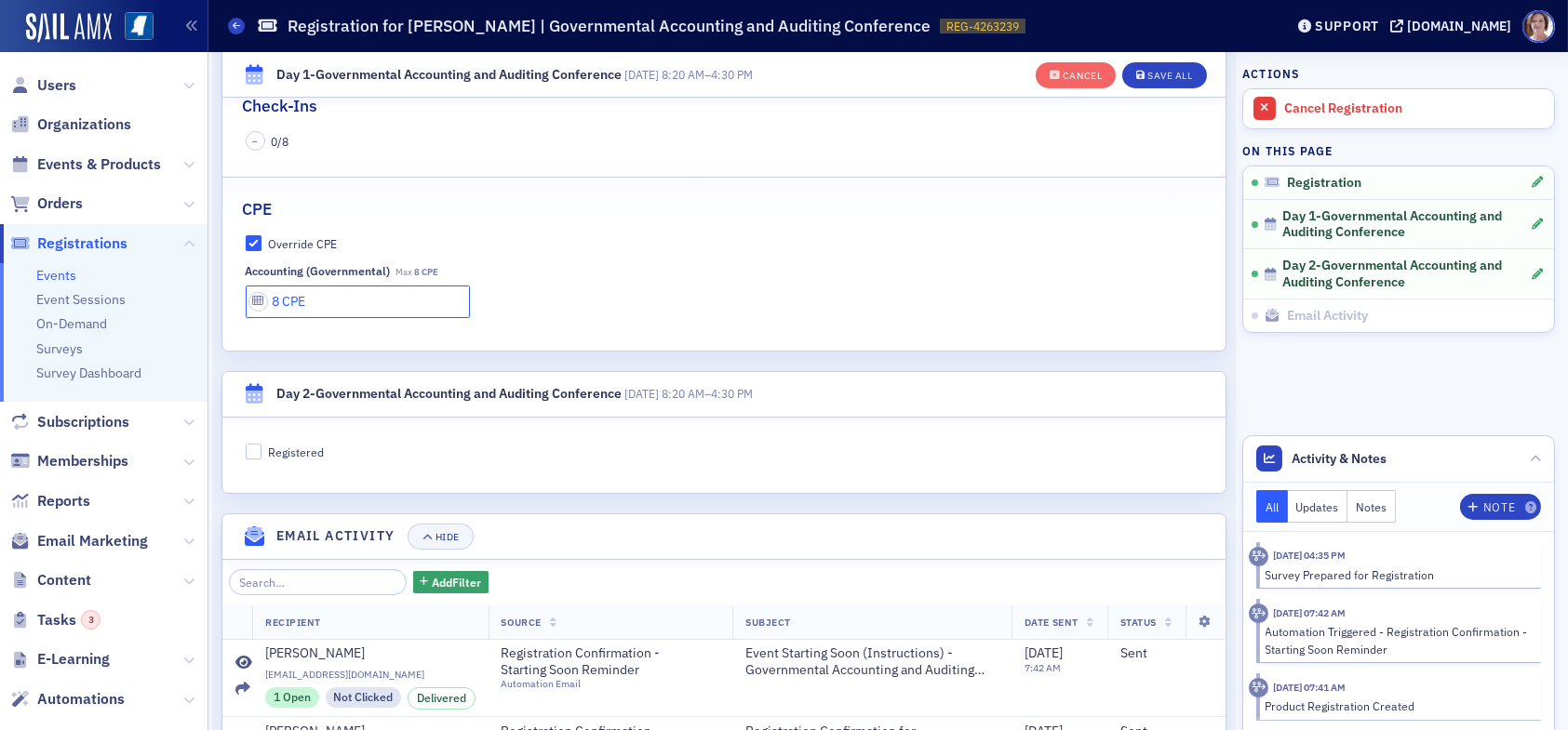
scroll to position [793, 0]
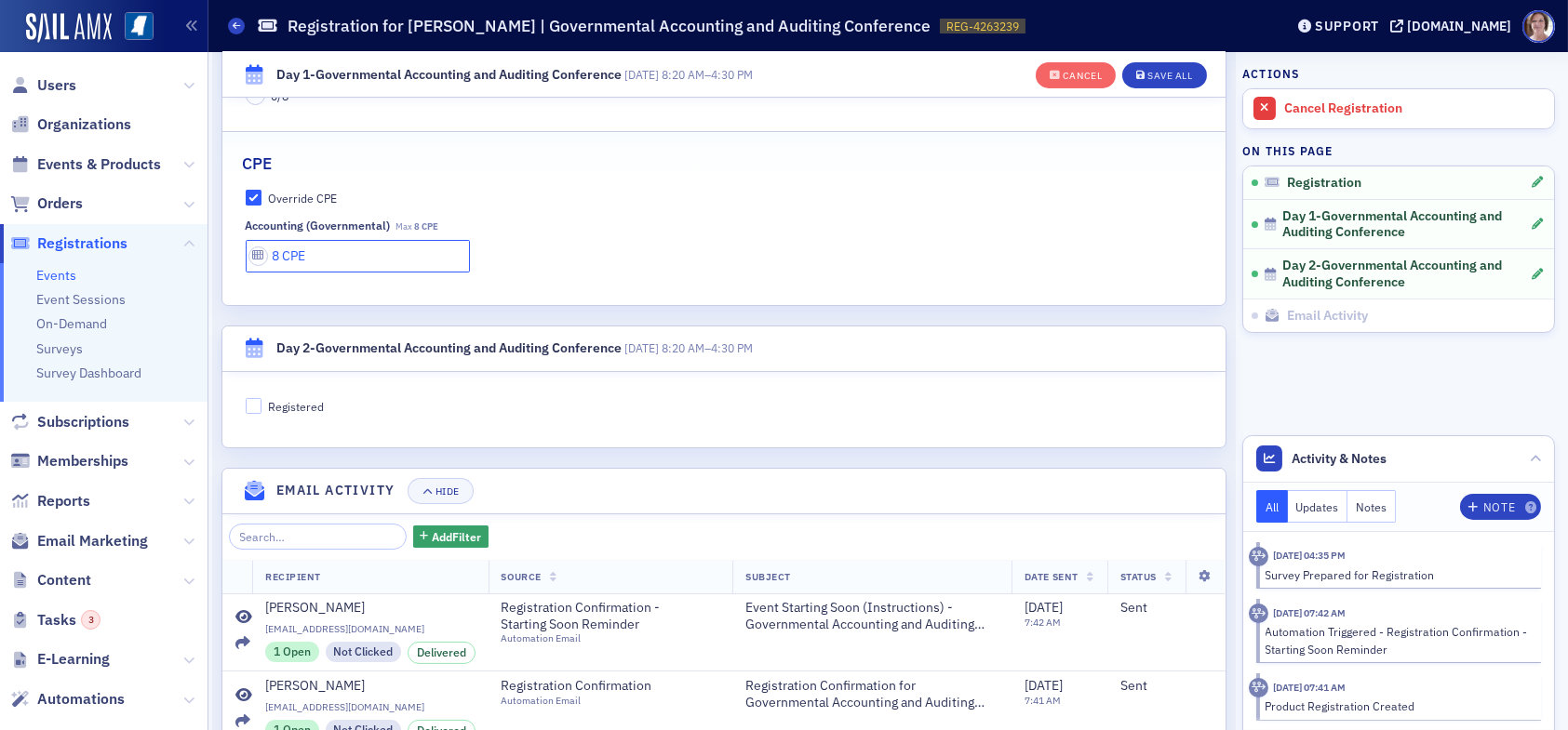
type input "8 CPE"
drag, startPoint x: 253, startPoint y: 407, endPoint x: 272, endPoint y: 410, distance: 19.2
click at [254, 407] on input "Registered" at bounding box center [254, 407] width 17 height 17
checkbox input "true"
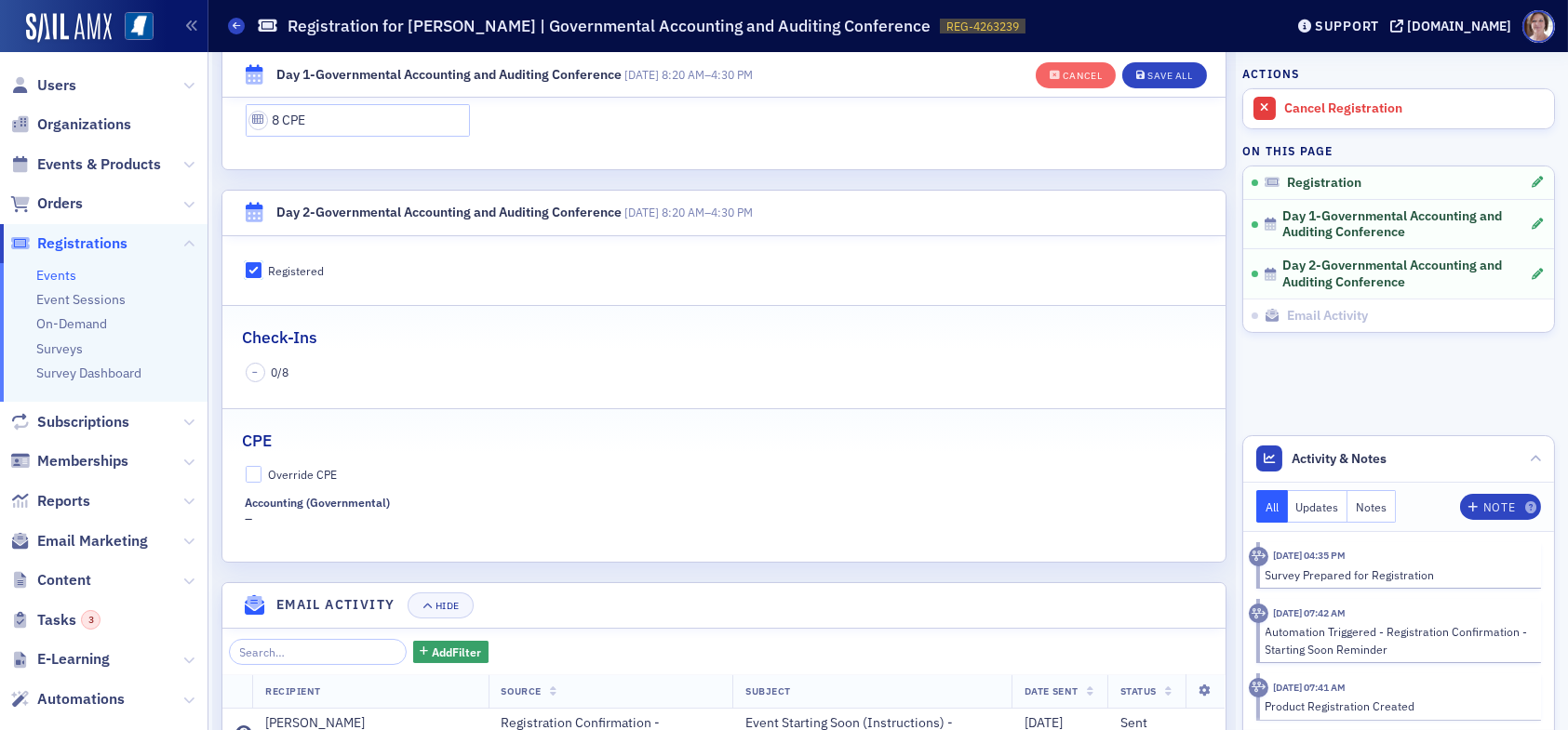
scroll to position [979, 0]
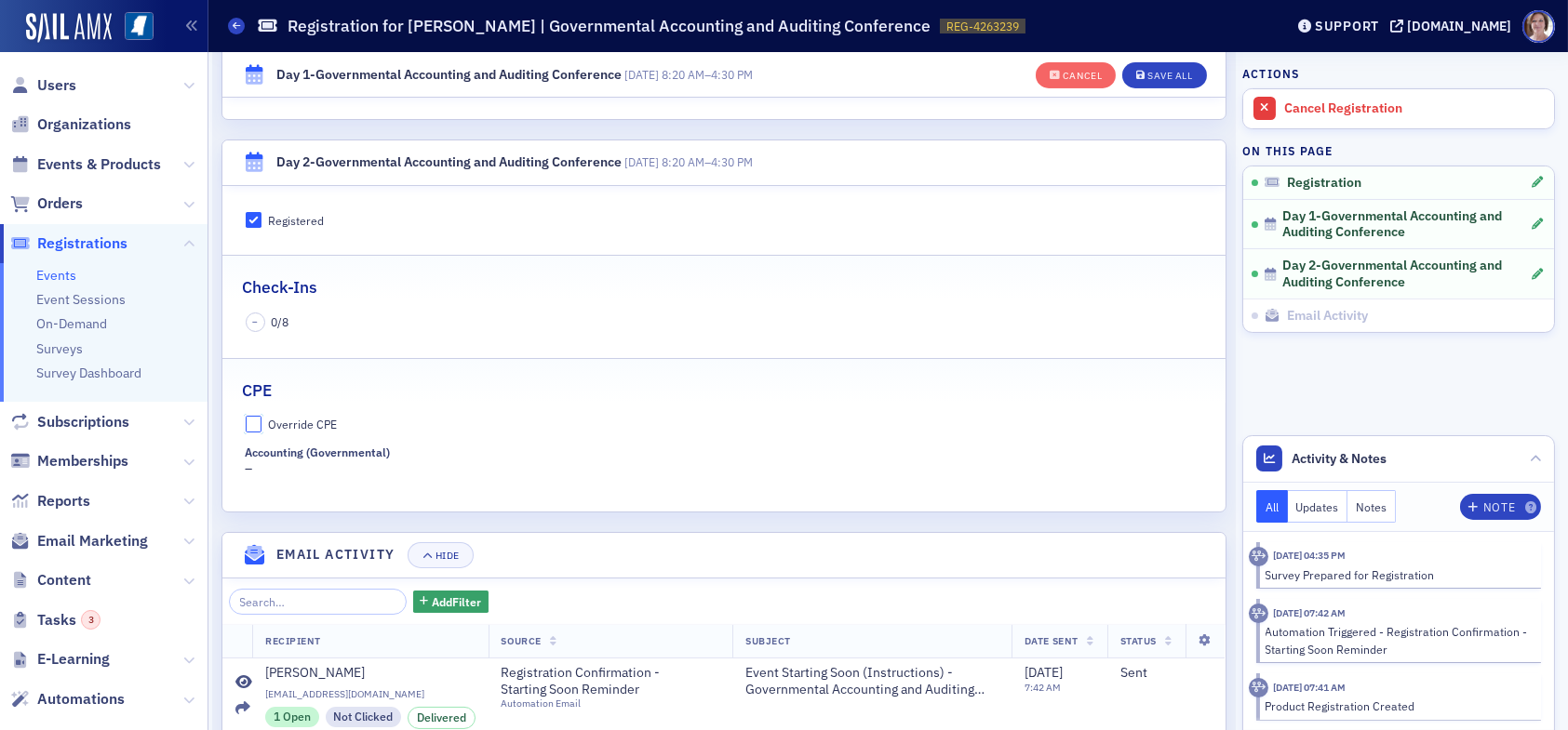
click at [260, 419] on input "Override CPE" at bounding box center [254, 425] width 17 height 17
checkbox input "true"
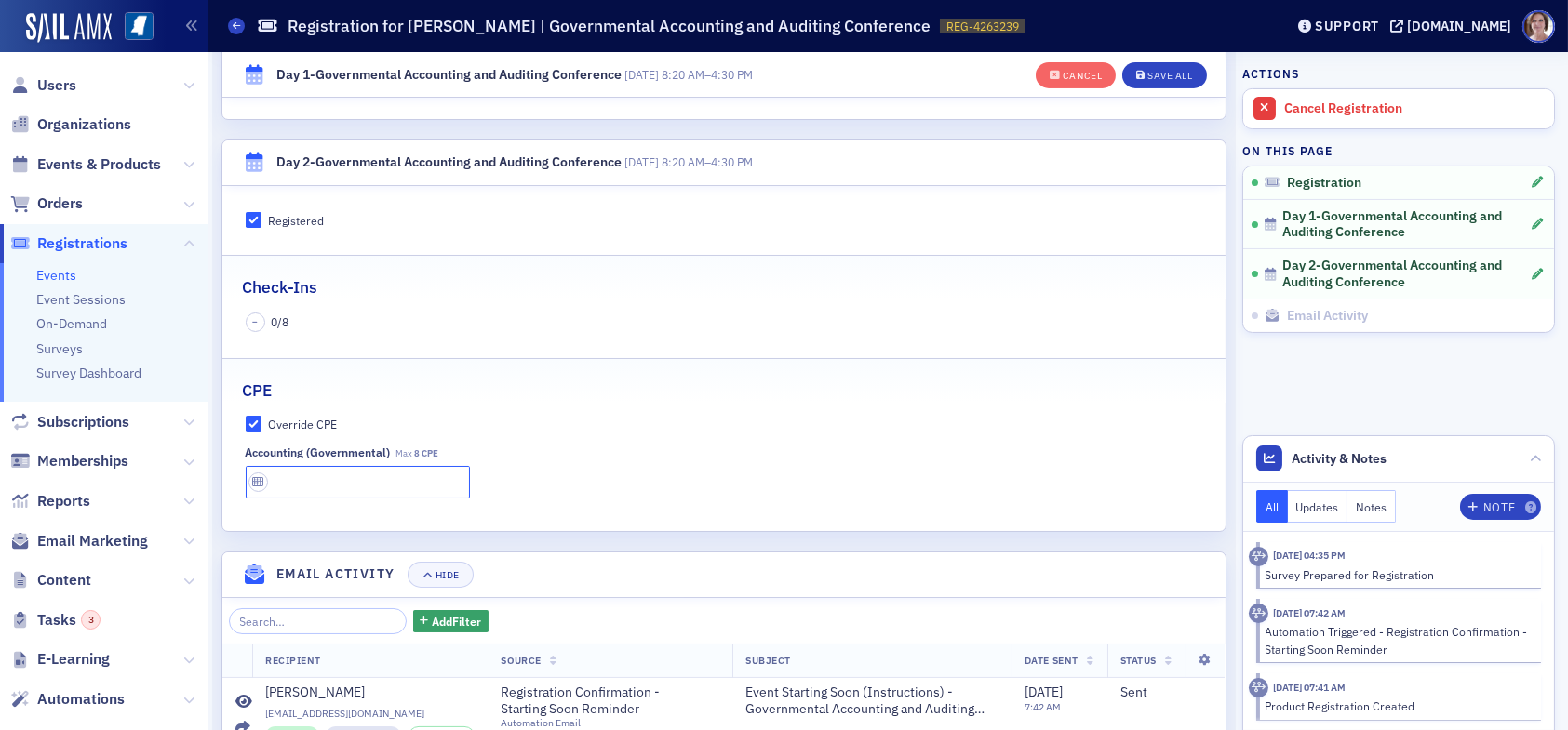
click at [294, 476] on input "text" at bounding box center [357, 482] width 224 height 33
type input "8 CPE"
click at [1151, 67] on button "Save All" at bounding box center [1163, 76] width 83 height 26
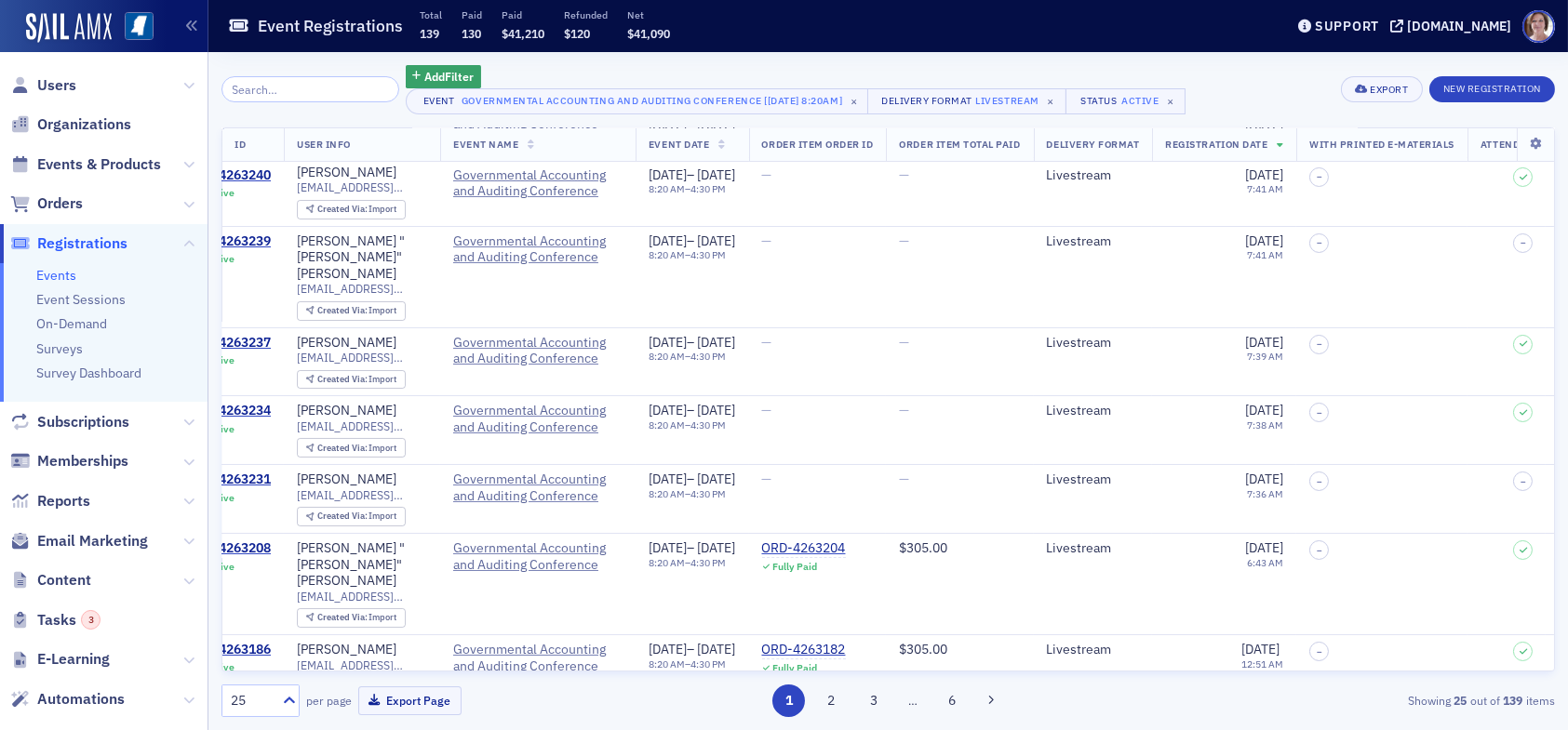
scroll to position [279, 0]
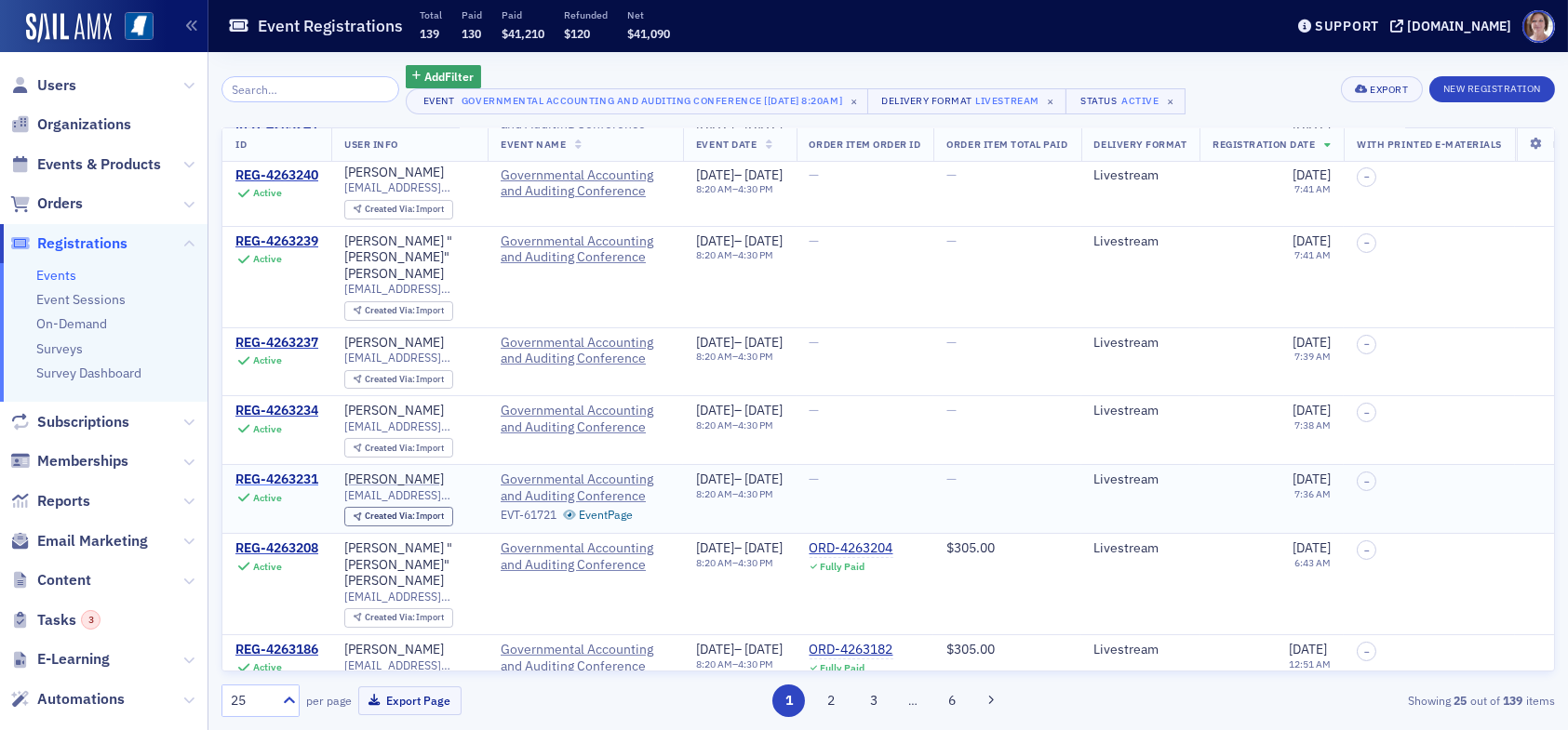
click at [272, 471] on div "REG-4263231" at bounding box center [276, 480] width 82 height 17
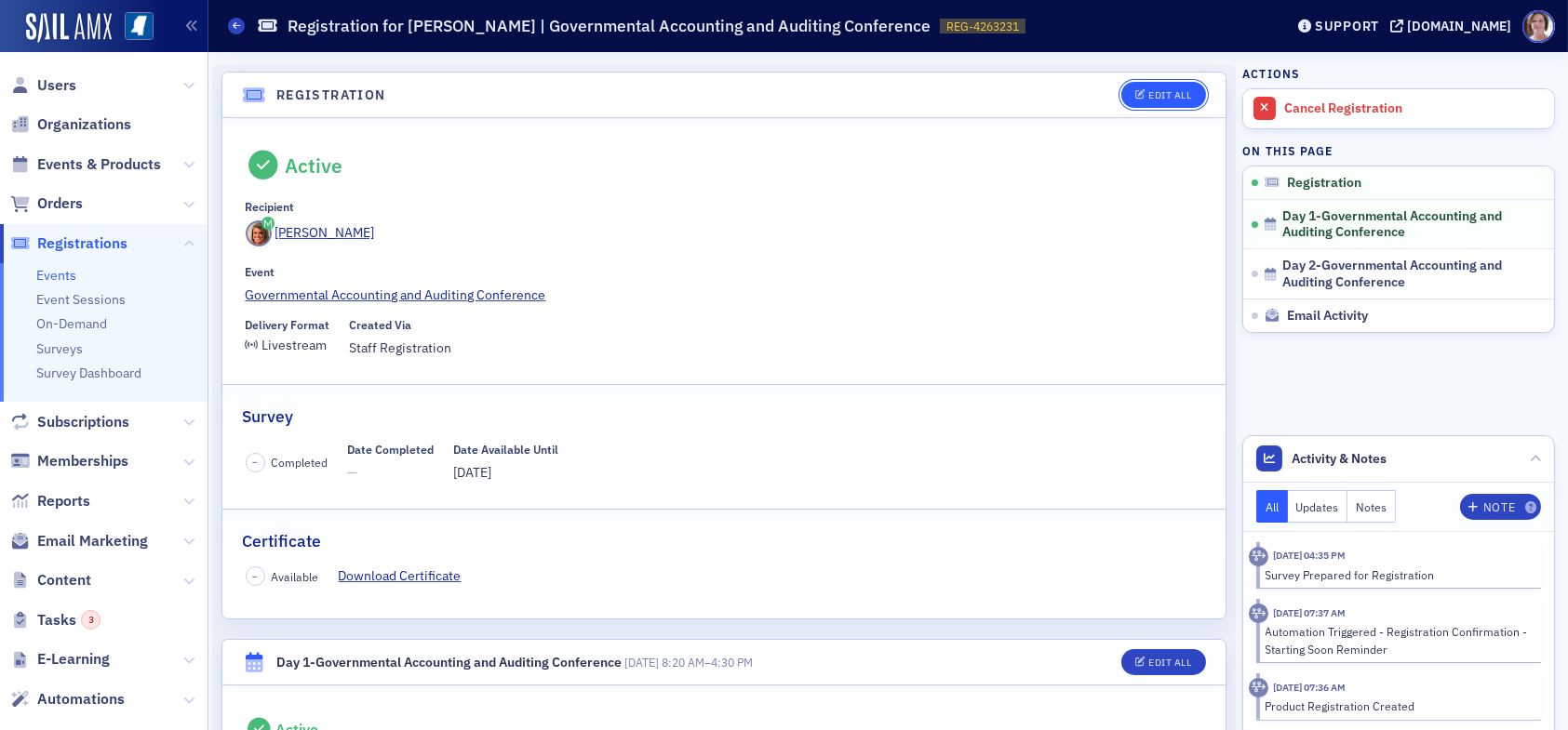
click at [1149, 92] on div "Edit All" at bounding box center [1170, 95] width 43 height 10
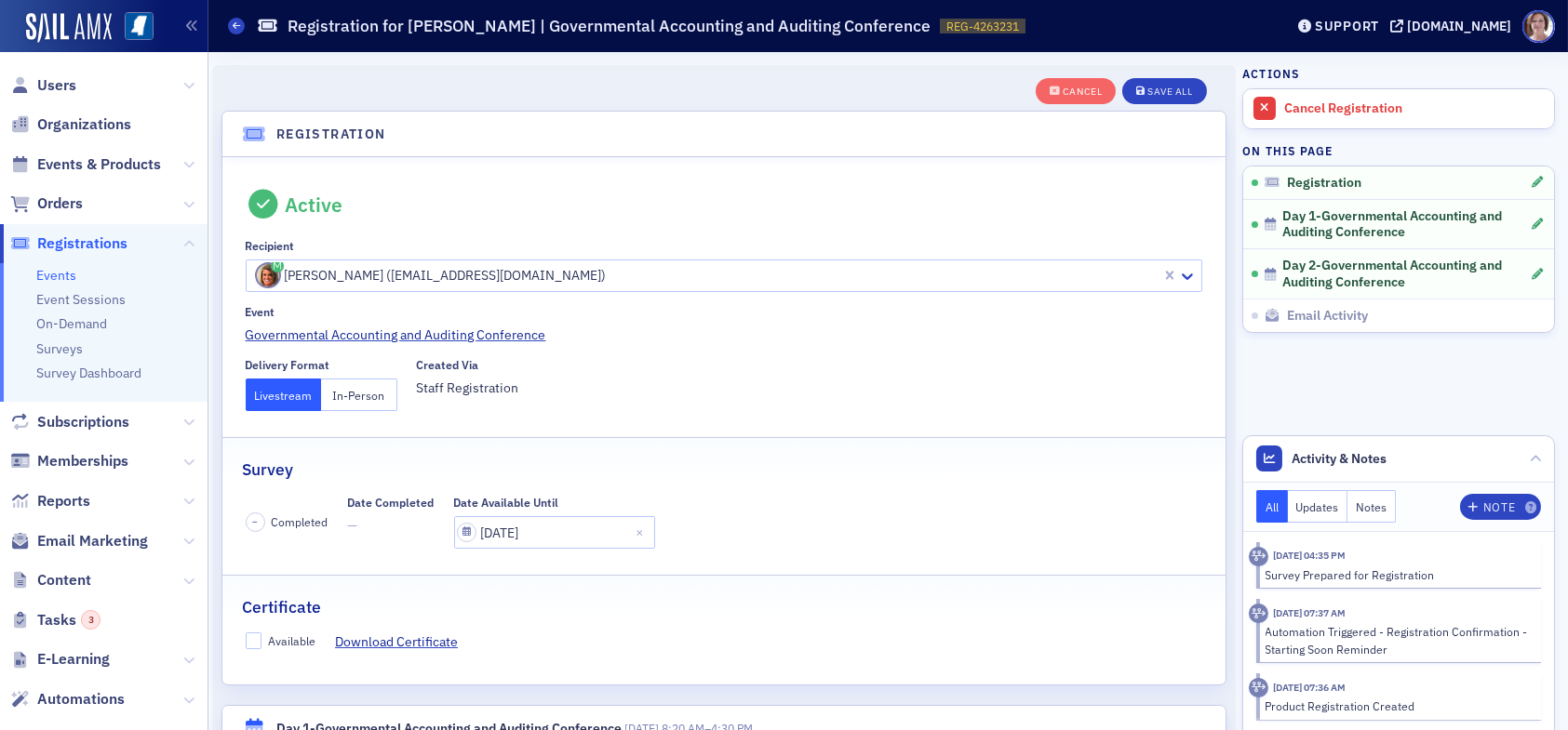
scroll to position [49, 0]
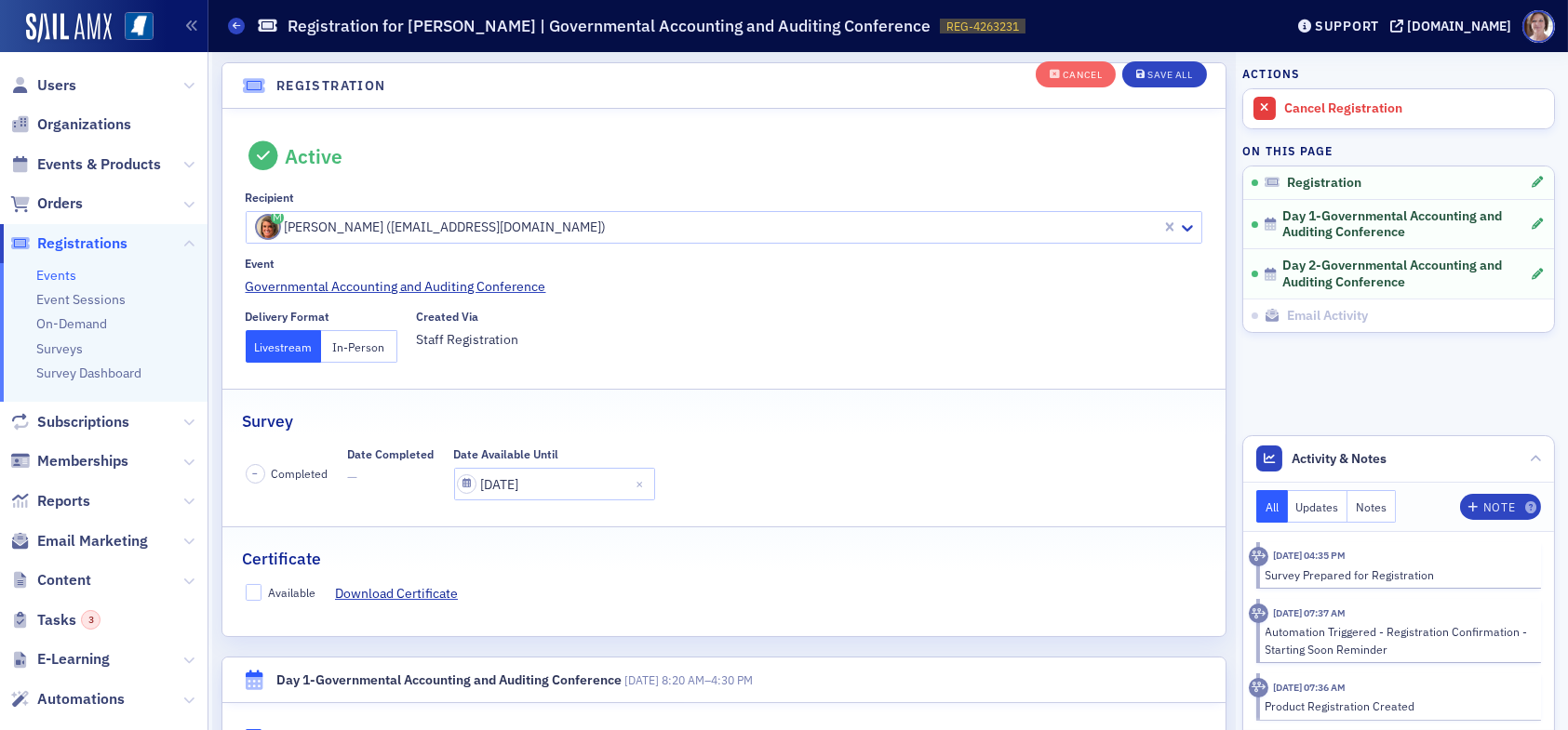
drag, startPoint x: 244, startPoint y: 591, endPoint x: 332, endPoint y: 577, distance: 89.1
click at [248, 589] on div "Available Download Certificate" at bounding box center [724, 594] width 1003 height 20
click at [259, 592] on input "Available" at bounding box center [254, 593] width 17 height 17
checkbox input "true"
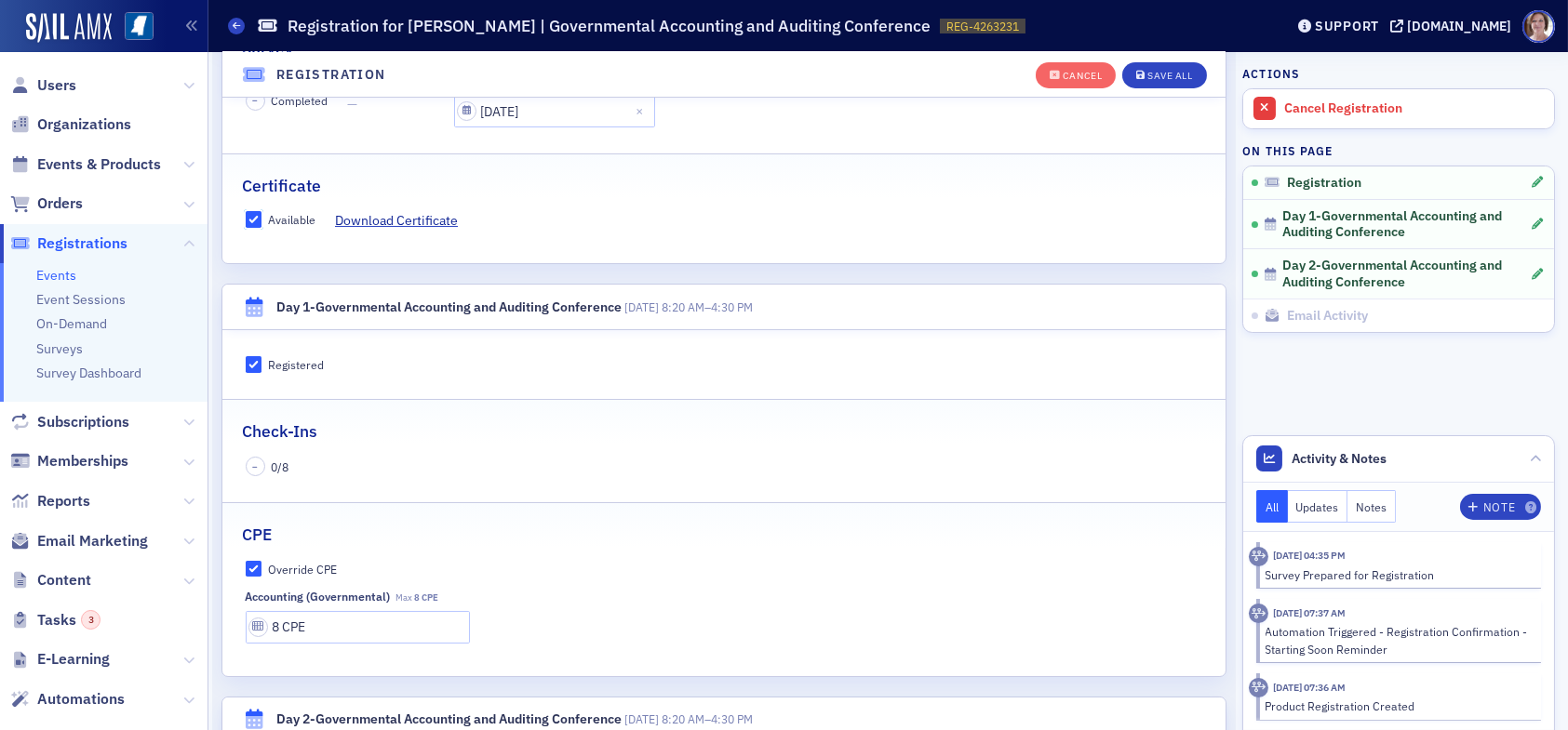
scroll to position [421, 0]
click at [1147, 72] on div "Save All" at bounding box center [1170, 75] width 45 height 10
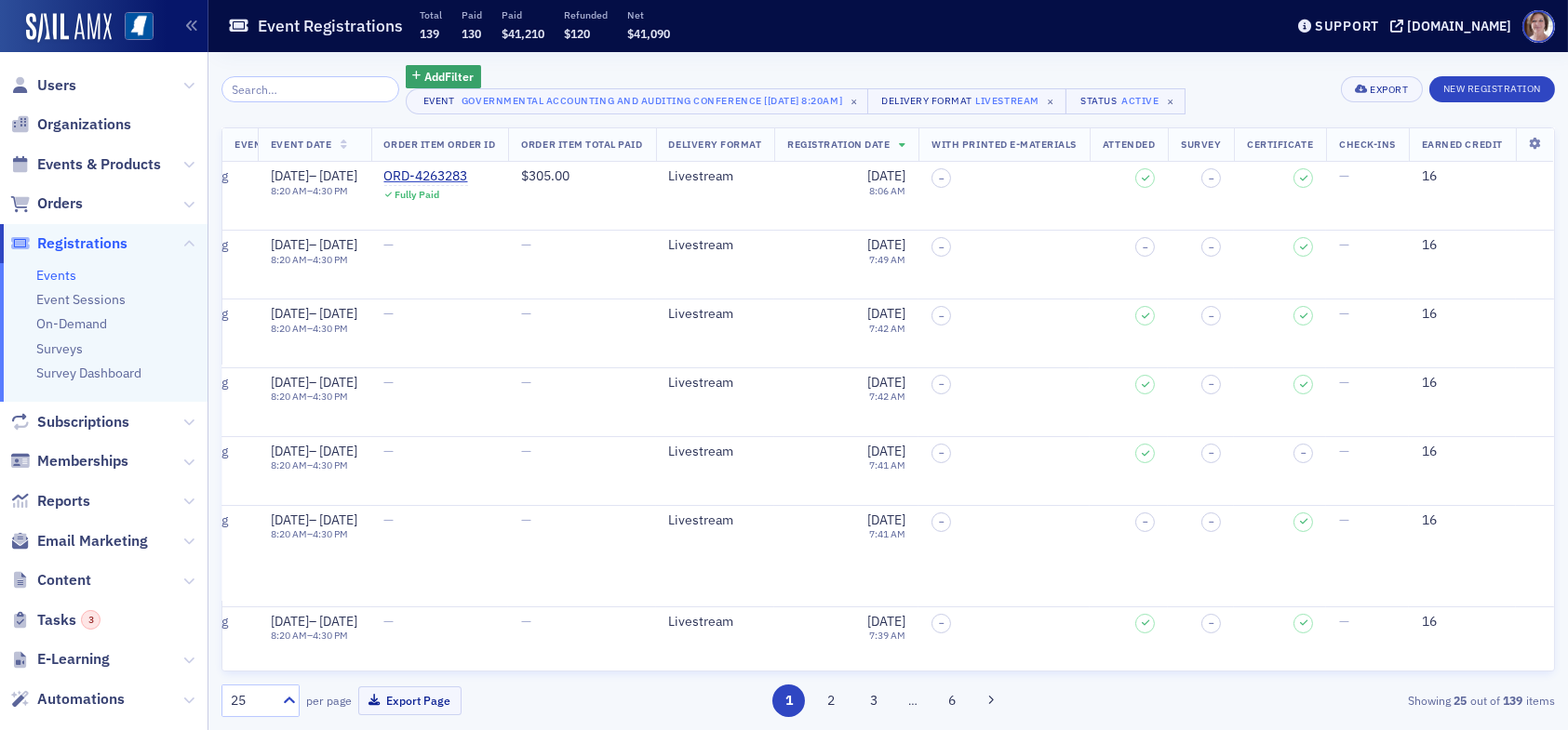
scroll to position [0, 515]
click at [286, 705] on icon at bounding box center [290, 701] width 19 height 19
click at [261, 585] on div "100" at bounding box center [261, 587] width 54 height 20
click at [443, 77] on span "Add Filter" at bounding box center [449, 76] width 50 height 17
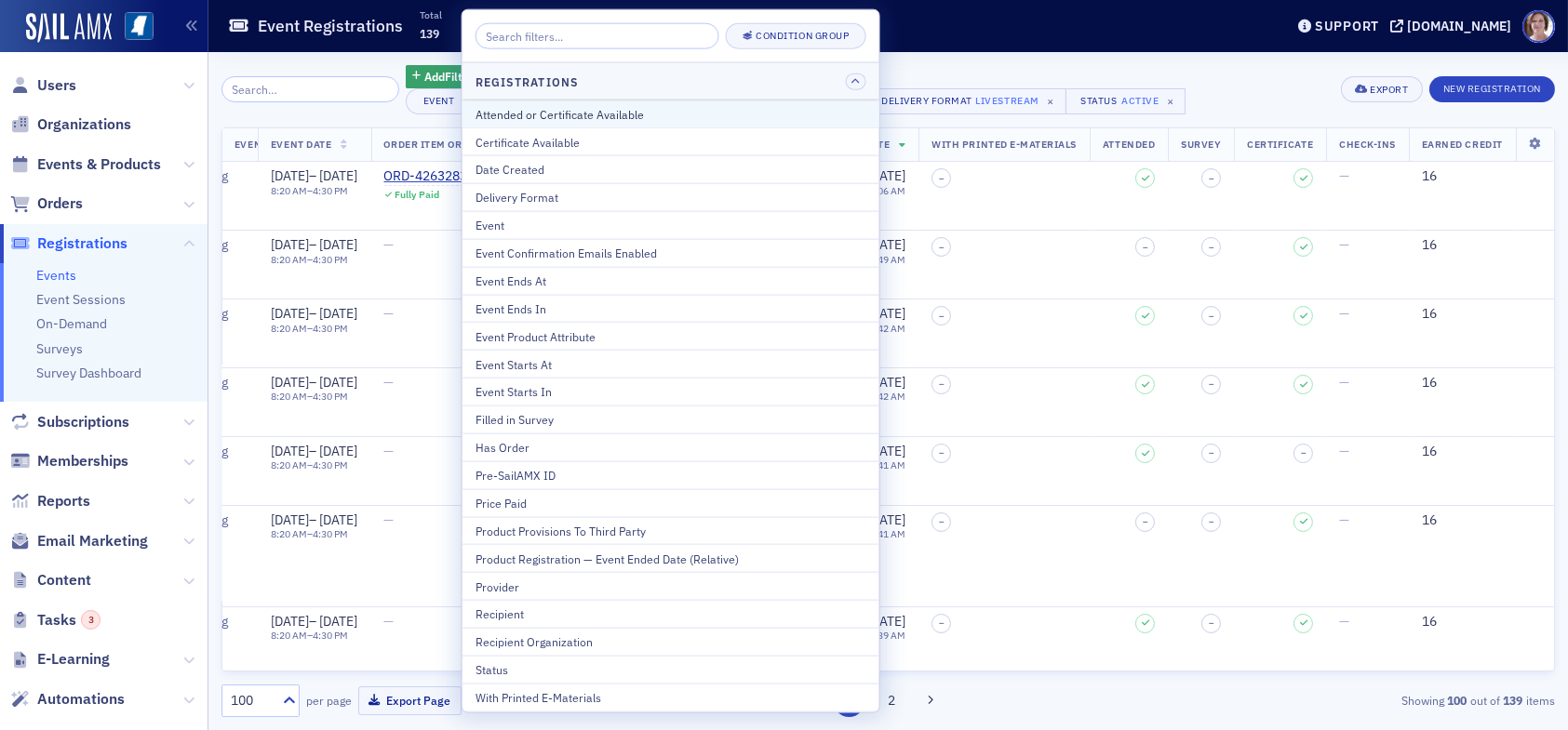
click at [631, 118] on div "Attended or Certificate Available" at bounding box center [670, 113] width 391 height 17
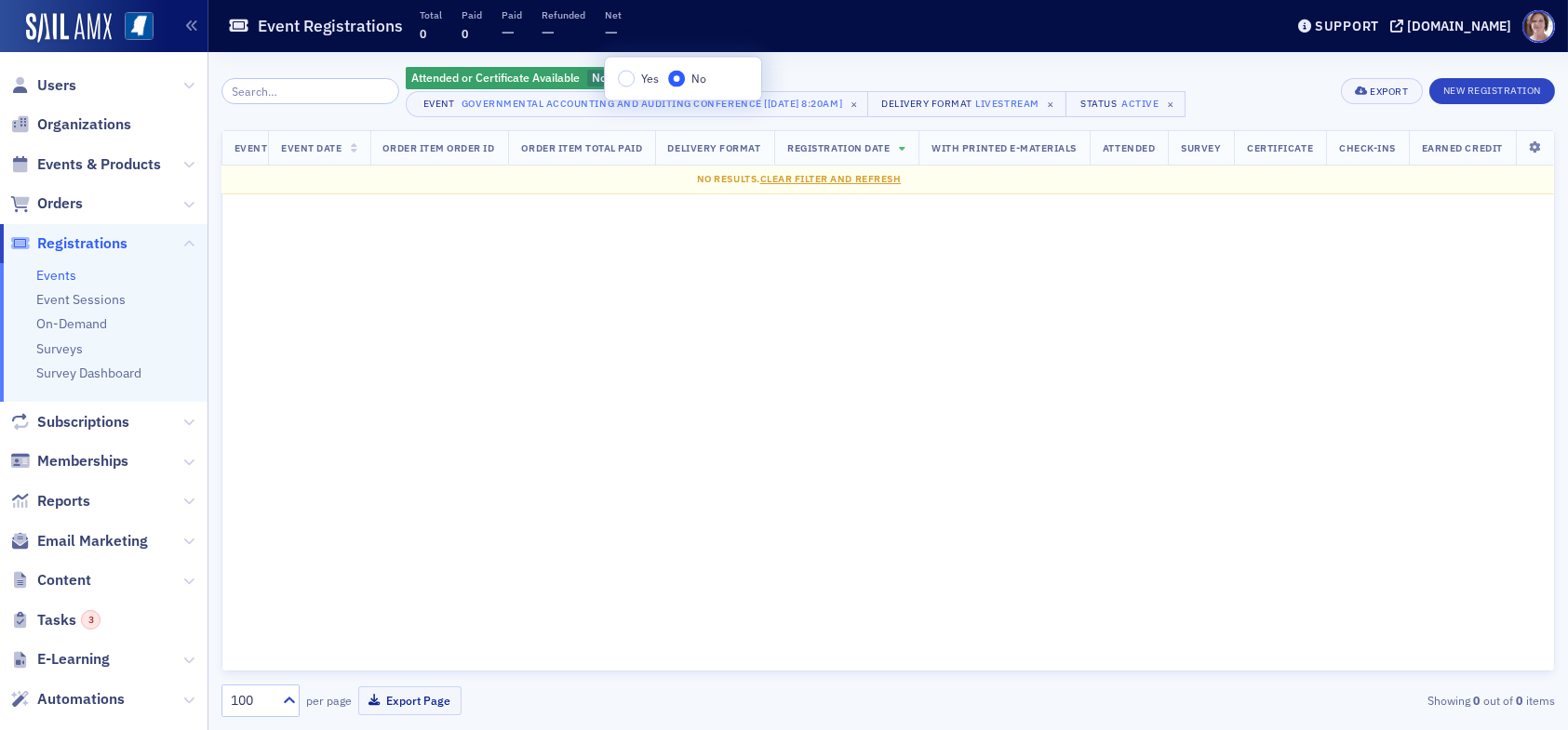
scroll to position [0, 201]
click at [625, 76] on input "Yes" at bounding box center [626, 79] width 17 height 17
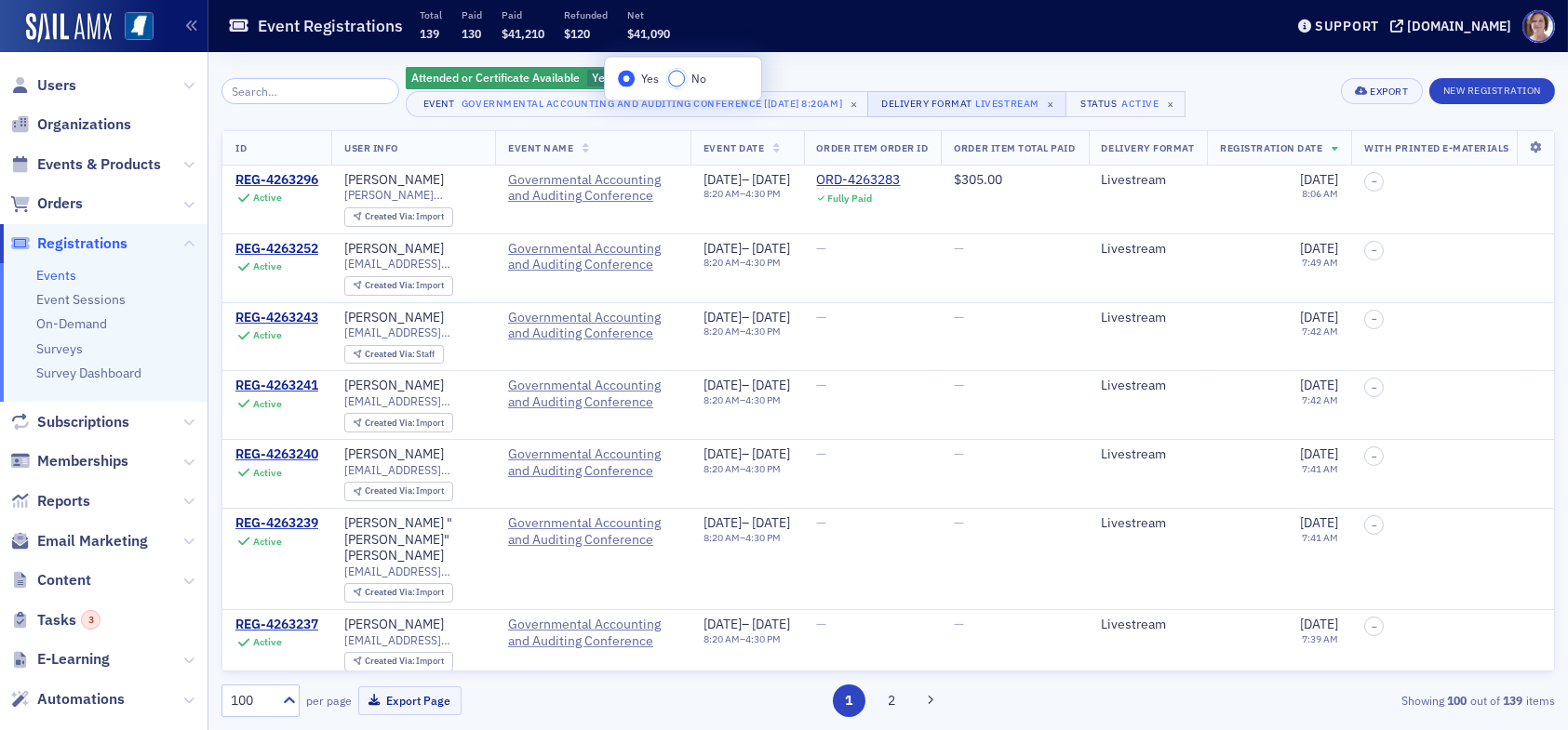
drag, startPoint x: 672, startPoint y: 74, endPoint x: 888, endPoint y: 106, distance: 218.4
click at [672, 73] on input "No" at bounding box center [677, 79] width 17 height 17
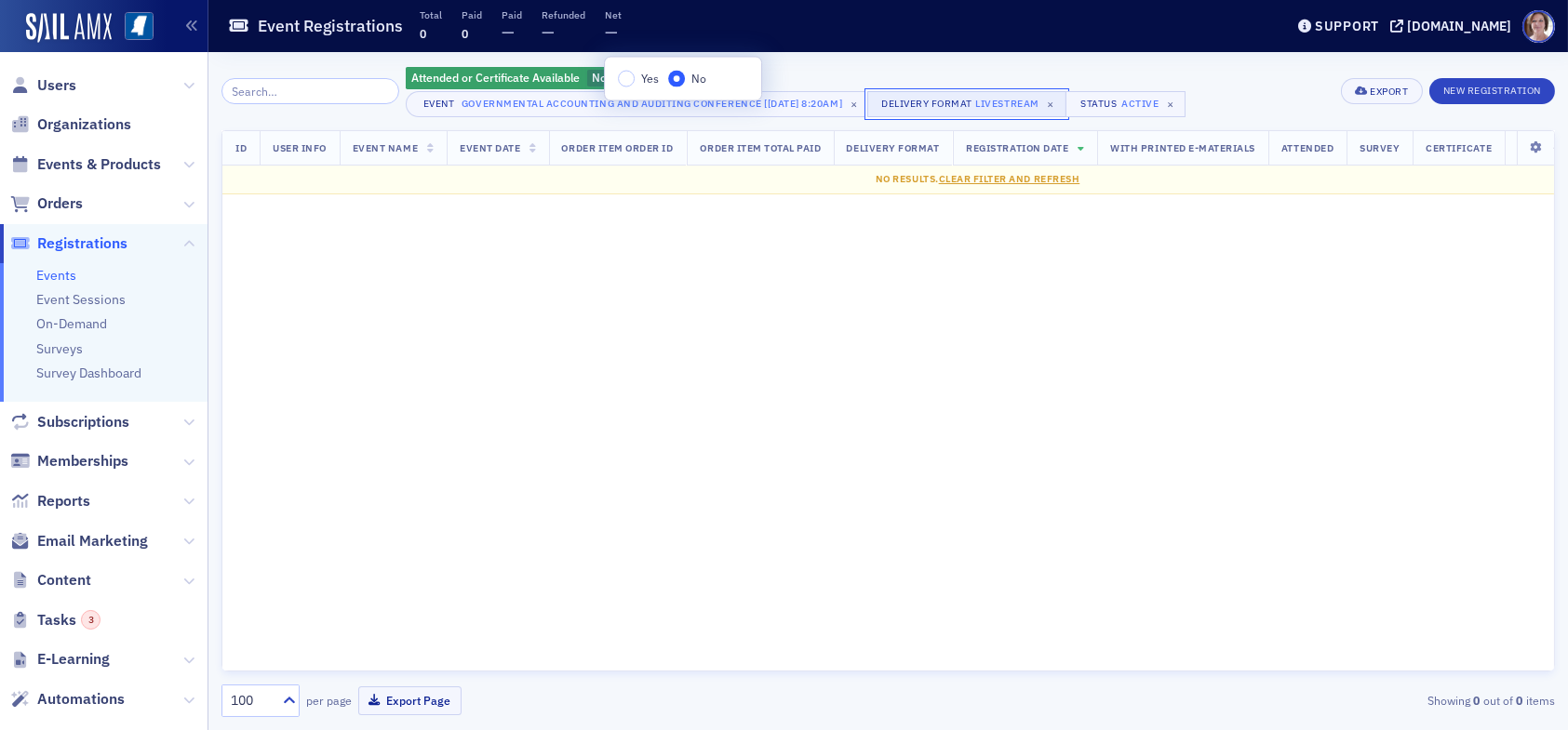
click at [972, 102] on div "Delivery Format" at bounding box center [926, 103] width 91 height 12
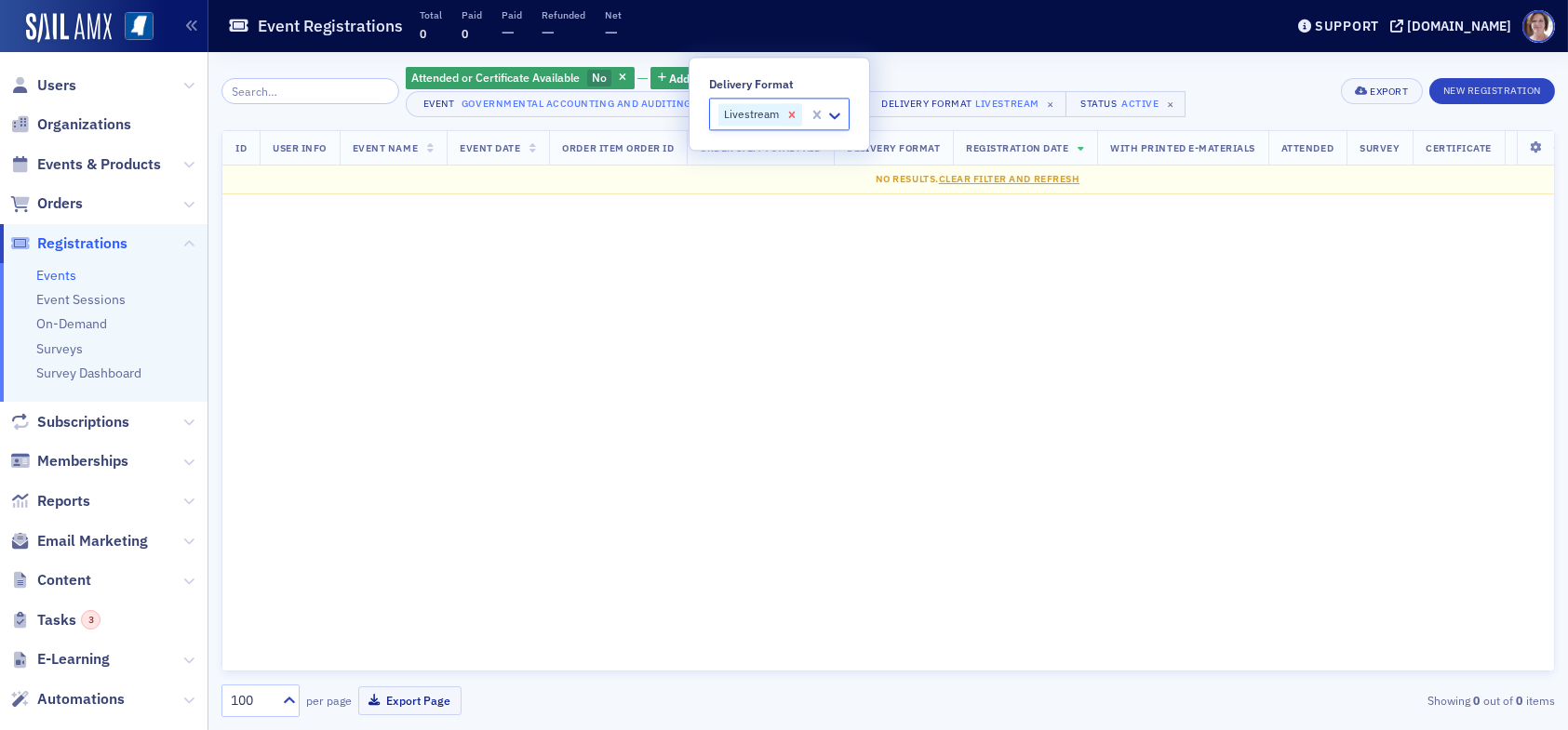
click at [791, 112] on icon "Remove Livestream" at bounding box center [792, 114] width 13 height 13
click at [804, 116] on div at bounding box center [781, 114] width 83 height 23
type input "in"
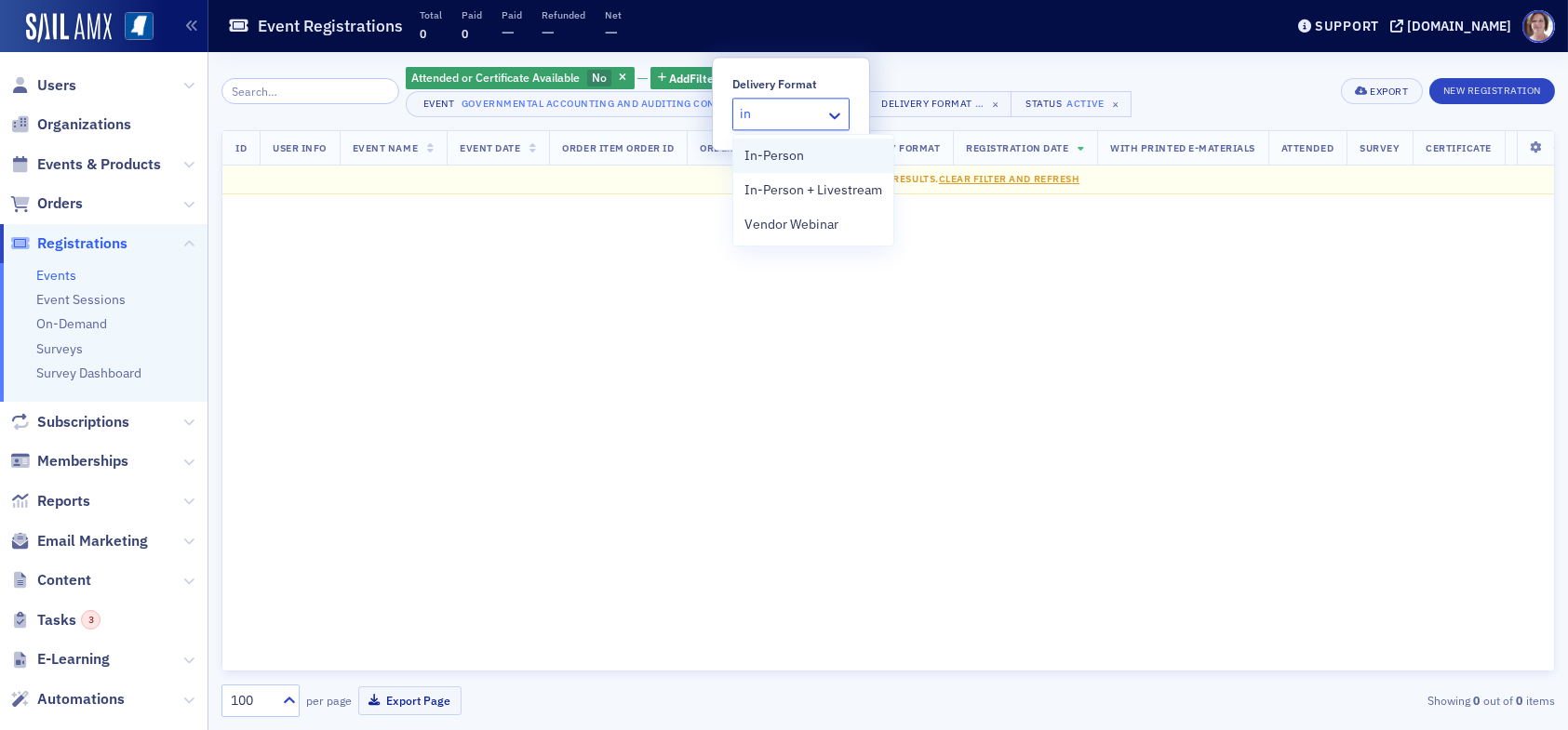
click at [801, 155] on span "In-Person" at bounding box center [774, 156] width 60 height 20
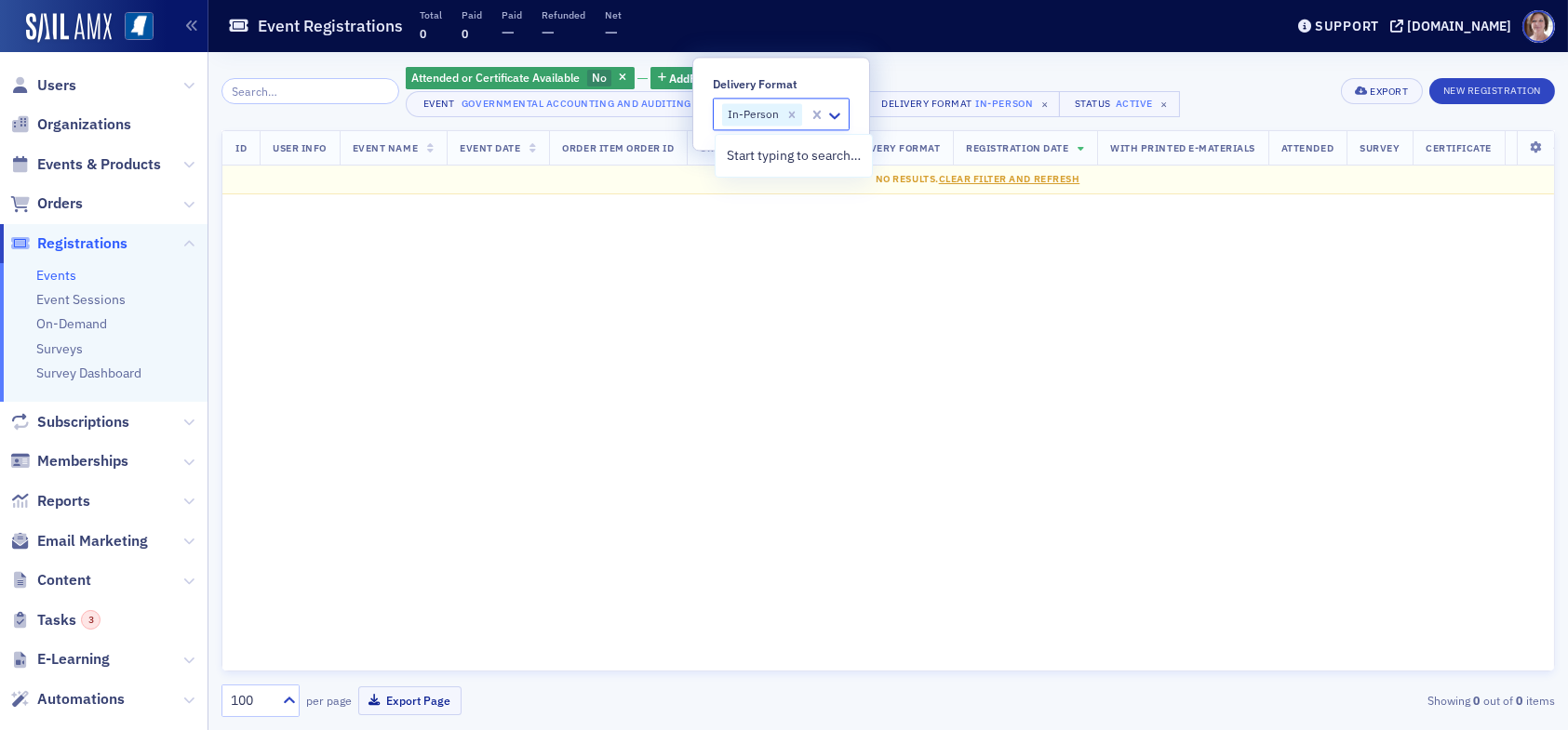
click at [961, 73] on div "Attended or Certificate Available No Add Filter" at bounding box center [793, 79] width 774 height 26
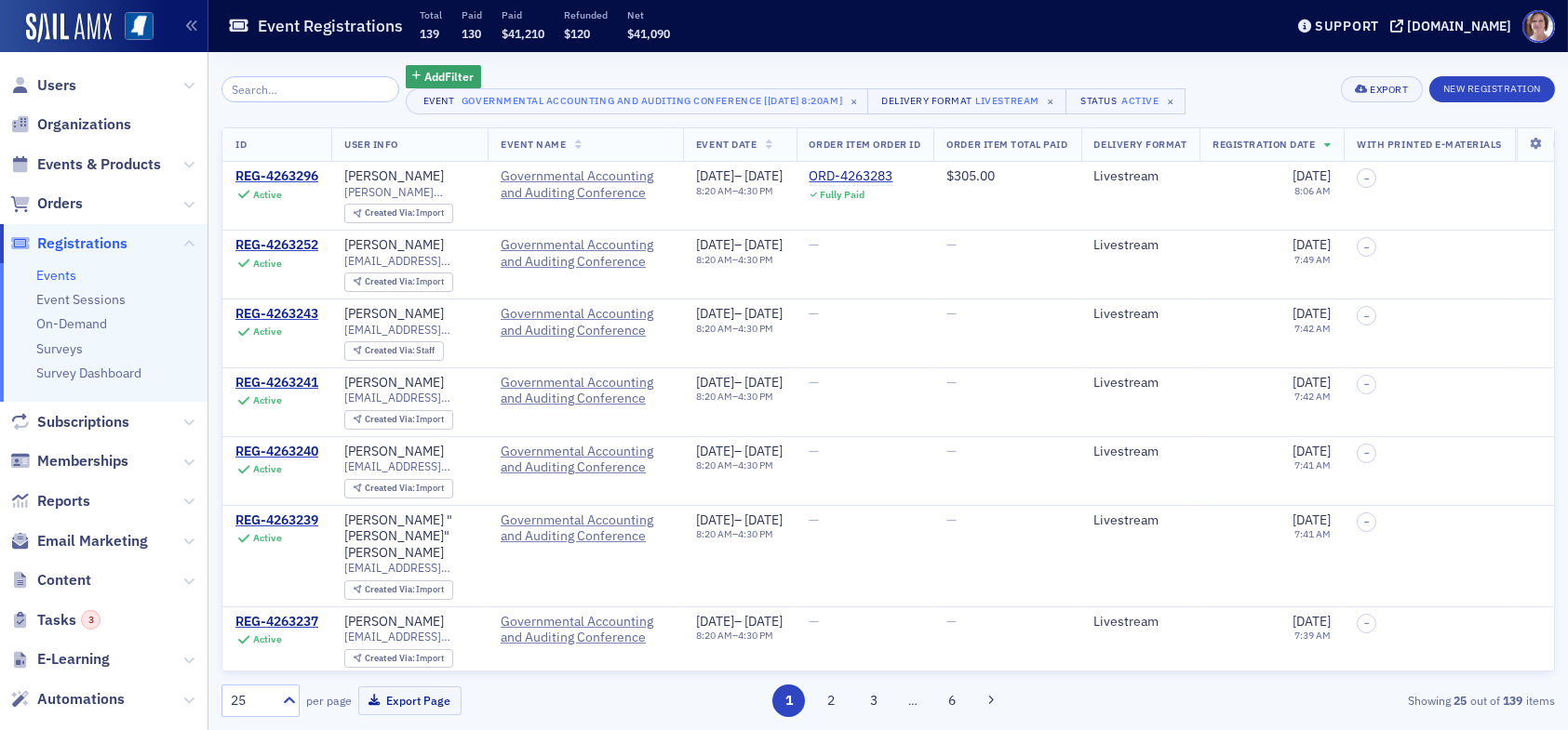
click at [317, 93] on input "search" at bounding box center [310, 89] width 178 height 26
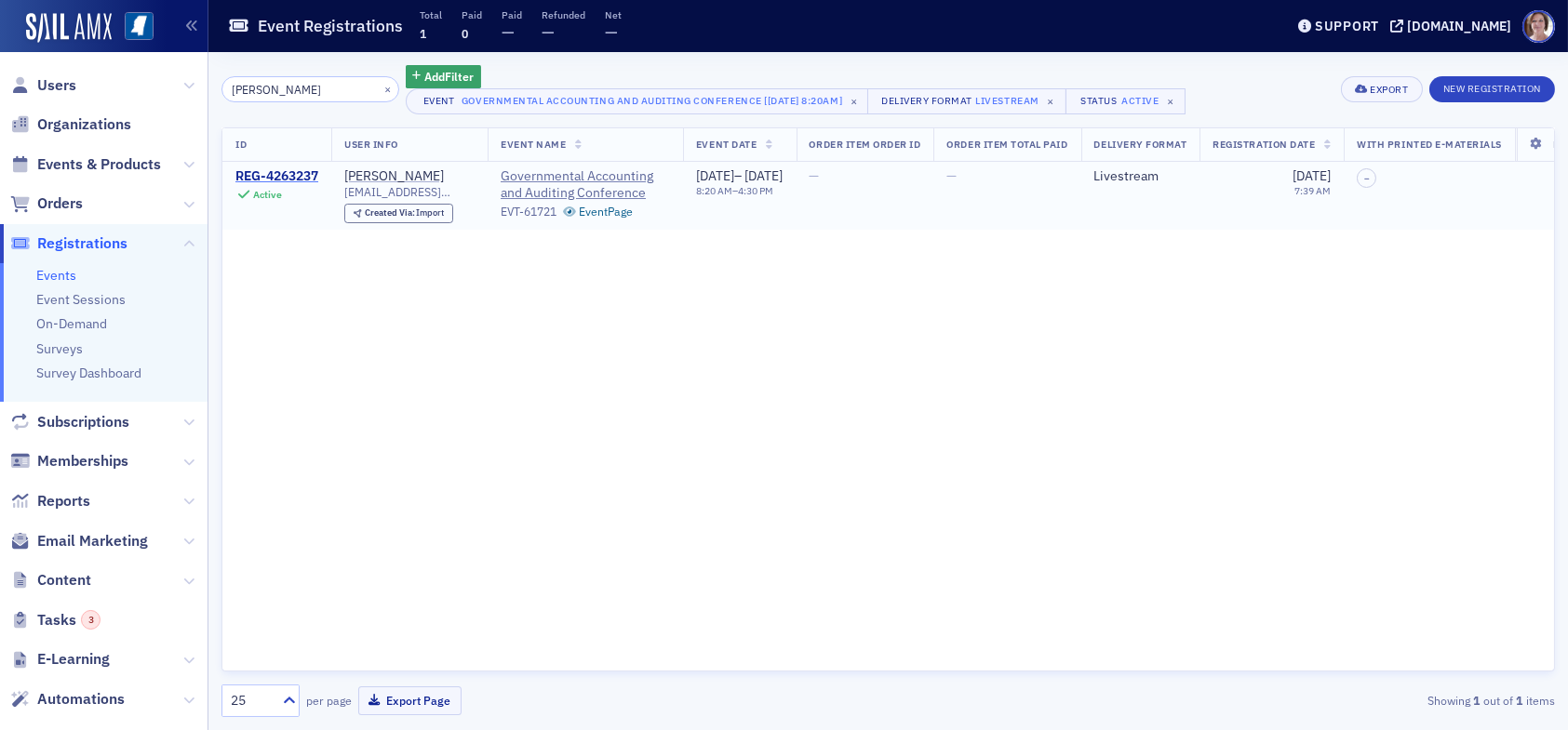
type input "[PERSON_NAME]"
click at [291, 174] on div "REG-4263237" at bounding box center [276, 177] width 82 height 17
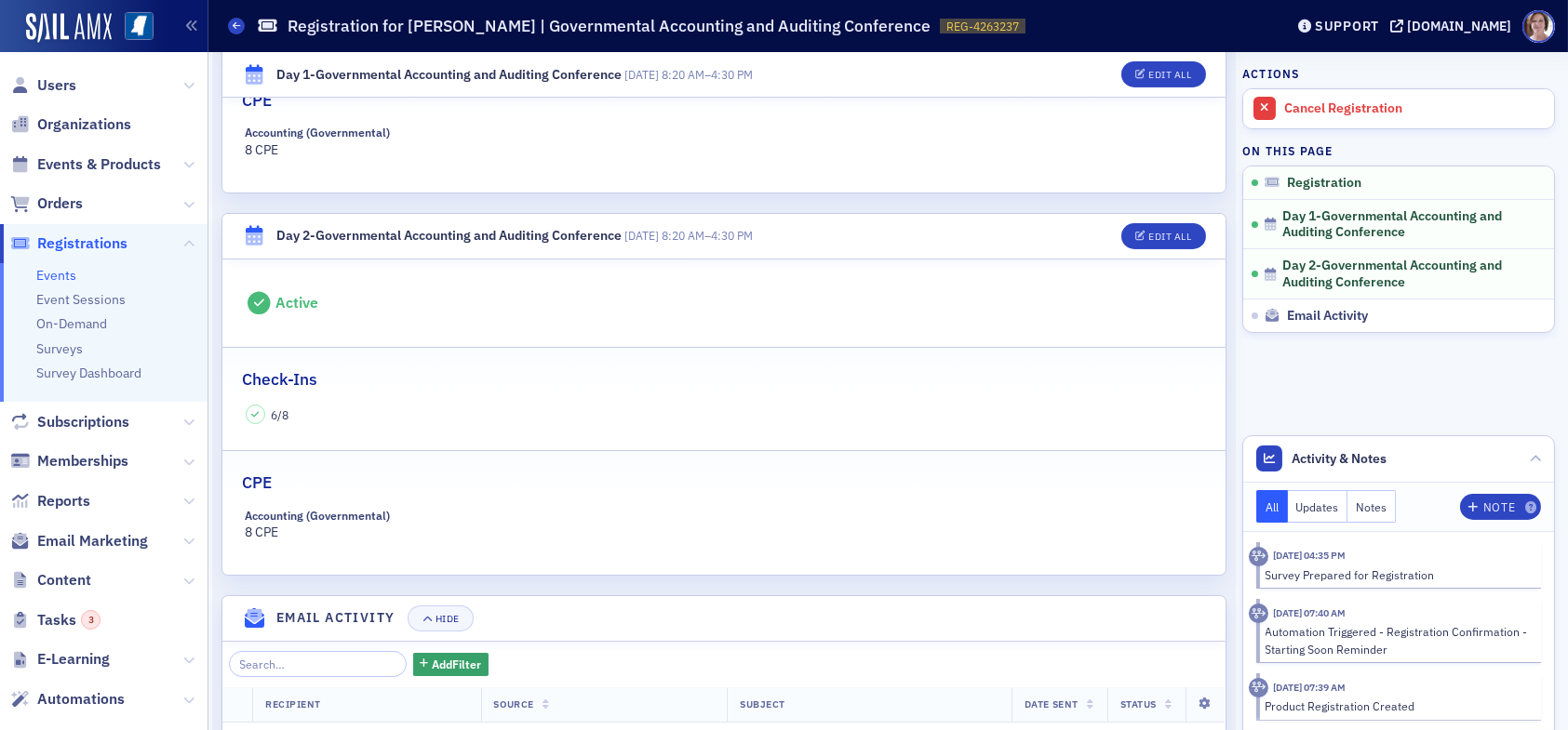
scroll to position [838, 0]
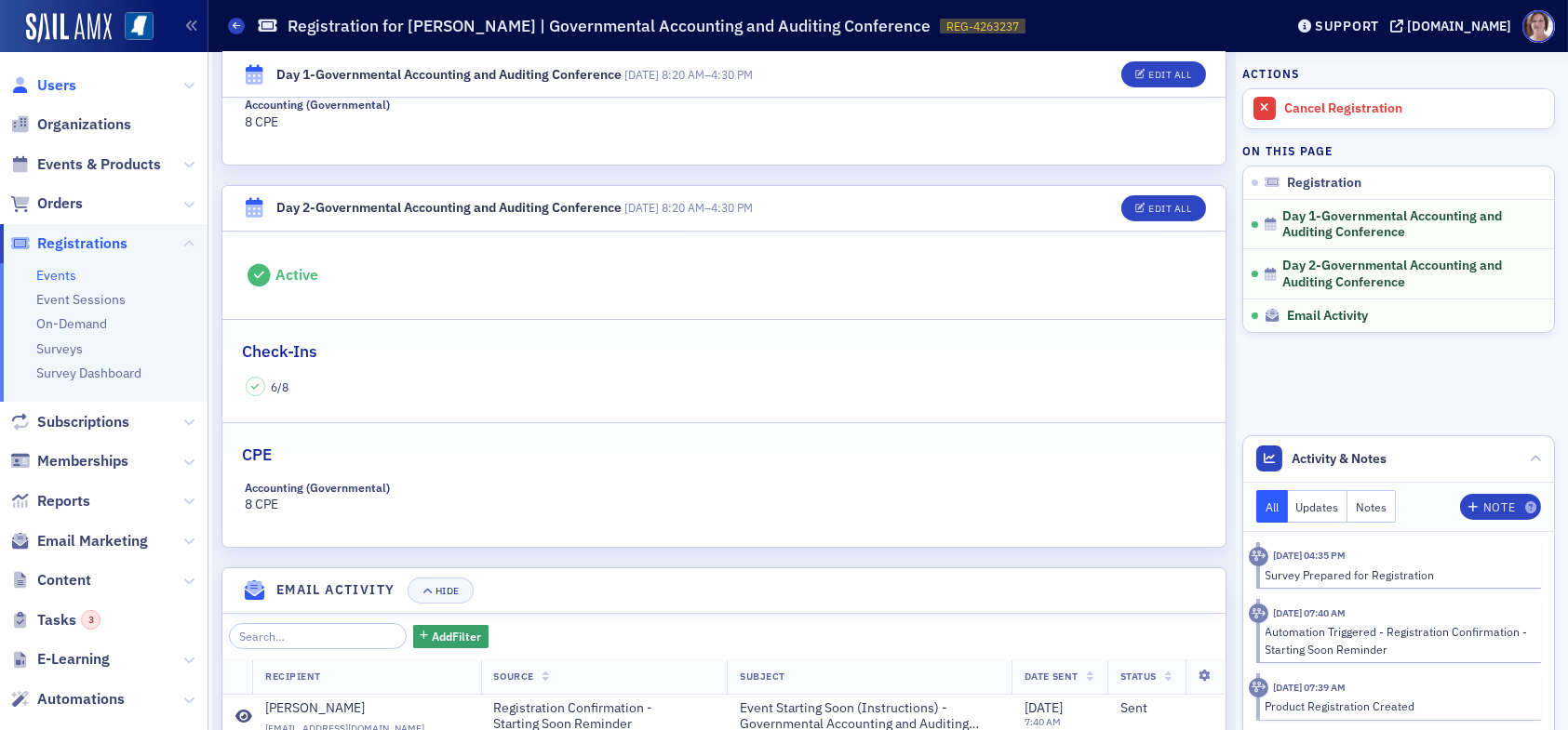
click at [51, 85] on span "Users" at bounding box center [57, 85] width 39 height 21
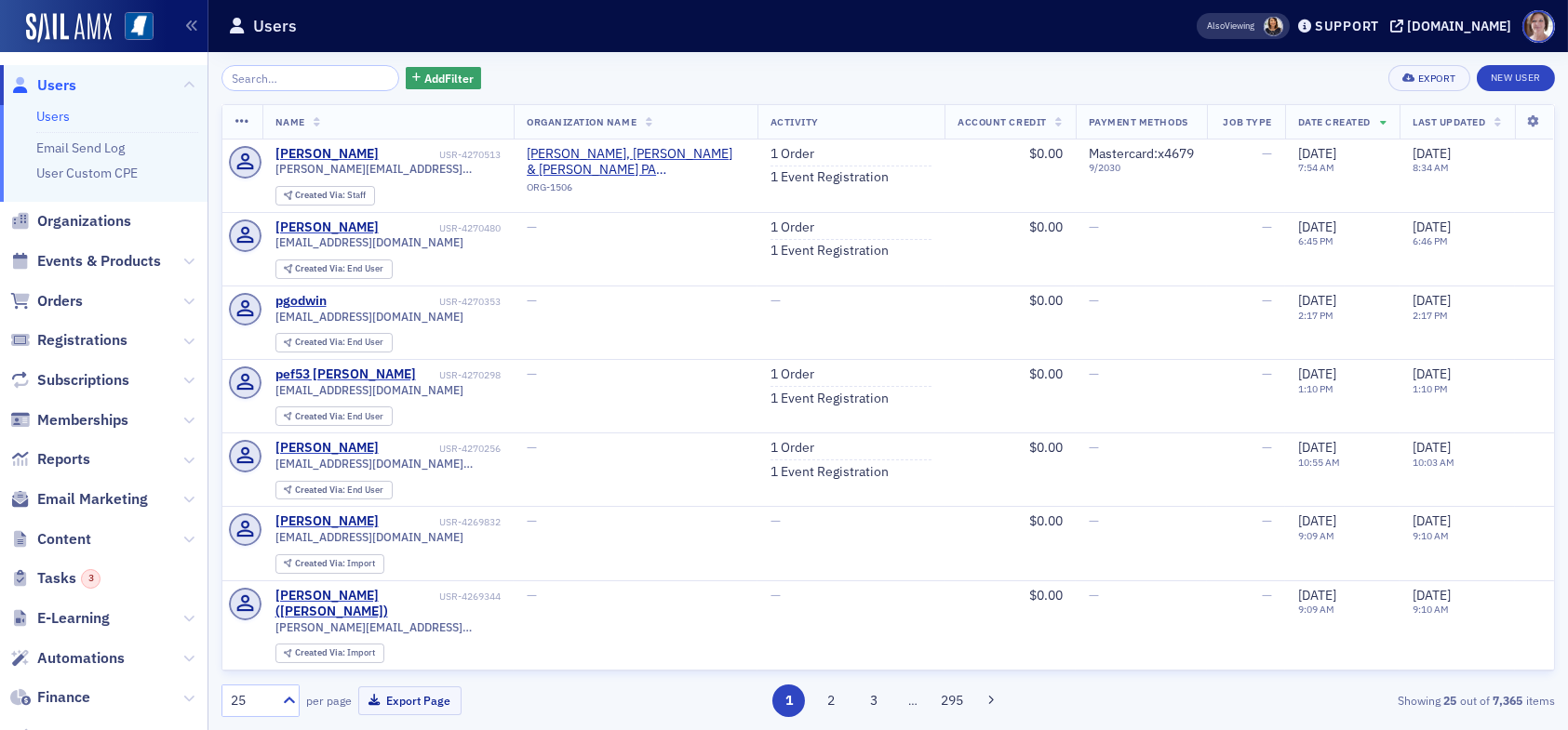
click at [60, 83] on span "Users" at bounding box center [57, 85] width 39 height 21
